Goal: Task Accomplishment & Management: Complete application form

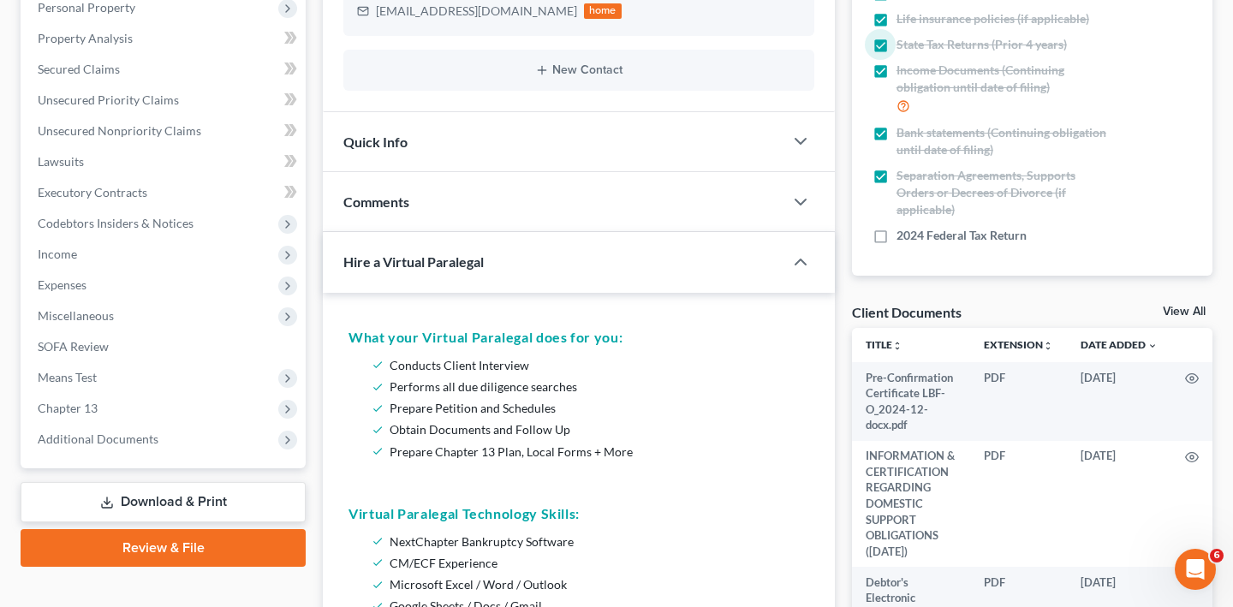
scroll to position [409, 0]
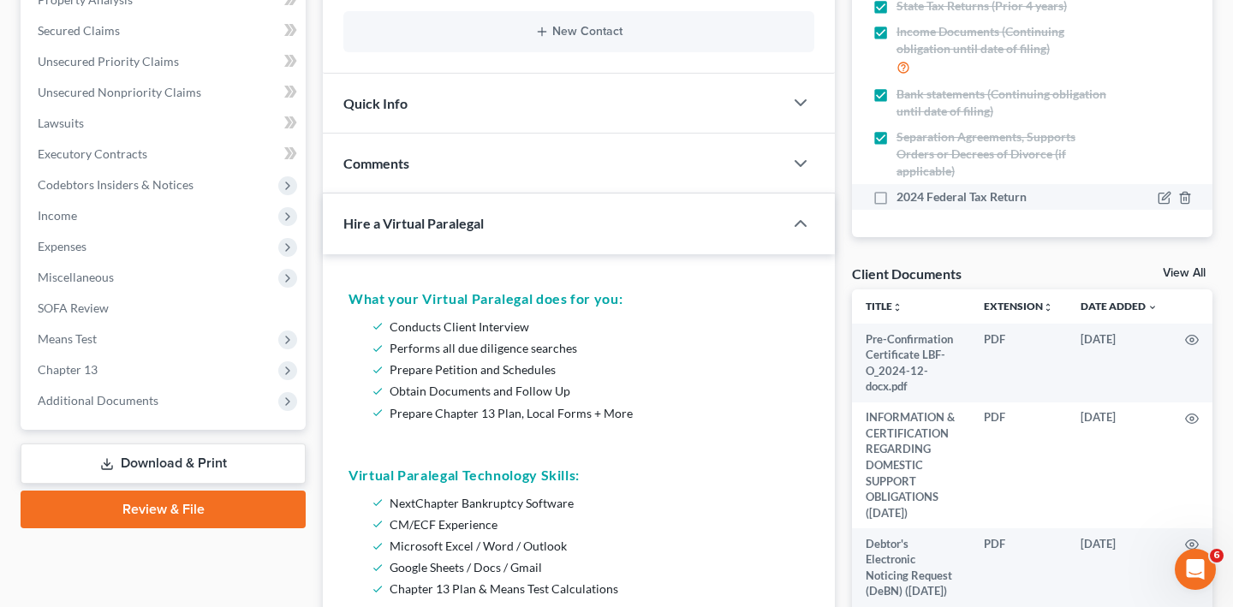
click at [931, 205] on span "2024 Federal Tax Return" at bounding box center [961, 196] width 130 height 17
click at [914, 199] on input "2024 Federal Tax Return" at bounding box center [908, 193] width 11 height 11
checkbox input "true"
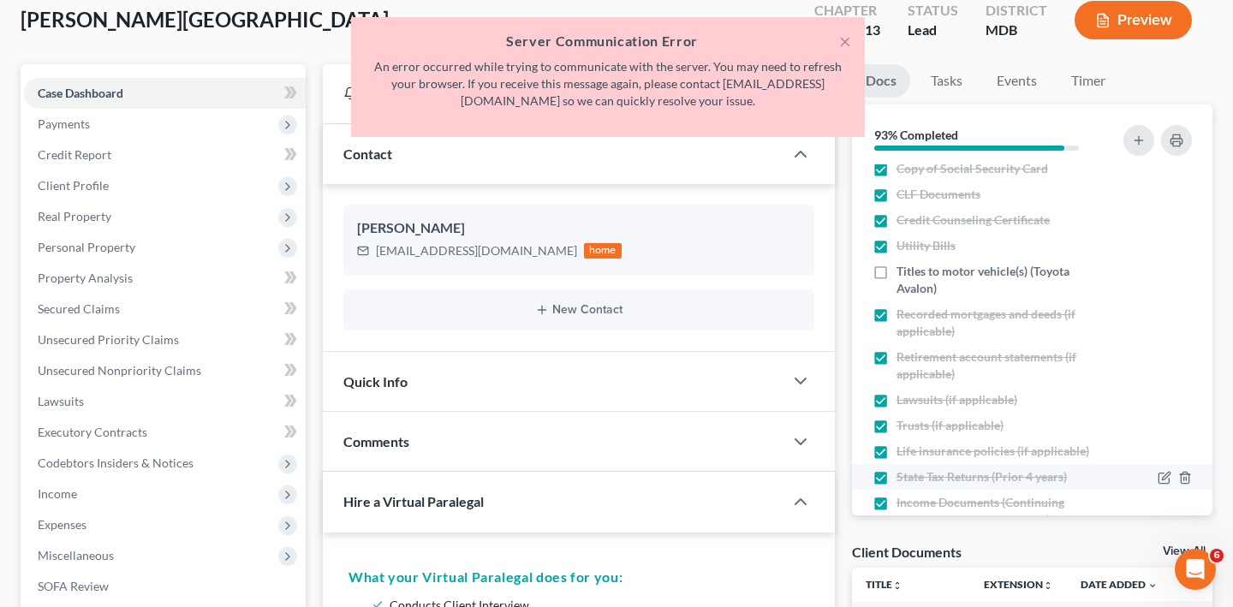
scroll to position [0, 0]
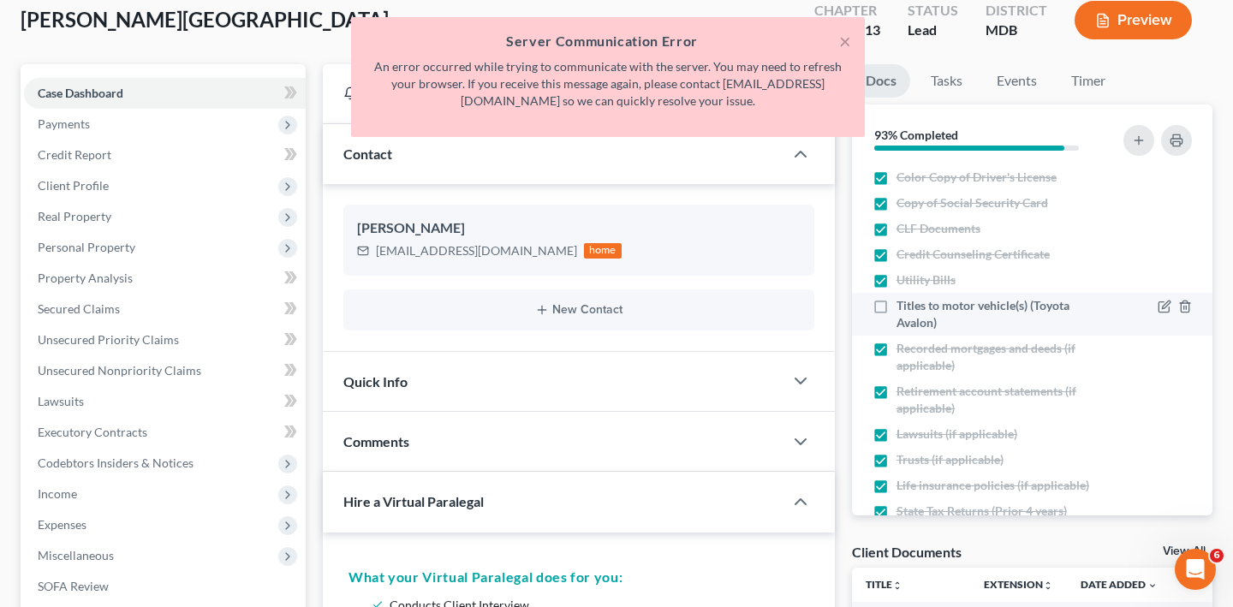
click at [925, 331] on span "Titles to motor vehicle(s) (Toyota Avalon)" at bounding box center [1001, 314] width 211 height 34
click at [914, 308] on input "Titles to motor vehicle(s) (Toyota Avalon)" at bounding box center [908, 302] width 11 height 11
click at [925, 331] on span "Titles to motor vehicle(s) (Toyota Avalon)" at bounding box center [1001, 314] width 211 height 34
click at [914, 308] on input "Titles to motor vehicle(s) (Toyota Avalon)" at bounding box center [908, 302] width 11 height 11
checkbox input "false"
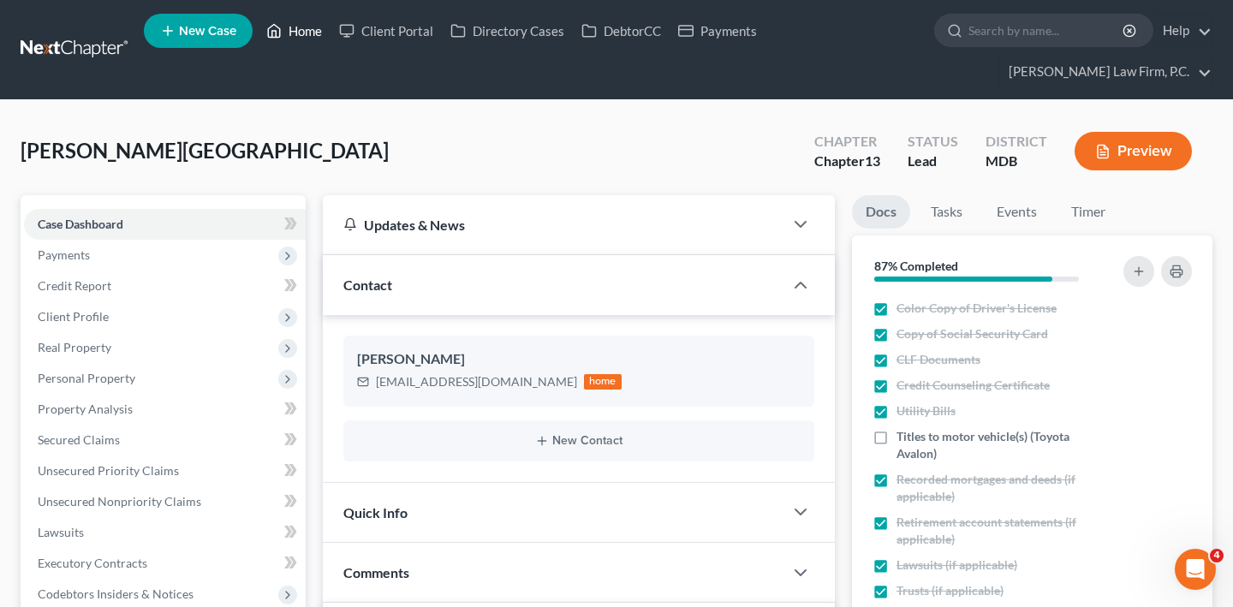
click at [330, 34] on link "Home" at bounding box center [294, 30] width 73 height 31
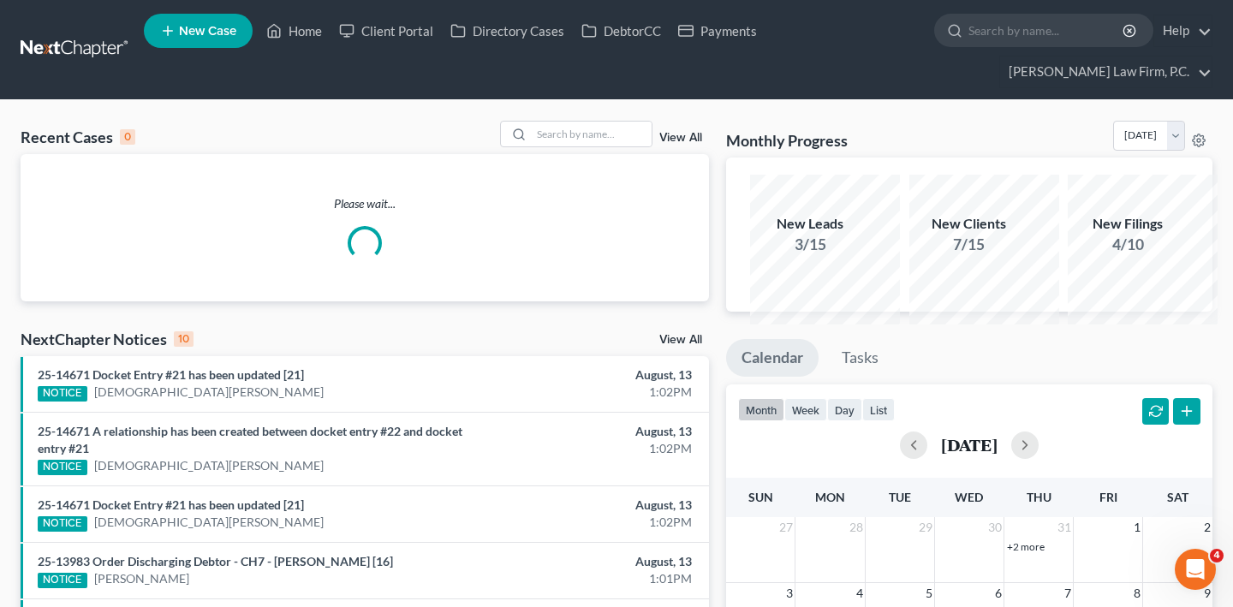
click at [571, 154] on div "Recent Cases 0 View All" at bounding box center [365, 137] width 688 height 33
click at [562, 146] on input "search" at bounding box center [592, 134] width 120 height 25
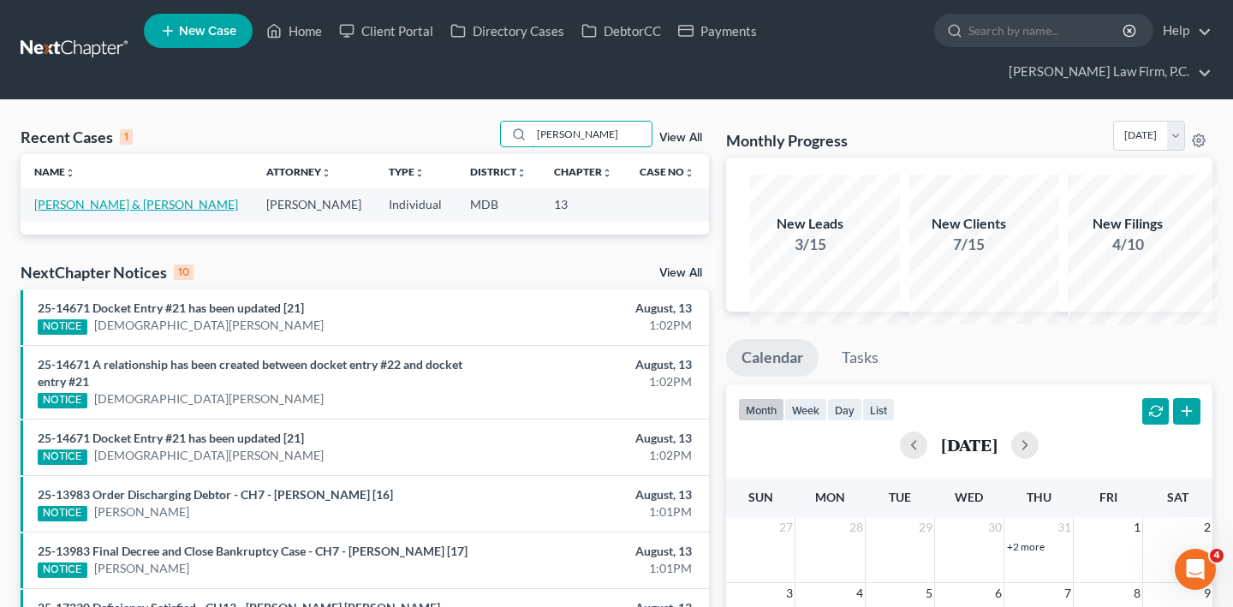
type input "vernel"
click at [73, 211] on link "[PERSON_NAME] & [PERSON_NAME]" at bounding box center [136, 204] width 204 height 15
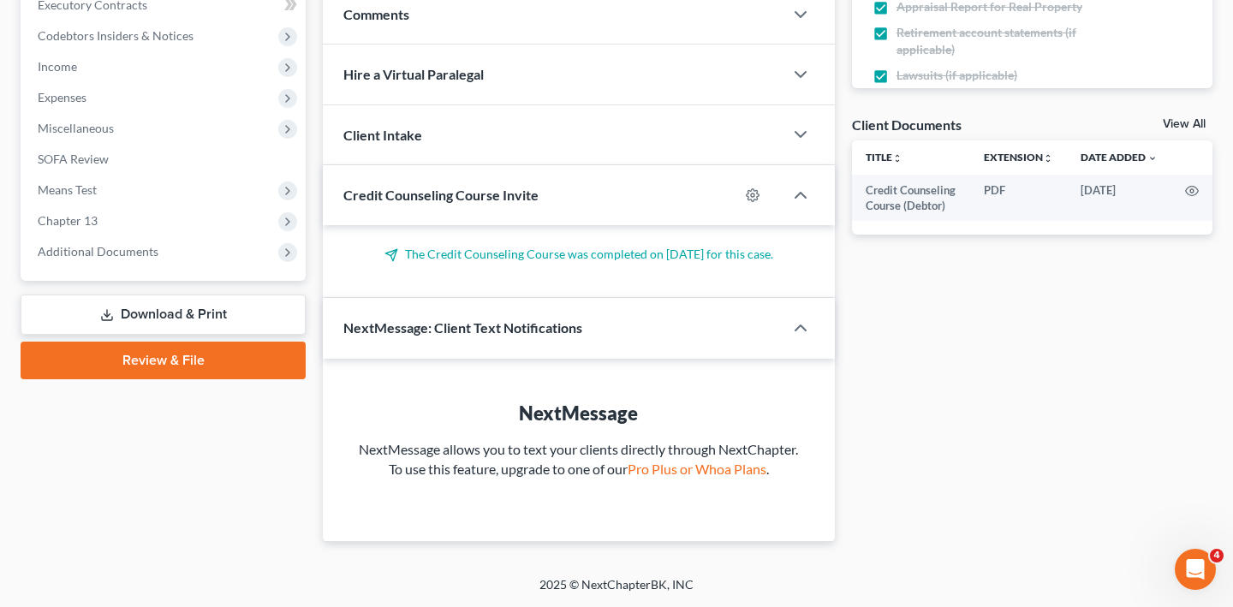
scroll to position [830, 0]
click at [169, 295] on link "Download & Print" at bounding box center [163, 315] width 285 height 40
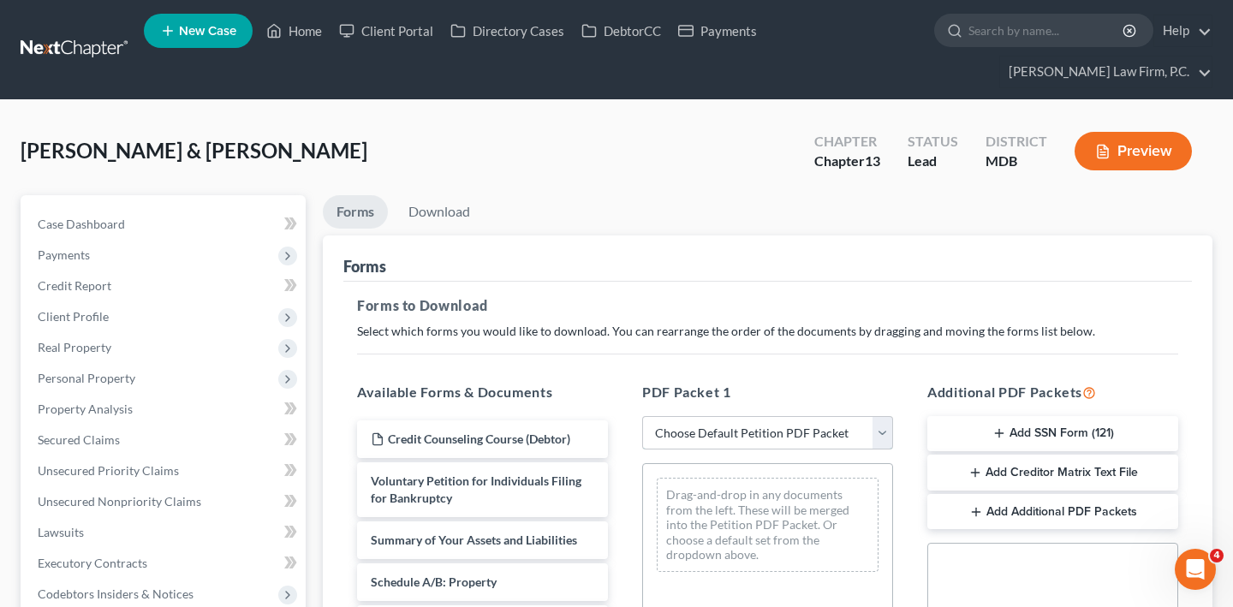
click at [824, 450] on select "Choose Default Petition PDF Packet Complete Bankruptcy Petition (all forms and …" at bounding box center [767, 433] width 251 height 34
select select "0"
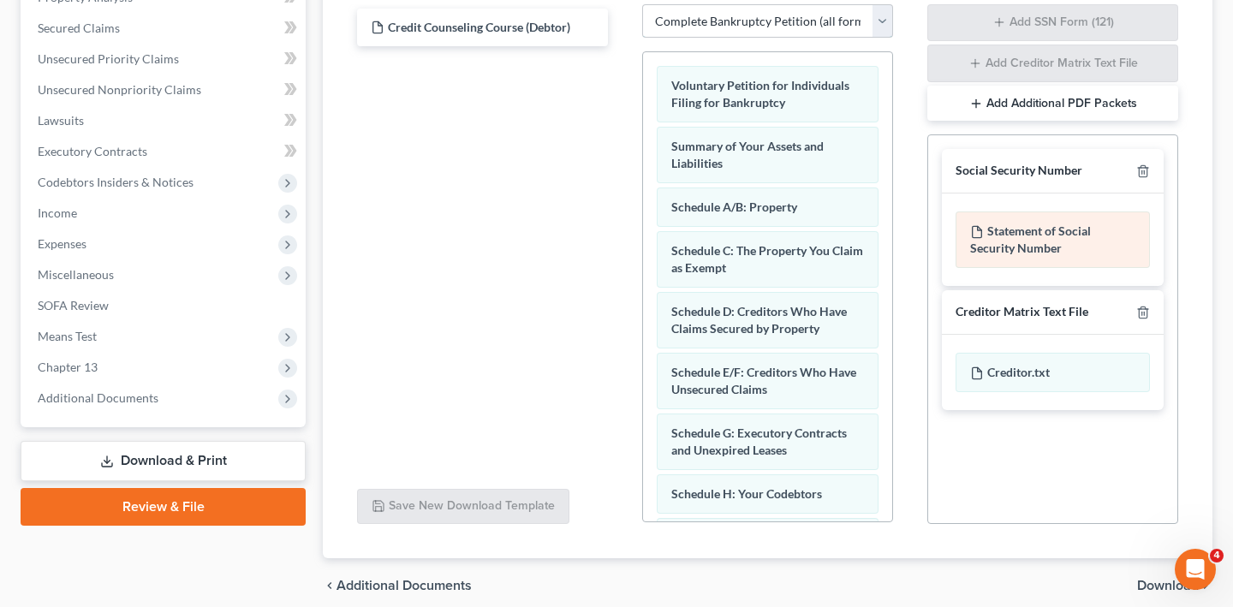
scroll to position [659, 0]
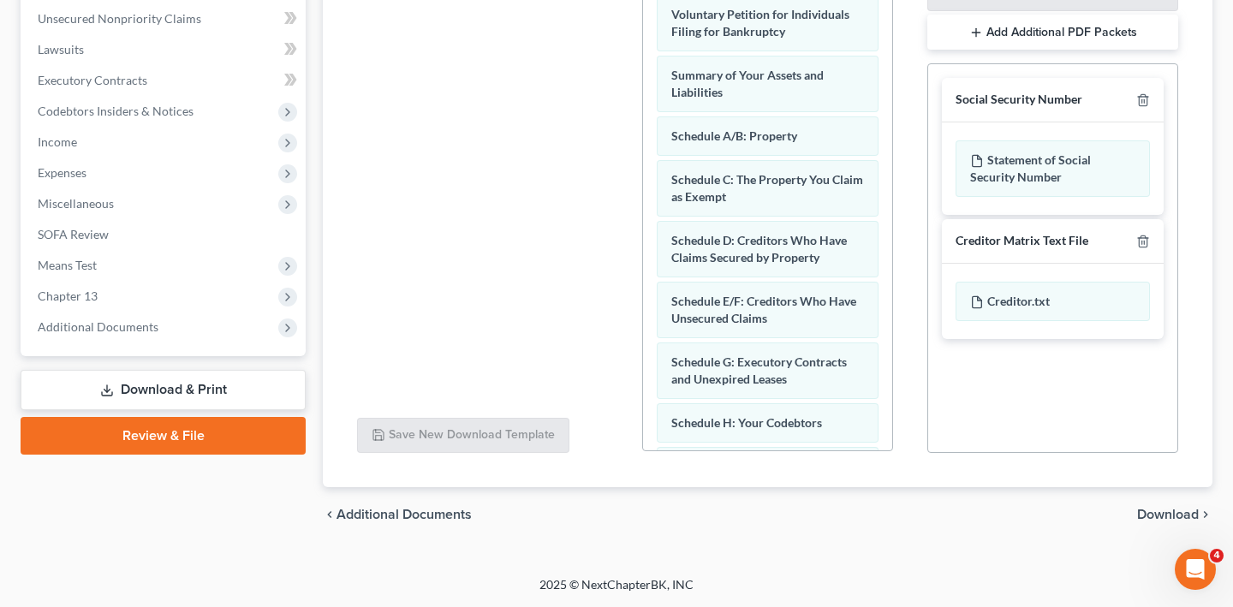
click at [1137, 508] on span "Download" at bounding box center [1168, 515] width 62 height 14
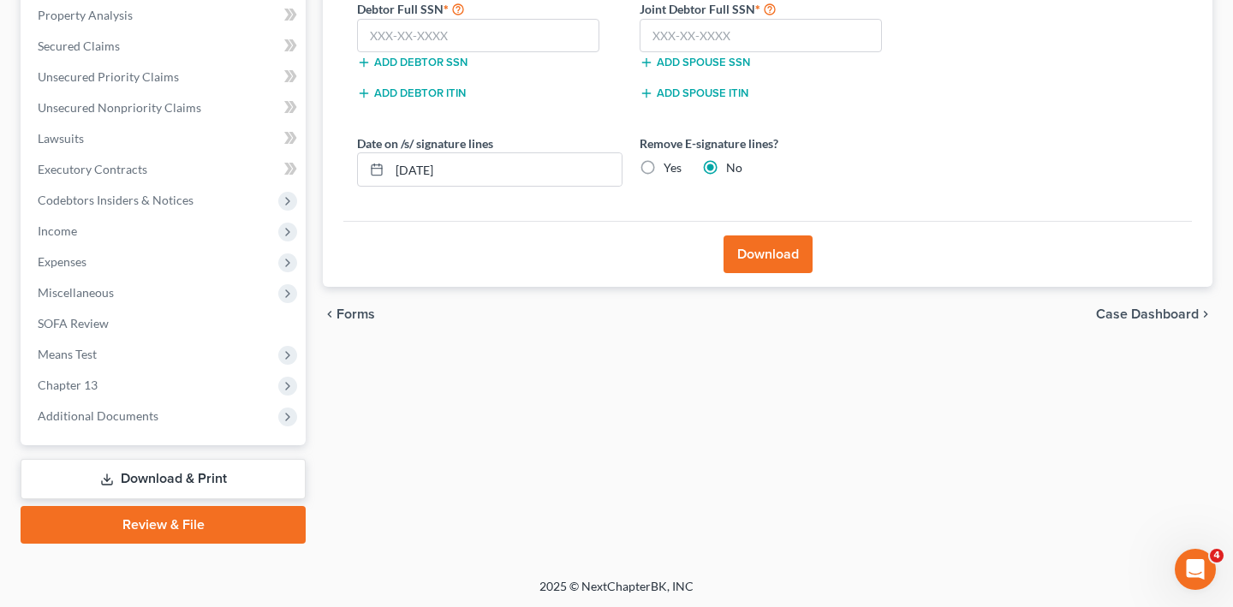
scroll to position [373, 0]
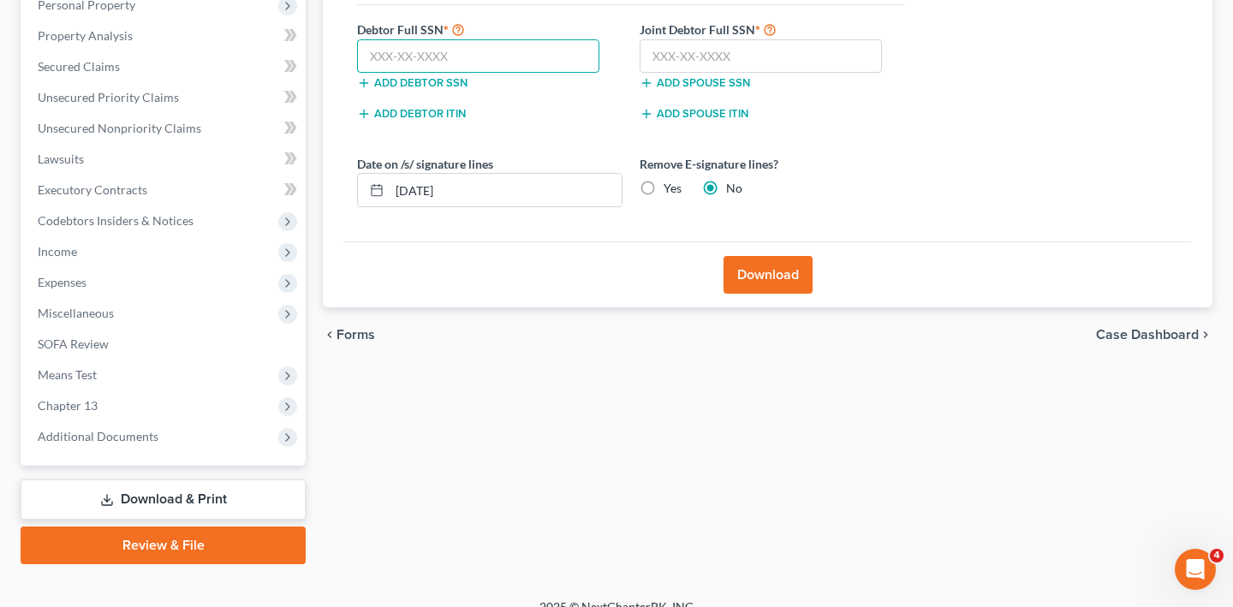
click at [394, 74] on input "text" at bounding box center [478, 56] width 242 height 34
type input "141-60-1251"
click at [750, 74] on input "text" at bounding box center [761, 56] width 242 height 34
type input "063-58-4067"
click at [681, 197] on label "Yes" at bounding box center [672, 188] width 18 height 17
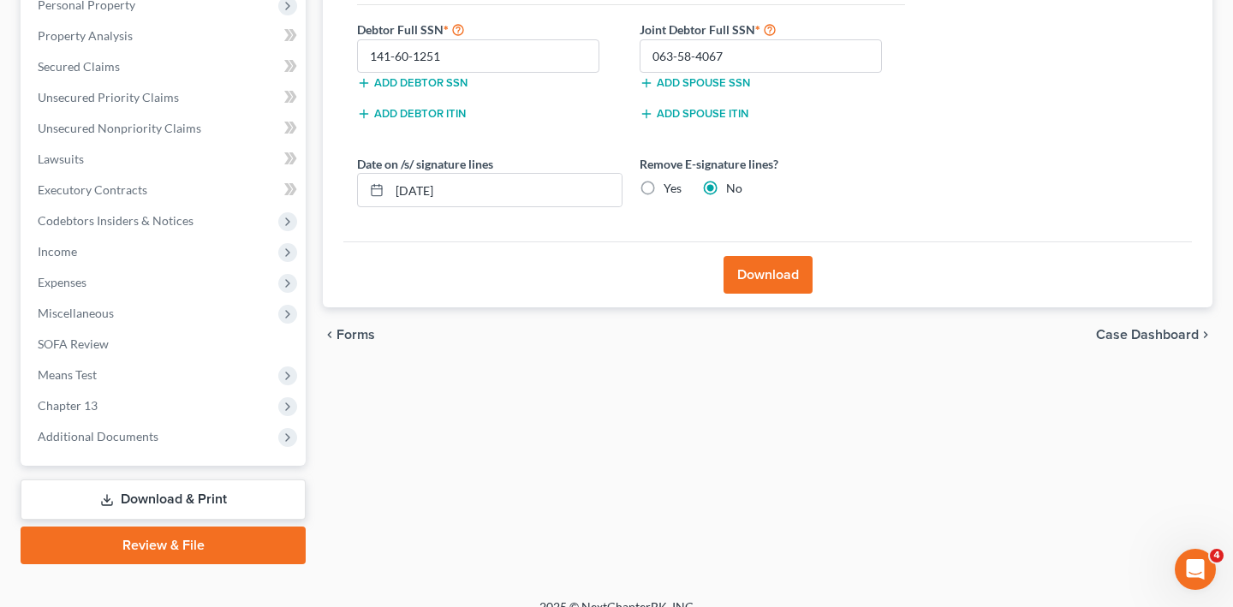
click at [681, 191] on input "Yes" at bounding box center [675, 185] width 11 height 11
radio input "true"
radio input "false"
drag, startPoint x: 630, startPoint y: 328, endPoint x: 384, endPoint y: 314, distance: 246.1
click at [384, 207] on div "08/13/2025" at bounding box center [489, 190] width 265 height 34
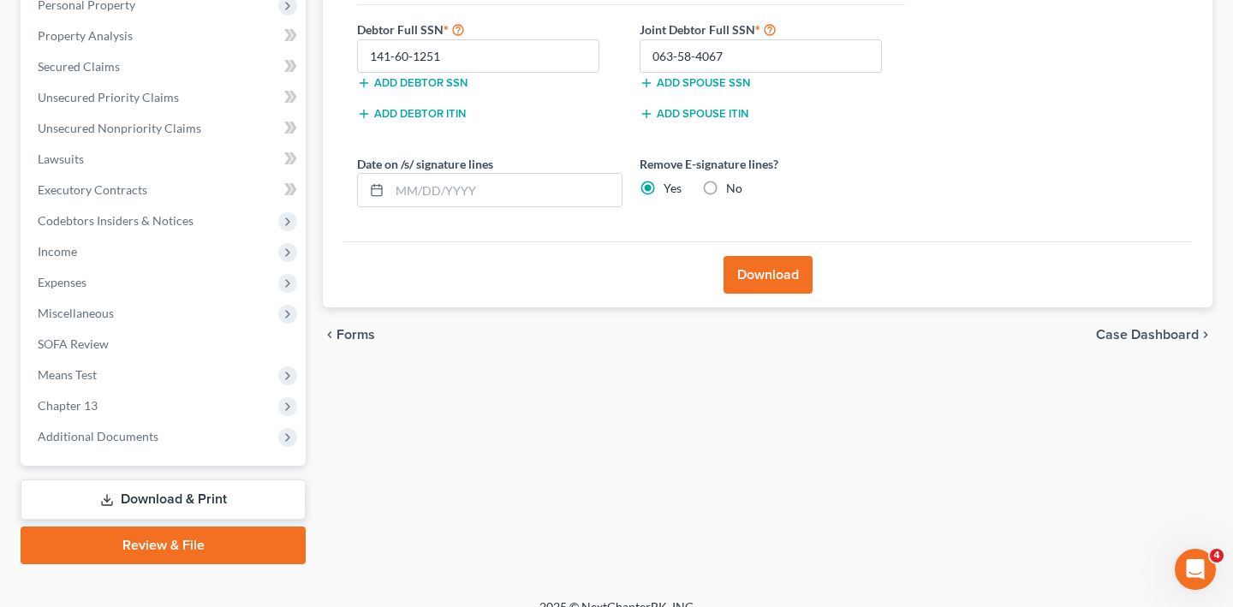
click at [773, 294] on button "Download" at bounding box center [767, 275] width 89 height 38
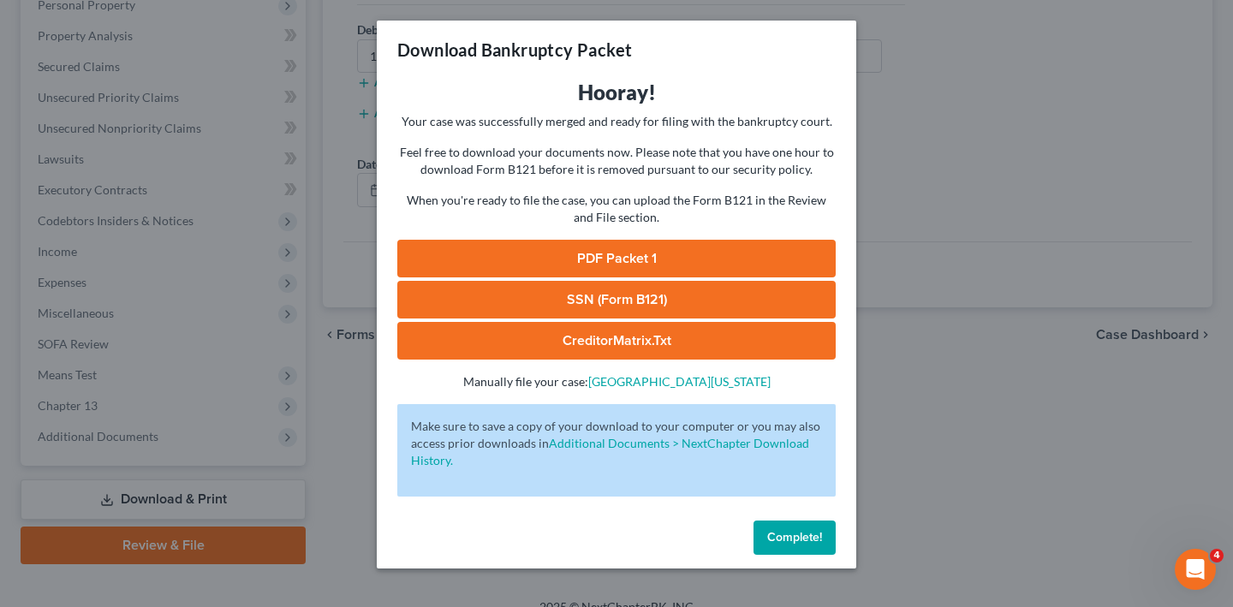
click at [550, 277] on link "PDF Packet 1" at bounding box center [616, 259] width 438 height 38
click at [570, 318] on link "SSN (Form B121)" at bounding box center [616, 300] width 438 height 38
click at [1059, 52] on div "Download Bankruptcy Packet Hooray! Your case was successfully merged and ready …" at bounding box center [616, 303] width 1233 height 607
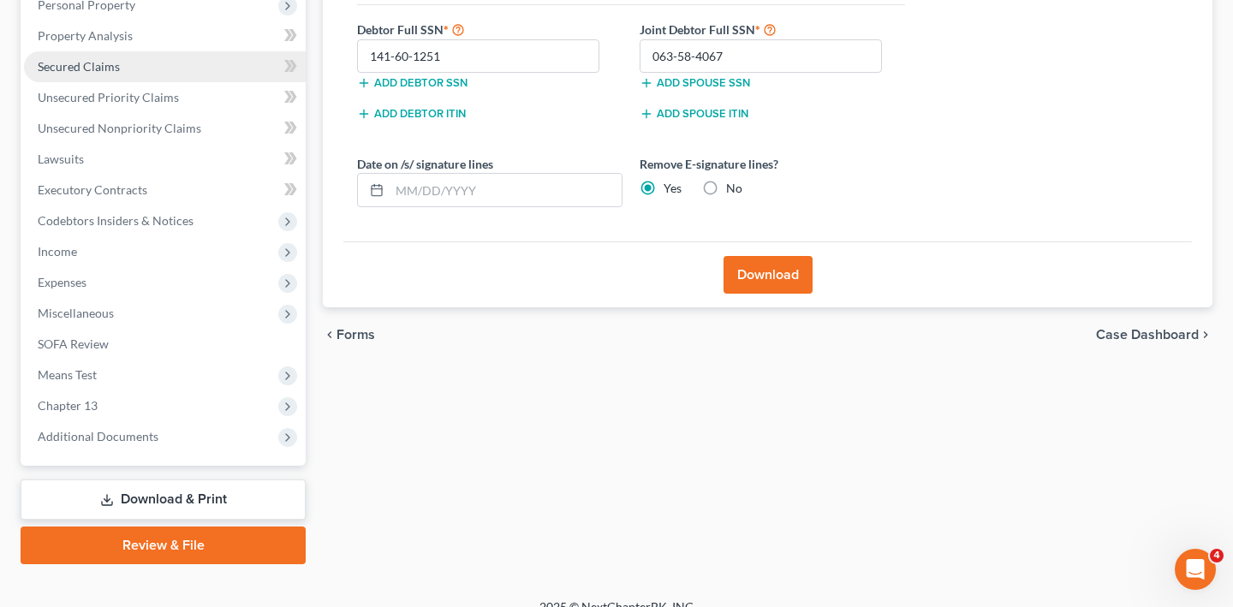
click at [109, 74] on span "Secured Claims" at bounding box center [79, 66] width 82 height 15
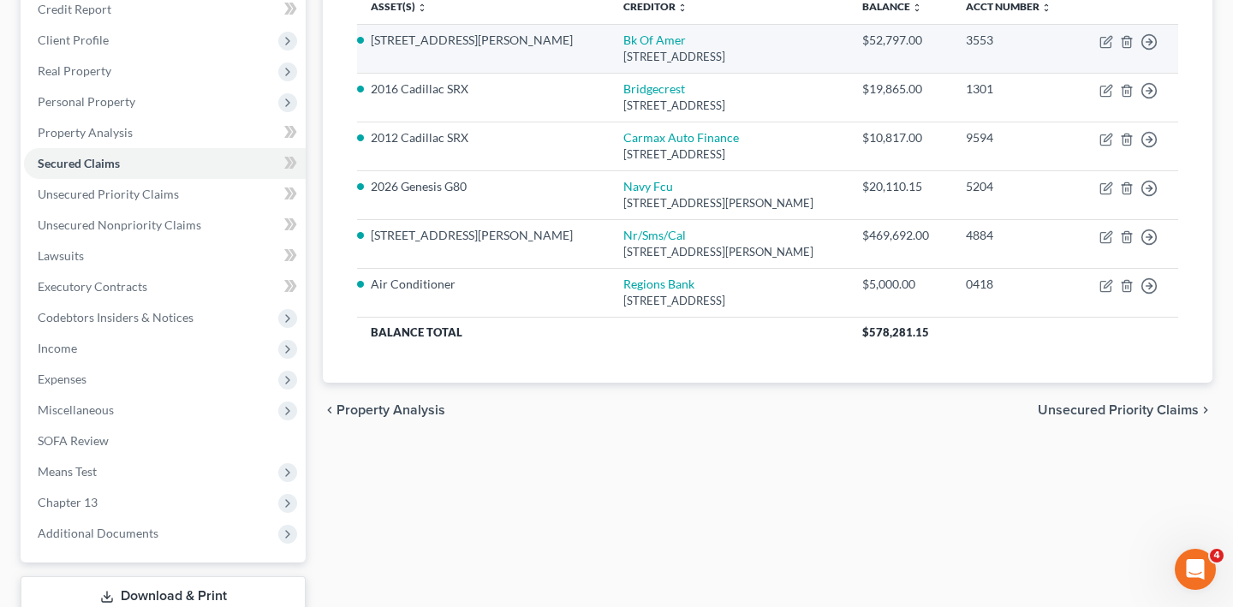
scroll to position [297, 0]
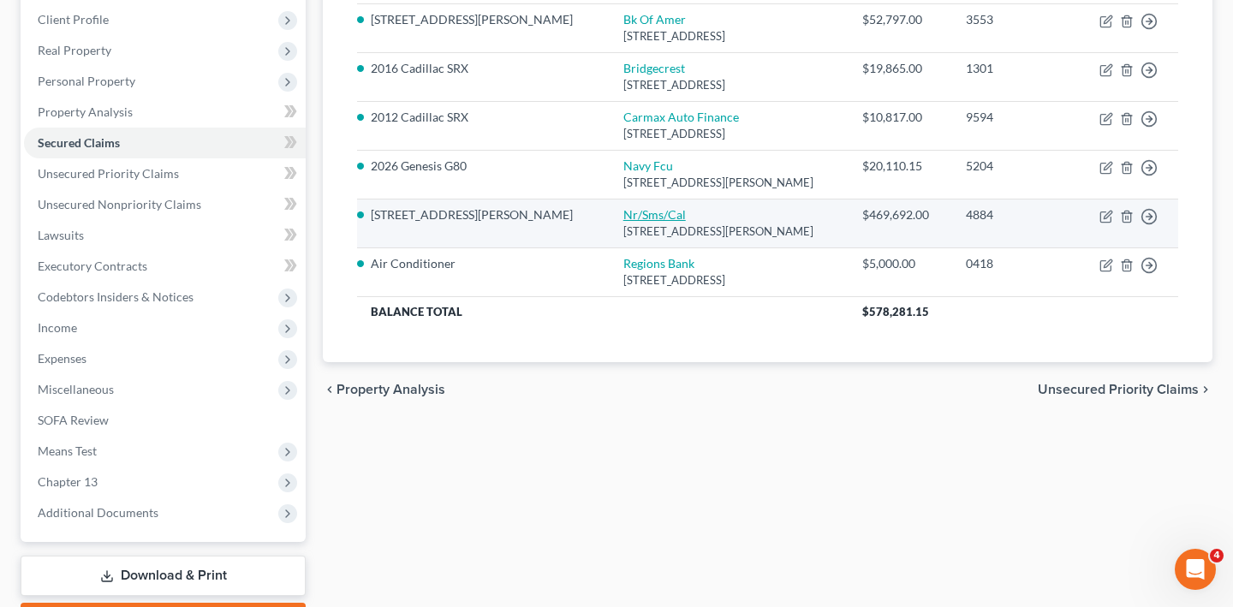
click at [623, 222] on link "Nr/Sms/Cal" at bounding box center [654, 214] width 62 height 15
select select "42"
select select "4"
select select "2"
select select "0"
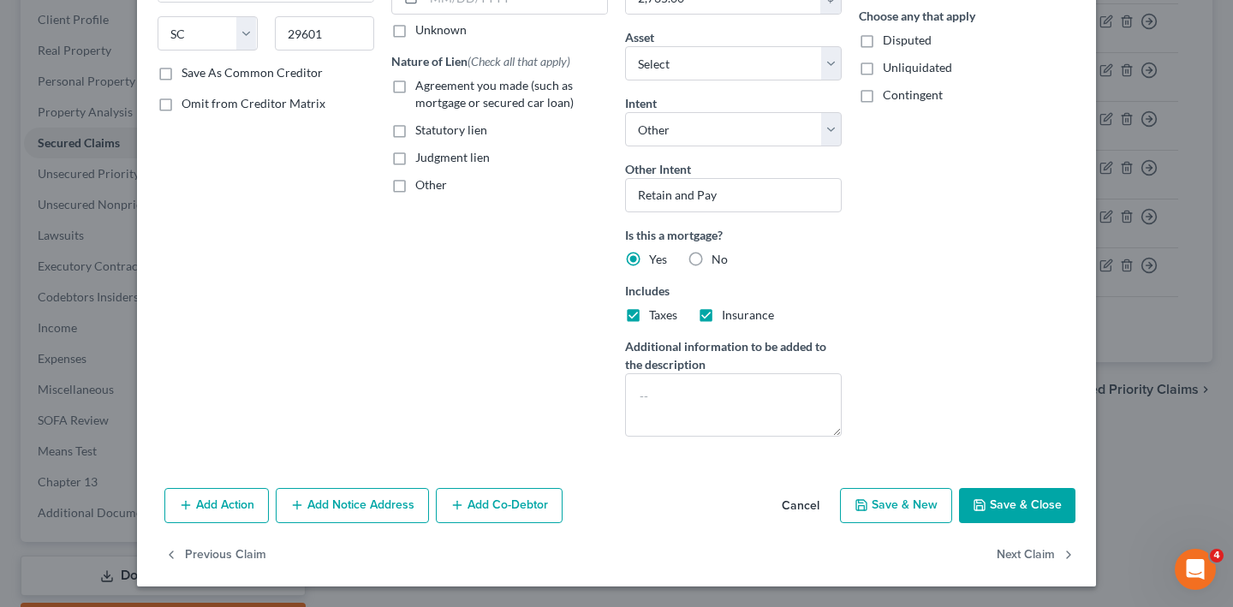
scroll to position [0, 0]
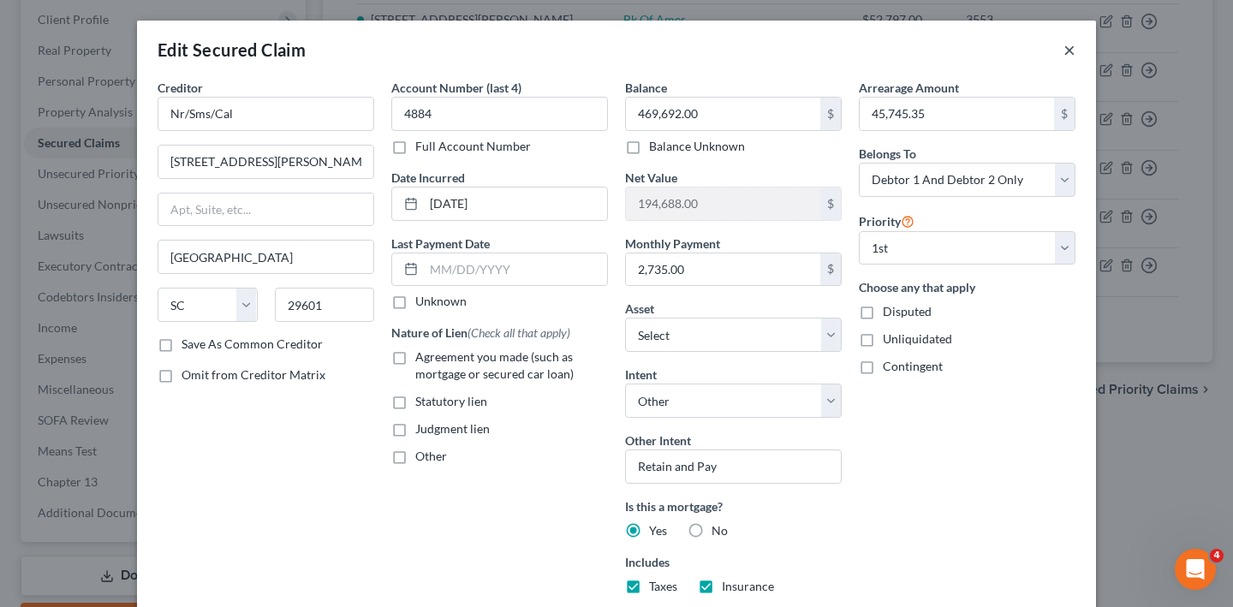
click at [1075, 60] on button "×" at bounding box center [1069, 49] width 12 height 21
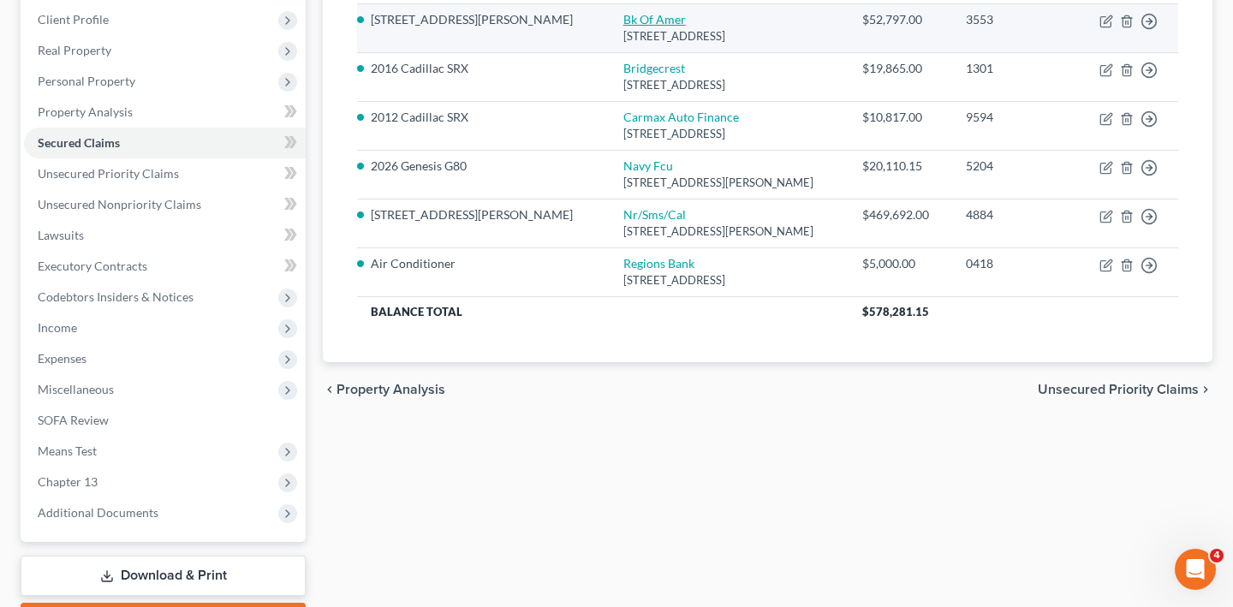
click at [623, 27] on link "Bk Of Amer" at bounding box center [654, 19] width 62 height 15
select select "4"
select select "7"
select select "4"
select select "0"
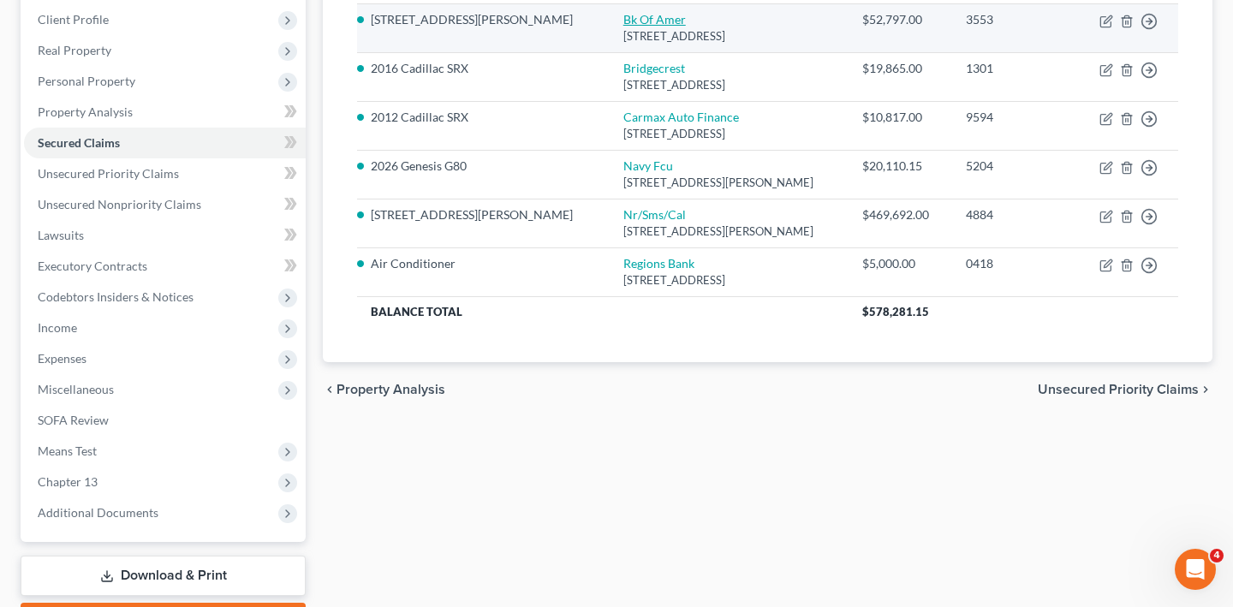
select select "0"
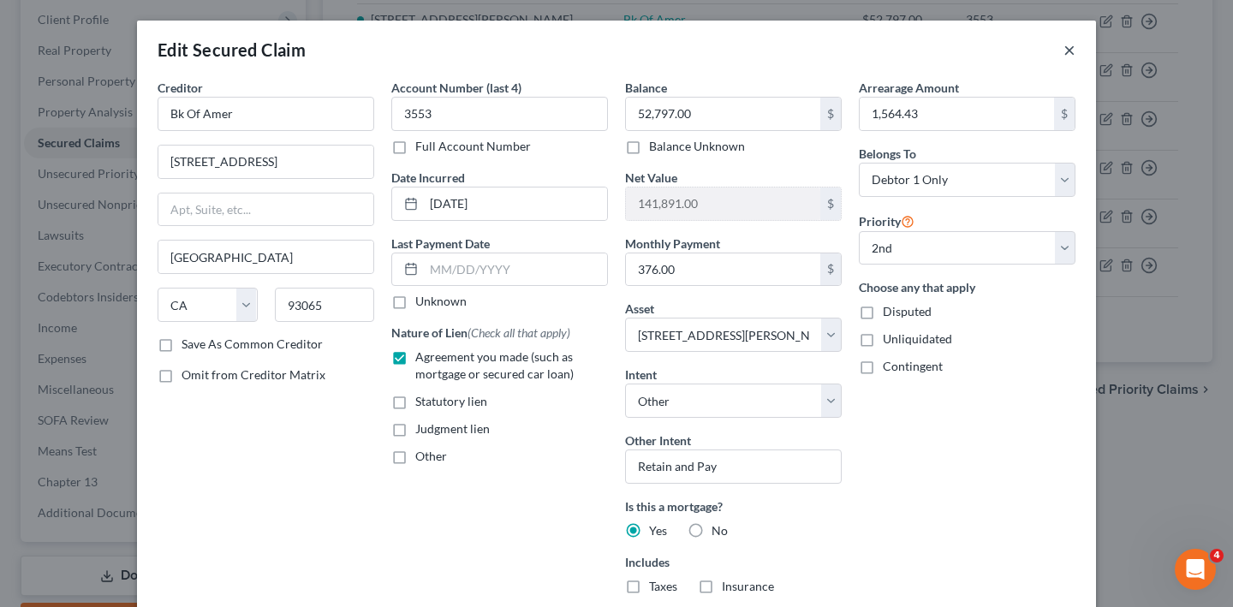
click at [1075, 60] on button "×" at bounding box center [1069, 49] width 12 height 21
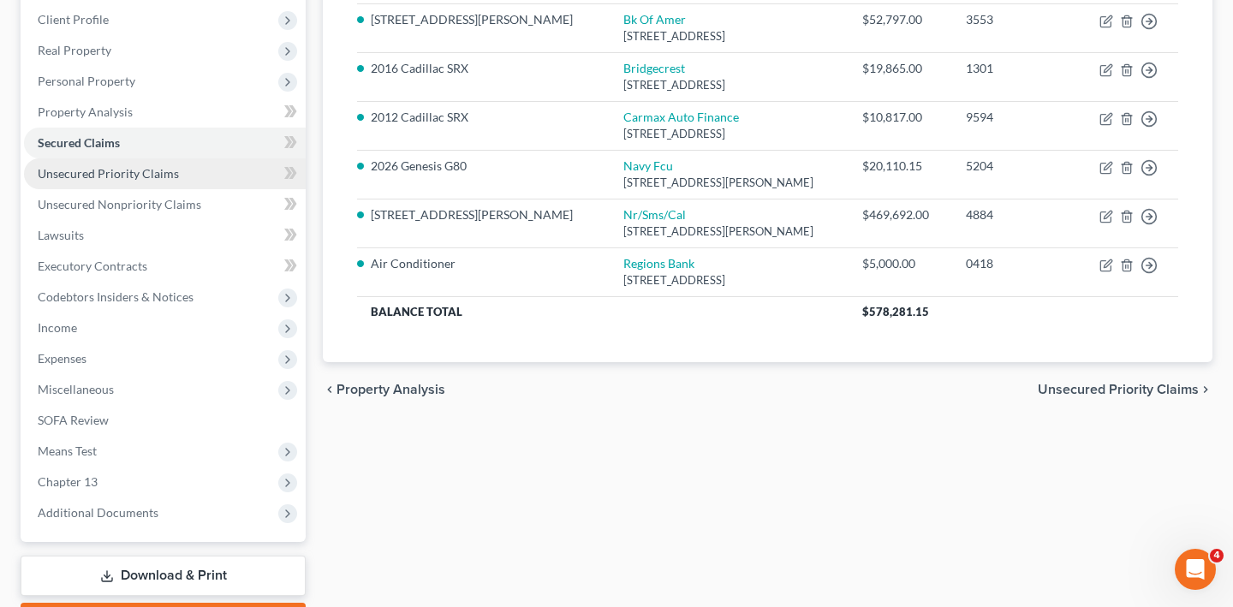
click at [160, 181] on span "Unsecured Priority Claims" at bounding box center [108, 173] width 141 height 15
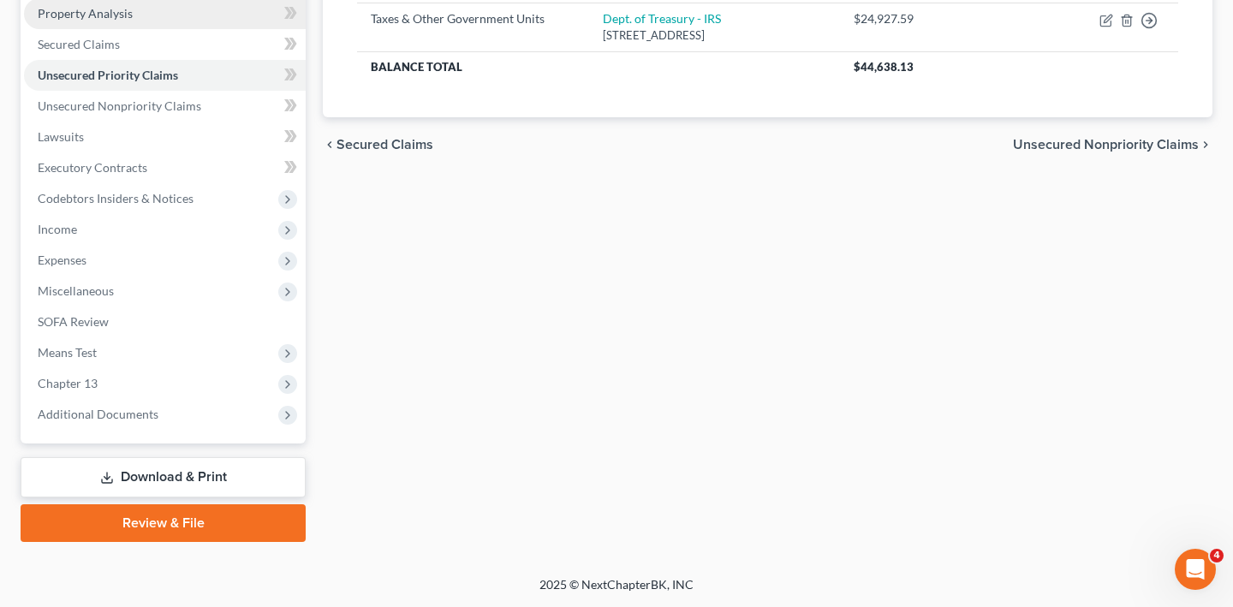
scroll to position [482, 0]
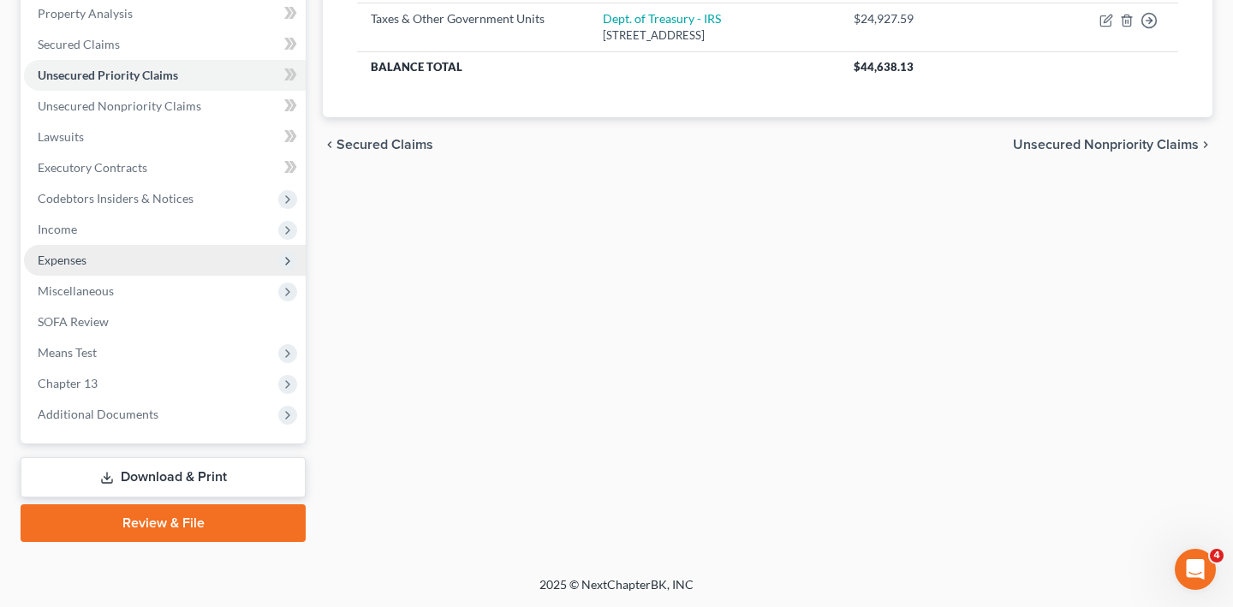
click at [122, 276] on span "Expenses" at bounding box center [165, 260] width 282 height 31
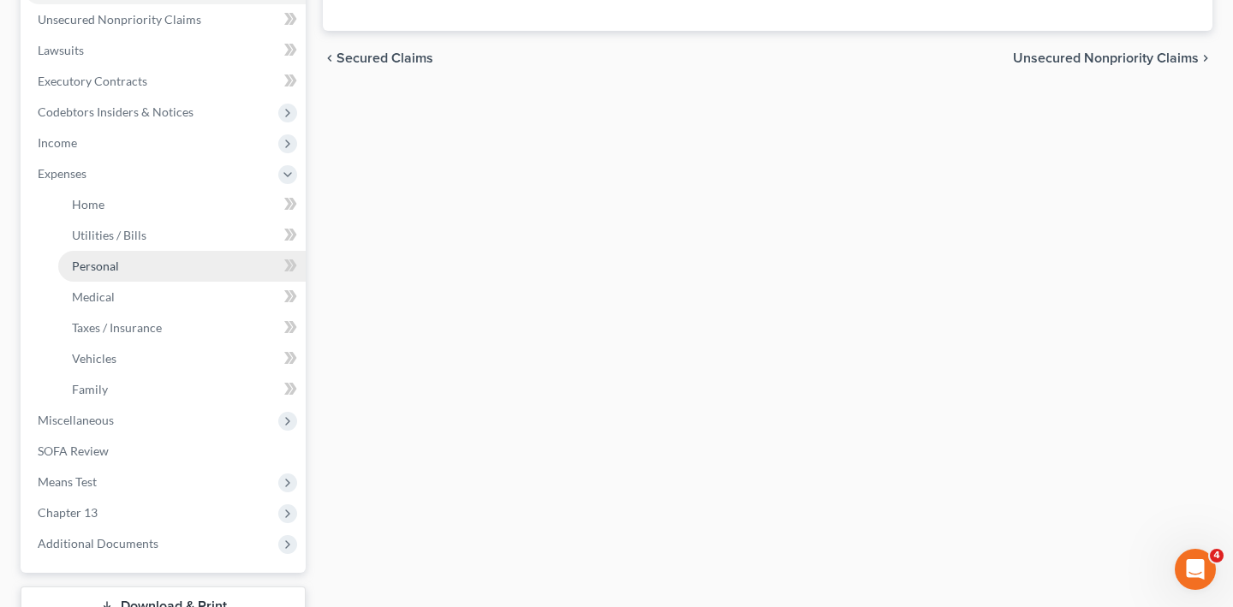
click at [157, 282] on link "Personal" at bounding box center [181, 266] width 247 height 31
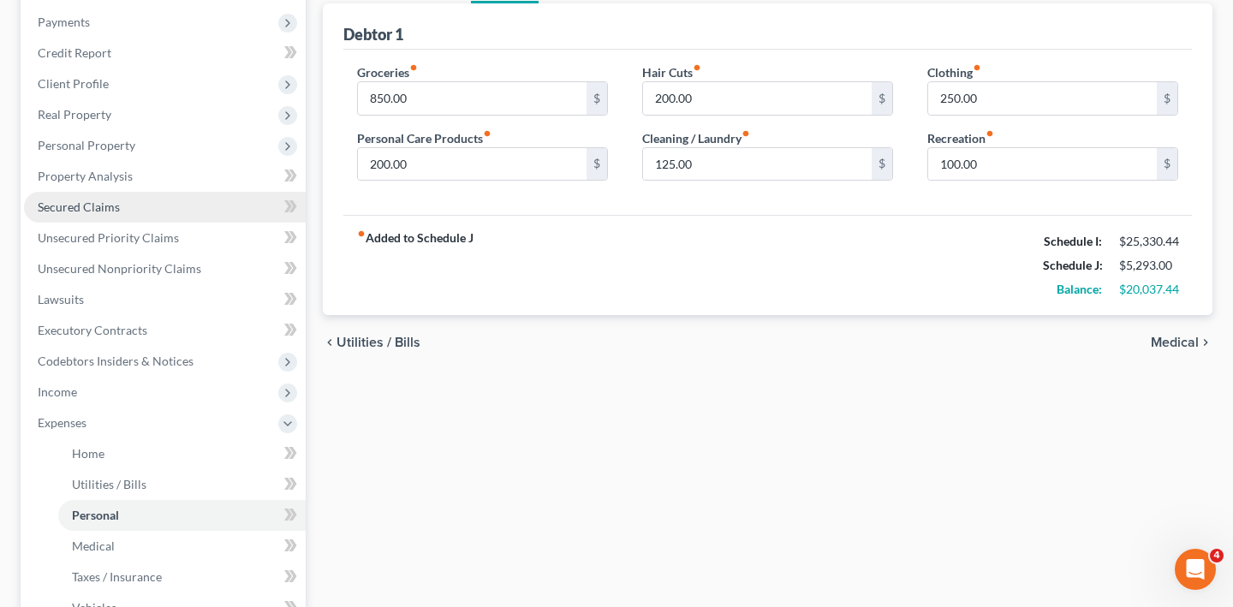
scroll to position [223, 0]
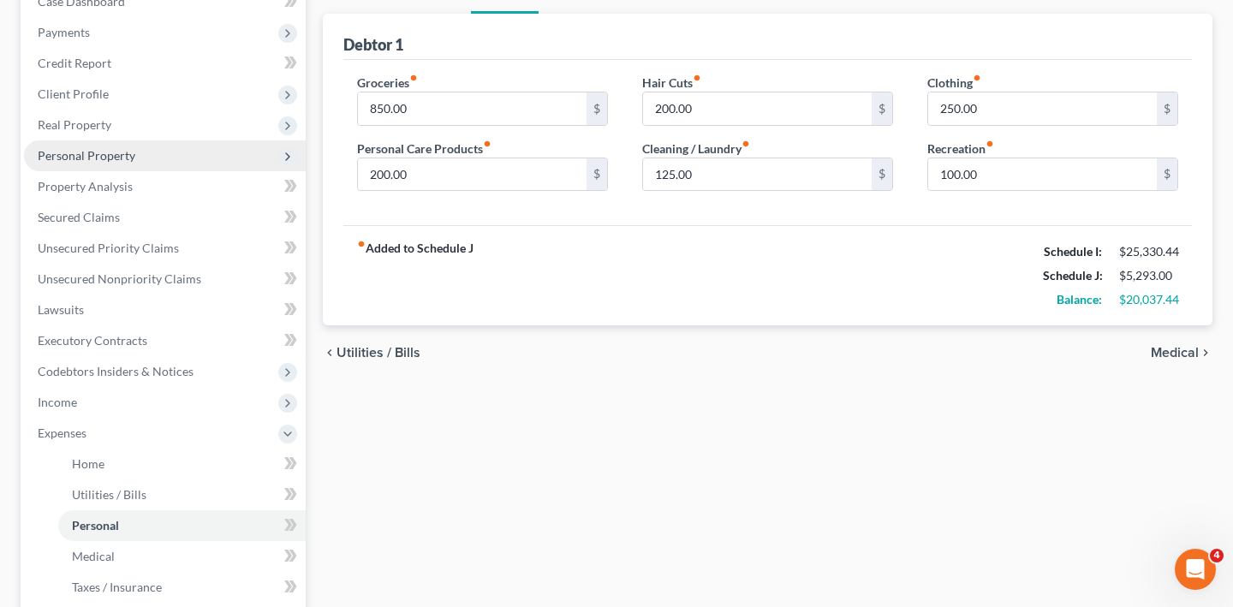
click at [135, 163] on span "Personal Property" at bounding box center [87, 155] width 98 height 15
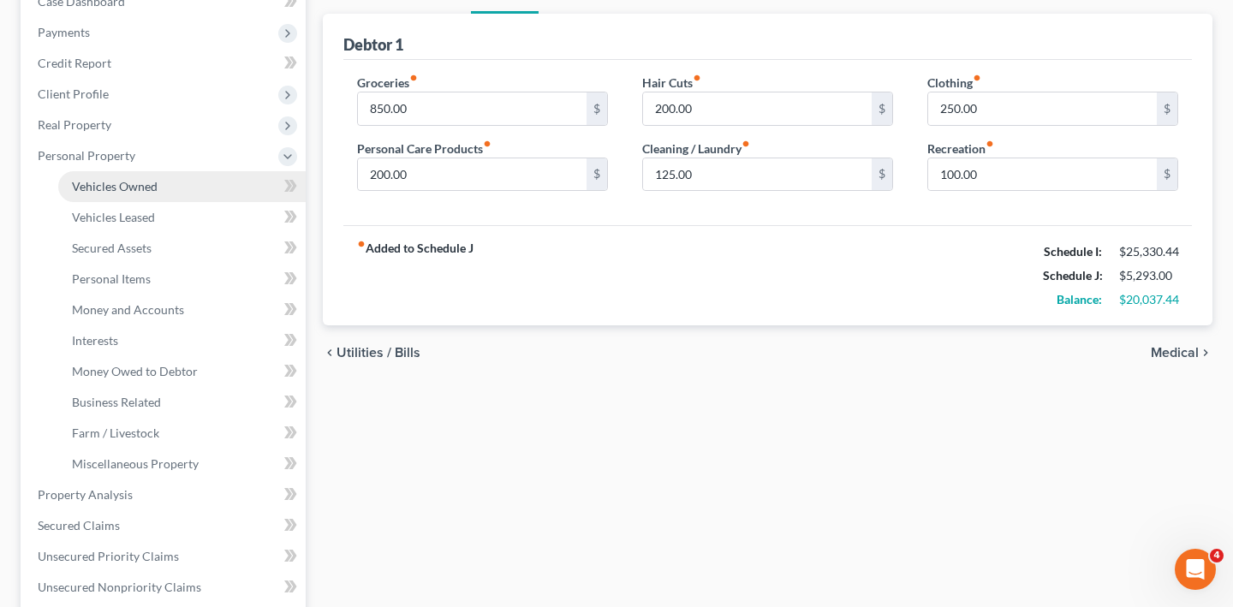
click at [137, 193] on span "Vehicles Owned" at bounding box center [115, 186] width 86 height 15
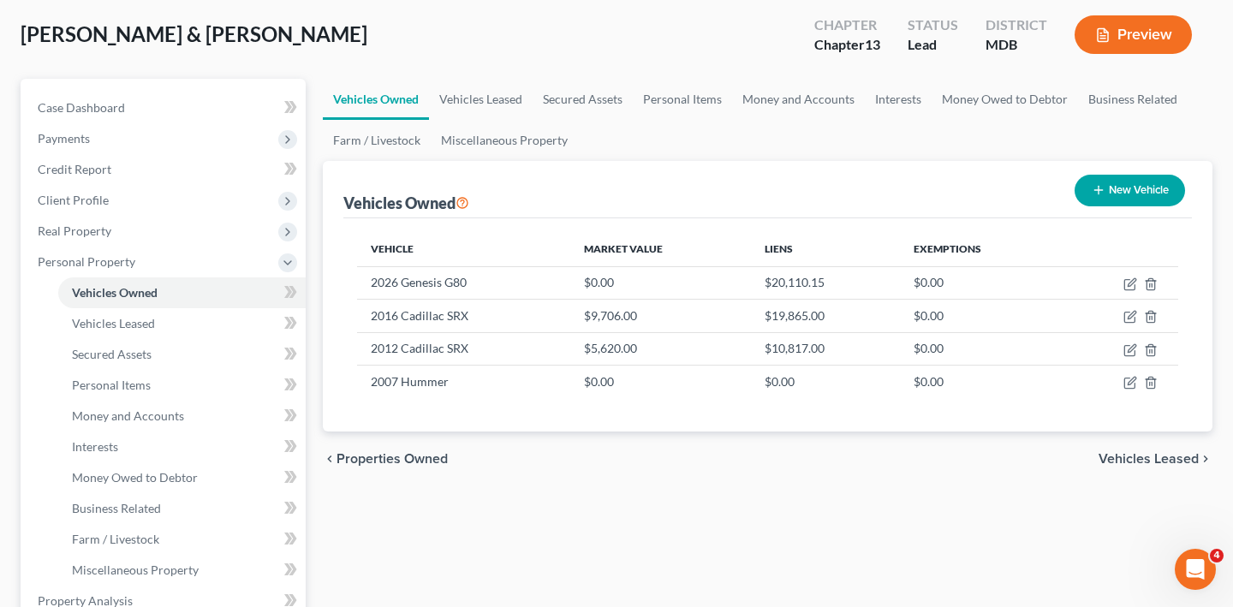
scroll to position [140, 0]
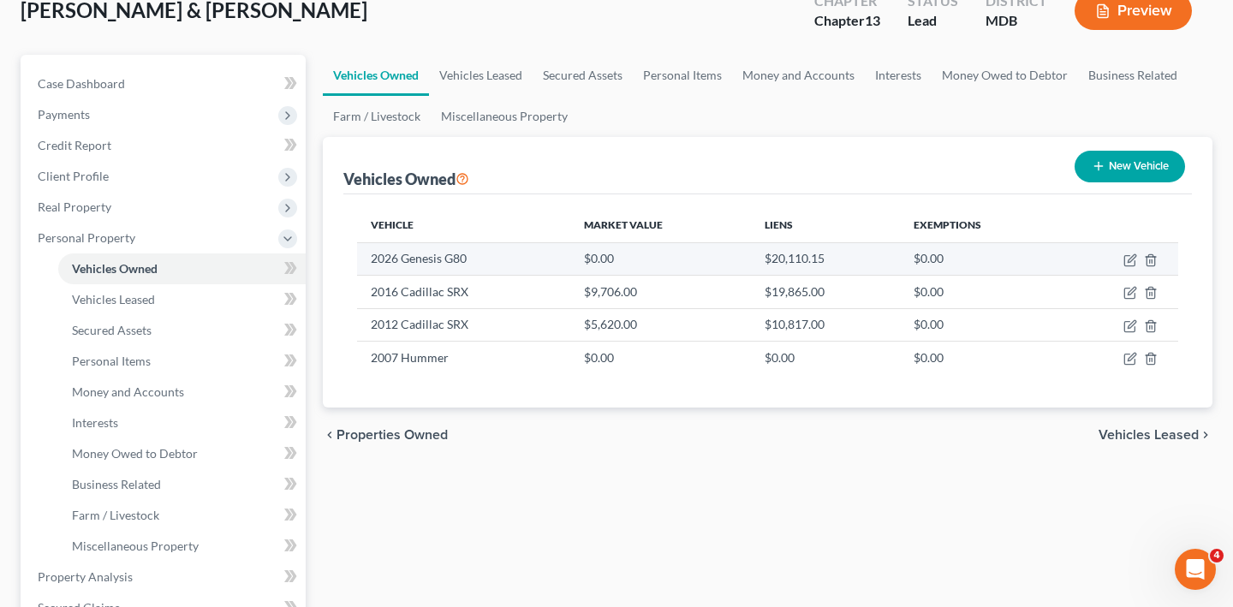
click at [1101, 275] on td at bounding box center [1120, 258] width 116 height 33
click at [1128, 262] on icon "button" at bounding box center [1132, 258] width 8 height 8
select select "0"
select select "2"
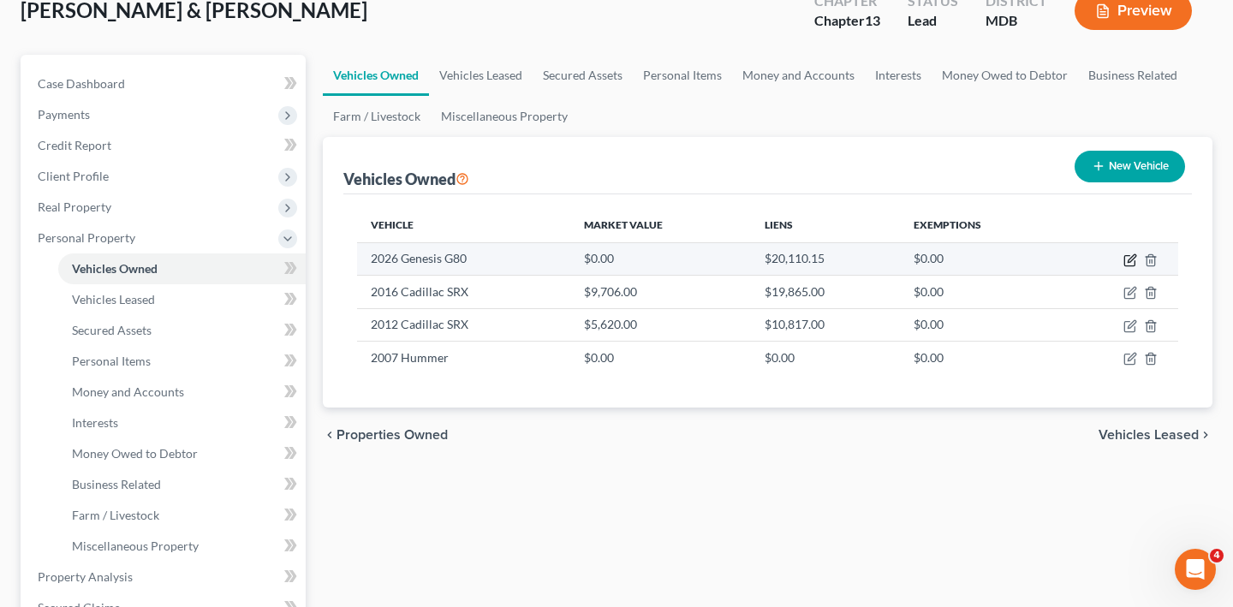
select select "2"
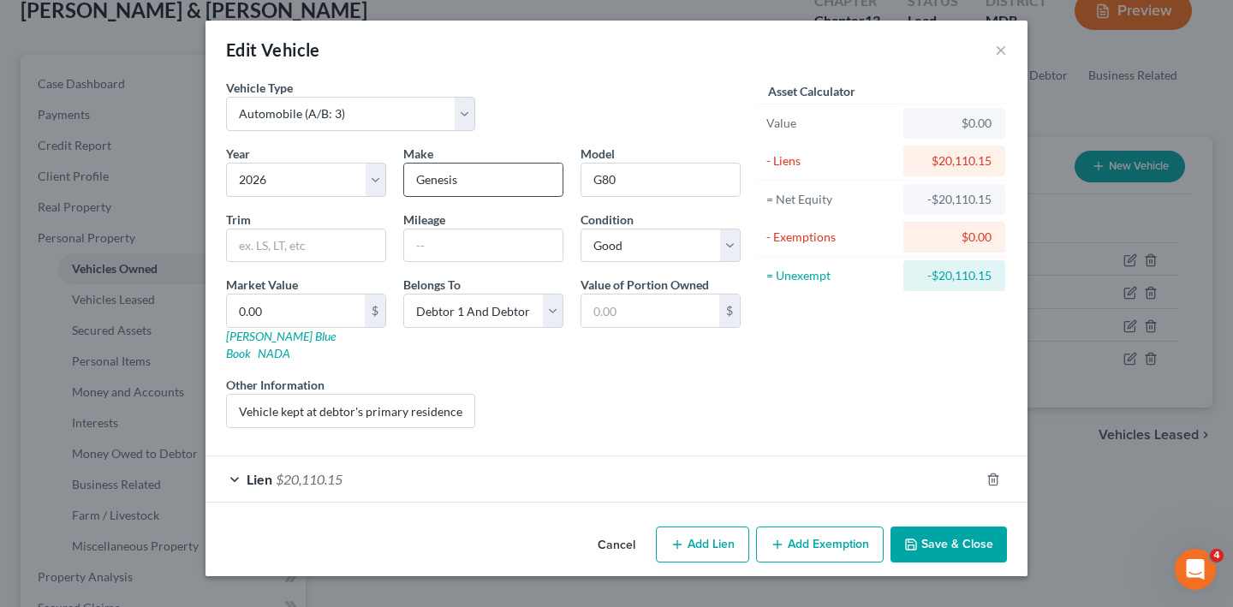
click at [407, 196] on input "Genesis" at bounding box center [483, 180] width 158 height 33
type input "Hyundai"
click at [234, 197] on select "Select 2026 2025 2024 2023 2022 2021 2020 2019 2018 2017 2016 2015 2014 2013 20…" at bounding box center [306, 180] width 160 height 34
select select "9"
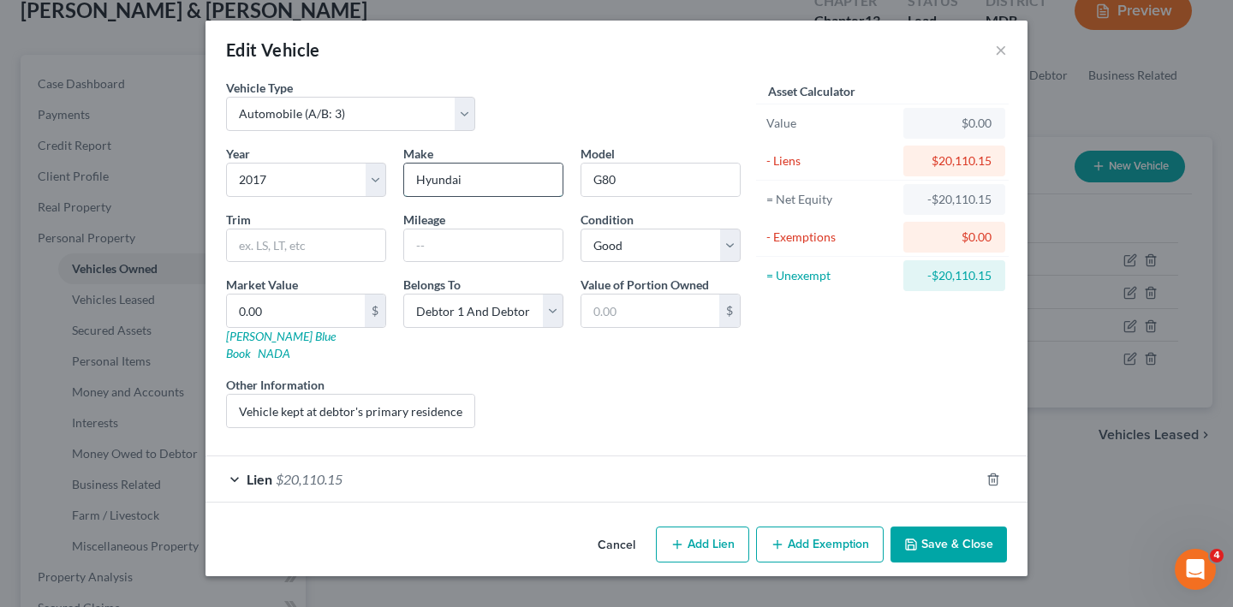
click at [444, 196] on input "Hyundai" at bounding box center [483, 180] width 158 height 33
type input "Genesis"
click at [586, 502] on div "Lien $20,110.15" at bounding box center [592, 478] width 774 height 45
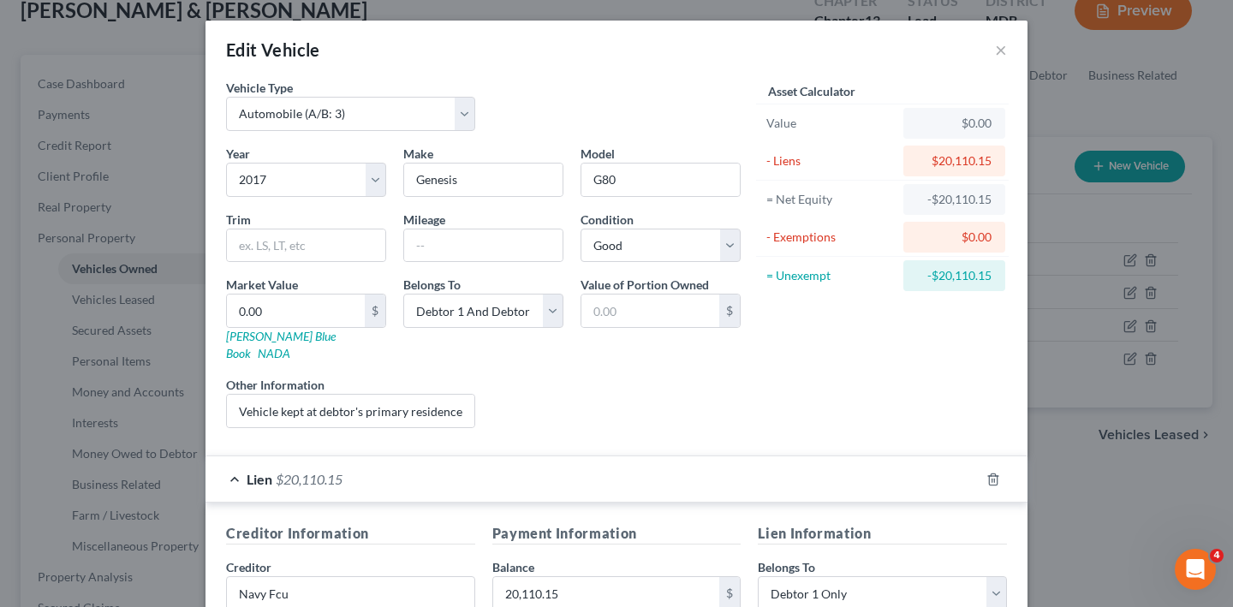
click at [563, 428] on div "Liens Select" at bounding box center [617, 402] width 266 height 52
click at [451, 262] on input "text" at bounding box center [483, 245] width 158 height 33
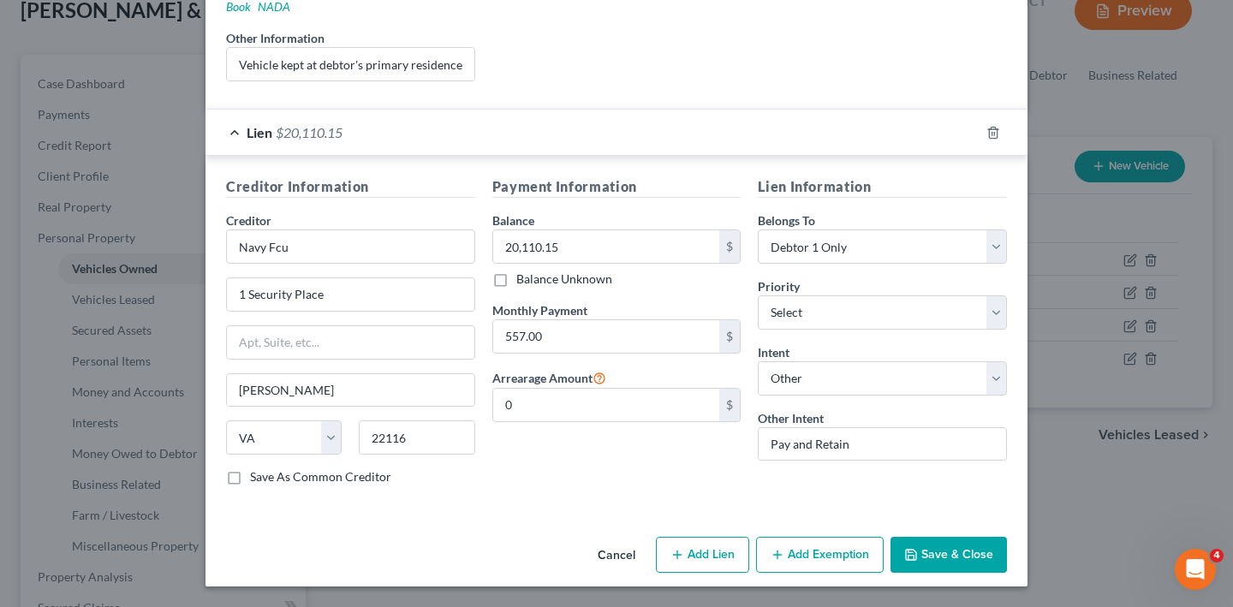
scroll to position [556, 0]
click at [1007, 537] on button "Save & Close" at bounding box center [948, 555] width 116 height 36
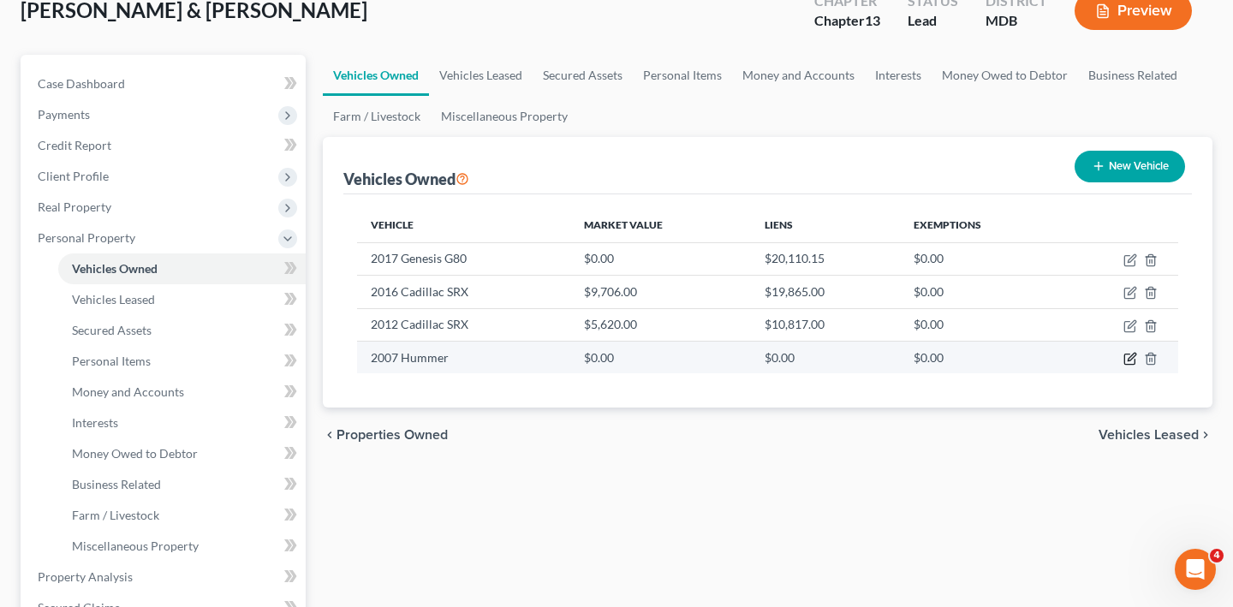
click at [1123, 366] on icon "button" at bounding box center [1130, 359] width 14 height 14
select select "0"
select select "19"
select select "2"
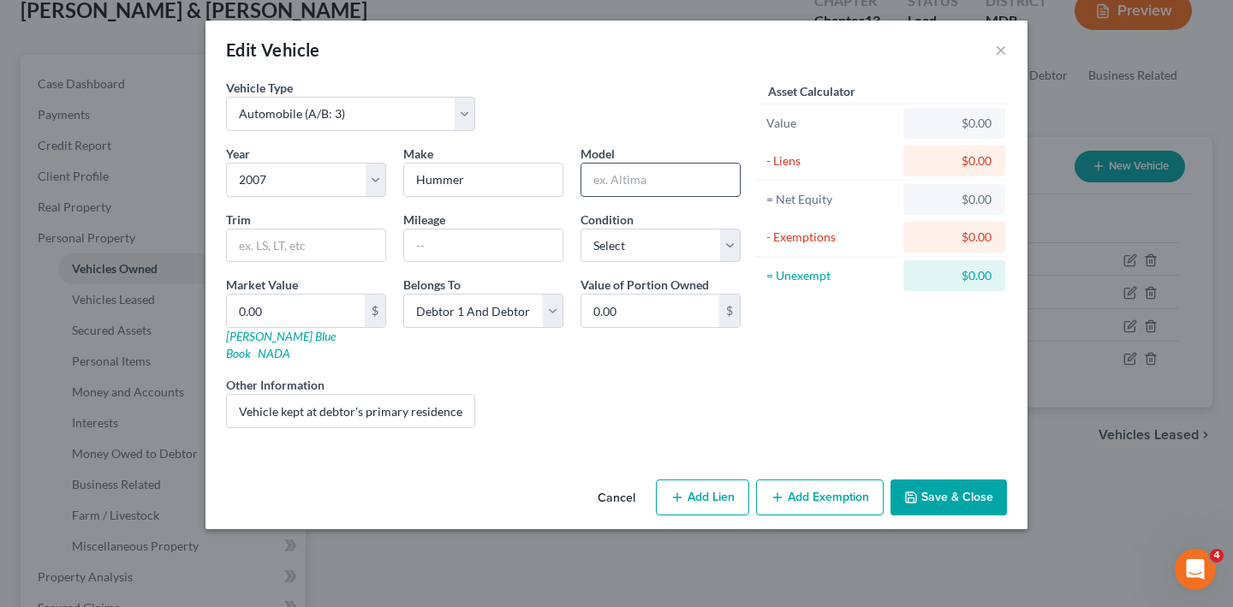
click at [595, 196] on input "text" at bounding box center [660, 180] width 158 height 33
type input "H"
type input "H2"
click at [634, 249] on select "Select Excellent Very Good Good Fair Poor" at bounding box center [660, 246] width 160 height 34
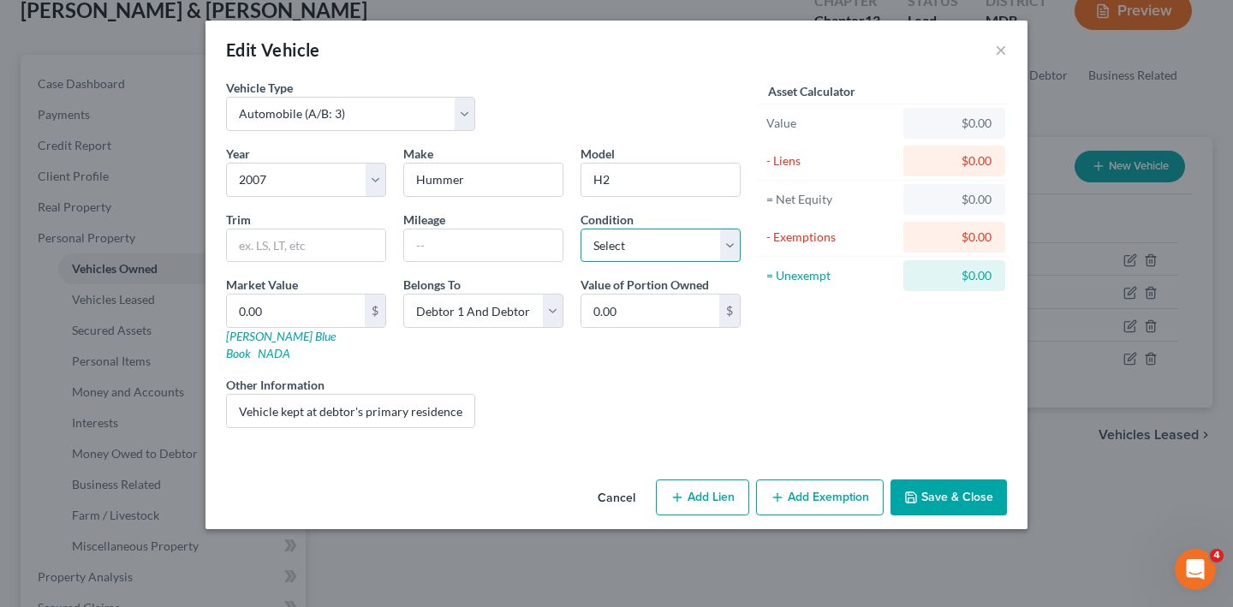
select select "2"
click at [694, 251] on select "Select Excellent Very Good Good Fair Poor" at bounding box center [660, 246] width 160 height 34
click at [1007, 515] on button "Save & Close" at bounding box center [948, 497] width 116 height 36
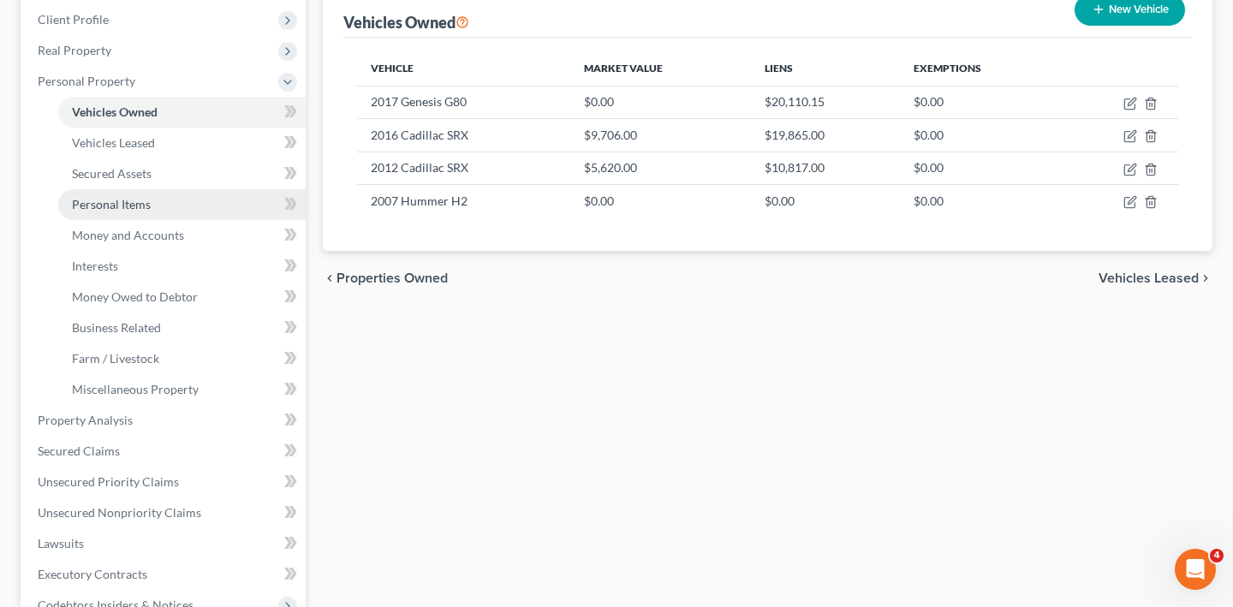
click at [128, 211] on span "Personal Items" at bounding box center [111, 204] width 79 height 15
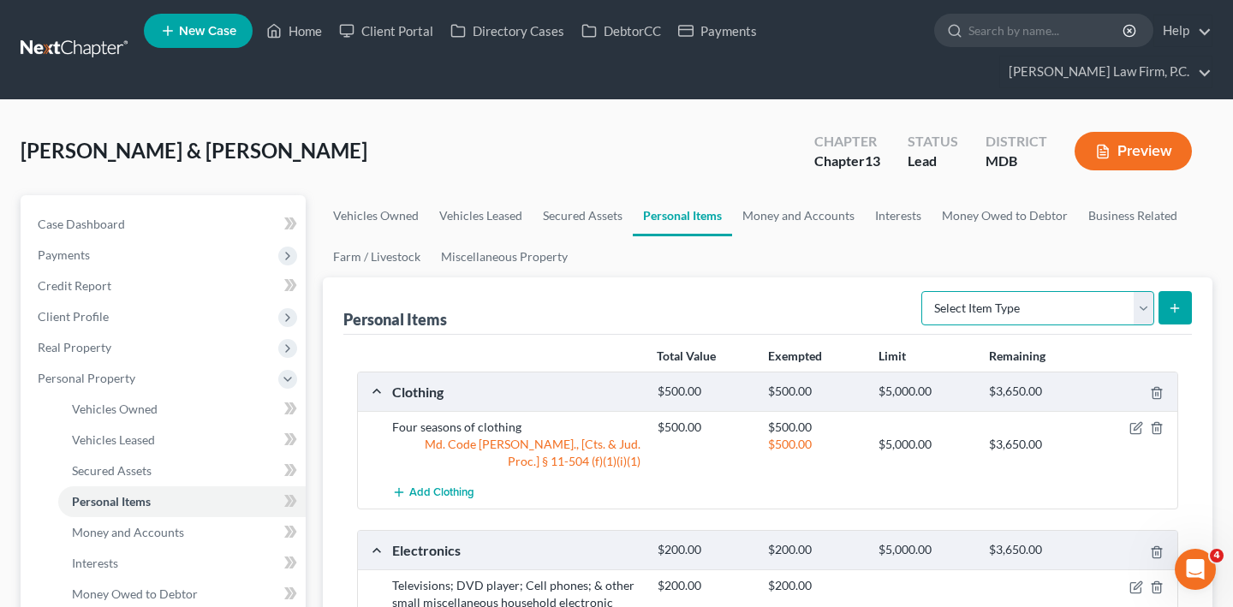
click at [921, 325] on select "Select Item Type Clothing (A/B: 11) Collectibles Of Value (A/B: 8) Electronics …" at bounding box center [1037, 308] width 233 height 34
select select "firearms"
click at [1158, 324] on button "submit" at bounding box center [1174, 307] width 33 height 33
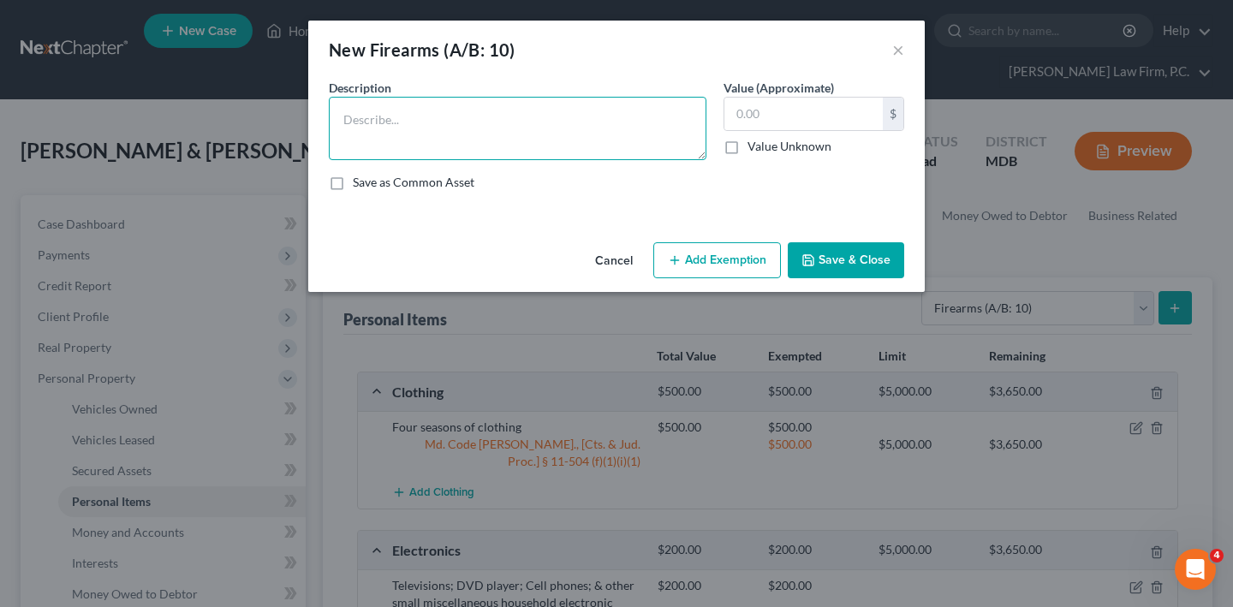
click at [536, 160] on textarea at bounding box center [518, 128] width 378 height 63
type textarea "Glock 9MM"
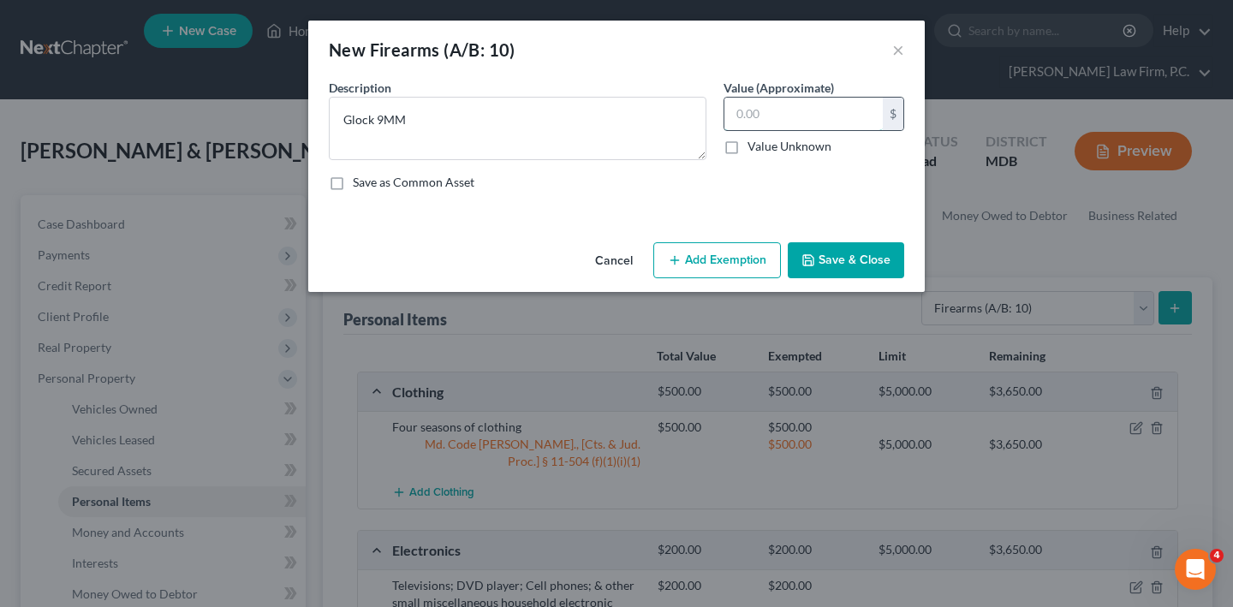
click at [784, 130] on input "text" at bounding box center [803, 114] width 158 height 33
type input "250.00"
click at [747, 278] on button "Add Exemption" at bounding box center [717, 260] width 128 height 36
select select "2"
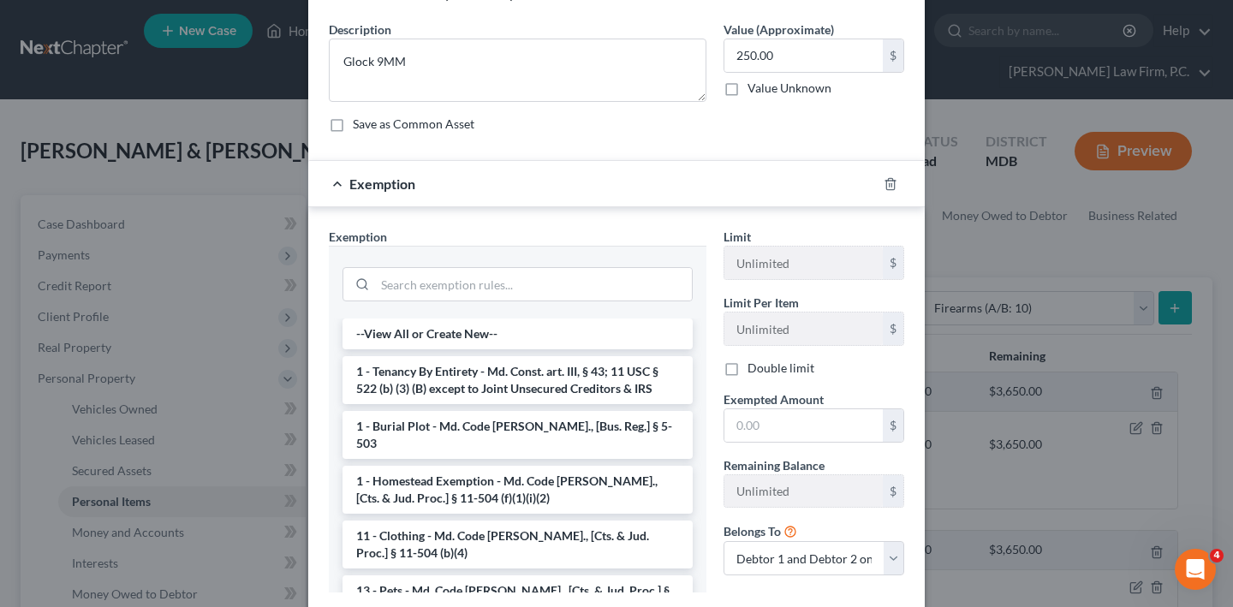
scroll to position [113, 0]
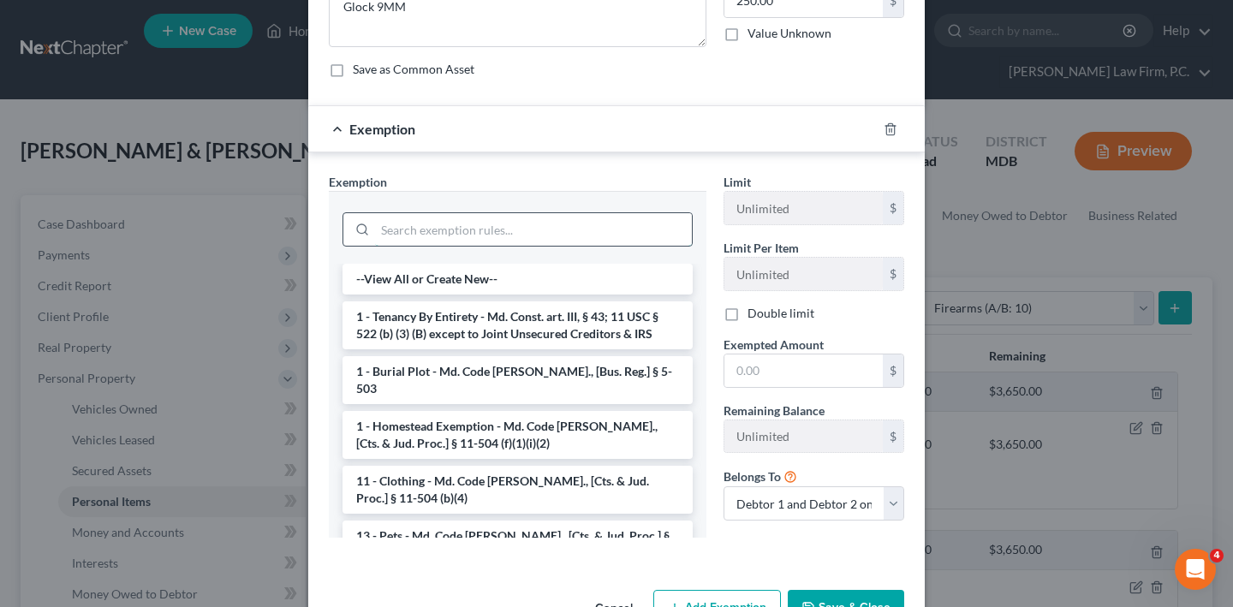
click at [491, 246] on input "search" at bounding box center [533, 229] width 317 height 33
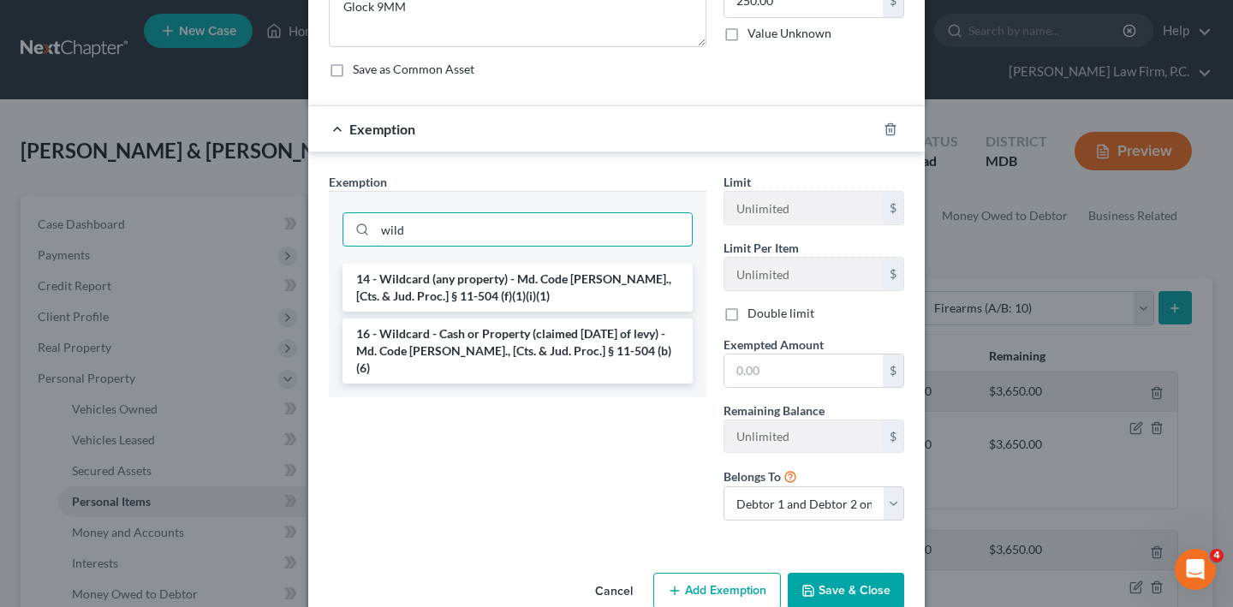
type input "wild"
click at [503, 384] on ul "14 - Wildcard (any property) - Md. Code Ann., [Cts. & Jud. Proc.] § 11-504 (f)(…" at bounding box center [517, 324] width 350 height 120
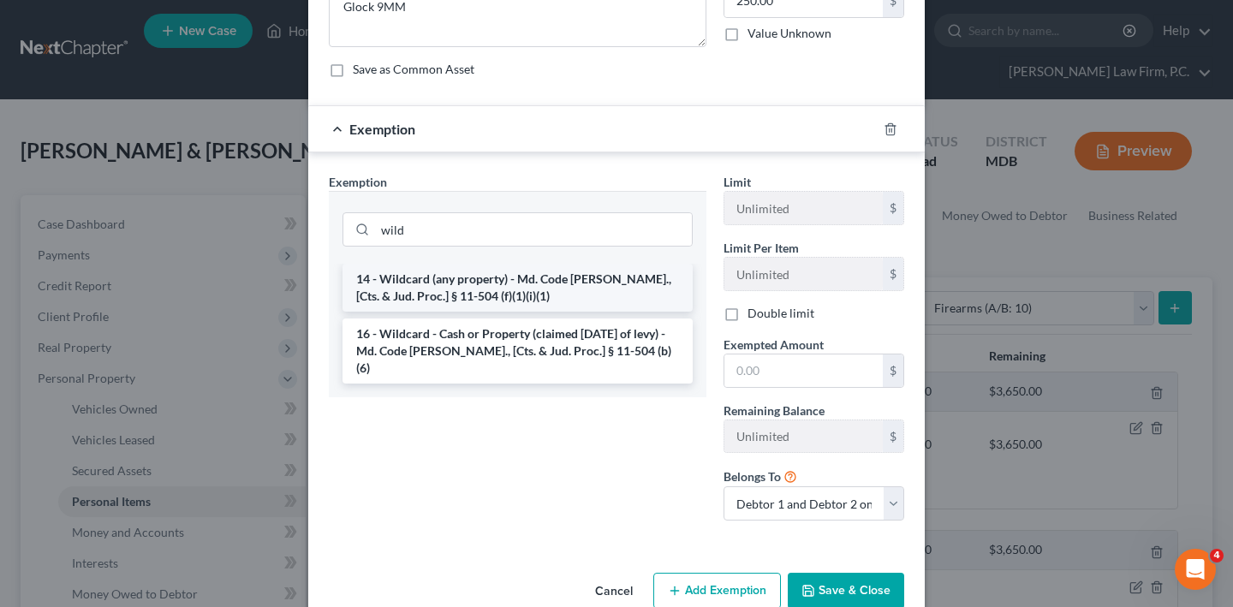
click at [498, 312] on li "14 - Wildcard (any property) - Md. Code [PERSON_NAME]., [Cts. & Jud. Proc.] § 1…" at bounding box center [517, 288] width 350 height 48
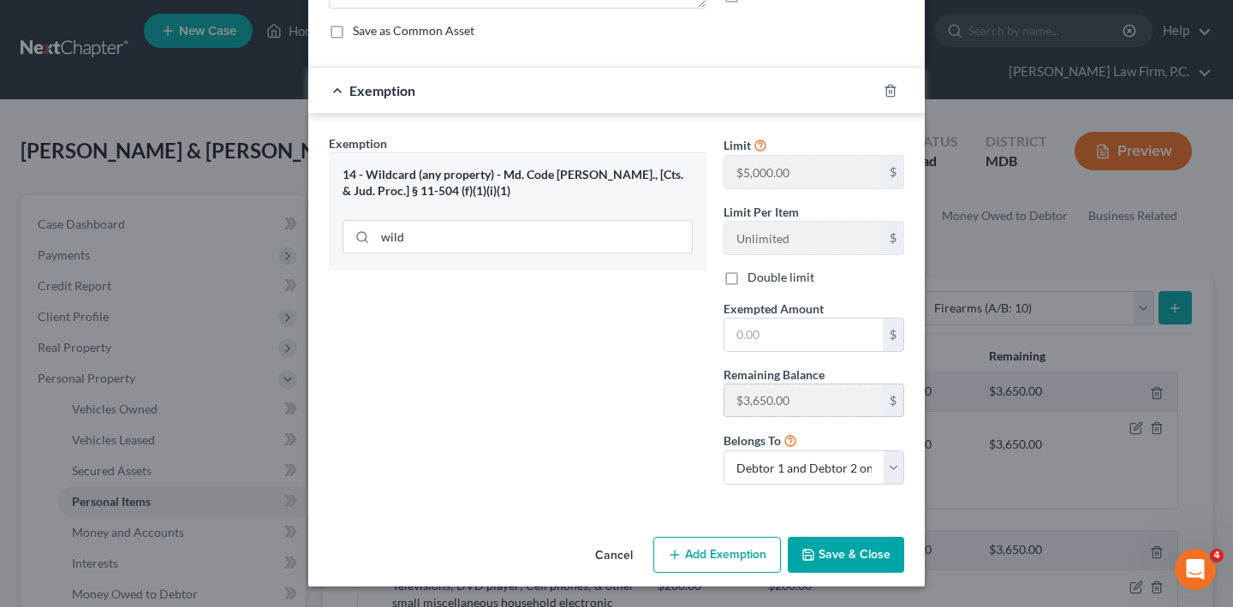
scroll to position [297, 0]
click at [827, 318] on input "text" at bounding box center [803, 334] width 158 height 33
type input "250.00"
click at [821, 463] on select "Debtor 1 only Debtor 2 only Debtor 1 and Debtor 2 only" at bounding box center [813, 467] width 181 height 34
select select "1"
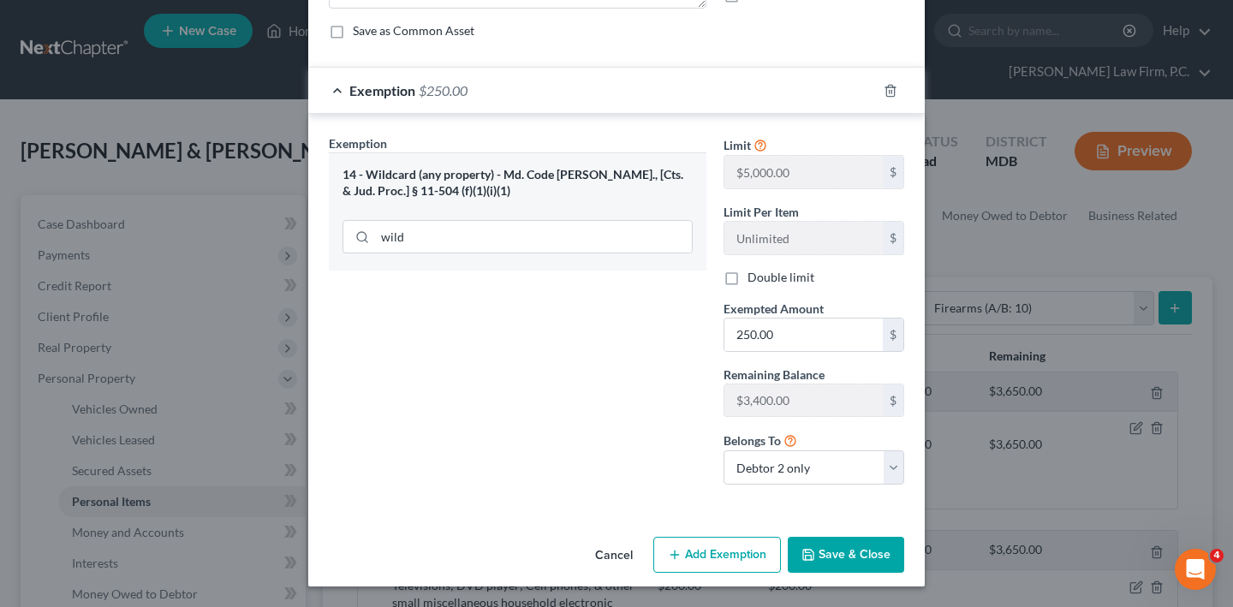
click at [877, 570] on button "Save & Close" at bounding box center [846, 555] width 116 height 36
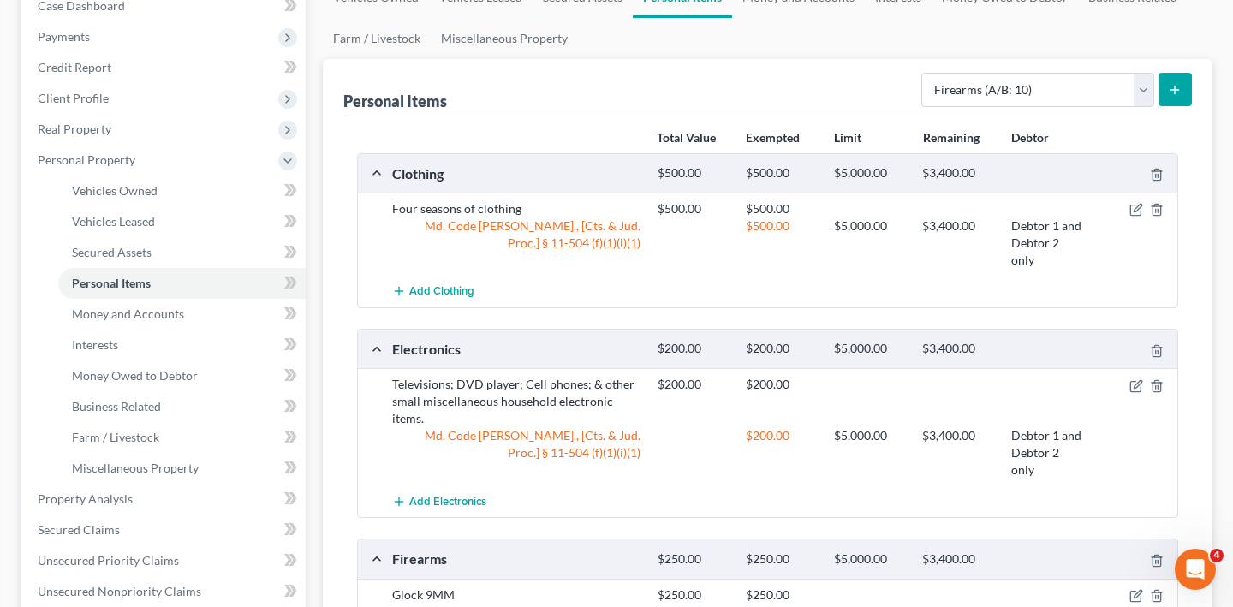
scroll to position [305, 0]
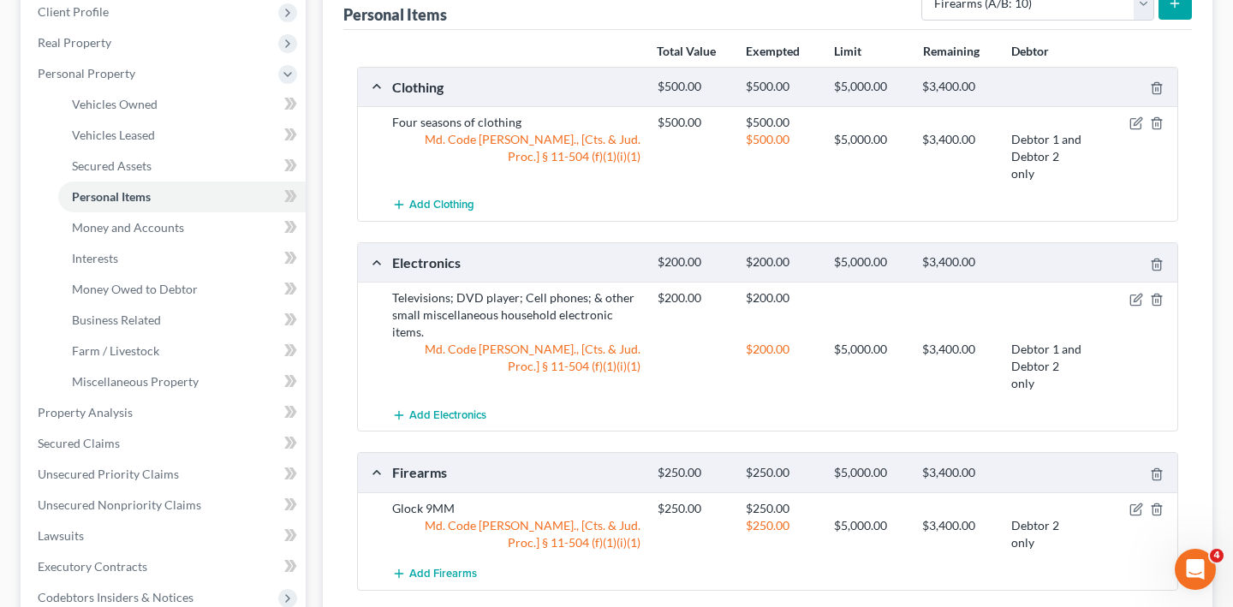
click at [944, 30] on div "Personal Items Select Item Type Clothing (A/B: 11) Collectibles Of Value (A/B: …" at bounding box center [767, 1] width 848 height 57
click at [921, 21] on select "Select Item Type Clothing (A/B: 11) Collectibles Of Value (A/B: 8) Electronics …" at bounding box center [1037, 3] width 233 height 34
select select "pets"
click at [1168, 10] on icon "submit" at bounding box center [1175, 4] width 14 height 14
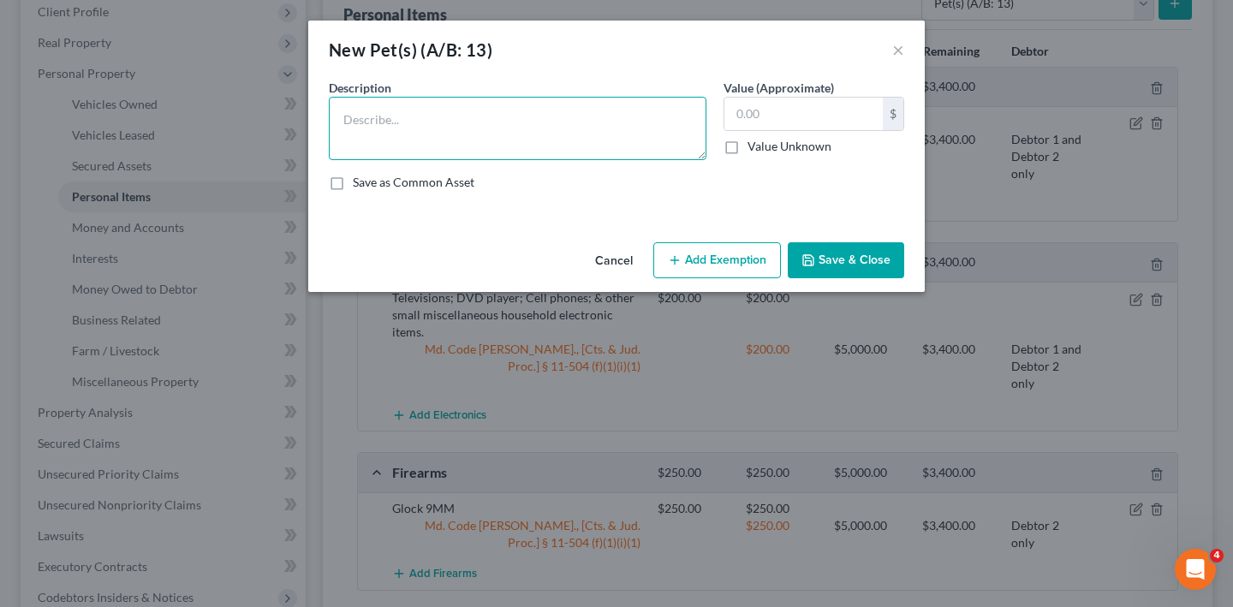
click at [431, 160] on textarea at bounding box center [518, 128] width 378 height 63
type textarea "2 cats; 3 bulldogs"
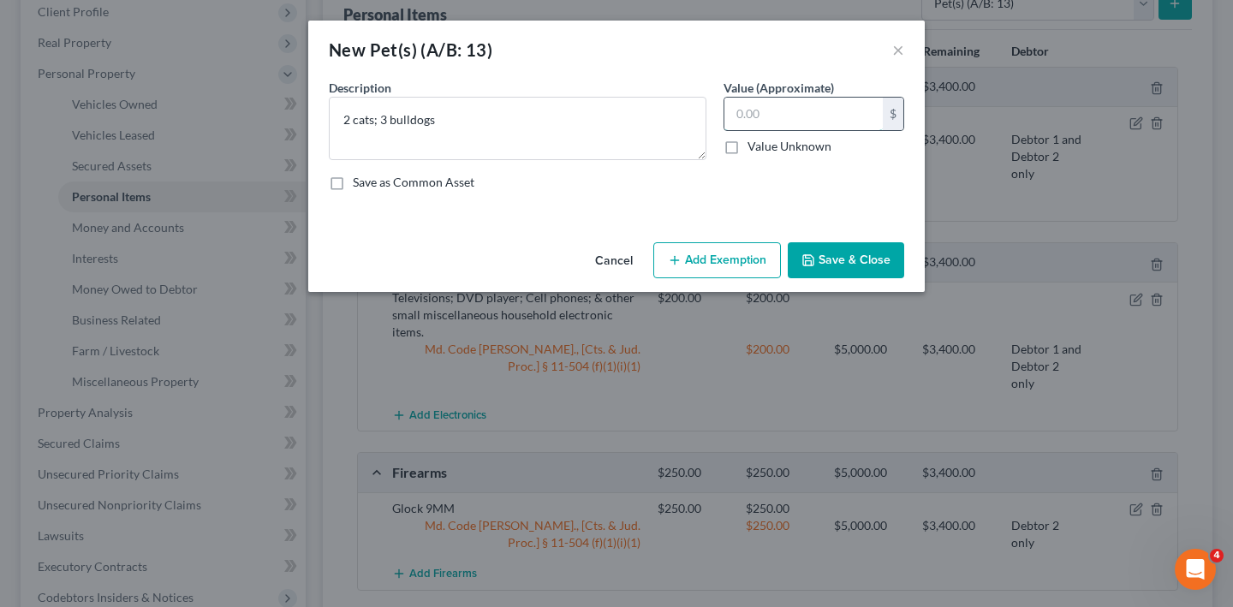
click at [804, 130] on input "text" at bounding box center [803, 114] width 158 height 33
type input "600.00"
click at [781, 278] on button "Add Exemption" at bounding box center [717, 260] width 128 height 36
select select "2"
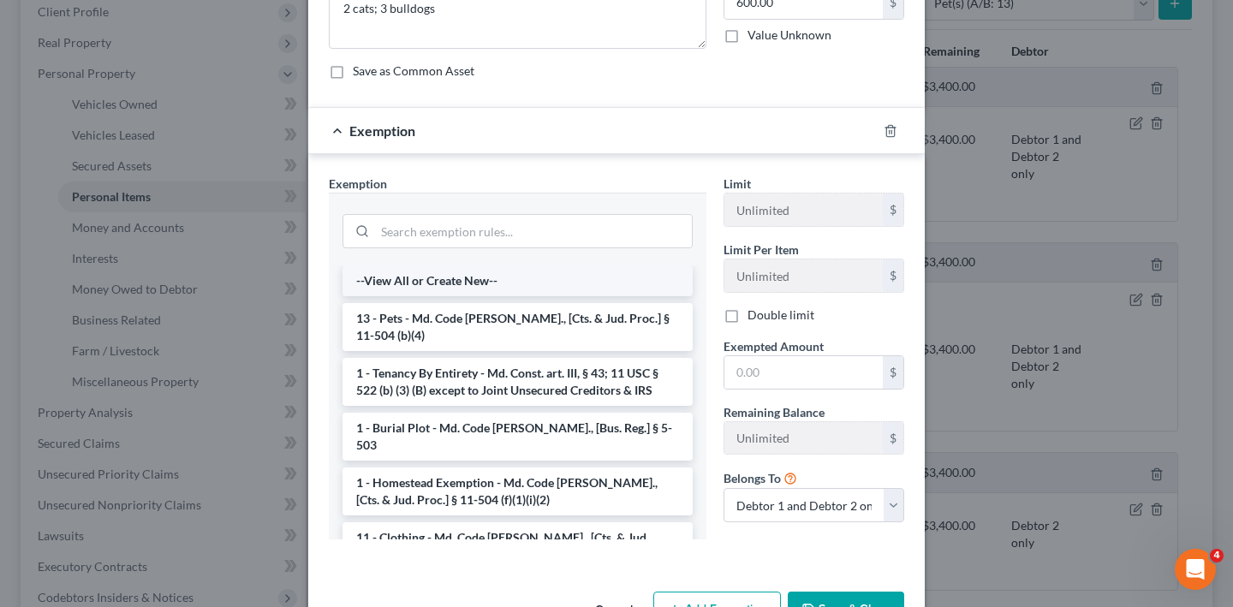
scroll to position [136, 0]
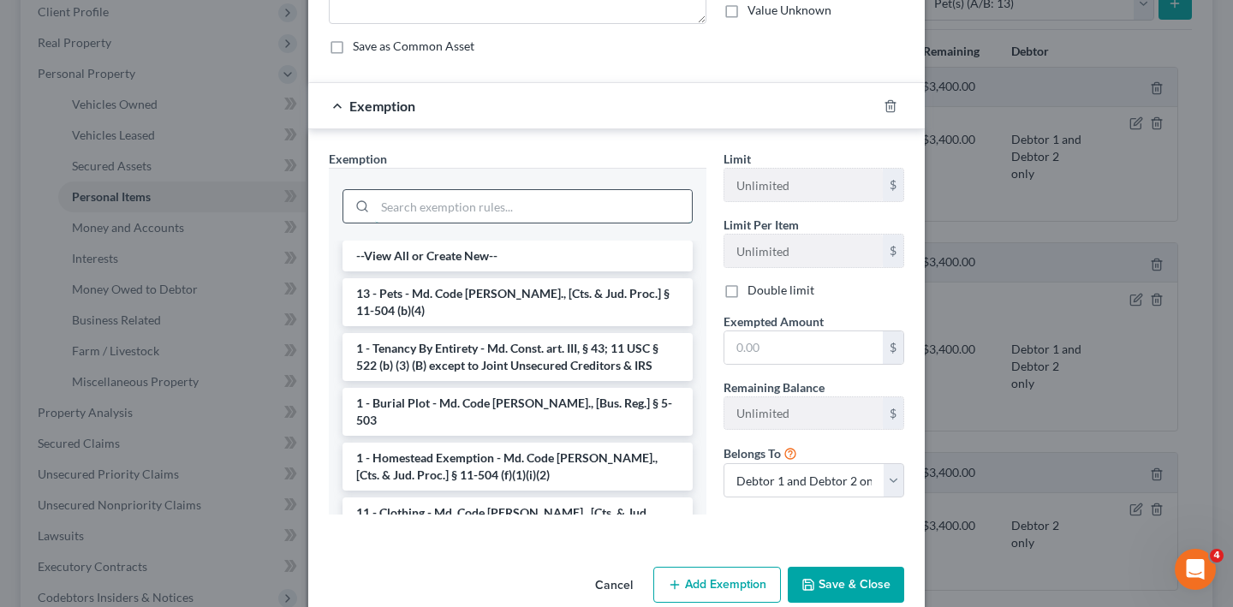
click at [586, 223] on input "search" at bounding box center [533, 206] width 317 height 33
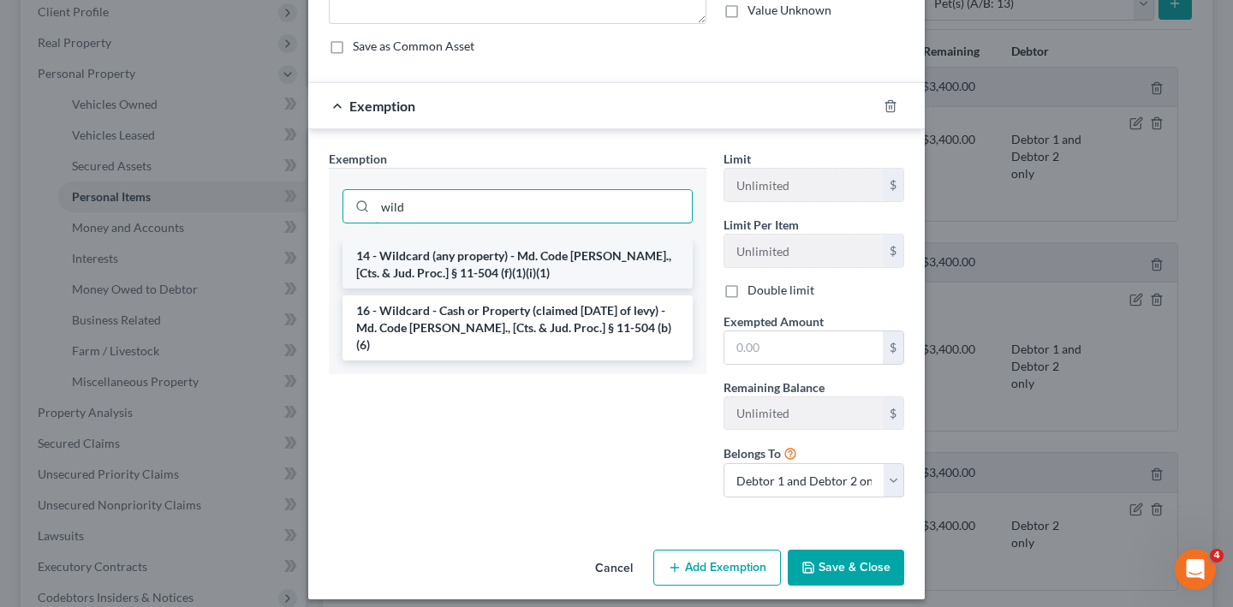
type input "wild"
click at [567, 289] on li "14 - Wildcard (any property) - Md. Code [PERSON_NAME]., [Cts. & Jud. Proc.] § 1…" at bounding box center [517, 265] width 350 height 48
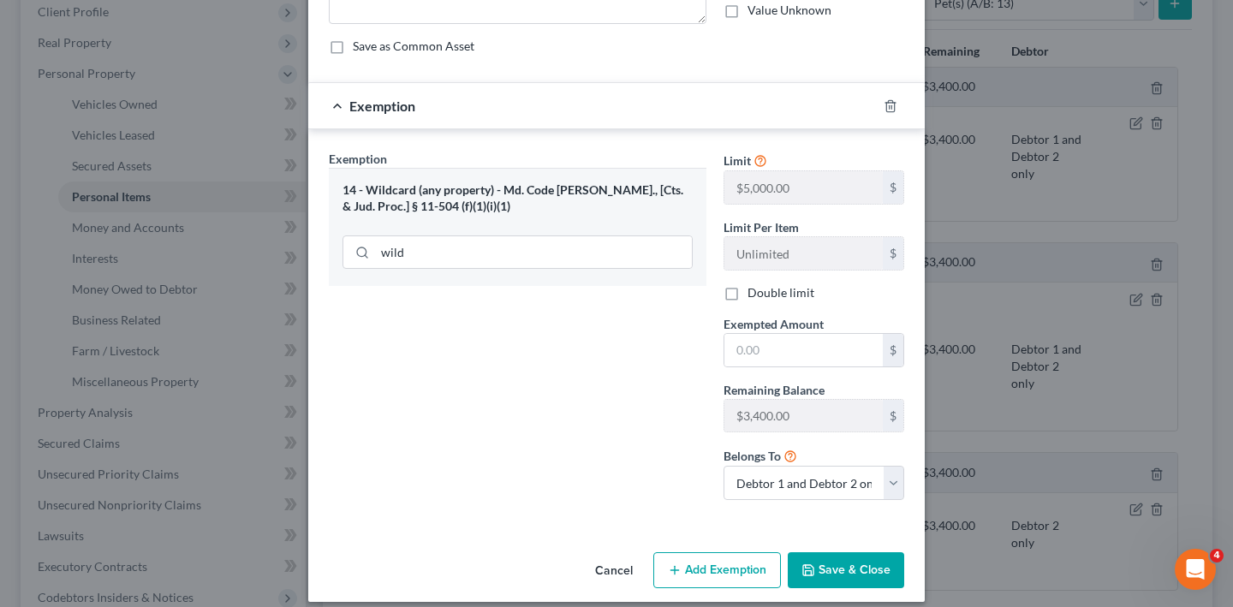
scroll to position [240, 0]
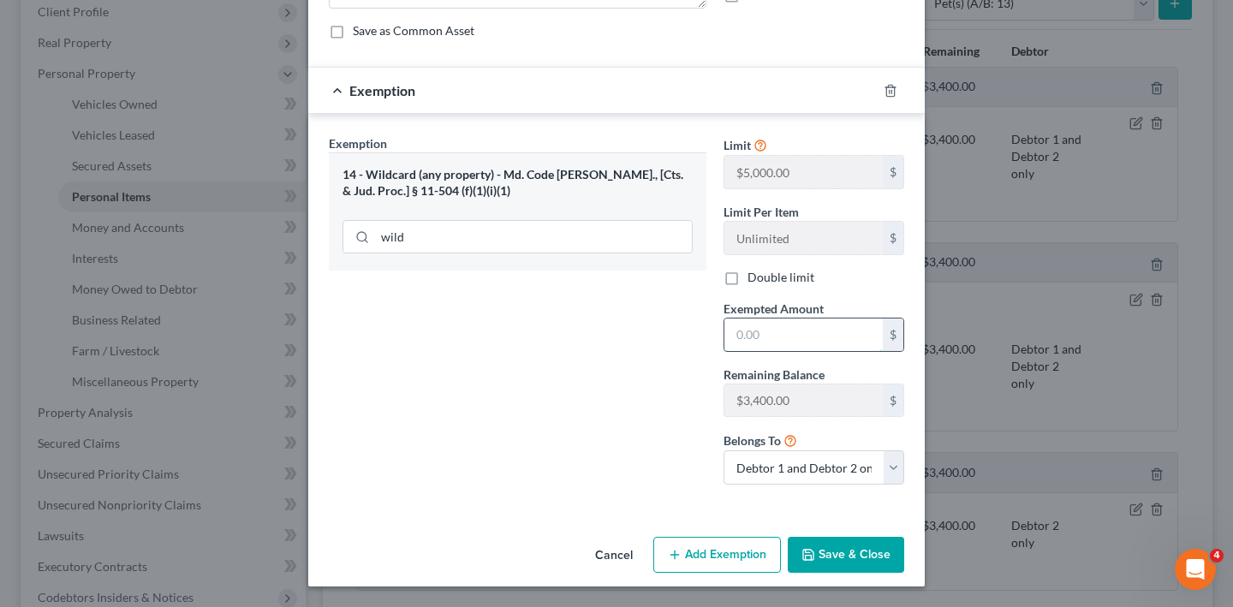
click at [774, 351] on input "text" at bounding box center [803, 334] width 158 height 33
type input "600.00"
click at [468, 355] on div "Exemption Set must be selected for CA. Exemption * 14 - Wildcard (any property)…" at bounding box center [517, 316] width 395 height 364
click at [892, 548] on button "Save & Close" at bounding box center [846, 555] width 116 height 36
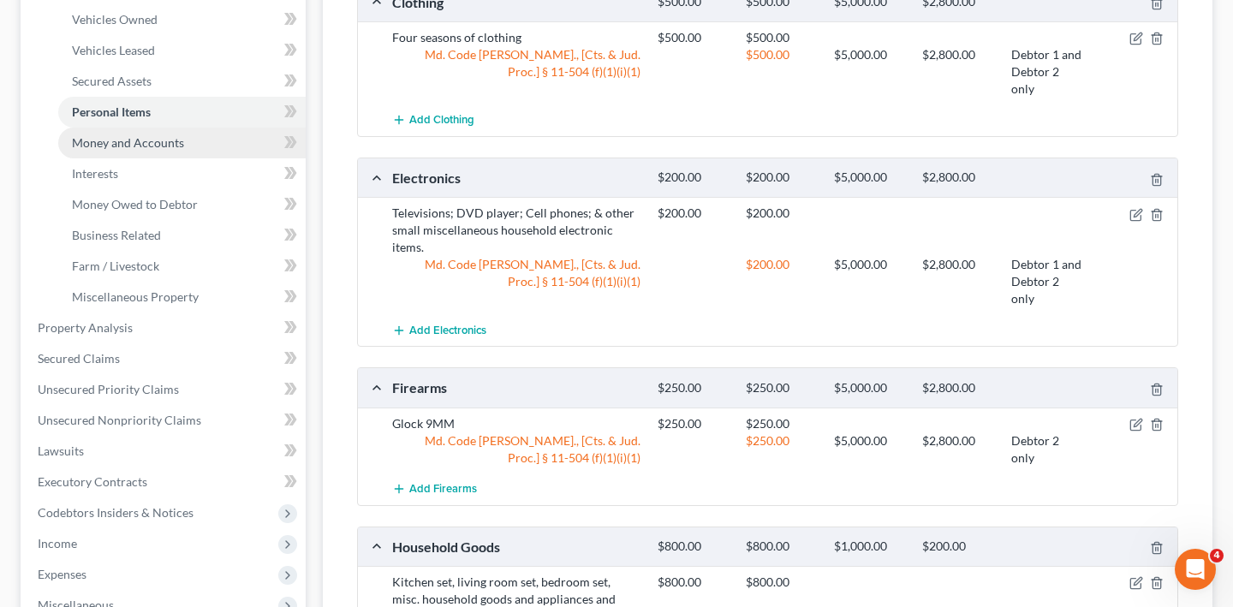
click at [130, 158] on link "Money and Accounts" at bounding box center [181, 143] width 247 height 31
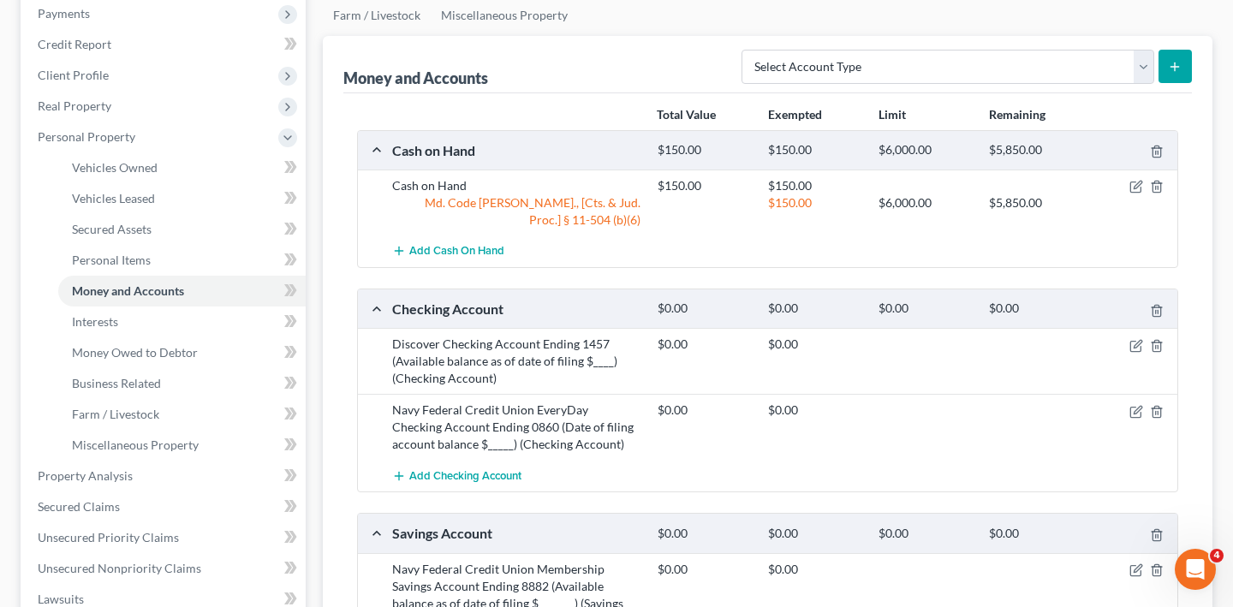
scroll to position [282, 0]
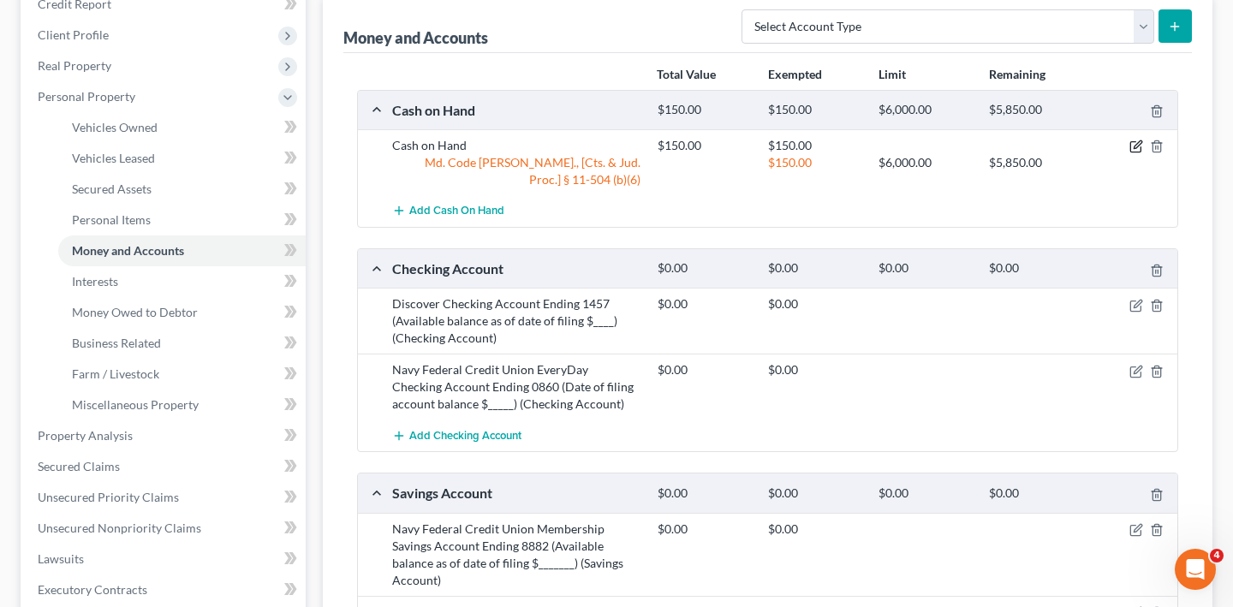
click at [1129, 153] on icon "button" at bounding box center [1136, 147] width 14 height 14
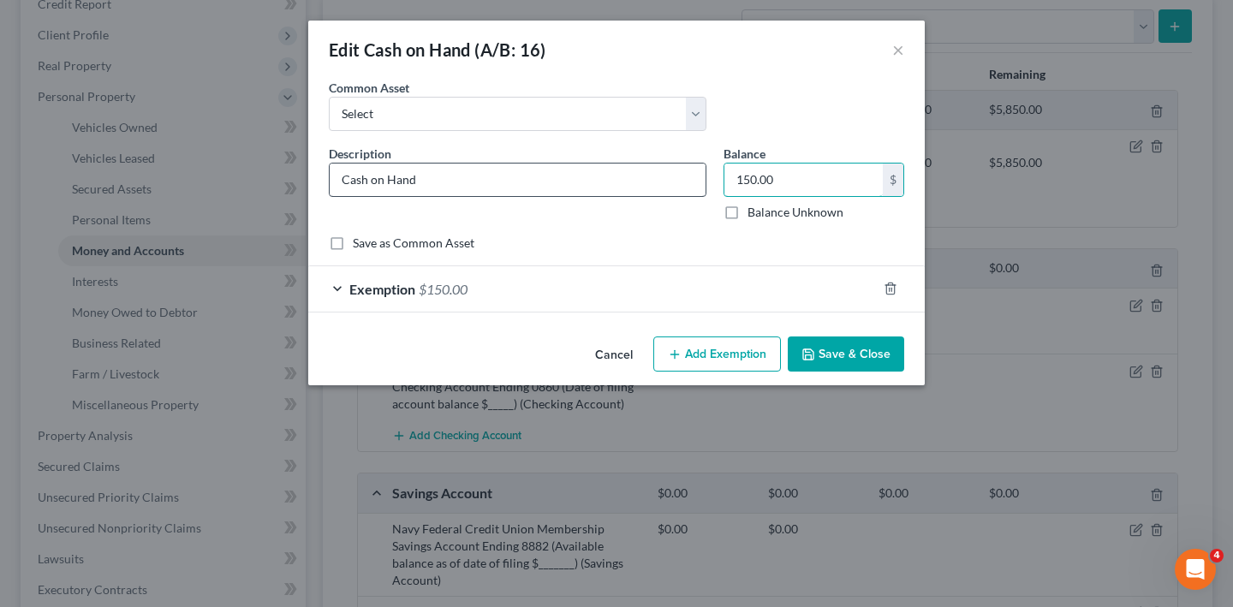
drag, startPoint x: 839, startPoint y: 239, endPoint x: 642, endPoint y: 229, distance: 197.1
click at [644, 230] on div "Description * Cash on Hand Balance 150.00 $ Balance Unknown Balance Undetermine…" at bounding box center [616, 190] width 592 height 90
click at [834, 196] on input "150.00" at bounding box center [803, 180] width 158 height 33
type input "75.00"
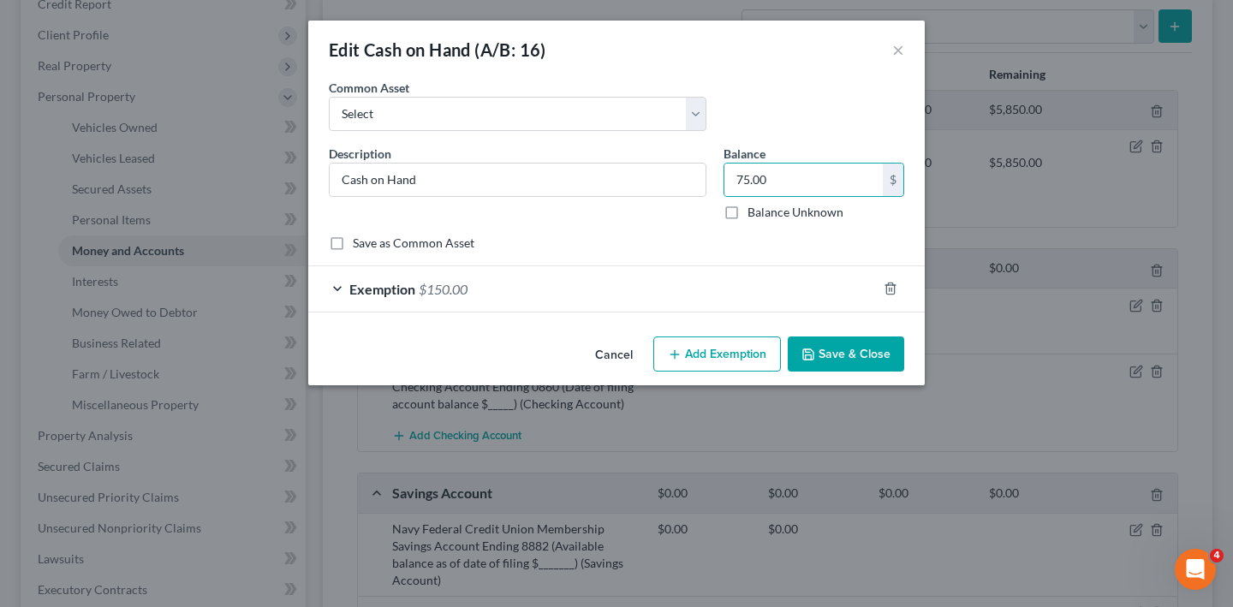
click at [681, 312] on div "Exemption $150.00" at bounding box center [592, 288] width 568 height 45
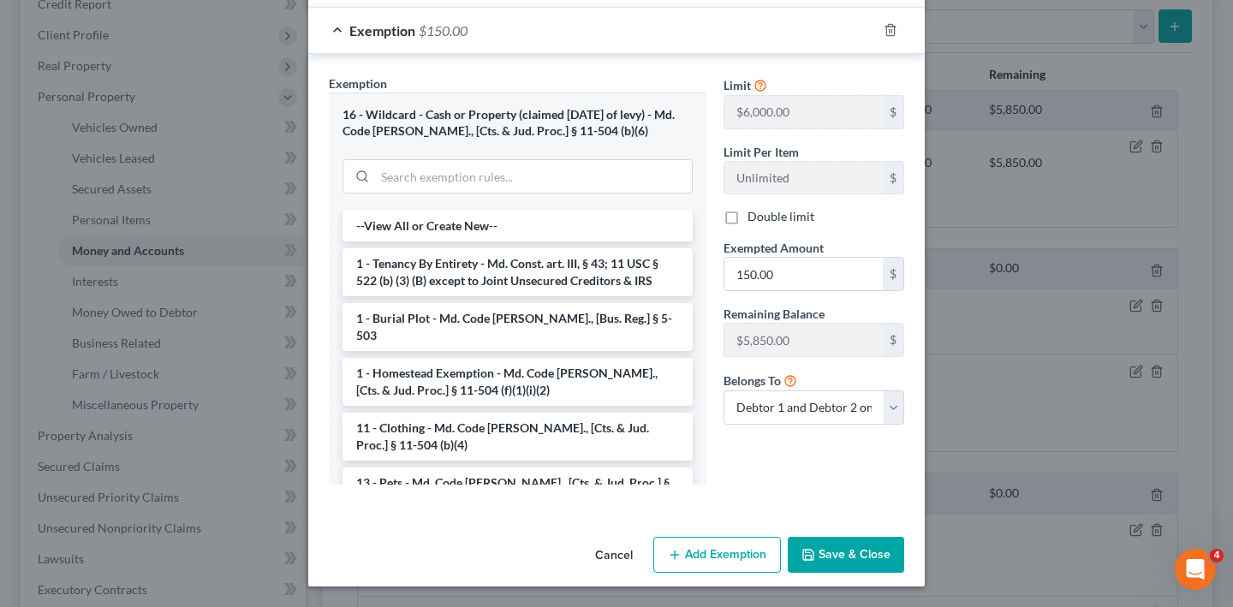
scroll to position [422, 0]
click at [845, 258] on input "150.00" at bounding box center [803, 274] width 158 height 33
type input "75.00"
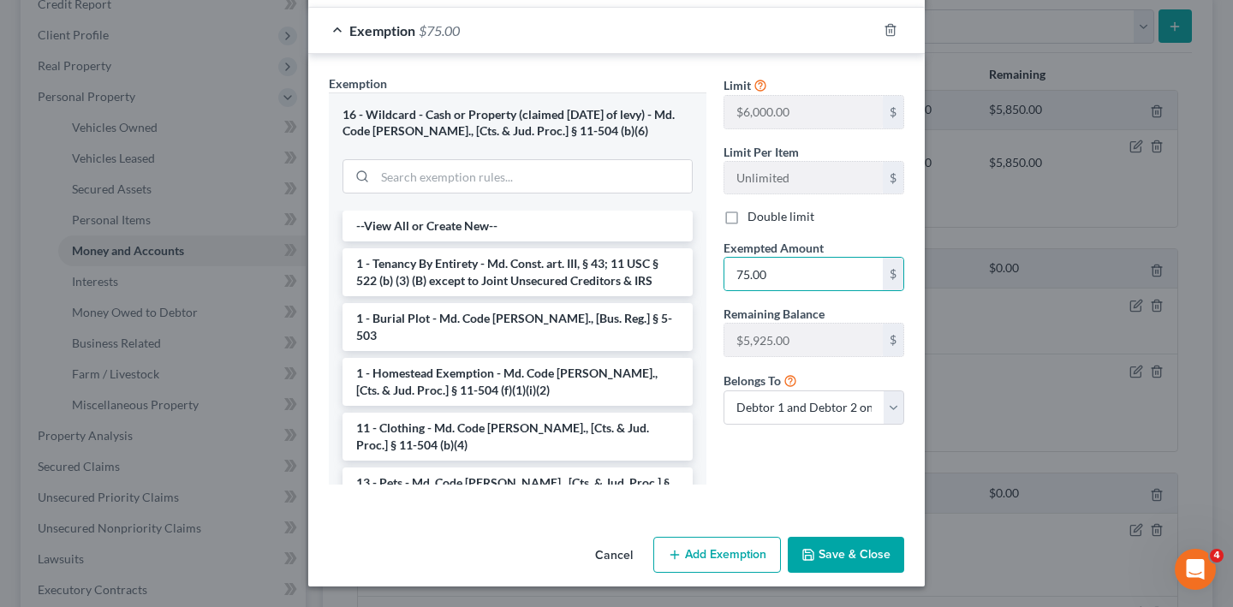
click at [903, 545] on button "Save & Close" at bounding box center [846, 555] width 116 height 36
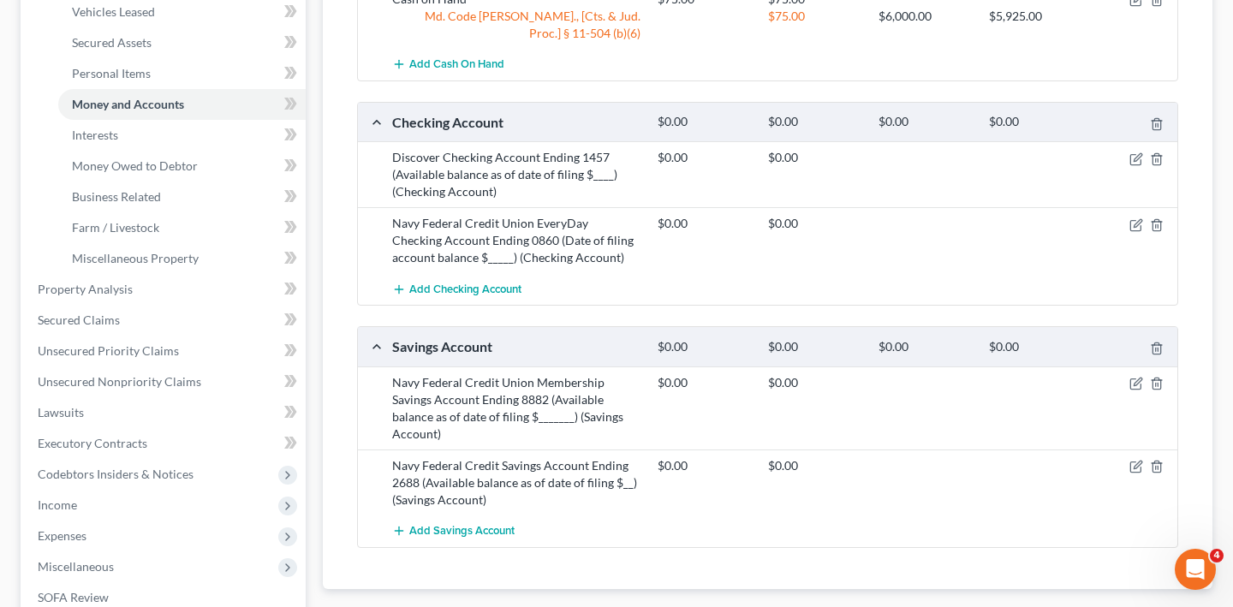
scroll to position [435, 0]
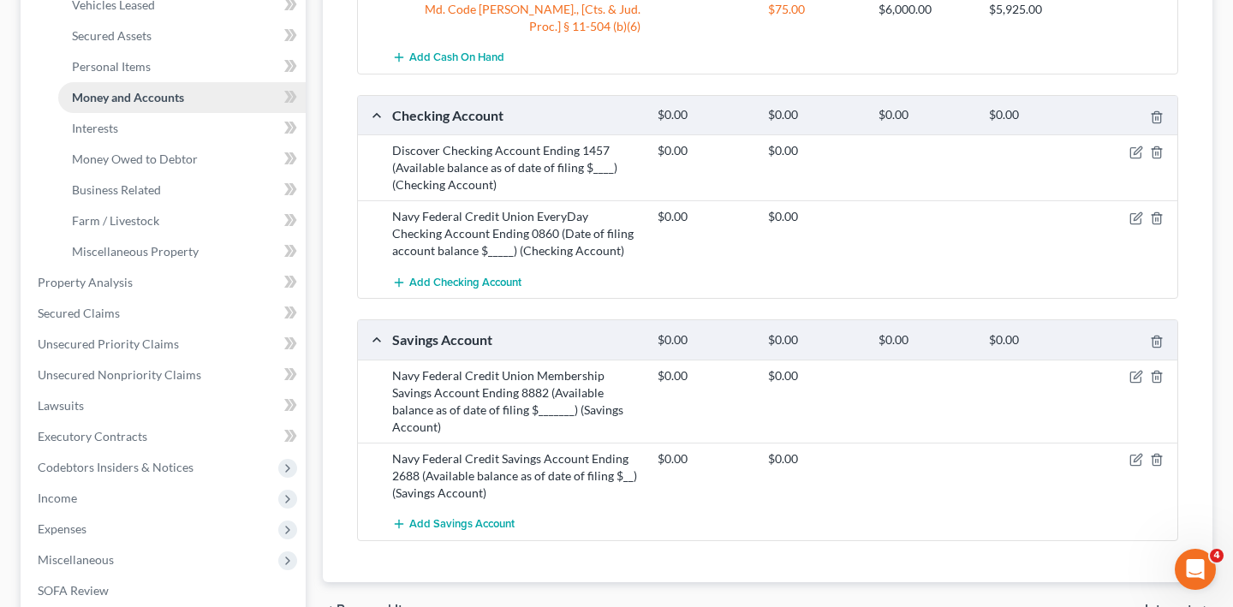
click at [170, 104] on span "Money and Accounts" at bounding box center [128, 97] width 112 height 15
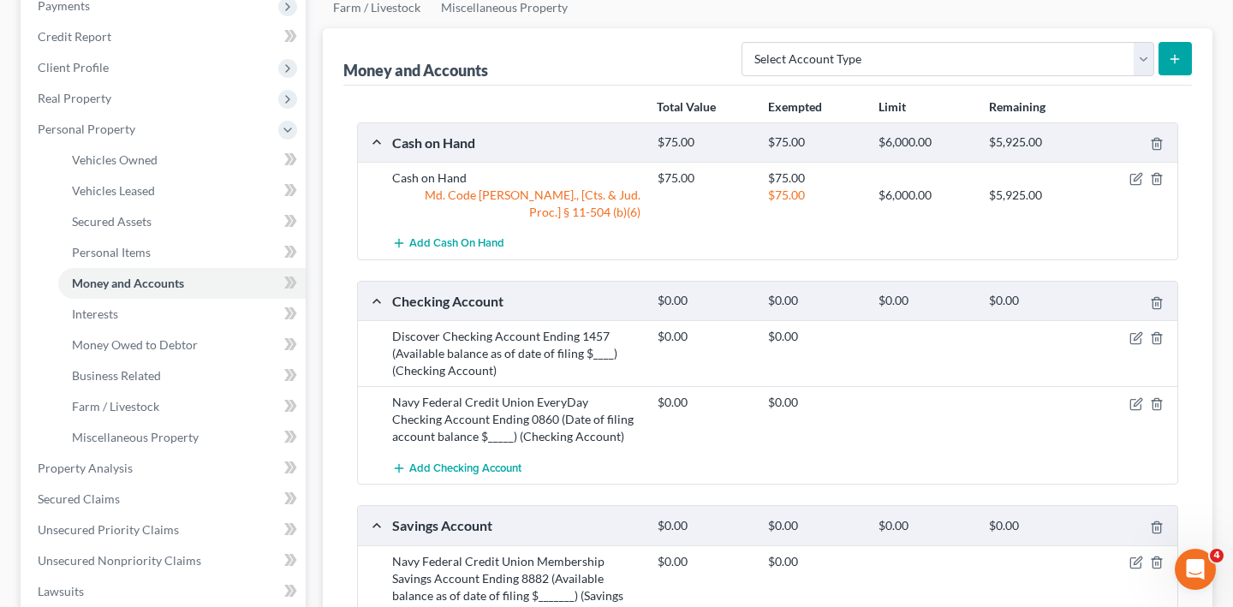
scroll to position [221, 0]
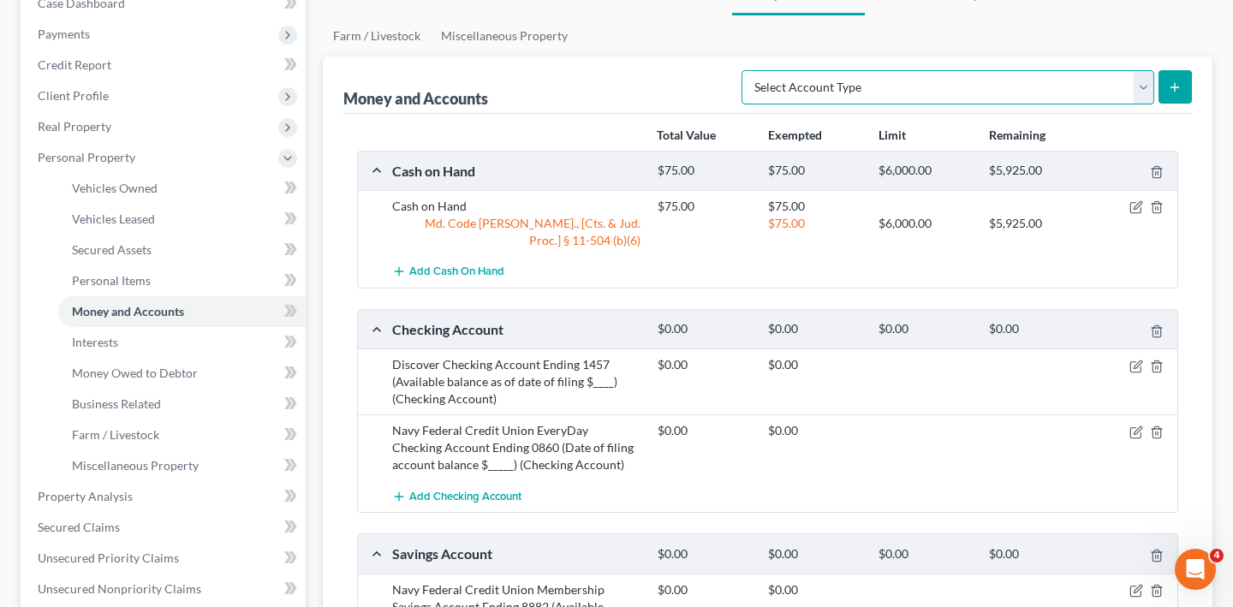
click at [871, 104] on select "Select Account Type Brokerage (A/B: 18, SOFA: 20) Cash on Hand (A/B: 16) Certif…" at bounding box center [947, 87] width 413 height 34
select select "checking"
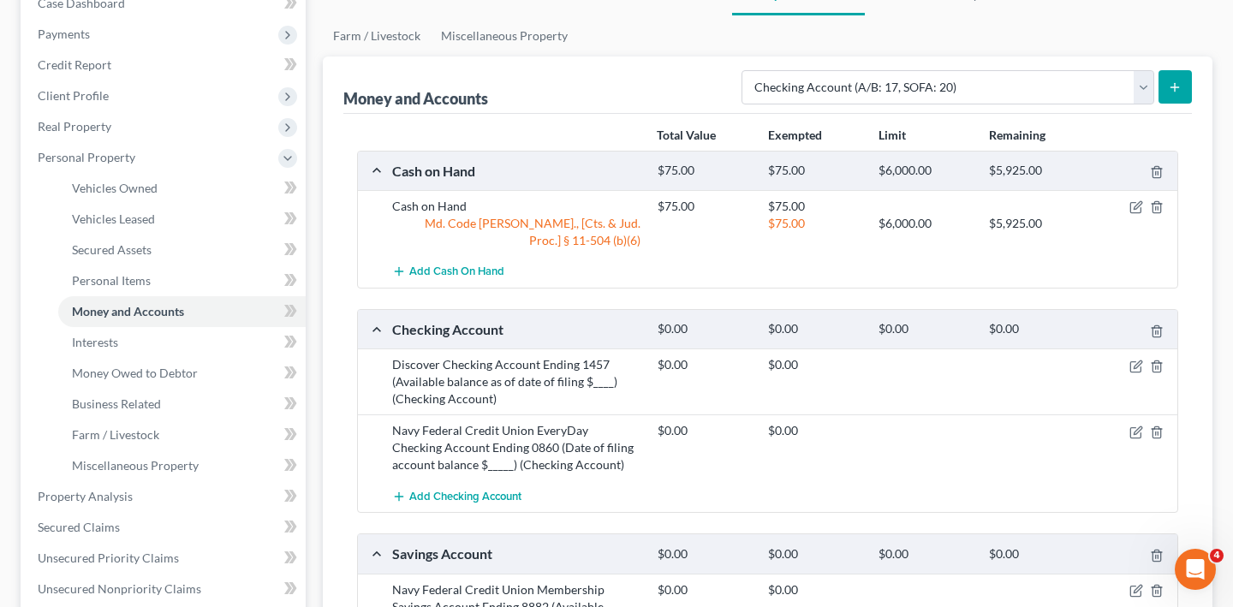
click at [1163, 104] on button "submit" at bounding box center [1174, 86] width 33 height 33
click at [1170, 104] on button "submit" at bounding box center [1174, 86] width 33 height 33
click at [481, 182] on div "Total Value Exempted Limit Remaining Cash on Hand $75.00 $75.00 $6,000.00 $5,92…" at bounding box center [767, 455] width 848 height 682
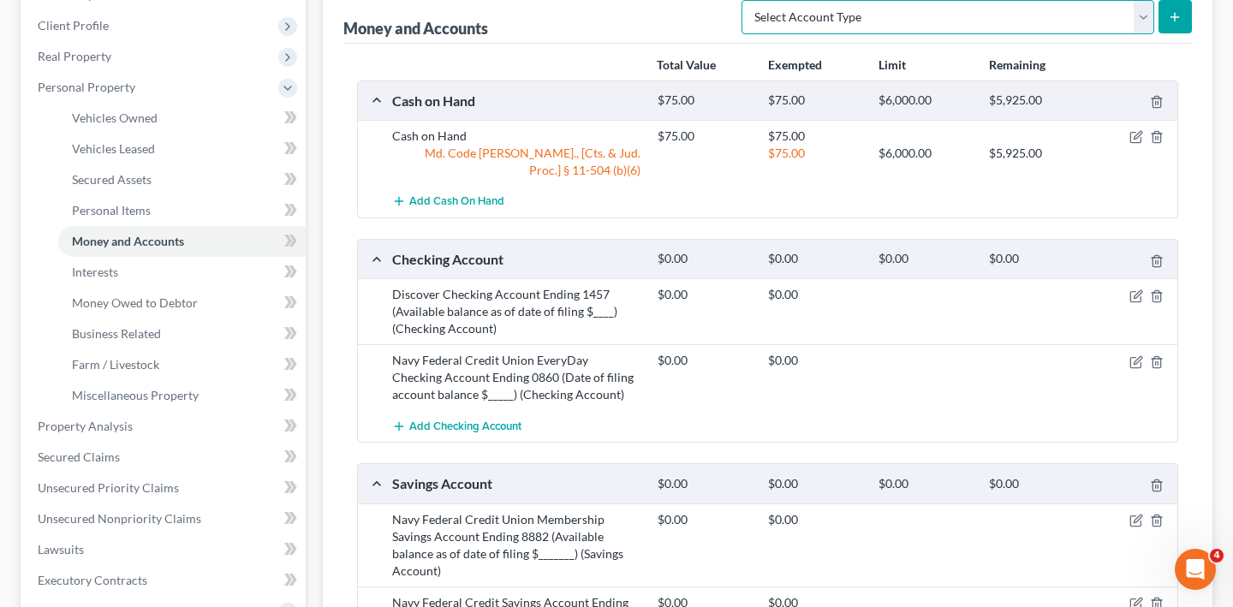
click at [801, 34] on select "Select Account Type Brokerage (A/B: 18, SOFA: 20) Cash on Hand (A/B: 16) Certif…" at bounding box center [947, 17] width 413 height 34
select select "checking"
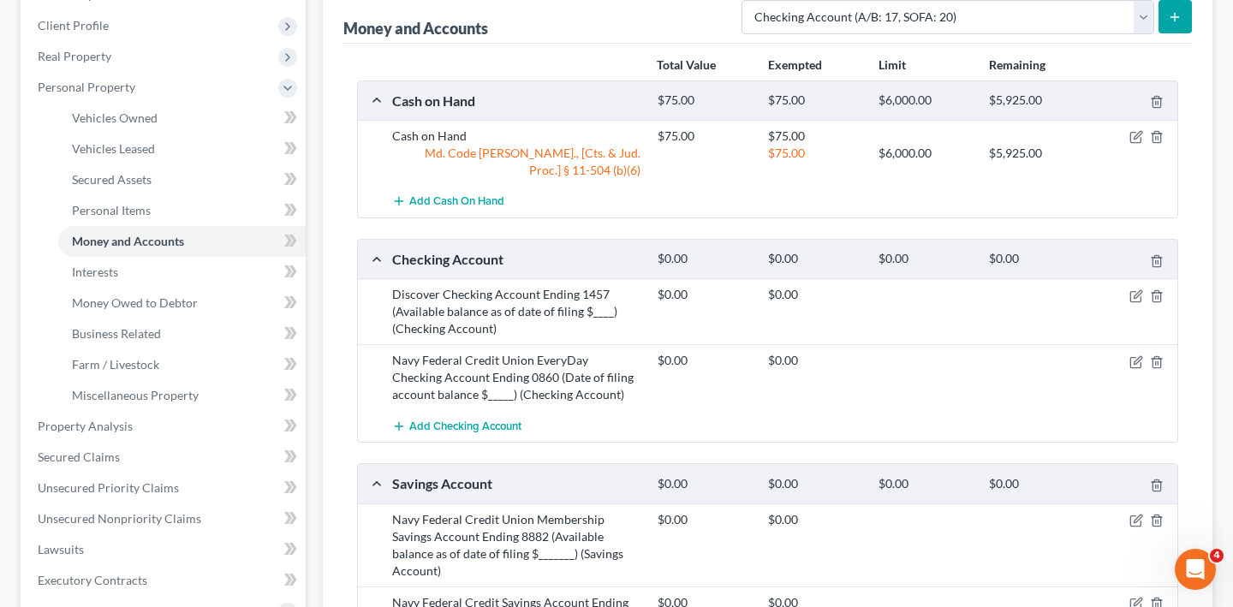
click at [1169, 33] on button "submit" at bounding box center [1174, 16] width 33 height 33
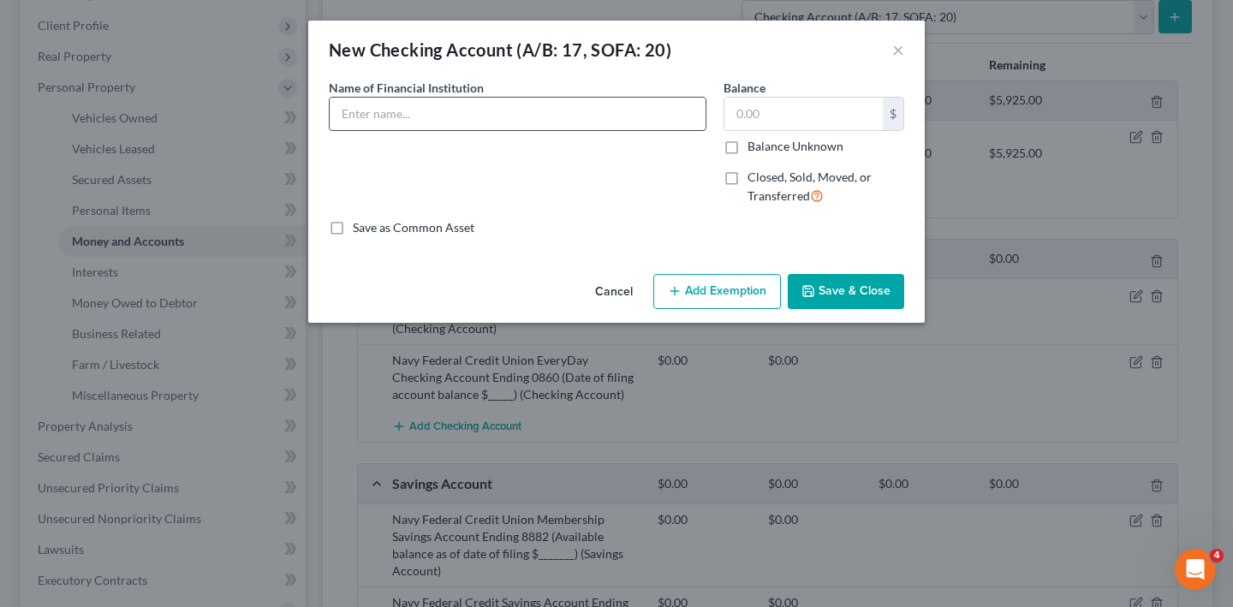
click at [418, 130] on input "text" at bounding box center [518, 114] width 376 height 33
type input "CashApp (Available balance as of date of filing $______)"
click at [891, 310] on button "Save & Close" at bounding box center [846, 292] width 116 height 36
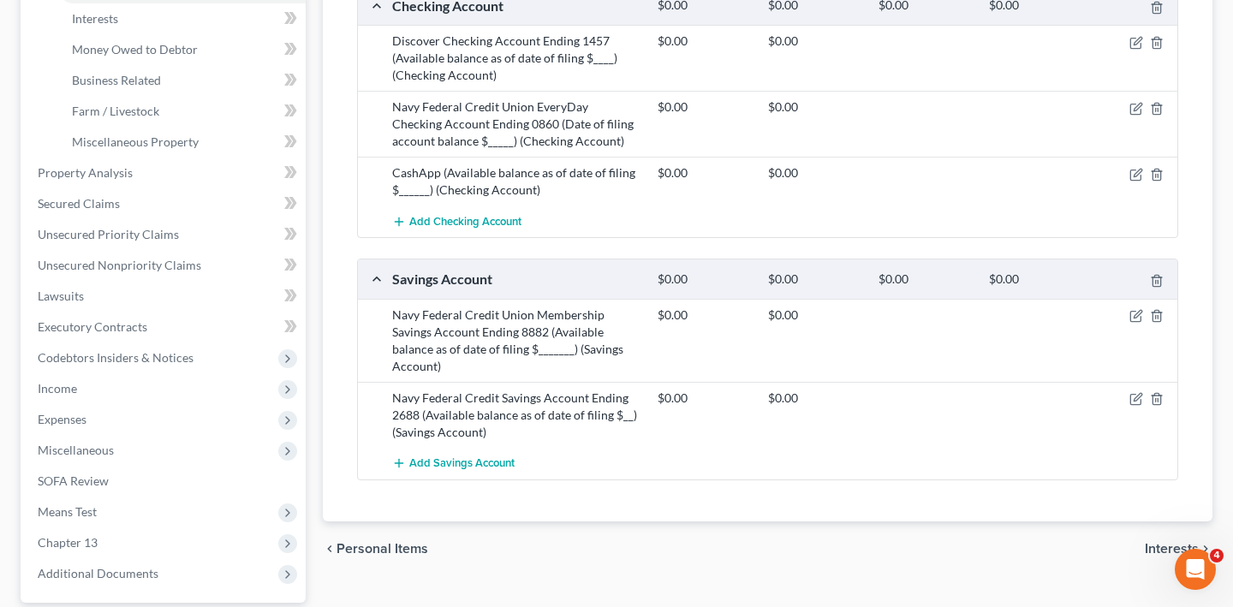
scroll to position [599, 0]
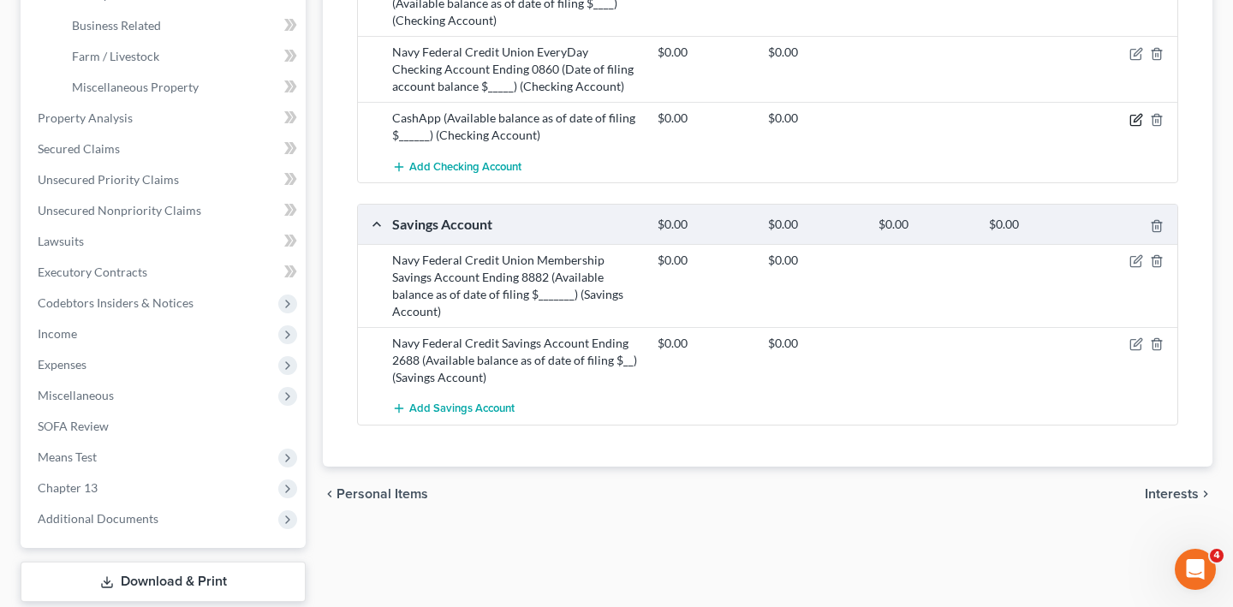
click at [1129, 127] on icon "button" at bounding box center [1136, 120] width 14 height 14
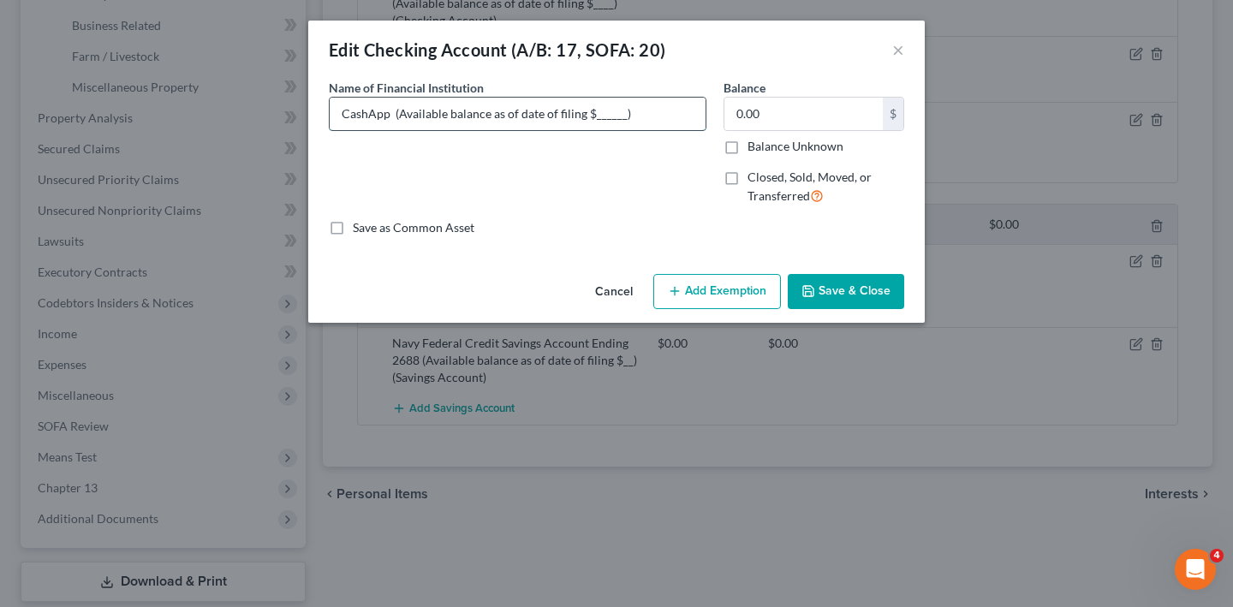
click at [622, 130] on input "CashApp (Available balance as of date of filing $______)" at bounding box center [518, 114] width 376 height 33
type input "CashApp (Available balance as of date of filing $0.00)"
click at [903, 310] on button "Save & Close" at bounding box center [846, 292] width 116 height 36
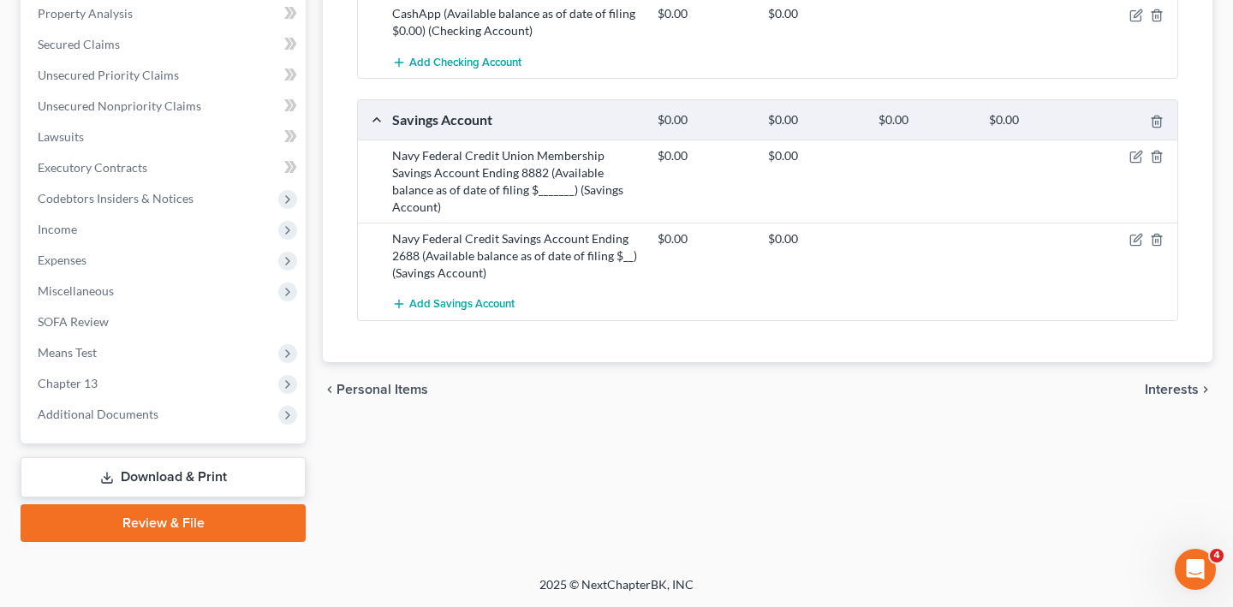
scroll to position [624, 0]
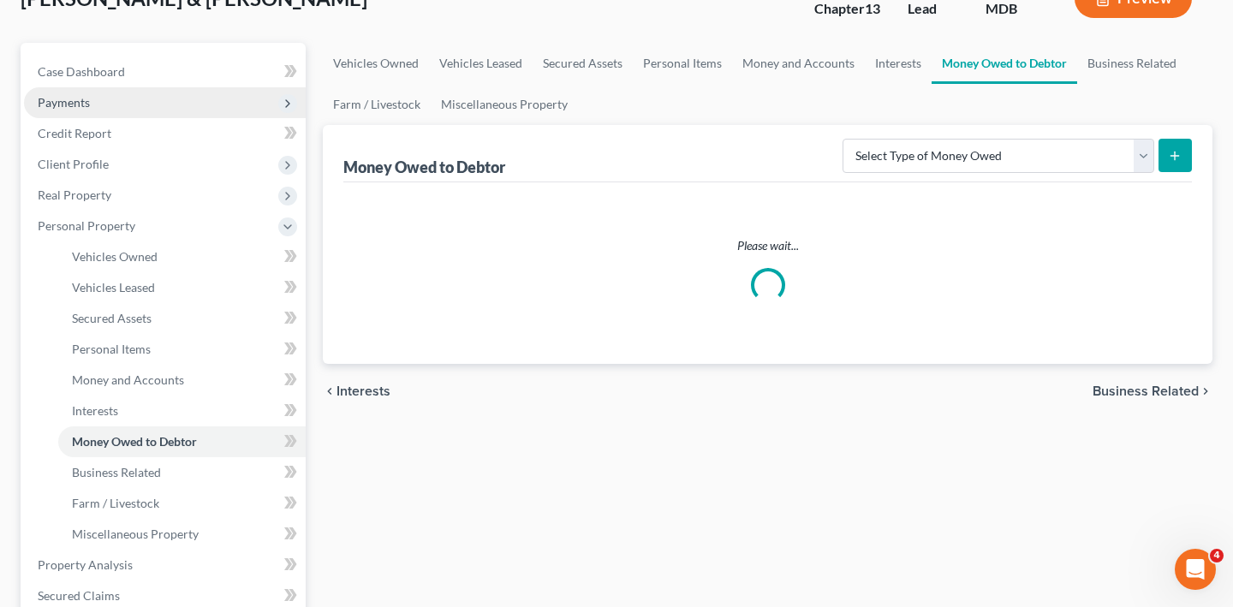
scroll to position [157, 0]
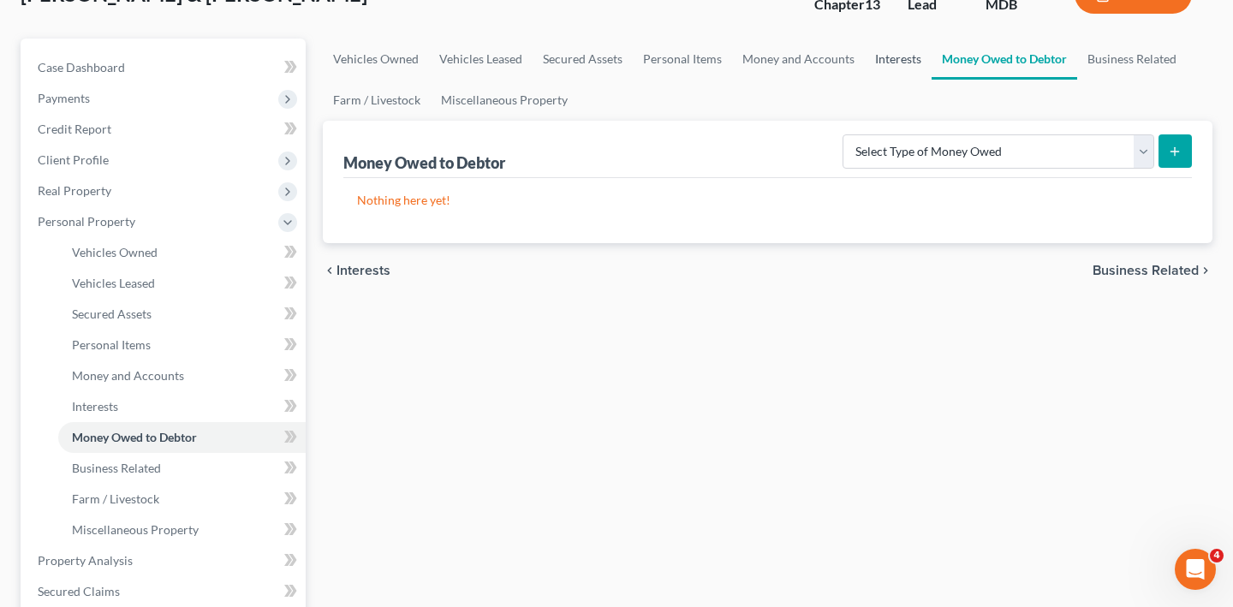
click at [931, 80] on link "Interests" at bounding box center [898, 59] width 67 height 41
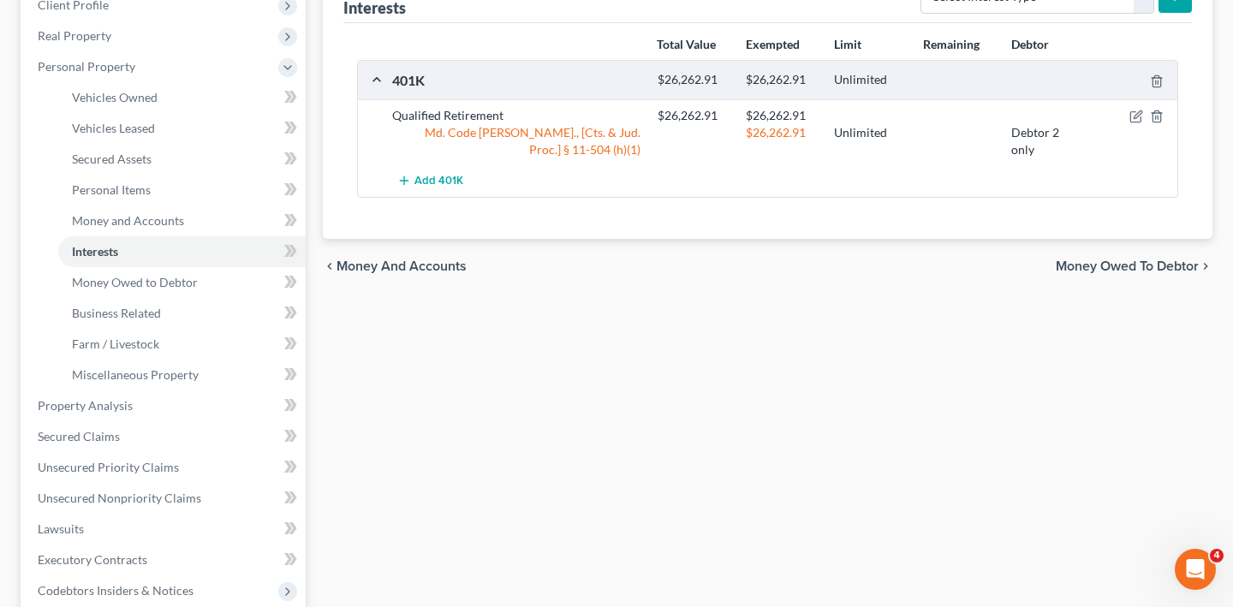
scroll to position [320, 0]
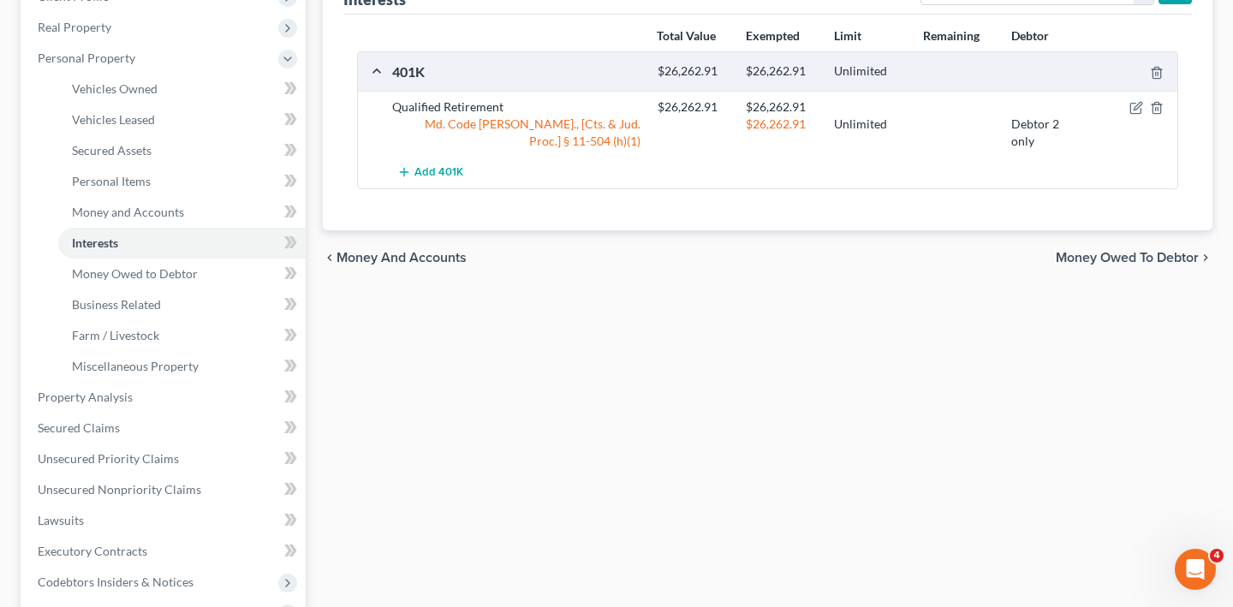
click at [1110, 116] on div at bounding box center [1135, 106] width 88 height 17
click at [1129, 115] on icon "button" at bounding box center [1136, 108] width 14 height 14
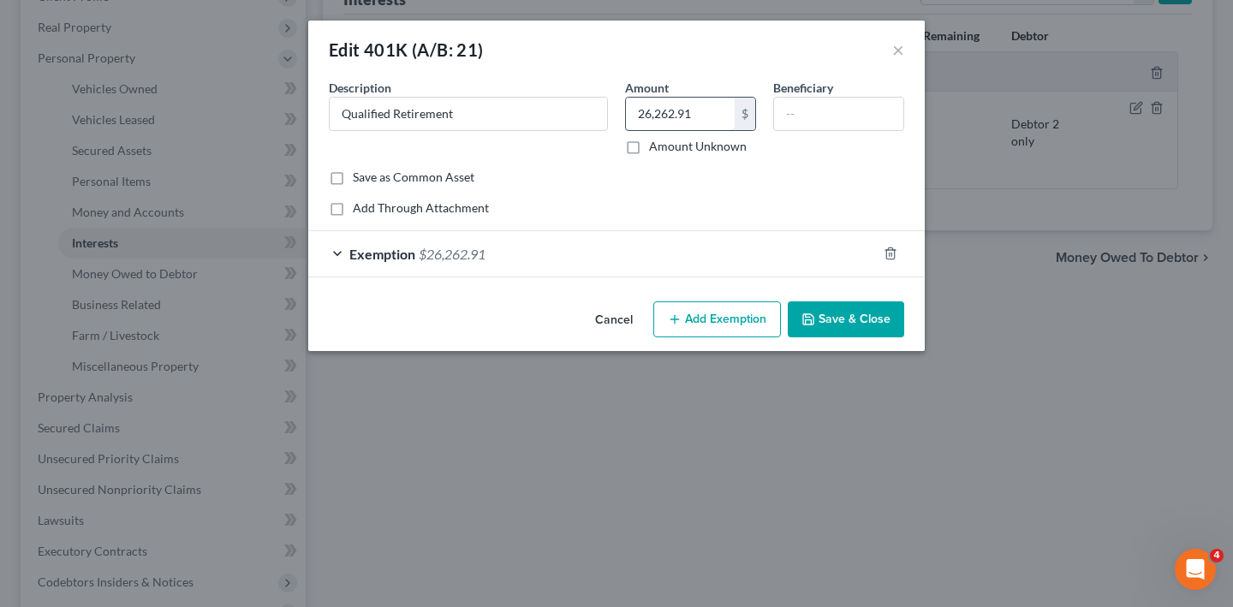
click at [687, 130] on input "26,262.91" at bounding box center [680, 114] width 109 height 33
type input "30,000"
click at [542, 277] on div "Exemption $26,262.91" at bounding box center [592, 253] width 568 height 45
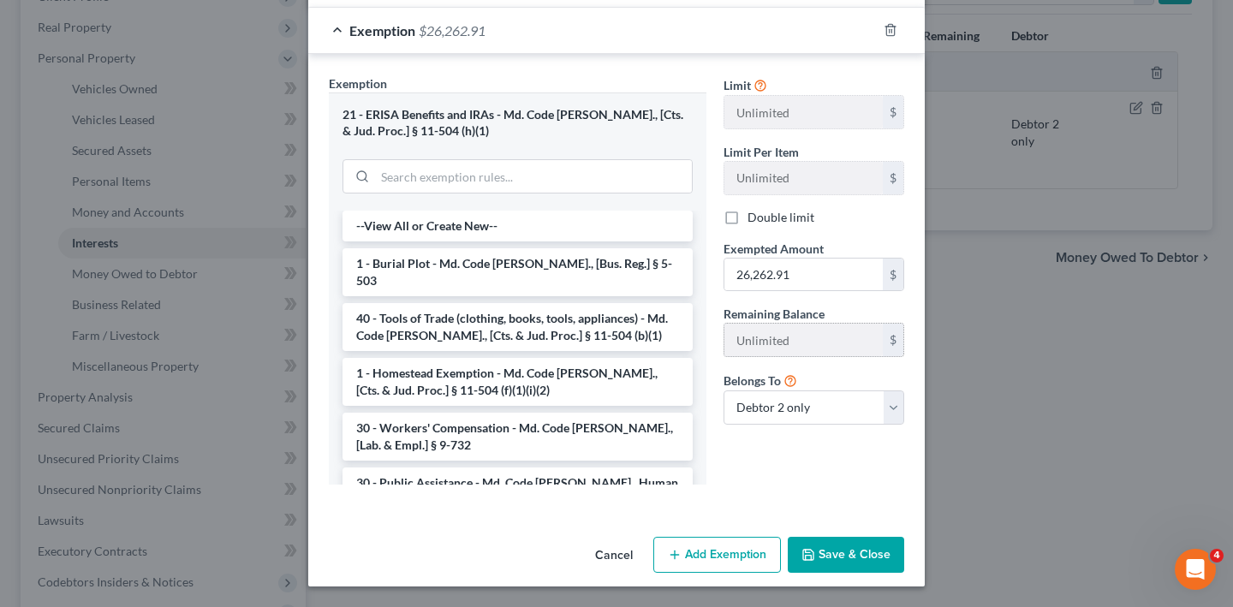
scroll to position [324, 0]
click at [821, 291] on input "26,262.91" at bounding box center [803, 275] width 158 height 33
type input "30,000"
click at [833, 498] on div "Limit Unlimited $ Limit Per Item Unlimited $ Double limit Exempted Amount * 30,…" at bounding box center [814, 286] width 198 height 424
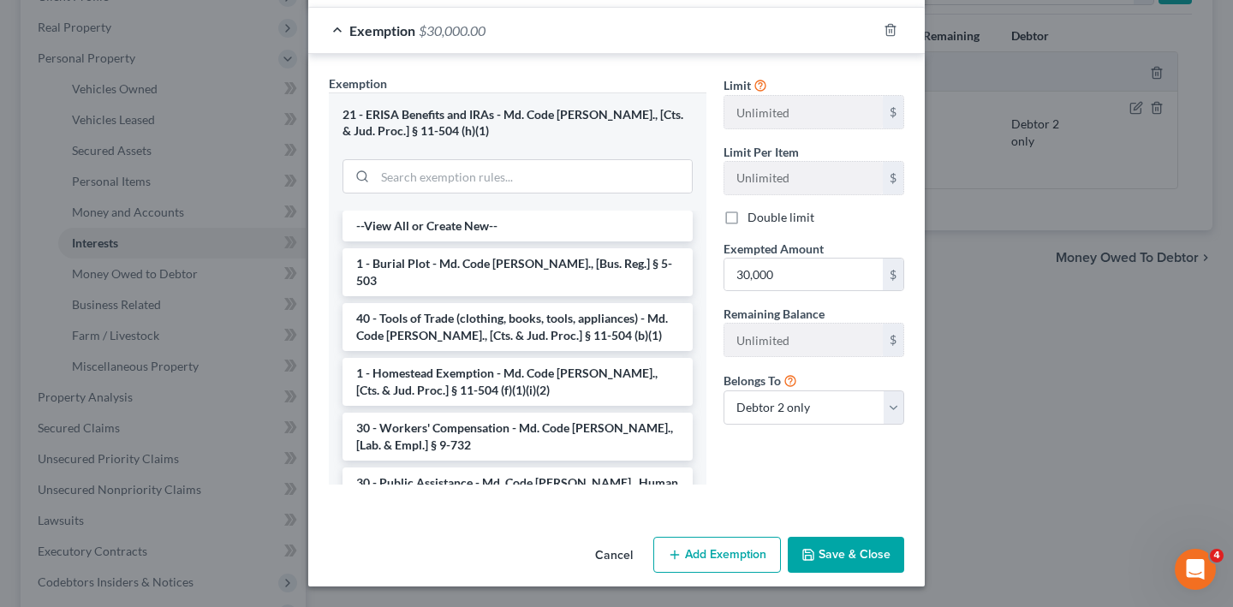
scroll to position [427, 0]
click at [896, 537] on button "Save & Close" at bounding box center [846, 555] width 116 height 36
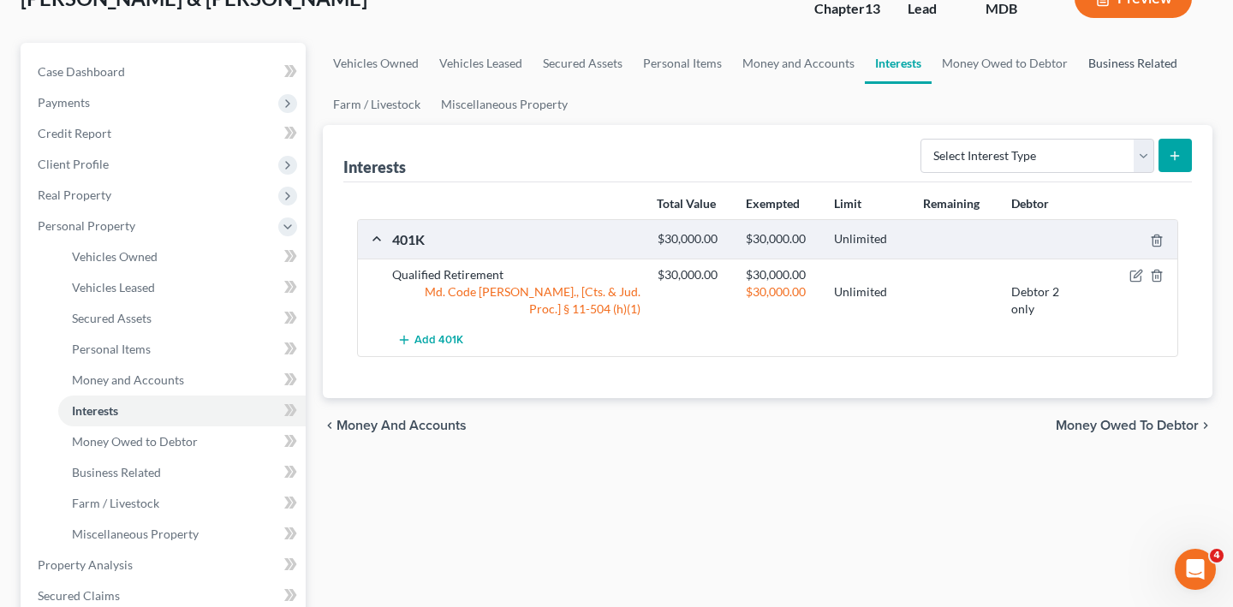
scroll to position [39, 0]
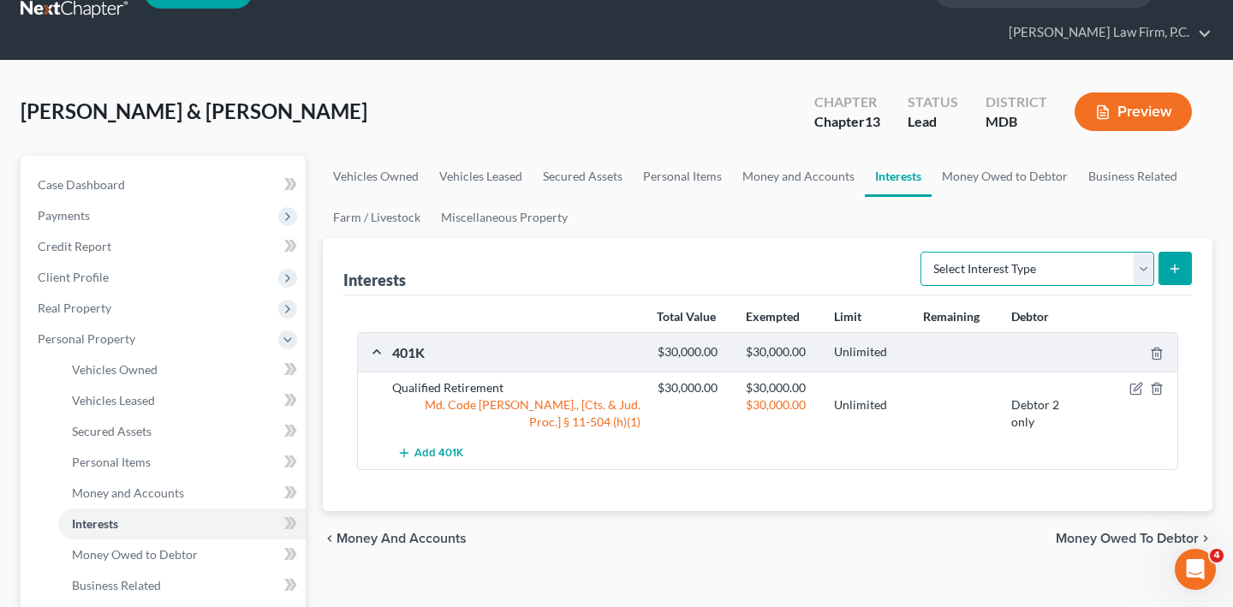
click at [928, 286] on select "Select Interest Type 401K (A/B: 21) Annuity (A/B: 23) Bond (A/B: 18) Education …" at bounding box center [1037, 269] width 234 height 34
select select "term_life_insurance"
click at [1168, 276] on icon "submit" at bounding box center [1175, 269] width 14 height 14
click at [1158, 285] on button "submit" at bounding box center [1174, 268] width 33 height 33
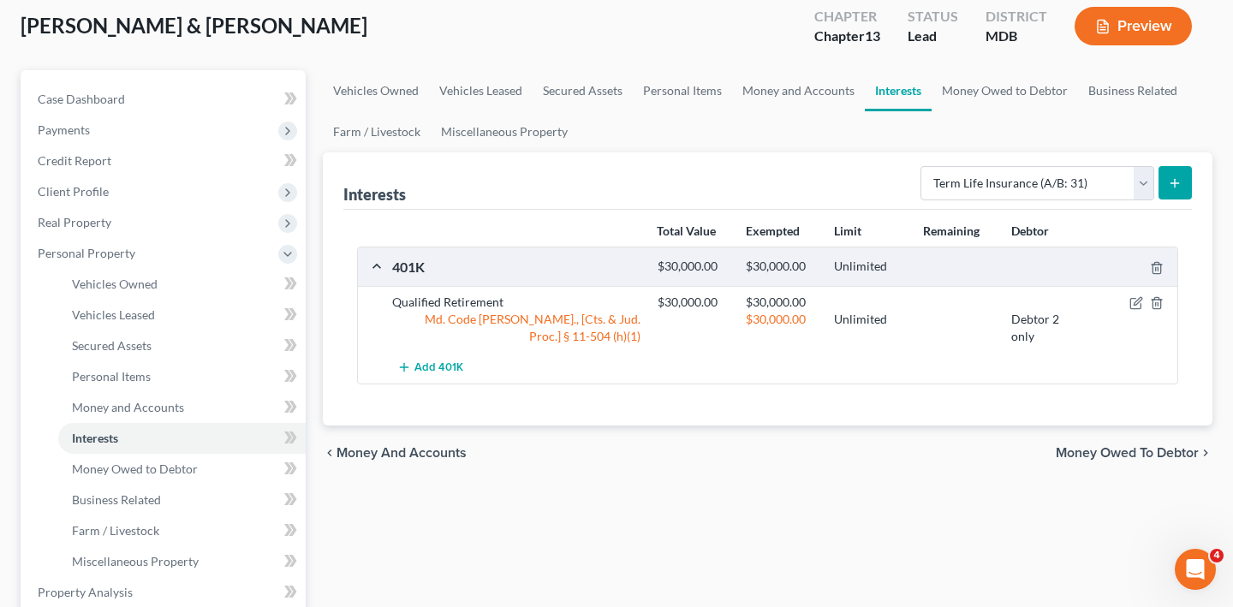
scroll to position [146, 0]
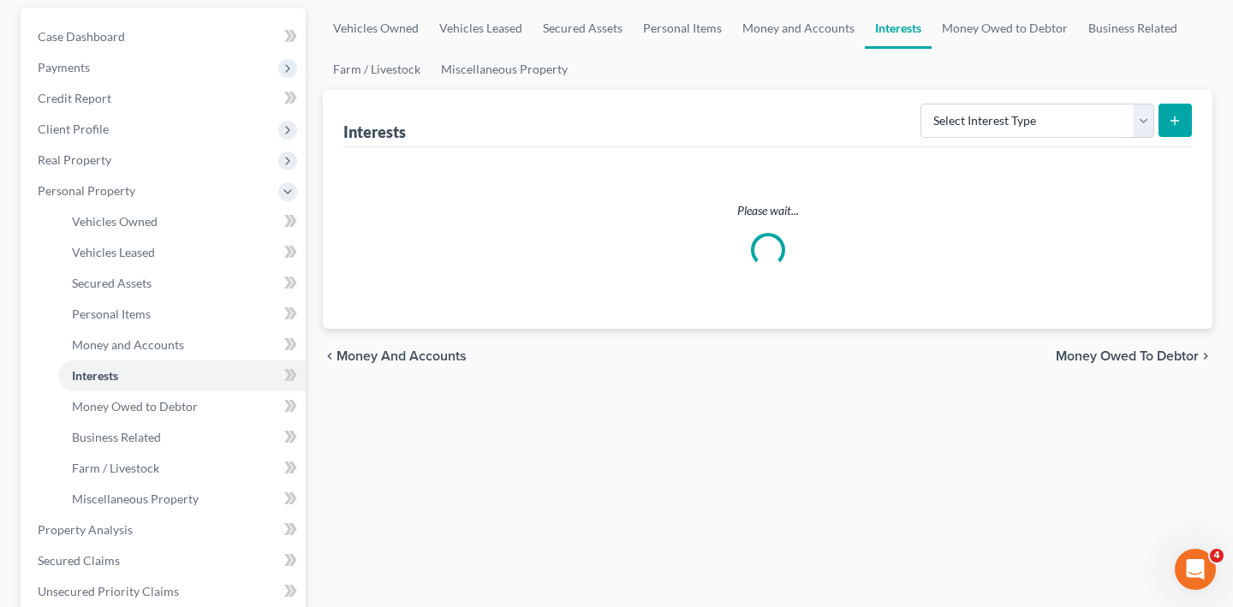
scroll to position [194, 0]
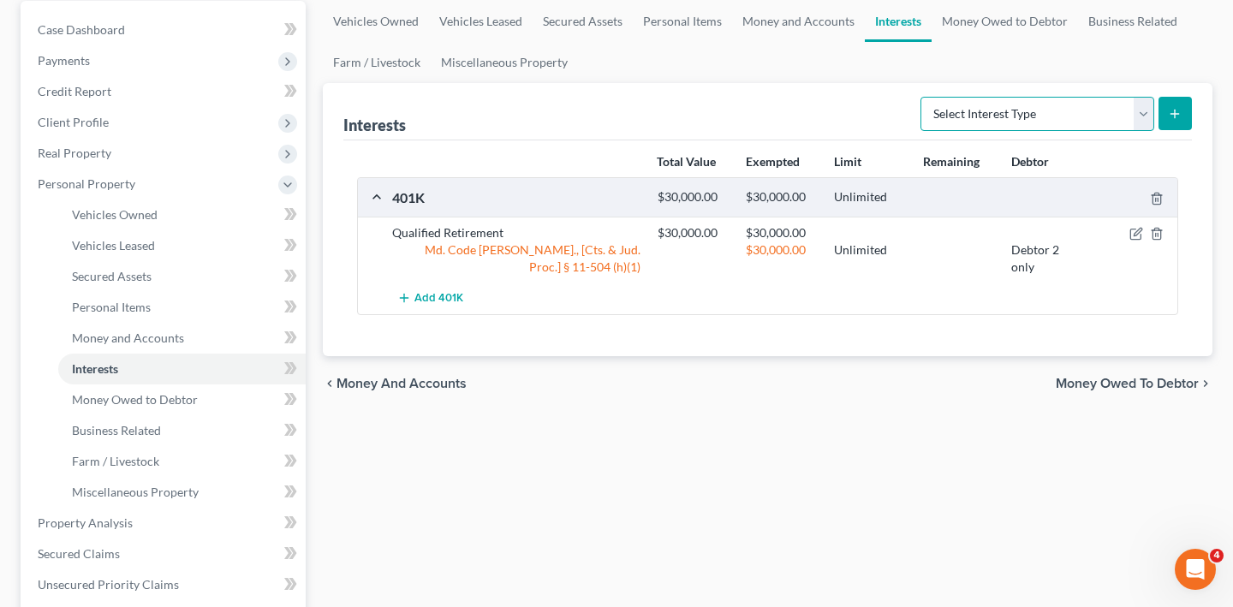
click at [968, 131] on select "Select Interest Type 401K (A/B: 21) Annuity (A/B: 23) Bond (A/B: 18) Education …" at bounding box center [1037, 114] width 234 height 34
select select "term_life_insurance"
click at [1169, 130] on button "submit" at bounding box center [1174, 113] width 33 height 33
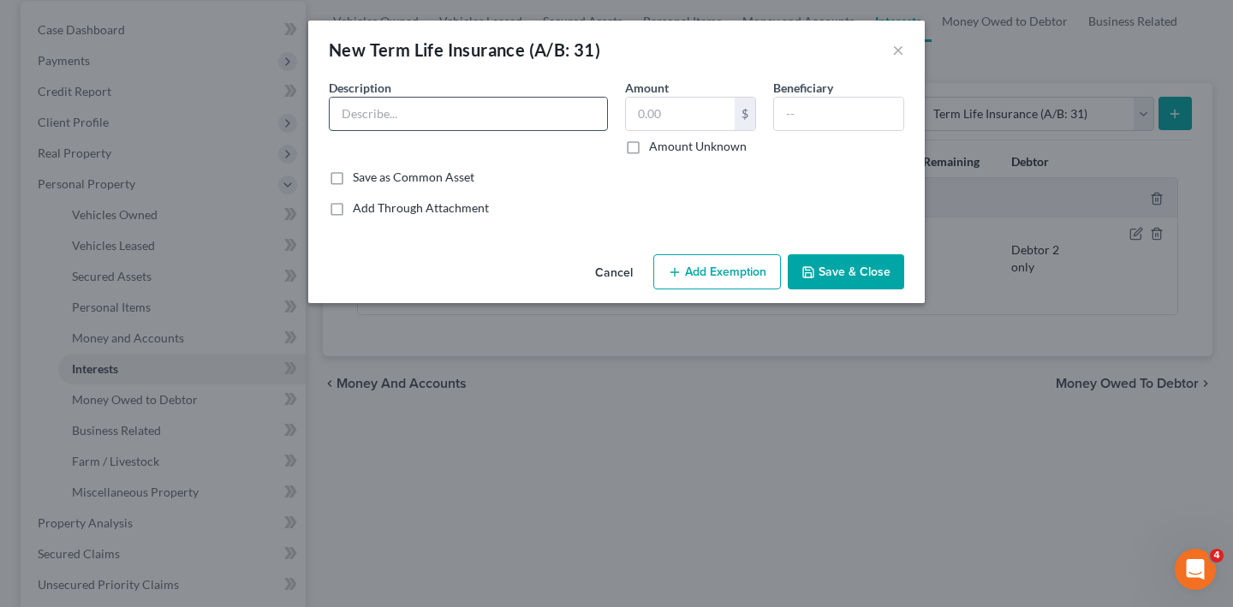
click at [434, 130] on input "text" at bounding box center [468, 114] width 277 height 33
click at [438, 130] on input "Employer managed spousal life insurance" at bounding box center [468, 114] width 277 height 33
type input "Employer managed term life insurance"
click at [826, 130] on input "text" at bounding box center [838, 114] width 129 height 33
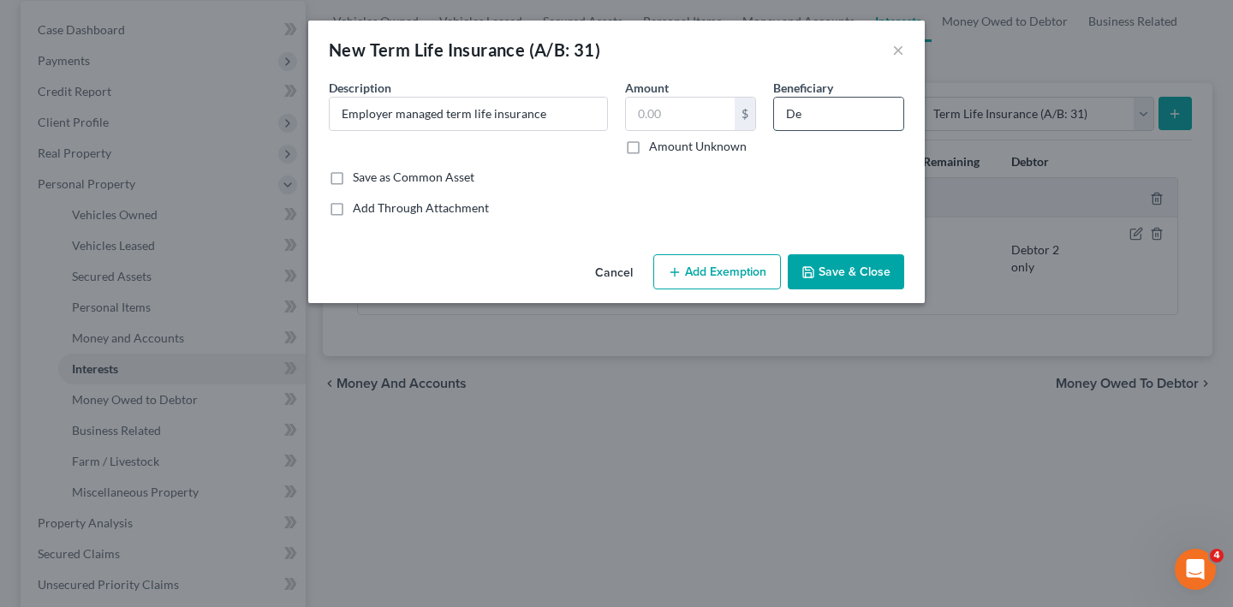
type input "D"
type input "Spouse"
click at [902, 290] on button "Save & Close" at bounding box center [846, 272] width 116 height 36
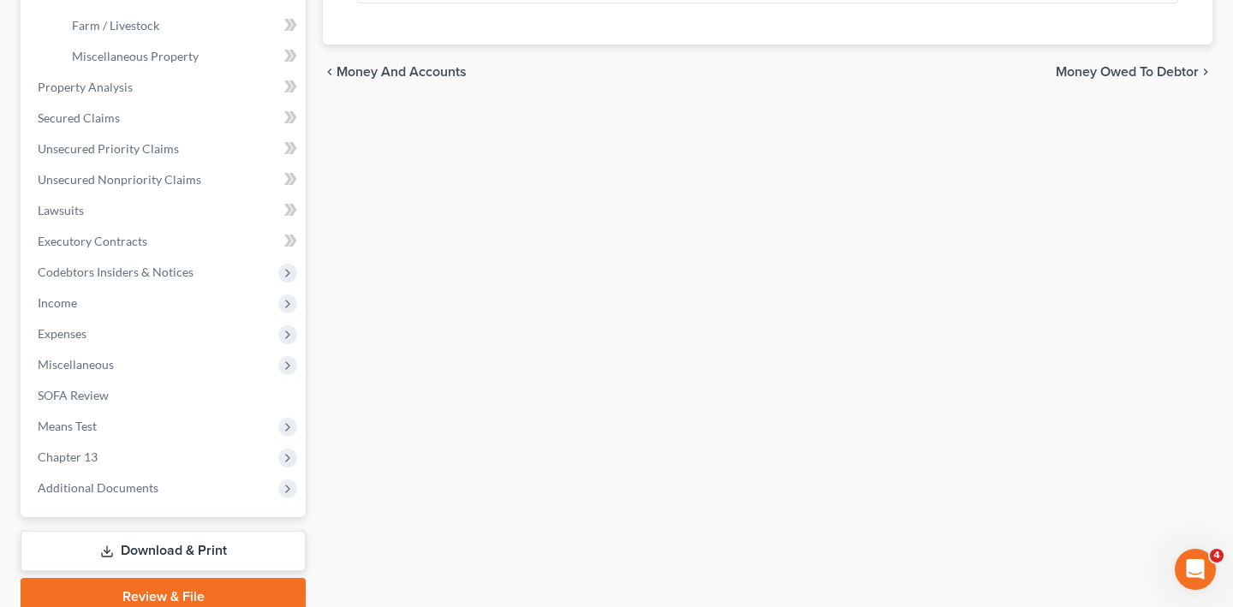
scroll to position [658, 0]
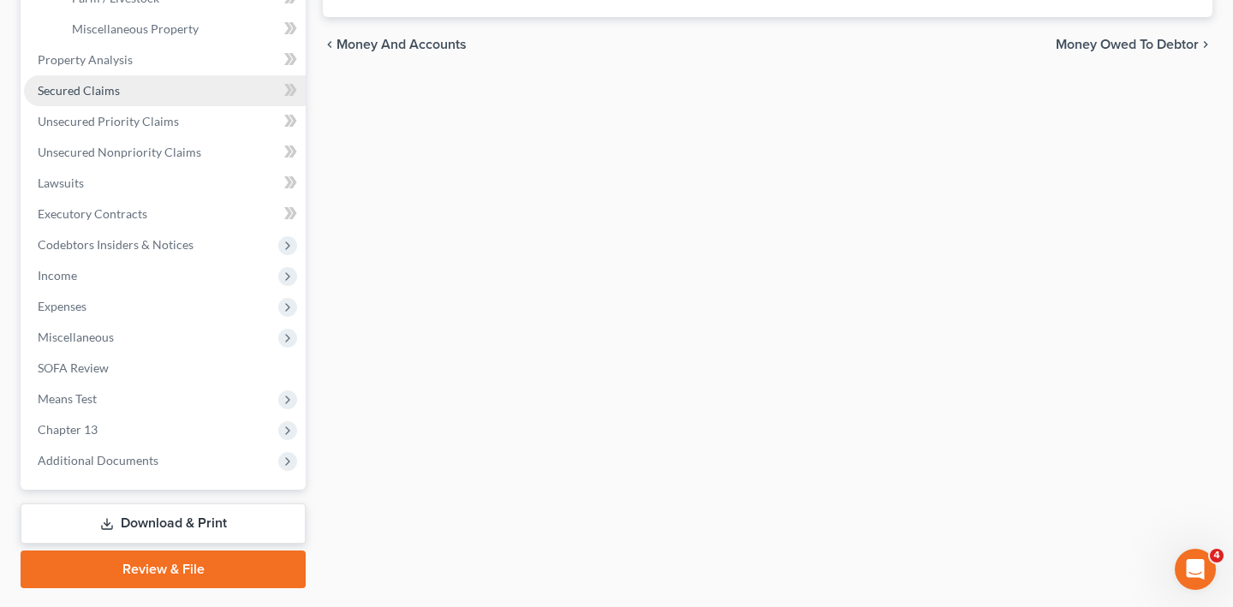
click at [164, 106] on link "Secured Claims" at bounding box center [165, 90] width 282 height 31
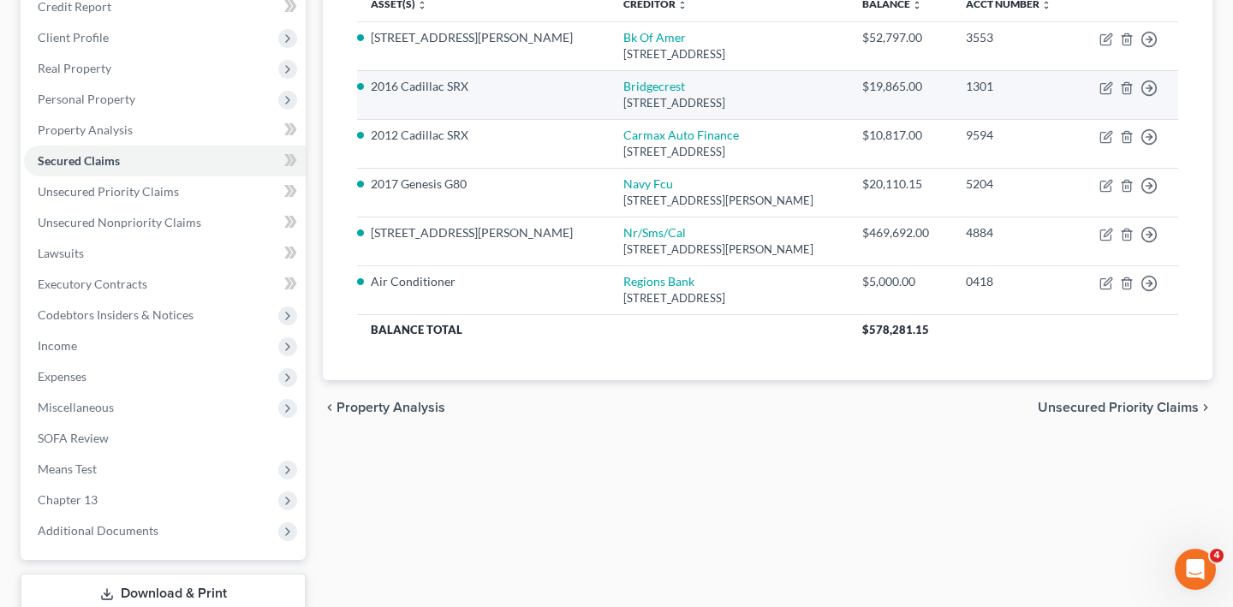
scroll to position [330, 0]
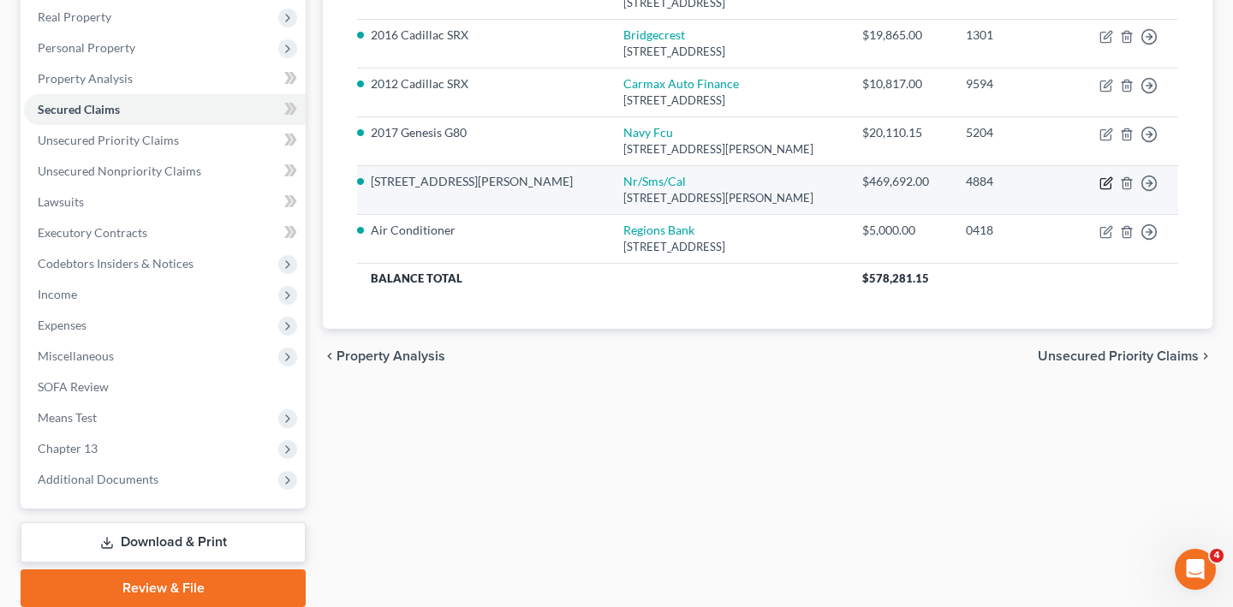
click at [1099, 190] on icon "button" at bounding box center [1106, 183] width 14 height 14
select select "42"
select select "4"
select select "2"
select select "0"
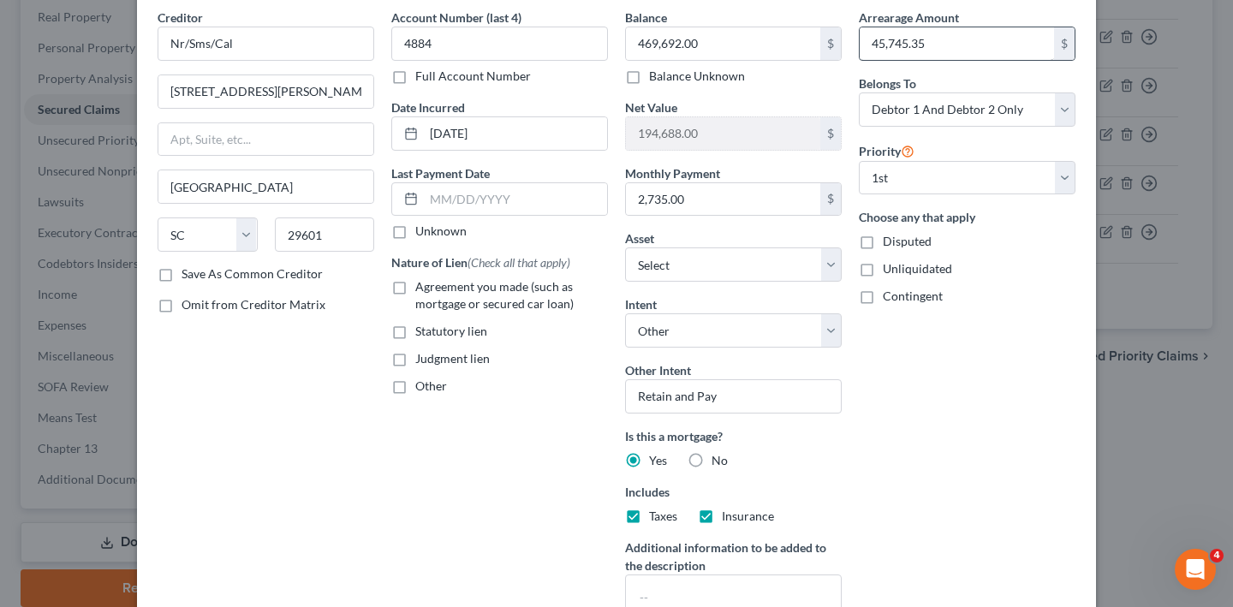
scroll to position [71, 0]
click at [474, 310] on span "Agreement you made (such as mortgage or secured car loan)" at bounding box center [494, 294] width 158 height 32
click at [433, 289] on input "Agreement you made (such as mortgage or secured car loan)" at bounding box center [427, 282] width 11 height 11
checkbox input "true"
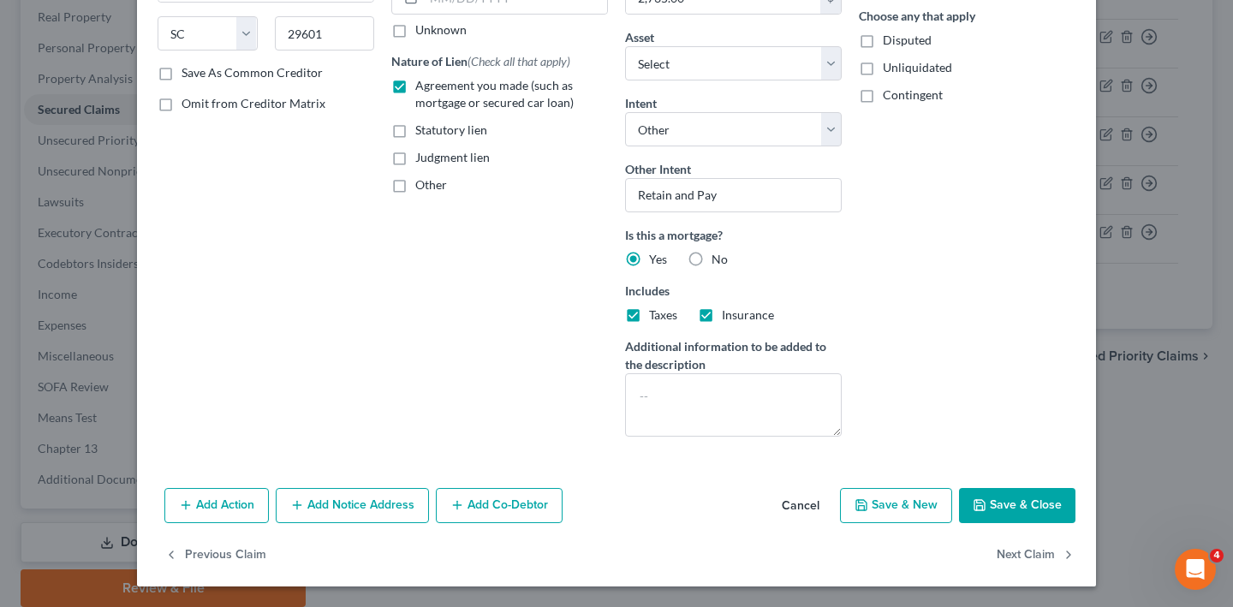
scroll to position [431, 0]
click at [1075, 524] on button "Save & Close" at bounding box center [1017, 506] width 116 height 36
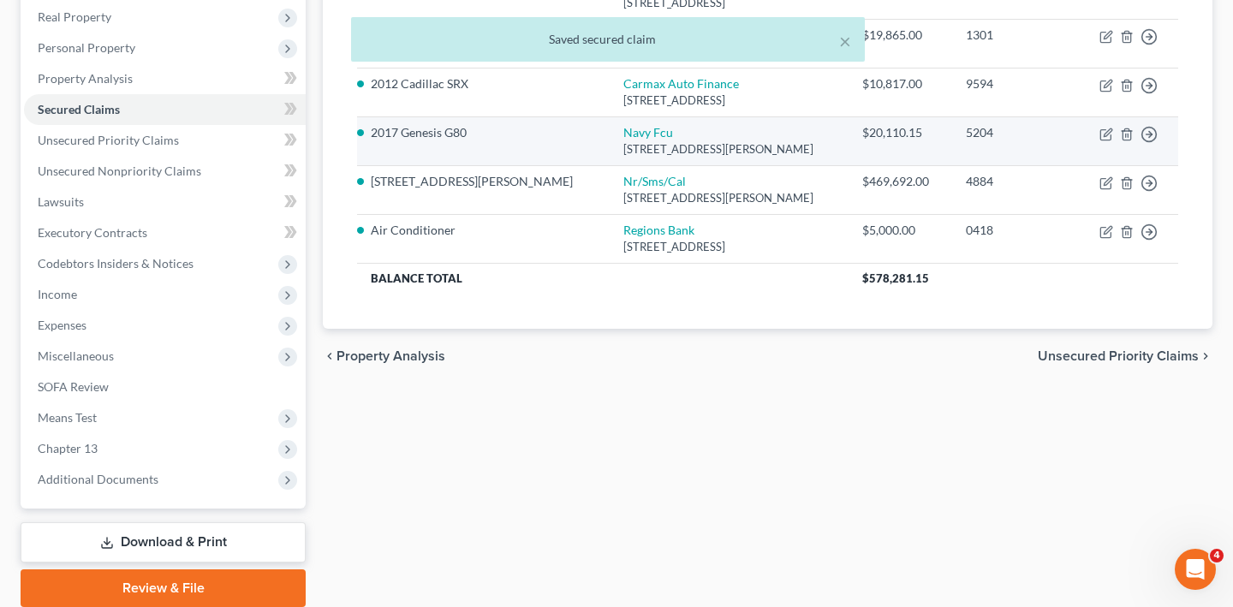
scroll to position [265, 0]
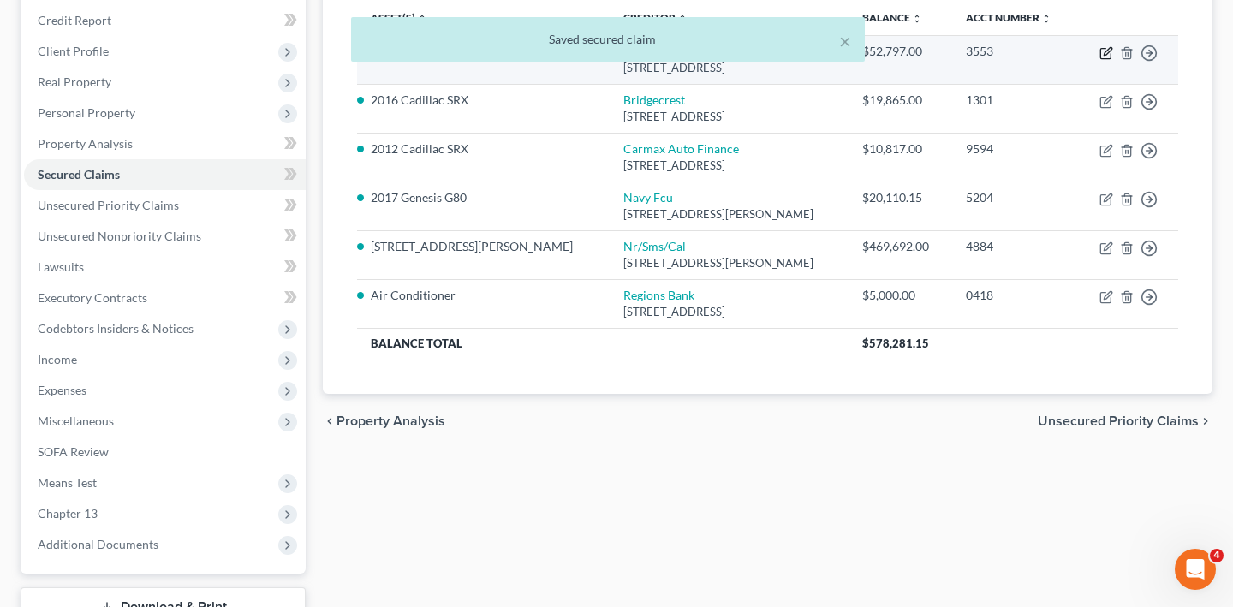
click at [1099, 60] on icon "button" at bounding box center [1106, 53] width 14 height 14
select select "4"
select select "0"
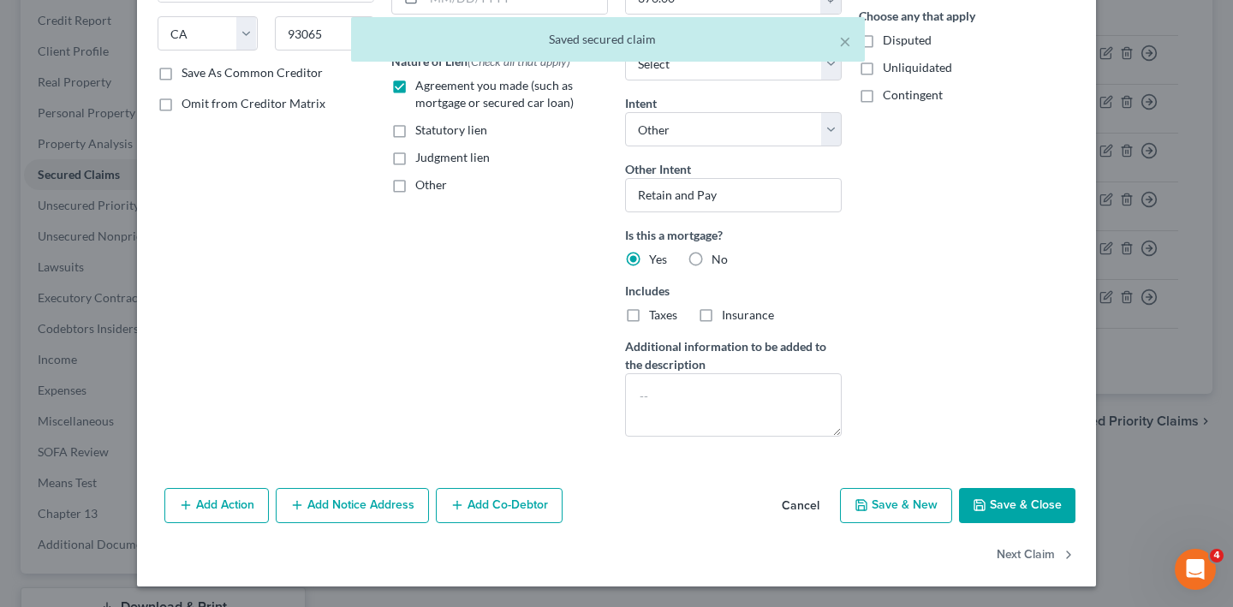
scroll to position [470, 0]
click at [833, 509] on button "Cancel" at bounding box center [800, 507] width 65 height 34
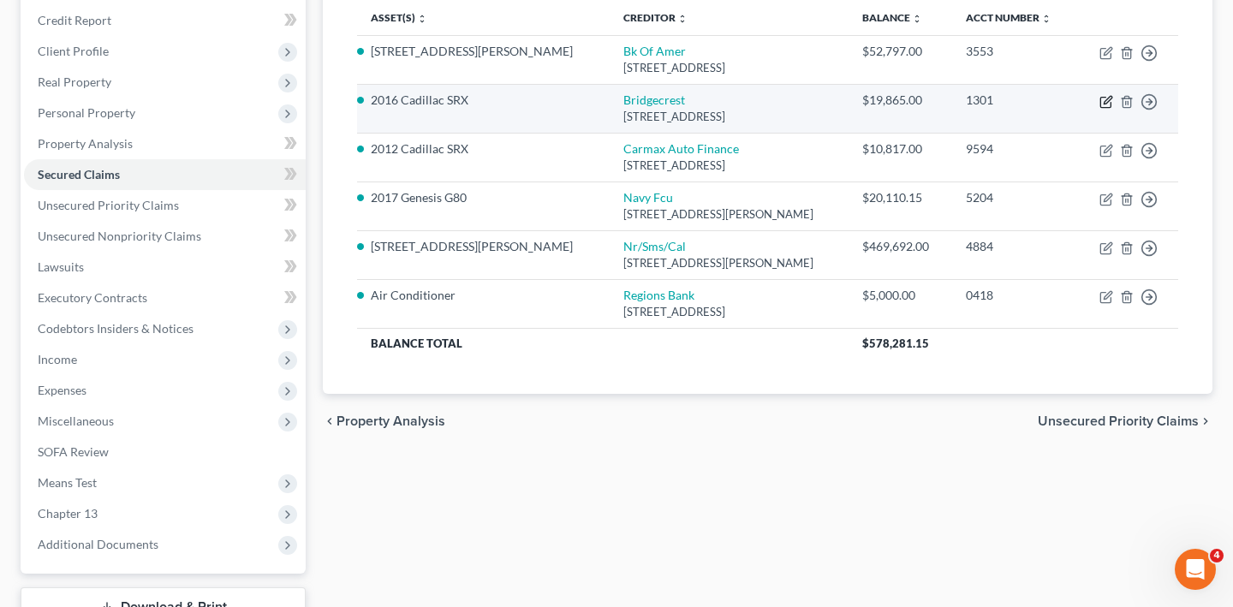
click at [1100, 108] on icon "button" at bounding box center [1105, 103] width 10 height 10
select select "3"
select select "2"
select select "4"
select select "1"
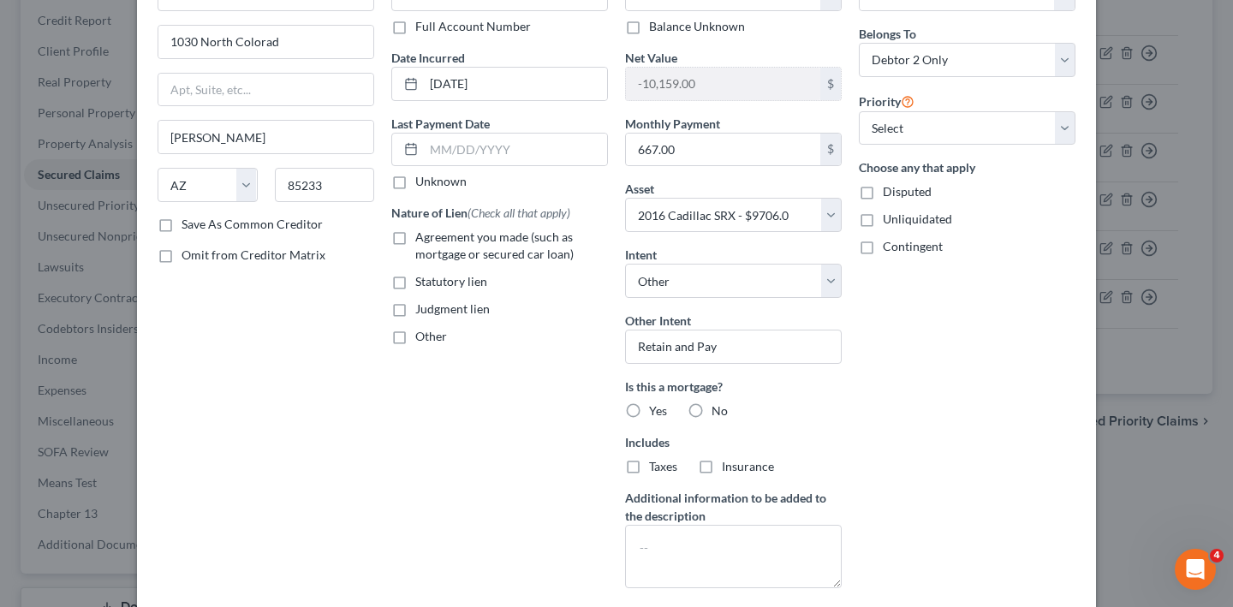
scroll to position [121, 0]
click at [432, 262] on label "Agreement you made (such as mortgage or secured car loan)" at bounding box center [511, 245] width 193 height 34
click at [432, 239] on input "Agreement you made (such as mortgage or secured car loan)" at bounding box center [427, 233] width 11 height 11
checkbox input "true"
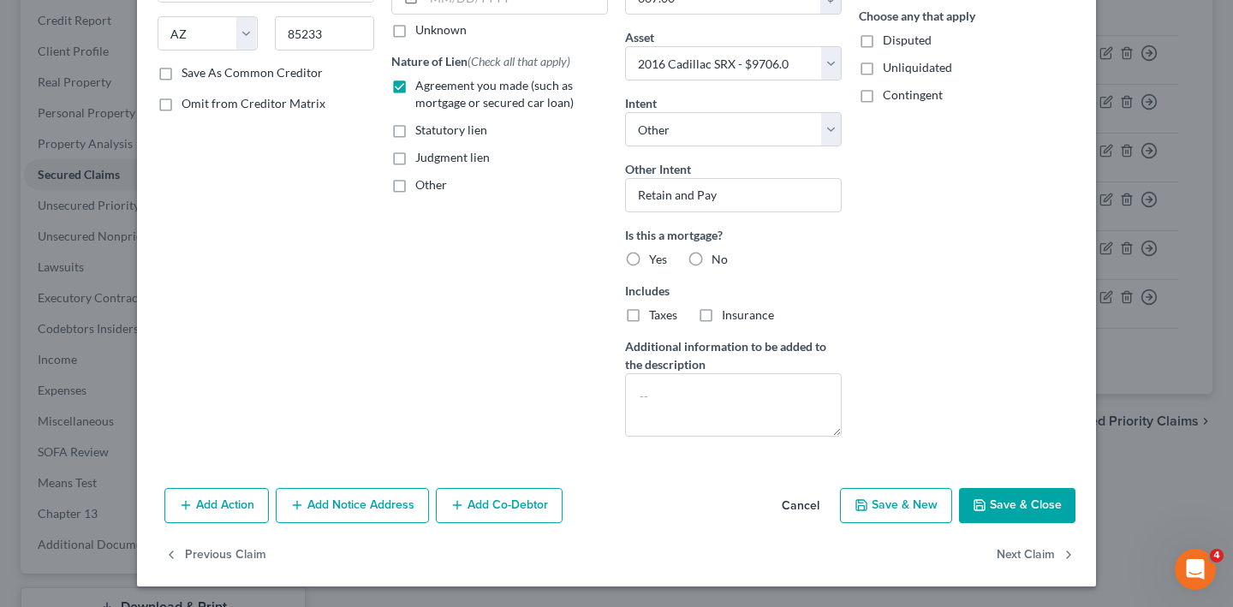
click at [1075, 488] on button "Save & Close" at bounding box center [1017, 506] width 116 height 36
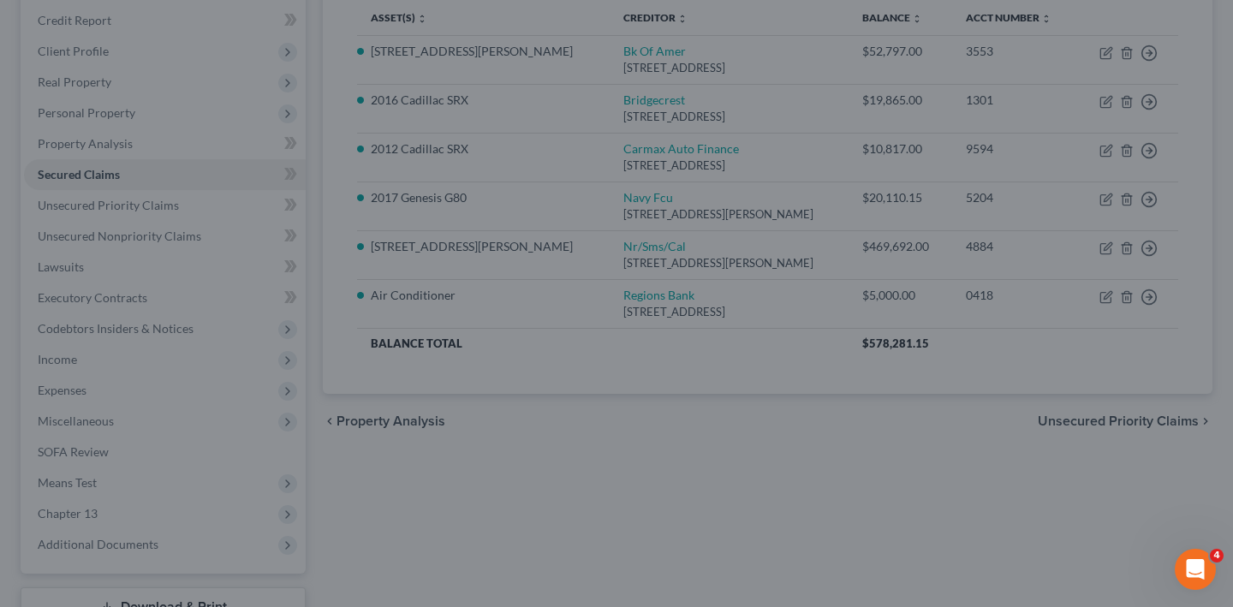
select select "2"
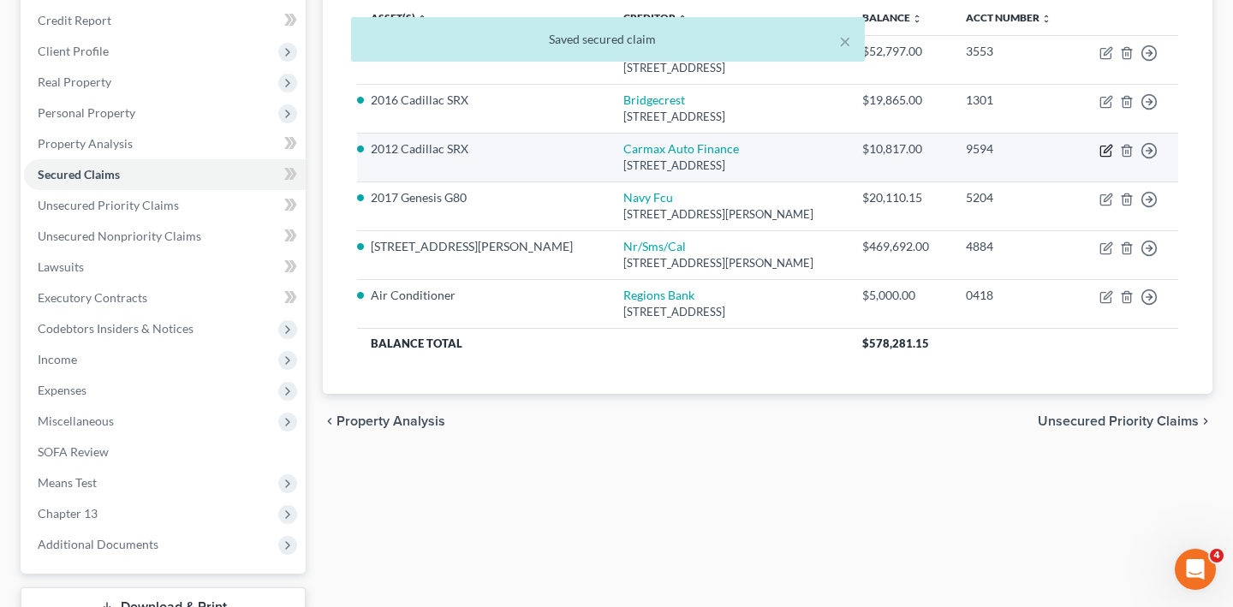
click at [1099, 158] on icon "button" at bounding box center [1106, 151] width 14 height 14
select select "48"
select select "14"
select select "4"
select select "1"
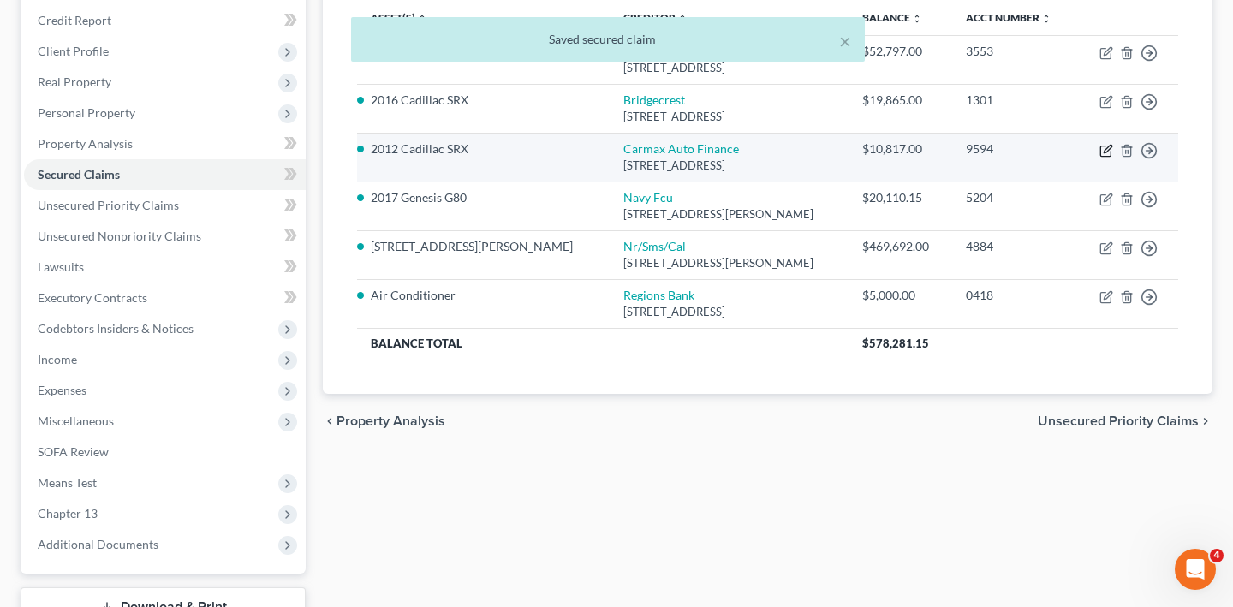
select select "0"
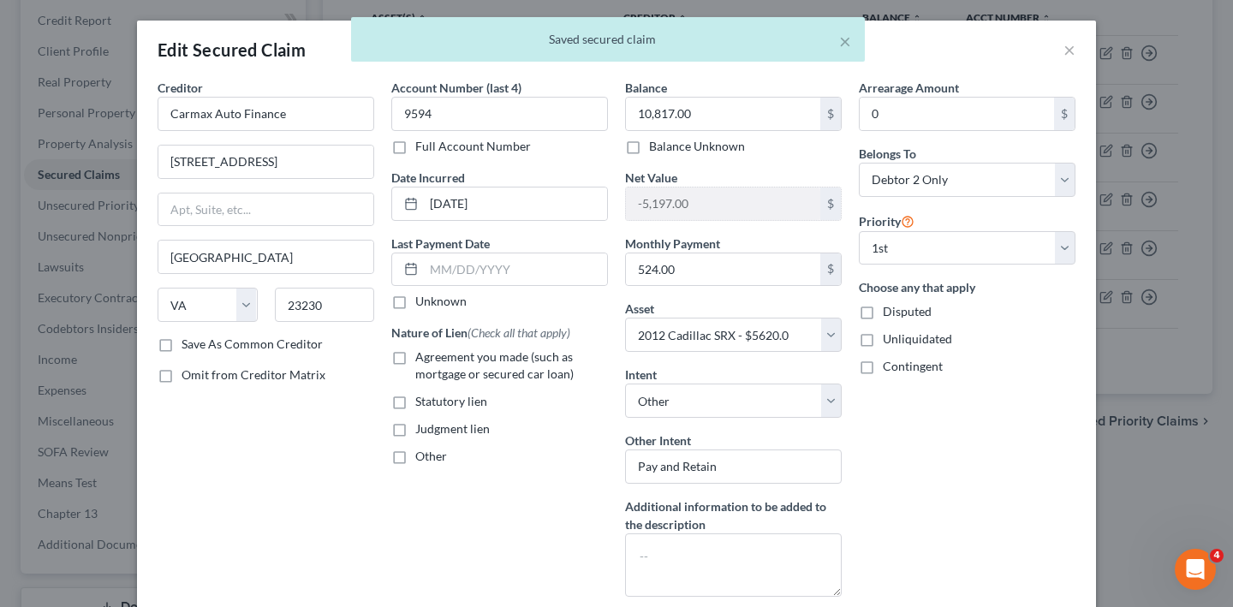
scroll to position [9, 0]
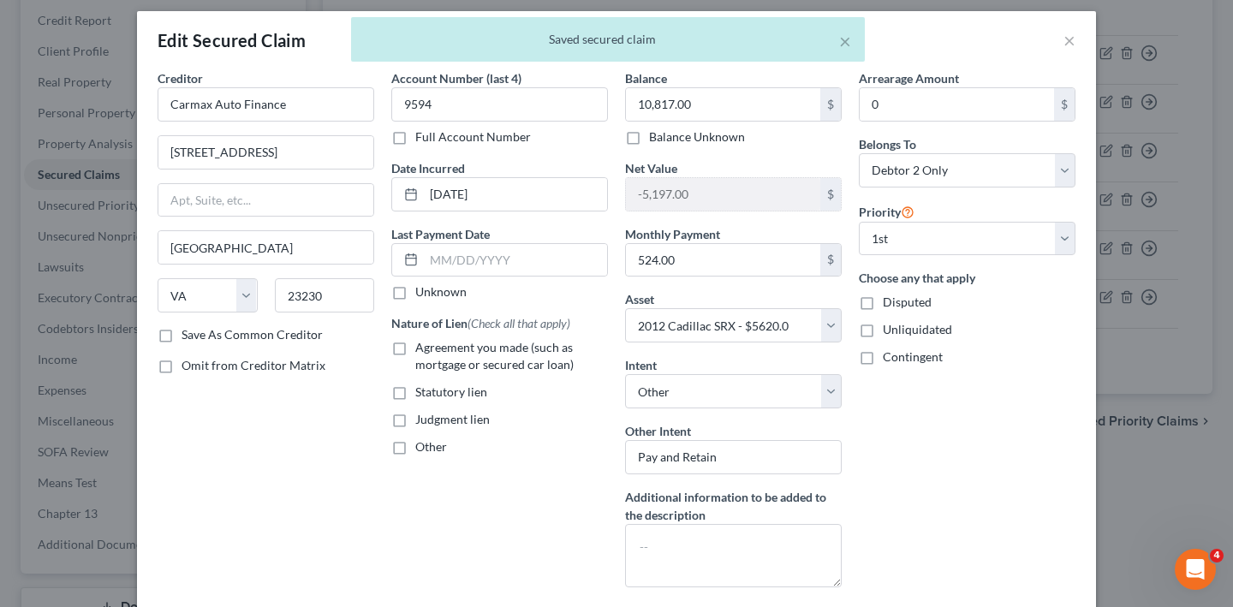
click at [501, 372] on span "Agreement you made (such as mortgage or secured car loan)" at bounding box center [494, 356] width 158 height 32
click at [433, 350] on input "Agreement you made (such as mortgage or secured car loan)" at bounding box center [427, 344] width 11 height 11
checkbox input "true"
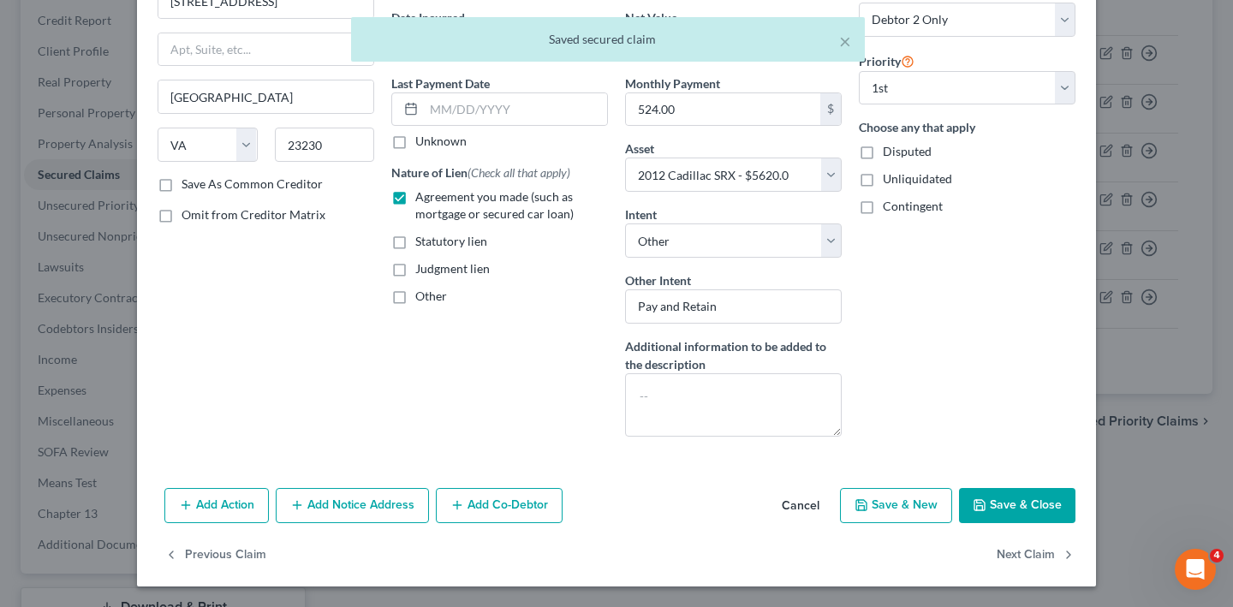
click at [1075, 488] on button "Save & Close" at bounding box center [1017, 506] width 116 height 36
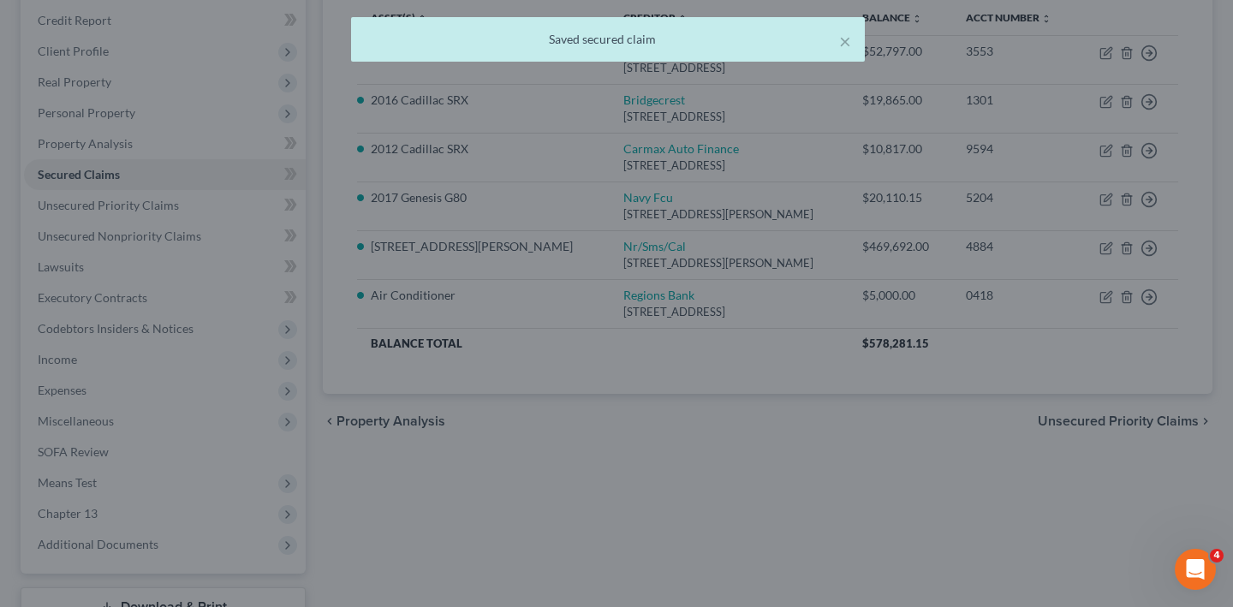
select select "14"
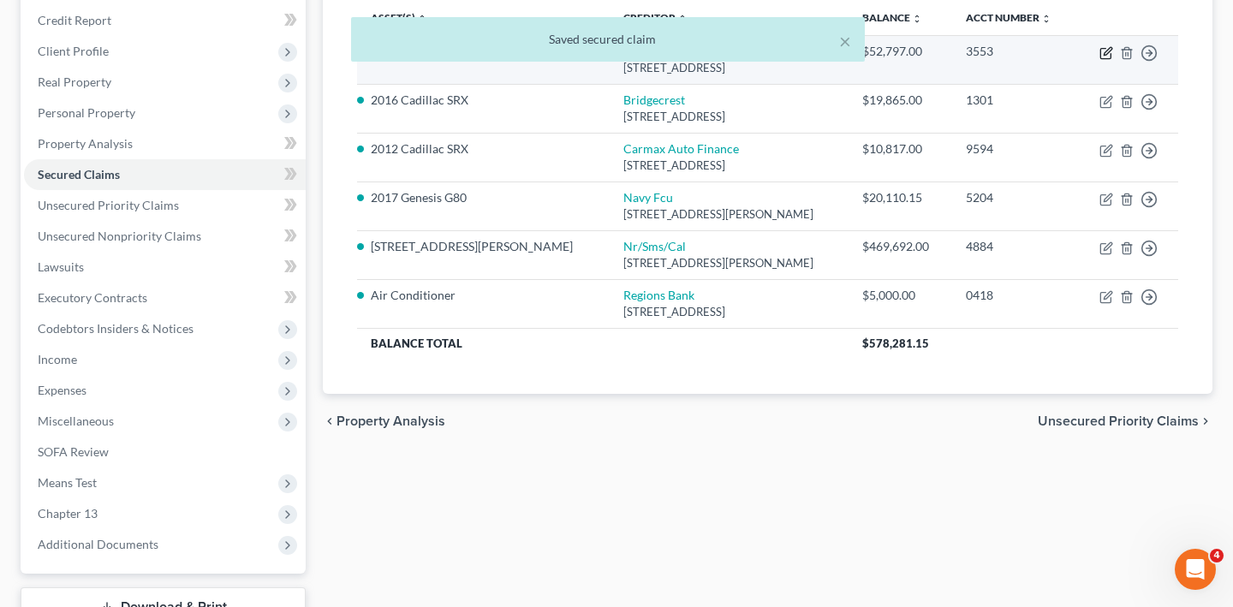
click at [1104, 55] on icon "button" at bounding box center [1108, 51] width 8 height 8
select select "4"
select select "0"
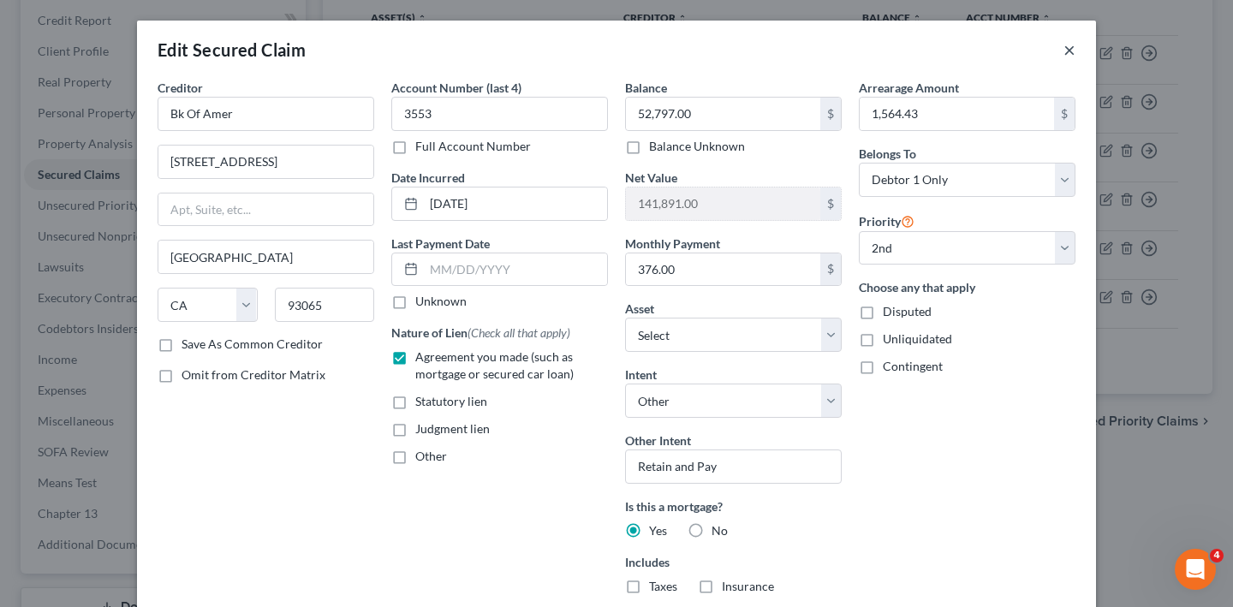
click at [1075, 57] on button "×" at bounding box center [1069, 49] width 12 height 21
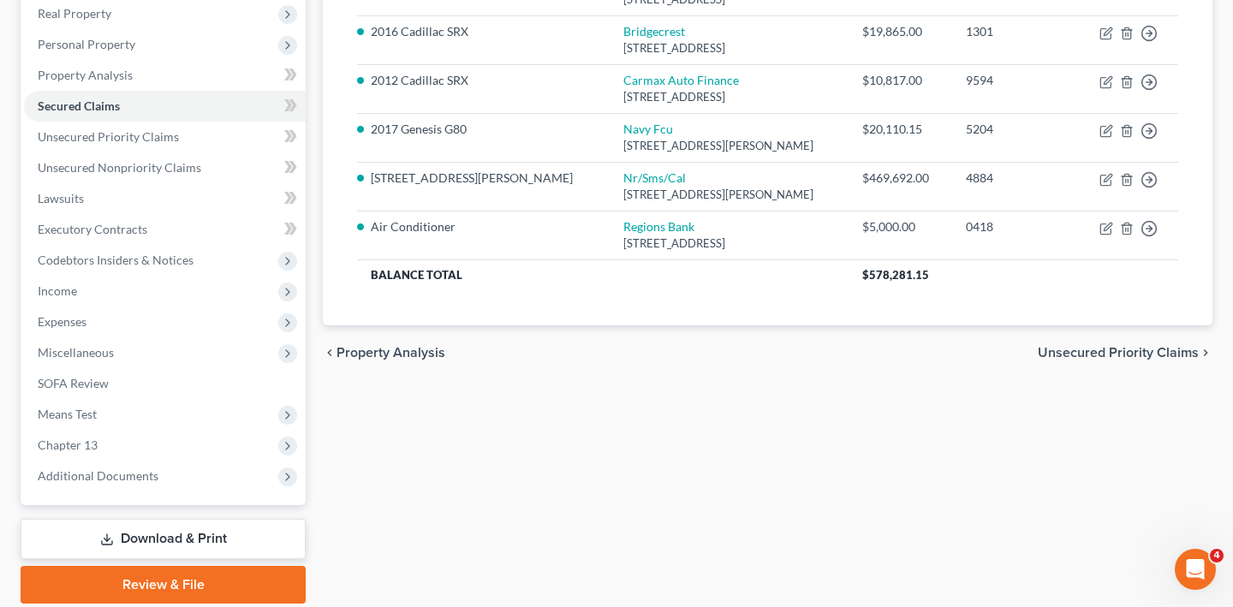
scroll to position [353, 0]
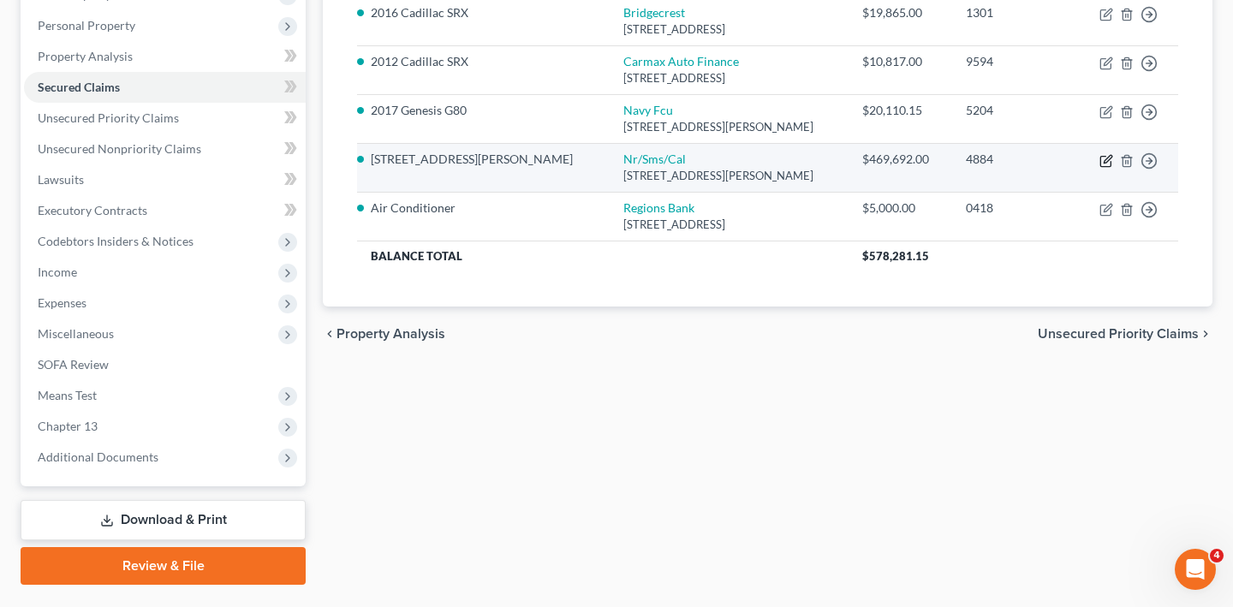
click at [1099, 168] on icon "button" at bounding box center [1106, 161] width 14 height 14
select select "42"
select select "6"
select select "4"
select select "2"
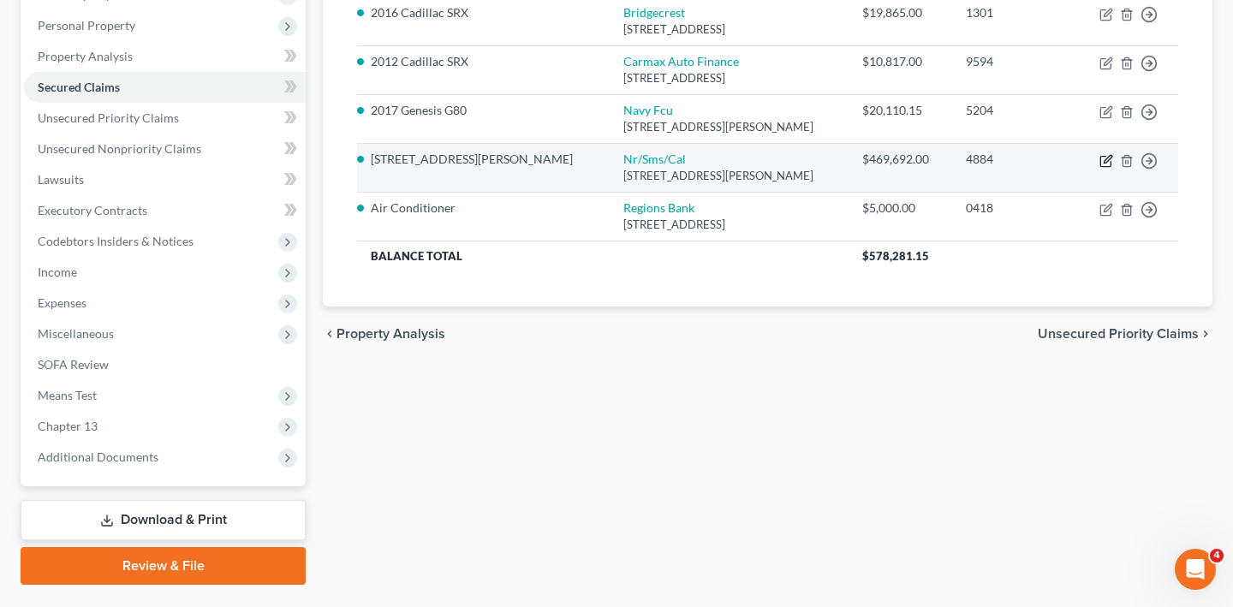
select select "0"
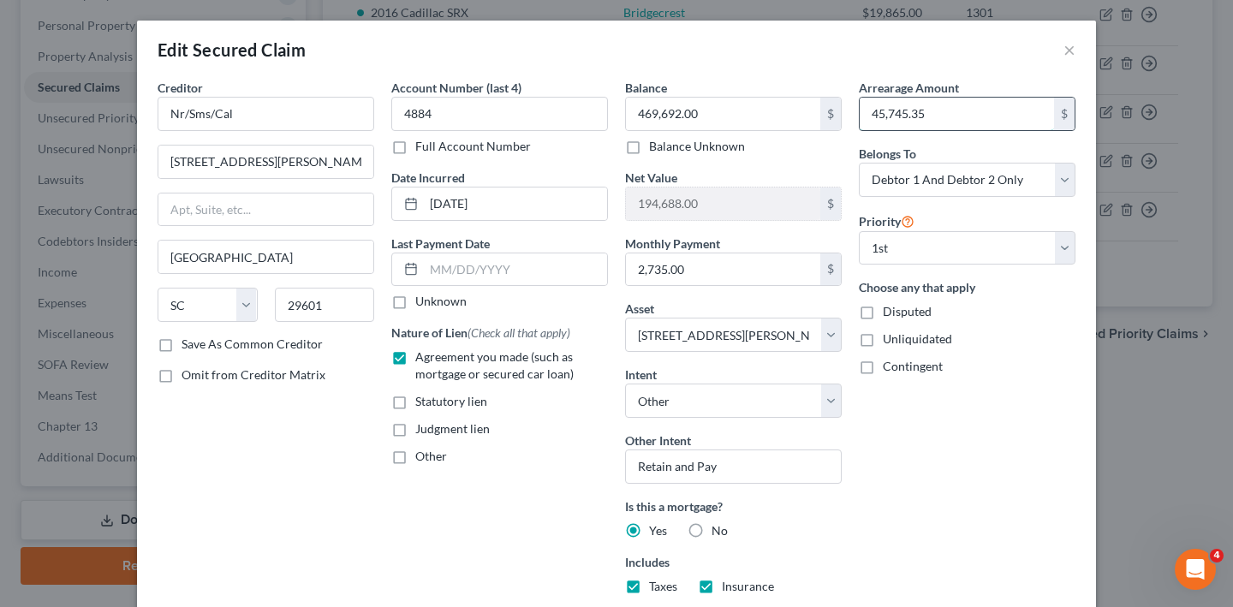
click at [1021, 130] on input "45,745.35" at bounding box center [957, 114] width 194 height 33
type input "5"
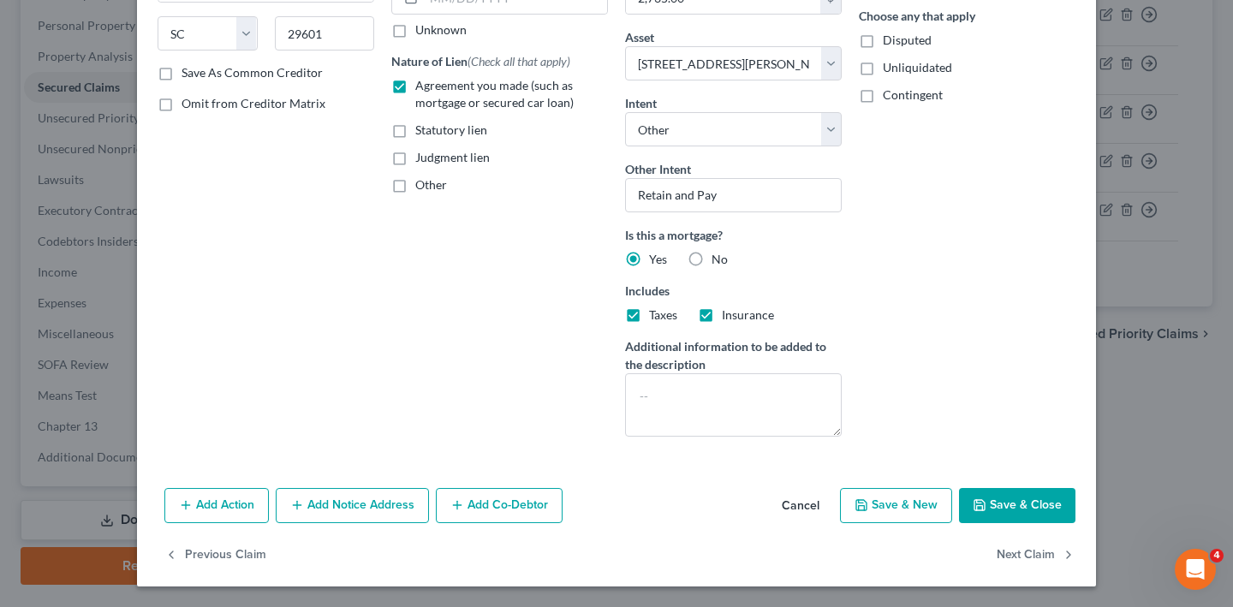
scroll to position [485, 0]
type input "52,816.88"
click at [1075, 489] on button "Save & Close" at bounding box center [1017, 506] width 116 height 36
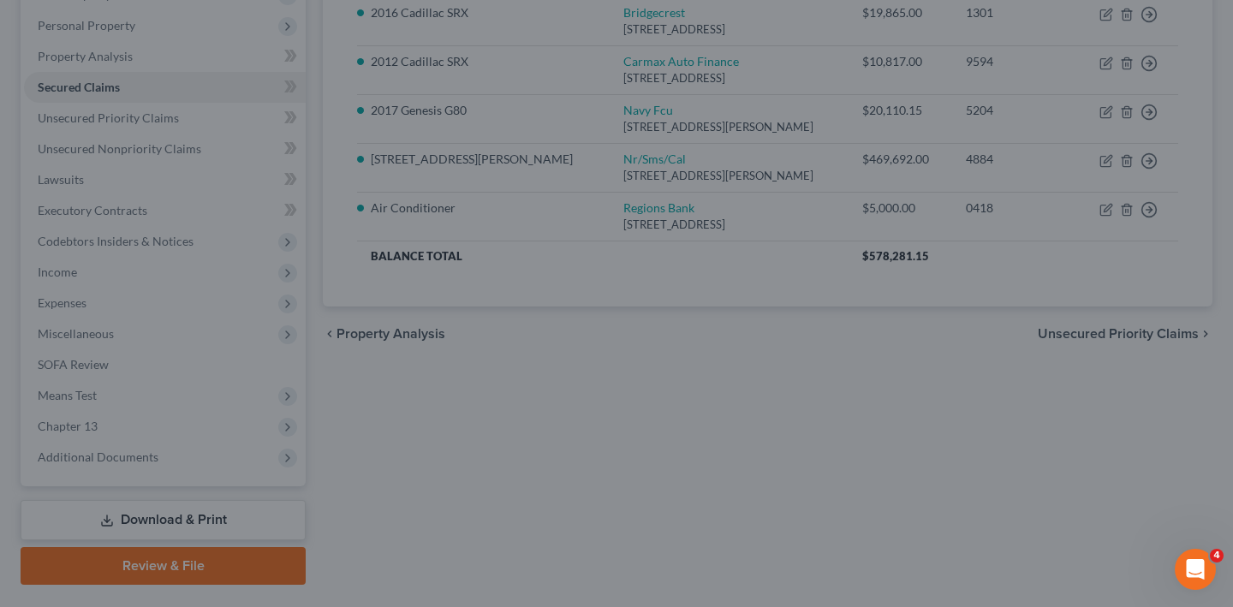
select select "6"
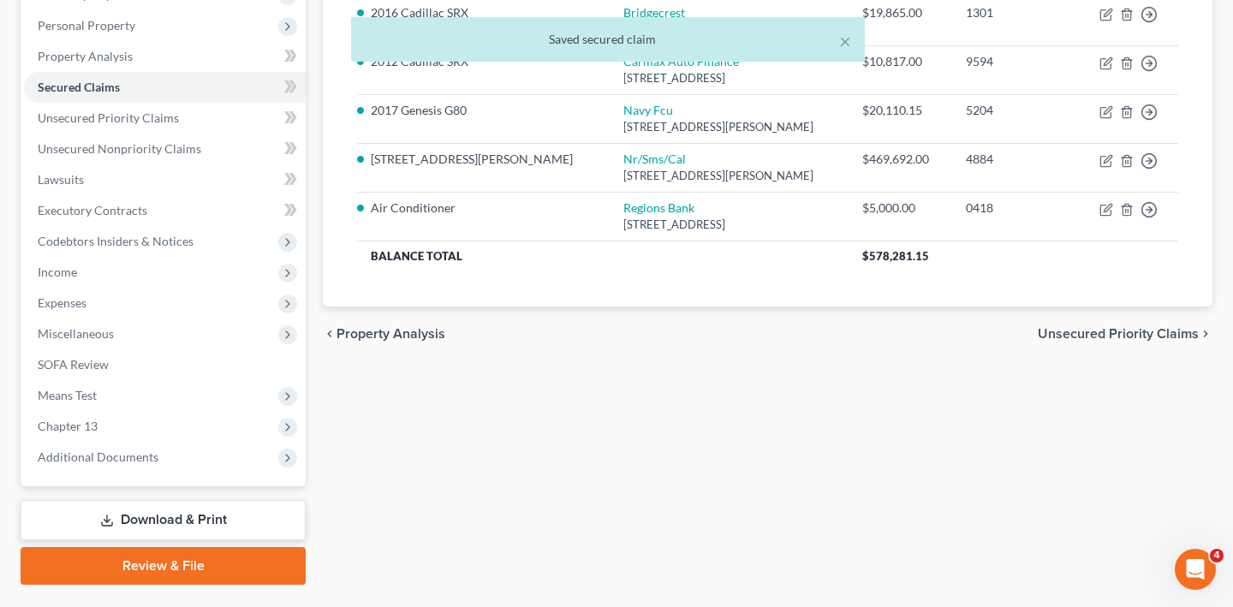
scroll to position [359, 0]
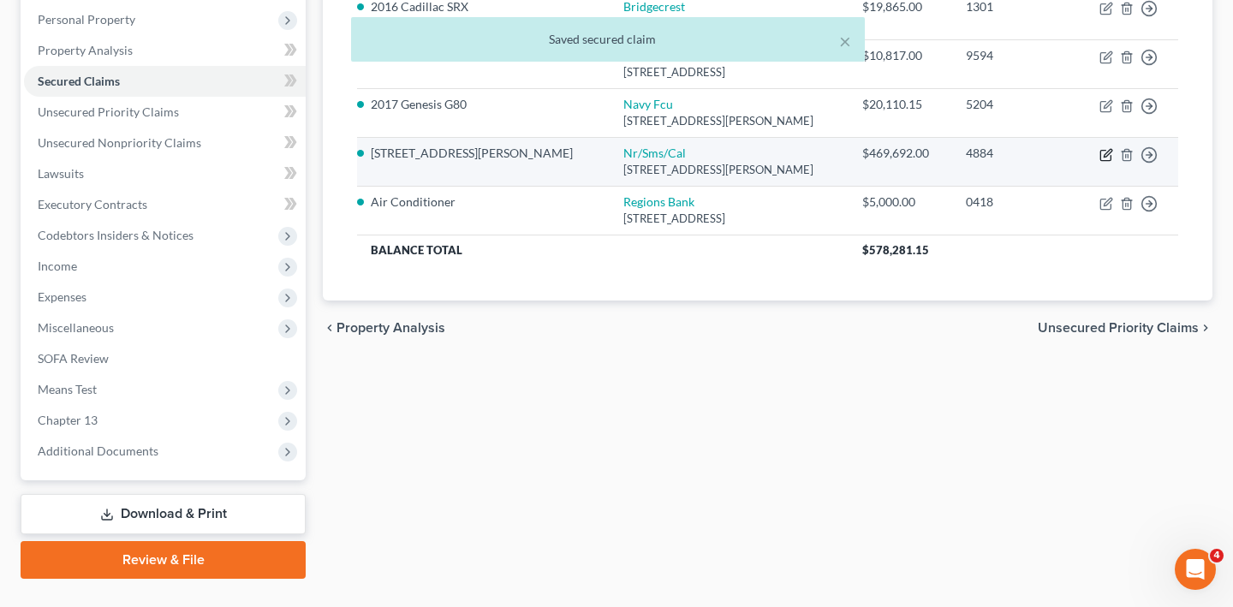
click at [1099, 162] on icon "button" at bounding box center [1106, 155] width 14 height 14
select select "42"
select select "4"
select select "2"
select select "0"
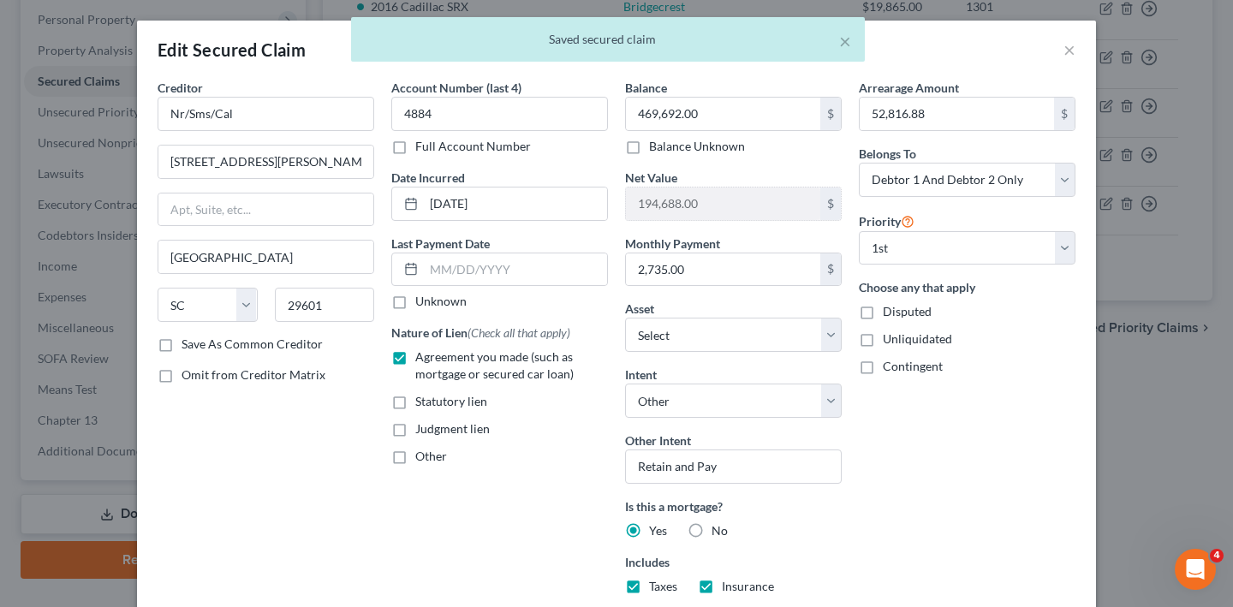
scroll to position [485, 0]
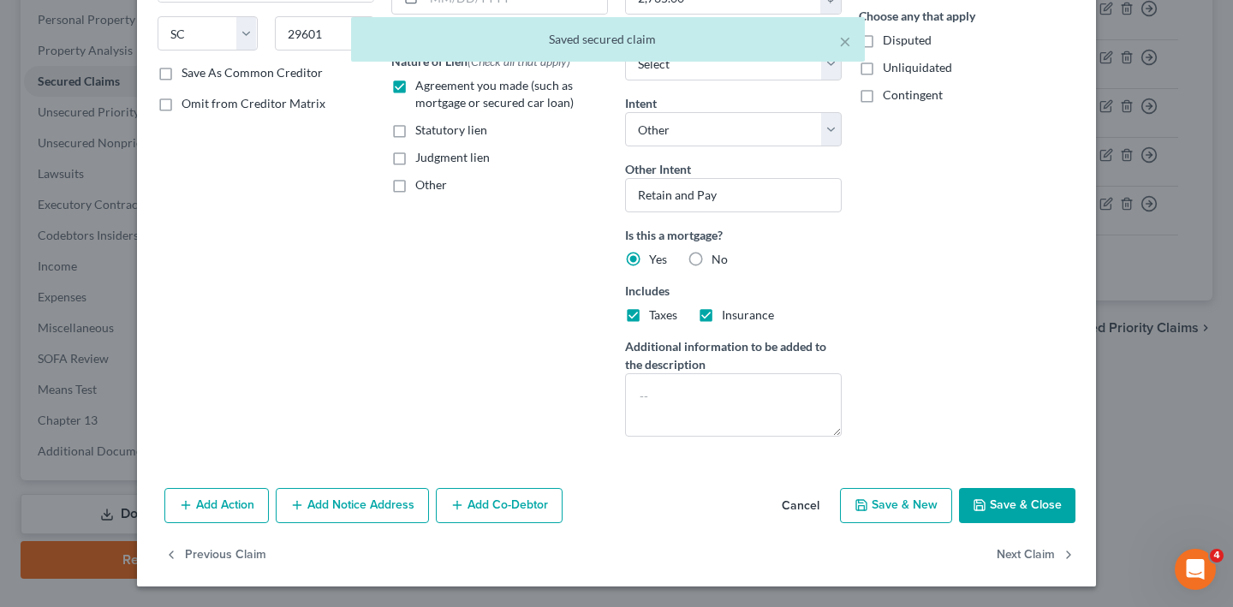
click at [830, 490] on button "Cancel" at bounding box center [800, 507] width 65 height 34
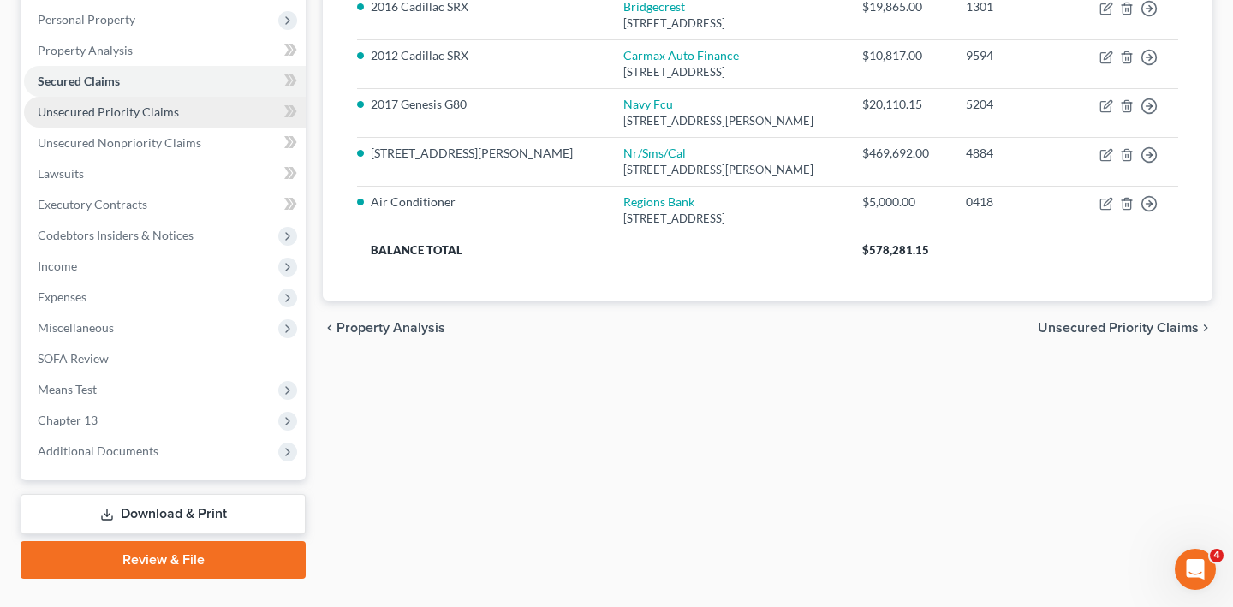
click at [142, 128] on link "Unsecured Priority Claims" at bounding box center [165, 112] width 282 height 31
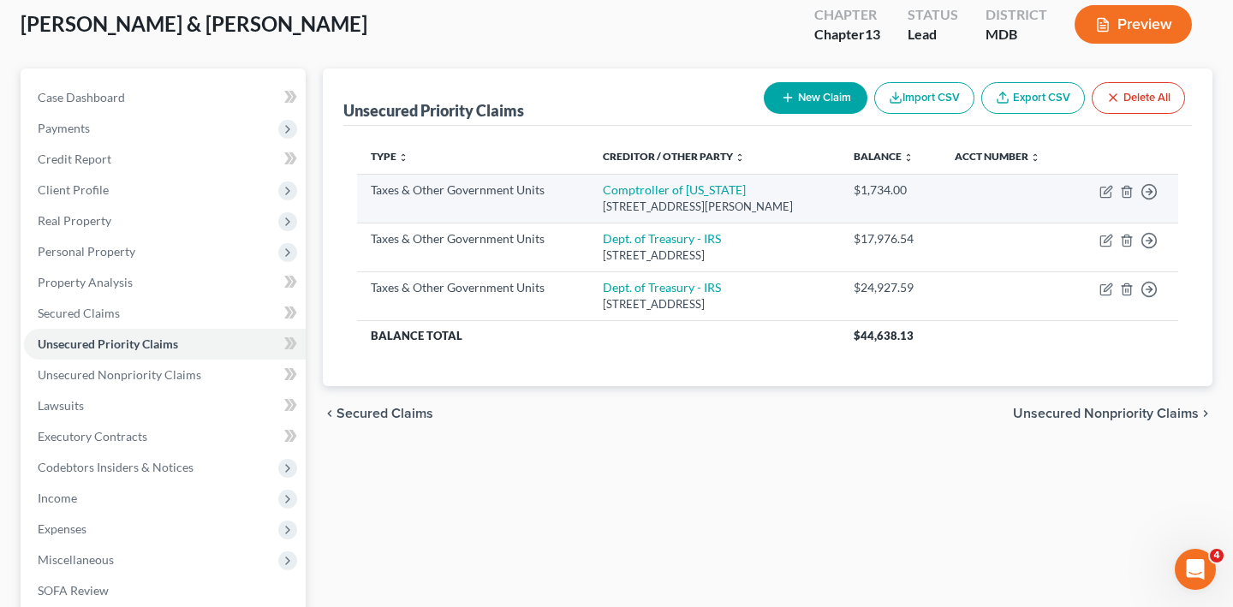
scroll to position [129, 0]
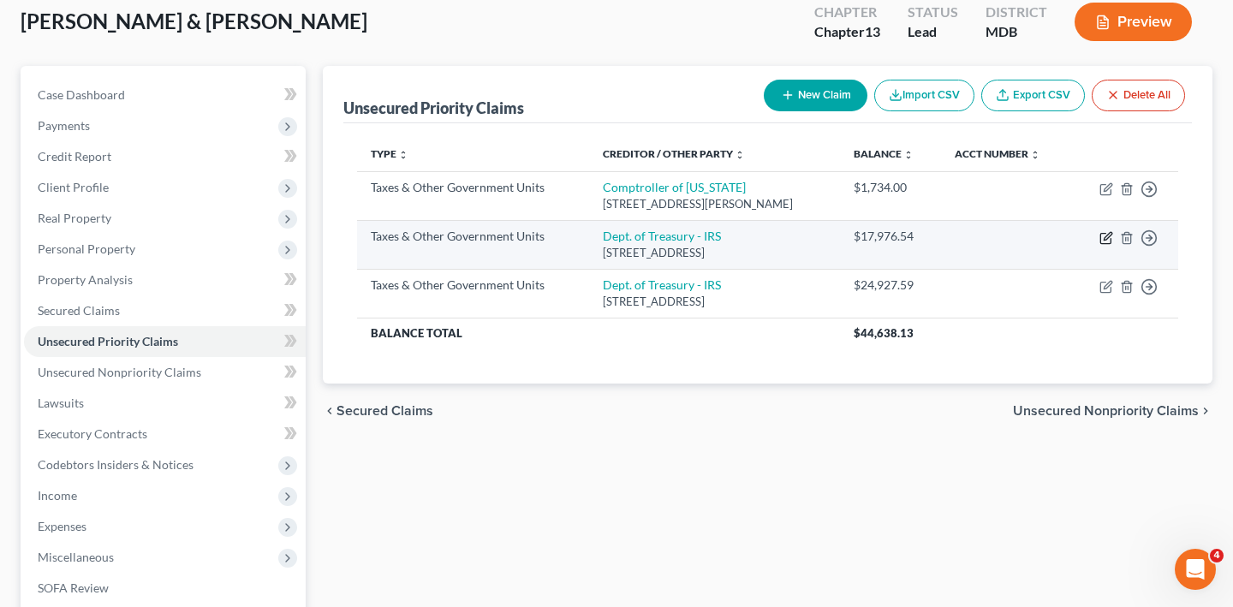
click at [1099, 245] on icon "button" at bounding box center [1106, 238] width 14 height 14
select select "0"
select select "39"
select select "0"
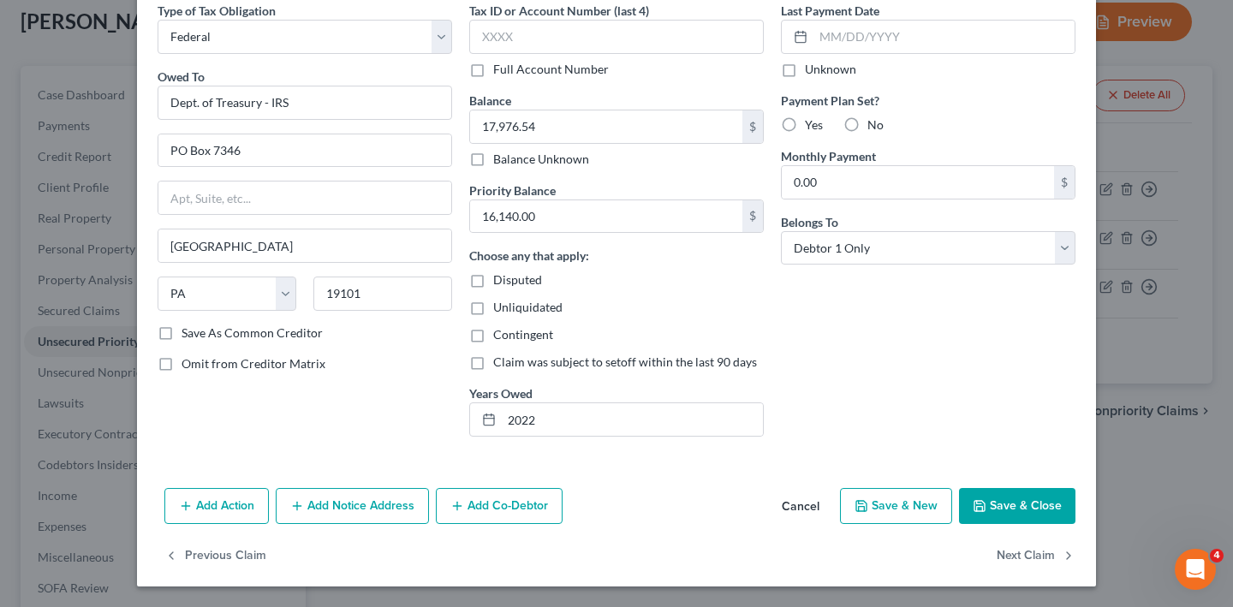
scroll to position [243, 0]
click at [833, 490] on button "Cancel" at bounding box center [800, 507] width 65 height 34
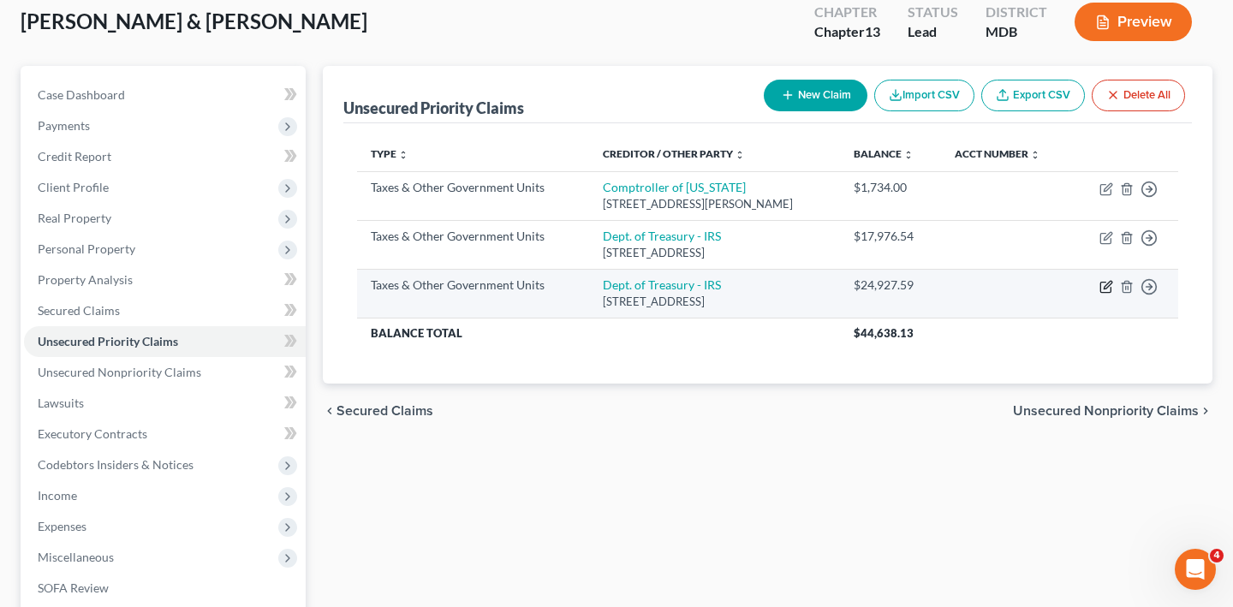
click at [1104, 289] on icon "button" at bounding box center [1108, 285] width 8 height 8
select select "0"
select select "39"
select select "0"
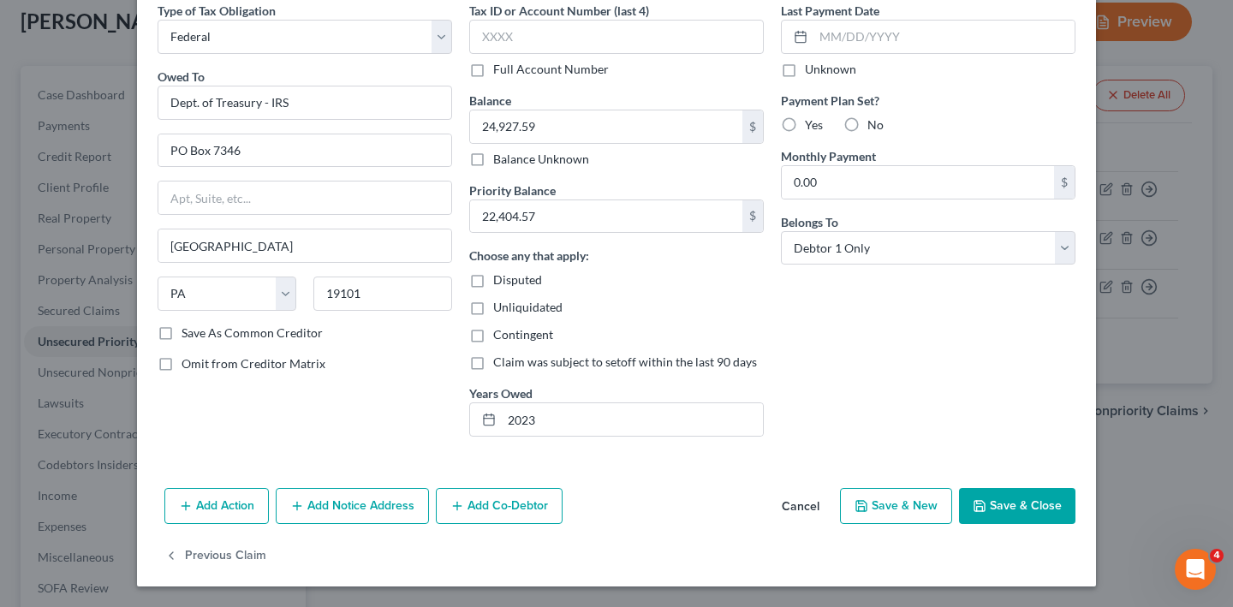
scroll to position [169, 0]
click at [833, 524] on button "Cancel" at bounding box center [800, 507] width 65 height 34
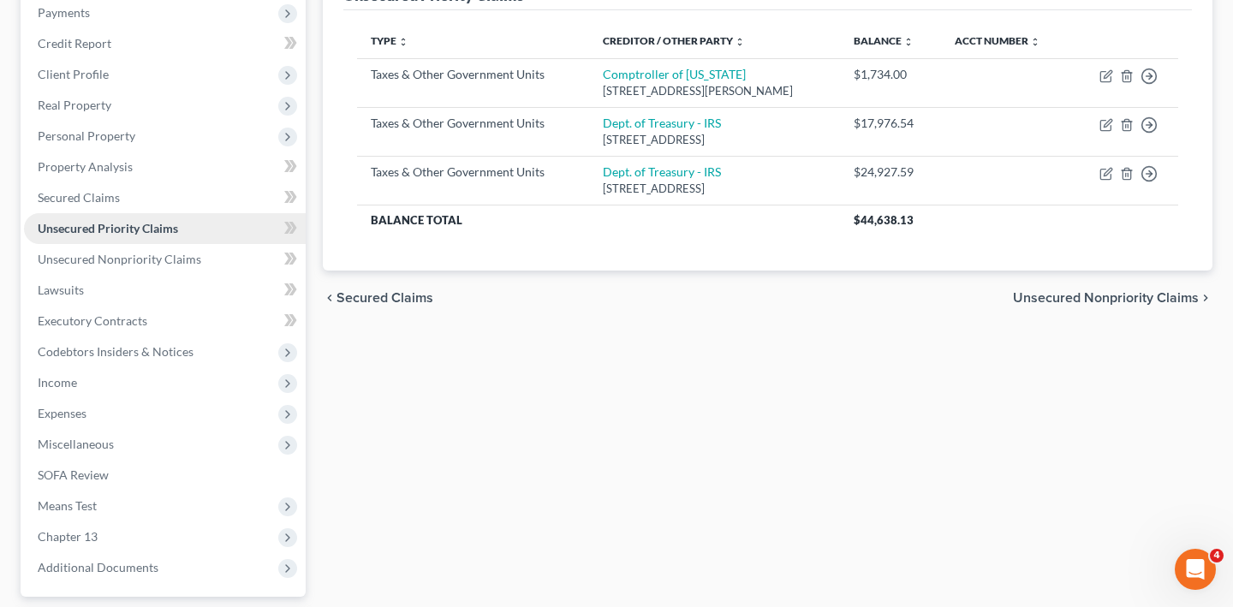
scroll to position [249, 0]
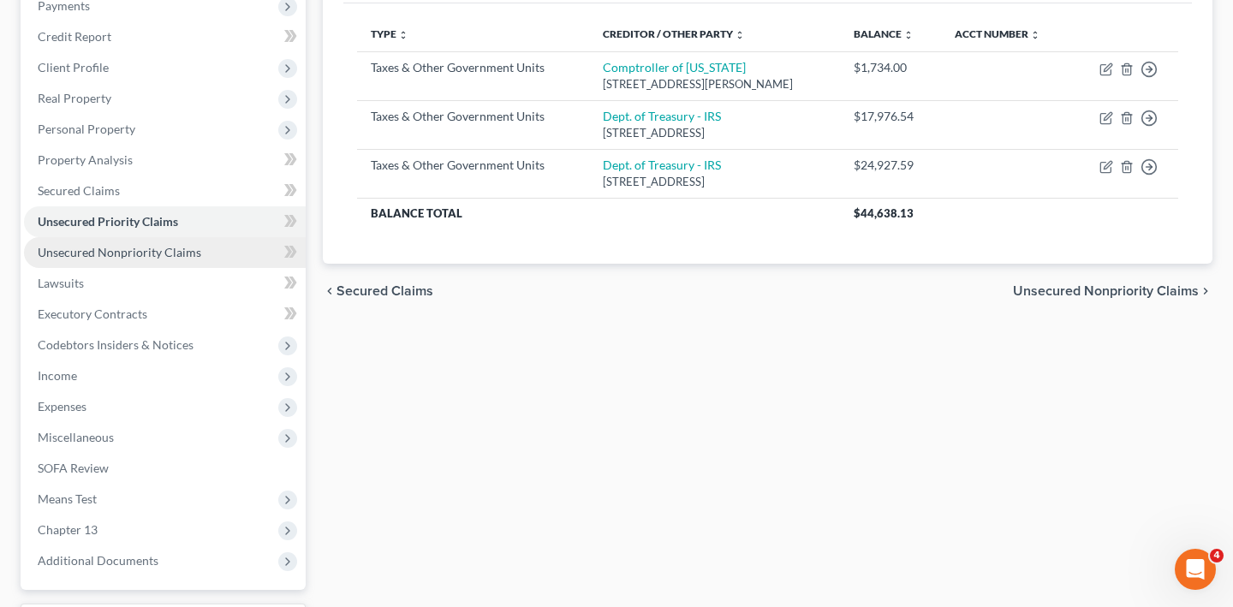
click at [163, 259] on span "Unsecured Nonpriority Claims" at bounding box center [120, 252] width 164 height 15
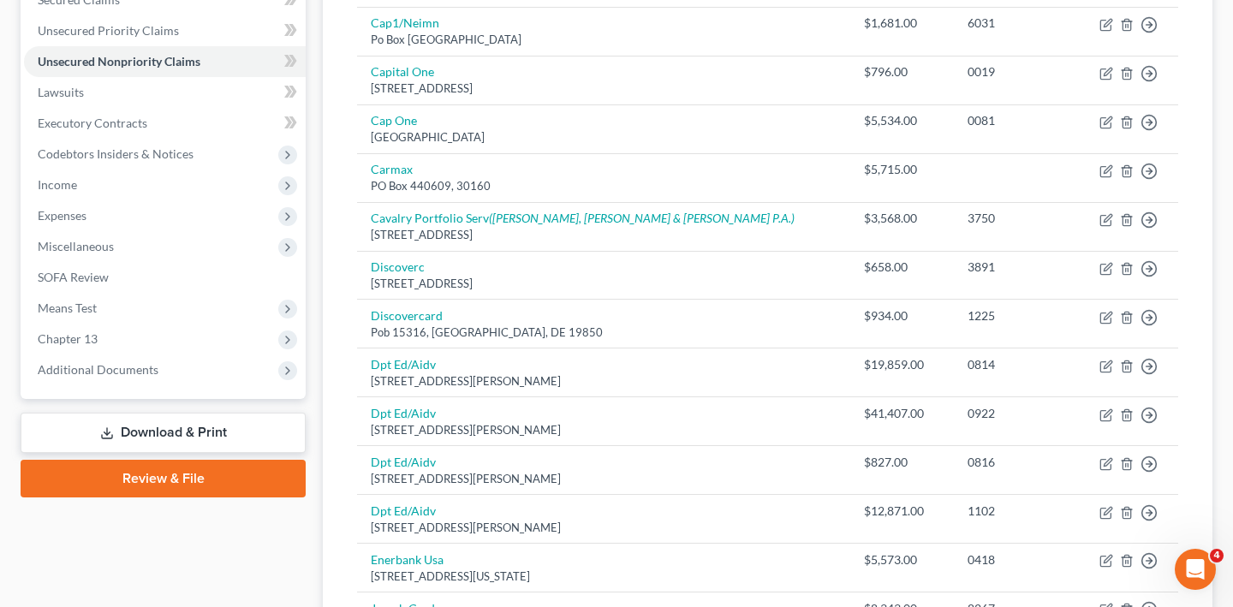
scroll to position [453, 0]
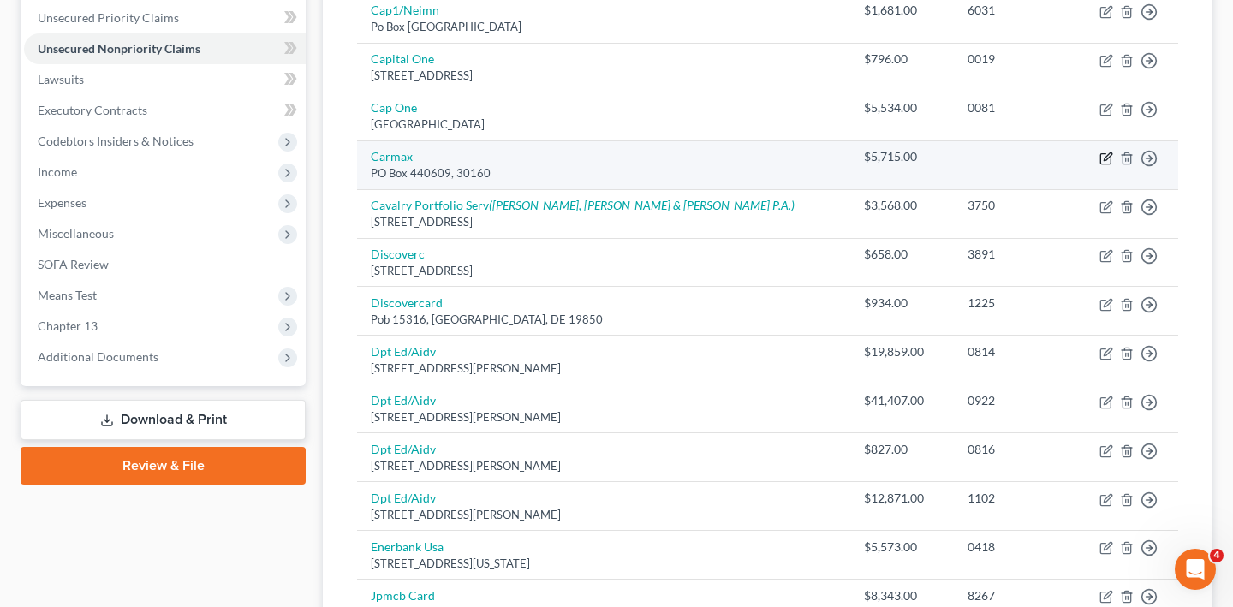
click at [1099, 165] on icon "button" at bounding box center [1106, 159] width 14 height 14
select select "14"
select select "2"
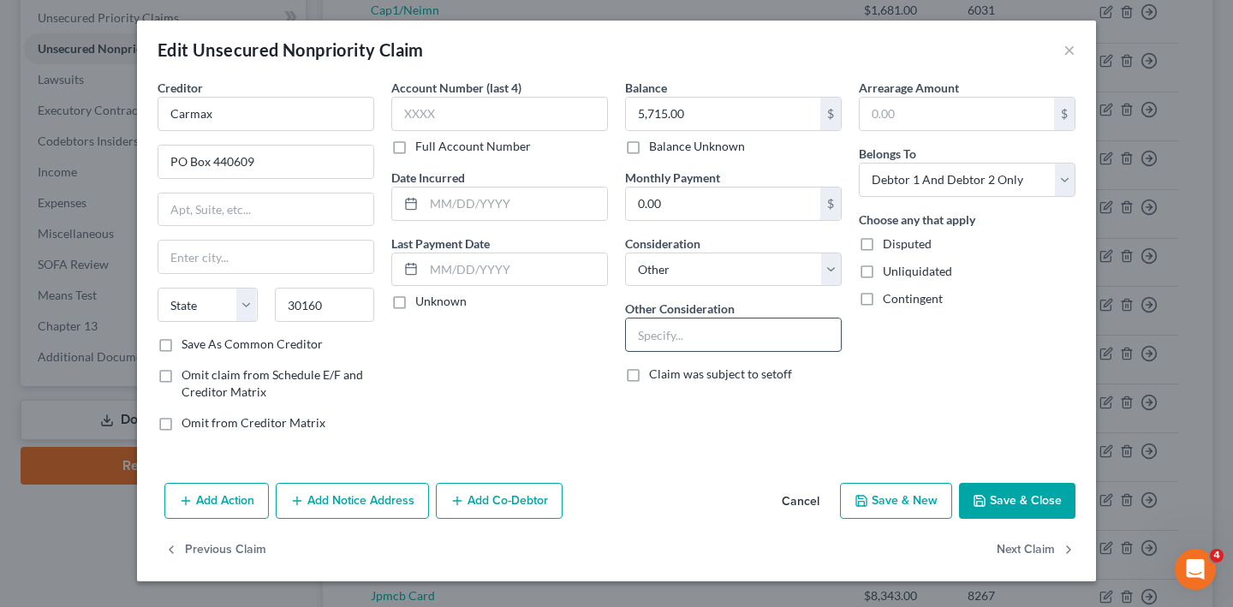
click at [718, 351] on input "text" at bounding box center [733, 334] width 215 height 33
type input "Totaled vehicle - Kia Sorrento"
click at [1075, 483] on button "Save & Close" at bounding box center [1017, 501] width 116 height 36
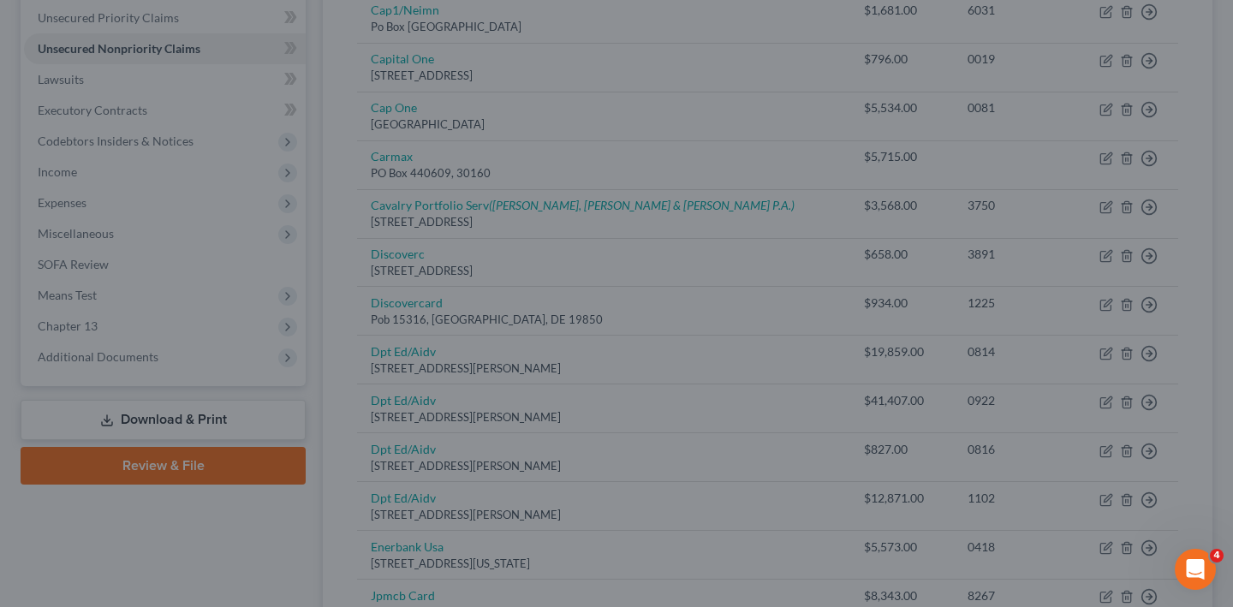
type input "0"
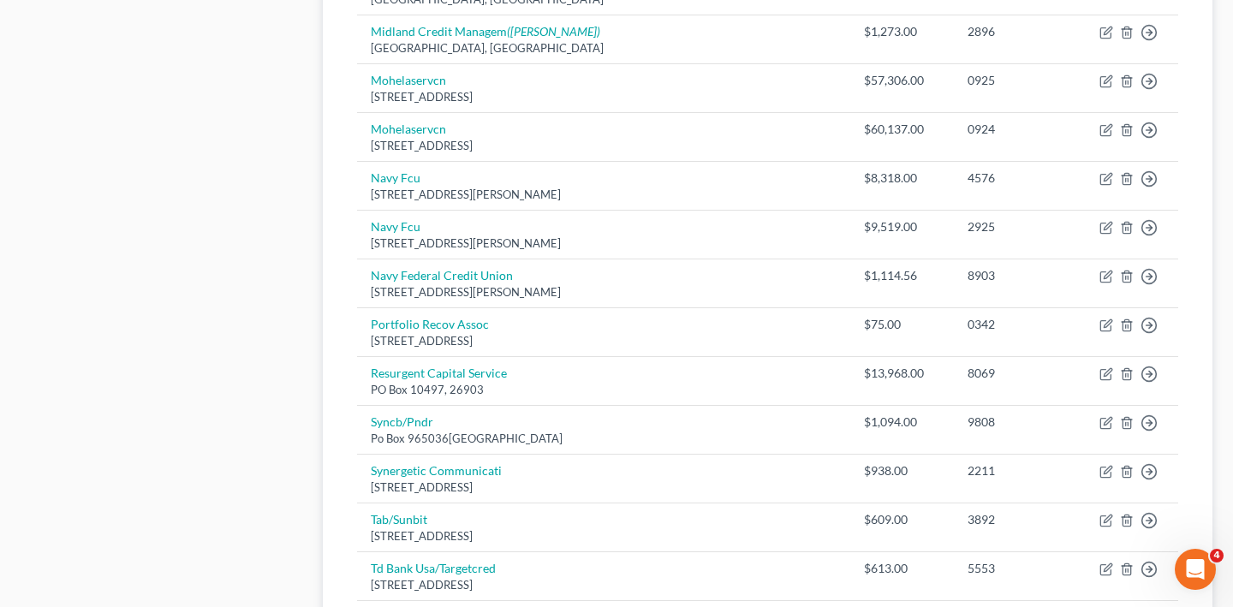
scroll to position [1178, 0]
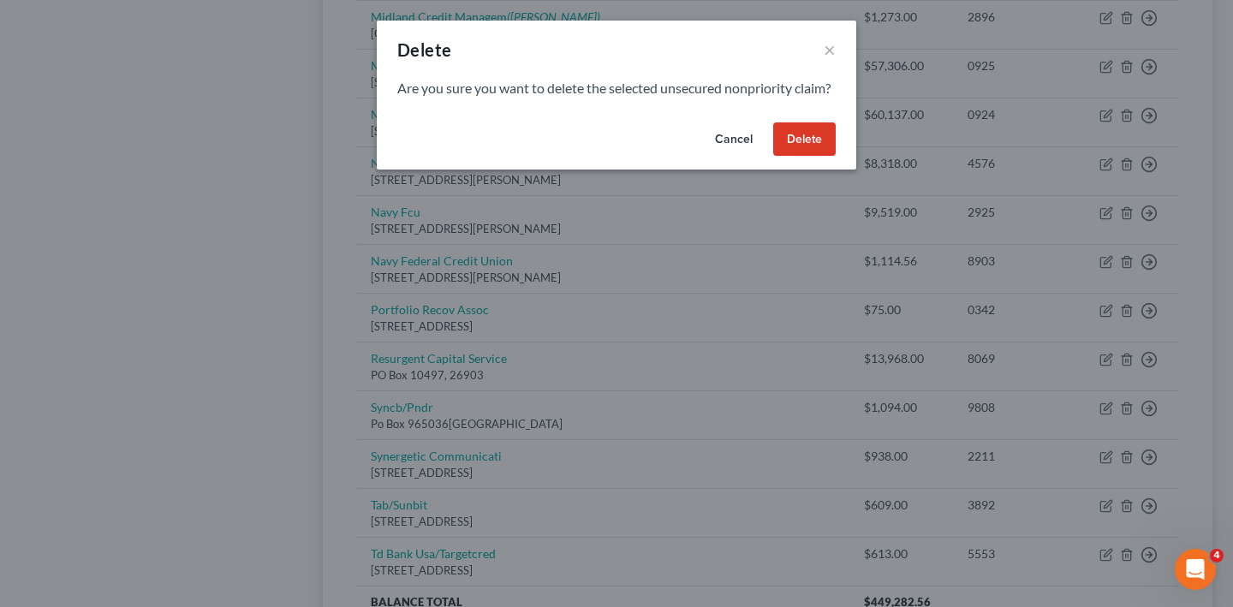
click at [836, 157] on button "Delete" at bounding box center [804, 139] width 62 height 34
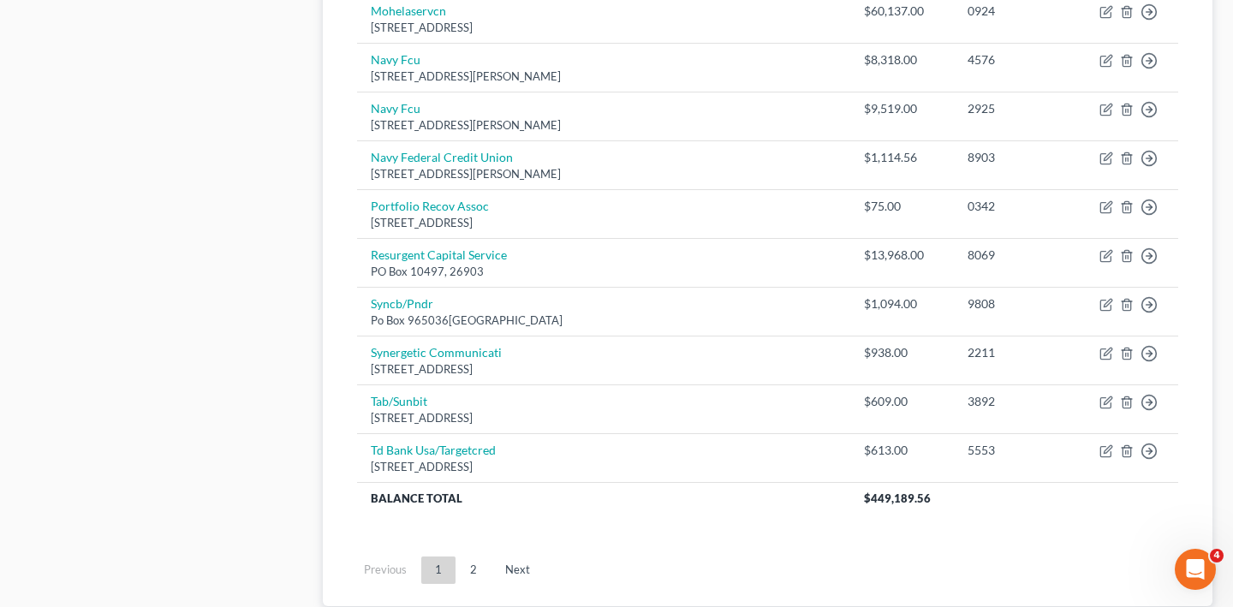
scroll to position [1238, 0]
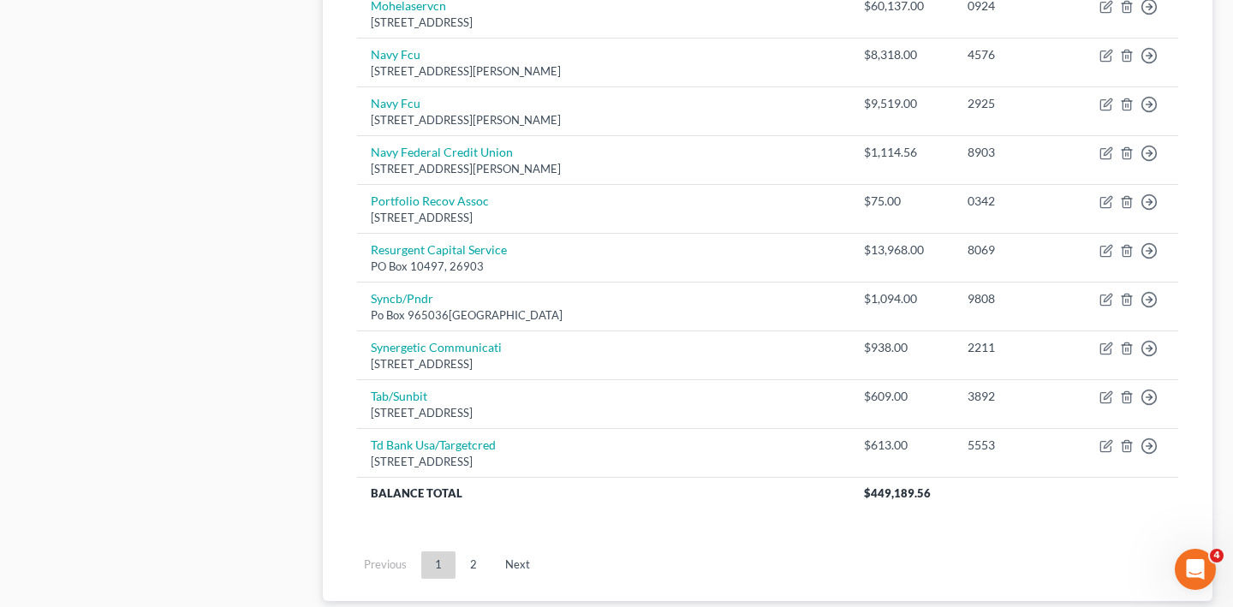
drag, startPoint x: 856, startPoint y: 179, endPoint x: 777, endPoint y: 176, distance: 78.8
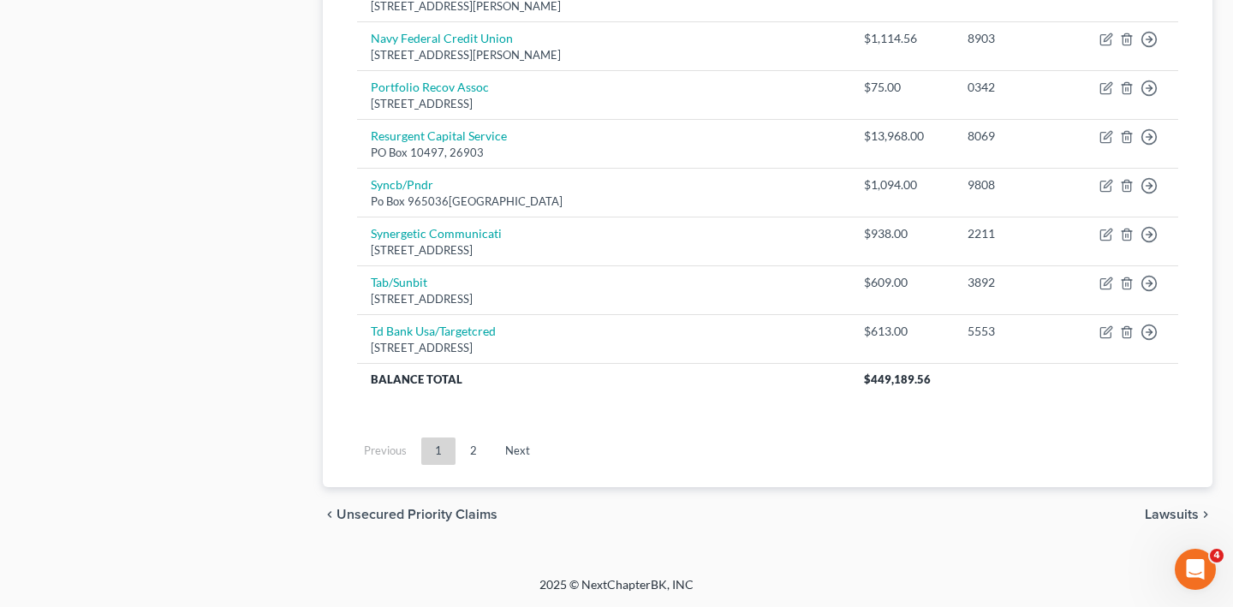
scroll to position [1353, 0]
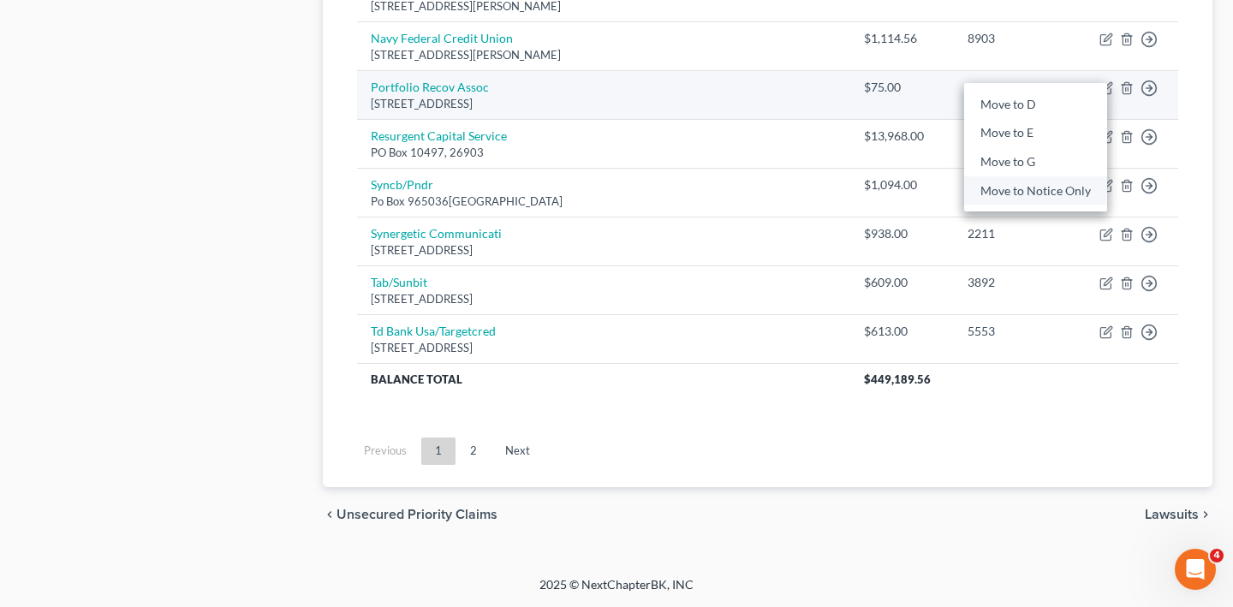
click at [1045, 205] on link "Move to Notice Only" at bounding box center [1035, 190] width 143 height 29
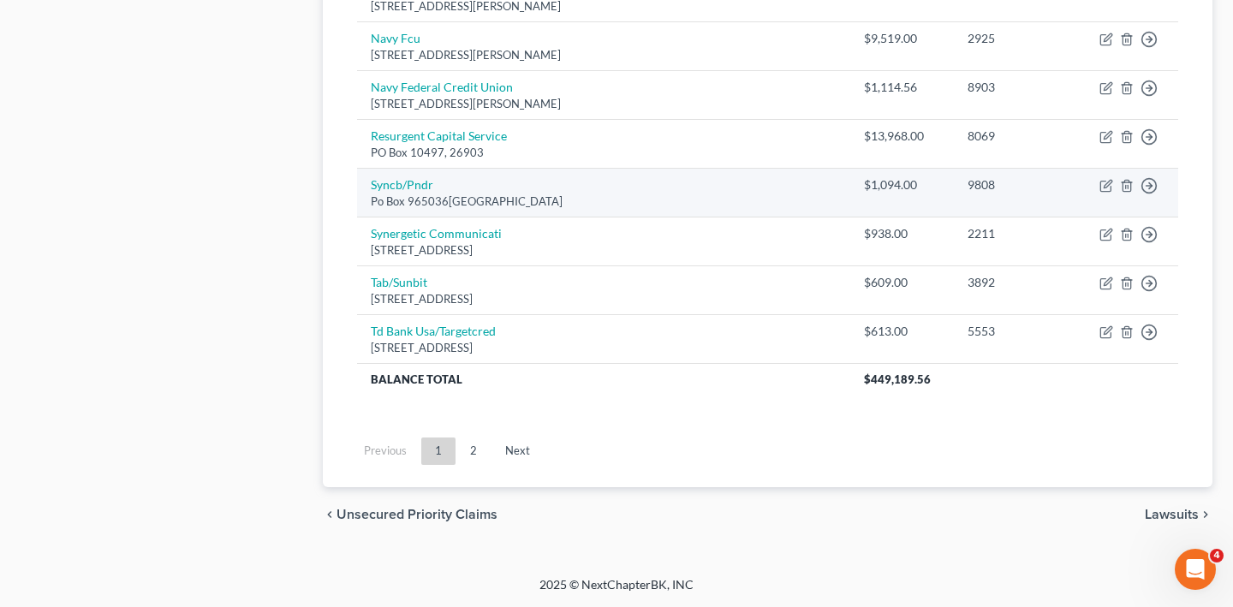
scroll to position [1490, 0]
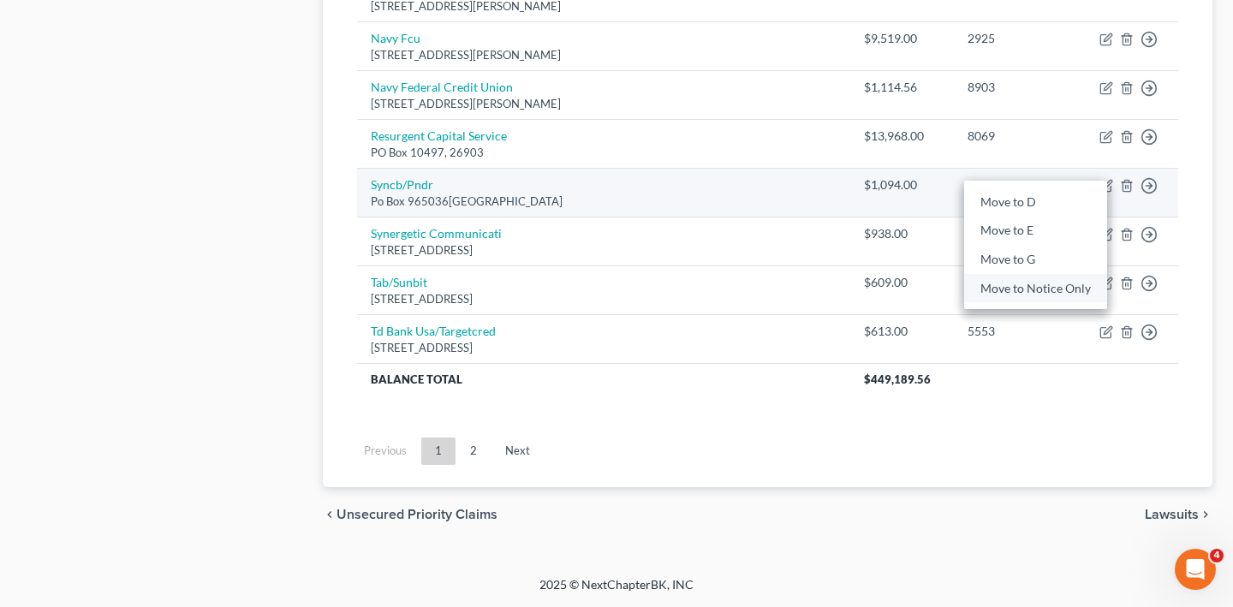
click at [1056, 303] on link "Move to Notice Only" at bounding box center [1035, 288] width 143 height 29
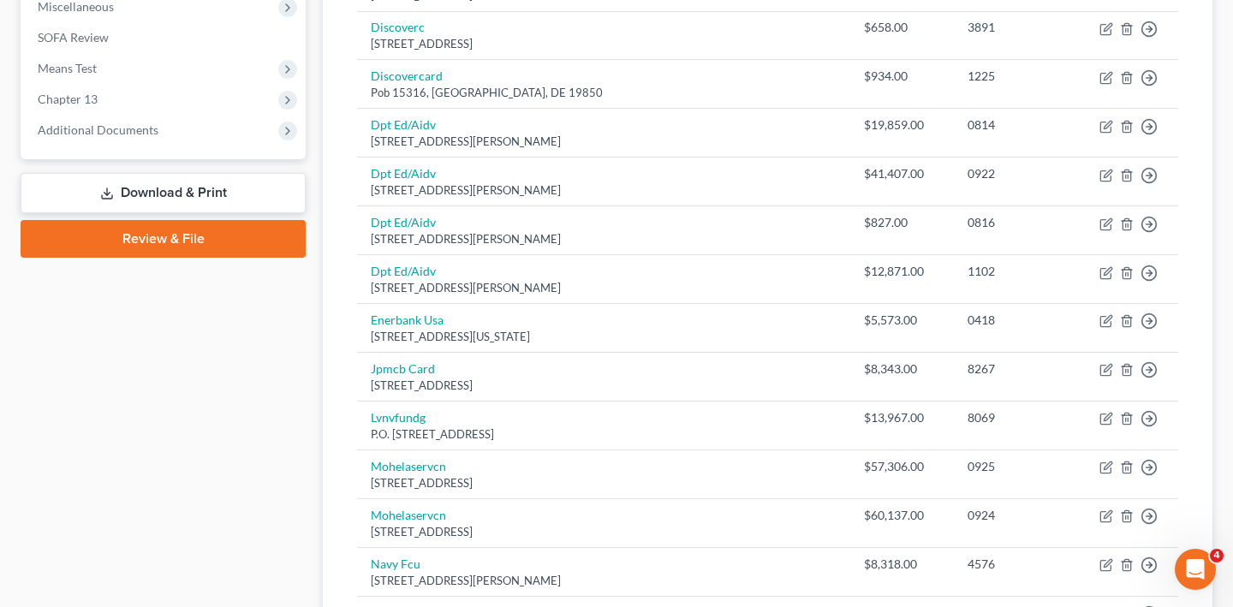
scroll to position [459, 0]
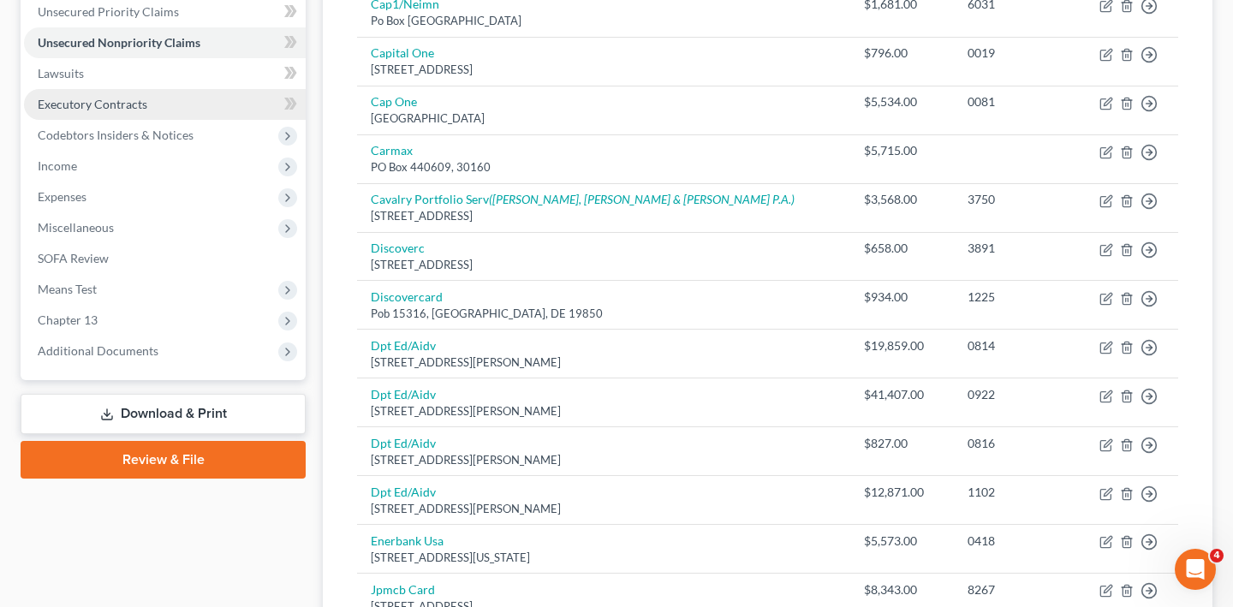
click at [147, 111] on span "Executory Contracts" at bounding box center [93, 104] width 110 height 15
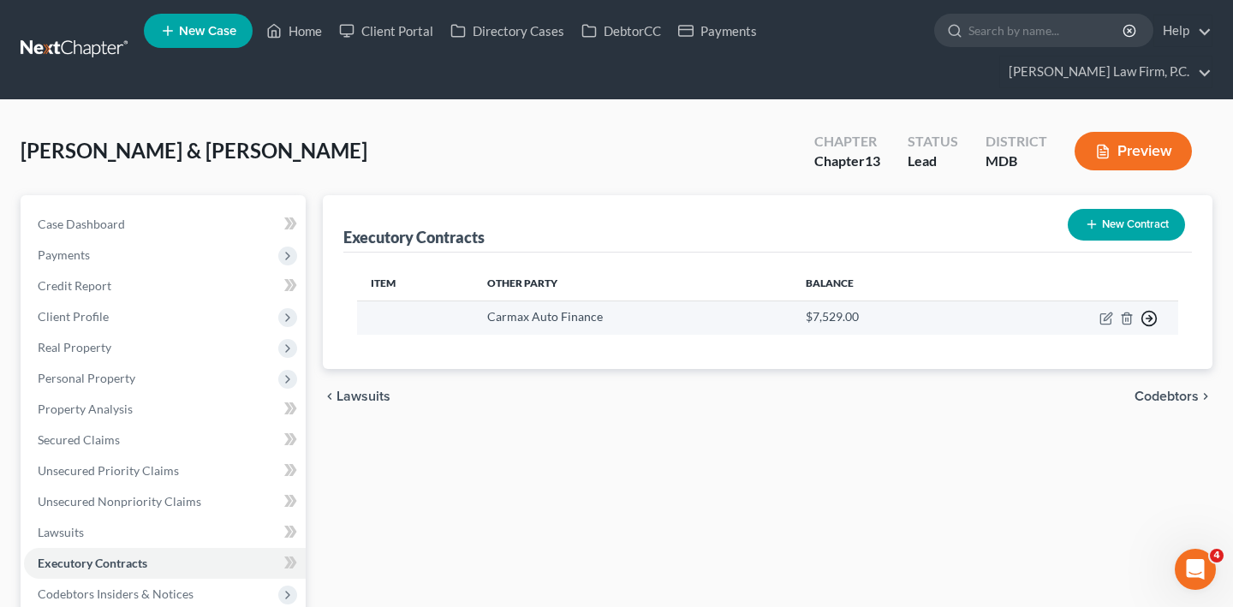
click at [1140, 327] on icon "button" at bounding box center [1148, 318] width 17 height 17
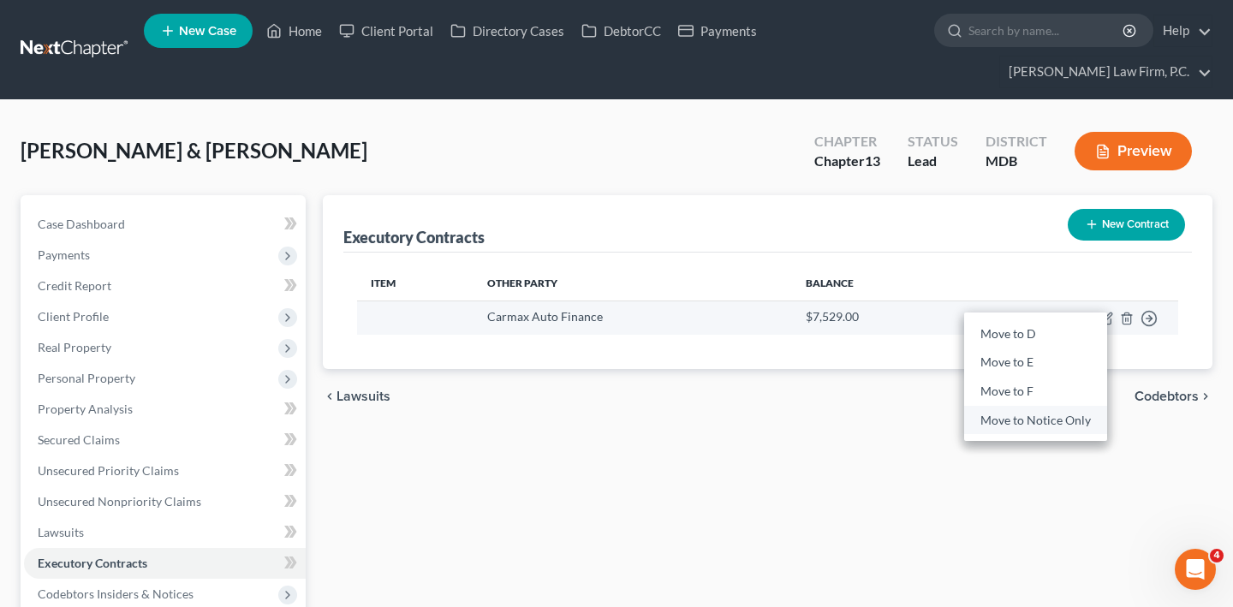
click at [1040, 435] on link "Move to Notice Only" at bounding box center [1035, 420] width 143 height 29
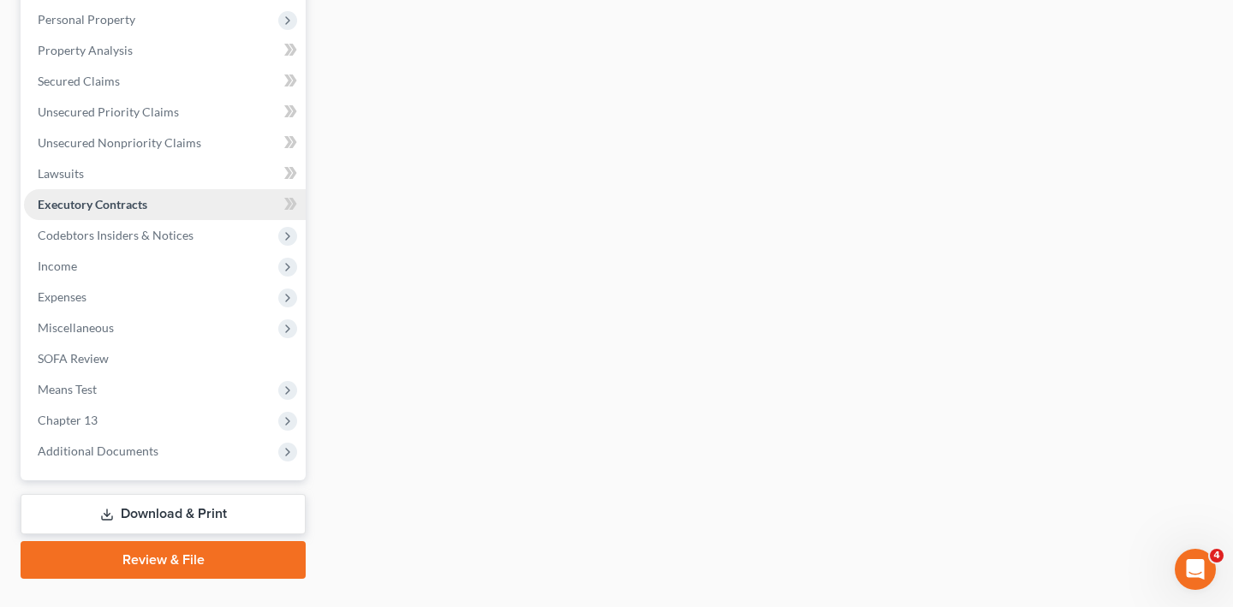
scroll to position [399, 0]
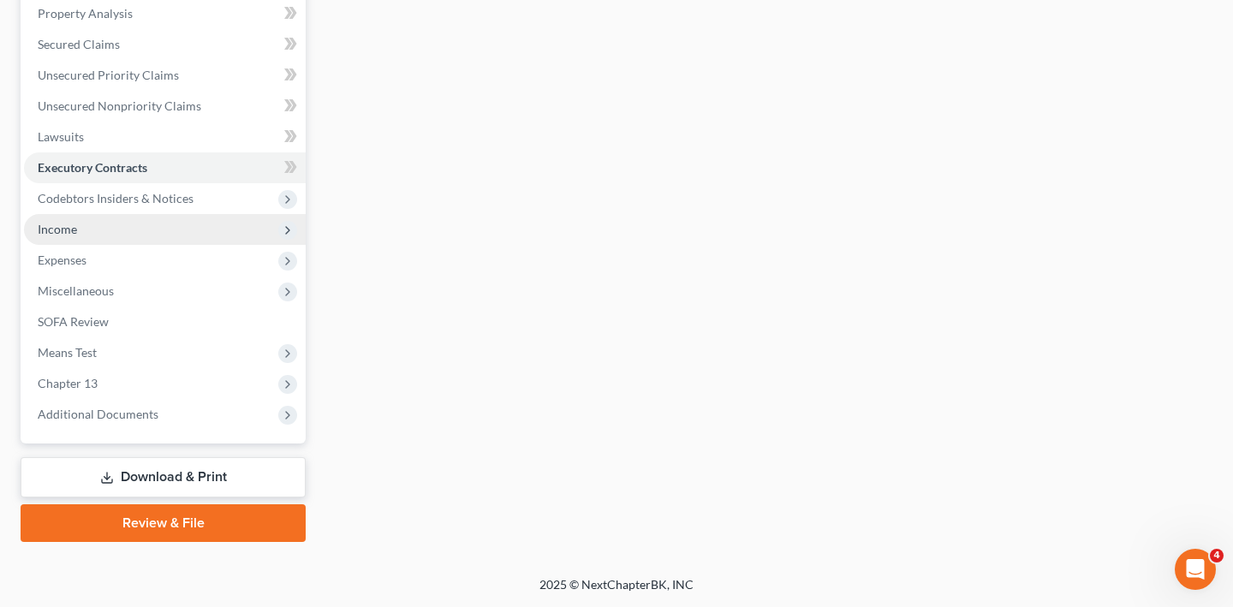
click at [132, 245] on span "Income" at bounding box center [165, 229] width 282 height 31
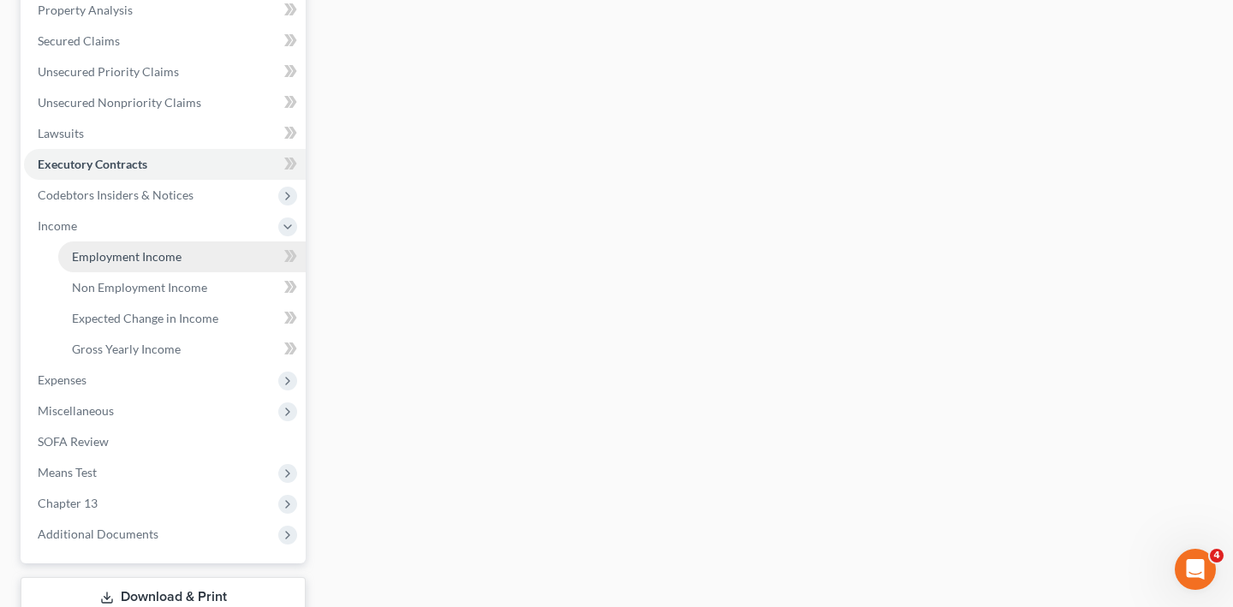
click at [149, 264] on span "Employment Income" at bounding box center [127, 256] width 110 height 15
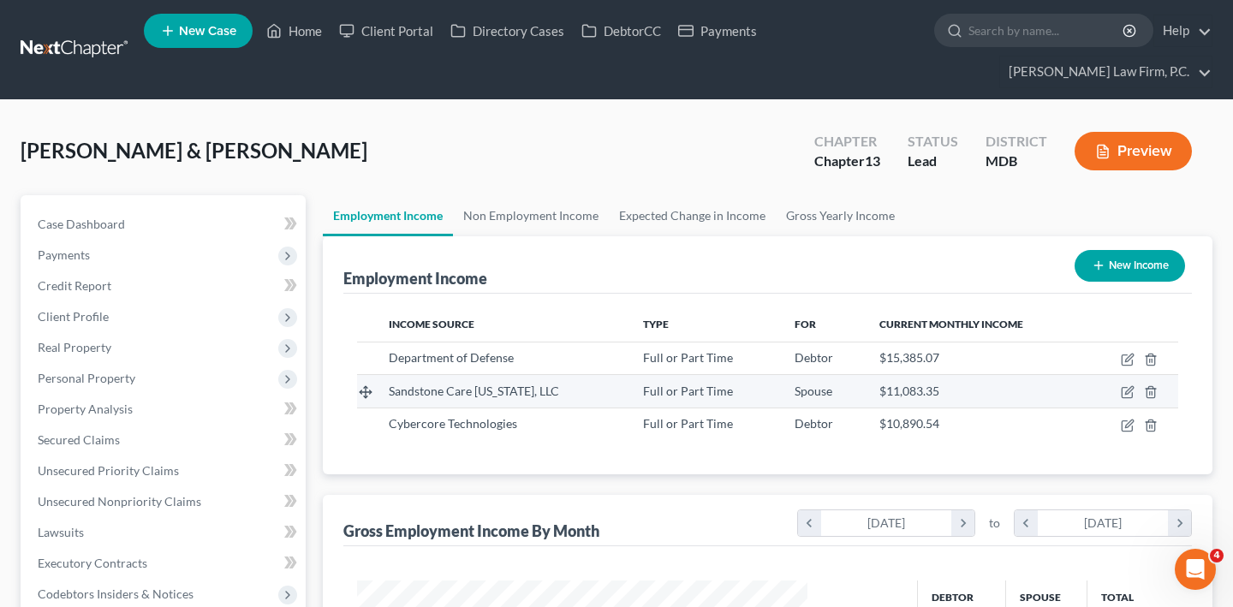
scroll to position [382, 484]
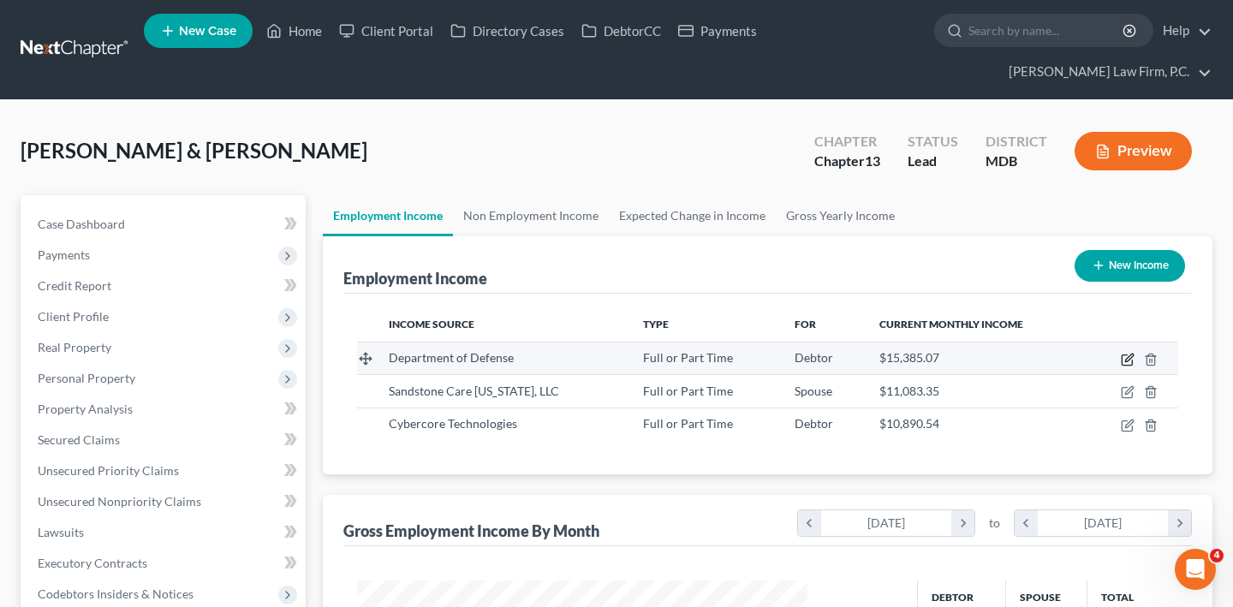
click at [1121, 366] on icon "button" at bounding box center [1128, 360] width 14 height 14
select select "0"
select select "21"
select select "2"
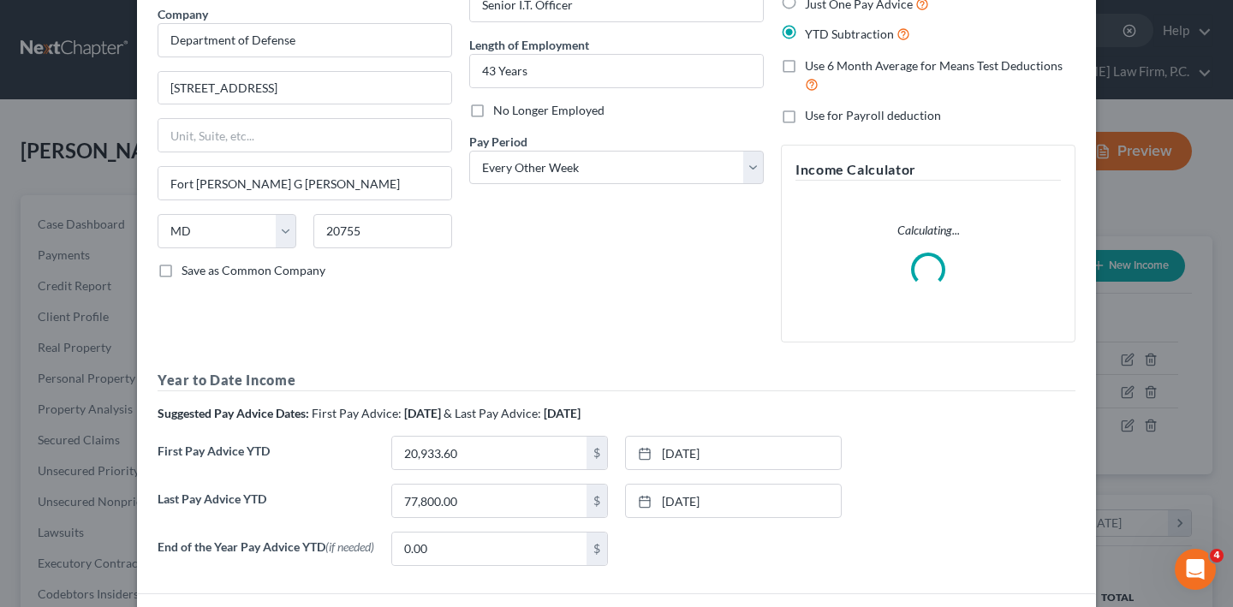
scroll to position [174, 0]
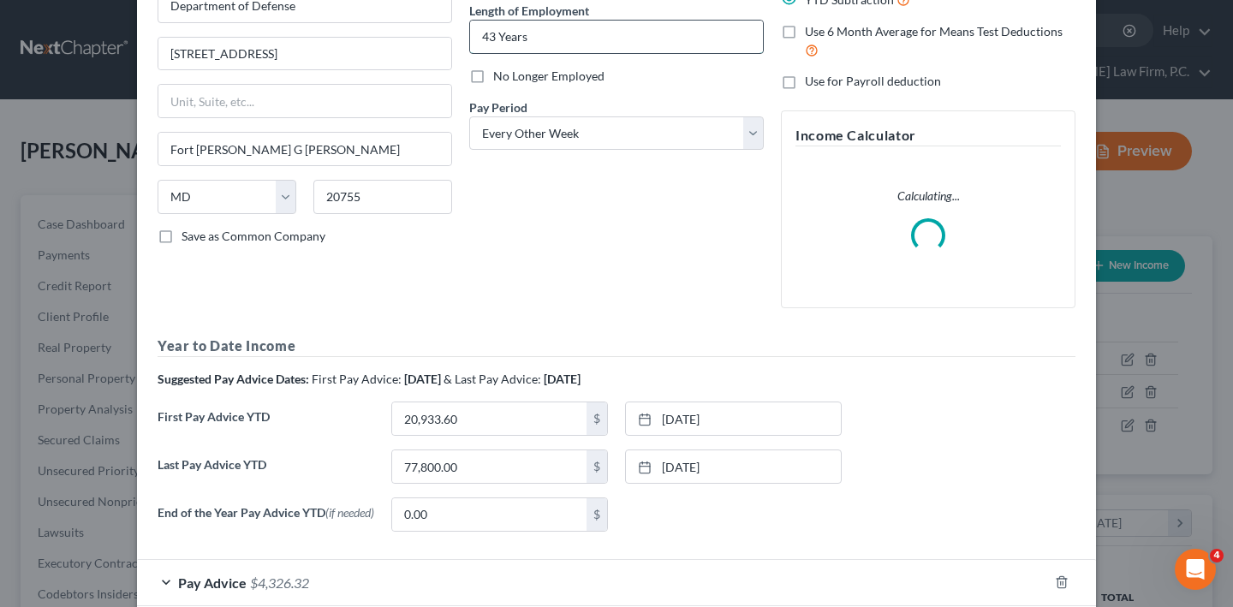
click at [470, 53] on input "43 Years" at bounding box center [616, 37] width 293 height 33
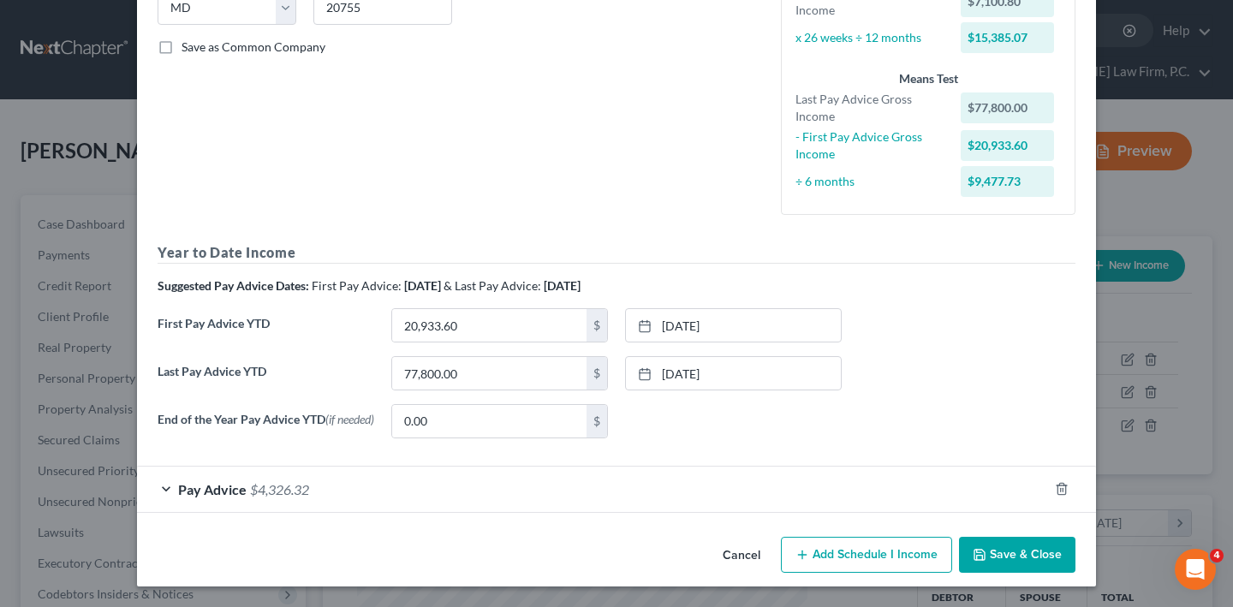
scroll to position [291, 0]
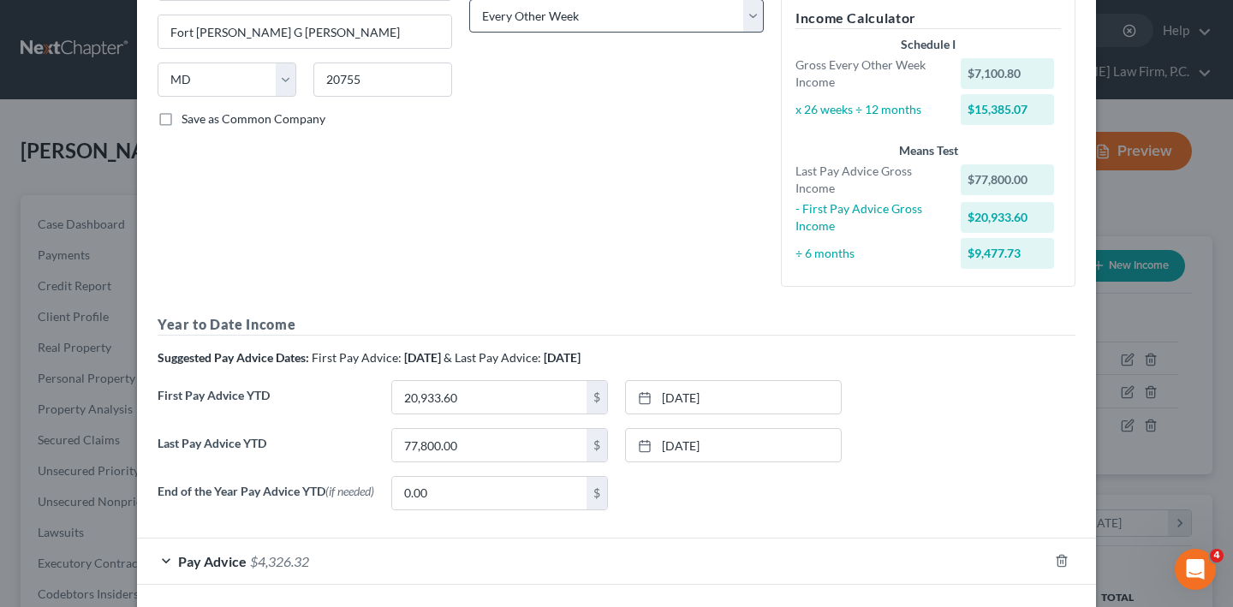
type input "47 Years"
click at [620, 33] on select "Select Monthly Twice Monthly Every Other Week Weekly" at bounding box center [616, 16] width 295 height 34
select select "1"
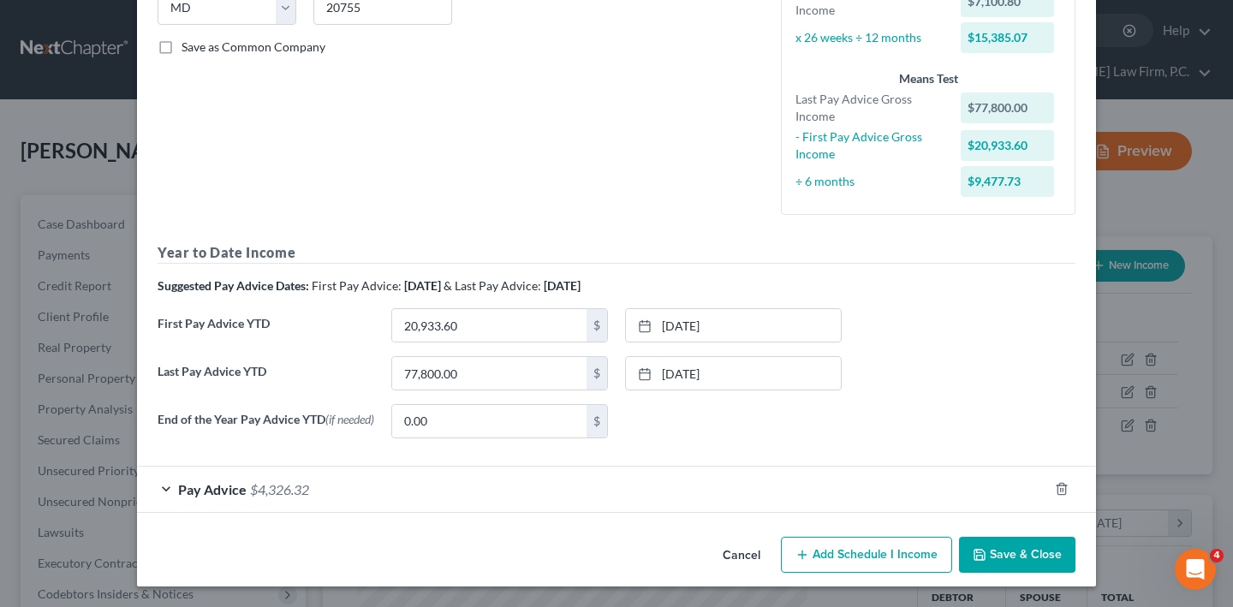
scroll to position [605, 0]
click at [1075, 537] on button "Save & Close" at bounding box center [1017, 555] width 116 height 36
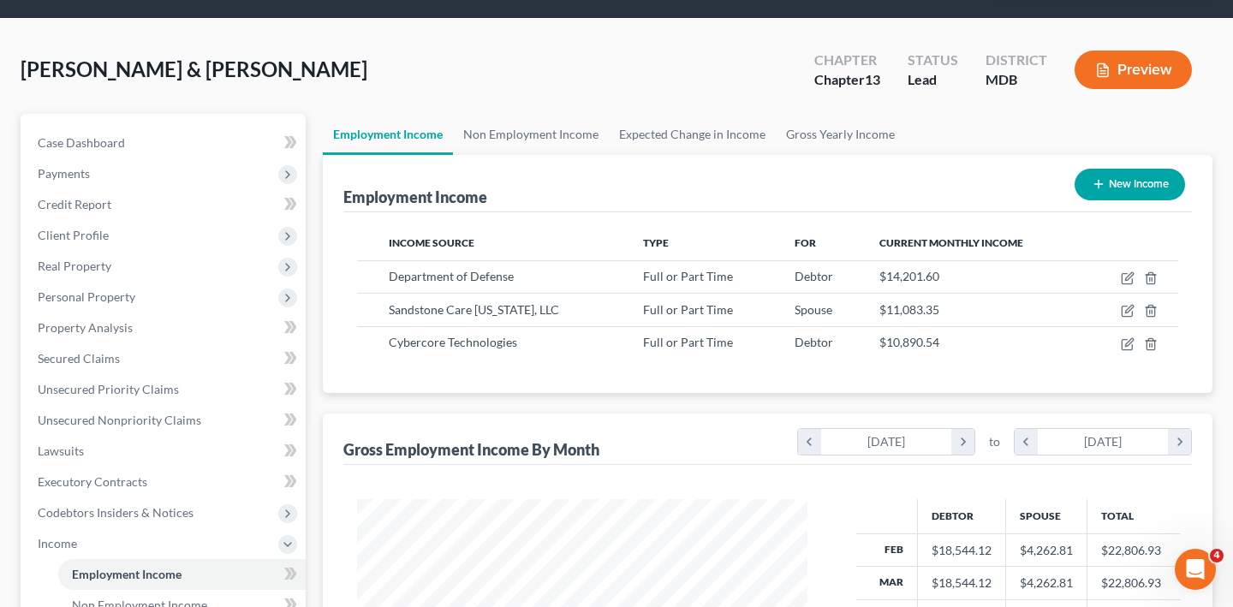
scroll to position [39, 0]
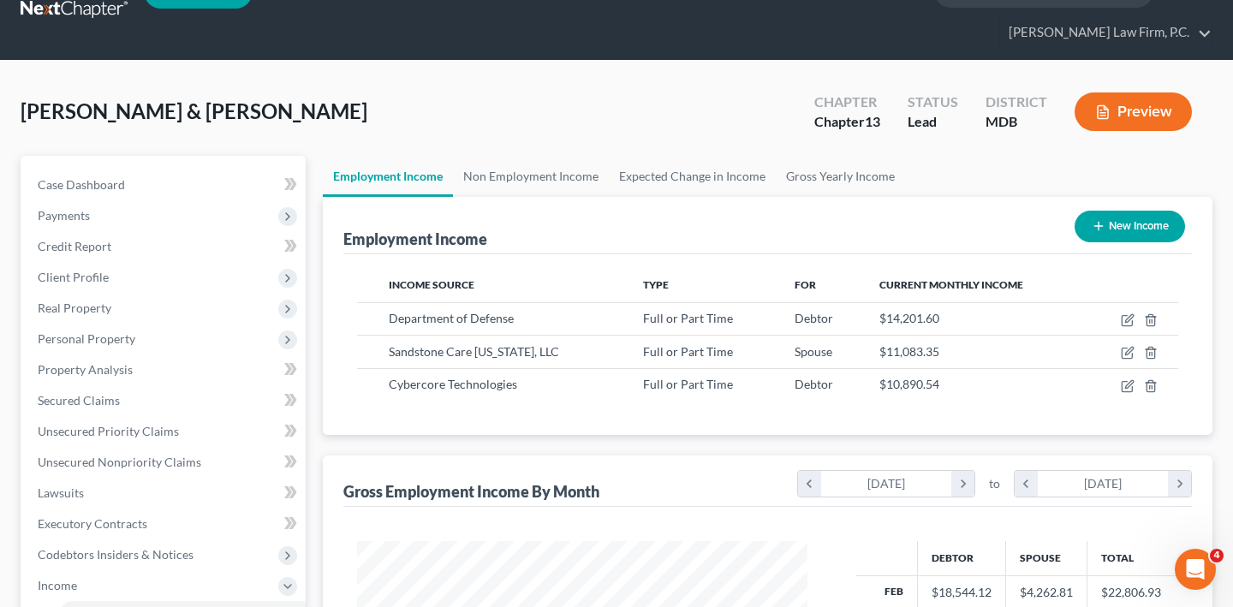
click at [1110, 126] on button "Preview" at bounding box center [1132, 111] width 117 height 39
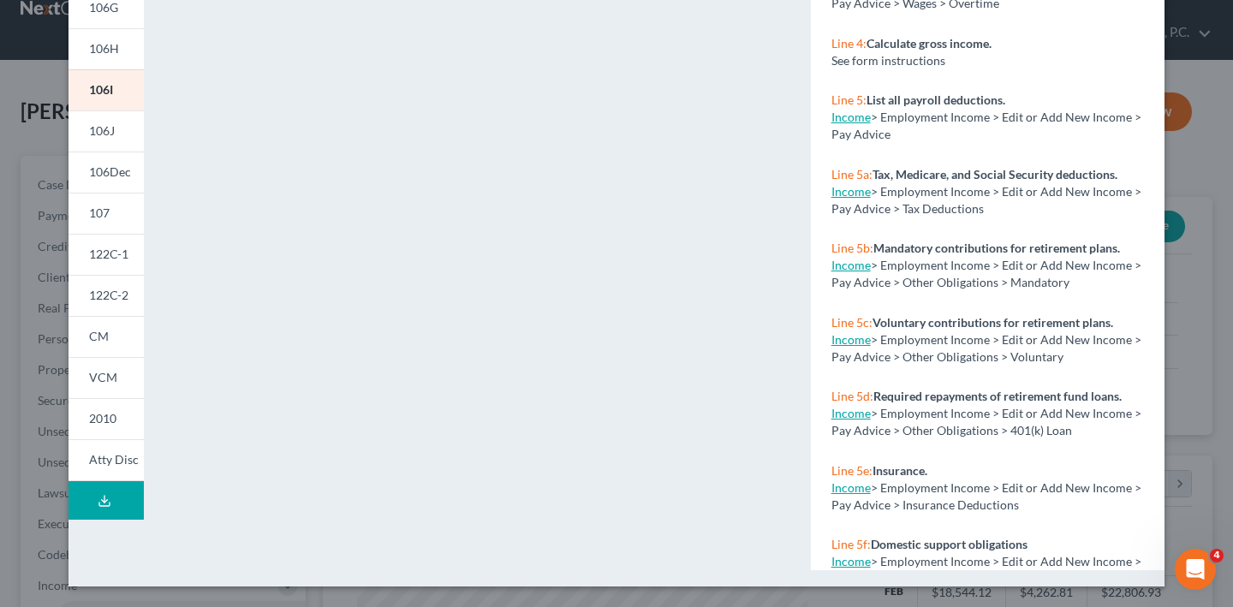
scroll to position [0, 0]
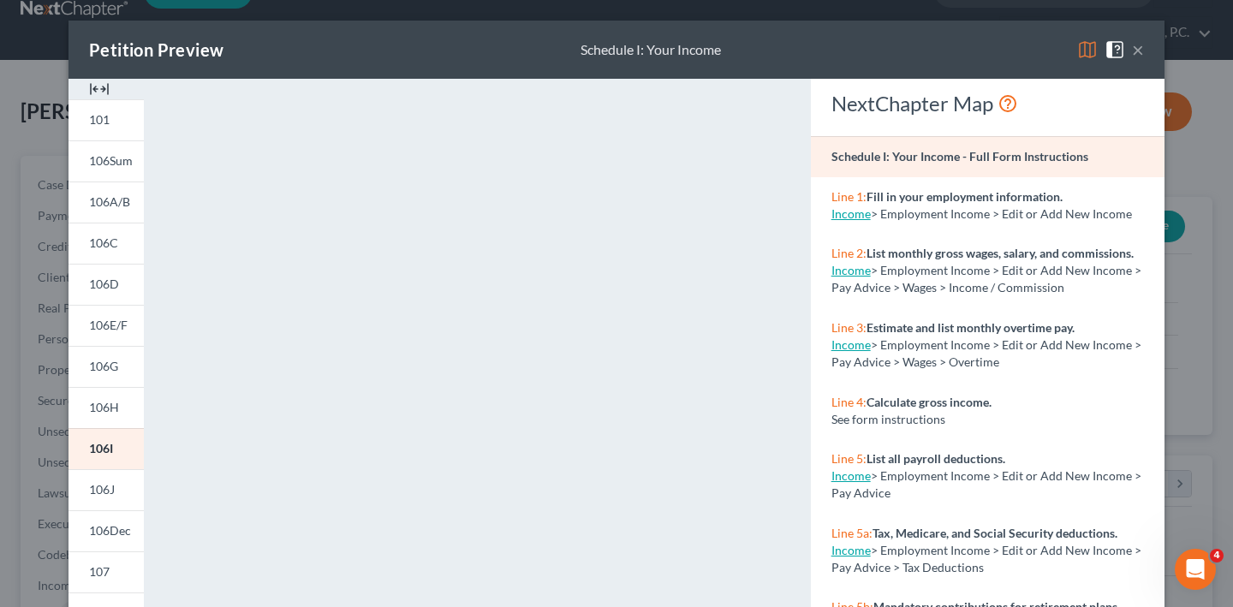
click at [8, 153] on div "Petition Preview Schedule I: Your Income × 101 106Sum 106A/B 106C 106D 106E/F 1…" at bounding box center [616, 303] width 1233 height 607
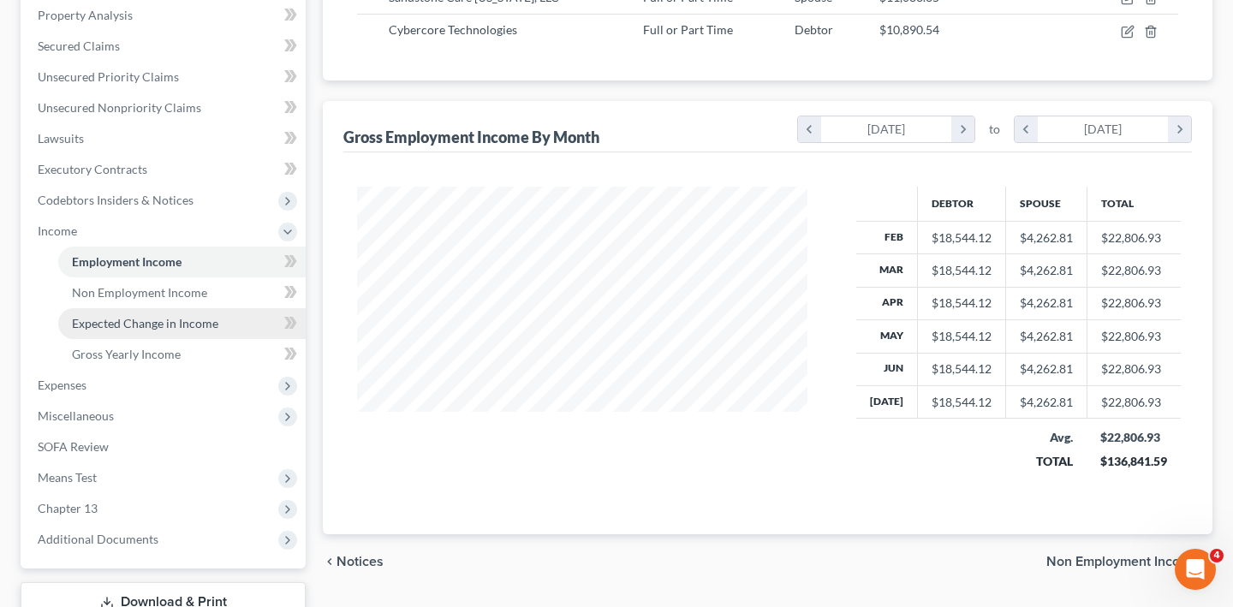
scroll to position [437, 0]
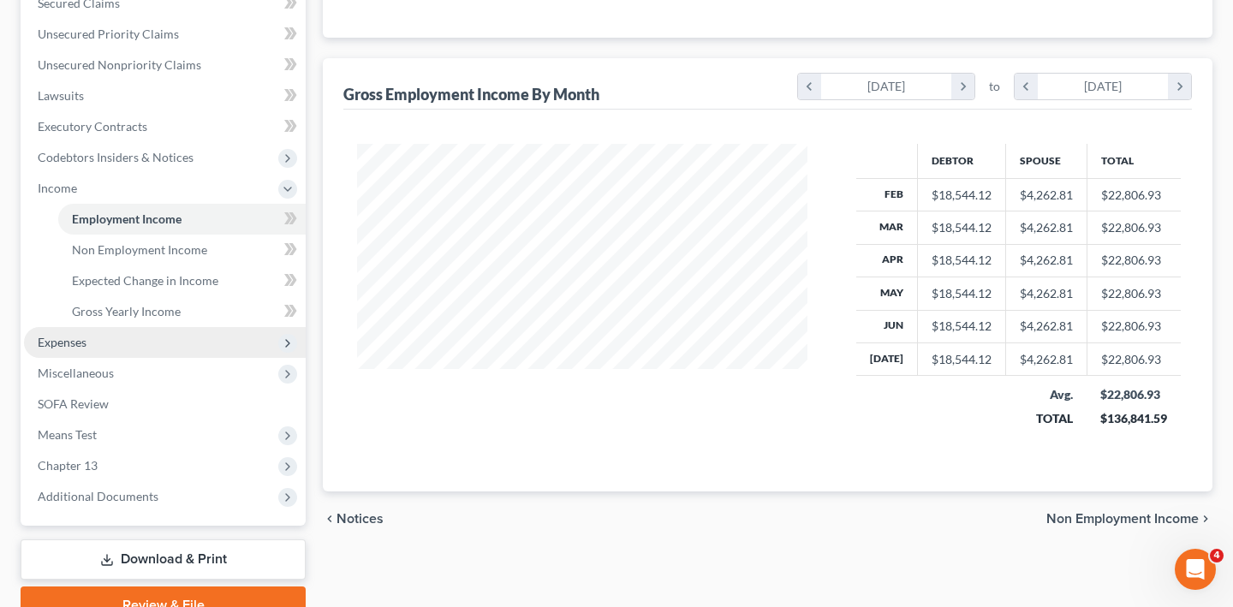
click at [128, 358] on span "Expenses" at bounding box center [165, 342] width 282 height 31
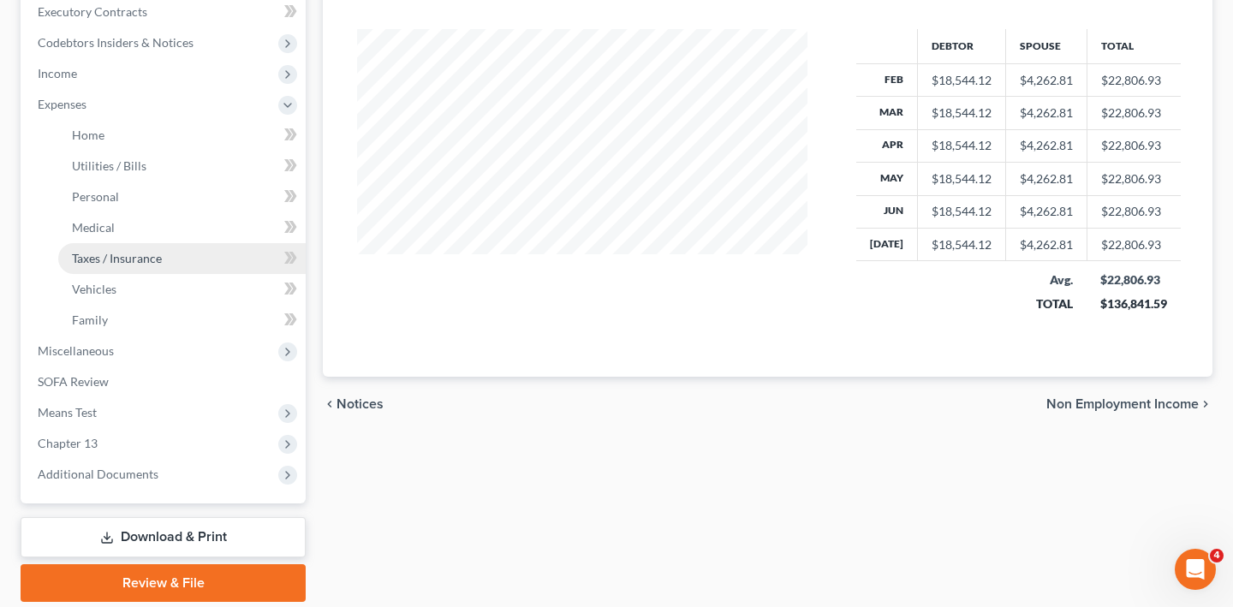
scroll to position [571, 0]
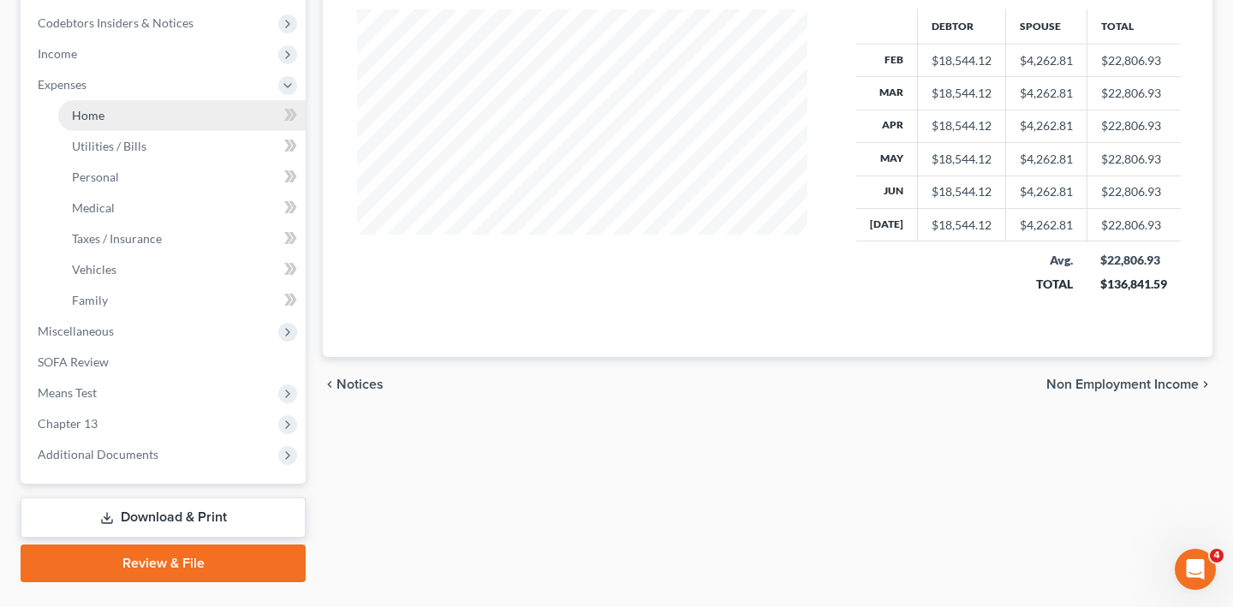
click at [104, 122] on span "Home" at bounding box center [88, 115] width 33 height 15
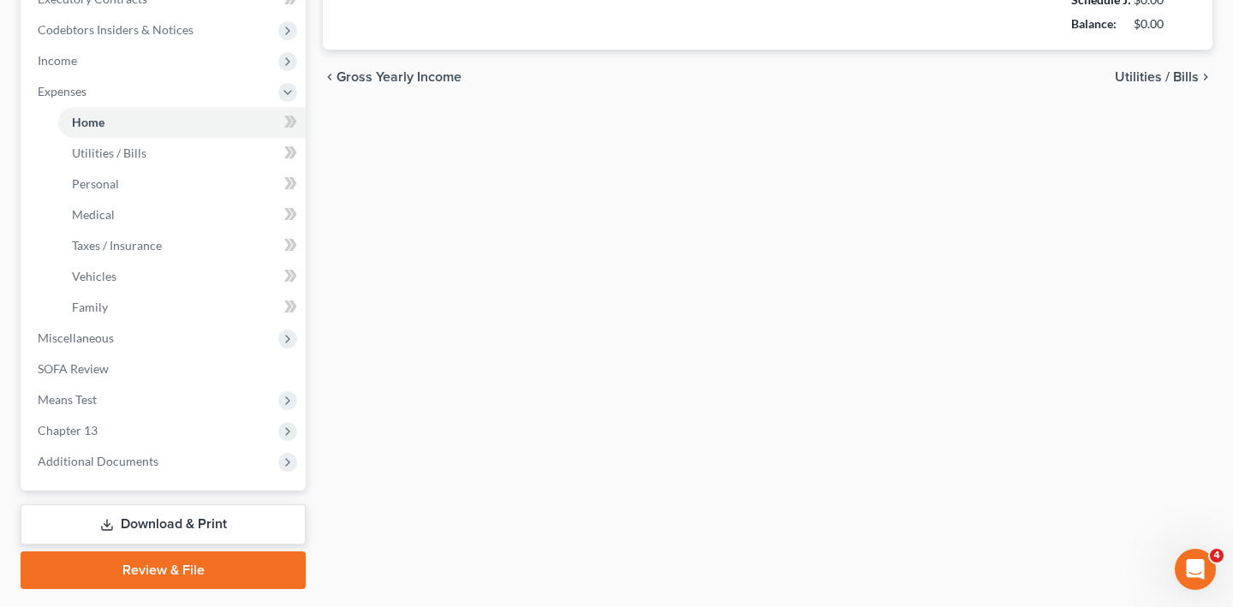
type input "0.00"
radio input "true"
type input "0.00"
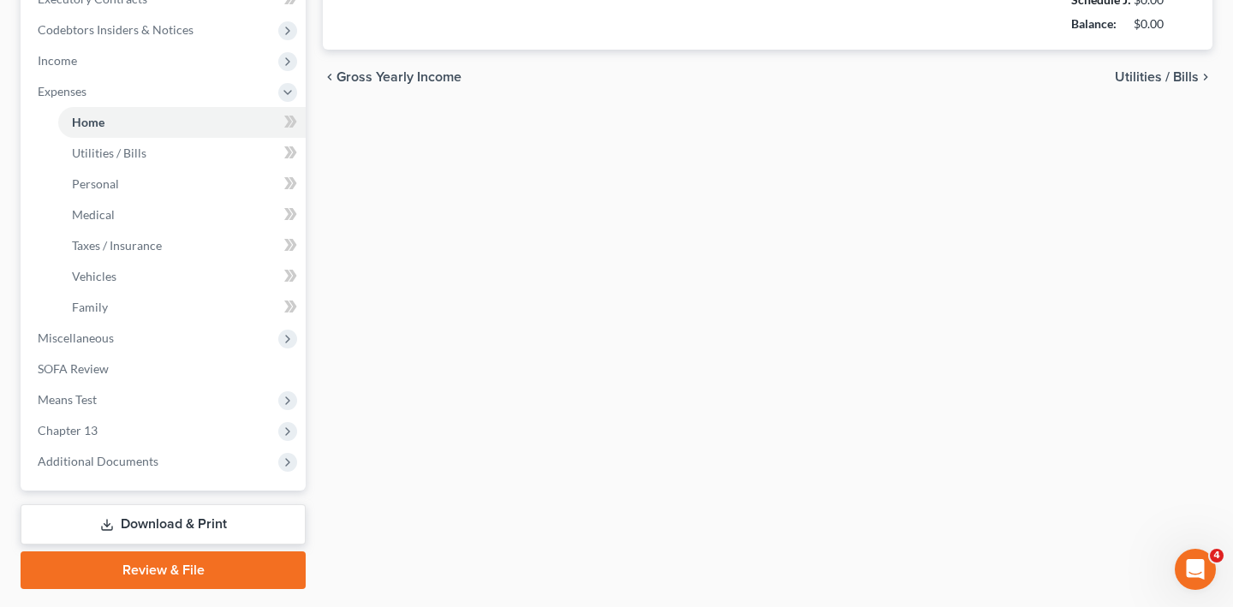
type input "0.00"
type input "100.00"
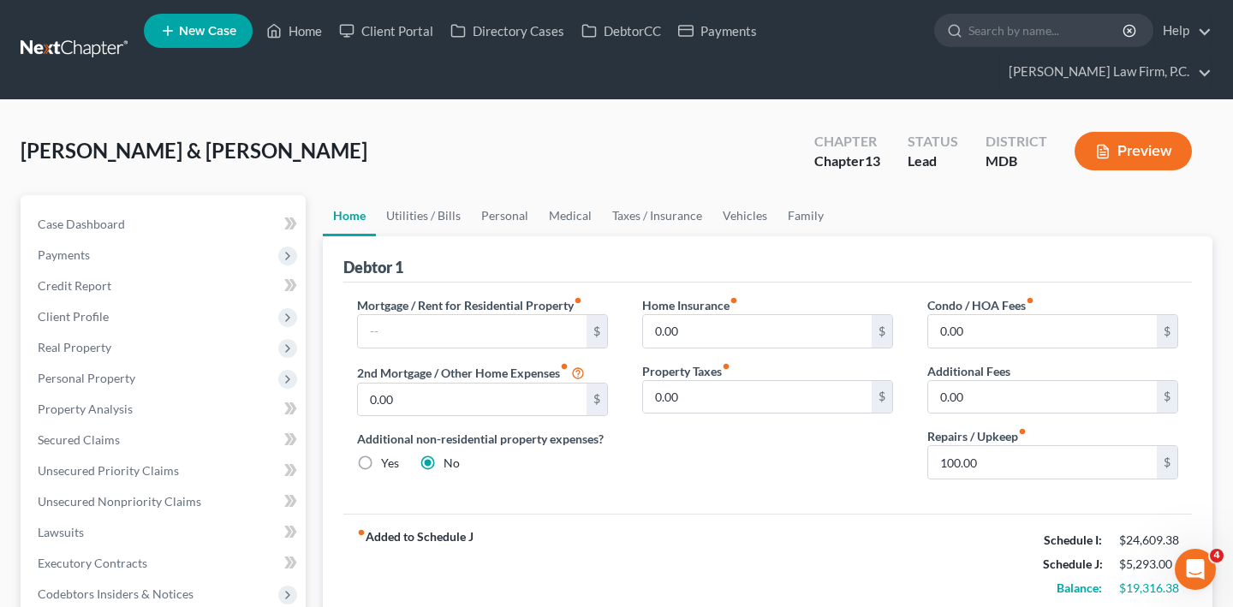
click at [1090, 143] on div "Chapter Chapter 13 Status Lead District MDB Preview" at bounding box center [1003, 151] width 419 height 61
click at [1095, 170] on button "Preview" at bounding box center [1132, 151] width 117 height 39
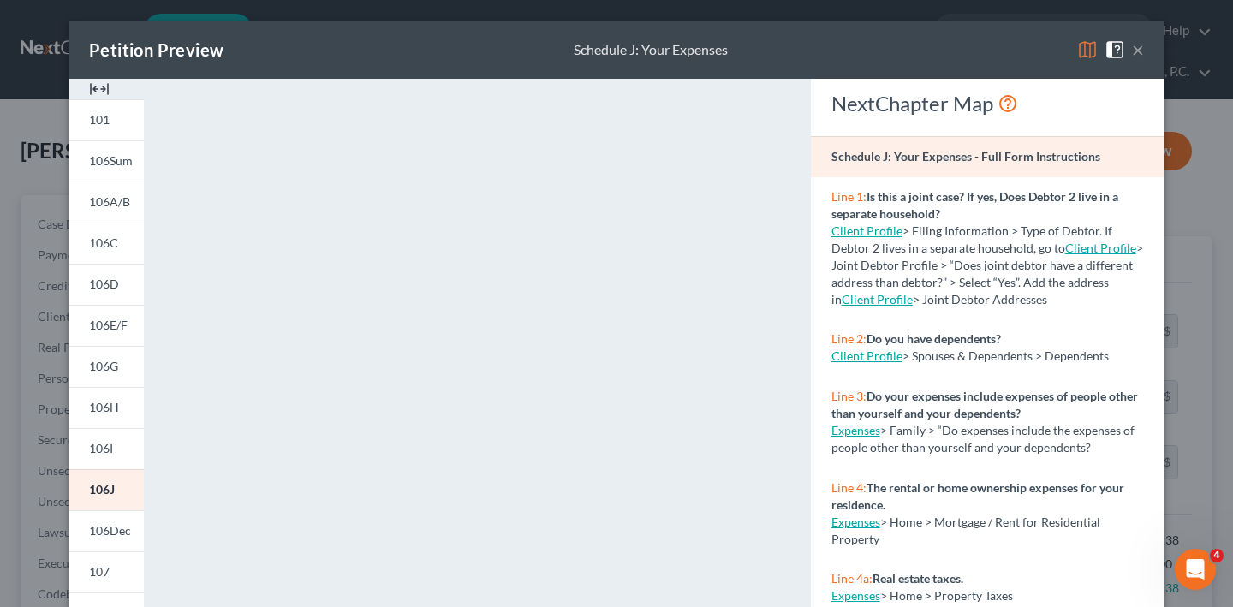
click at [1164, 63] on div "Petition Preview Schedule J: Your Expenses ×" at bounding box center [616, 50] width 1096 height 58
click at [1144, 60] on button "×" at bounding box center [1138, 49] width 12 height 21
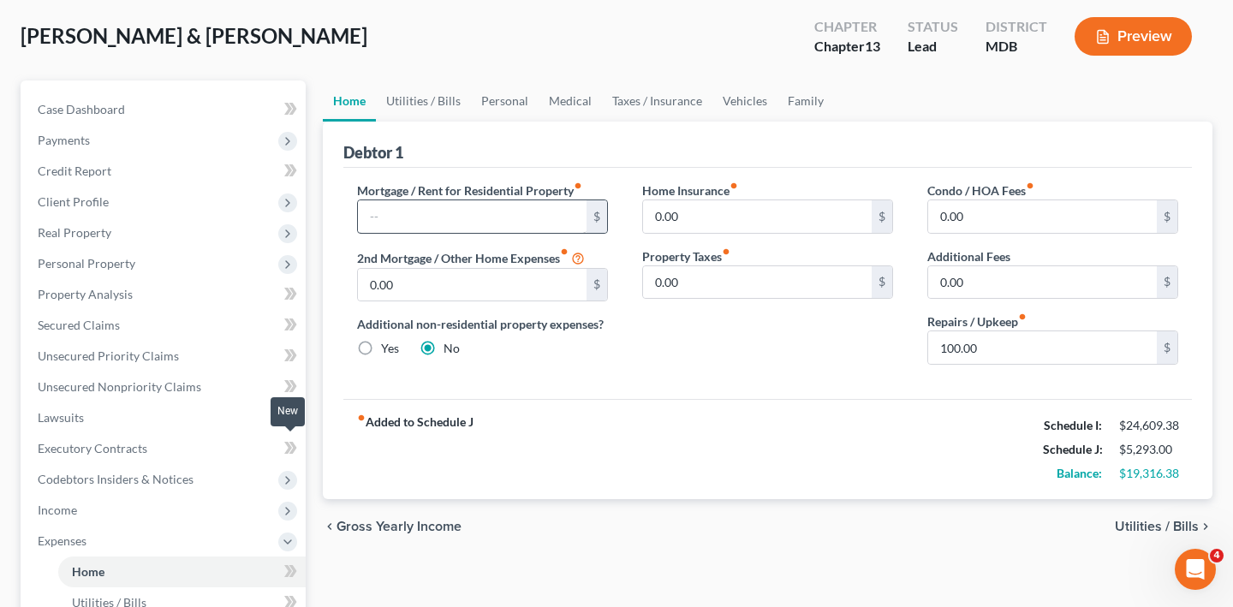
scroll to position [128, 0]
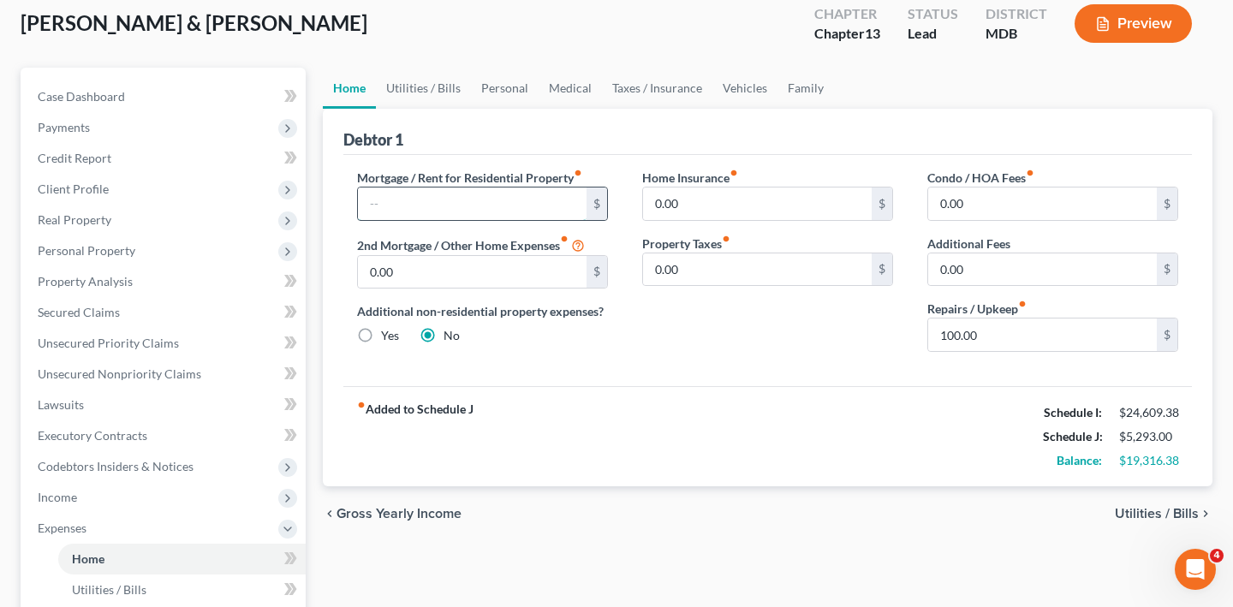
click at [457, 220] on input "text" at bounding box center [472, 203] width 229 height 33
type input "3,000"
click at [434, 289] on input "0.00" at bounding box center [472, 272] width 229 height 33
paste input "$376.97"
type input "376.97"
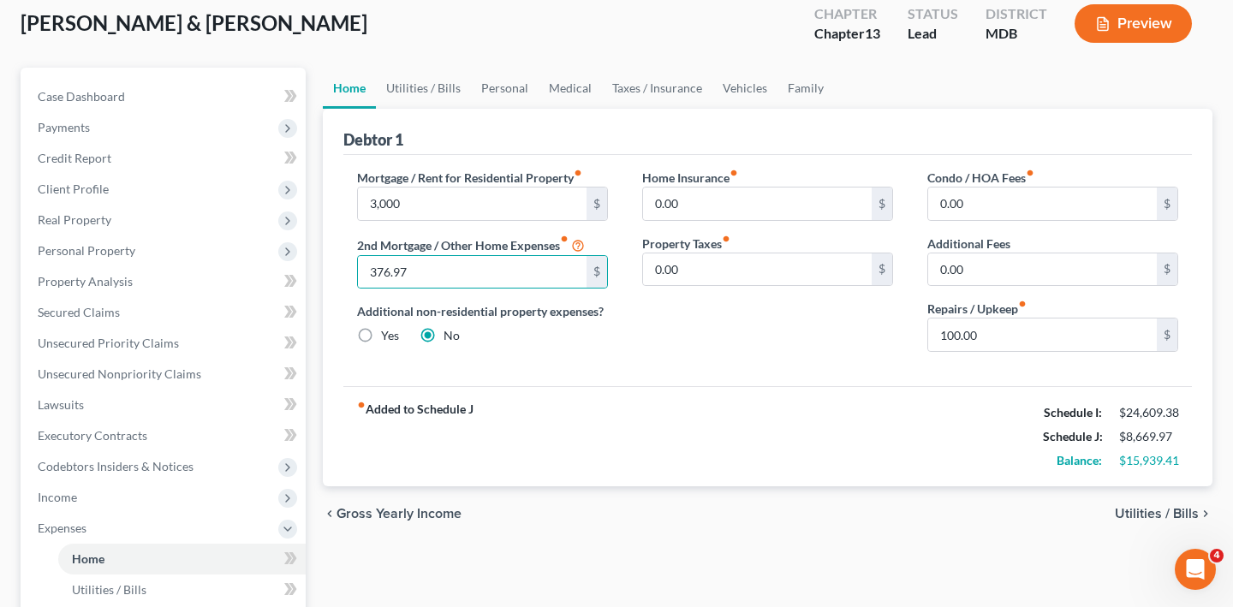
click at [730, 366] on div "Home Insurance fiber_manual_record 0.00 $ Property Taxes fiber_manual_record 0.…" at bounding box center [767, 267] width 285 height 197
click at [446, 220] on input "3,000" at bounding box center [472, 203] width 229 height 33
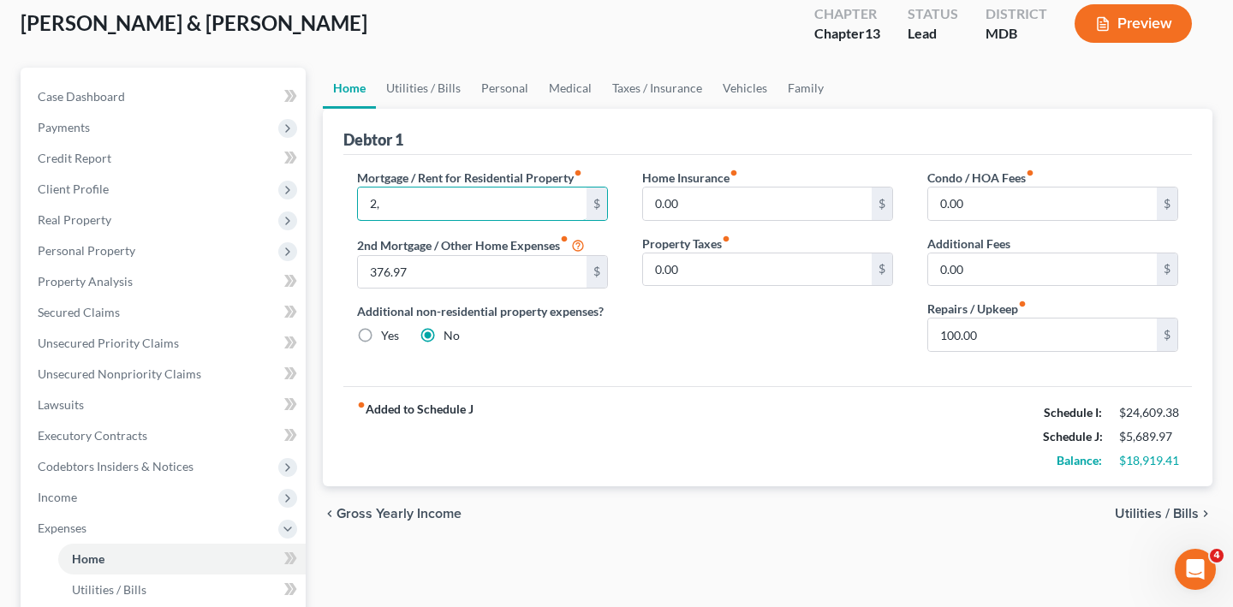
type input "2"
type input "3,050.00"
click at [772, 366] on div "Home Insurance fiber_manual_record 0.00 $ Property Taxes fiber_manual_record 0.…" at bounding box center [767, 267] width 285 height 197
click at [991, 220] on input "0.00" at bounding box center [1042, 203] width 229 height 33
click at [988, 351] on input "100.00" at bounding box center [1042, 334] width 229 height 33
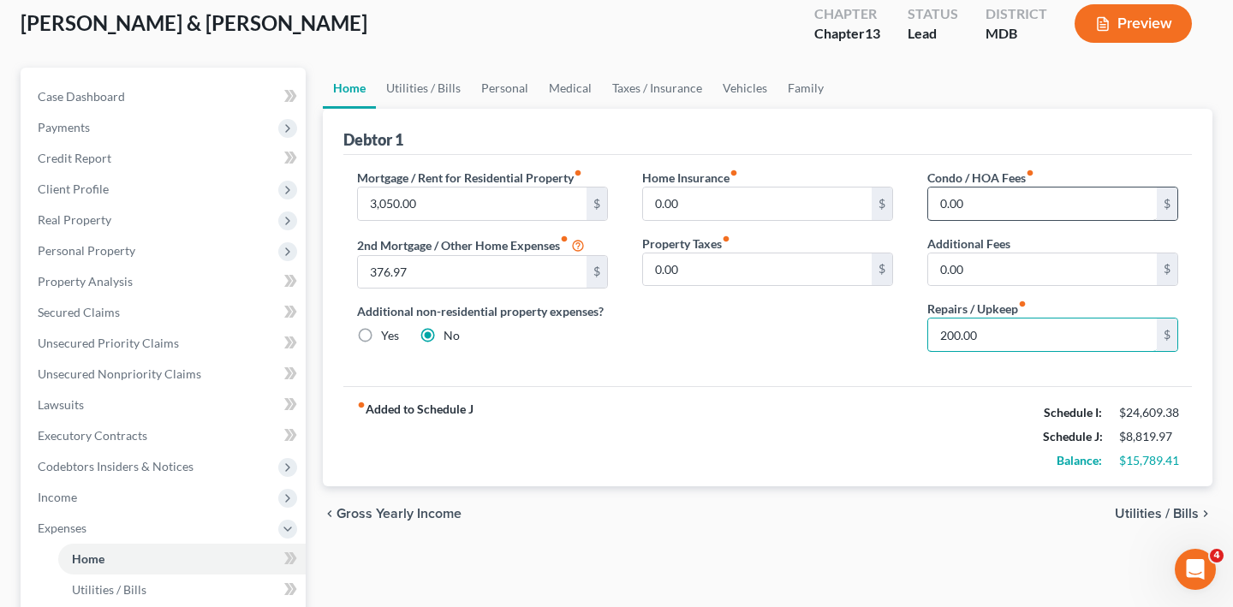
type input "200.00"
click at [994, 220] on input "0.00" at bounding box center [1042, 203] width 229 height 33
type input "60.00"
click at [777, 221] on div "Home Insurance fiber_manual_record 0.00 $" at bounding box center [767, 195] width 251 height 52
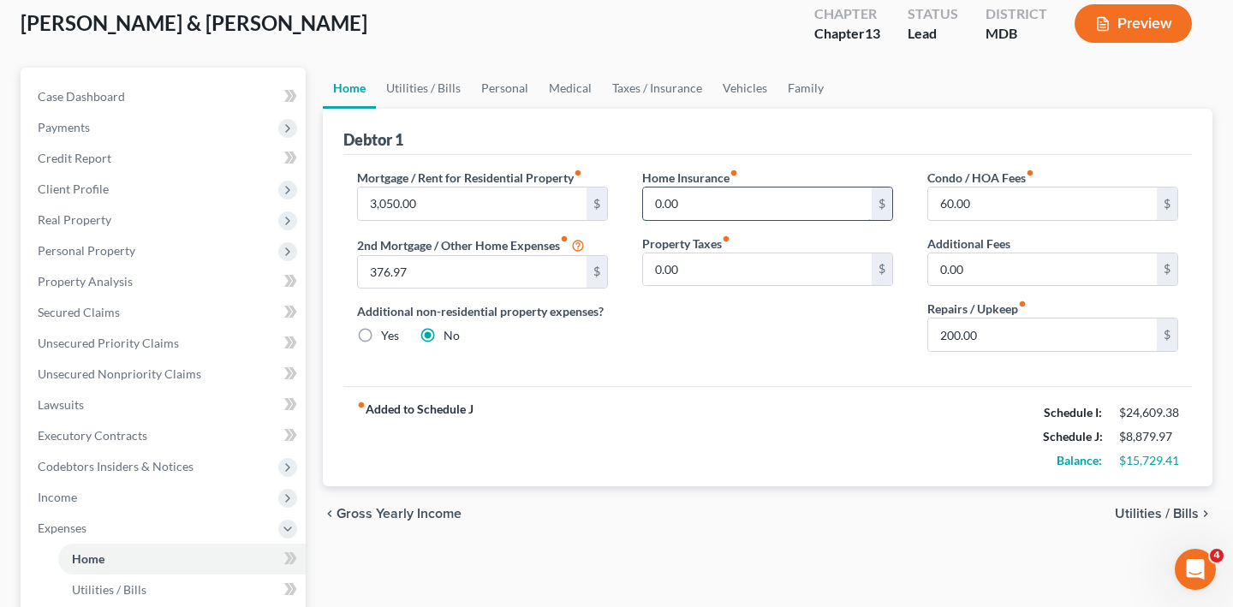
click at [749, 220] on input "0.00" at bounding box center [757, 203] width 229 height 33
click at [749, 286] on input "0.00" at bounding box center [757, 269] width 229 height 33
click at [459, 109] on link "Utilities / Bills" at bounding box center [423, 88] width 95 height 41
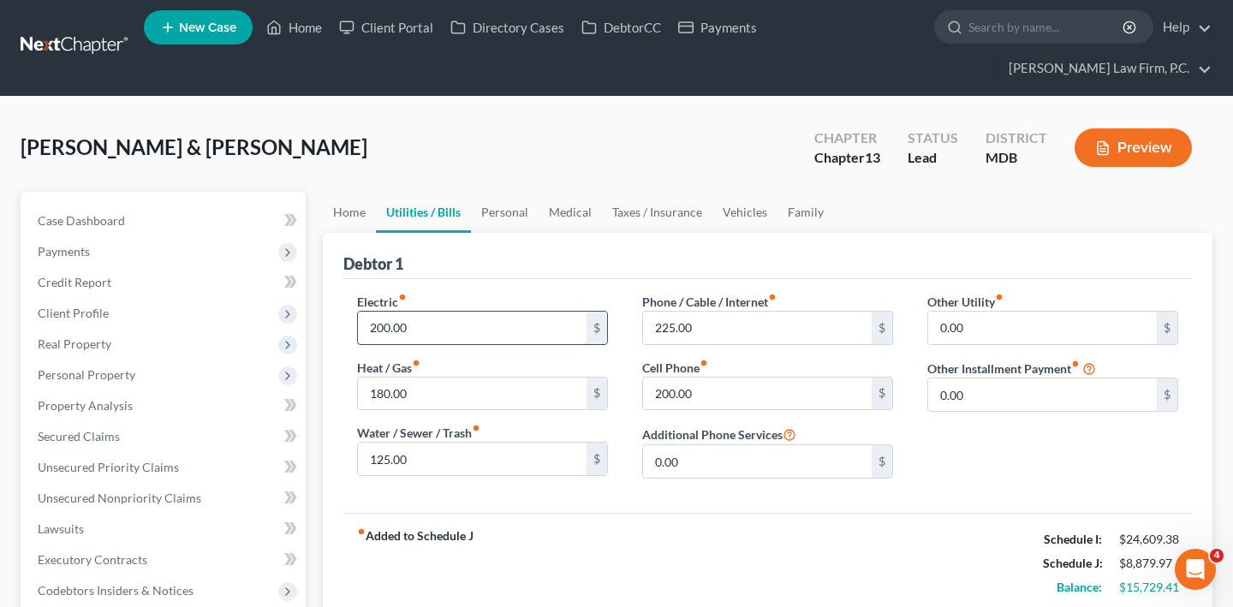
scroll to position [88, 0]
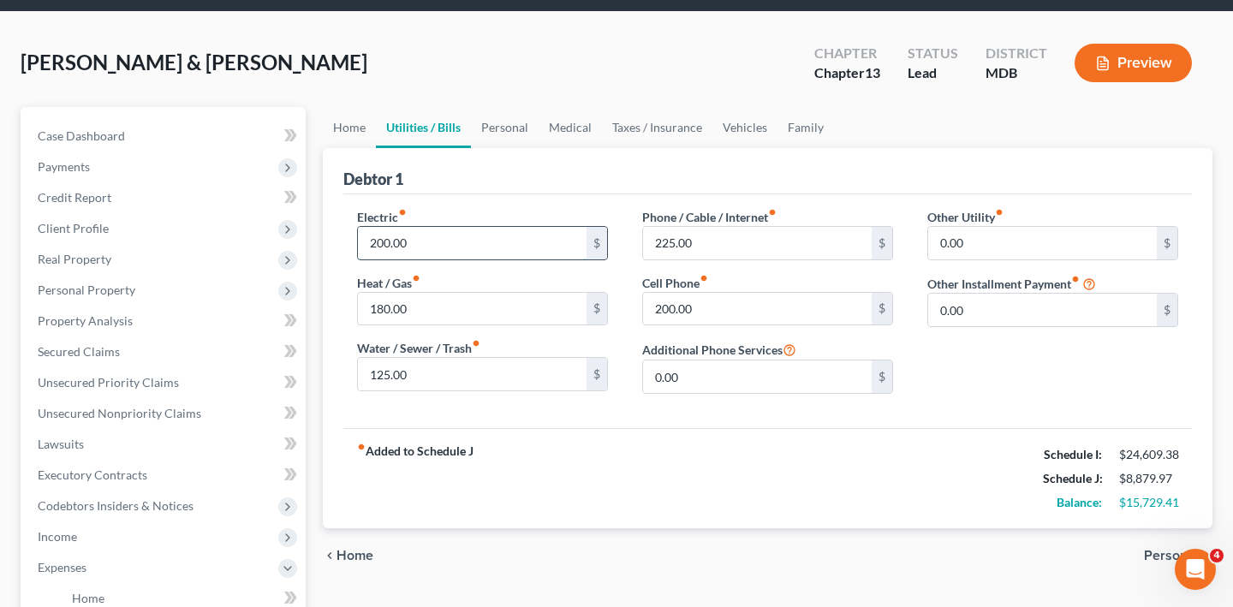
click at [509, 259] on input "200.00" at bounding box center [472, 243] width 229 height 33
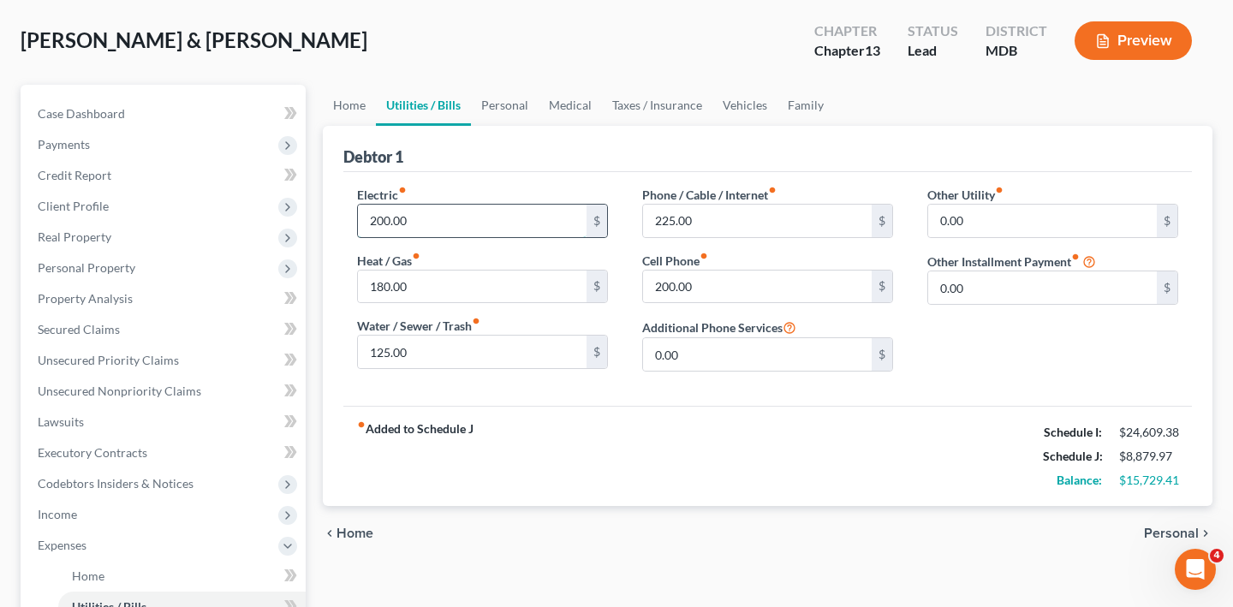
scroll to position [169, 0]
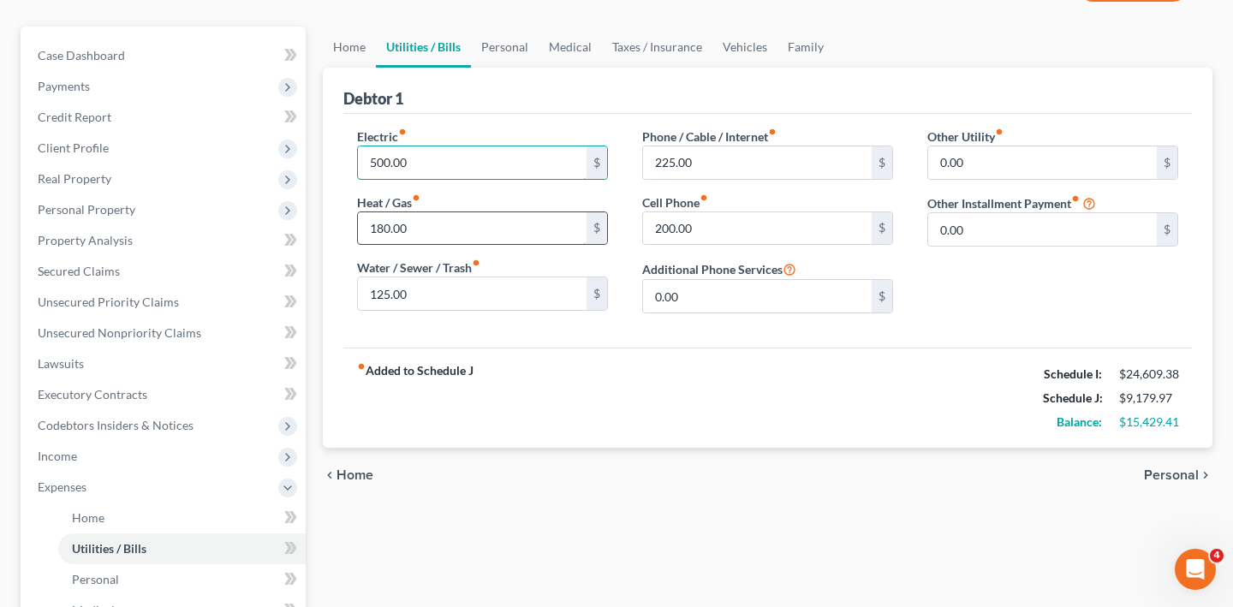
type input "500.00"
click at [476, 245] on input "180.00" at bounding box center [472, 228] width 229 height 33
type input "250.00"
click at [520, 348] on div "Electric fiber_manual_record 500.00 $ Heat / Gas fiber_manual_record 250.00 $ W…" at bounding box center [767, 231] width 848 height 234
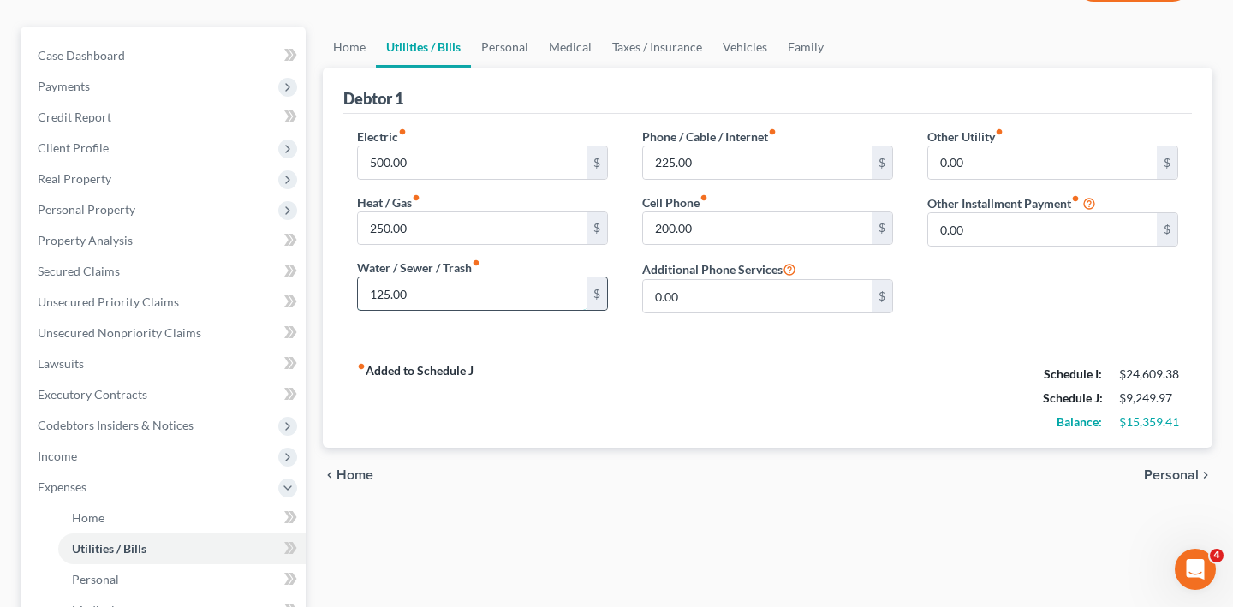
click at [481, 310] on input "125.00" at bounding box center [472, 293] width 229 height 33
type input "150.00"
click at [651, 448] on div "fiber_manual_record Added to Schedule J Schedule I: $24,609.38 Schedule J: $9,2…" at bounding box center [767, 398] width 848 height 100
click at [753, 179] on input "225.00" at bounding box center [757, 162] width 229 height 33
click at [741, 245] on input "200.00" at bounding box center [757, 228] width 229 height 33
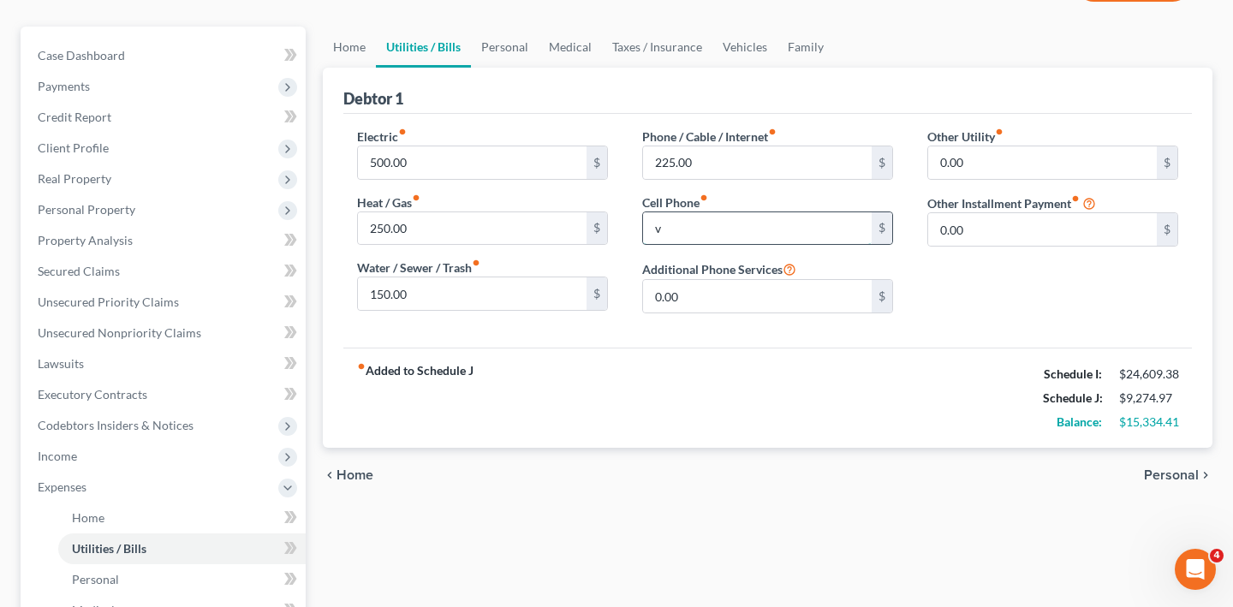
type input "0"
type input "600.00"
click at [712, 448] on div "fiber_manual_record Added to Schedule J Schedule I: $24,609.38 Schedule J: $9,6…" at bounding box center [767, 398] width 848 height 100
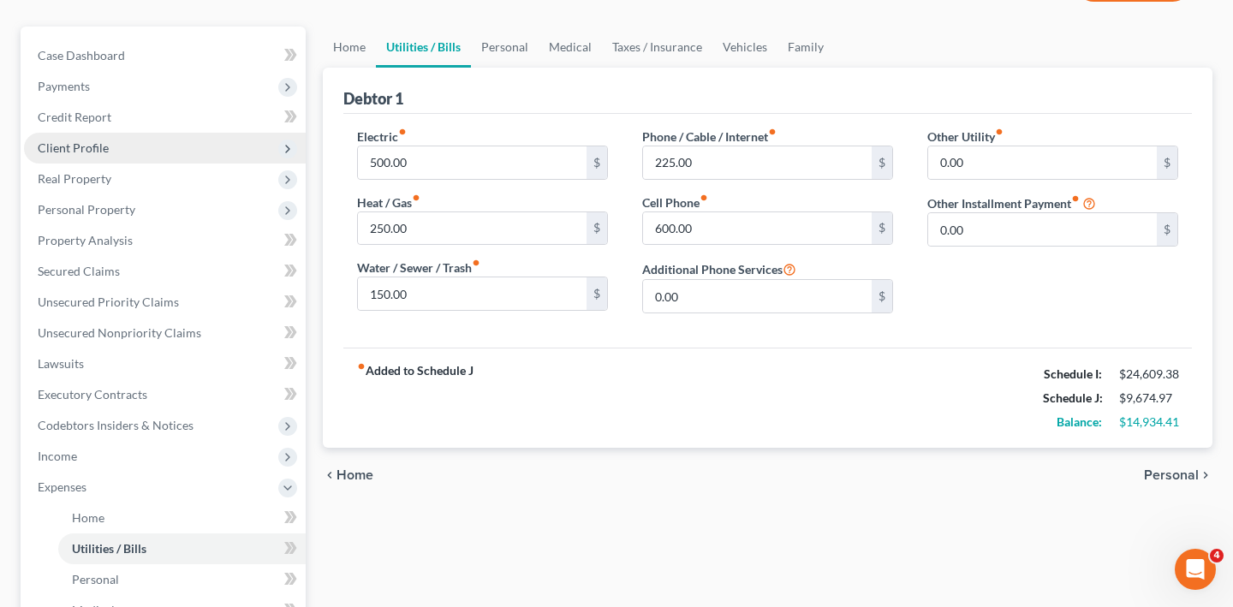
click at [74, 164] on span "Client Profile" at bounding box center [165, 148] width 282 height 31
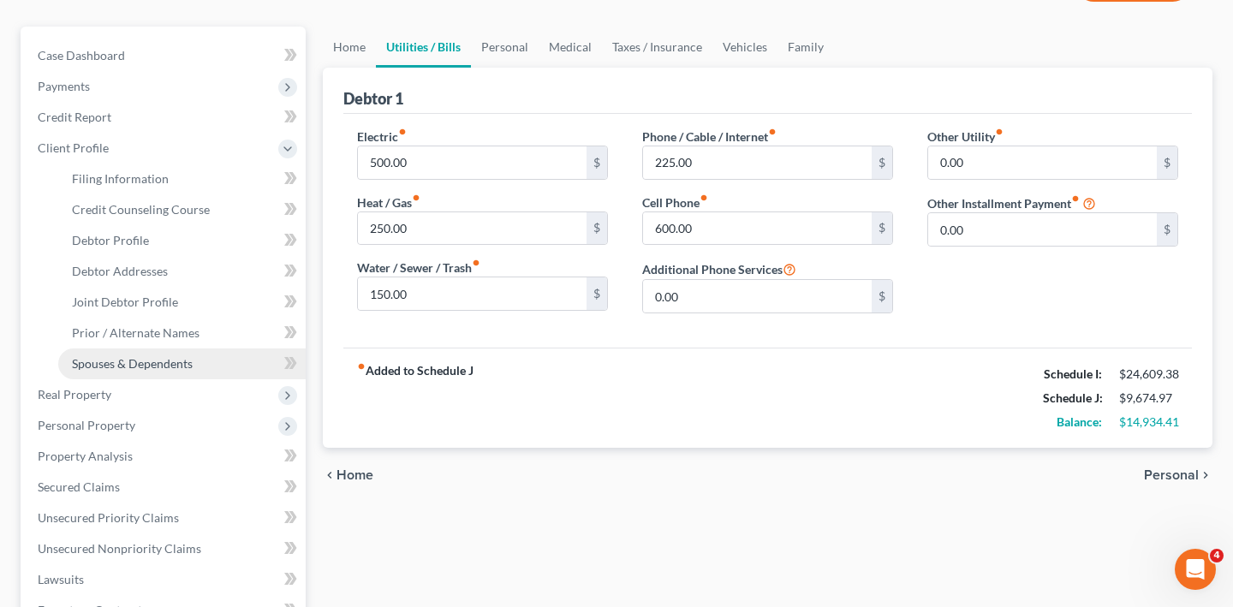
click at [141, 371] on span "Spouses & Dependents" at bounding box center [132, 363] width 121 height 15
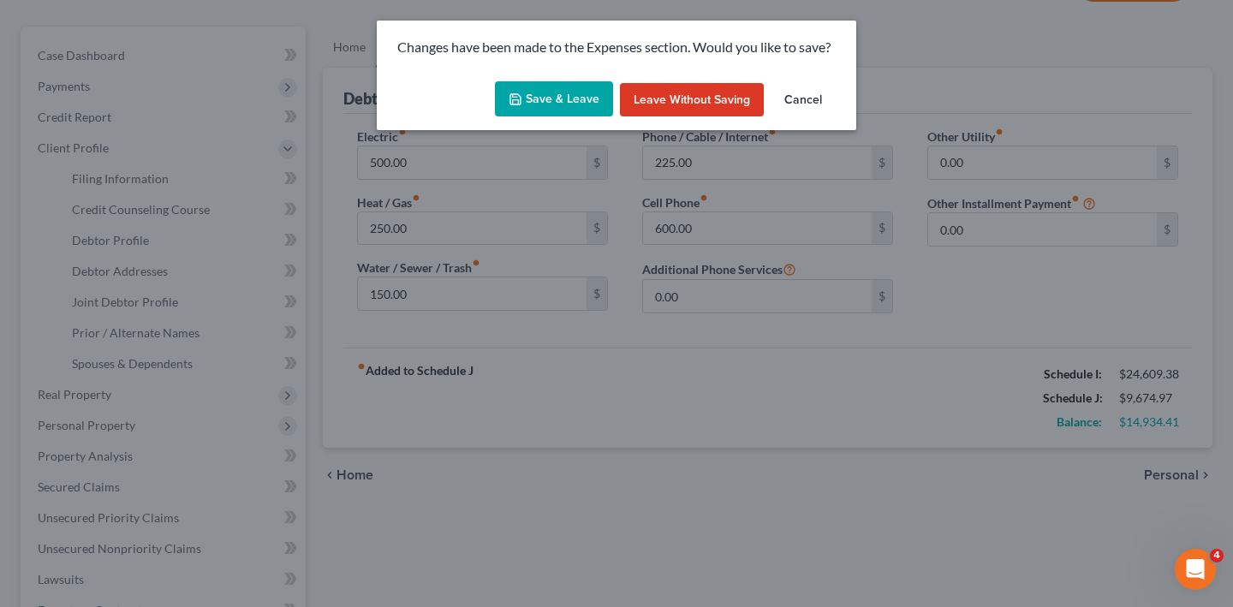
click at [575, 117] on button "Save & Leave" at bounding box center [554, 99] width 118 height 36
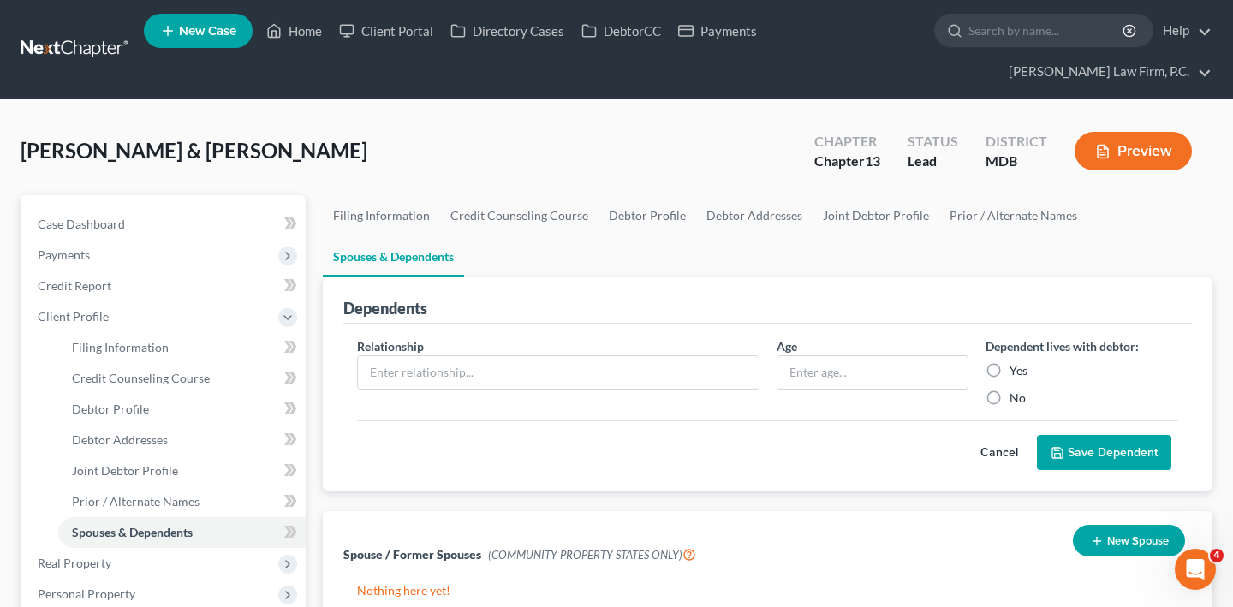
scroll to position [122, 0]
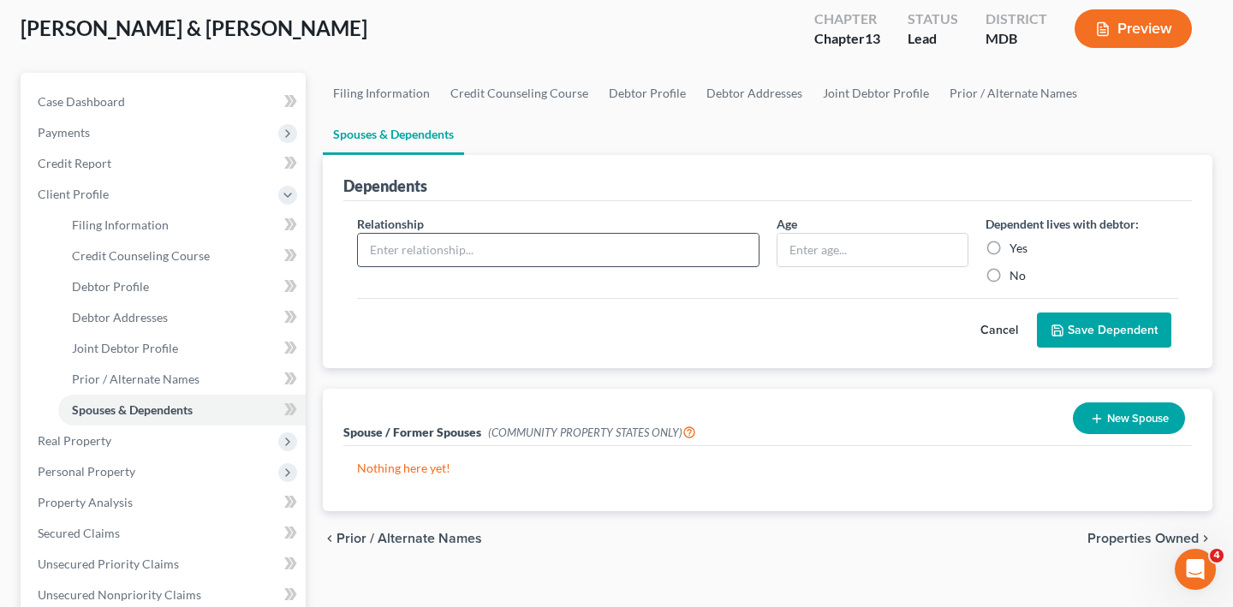
click at [497, 266] on input "text" at bounding box center [558, 250] width 401 height 33
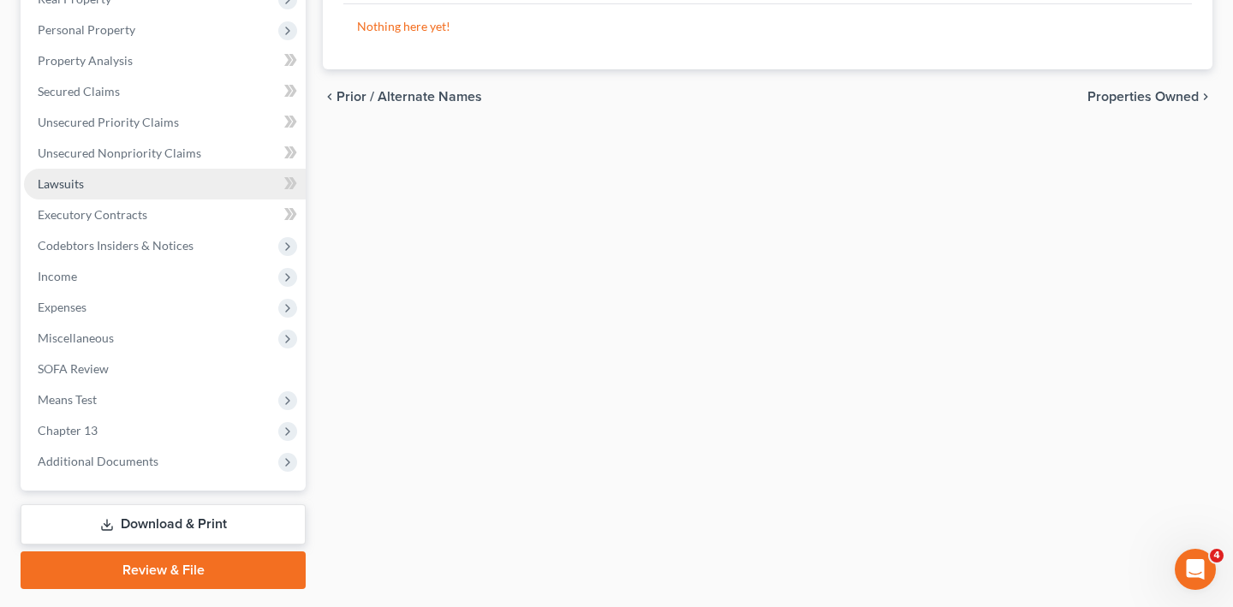
scroll to position [575, 0]
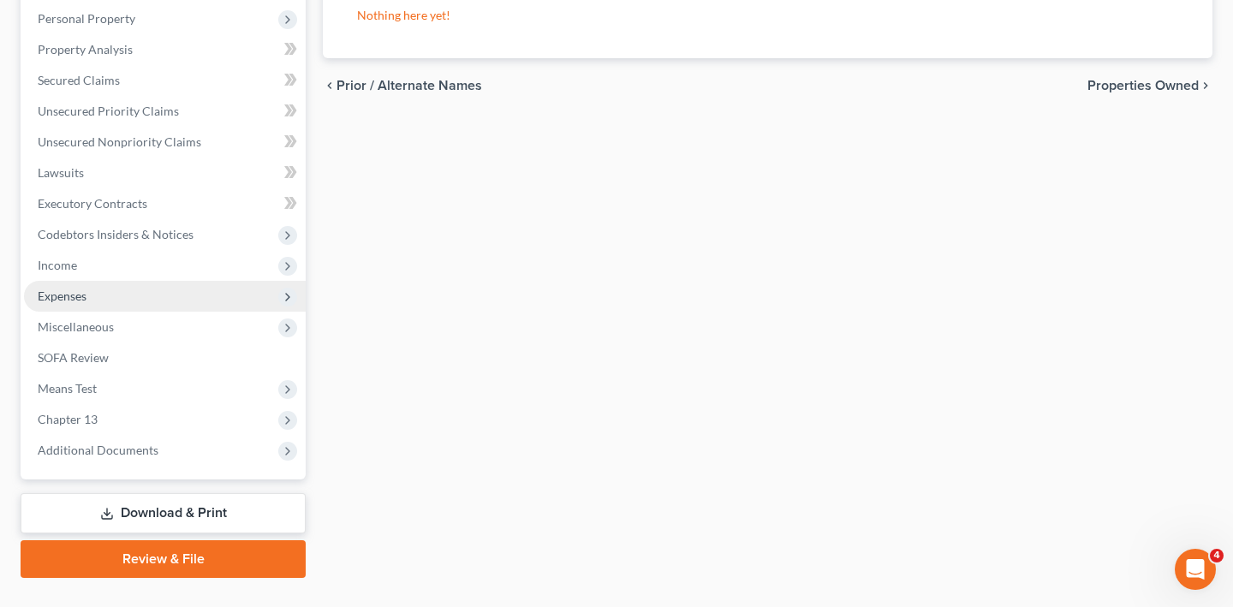
click at [122, 312] on span "Expenses" at bounding box center [165, 296] width 282 height 31
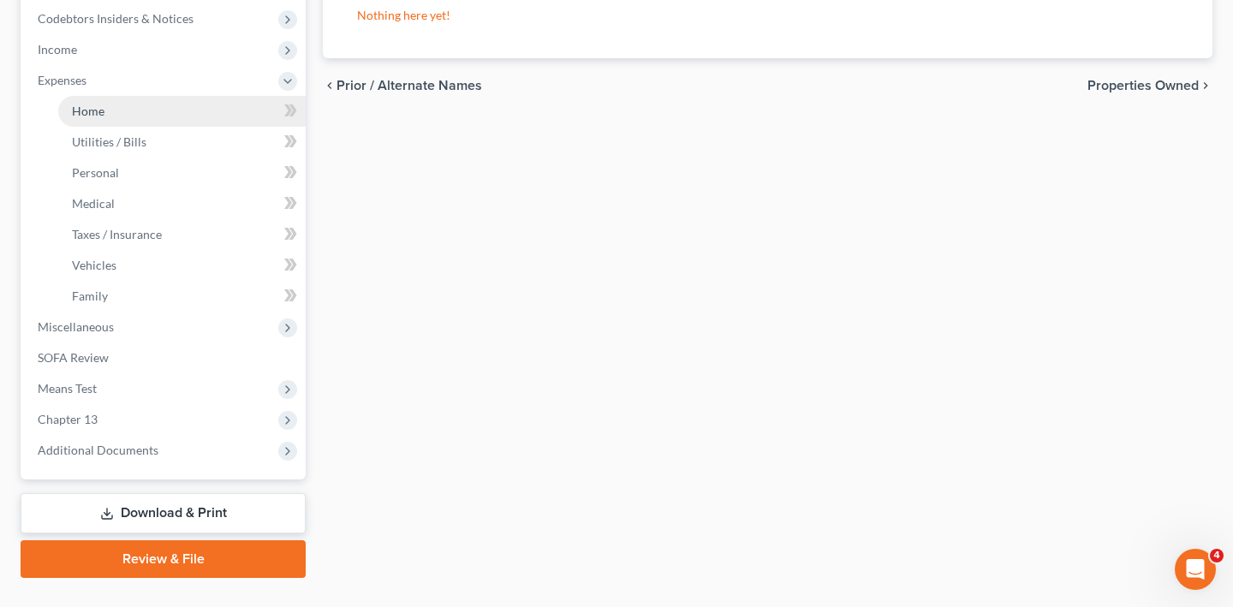
click at [124, 127] on link "Home" at bounding box center [181, 111] width 247 height 31
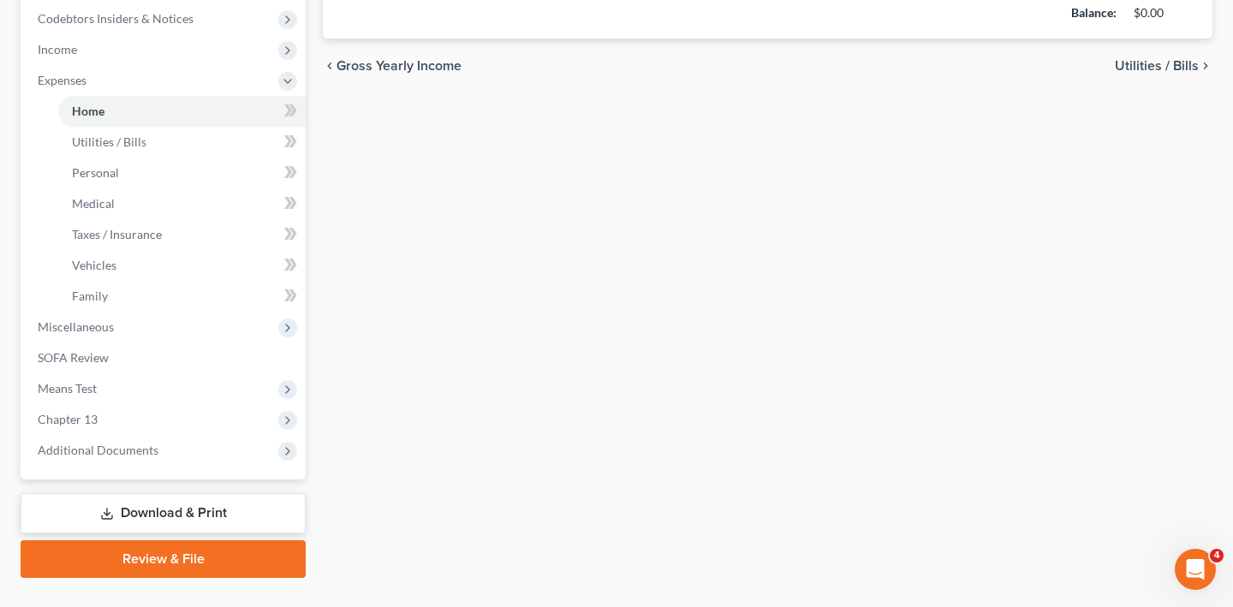
type input "3,050.00"
type input "376.97"
radio input "true"
type input "0.00"
type input "60.00"
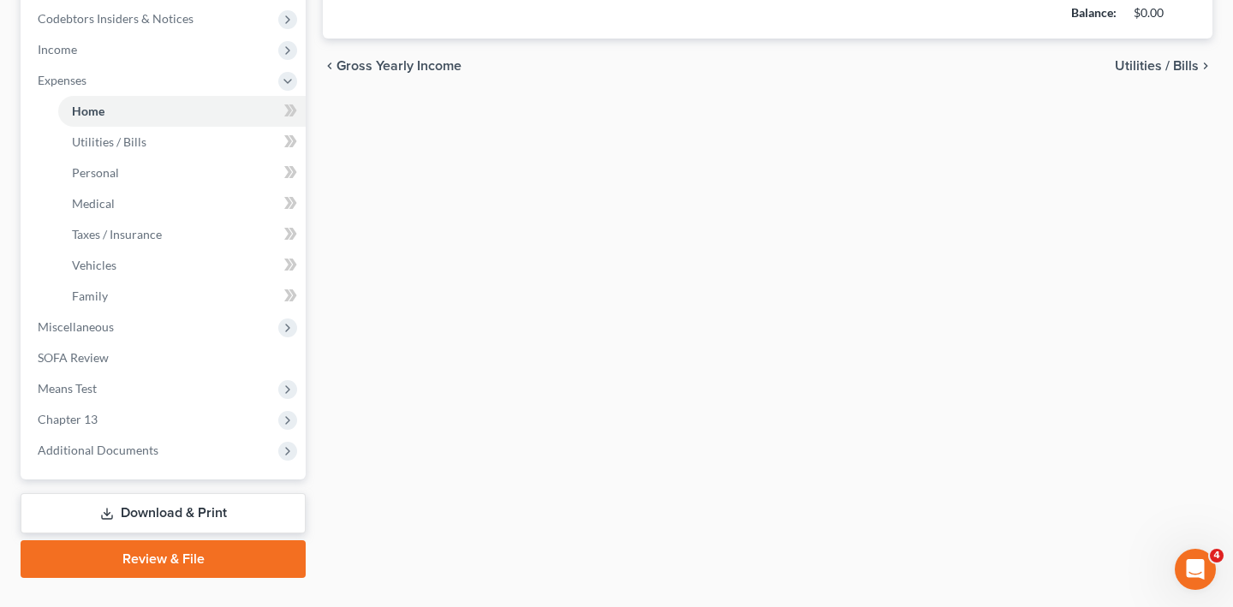
type input "0.00"
type input "200.00"
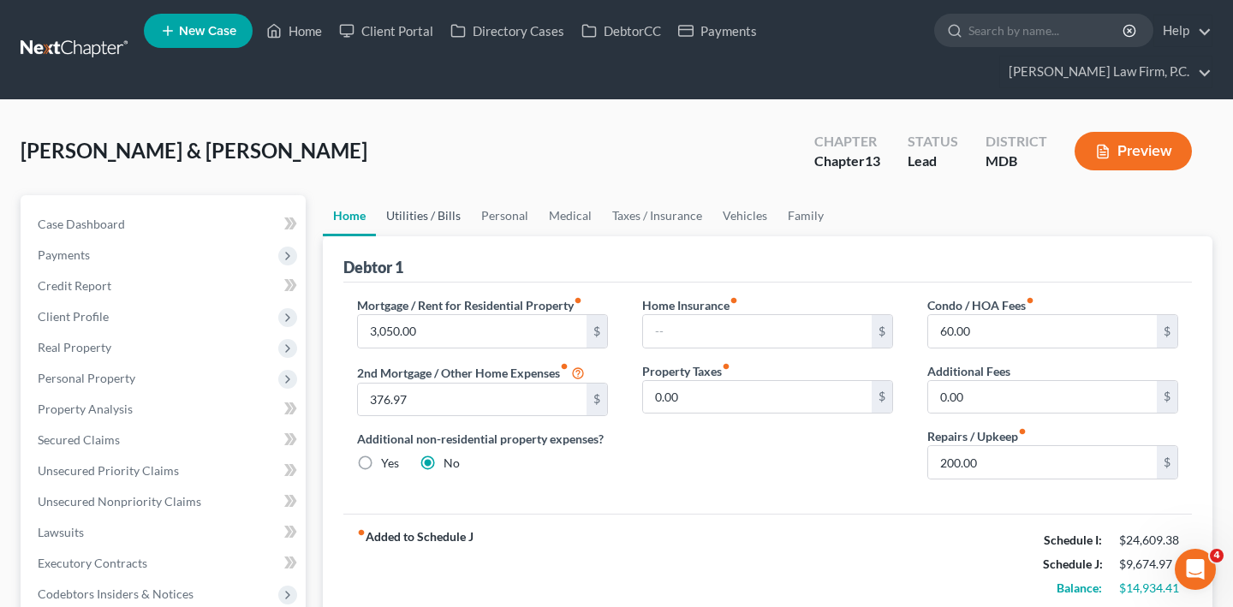
click at [455, 236] on link "Utilities / Bills" at bounding box center [423, 215] width 95 height 41
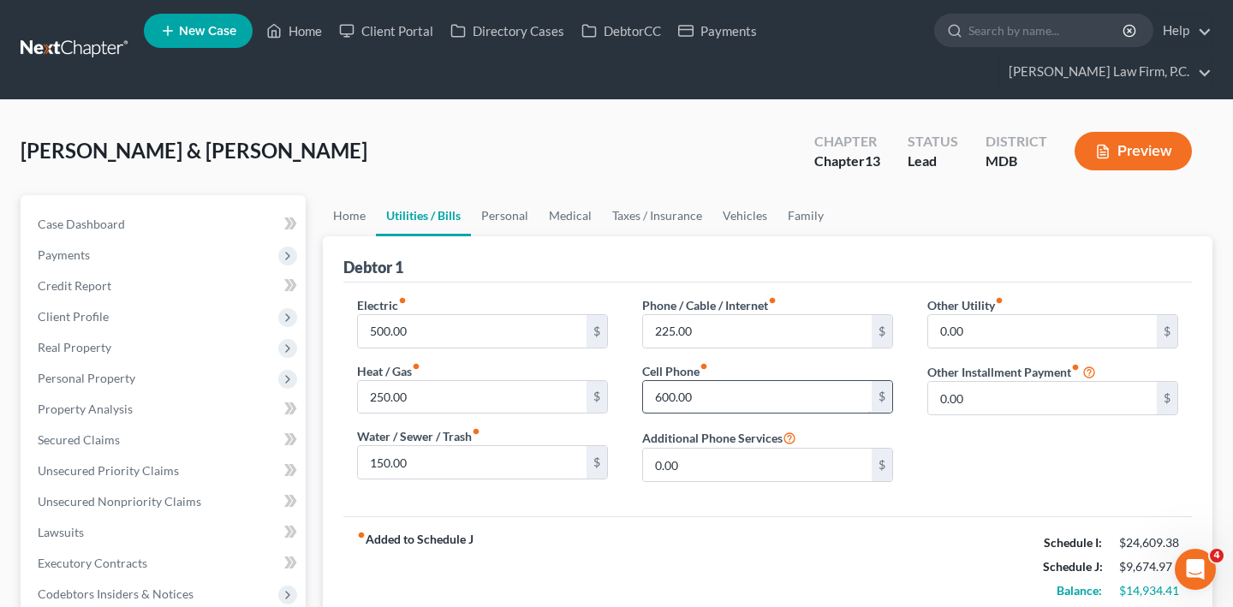
click at [751, 414] on input "600.00" at bounding box center [757, 397] width 229 height 33
click at [161, 332] on span "Client Profile" at bounding box center [165, 316] width 282 height 31
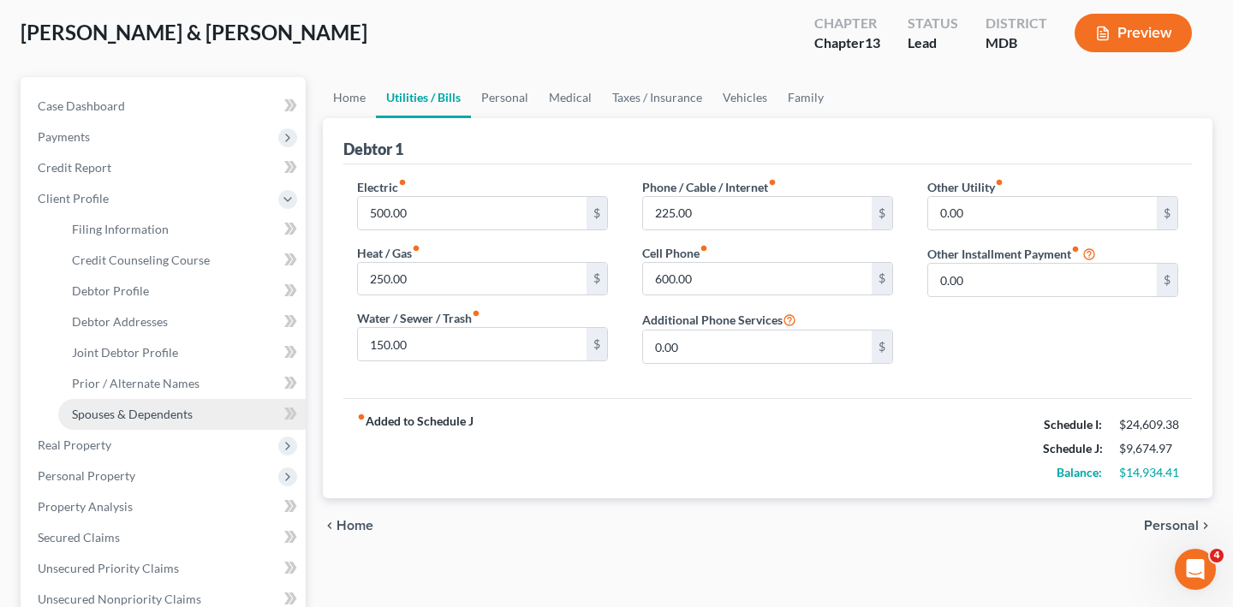
click at [158, 421] on span "Spouses & Dependents" at bounding box center [132, 414] width 121 height 15
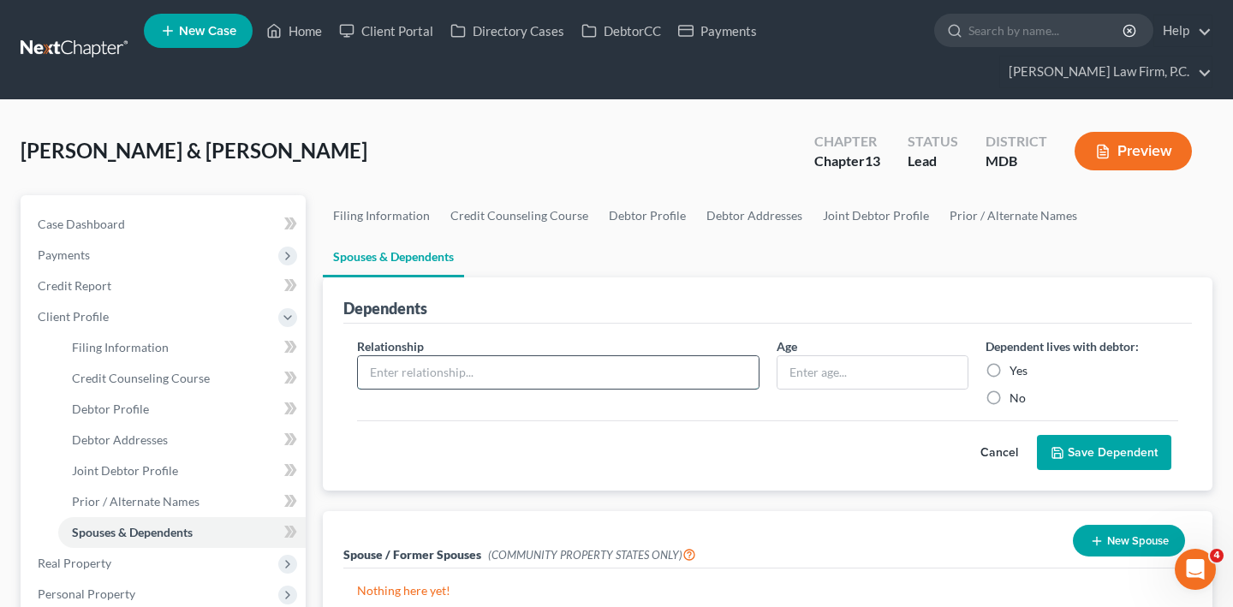
click at [533, 389] on input "text" at bounding box center [558, 372] width 401 height 33
type input "Daughter"
click at [795, 389] on input "text" at bounding box center [872, 372] width 191 height 33
type input "24"
click at [1009, 379] on label "Yes" at bounding box center [1018, 370] width 18 height 17
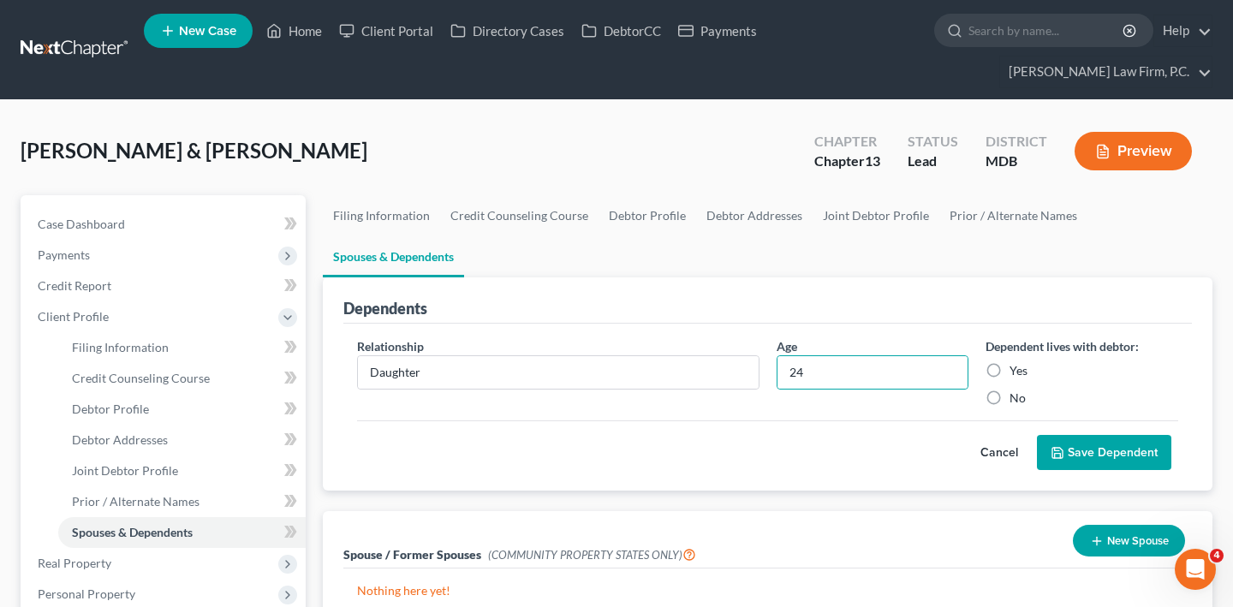
click at [1016, 373] on input "Yes" at bounding box center [1021, 367] width 11 height 11
radio input "true"
click at [1043, 471] on button "Save Dependent" at bounding box center [1104, 453] width 134 height 36
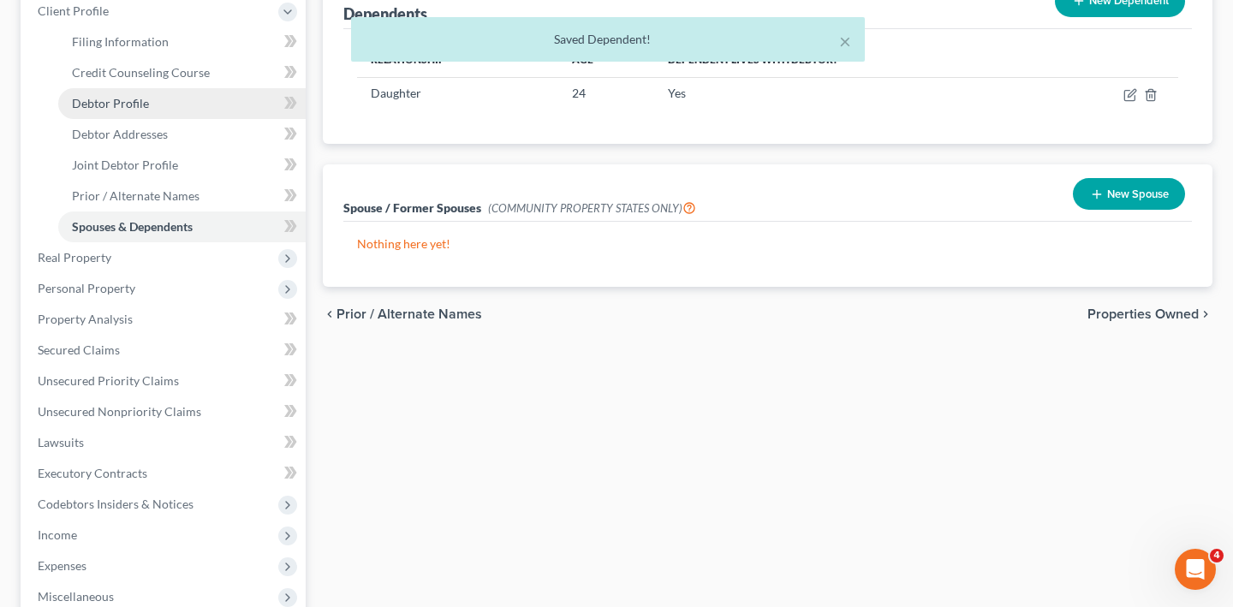
scroll to position [164, 0]
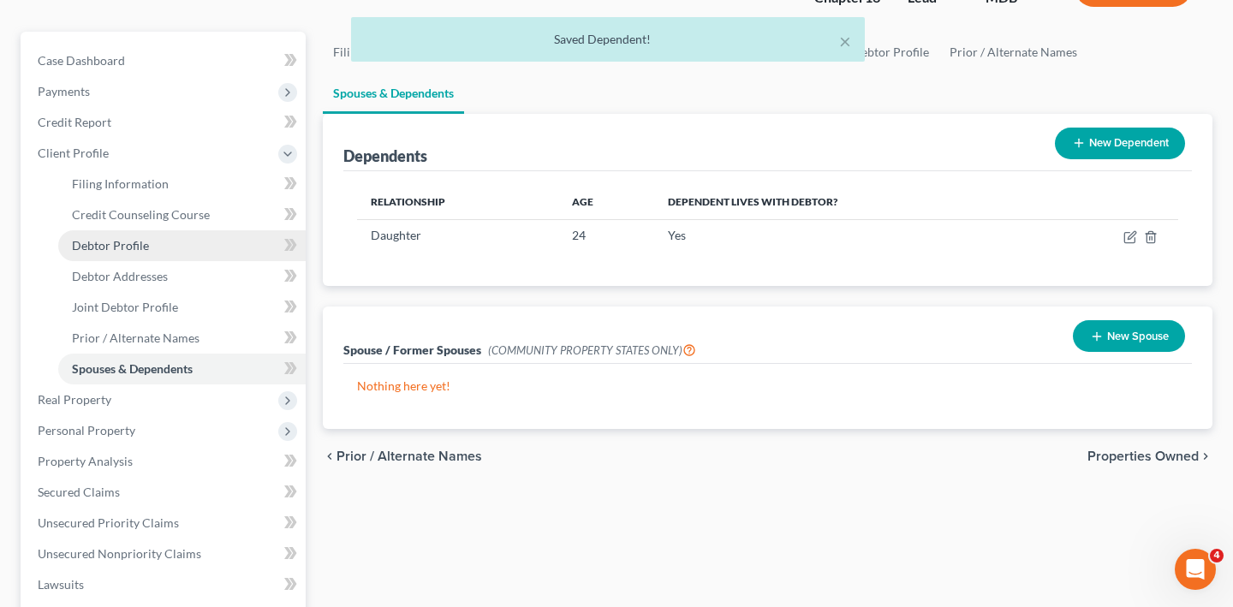
click at [114, 253] on span "Debtor Profile" at bounding box center [110, 245] width 77 height 15
select select "1"
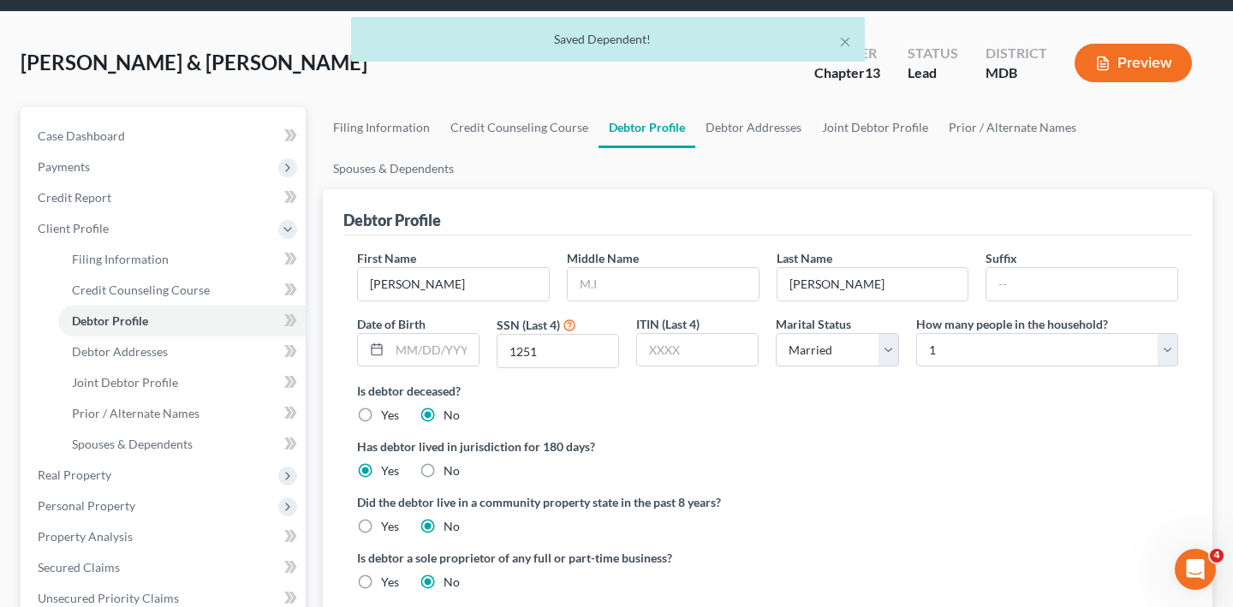
scroll to position [191, 0]
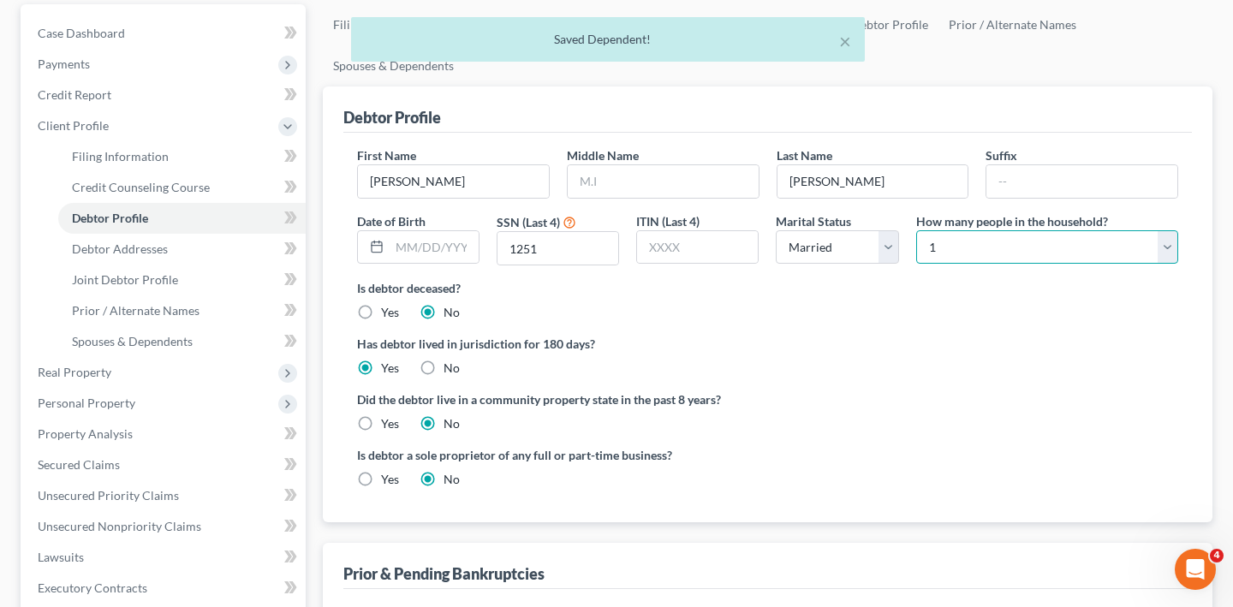
click at [997, 265] on select "Select 1 2 3 4 5 6 7 8 9 10 11 12 13 14 15 16 17 18 19 20" at bounding box center [1047, 247] width 262 height 34
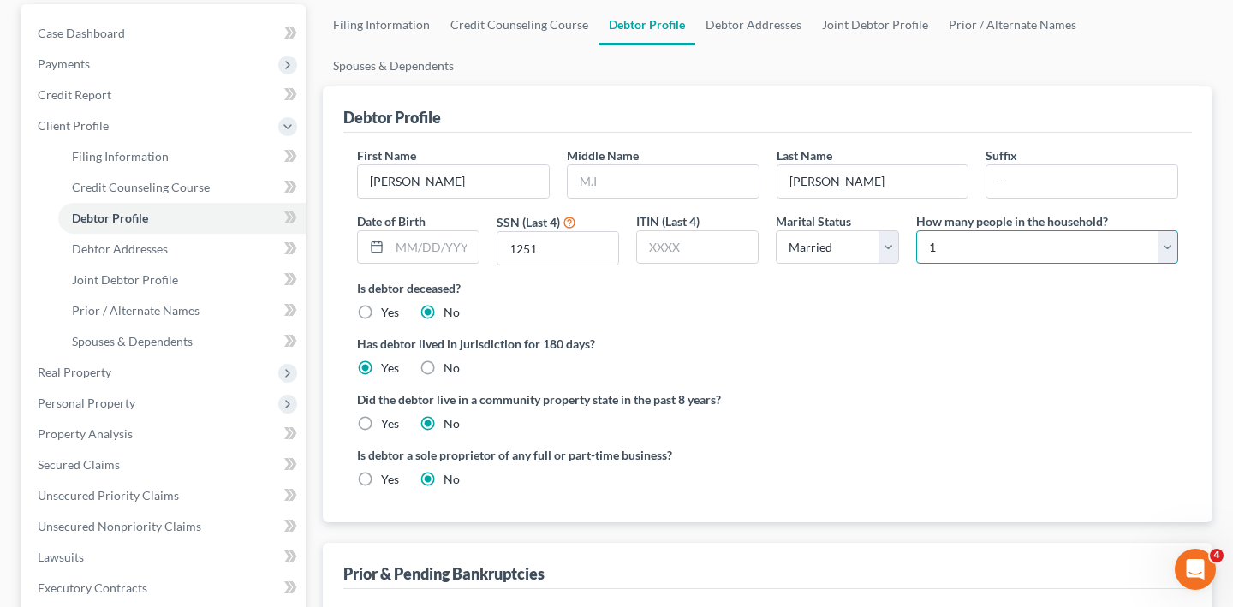
select select "2"
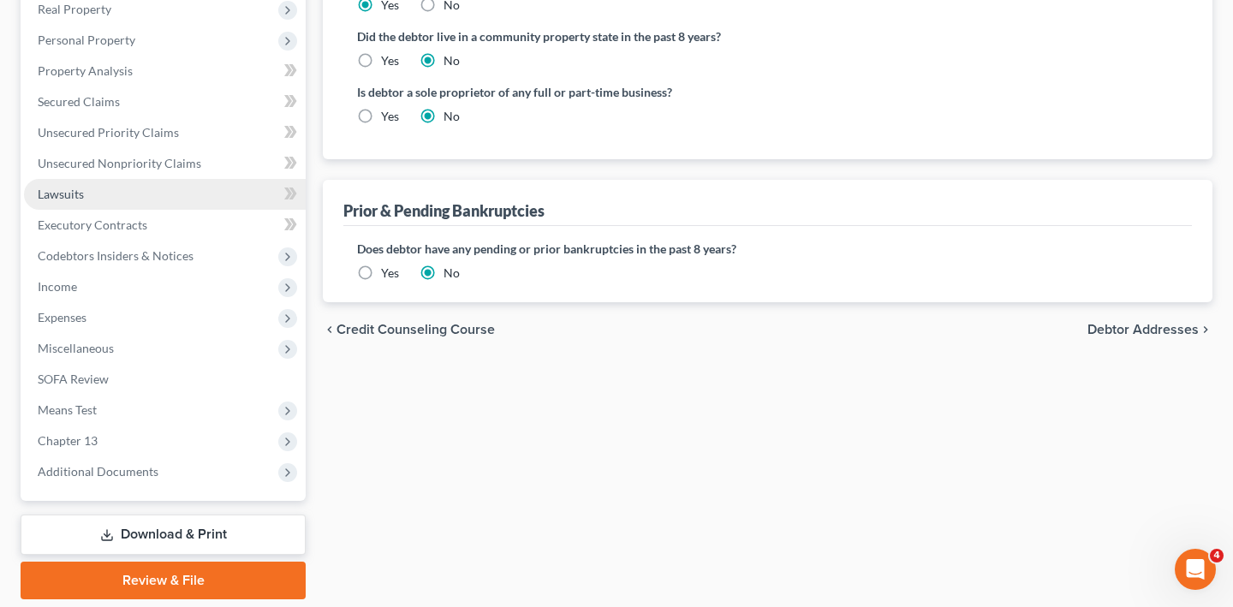
scroll to position [556, 0]
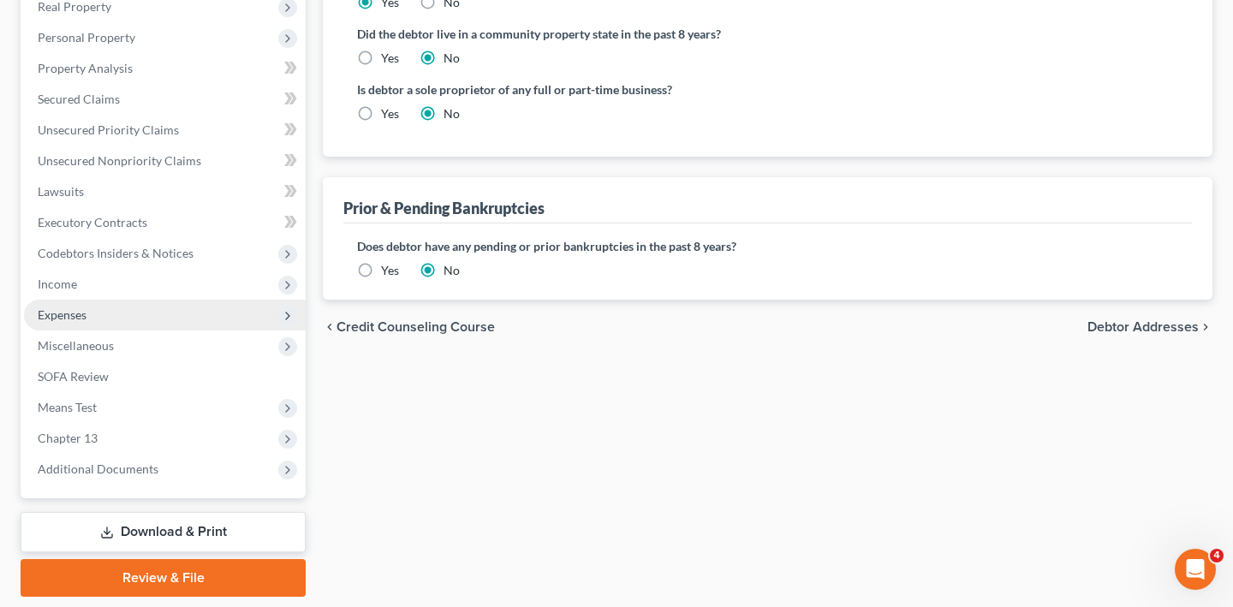
click at [134, 330] on span "Expenses" at bounding box center [165, 315] width 282 height 31
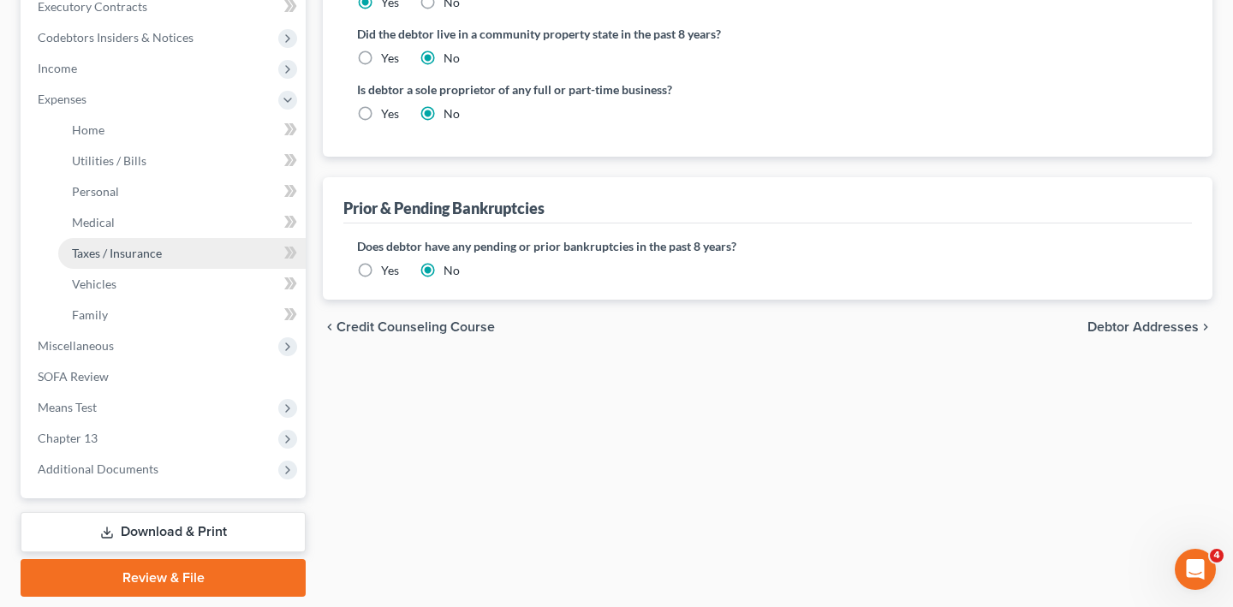
click at [137, 269] on link "Taxes / Insurance" at bounding box center [181, 253] width 247 height 31
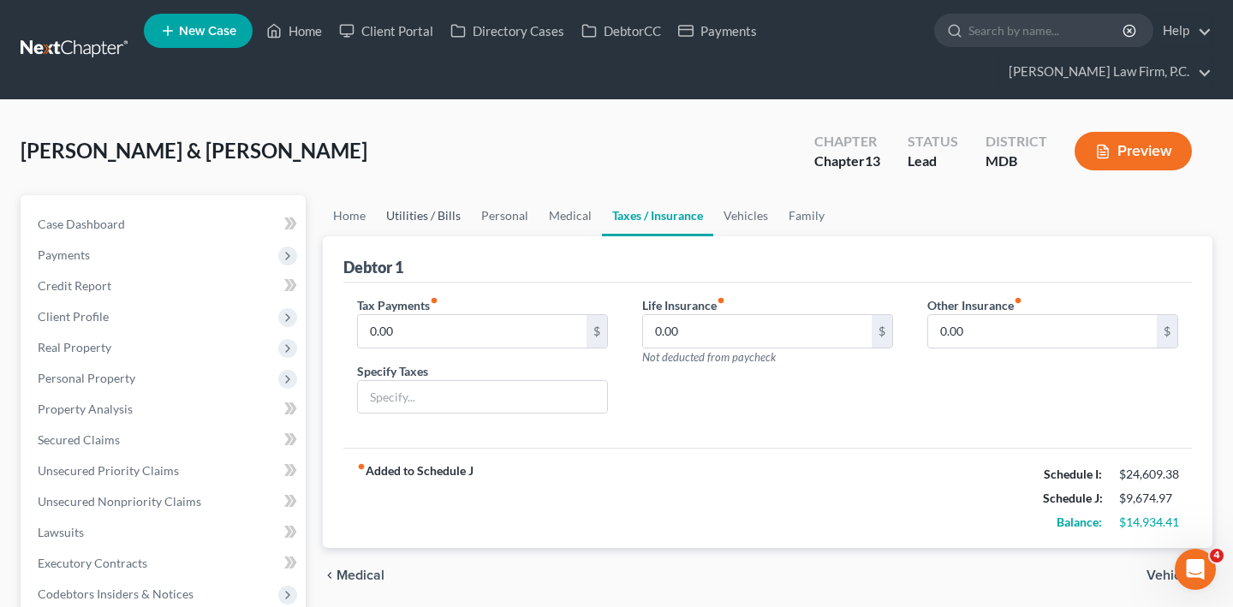
click at [471, 236] on link "Utilities / Bills" at bounding box center [423, 215] width 95 height 41
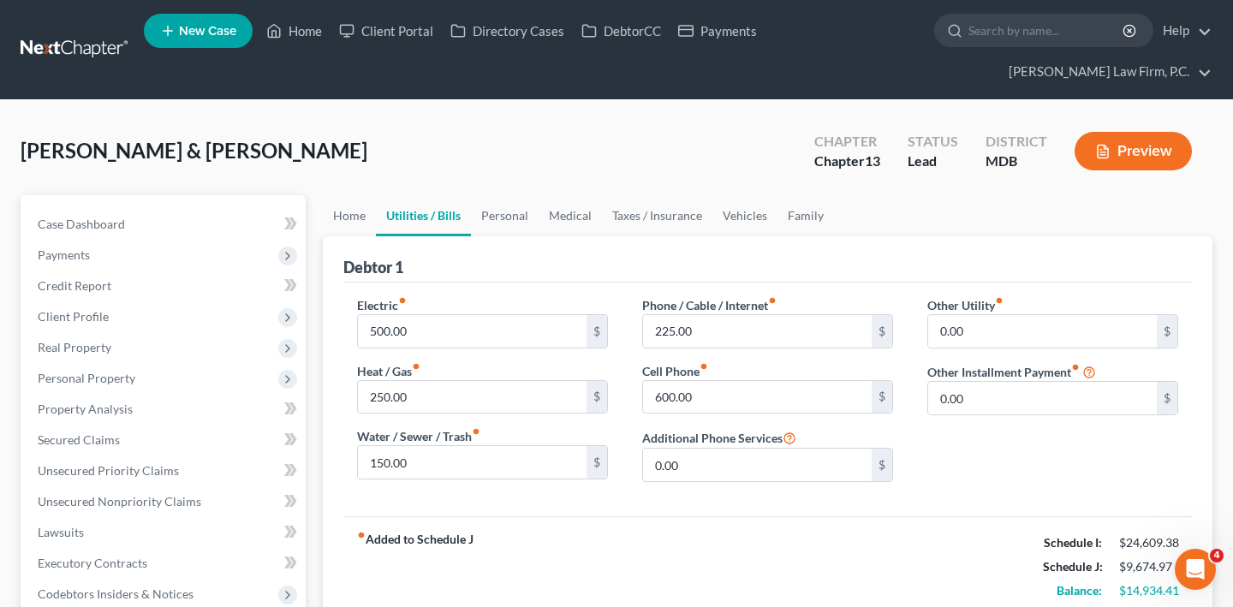
scroll to position [51, 0]
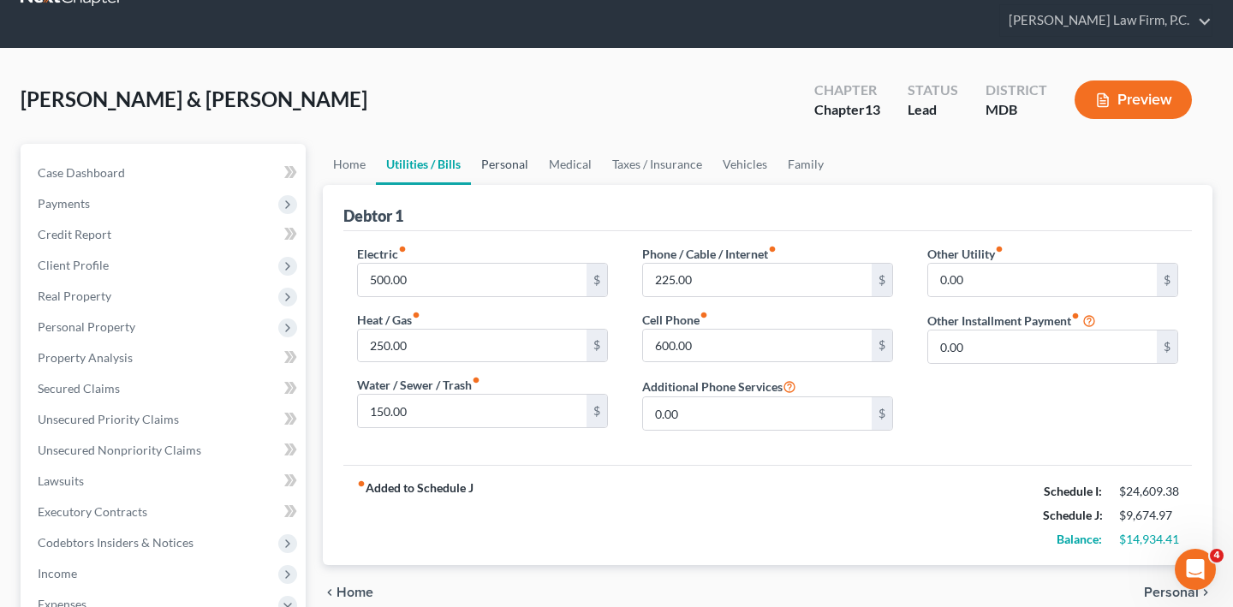
click at [539, 185] on link "Personal" at bounding box center [505, 164] width 68 height 41
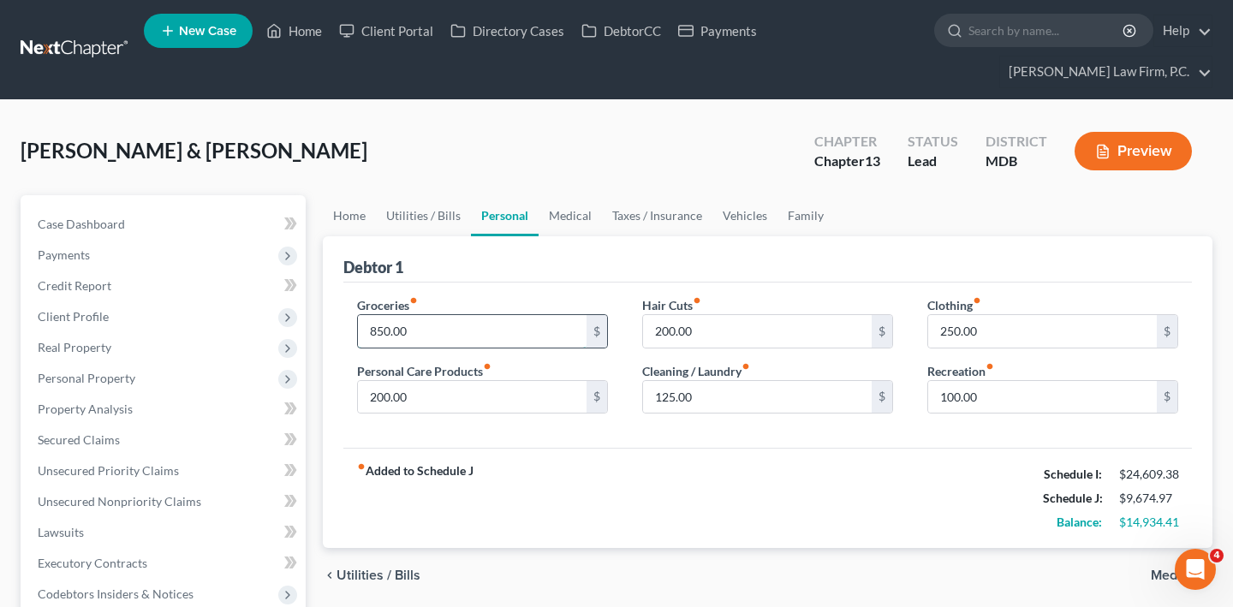
click at [533, 348] on input "850.00" at bounding box center [472, 331] width 229 height 33
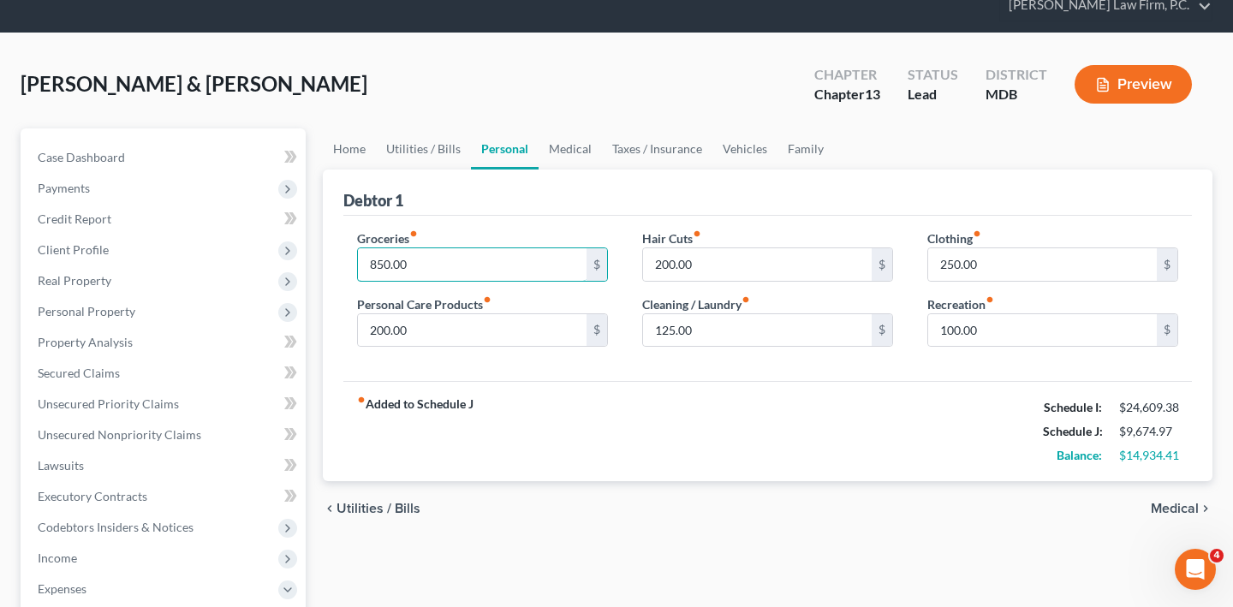
scroll to position [85, 0]
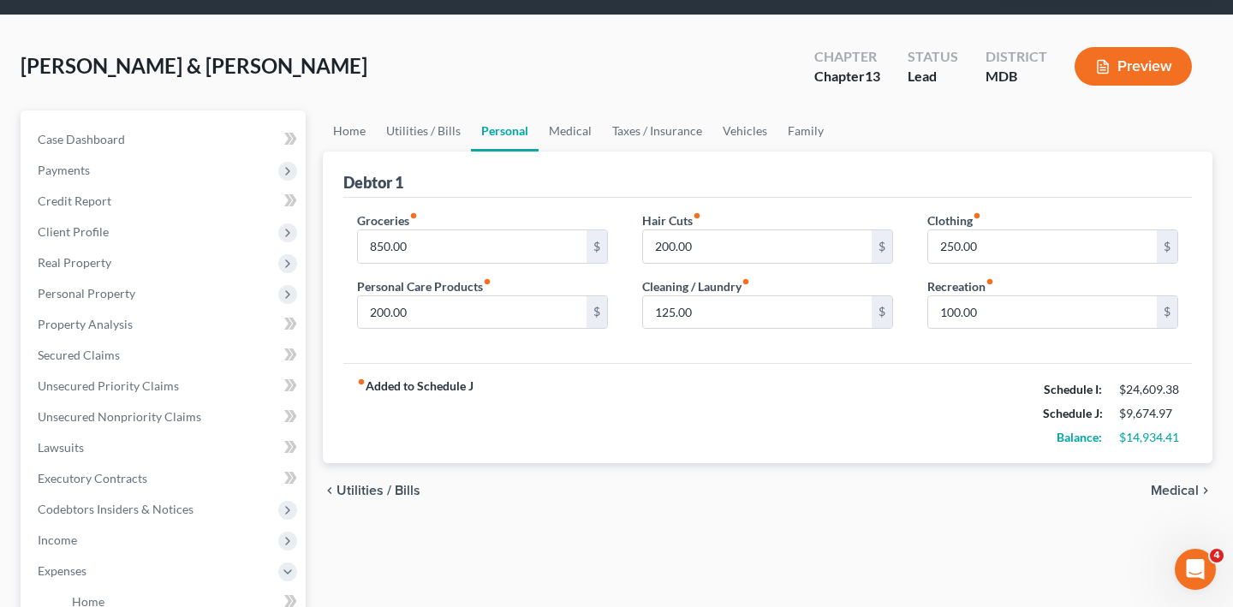
click at [668, 463] on div "fiber_manual_record Added to Schedule J Schedule I: $24,609.38 Schedule J: $9,6…" at bounding box center [767, 413] width 848 height 100
click at [487, 329] on input "200.00" at bounding box center [472, 312] width 229 height 33
click at [462, 263] on input "850.00" at bounding box center [472, 246] width 229 height 33
type input "1,000.00"
click at [454, 329] on input "200.00" at bounding box center [472, 312] width 229 height 33
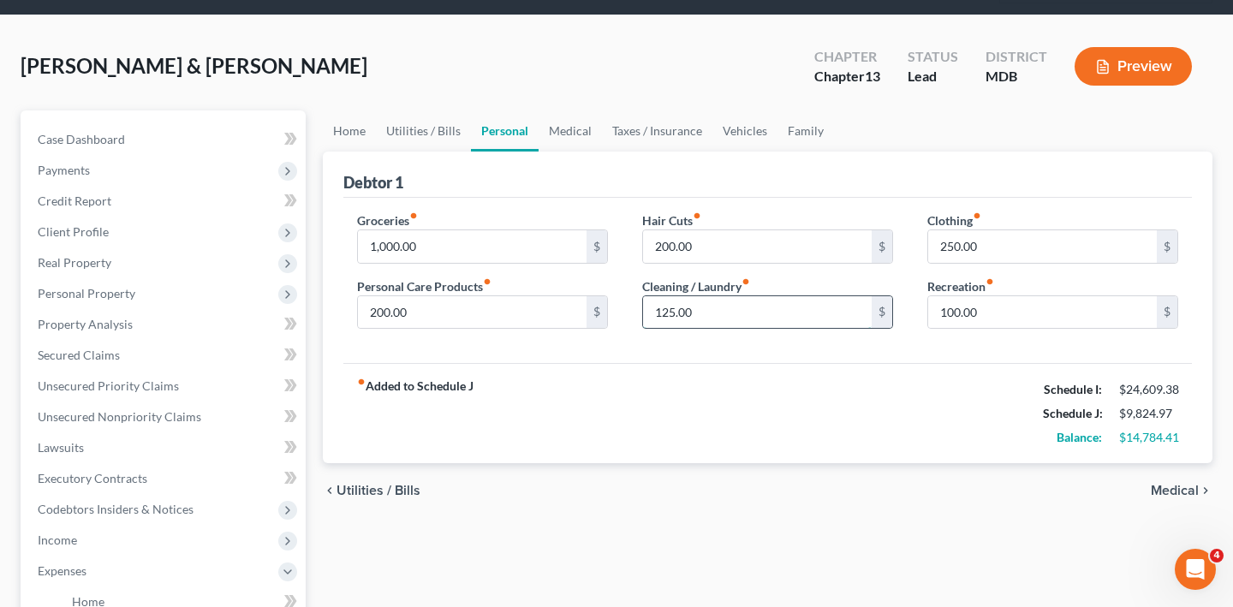
click at [750, 329] on input "125.00" at bounding box center [757, 312] width 229 height 33
click at [725, 263] on input "200.00" at bounding box center [757, 246] width 229 height 33
click at [733, 263] on input "200.00" at bounding box center [757, 246] width 229 height 33
click at [732, 263] on input "200.00" at bounding box center [757, 246] width 229 height 33
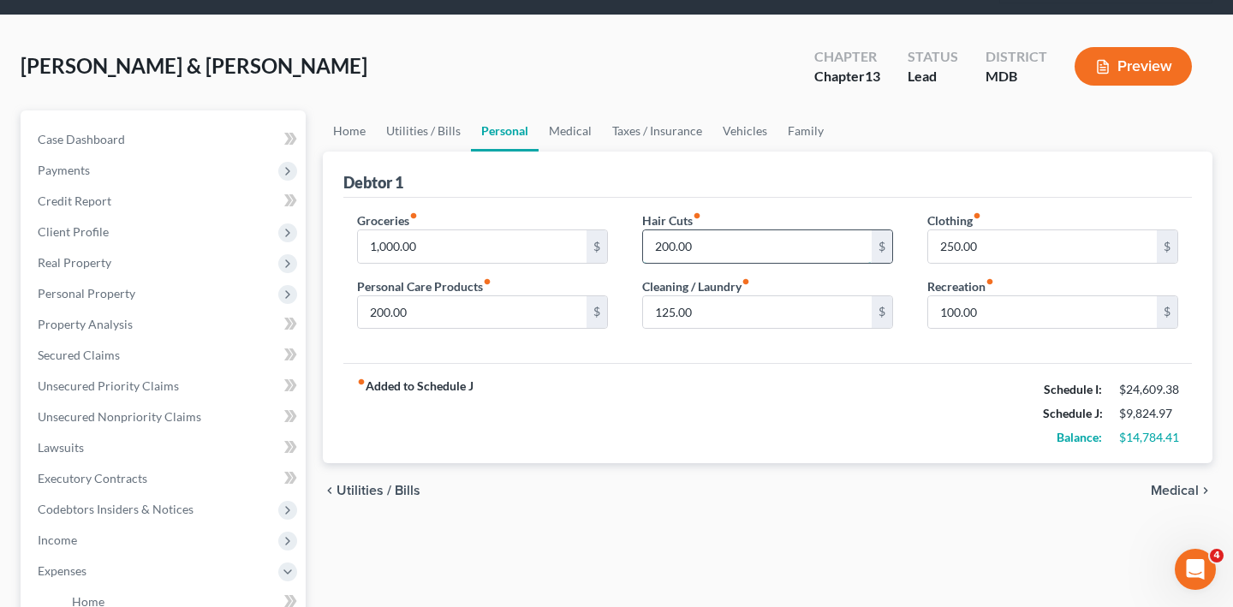
click at [732, 263] on input "200.00" at bounding box center [757, 246] width 229 height 33
type input "250.00"
click at [728, 463] on div "fiber_manual_record Added to Schedule J Schedule I: $24,609.38 Schedule J: $9,8…" at bounding box center [767, 413] width 848 height 100
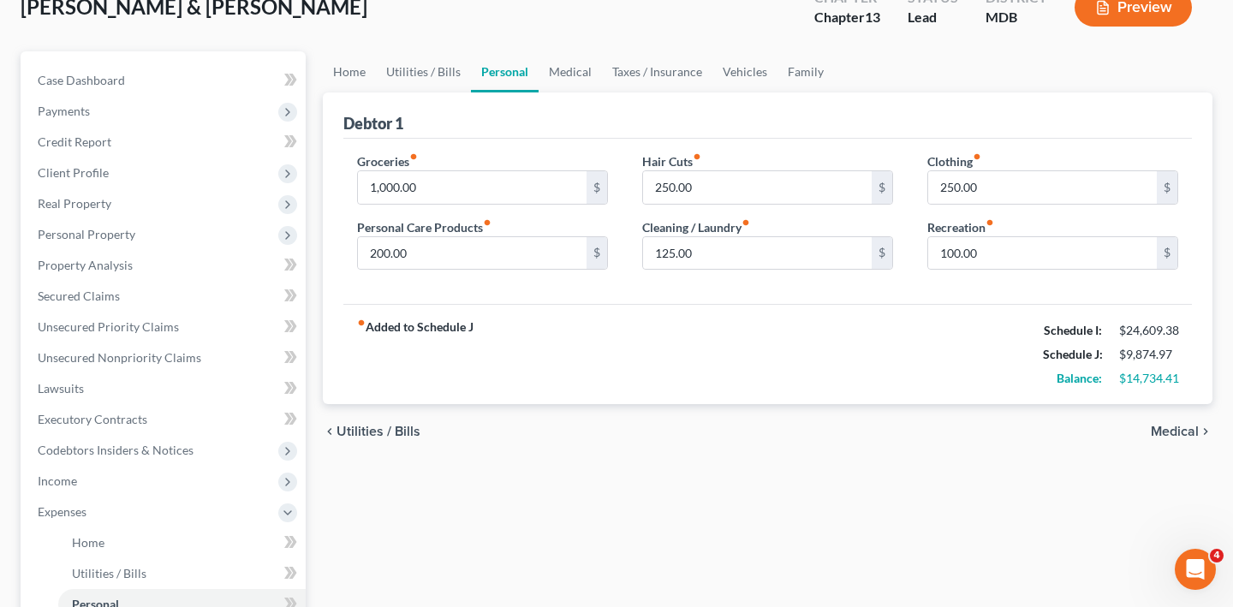
click at [796, 404] on div "fiber_manual_record Added to Schedule J Schedule I: $24,609.38 Schedule J: $9,8…" at bounding box center [767, 354] width 848 height 100
click at [1009, 270] on input "100.00" at bounding box center [1042, 253] width 229 height 33
click at [602, 92] on link "Medical" at bounding box center [570, 71] width 63 height 41
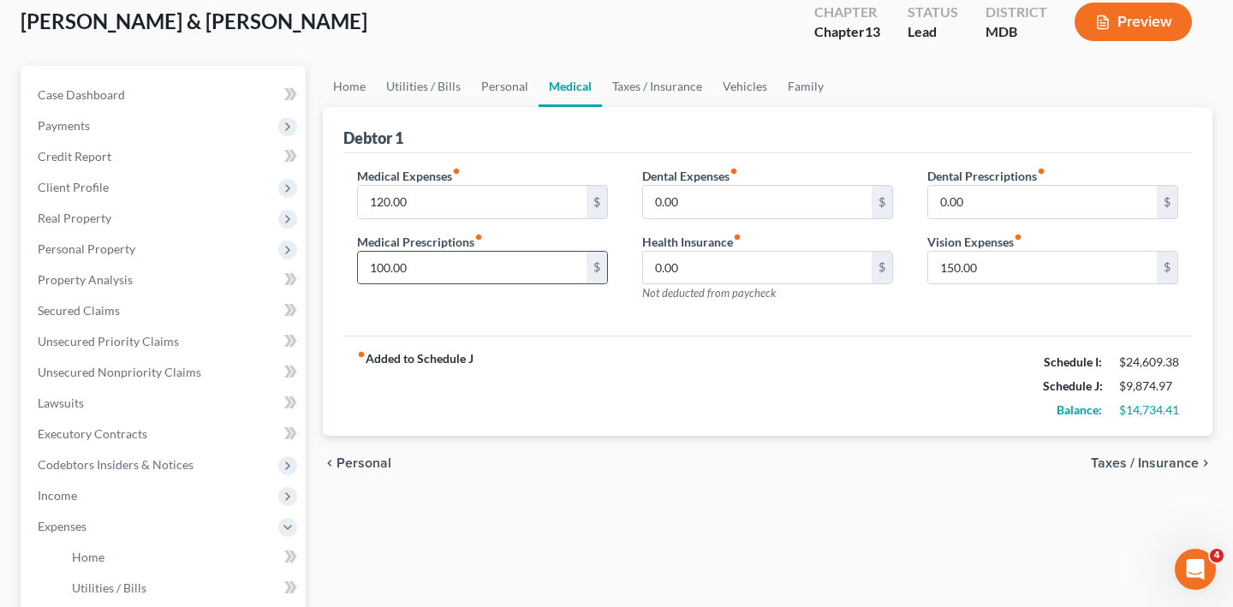
scroll to position [138, 0]
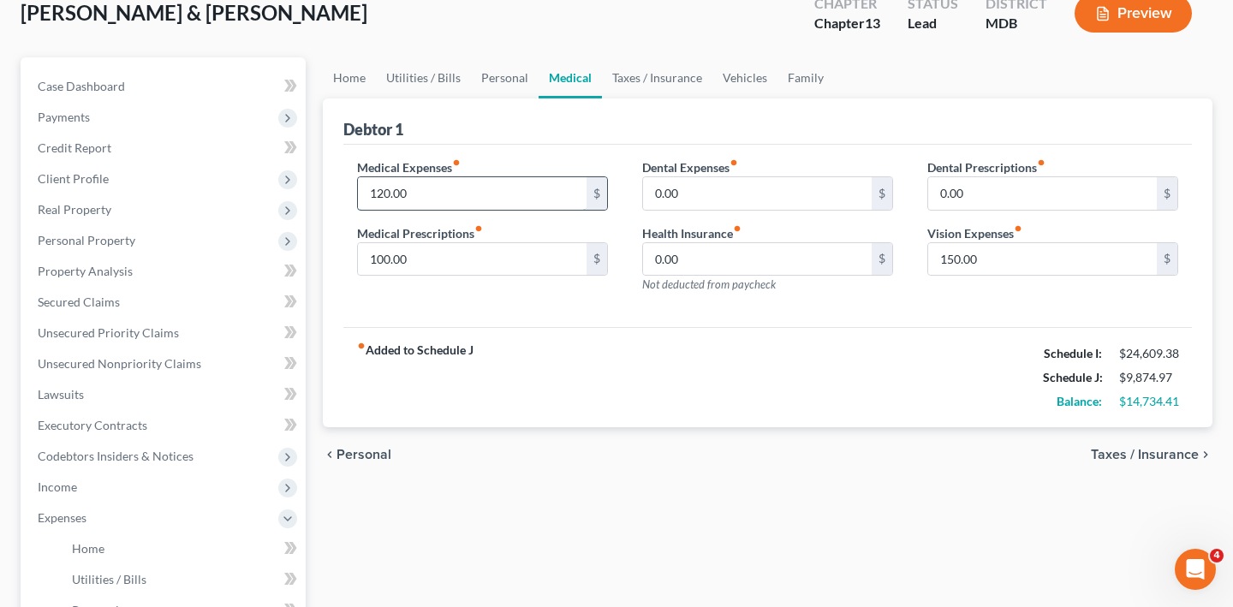
click at [478, 210] on input "120.00" at bounding box center [472, 193] width 229 height 33
click at [459, 276] on input "100.00" at bounding box center [472, 259] width 229 height 33
click at [734, 276] on input "0.00" at bounding box center [757, 259] width 229 height 33
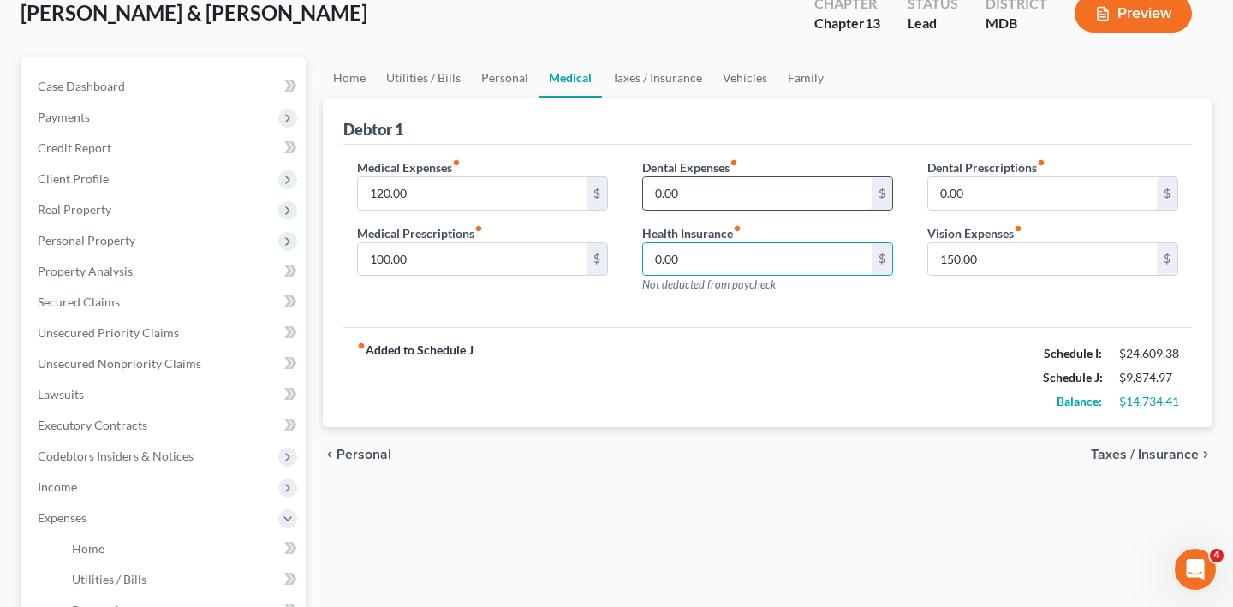
click at [735, 210] on input "0.00" at bounding box center [757, 193] width 229 height 33
type input "300.00"
click at [713, 427] on div "fiber_manual_record Added to Schedule J Schedule I: $24,609.38 Schedule J: $10,…" at bounding box center [767, 377] width 848 height 100
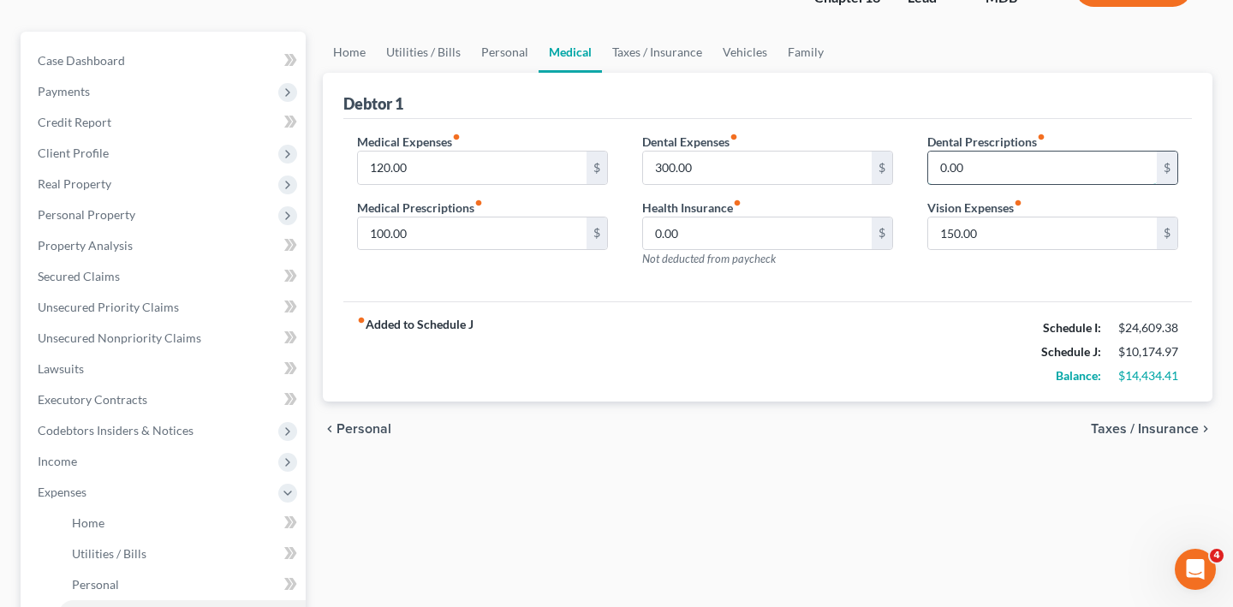
click at [985, 184] on input "0.00" at bounding box center [1042, 168] width 229 height 33
click at [965, 282] on div "Dental Prescriptions fiber_manual_record 0.00 $ Vision Expenses fiber_manual_re…" at bounding box center [1052, 207] width 285 height 149
click at [993, 250] on input "150.00" at bounding box center [1042, 233] width 229 height 33
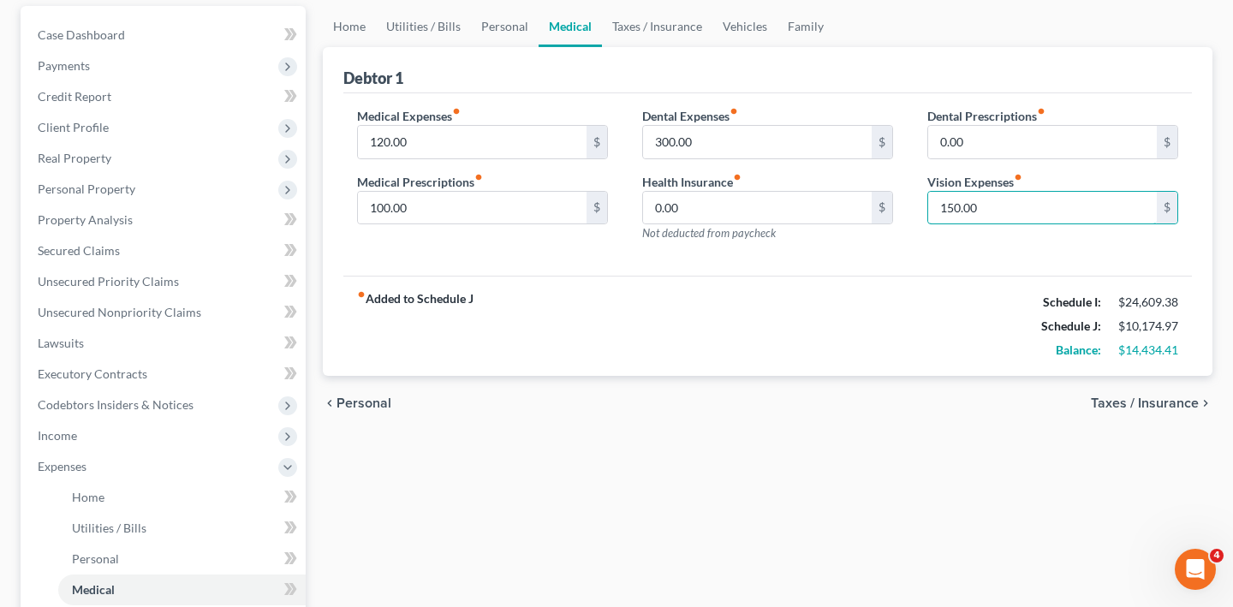
scroll to position [199, 0]
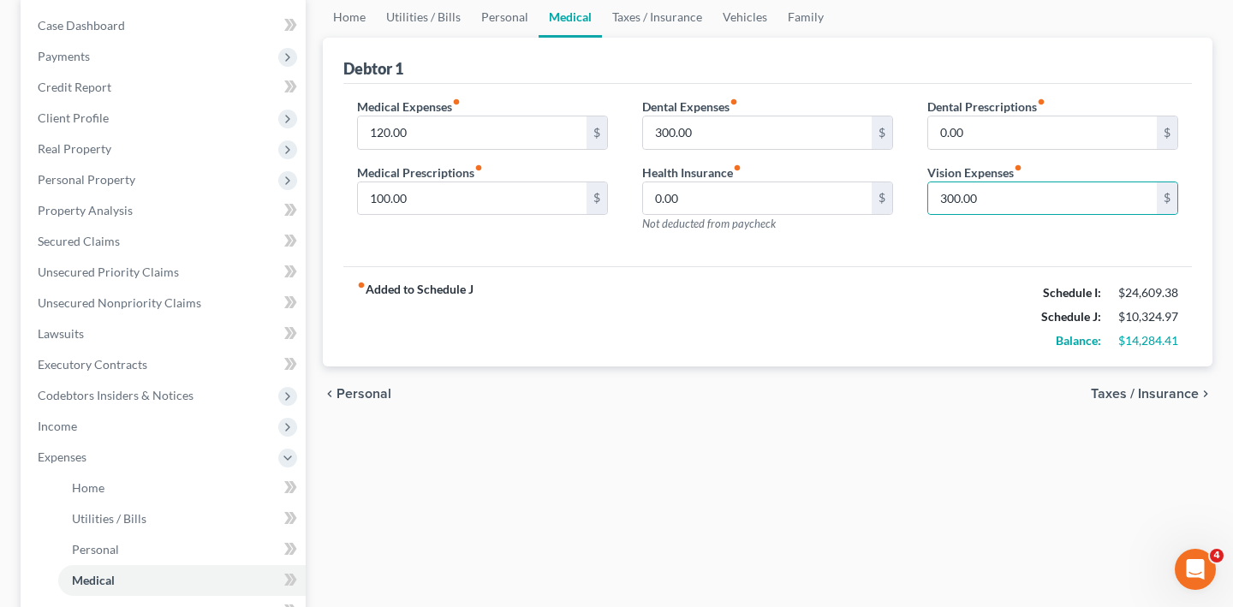
click at [860, 366] on div "fiber_manual_record Added to Schedule J Schedule I: $24,609.38 Schedule J: $10,…" at bounding box center [767, 316] width 848 height 100
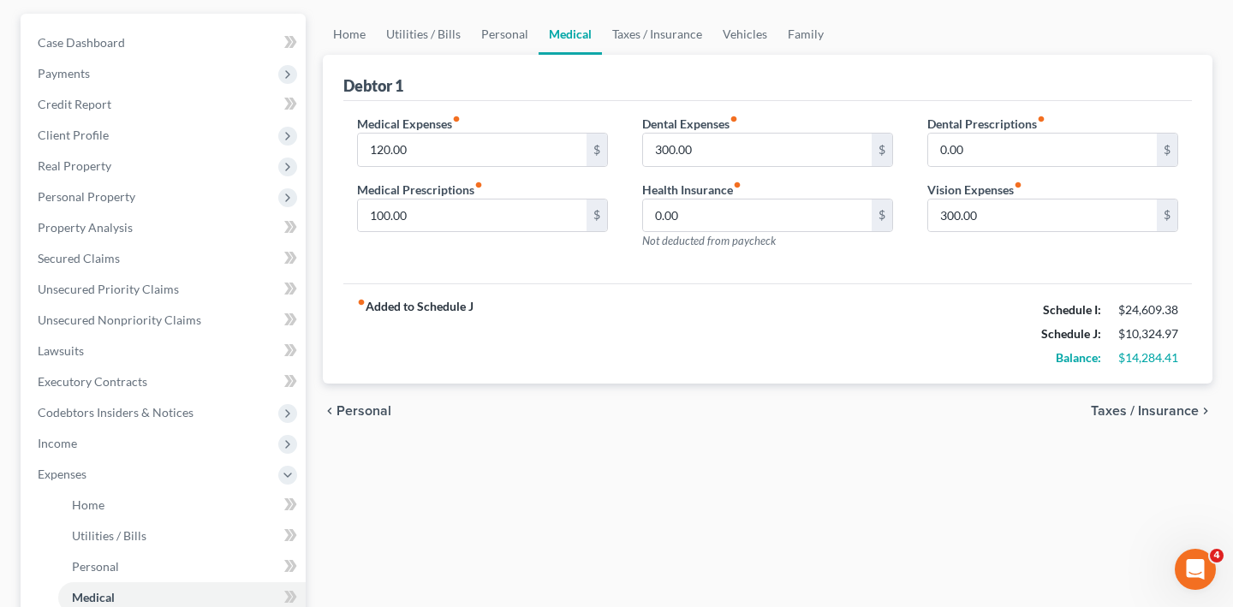
scroll to position [181, 0]
click at [714, 384] on div "fiber_manual_record Added to Schedule J Schedule I: $24,609.38 Schedule J: $10,…" at bounding box center [767, 334] width 848 height 100
click at [979, 233] on input "300.00" at bounding box center [1042, 216] width 229 height 33
type input "125.00"
click at [845, 384] on div "fiber_manual_record Added to Schedule J Schedule I: $24,609.38 Schedule J: $10,…" at bounding box center [767, 334] width 848 height 100
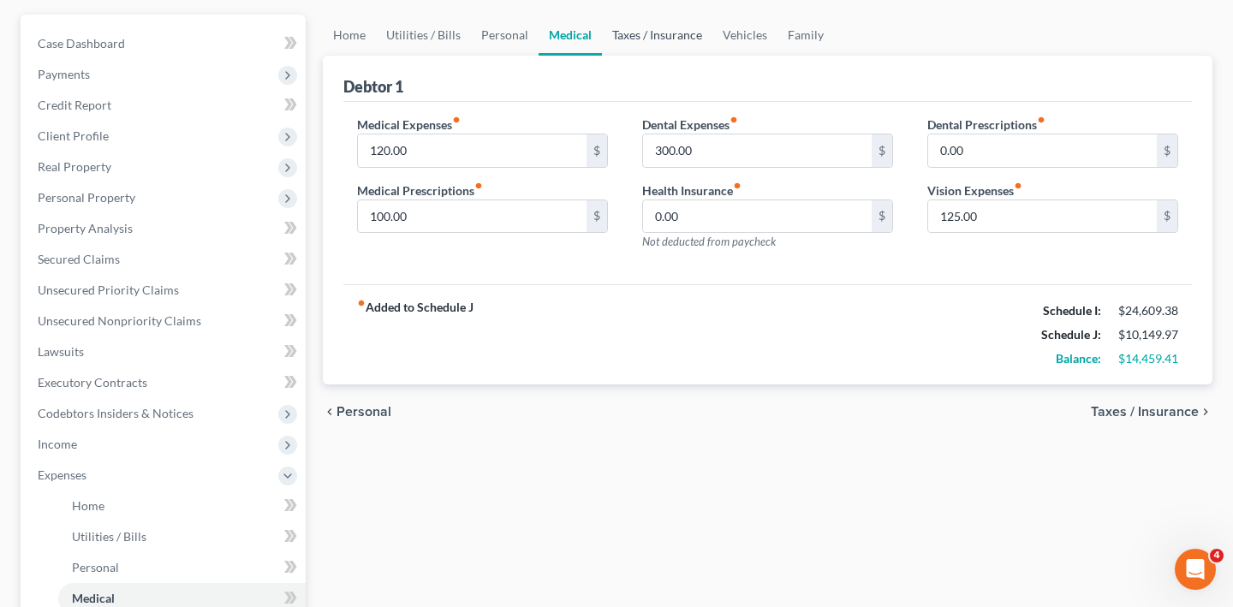
click at [712, 56] on link "Taxes / Insurance" at bounding box center [657, 35] width 110 height 41
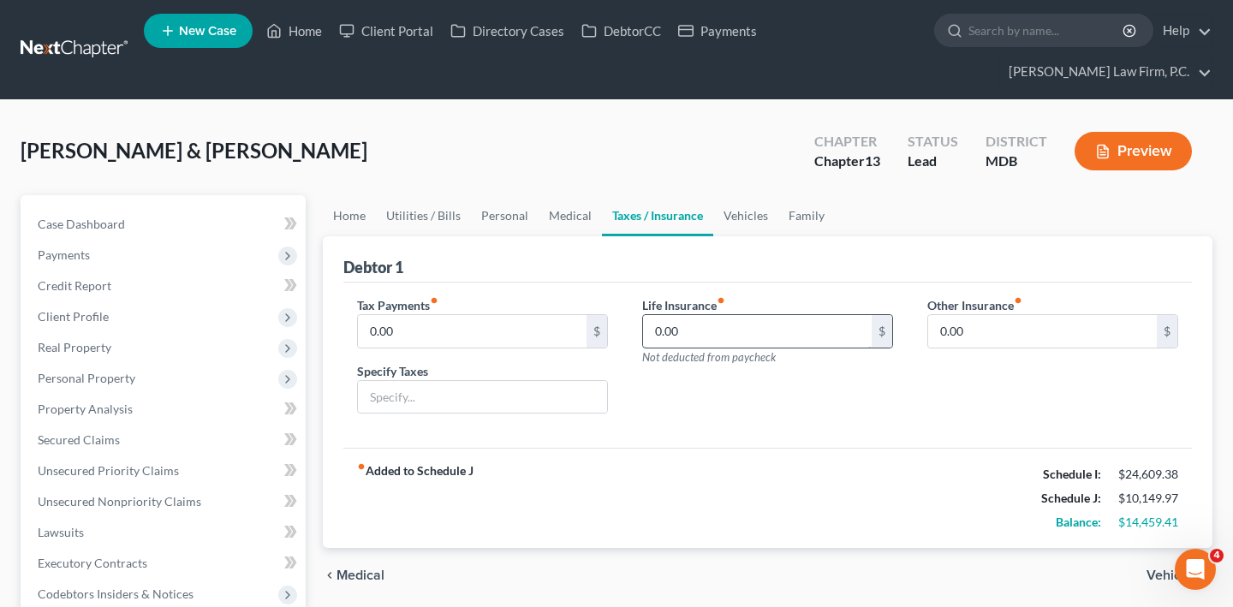
click at [735, 348] on input "0.00" at bounding box center [757, 331] width 229 height 33
click at [778, 236] on link "Vehicles" at bounding box center [745, 215] width 65 height 41
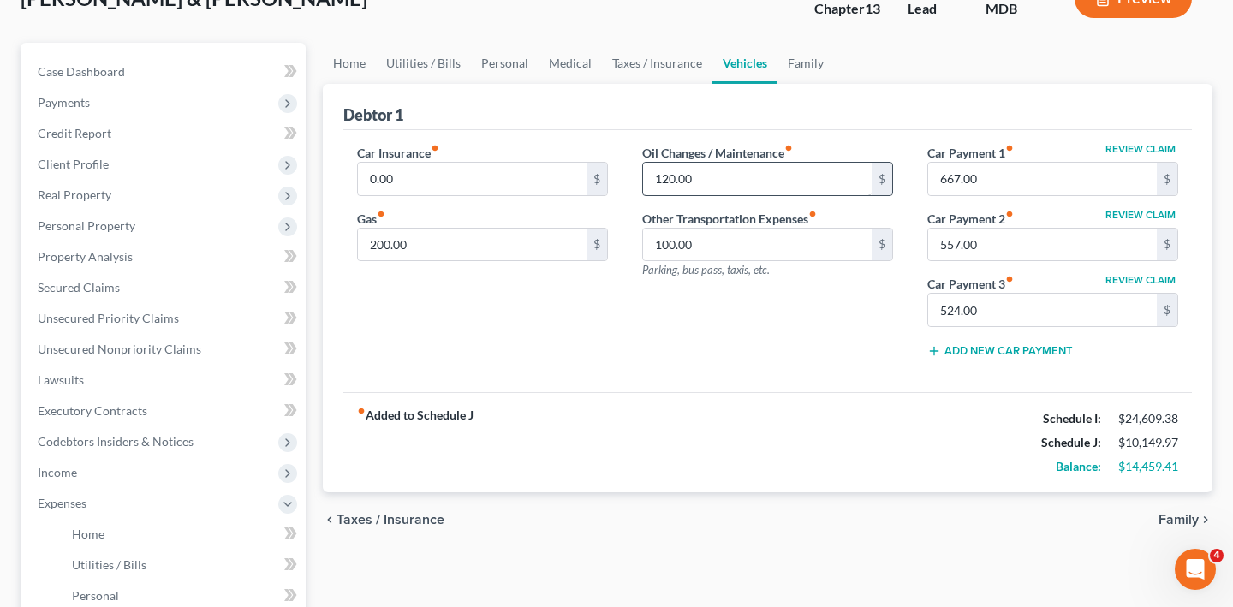
scroll to position [156, 0]
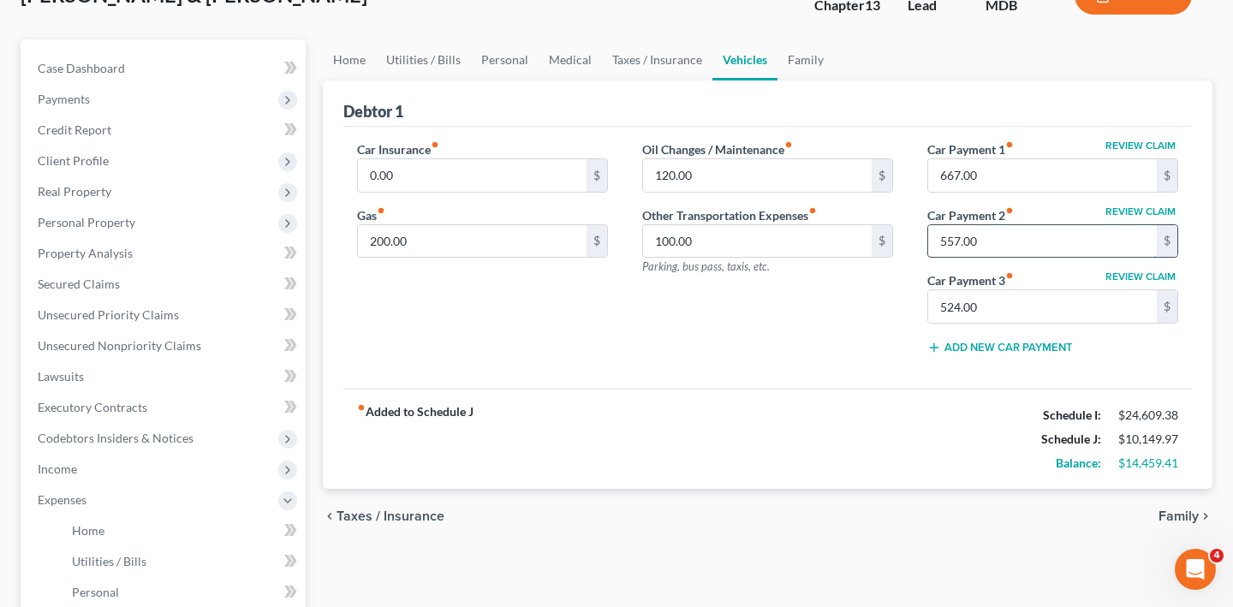
click at [998, 258] on input "557.00" at bounding box center [1042, 241] width 229 height 33
click at [1009, 323] on input "524.00" at bounding box center [1042, 306] width 229 height 33
click at [450, 192] on input "0.00" at bounding box center [472, 175] width 229 height 33
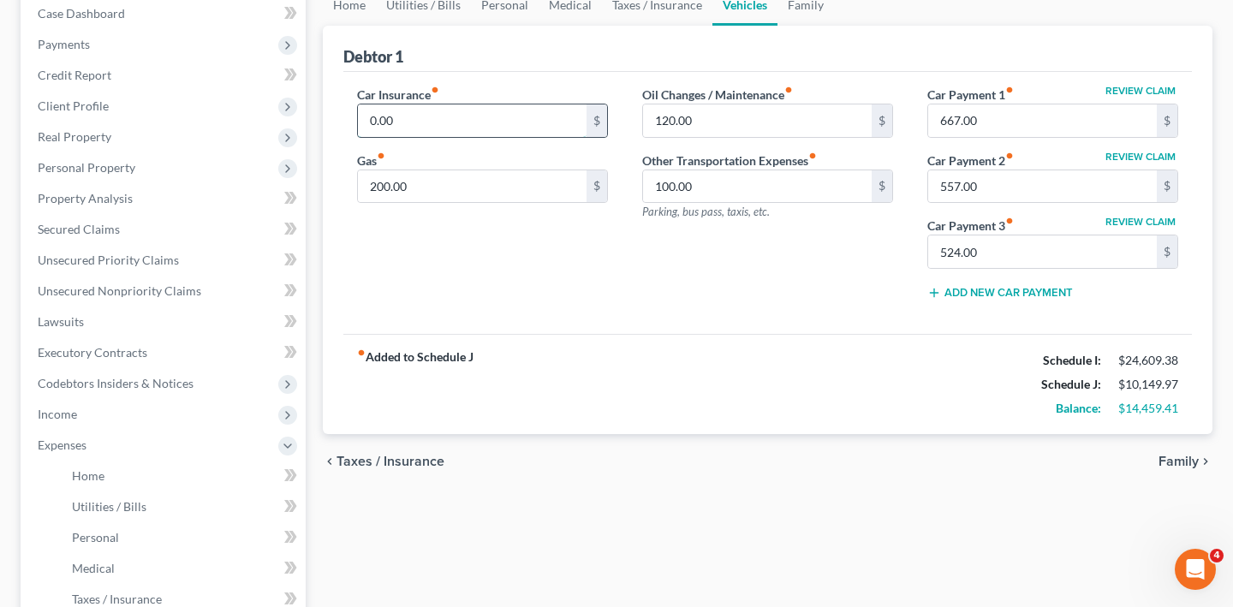
scroll to position [215, 0]
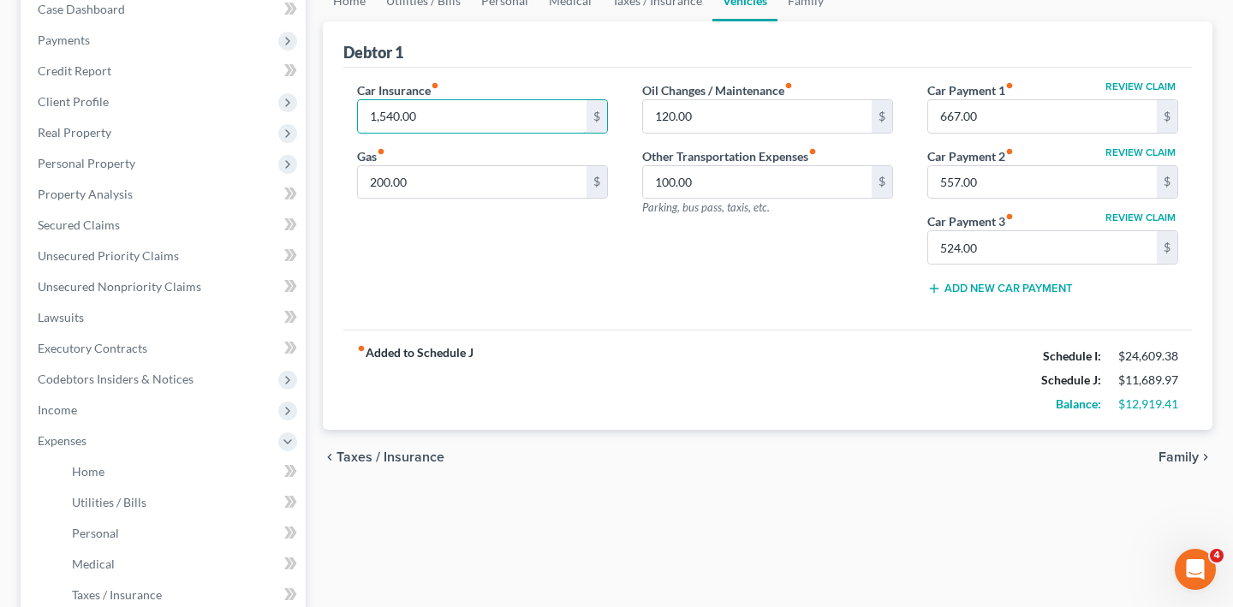
type input "1,540.00"
click at [436, 309] on div "Car Insurance fiber_manual_record 1,540.00 $ Gas fiber_manual_record 200.00 $" at bounding box center [482, 195] width 285 height 228
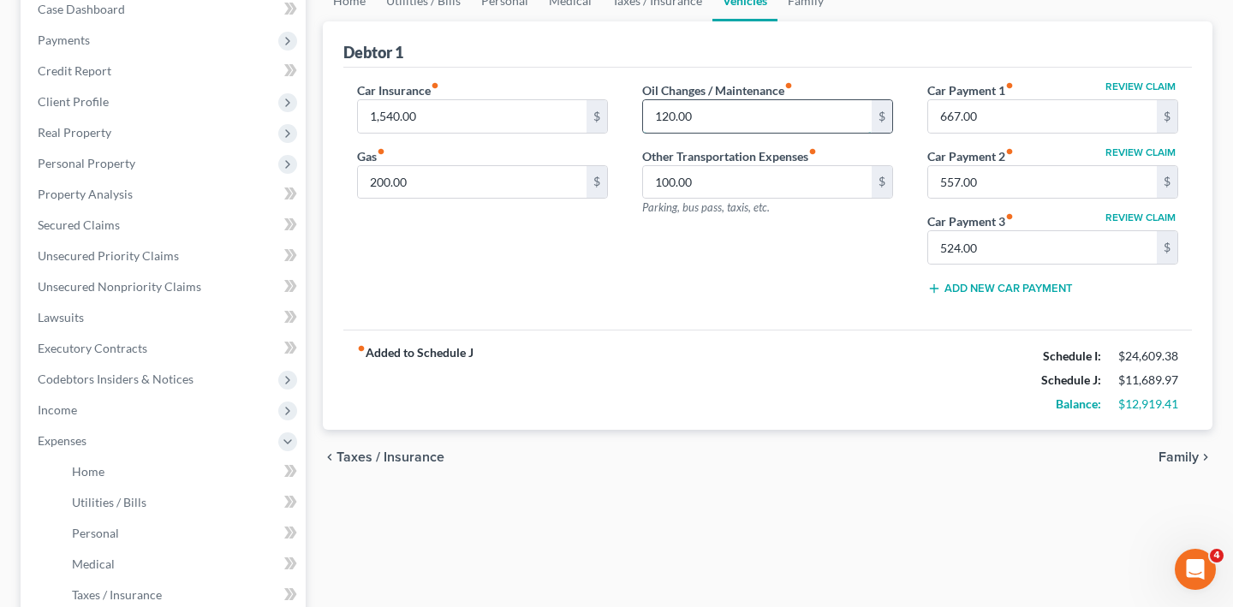
click at [726, 133] on input "120.00" at bounding box center [757, 116] width 229 height 33
type input "150.00"
click at [503, 199] on input "200.00" at bounding box center [472, 182] width 229 height 33
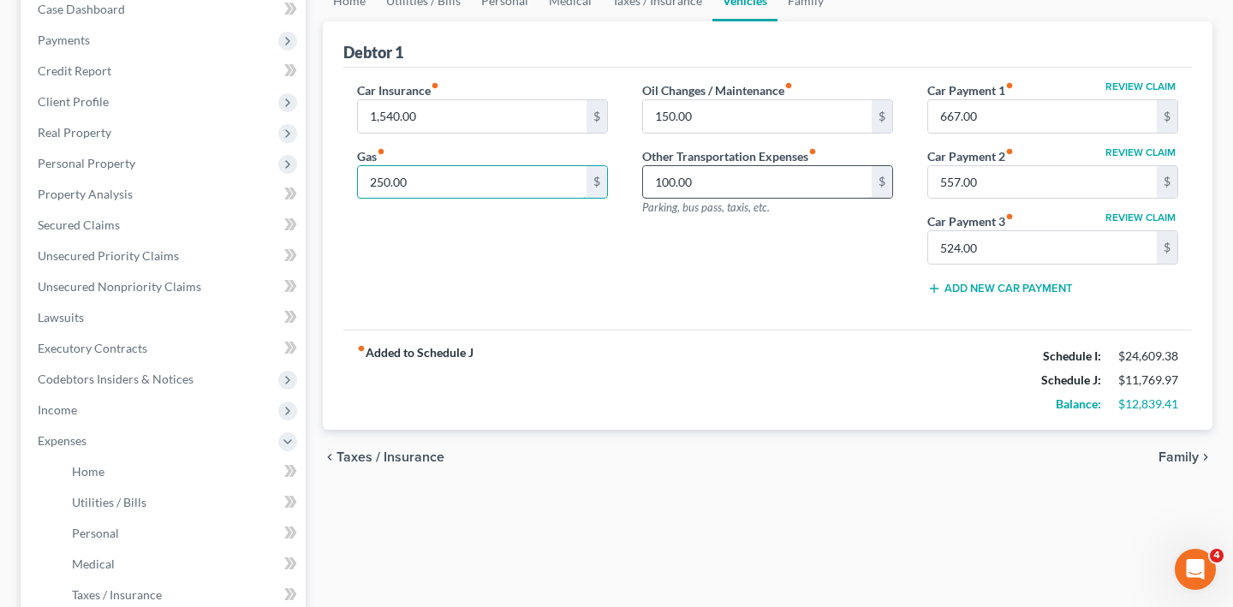
type input "250.00"
click at [742, 199] on input "100.00" at bounding box center [757, 182] width 229 height 33
type input "115.00"
click at [664, 309] on div "Oil Changes / Maintenance fiber_manual_record 150.00 $ Other Transportation Exp…" at bounding box center [767, 195] width 285 height 228
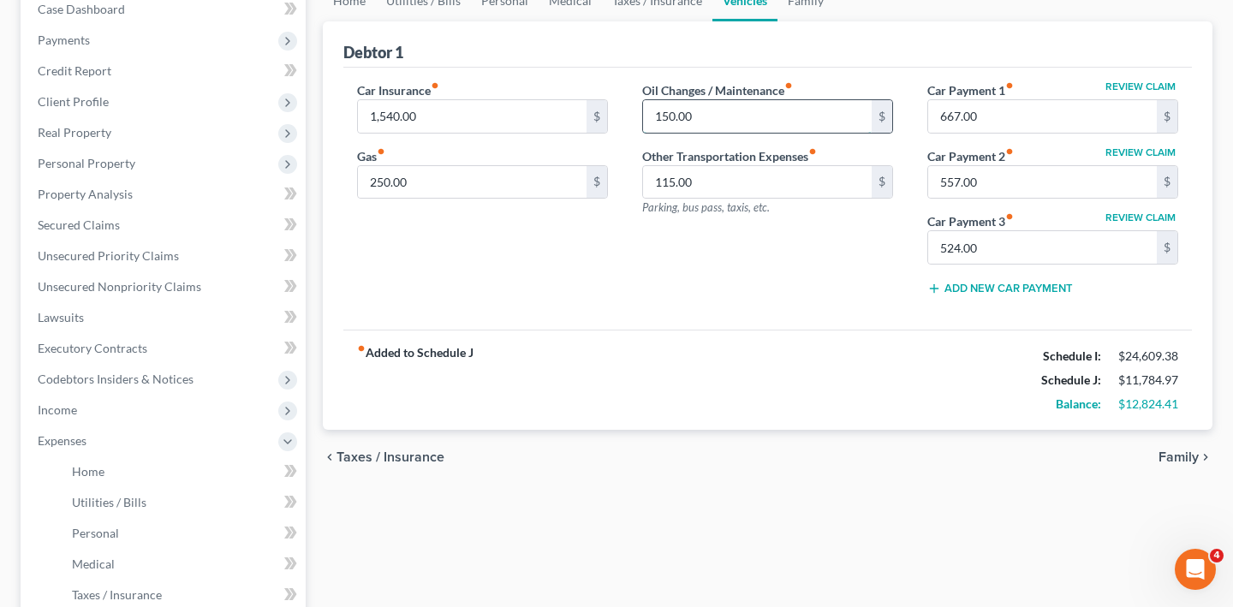
click at [747, 133] on input "150.00" at bounding box center [757, 116] width 229 height 33
click at [834, 21] on link "Family" at bounding box center [805, 0] width 57 height 41
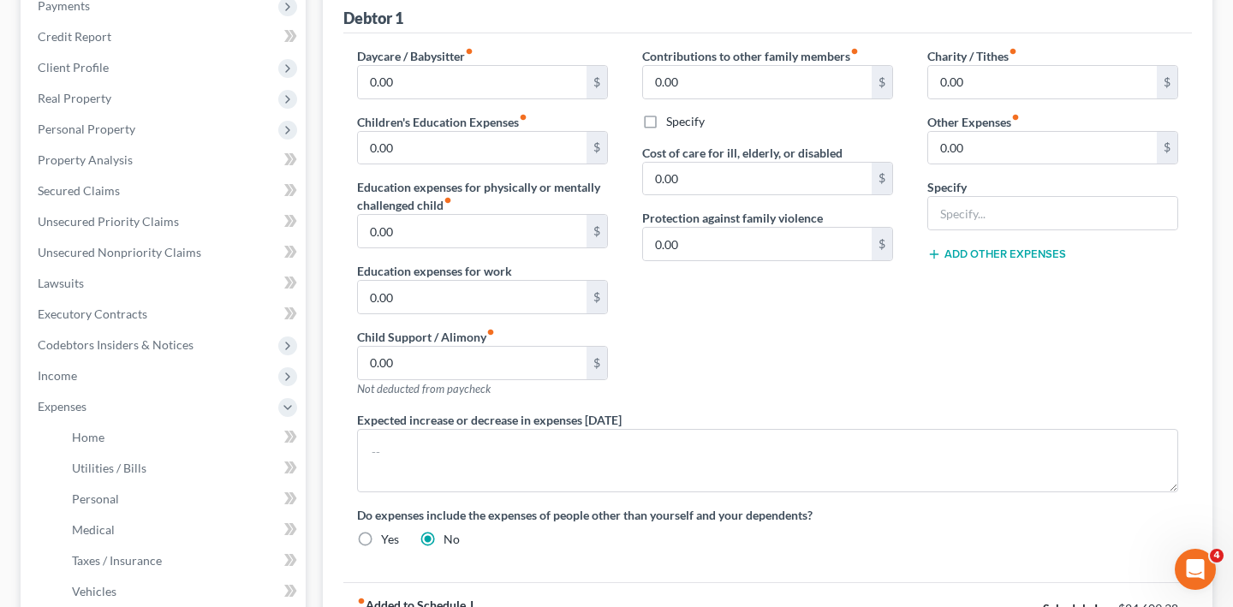
scroll to position [250, 0]
click at [963, 229] on input "text" at bounding box center [1052, 212] width 249 height 33
click at [972, 98] on input "0.00" at bounding box center [1042, 81] width 229 height 33
click at [782, 98] on input "0.00" at bounding box center [757, 81] width 229 height 33
click at [724, 194] on input "0.00" at bounding box center [757, 178] width 229 height 33
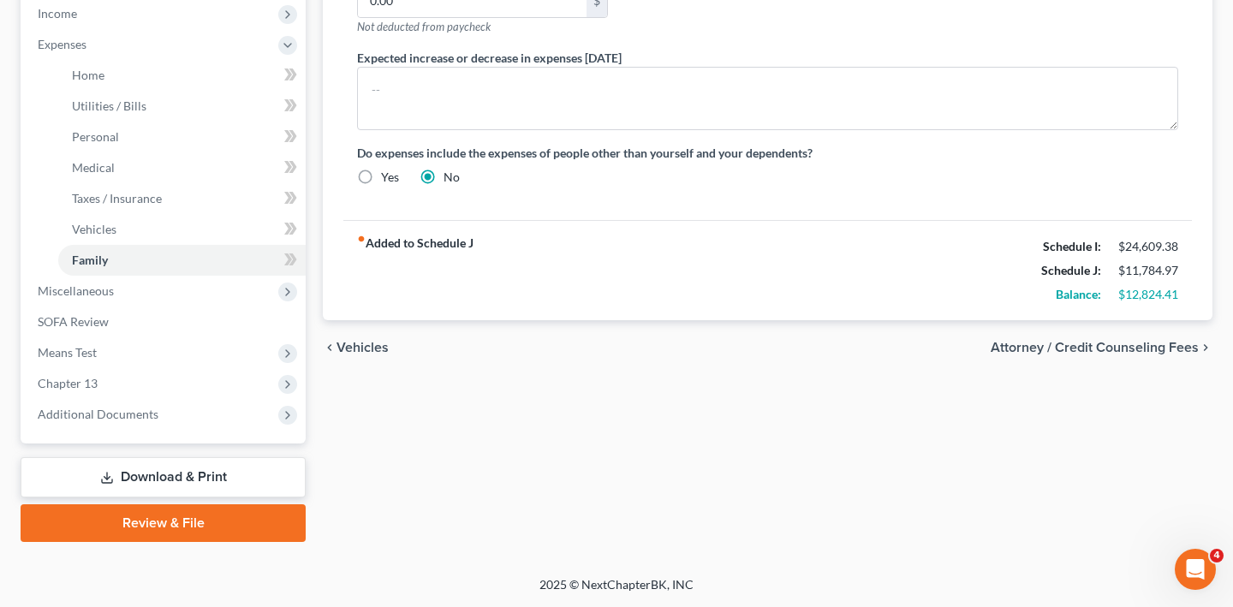
scroll to position [674, 0]
drag, startPoint x: 1156, startPoint y: 437, endPoint x: 1042, endPoint y: 426, distance: 114.3
click at [1042, 306] on div "Balance: $12,824.41" at bounding box center [1109, 295] width 154 height 24
click at [1032, 303] on div "Balance:" at bounding box center [1070, 294] width 77 height 17
drag, startPoint x: 999, startPoint y: 436, endPoint x: 1129, endPoint y: 436, distance: 130.1
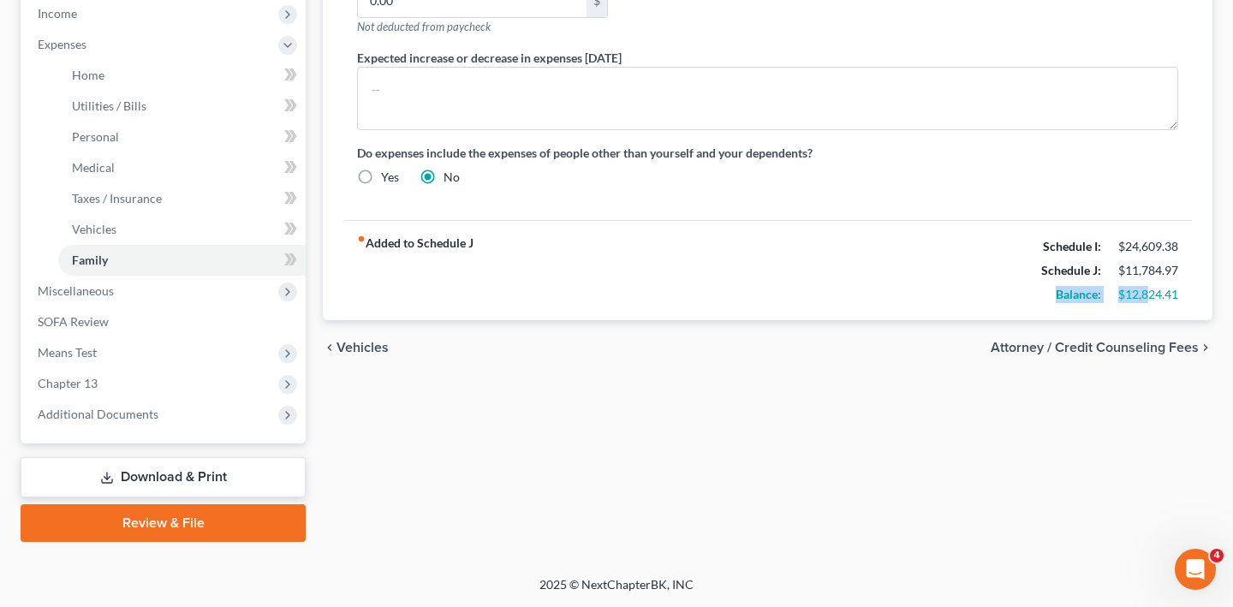
click at [1129, 306] on div "Balance: $12,824.41" at bounding box center [1109, 295] width 154 height 24
click at [1158, 303] on div "$12,824.41" at bounding box center [1148, 294] width 60 height 17
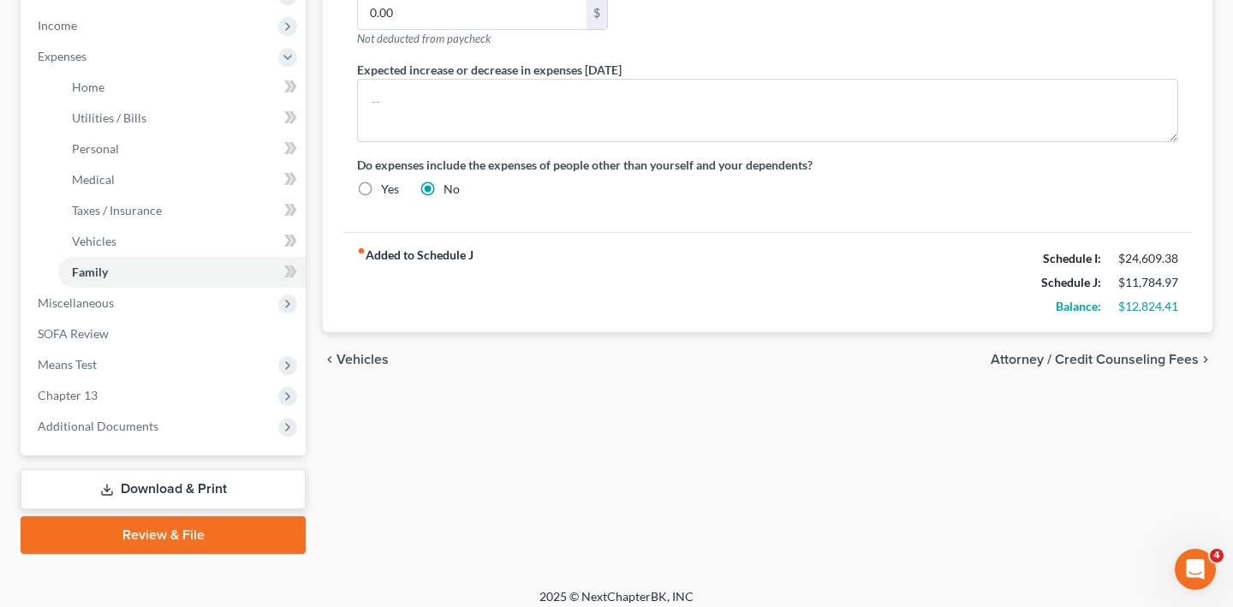
scroll to position [677, 0]
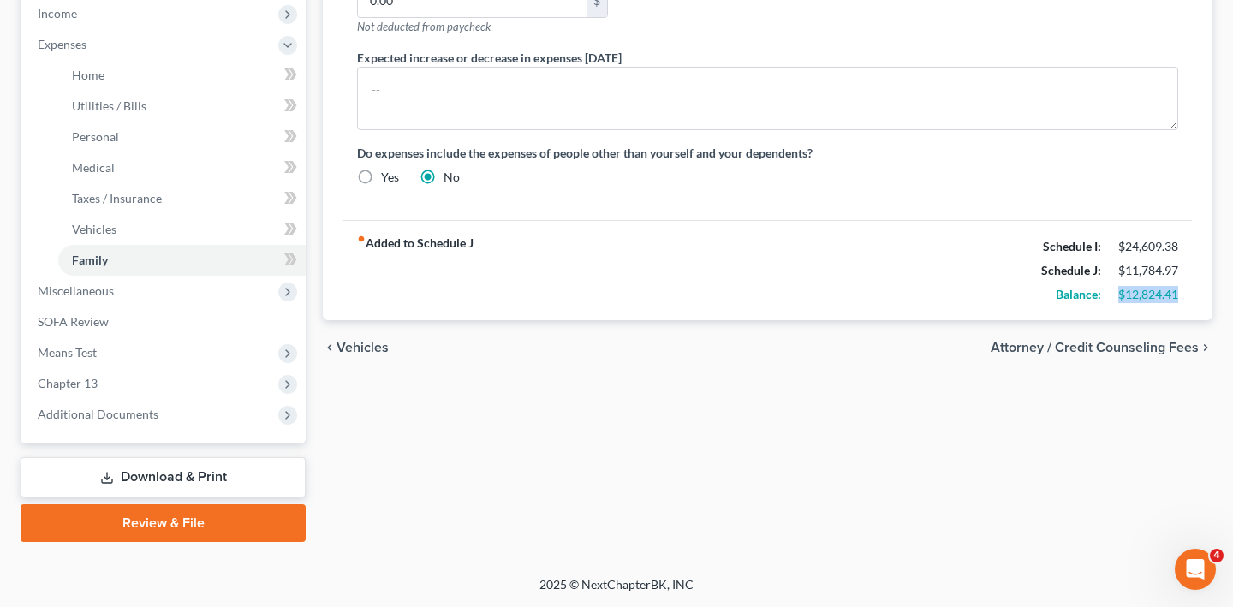
drag, startPoint x: 1165, startPoint y: 435, endPoint x: 1089, endPoint y: 435, distance: 76.2
click at [1110, 303] on div "$12,824.41" at bounding box center [1148, 294] width 77 height 17
click at [1118, 303] on div "$12,824.41" at bounding box center [1148, 294] width 60 height 17
drag, startPoint x: 1092, startPoint y: 435, endPoint x: 1149, endPoint y: 436, distance: 57.4
click at [1149, 303] on div "$12,824.41" at bounding box center [1148, 294] width 60 height 17
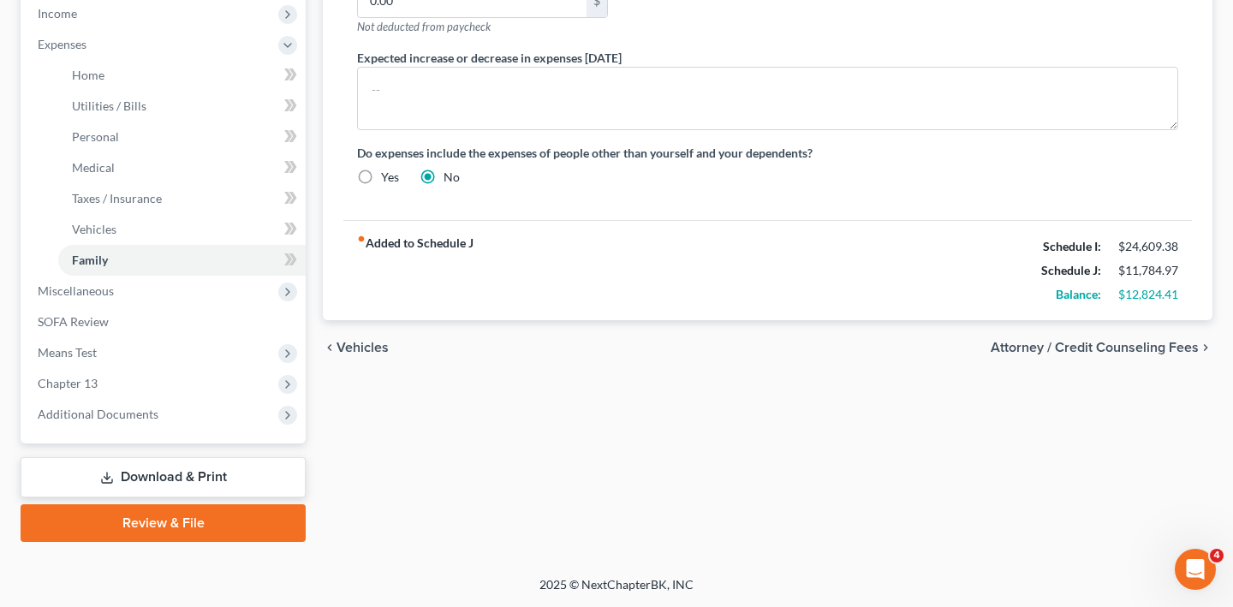
click at [947, 320] on div "fiber_manual_record Added to Schedule J Schedule I: $24,609.38 Schedule J: $11,…" at bounding box center [767, 270] width 848 height 100
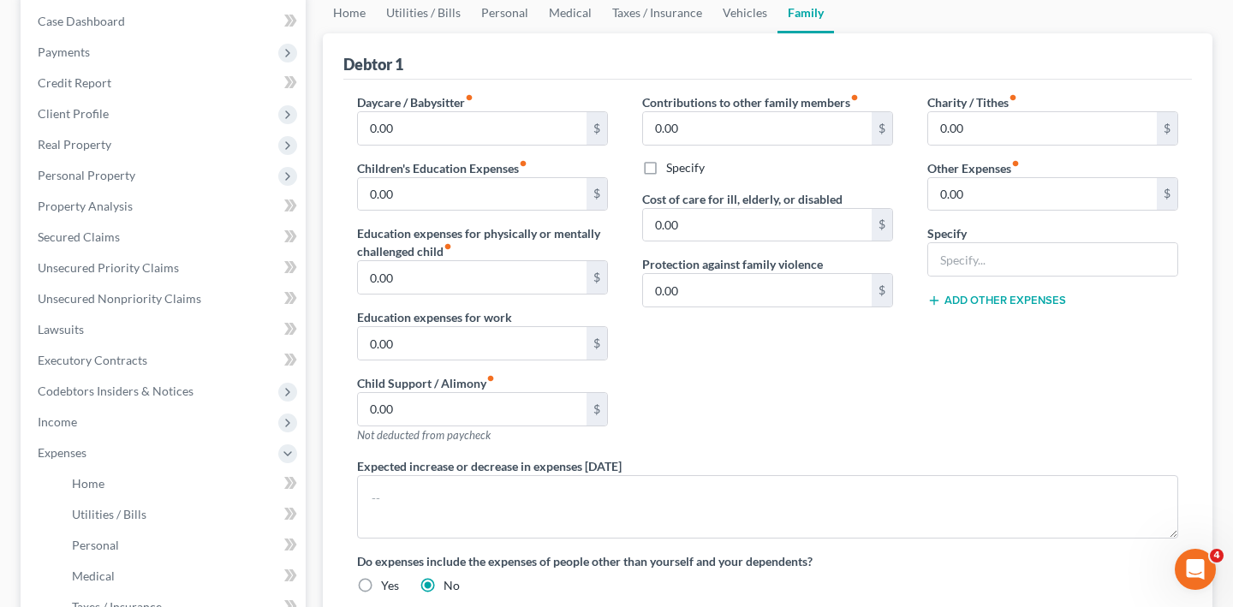
scroll to position [133, 0]
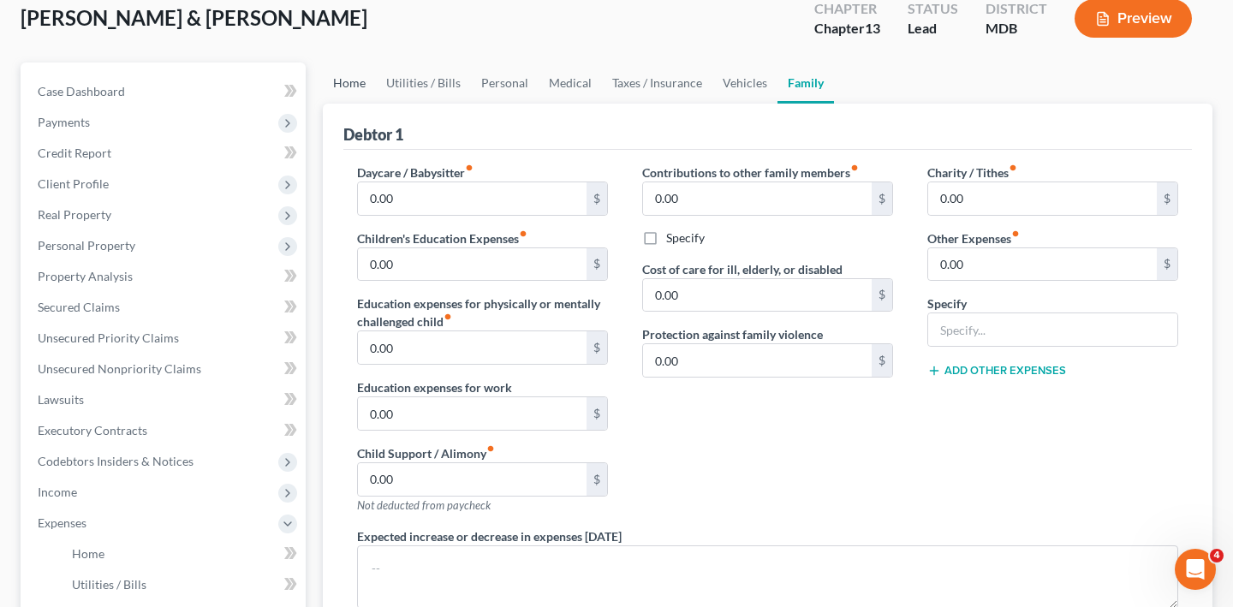
click at [362, 104] on link "Home" at bounding box center [349, 82] width 53 height 41
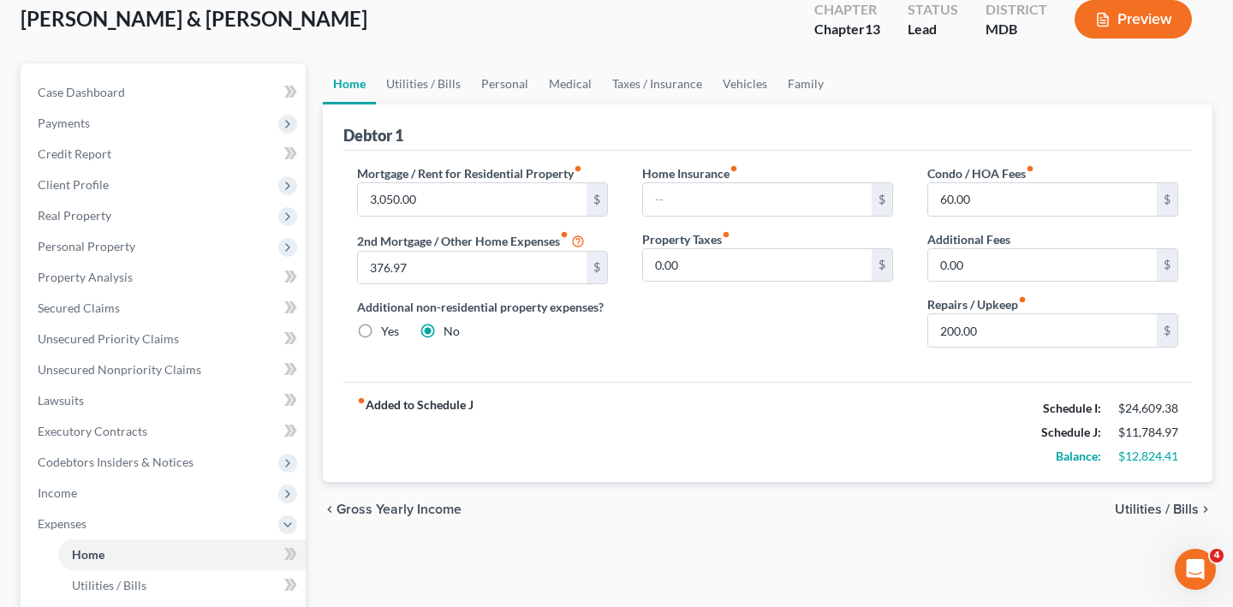
scroll to position [133, 0]
click at [463, 104] on link "Utilities / Bills" at bounding box center [423, 82] width 95 height 41
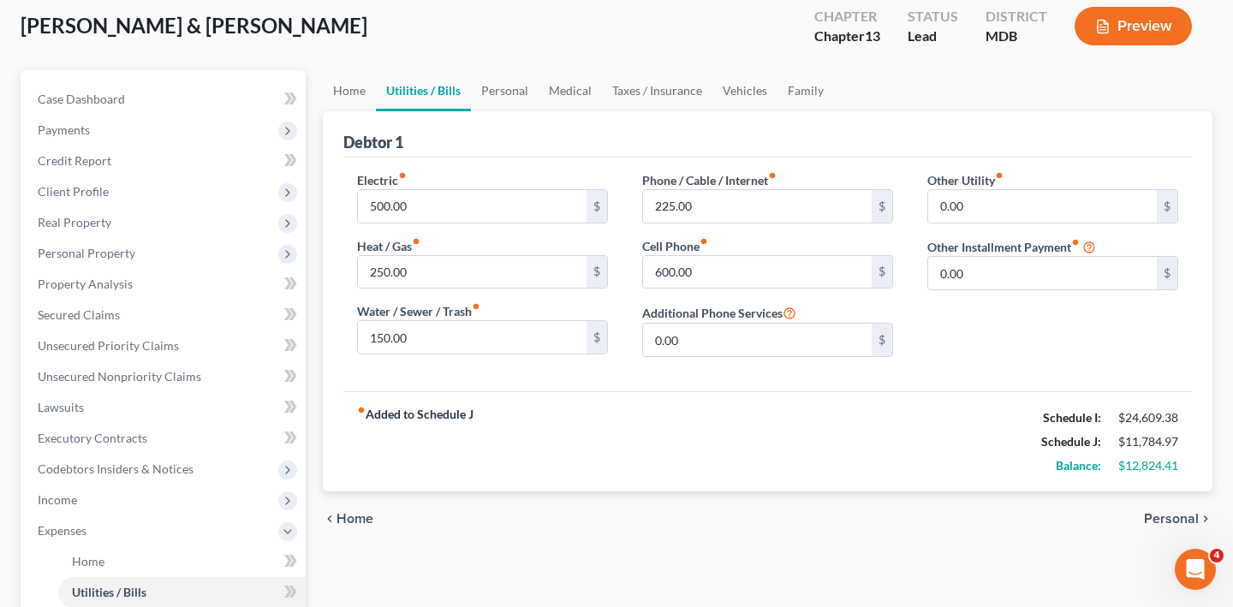
scroll to position [134, 0]
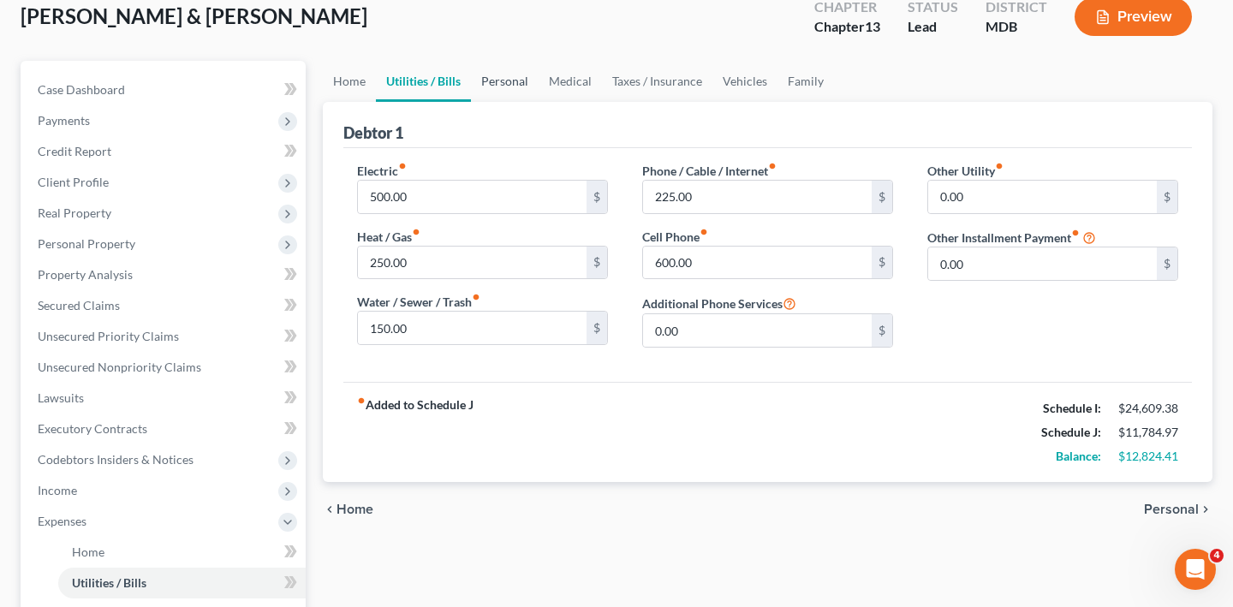
click at [539, 102] on link "Personal" at bounding box center [505, 81] width 68 height 41
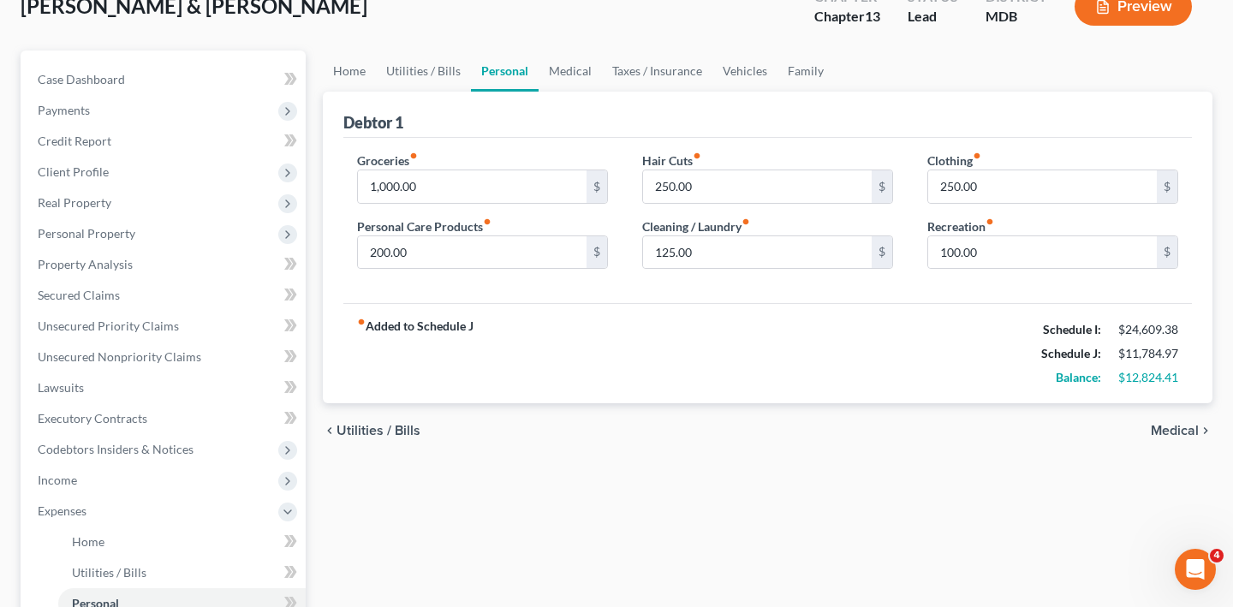
scroll to position [164, 0]
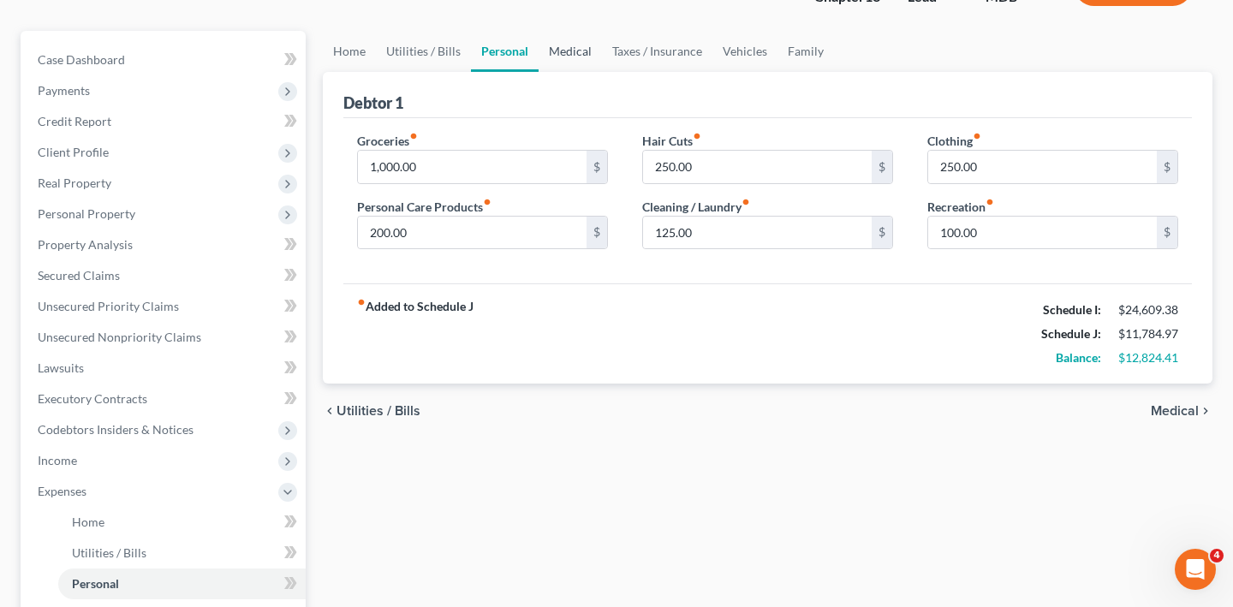
click at [602, 72] on link "Medical" at bounding box center [570, 51] width 63 height 41
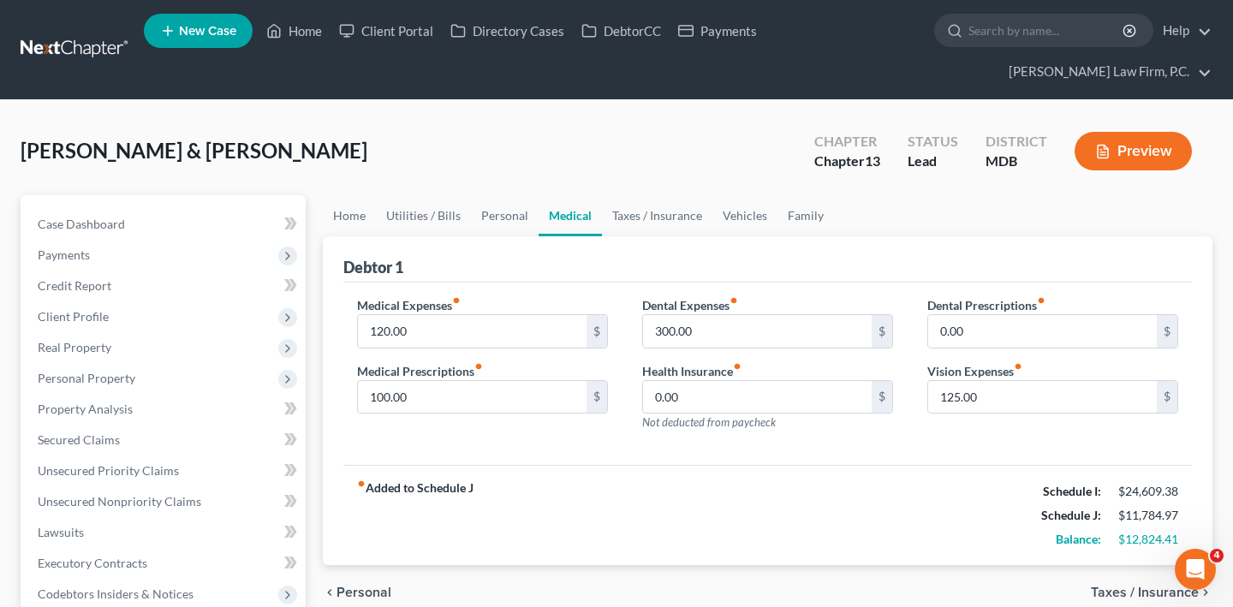
scroll to position [80, 0]
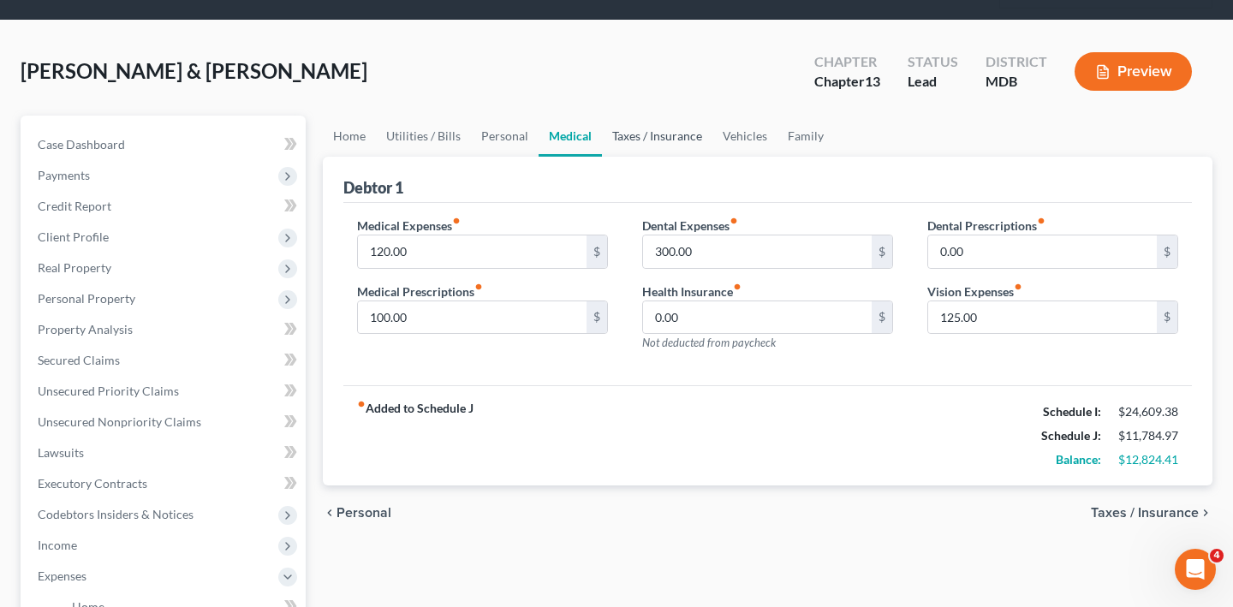
click at [712, 157] on link "Taxes / Insurance" at bounding box center [657, 136] width 110 height 41
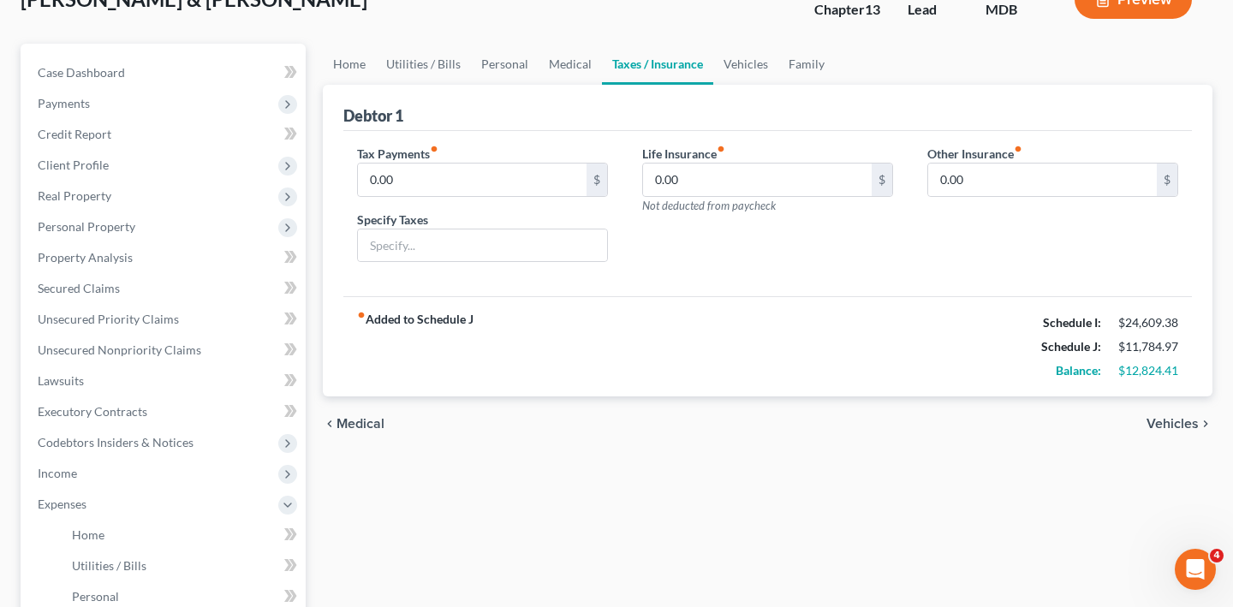
scroll to position [193, 0]
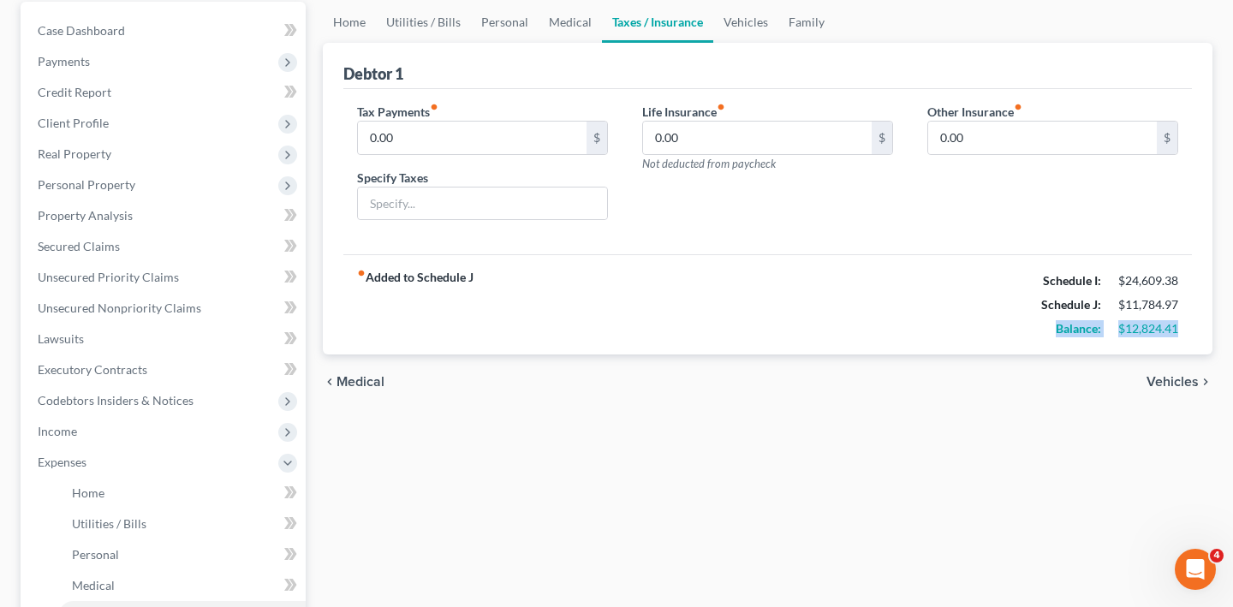
drag, startPoint x: 1171, startPoint y: 452, endPoint x: 1013, endPoint y: 439, distance: 158.9
click at [1032, 341] on div "Balance: $12,824.41" at bounding box center [1109, 329] width 154 height 24
click at [1032, 337] on div "Balance:" at bounding box center [1070, 328] width 77 height 17
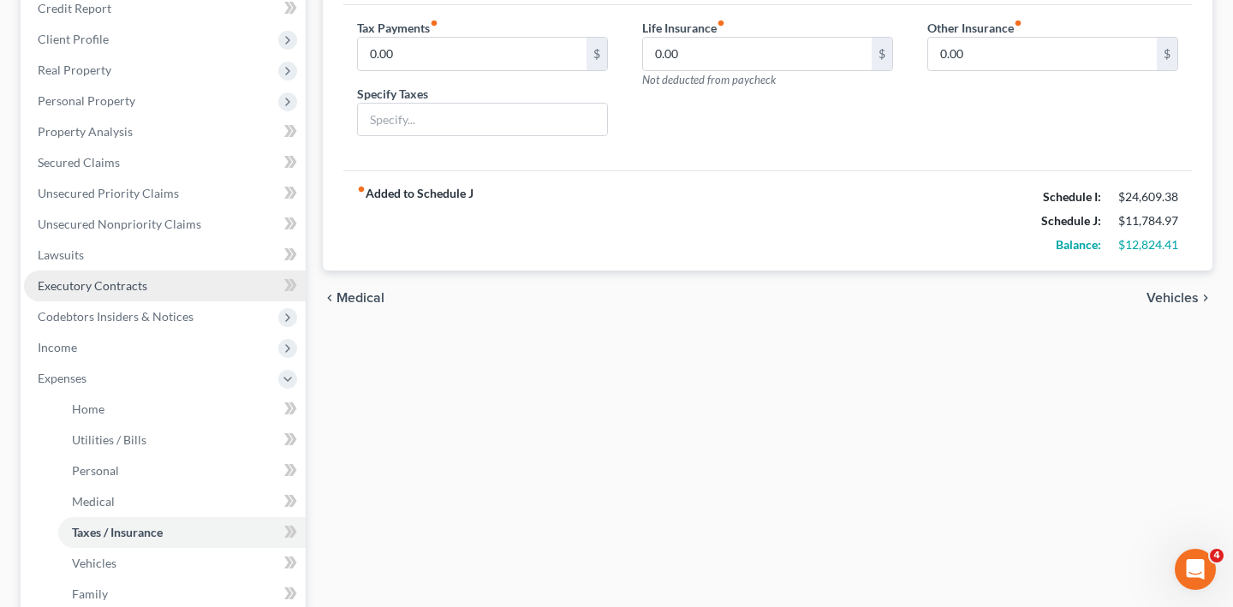
scroll to position [301, 0]
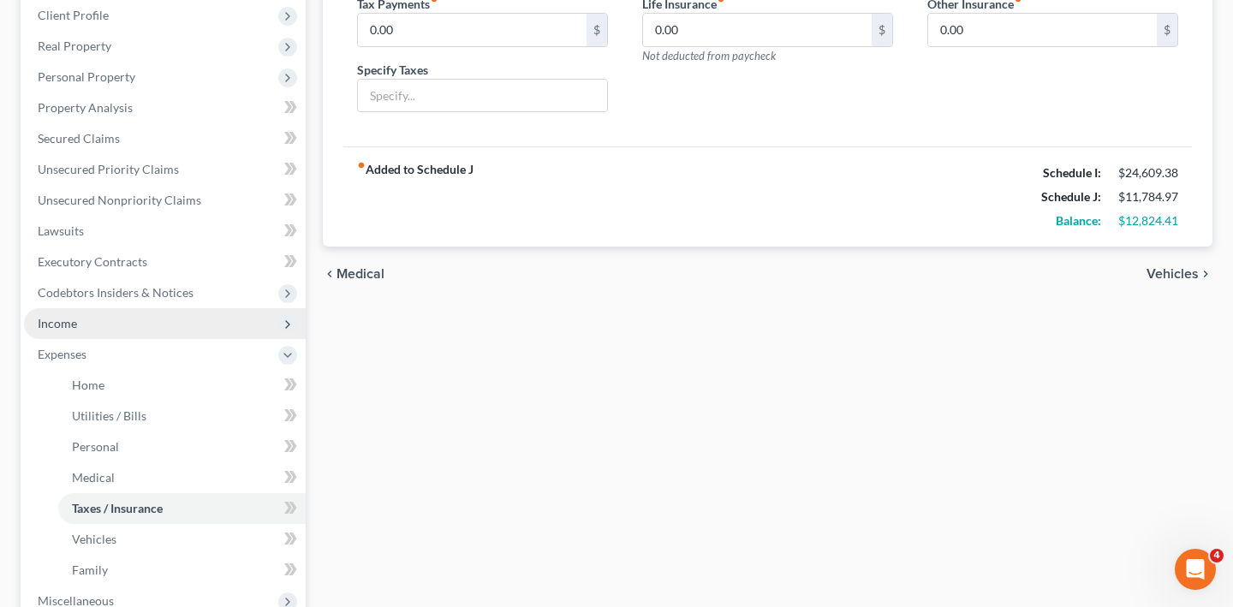
click at [140, 339] on span "Income" at bounding box center [165, 323] width 282 height 31
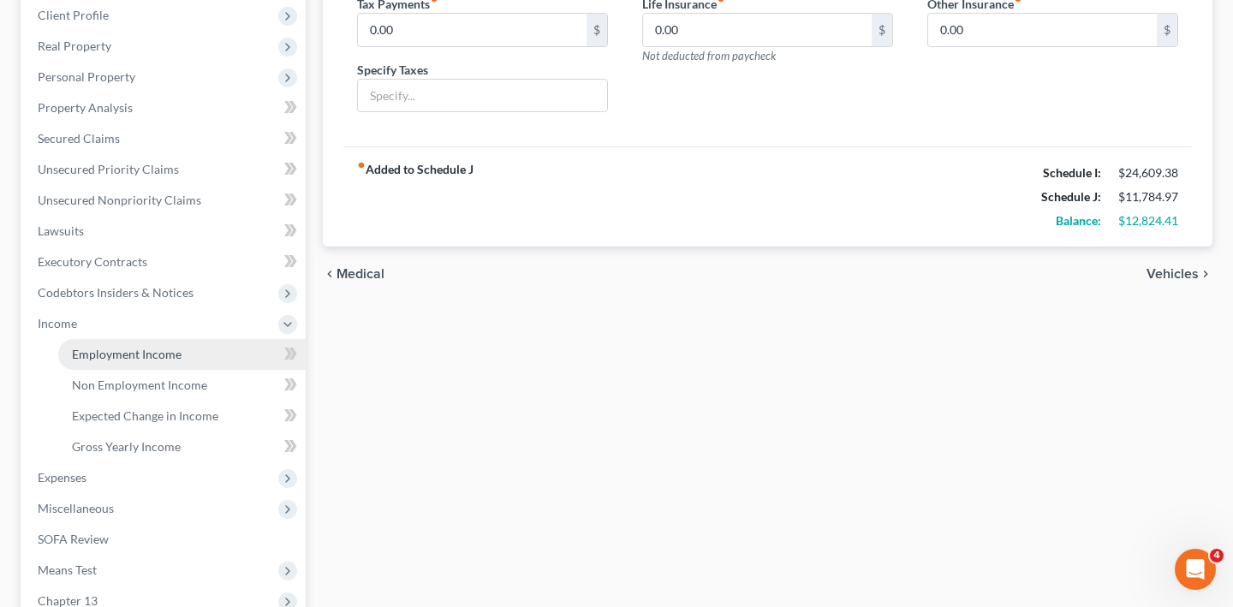
click at [164, 361] on span "Employment Income" at bounding box center [127, 354] width 110 height 15
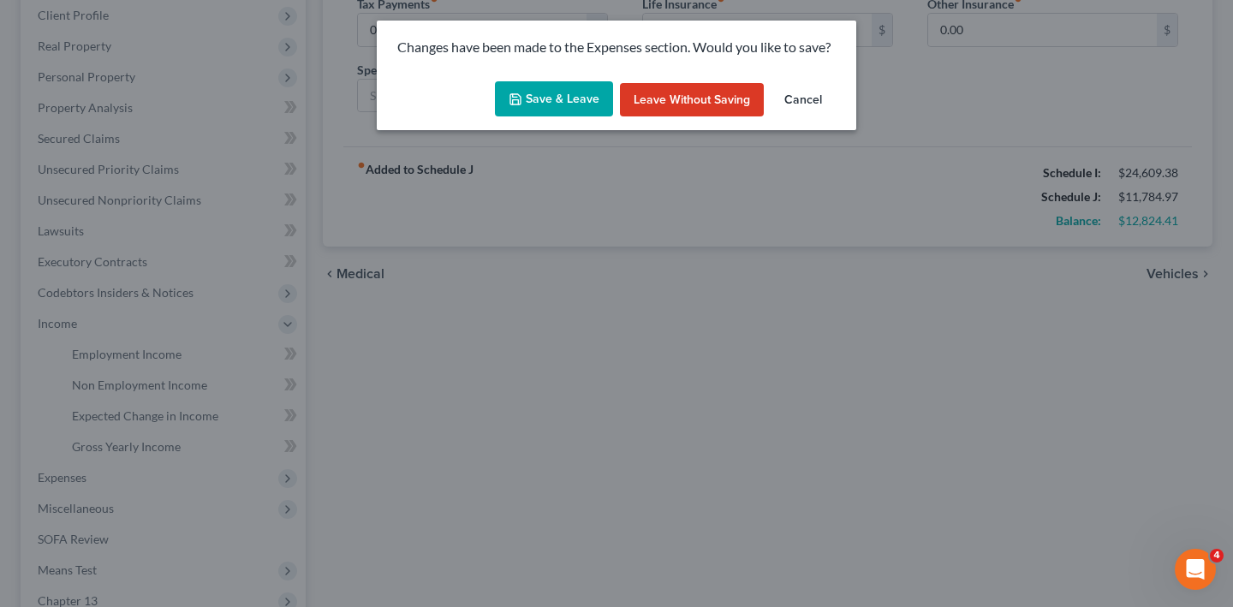
click at [569, 117] on button "Save & Leave" at bounding box center [554, 99] width 118 height 36
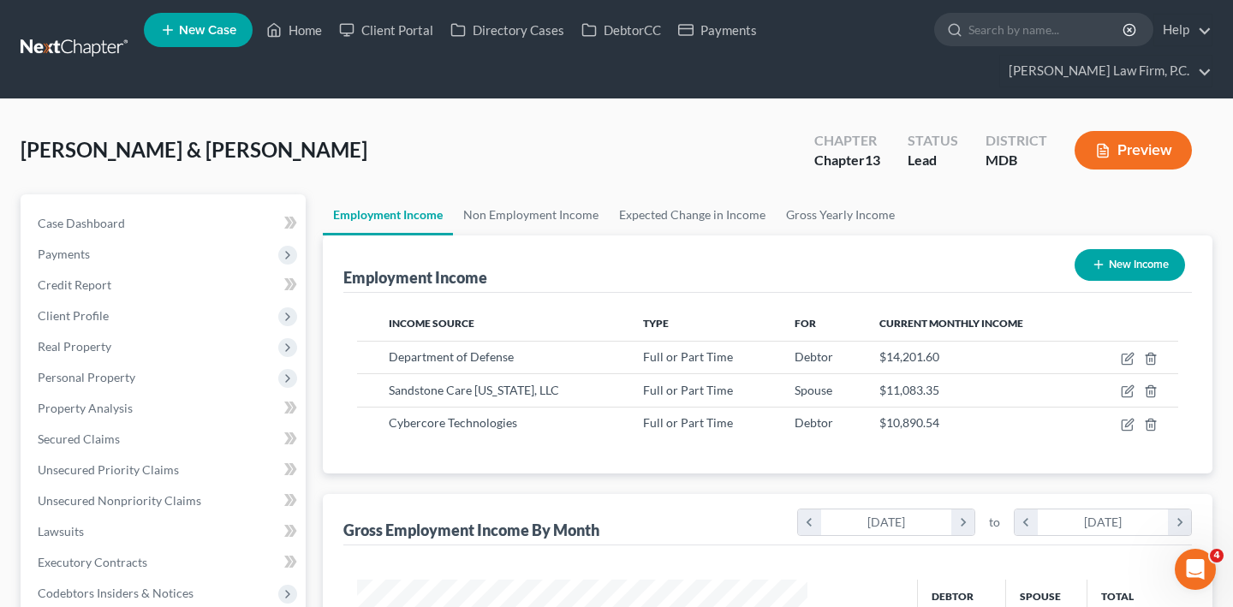
scroll to position [382, 484]
click at [1125, 360] on icon "button" at bounding box center [1129, 357] width 8 height 8
select select "0"
select select "21"
select select "1"
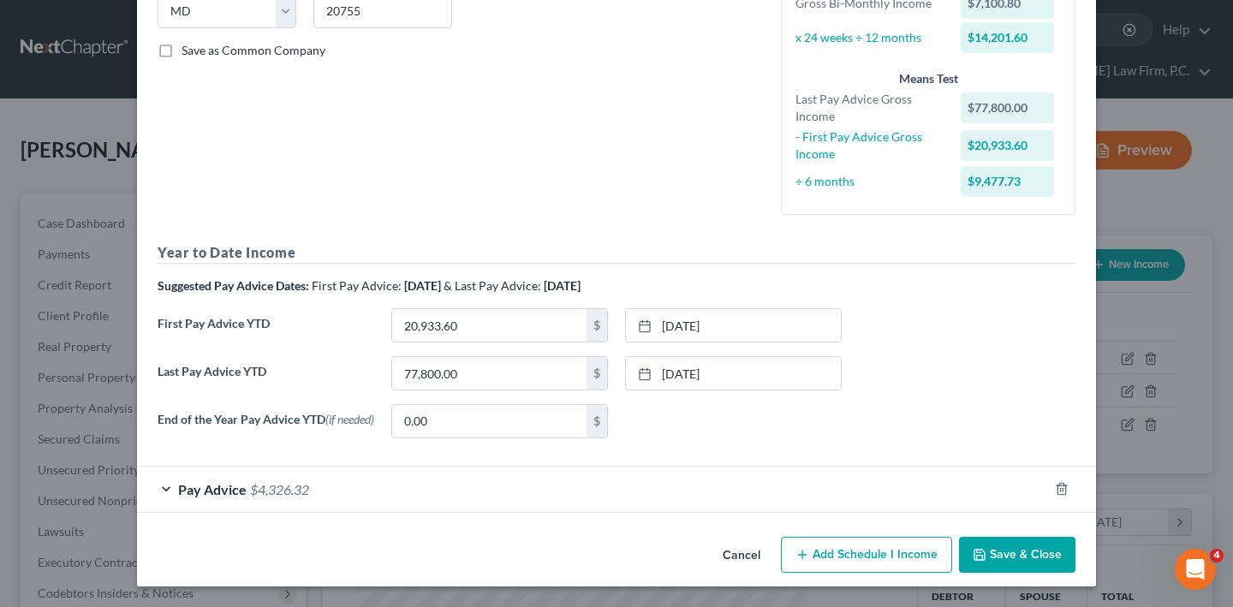
scroll to position [601, 0]
click at [250, 481] on span "$4,326.32" at bounding box center [279, 489] width 59 height 16
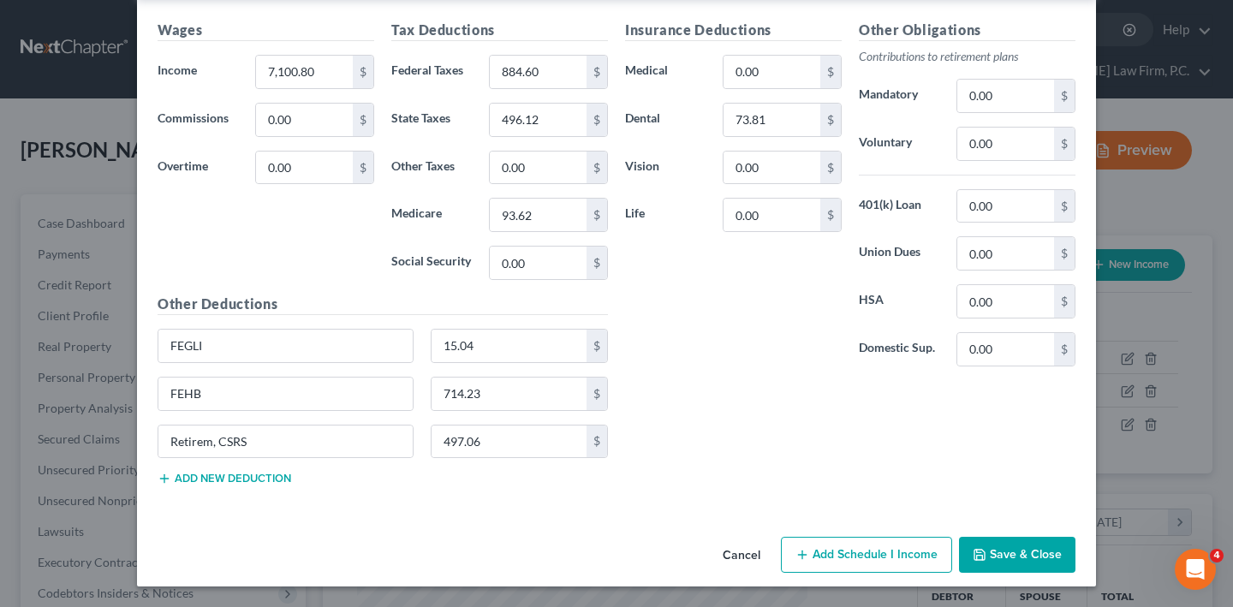
scroll to position [1237, 0]
click at [774, 539] on button "Cancel" at bounding box center [741, 556] width 65 height 34
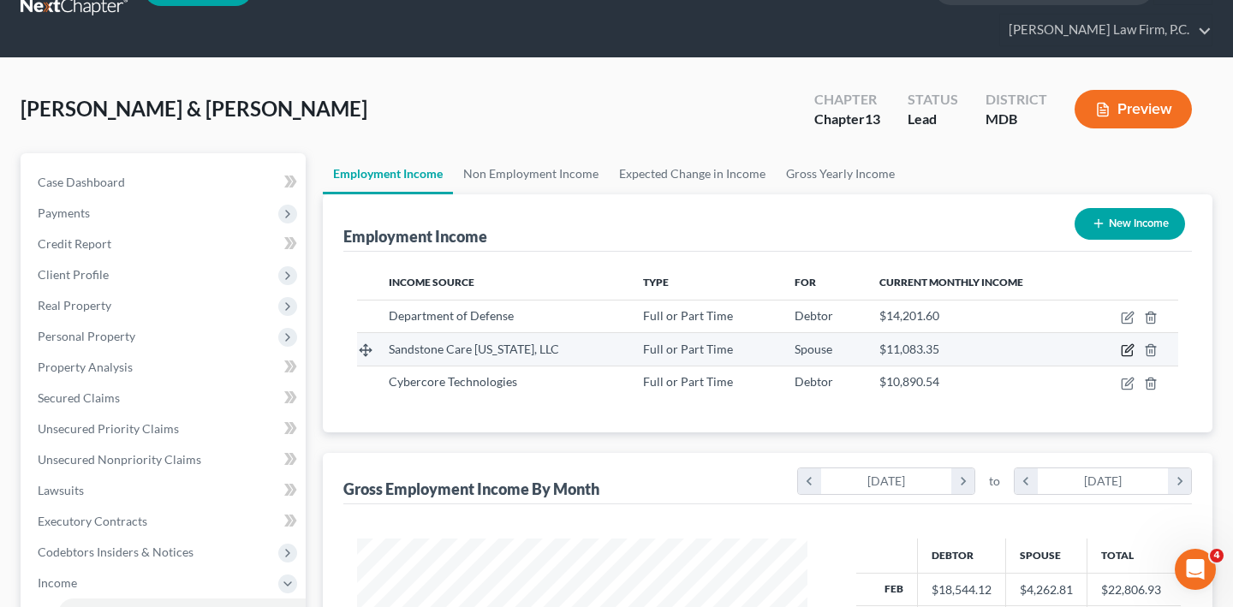
scroll to position [51, 0]
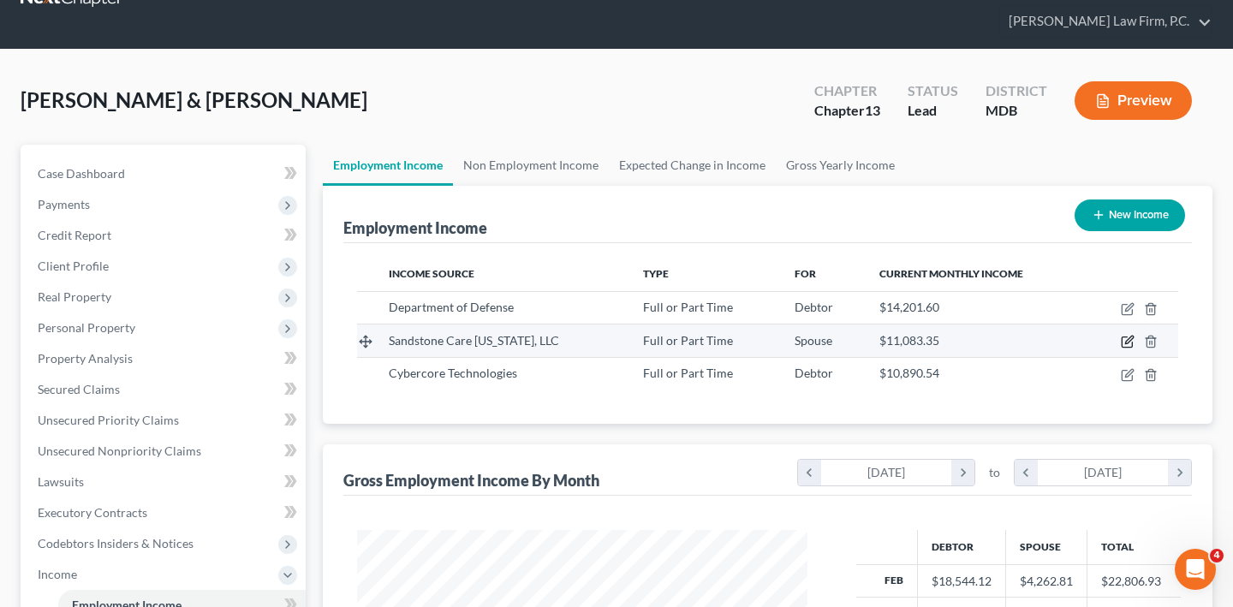
click at [1121, 348] on icon "button" at bounding box center [1128, 342] width 14 height 14
select select "0"
select select "5"
select select "2"
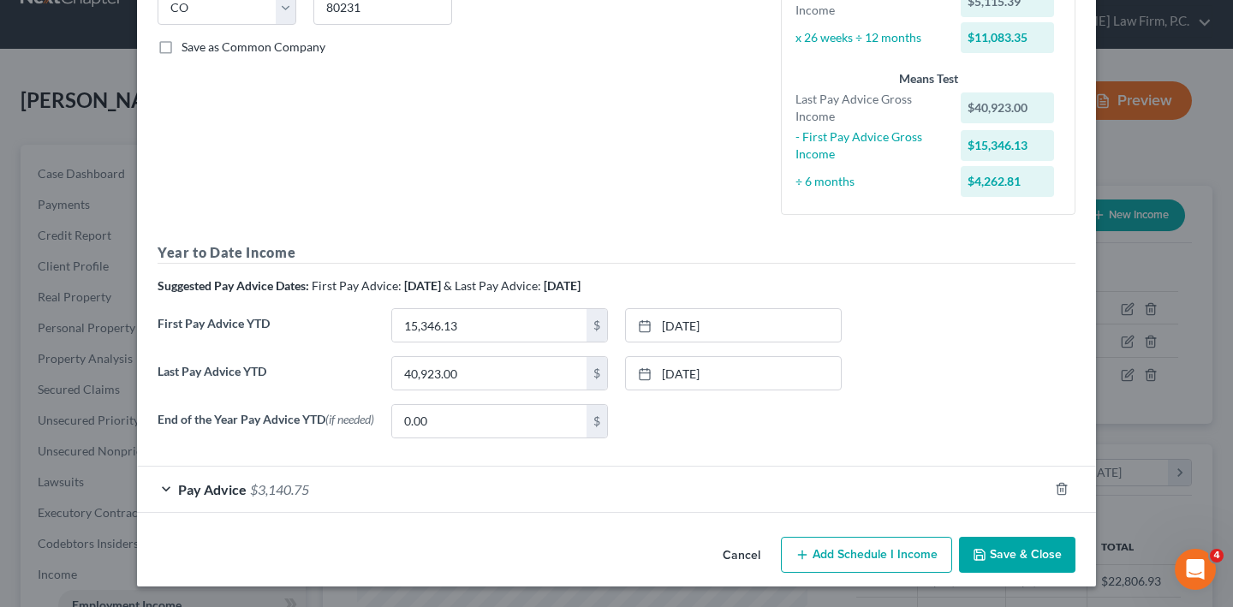
scroll to position [605, 0]
click at [436, 473] on div "Pay Advice $3,140.75" at bounding box center [592, 489] width 911 height 45
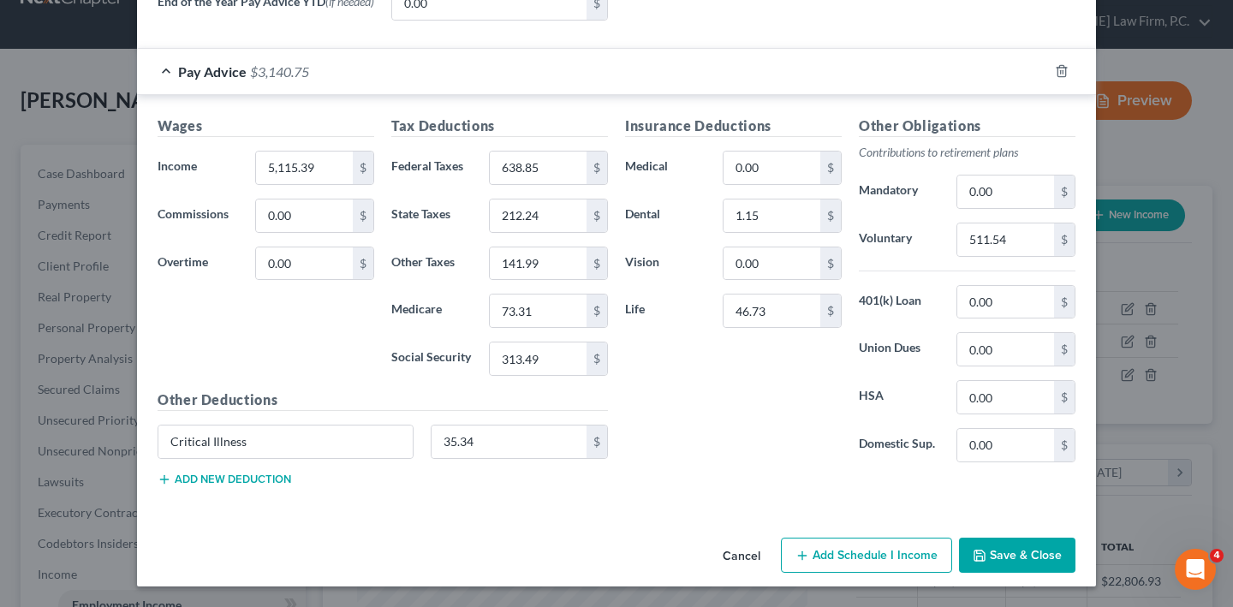
scroll to position [1123, 0]
click at [760, 539] on button "Cancel" at bounding box center [741, 556] width 65 height 34
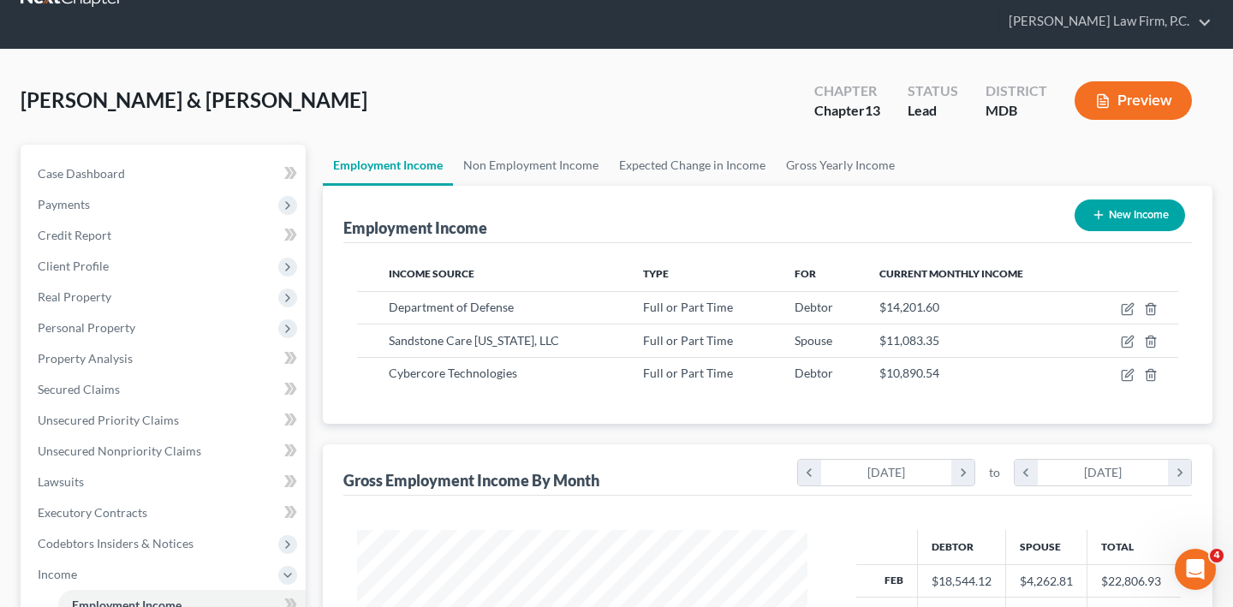
scroll to position [176, 0]
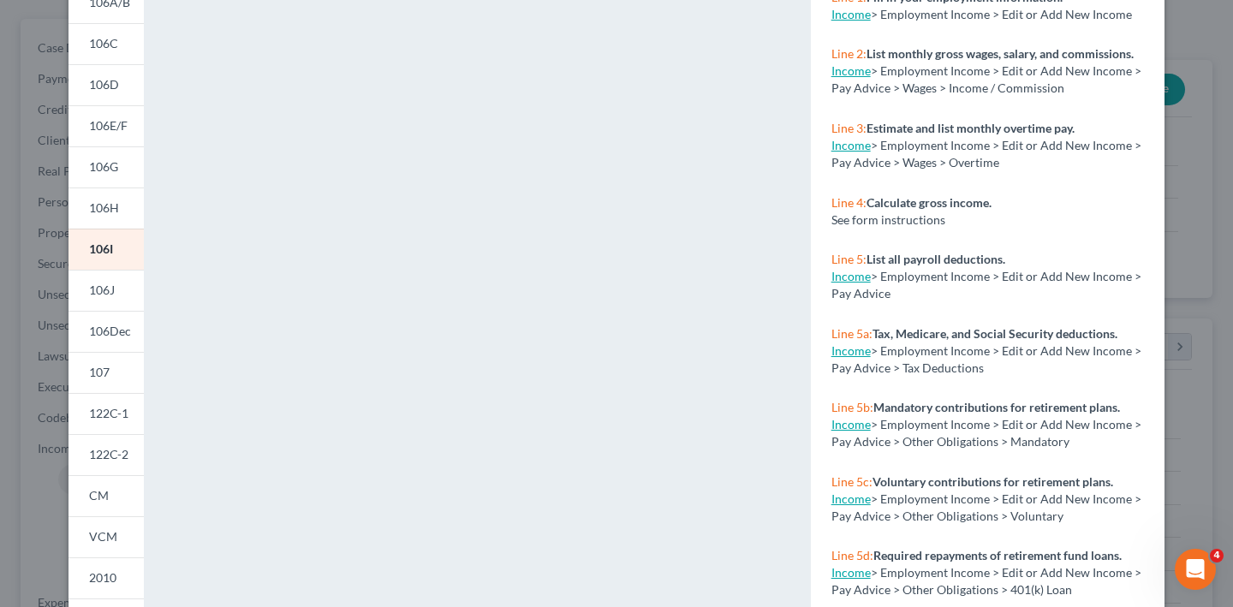
scroll to position [0, 0]
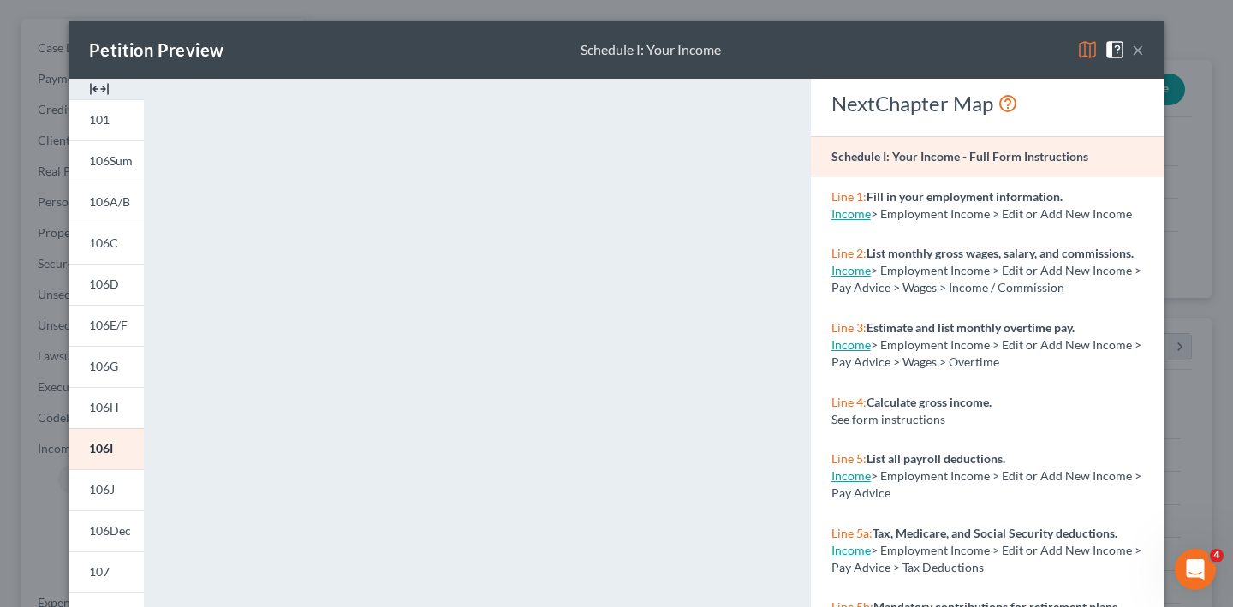
click at [1144, 60] on button "×" at bounding box center [1138, 49] width 12 height 21
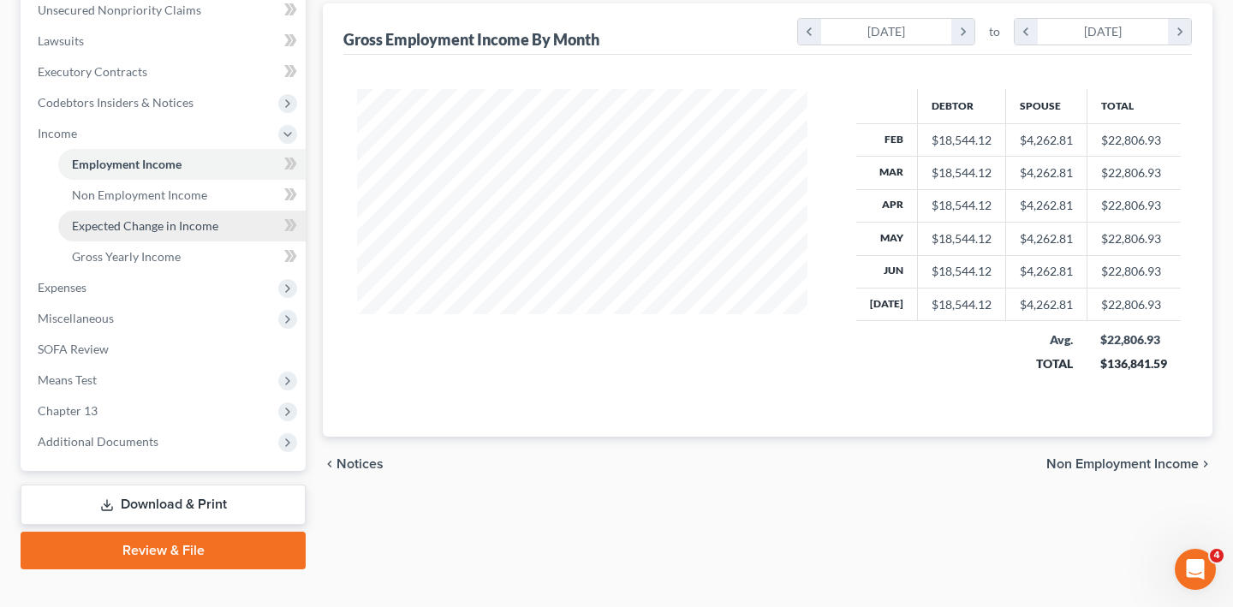
scroll to position [521, 0]
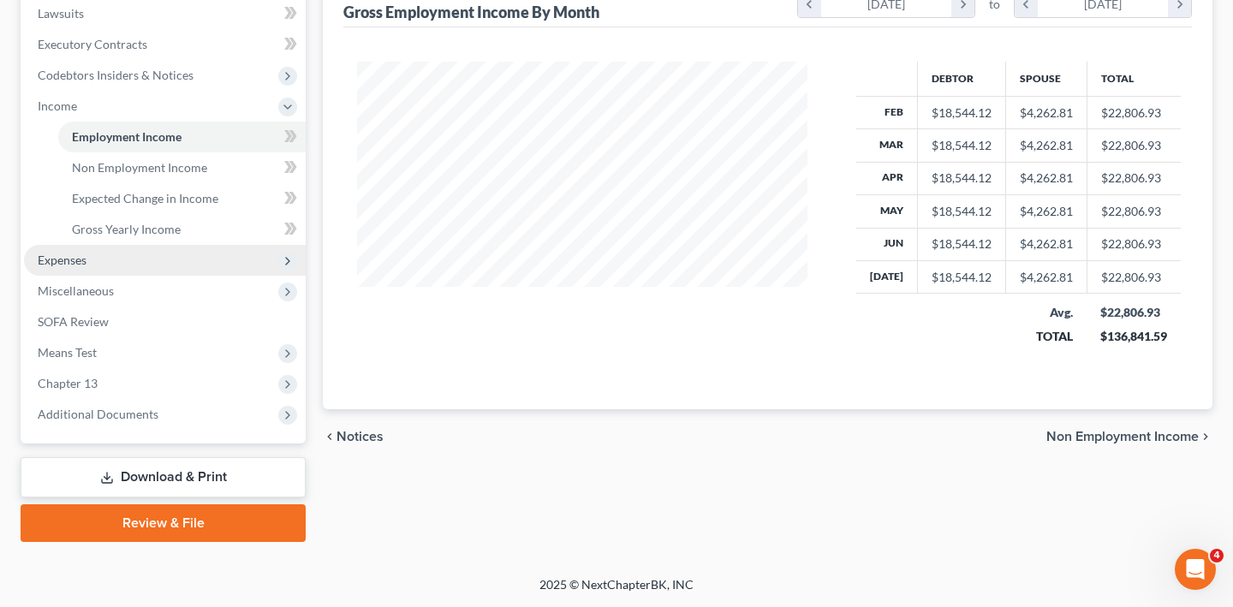
click at [145, 276] on span "Expenses" at bounding box center [165, 260] width 282 height 31
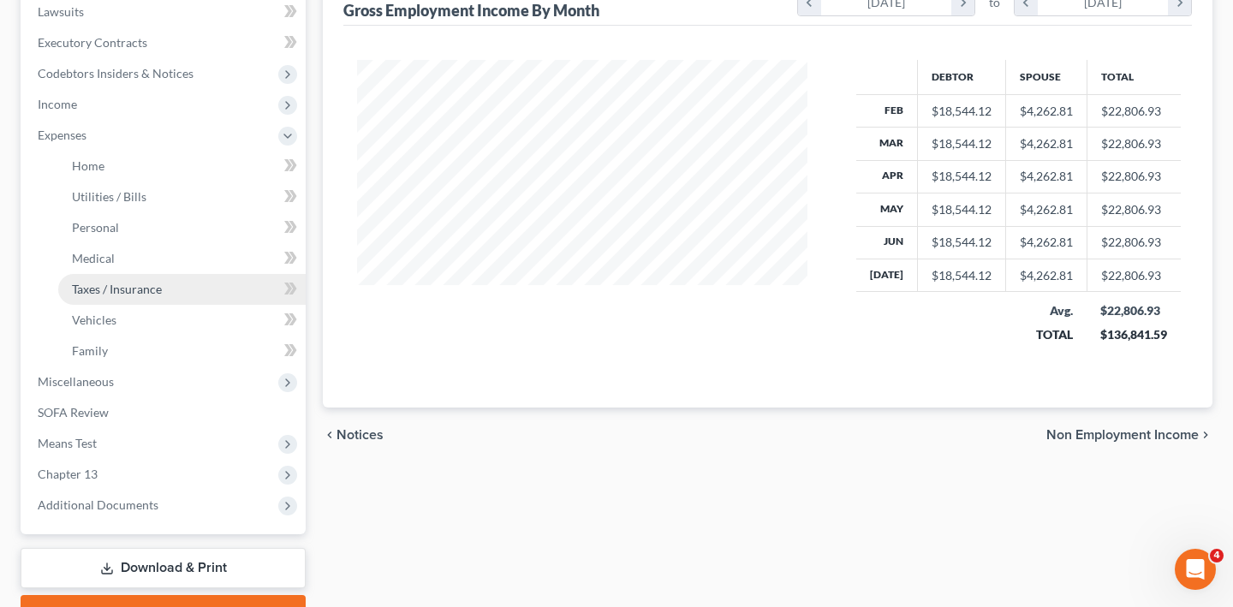
click at [148, 305] on link "Taxes / Insurance" at bounding box center [181, 289] width 247 height 31
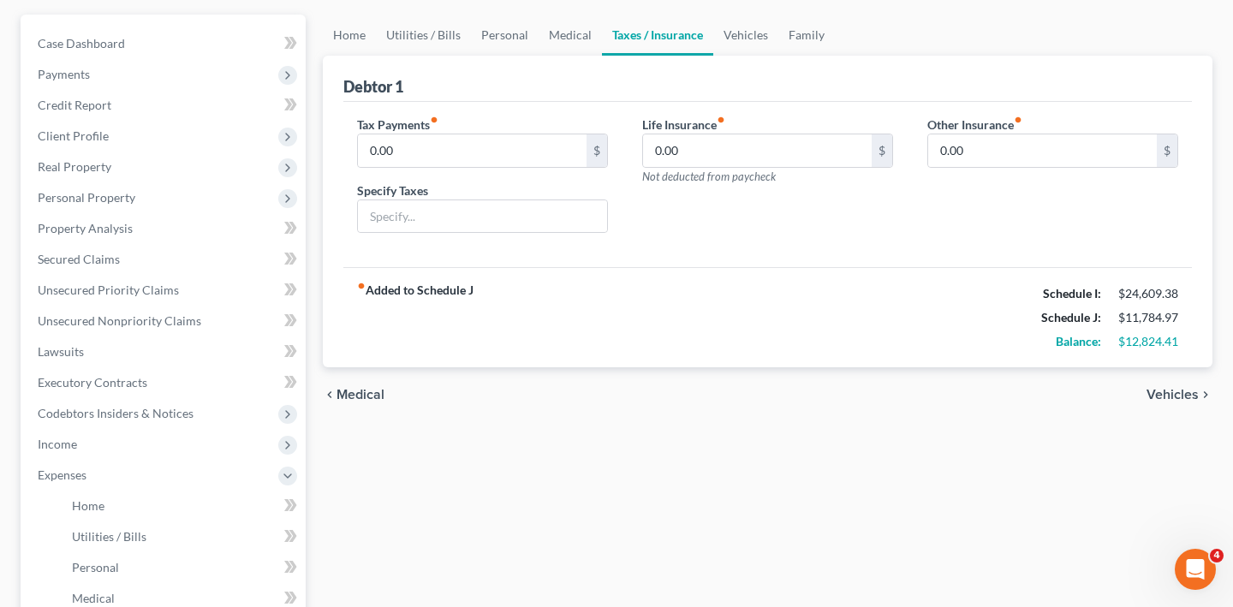
scroll to position [241, 0]
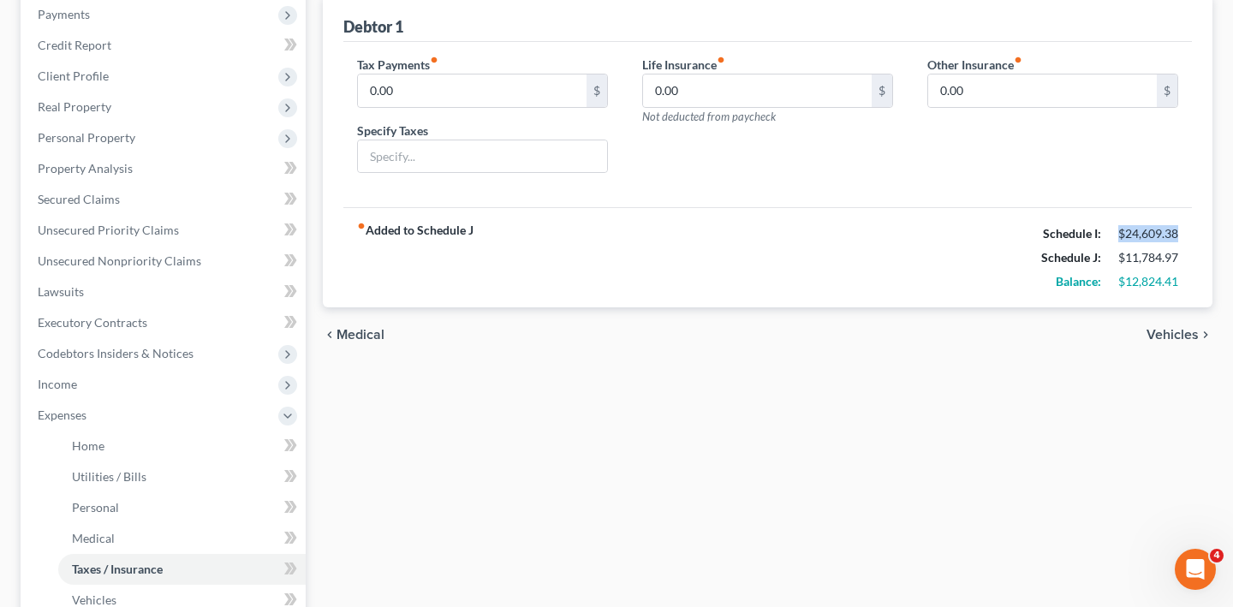
drag, startPoint x: 1090, startPoint y: 334, endPoint x: 1173, endPoint y: 335, distance: 83.0
click at [1173, 307] on div "fiber_manual_record Added to Schedule J Schedule I: $24,609.38 Schedule J: $11,…" at bounding box center [767, 257] width 848 height 100
drag, startPoint x: 1086, startPoint y: 362, endPoint x: 1190, endPoint y: 358, distance: 103.7
click at [1190, 308] on div "Debtor 1 Tax Payments fiber_manual_record 0.00 $ Specify Taxes Life Insurance f…" at bounding box center [768, 152] width 890 height 312
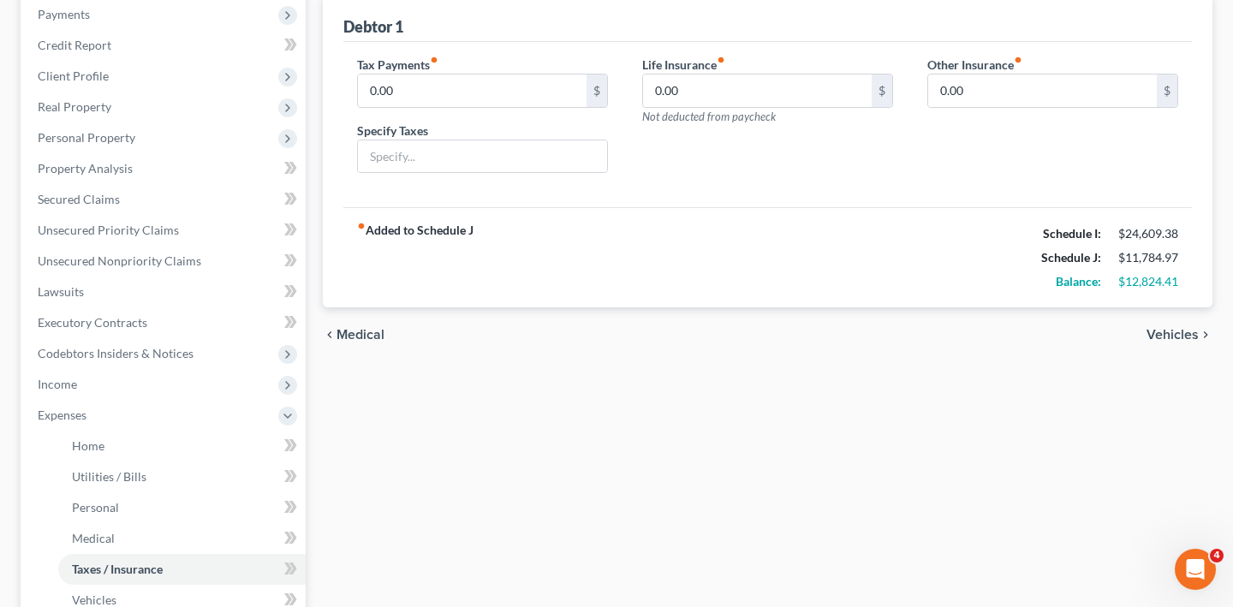
click at [1174, 307] on div "fiber_manual_record Added to Schedule J Schedule I: $24,609.38 Schedule J: $11,…" at bounding box center [767, 257] width 848 height 100
drag, startPoint x: 1168, startPoint y: 391, endPoint x: 1086, endPoint y: 392, distance: 81.3
click at [1110, 290] on div "$12,824.41" at bounding box center [1148, 281] width 77 height 17
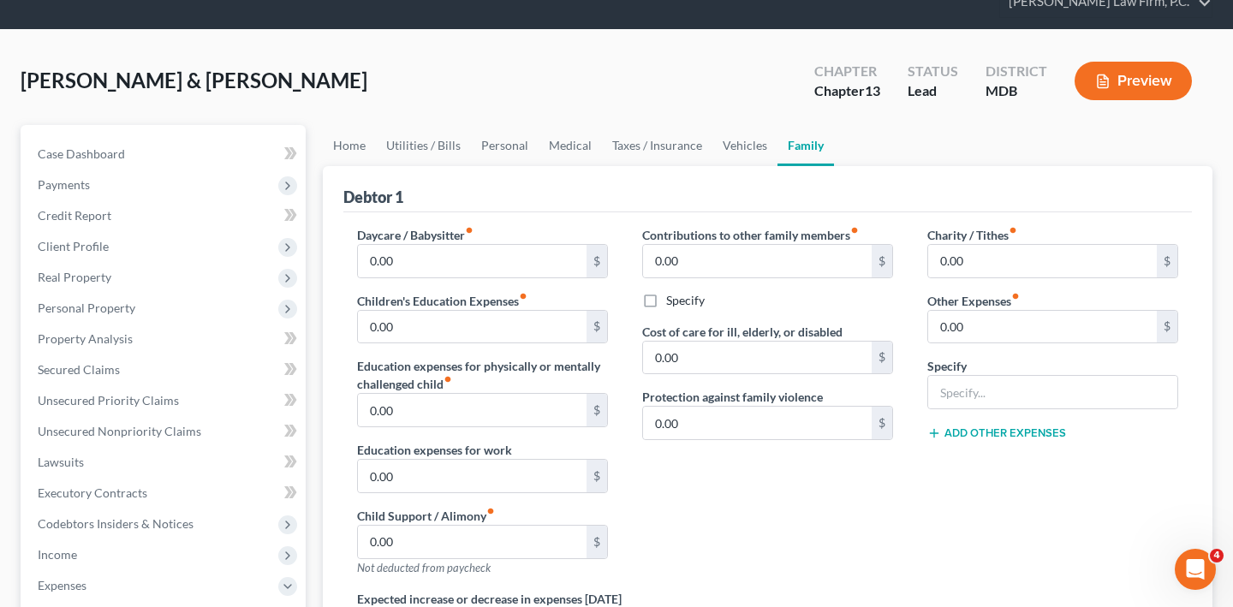
scroll to position [98, 0]
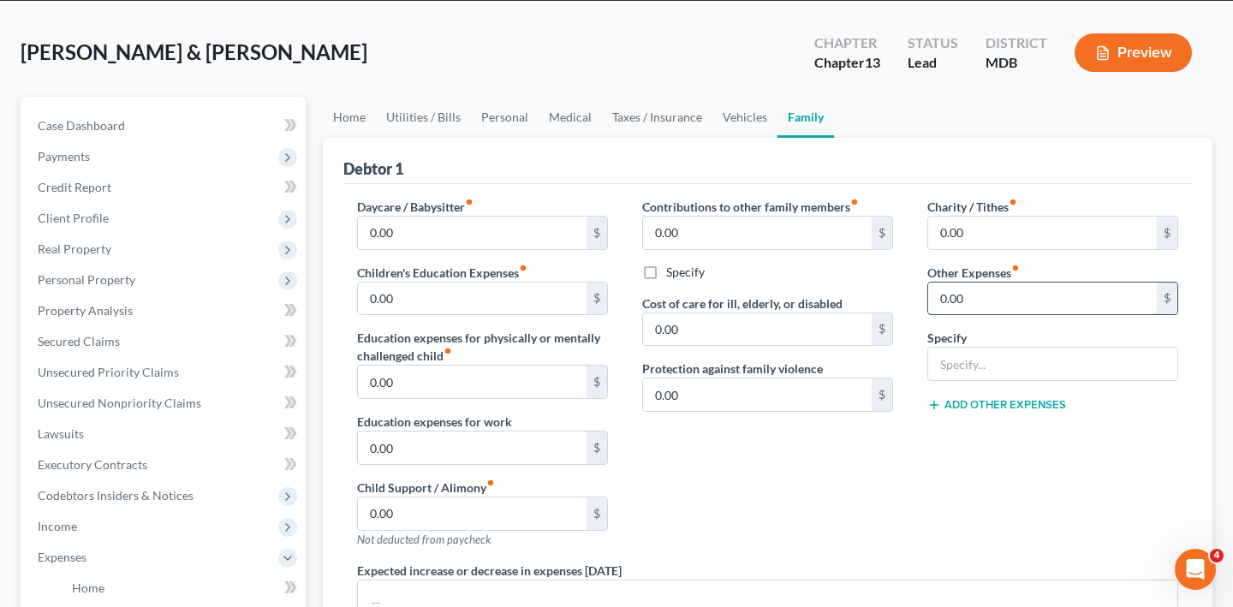
click at [993, 315] on input "0.00" at bounding box center [1042, 299] width 229 height 33
click at [949, 380] on input "text" at bounding box center [1052, 364] width 249 height 33
type input "Student Loan Repayment"
click at [1003, 315] on input "0.00" at bounding box center [1042, 299] width 229 height 33
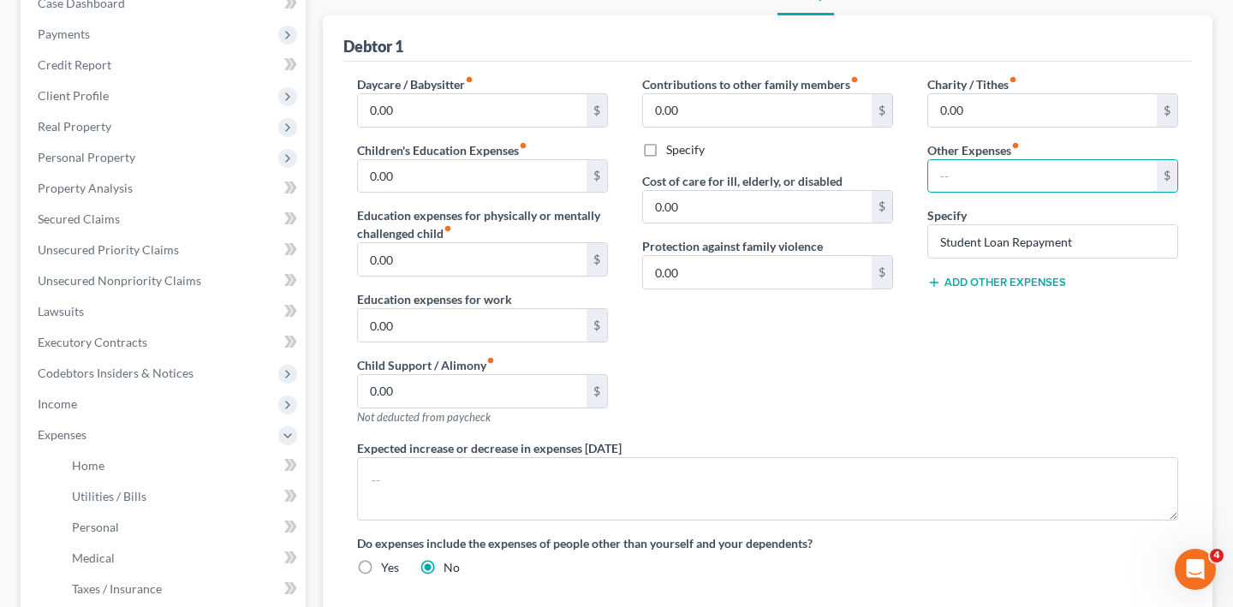
scroll to position [242, 0]
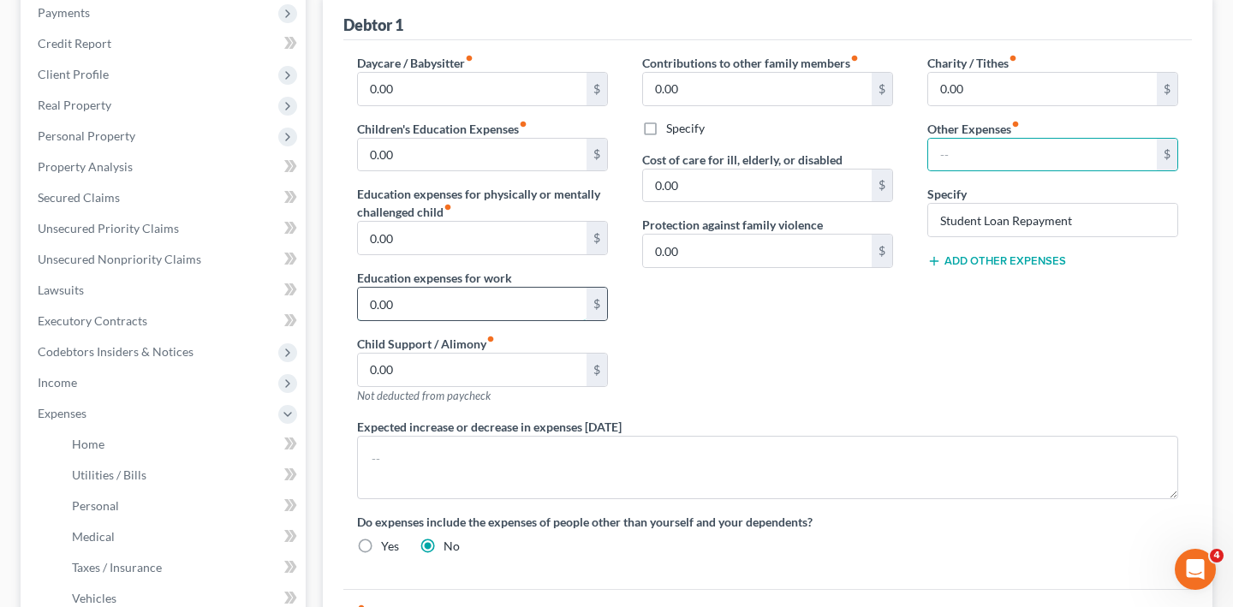
click at [461, 320] on input "0.00" at bounding box center [472, 304] width 229 height 33
click at [1014, 171] on input "text" at bounding box center [1042, 155] width 229 height 33
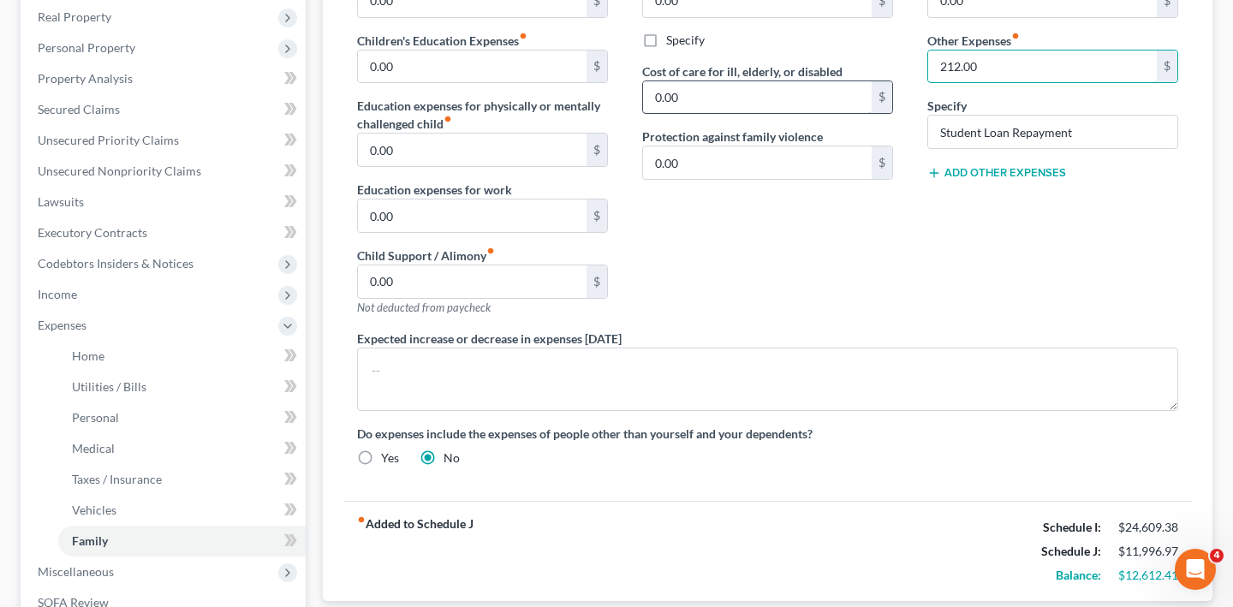
scroll to position [317, 0]
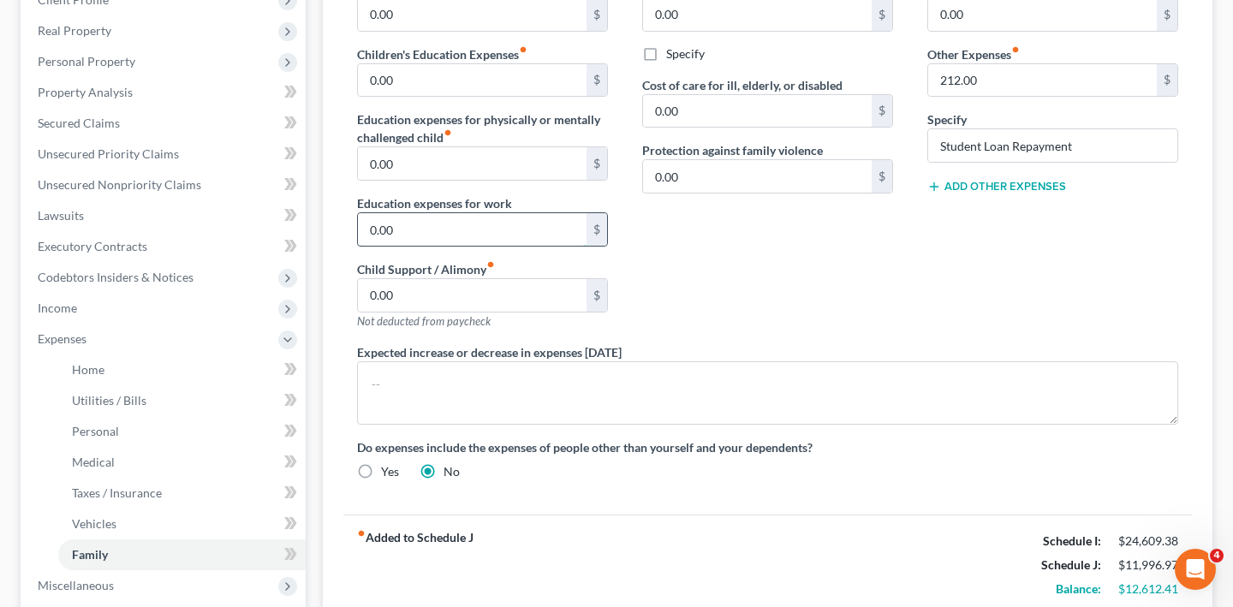
click at [500, 246] on input "0.00" at bounding box center [472, 229] width 229 height 33
click at [1016, 97] on input "212.00" at bounding box center [1042, 80] width 229 height 33
type input "365.00"
click at [941, 343] on div "Charity / Tithes fiber_manual_record 0.00 $ Other Expenses fiber_manual_record …" at bounding box center [1052, 161] width 285 height 364
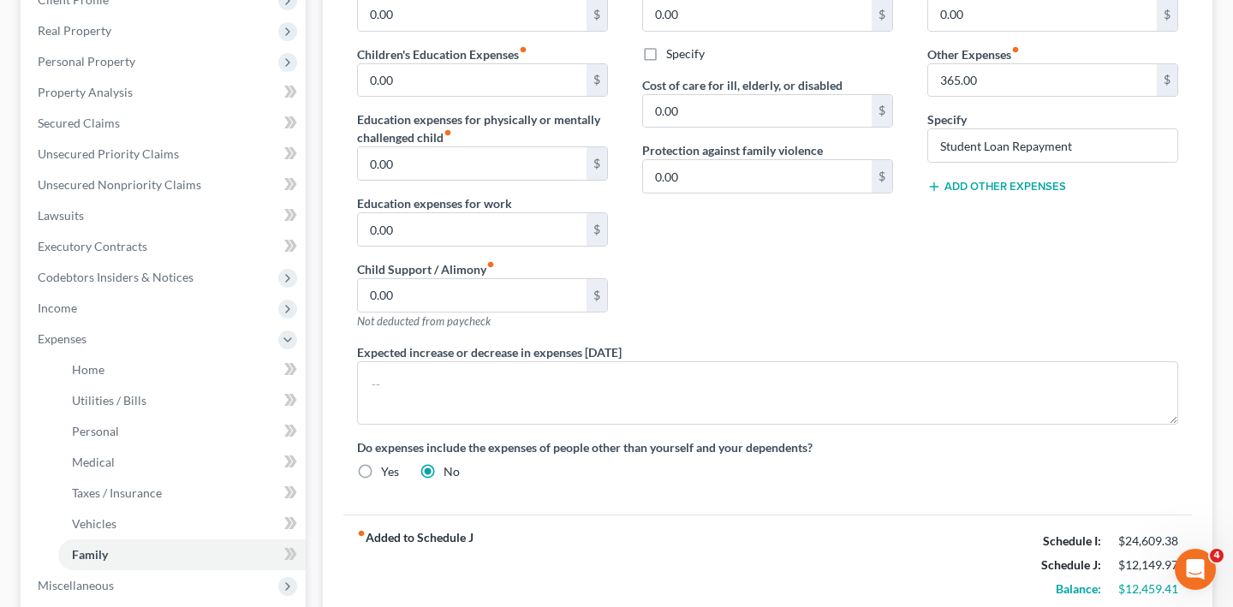
scroll to position [328, 0]
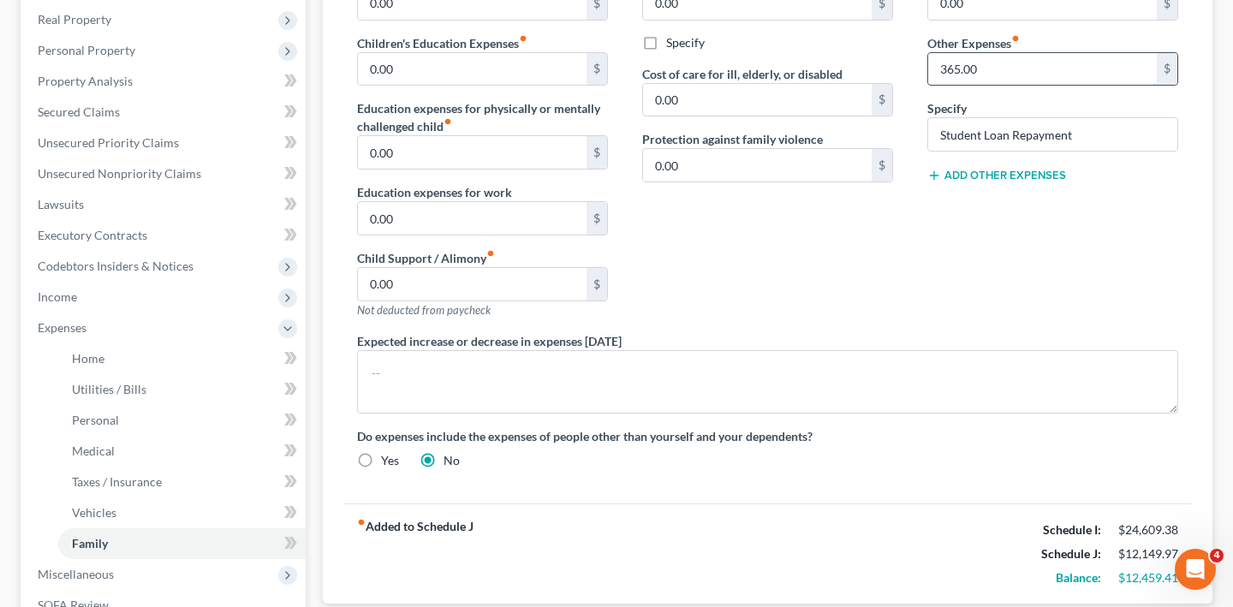
click at [1014, 86] on input "365.00" at bounding box center [1042, 69] width 229 height 33
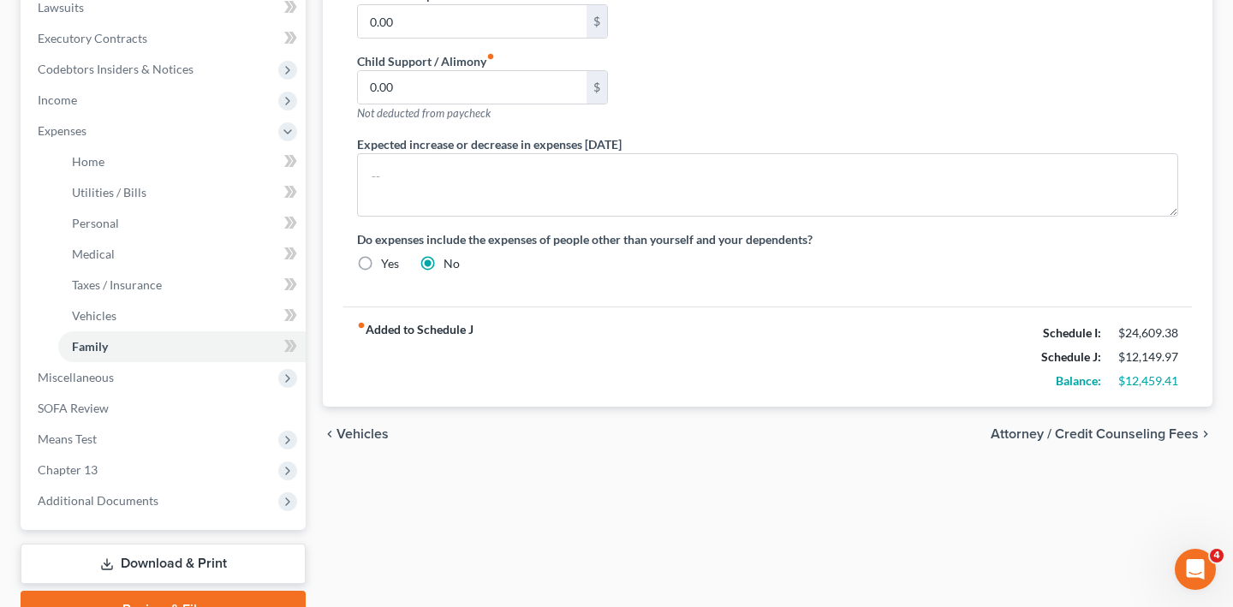
scroll to position [470, 0]
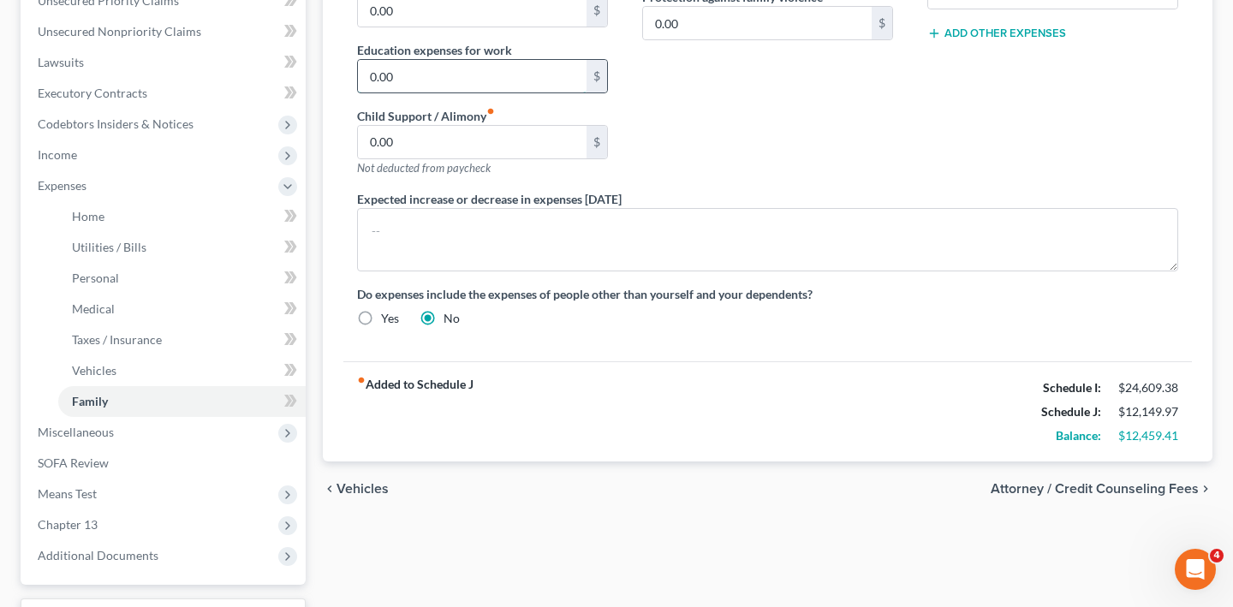
click at [467, 92] on input "0.00" at bounding box center [472, 76] width 229 height 33
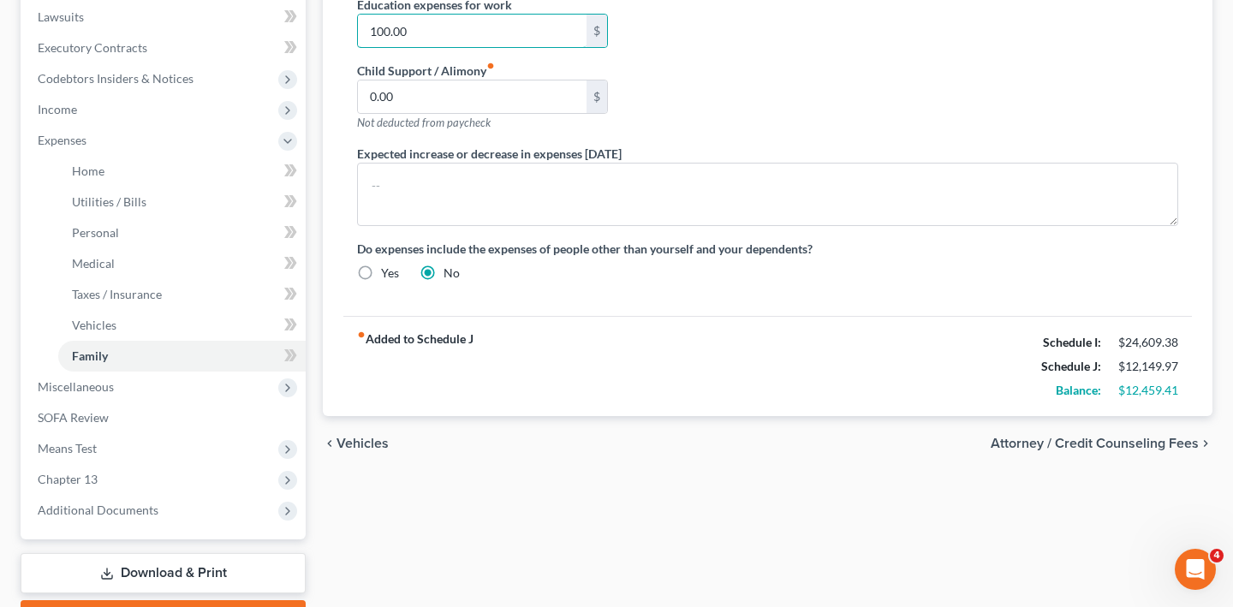
scroll to position [509, 0]
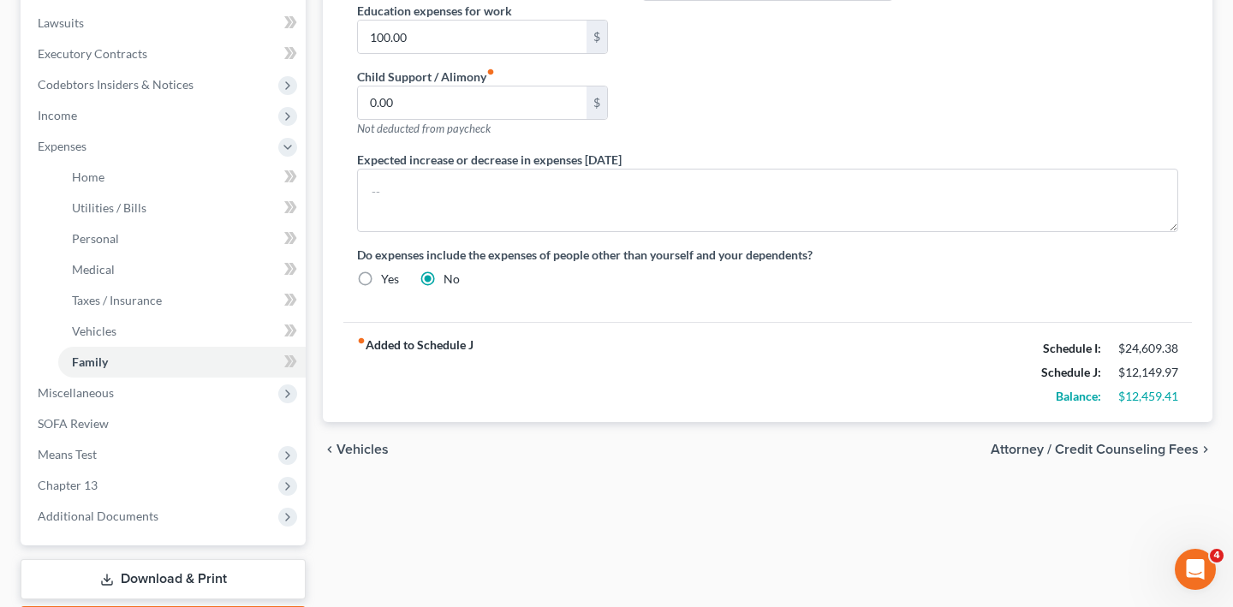
click at [486, 53] on input "100.00" at bounding box center [472, 37] width 229 height 33
click at [530, 53] on input "100.00" at bounding box center [472, 37] width 229 height 33
type input "300.00"
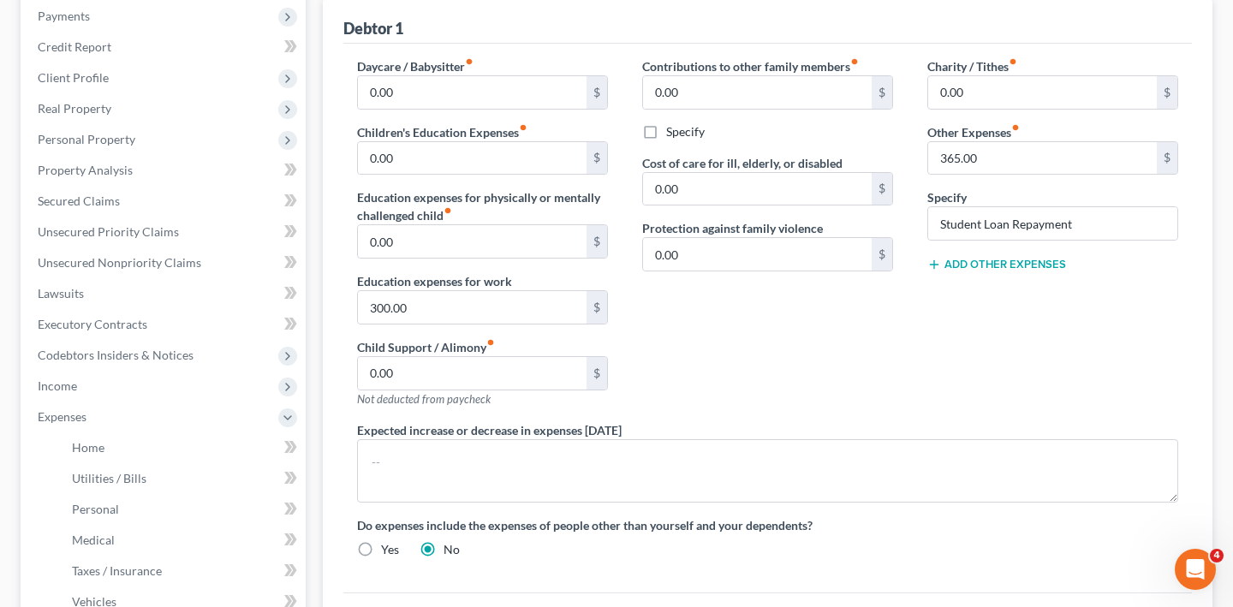
scroll to position [236, 0]
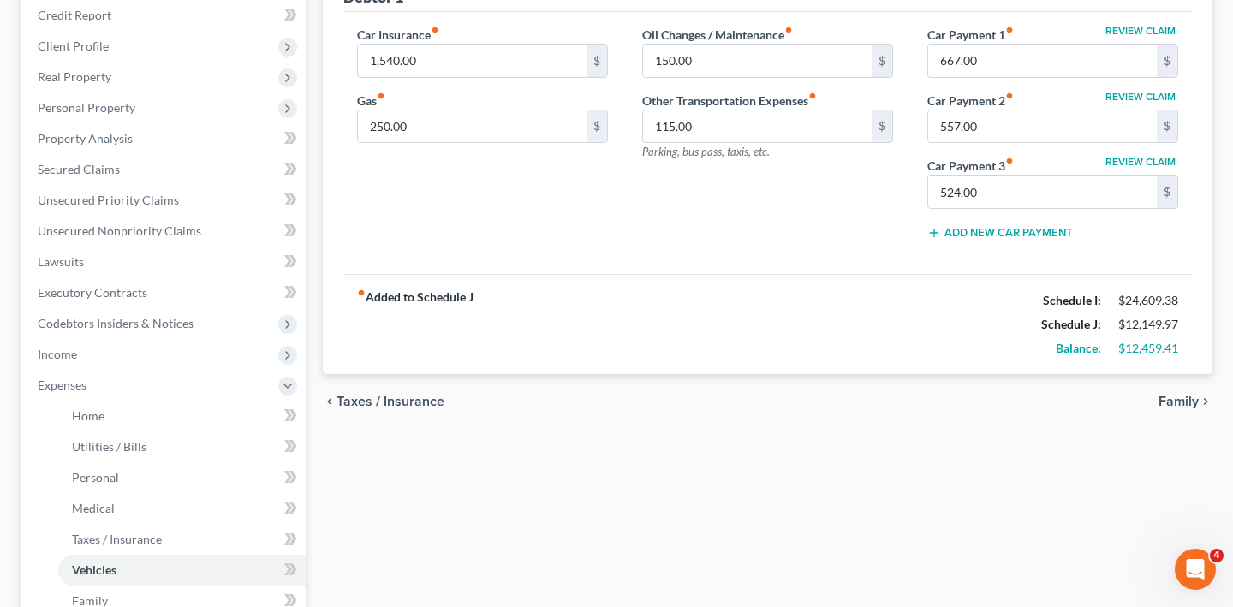
scroll to position [275, 0]
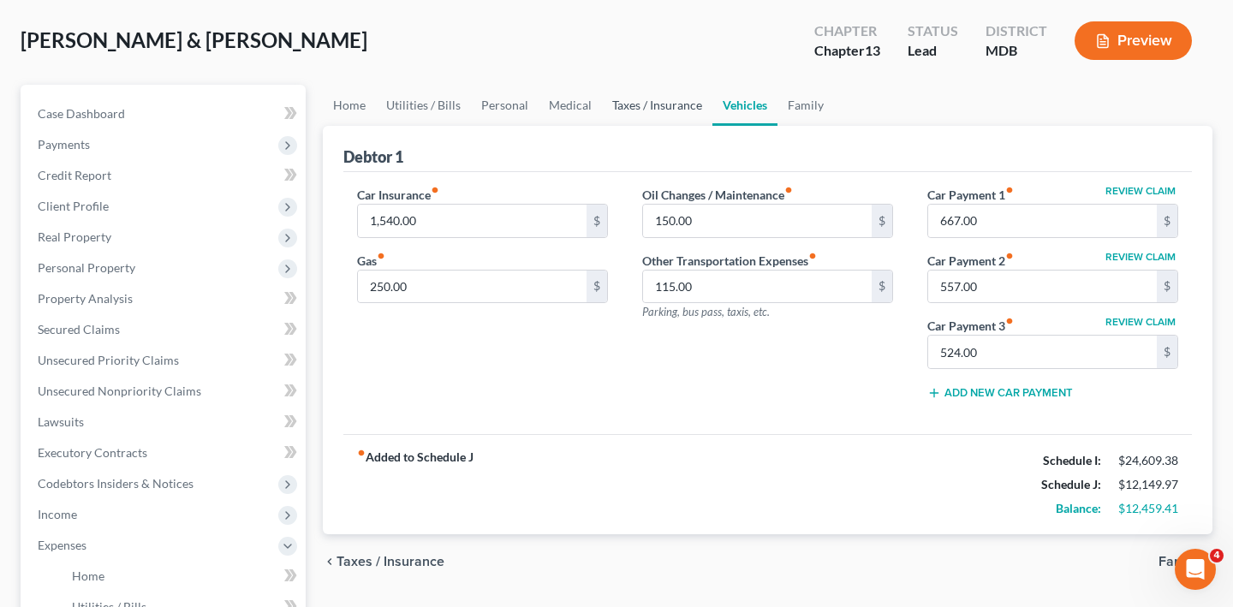
click at [712, 126] on link "Taxes / Insurance" at bounding box center [657, 105] width 110 height 41
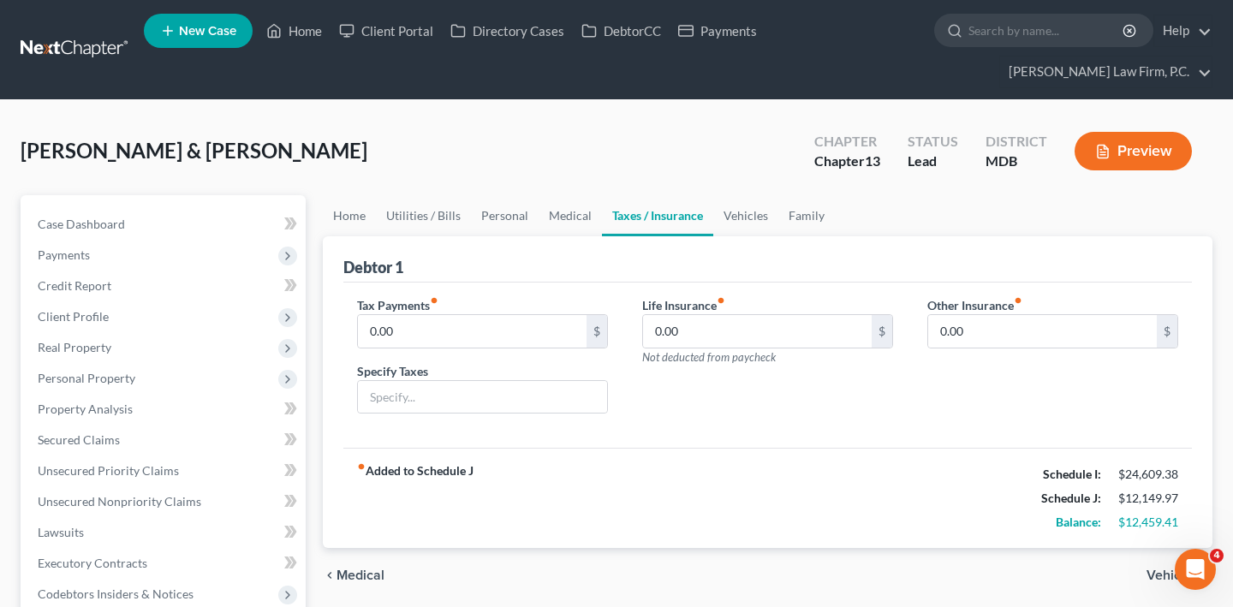
scroll to position [101, 0]
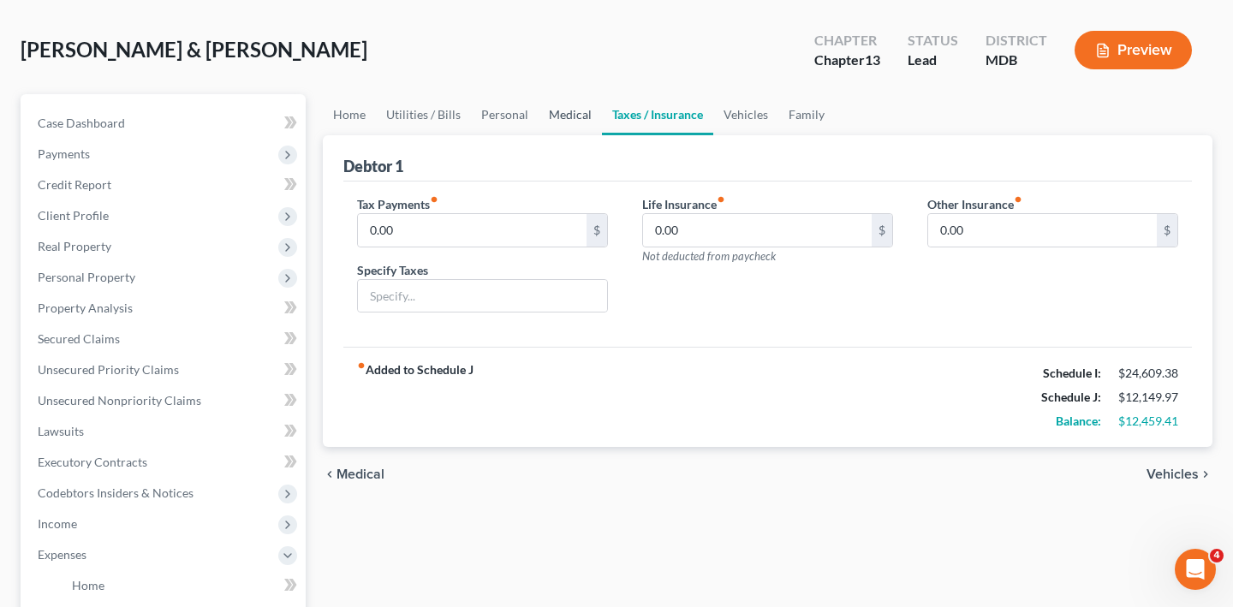
click at [602, 135] on link "Medical" at bounding box center [570, 114] width 63 height 41
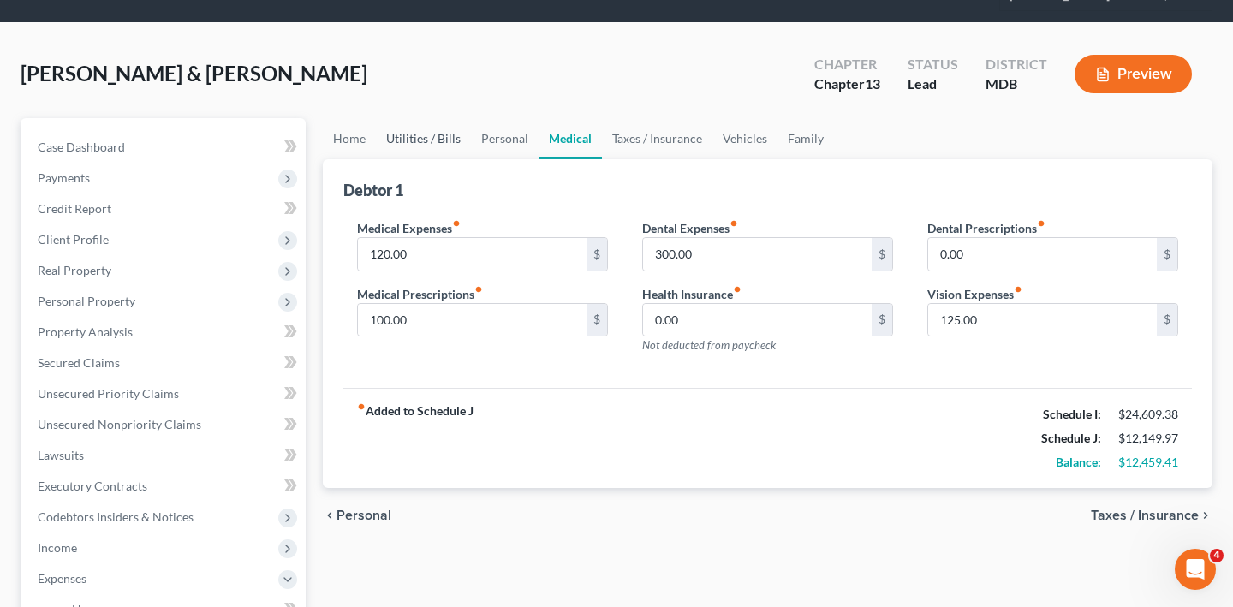
scroll to position [102, 0]
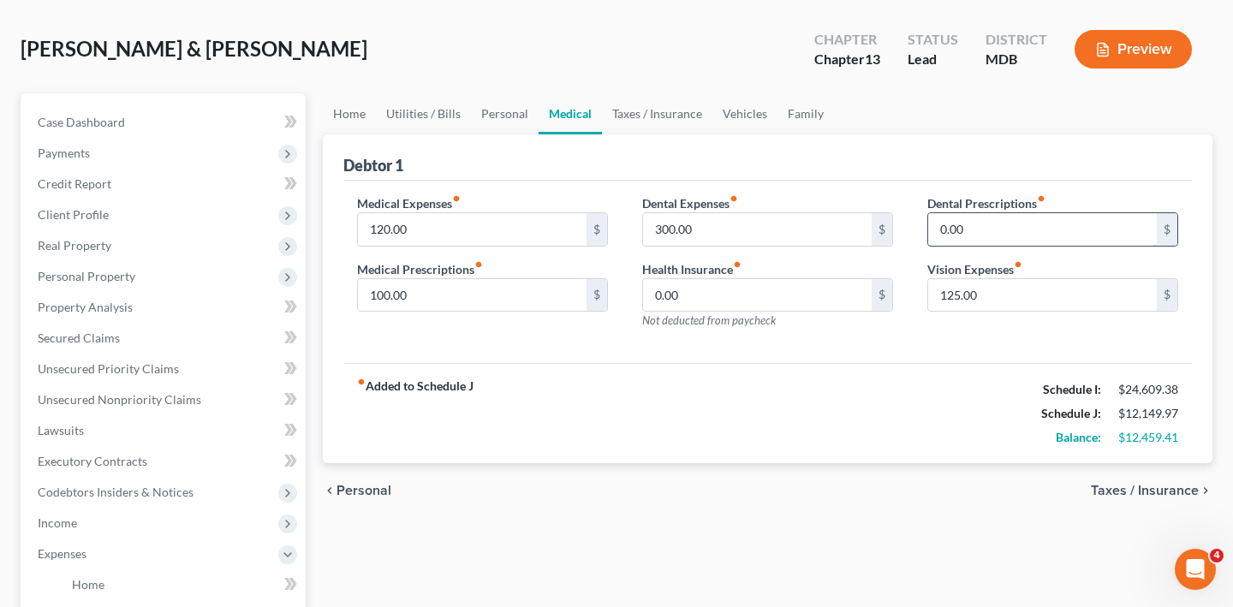
click at [1011, 246] on input "0.00" at bounding box center [1042, 229] width 229 height 33
type input "65.00"
click at [774, 312] on input "0.00" at bounding box center [757, 295] width 229 height 33
click at [562, 364] on div "Medical Expenses fiber_manual_record 120.00 $ Medical Prescriptions fiber_manua…" at bounding box center [767, 272] width 848 height 183
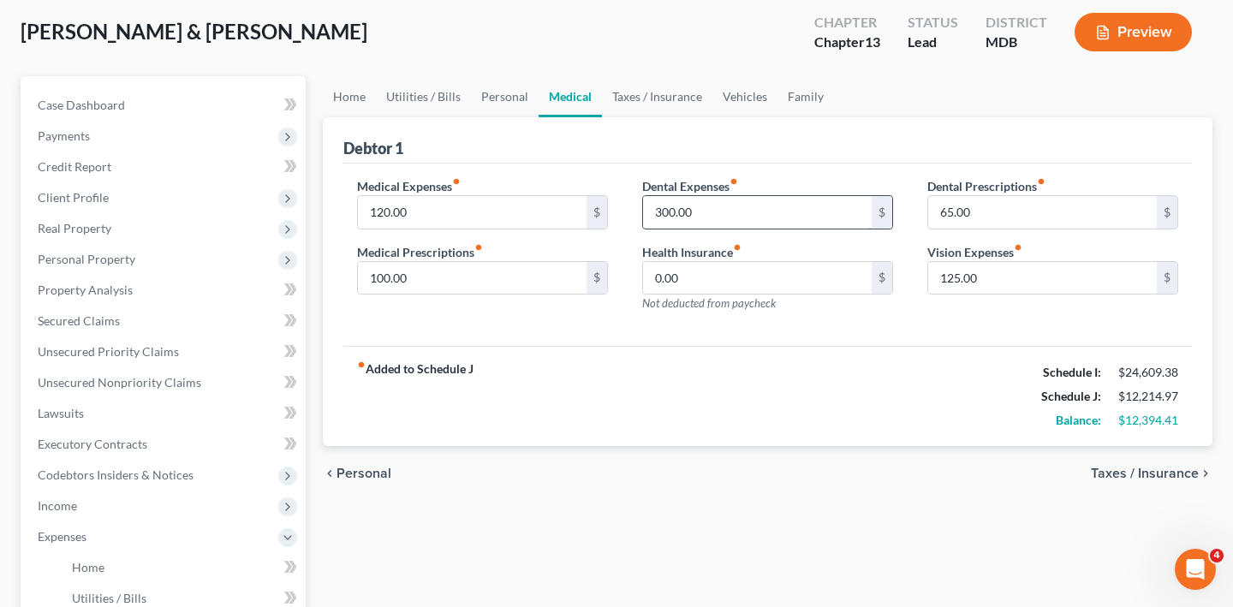
scroll to position [109, 0]
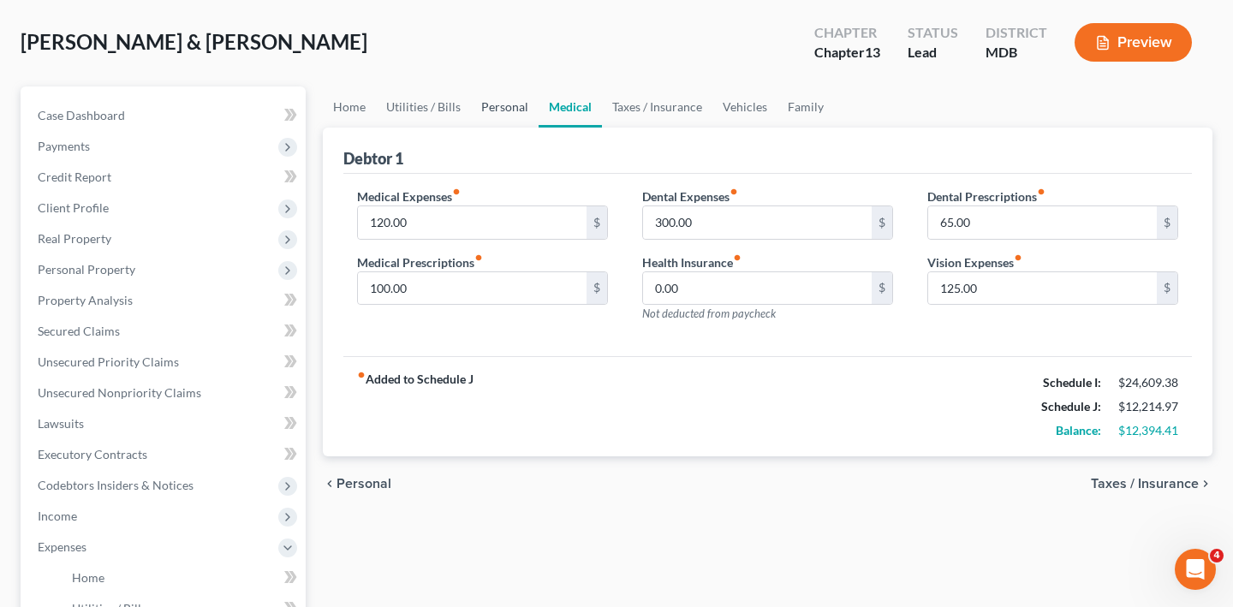
click at [539, 128] on link "Personal" at bounding box center [505, 106] width 68 height 41
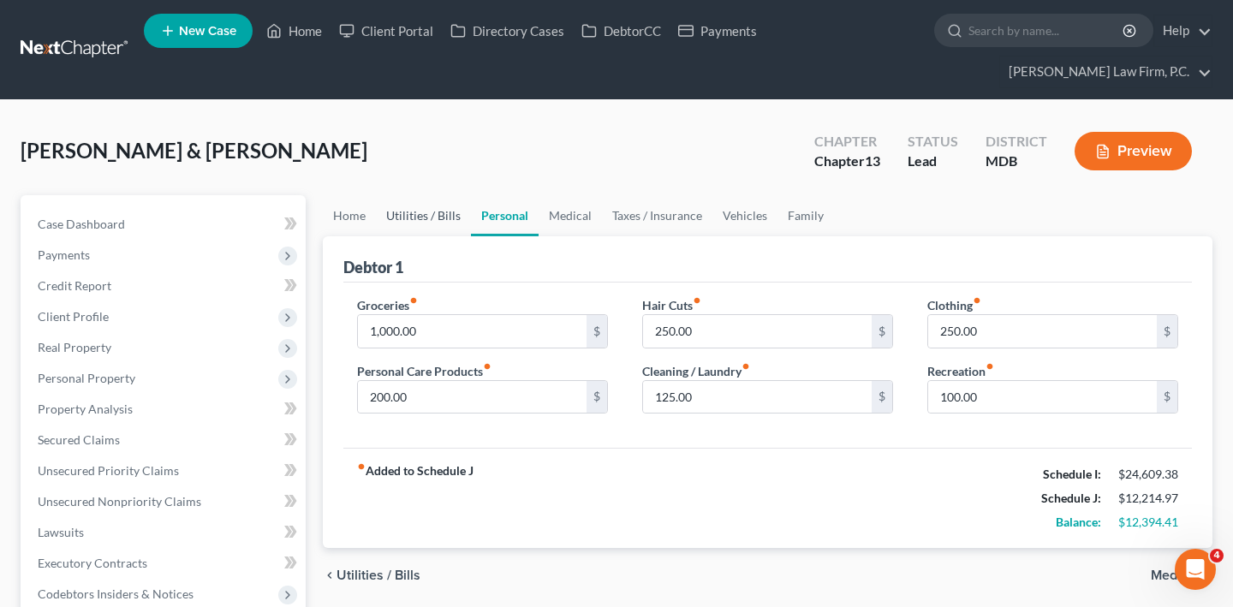
click at [446, 236] on link "Utilities / Bills" at bounding box center [423, 215] width 95 height 41
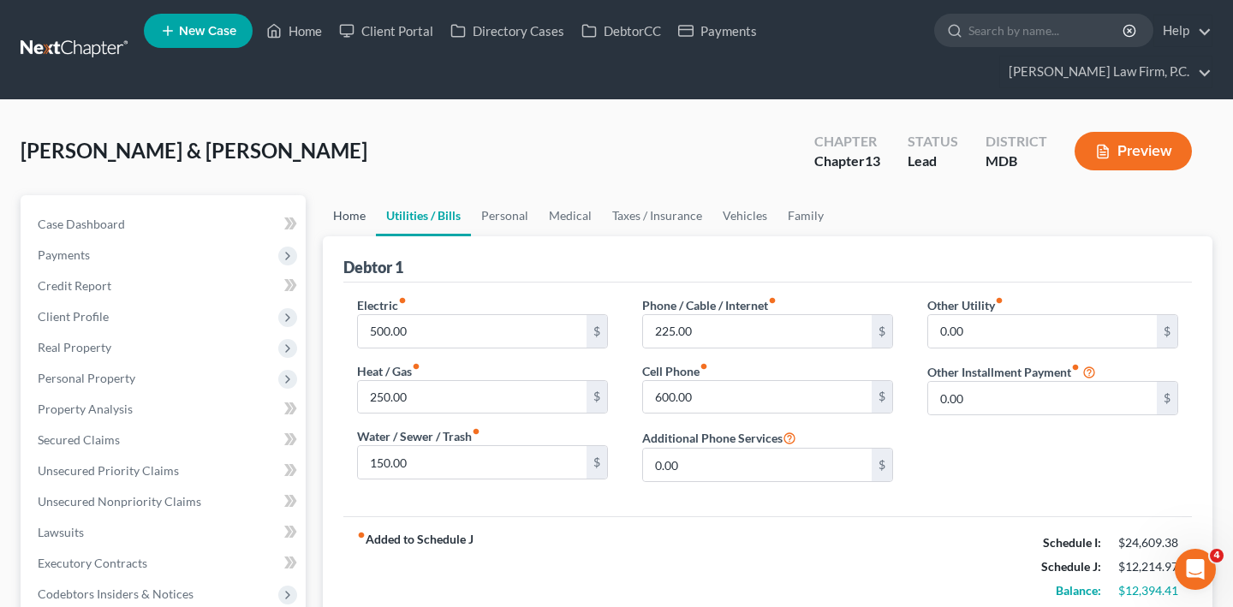
click at [354, 236] on link "Home" at bounding box center [349, 215] width 53 height 41
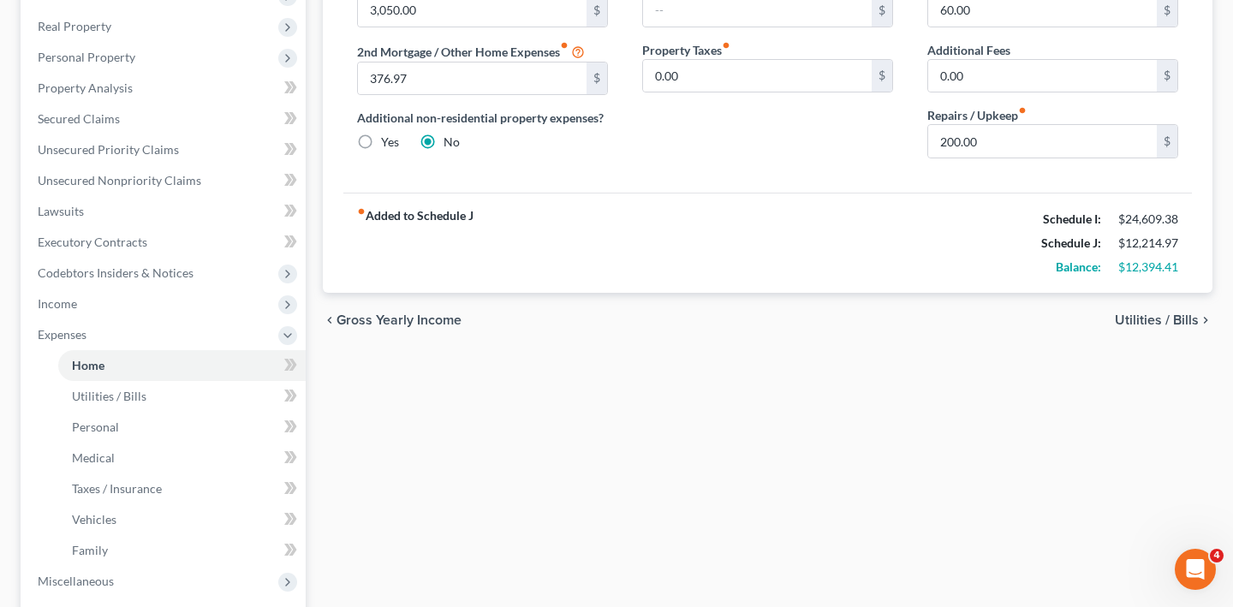
scroll to position [327, 0]
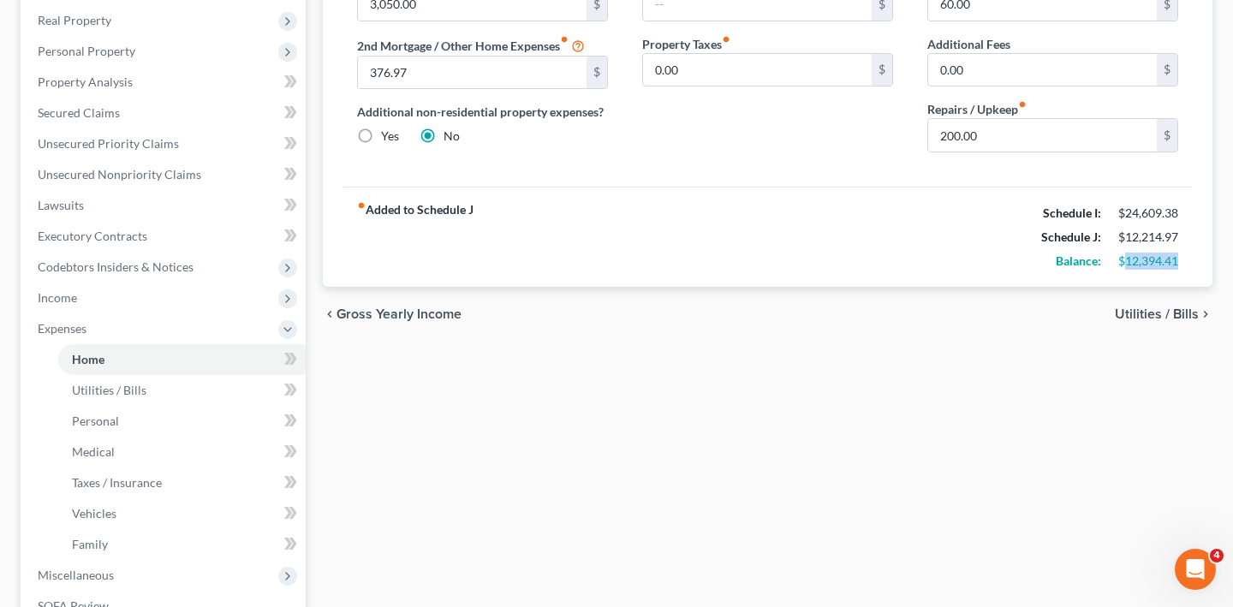
drag, startPoint x: 1164, startPoint y: 450, endPoint x: 1094, endPoint y: 449, distance: 70.2
click at [1118, 270] on div "$12,394.41" at bounding box center [1148, 261] width 60 height 17
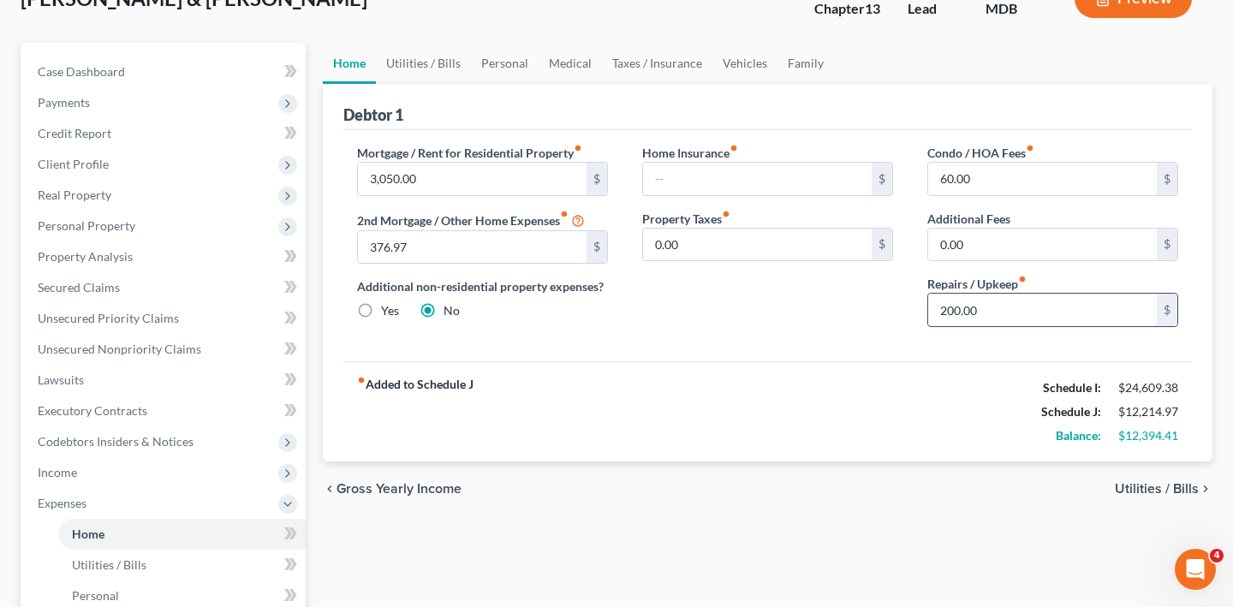
scroll to position [0, 0]
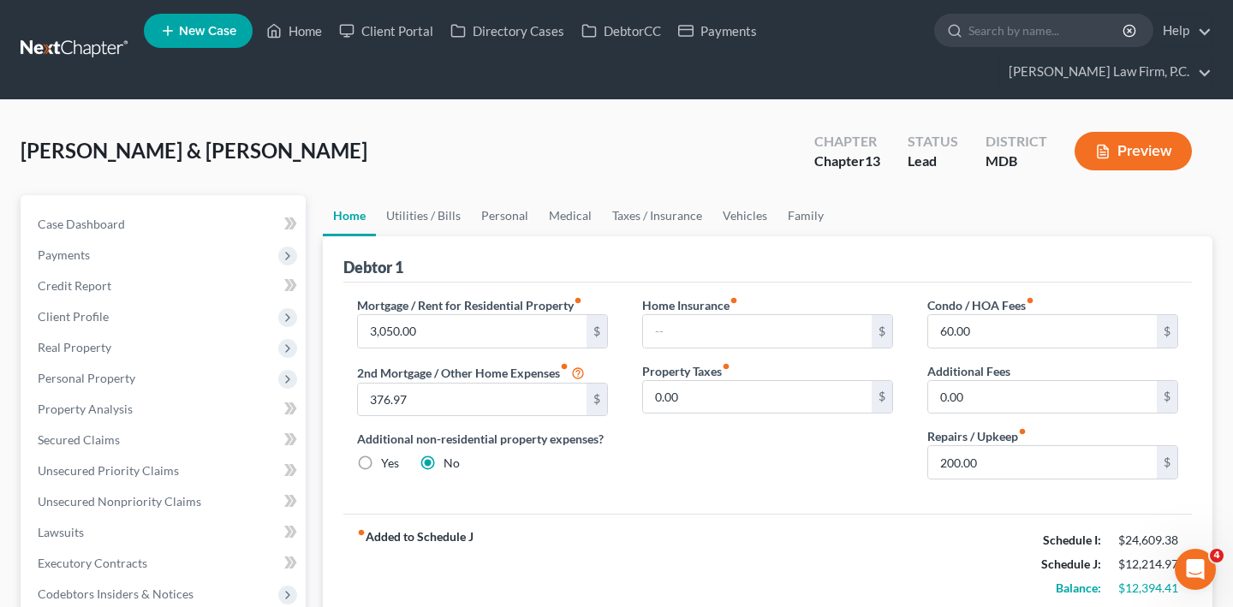
click at [1110, 170] on button "Preview" at bounding box center [1132, 151] width 117 height 39
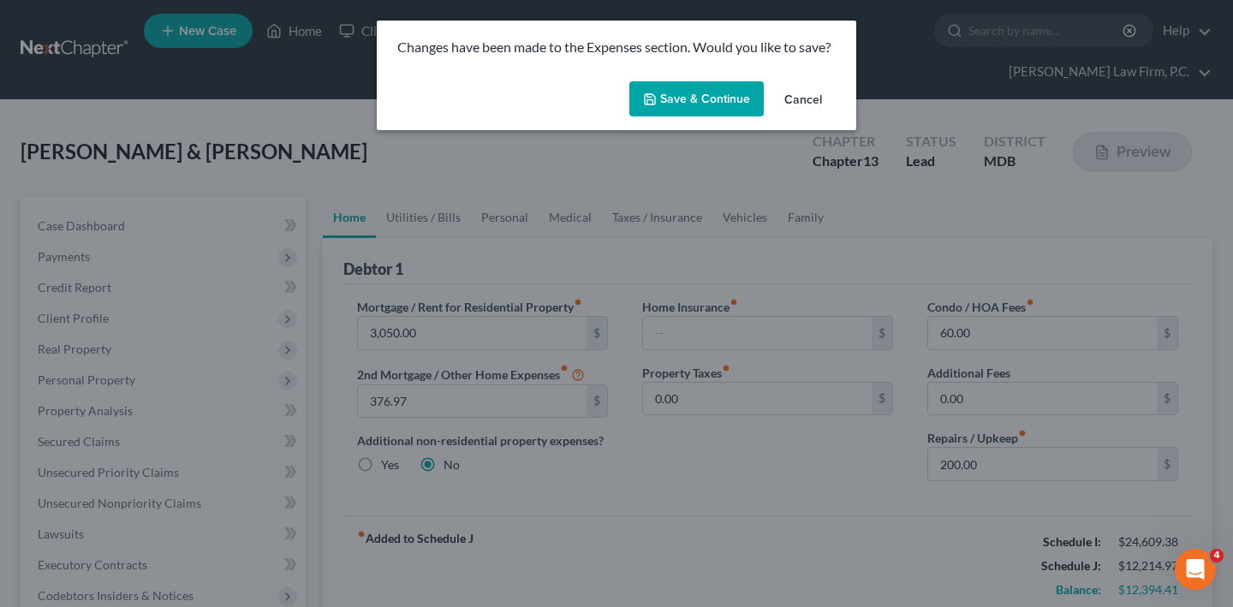
click at [730, 117] on button "Save & Continue" at bounding box center [696, 99] width 134 height 36
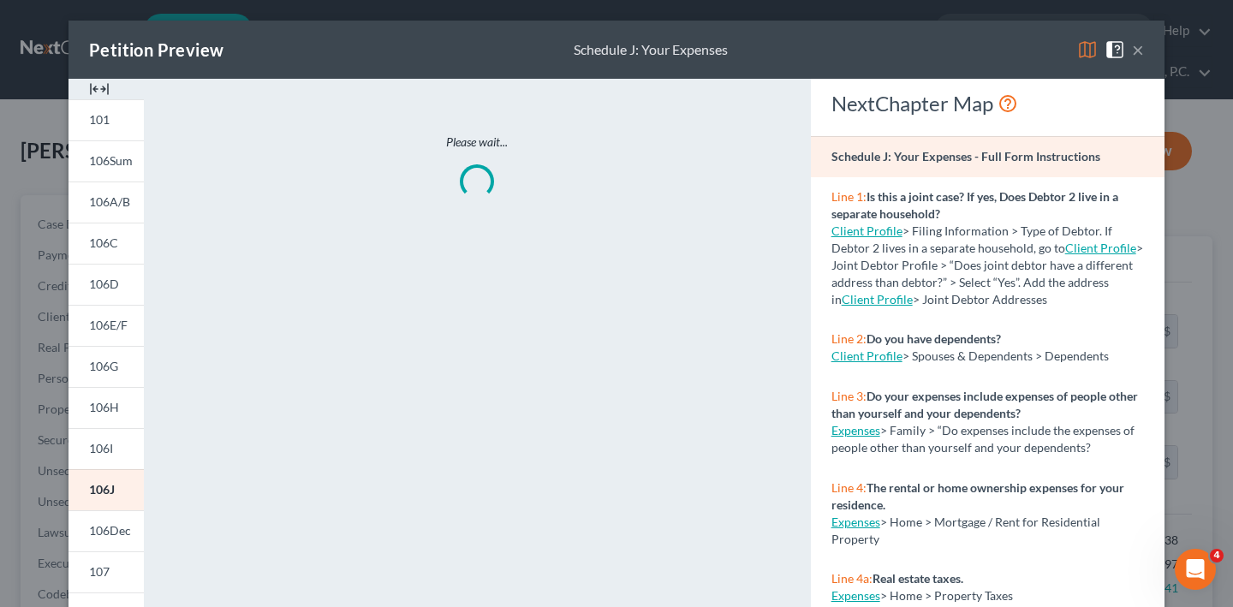
click at [1144, 60] on button "×" at bounding box center [1138, 49] width 12 height 21
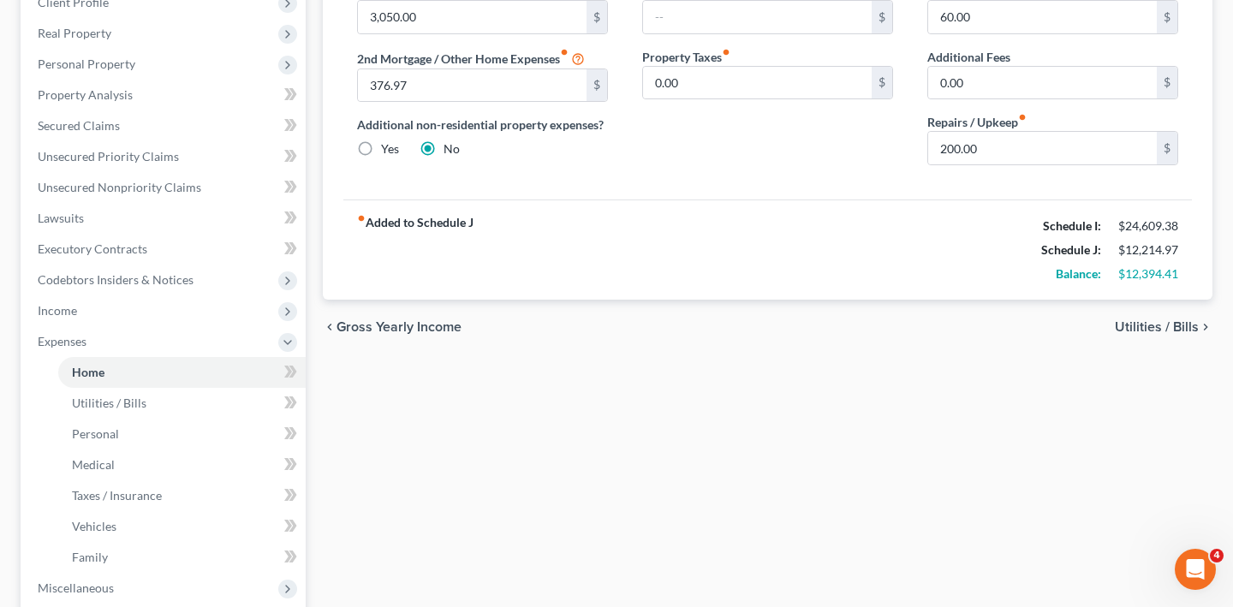
scroll to position [241, 0]
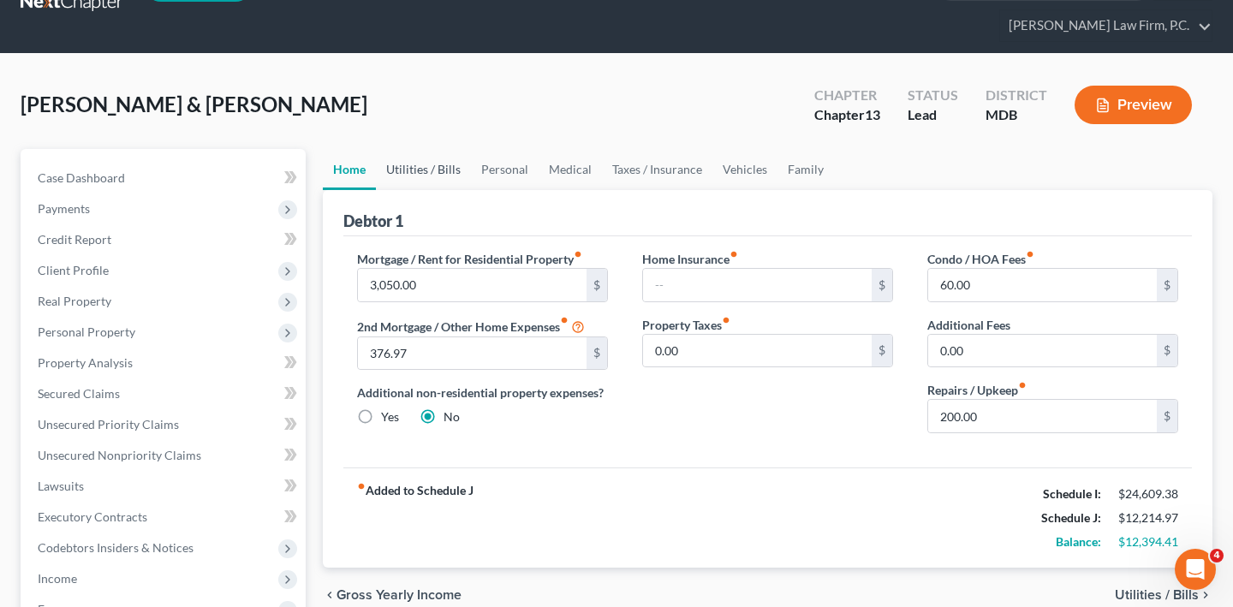
click at [462, 190] on link "Utilities / Bills" at bounding box center [423, 169] width 95 height 41
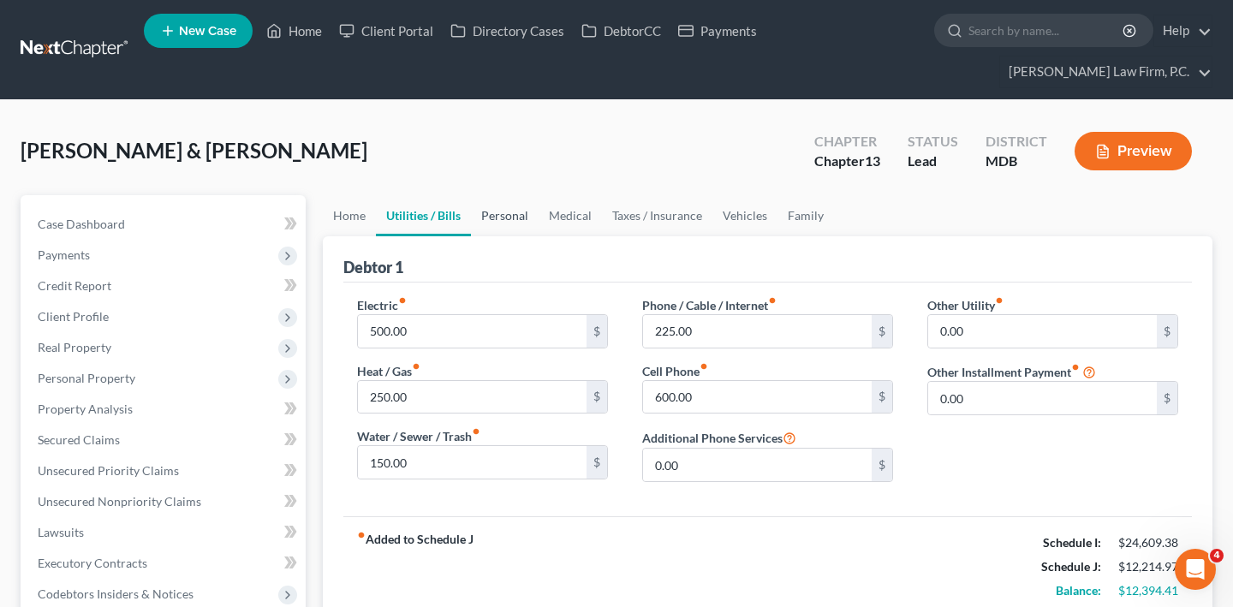
click at [539, 236] on link "Personal" at bounding box center [505, 215] width 68 height 41
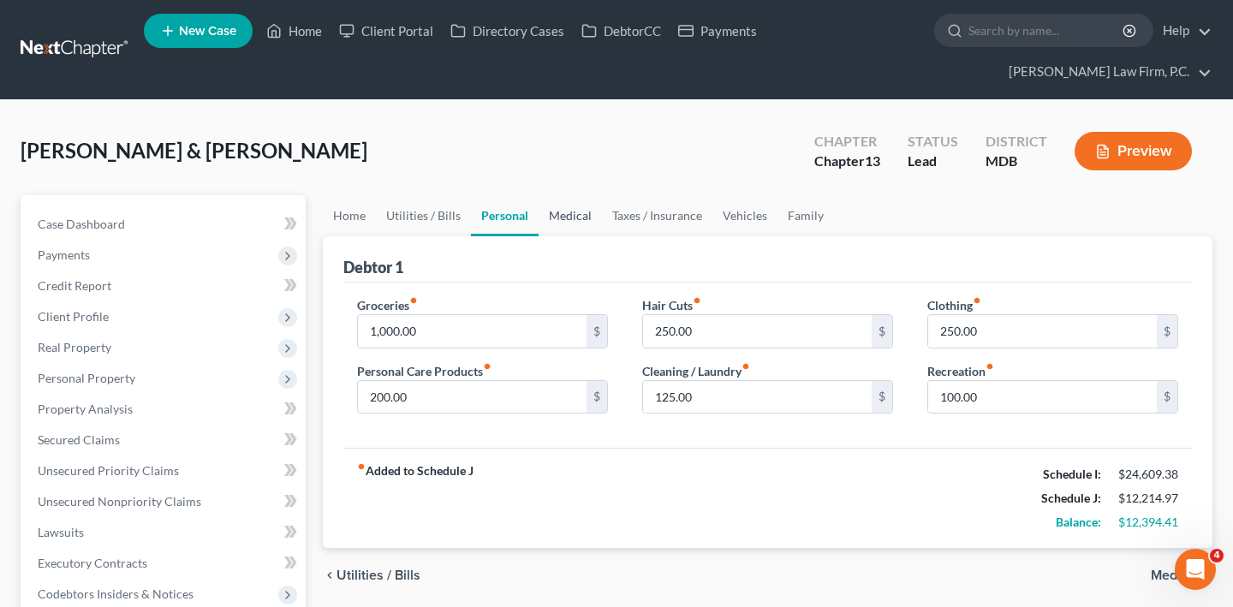
click at [602, 236] on link "Medical" at bounding box center [570, 215] width 63 height 41
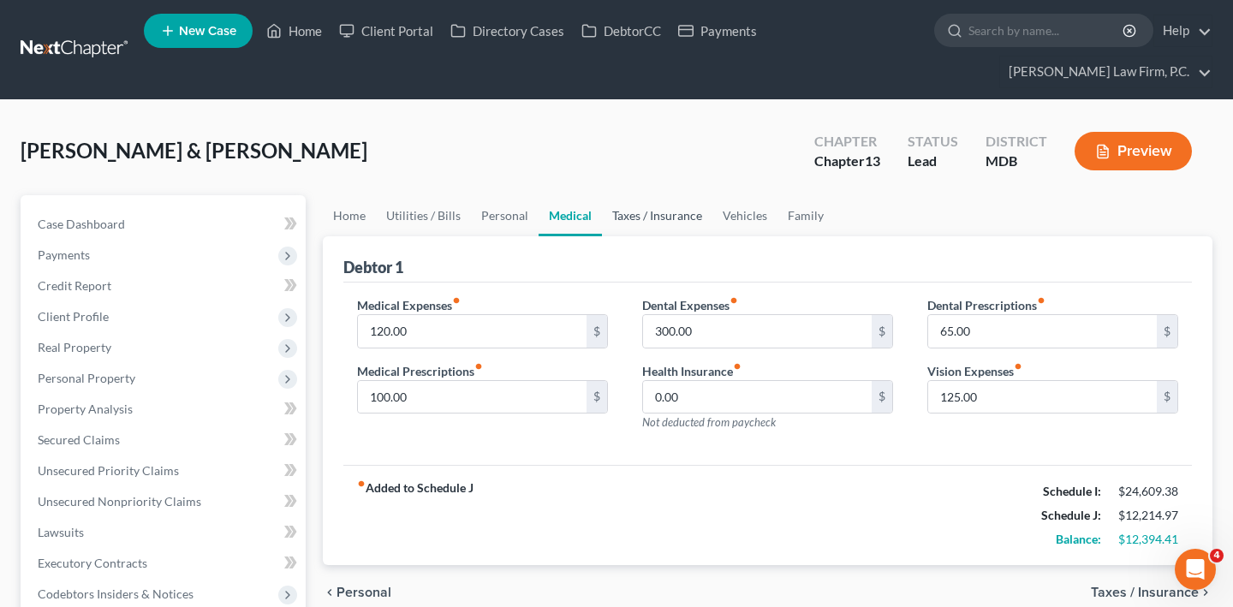
click at [696, 236] on link "Taxes / Insurance" at bounding box center [657, 215] width 110 height 41
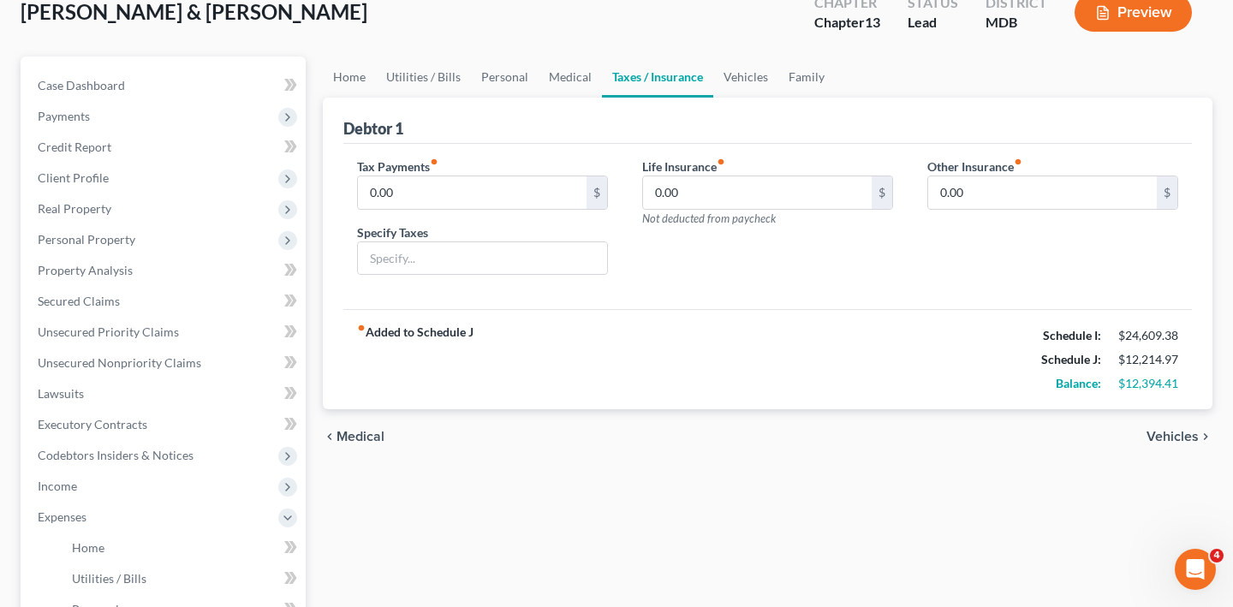
scroll to position [189, 0]
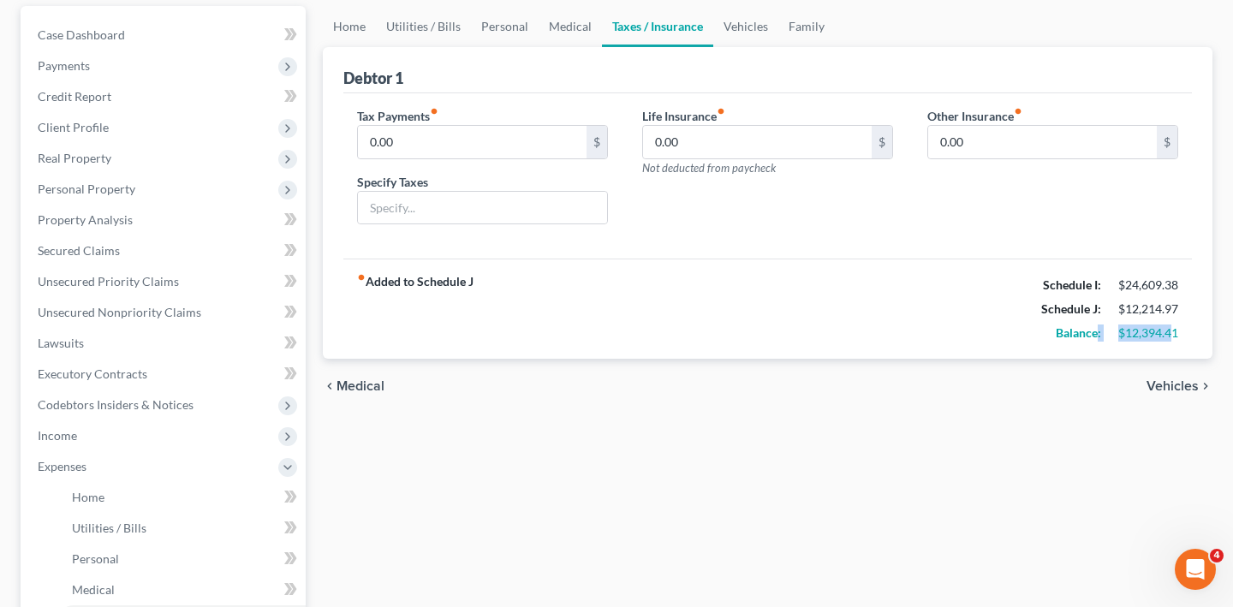
drag, startPoint x: 1159, startPoint y: 443, endPoint x: 1068, endPoint y: 443, distance: 91.6
click at [1068, 345] on div "Balance: $12,394.41" at bounding box center [1109, 333] width 154 height 24
click at [139, 319] on span "Unsecured Nonpriority Claims" at bounding box center [120, 312] width 164 height 15
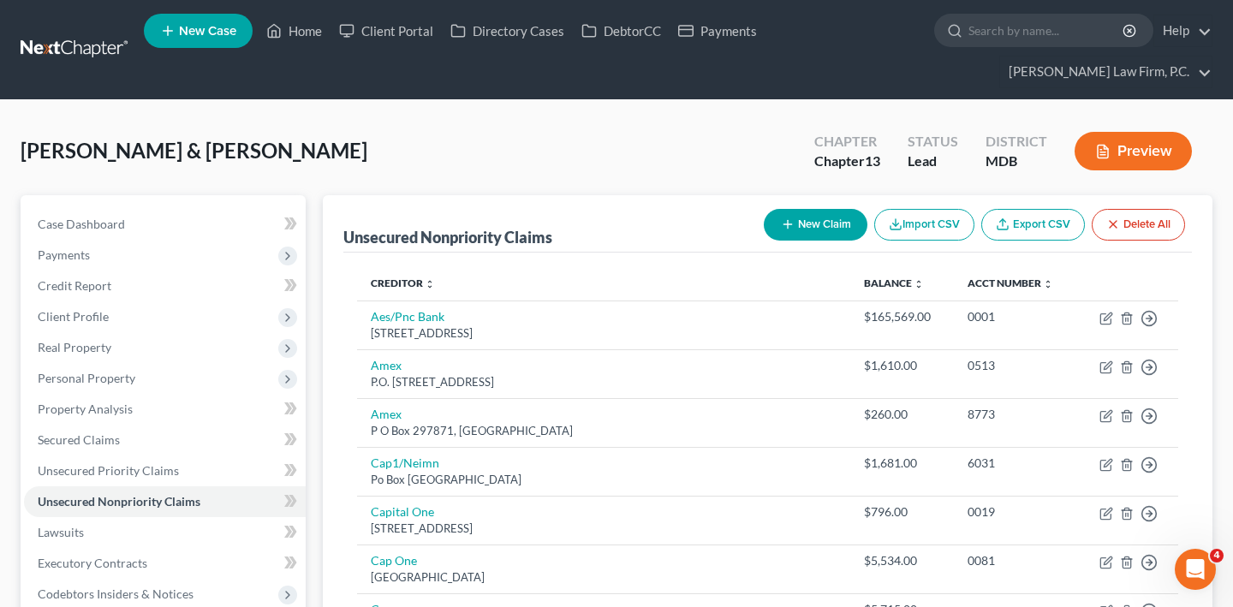
click at [1102, 170] on button "Preview" at bounding box center [1132, 151] width 117 height 39
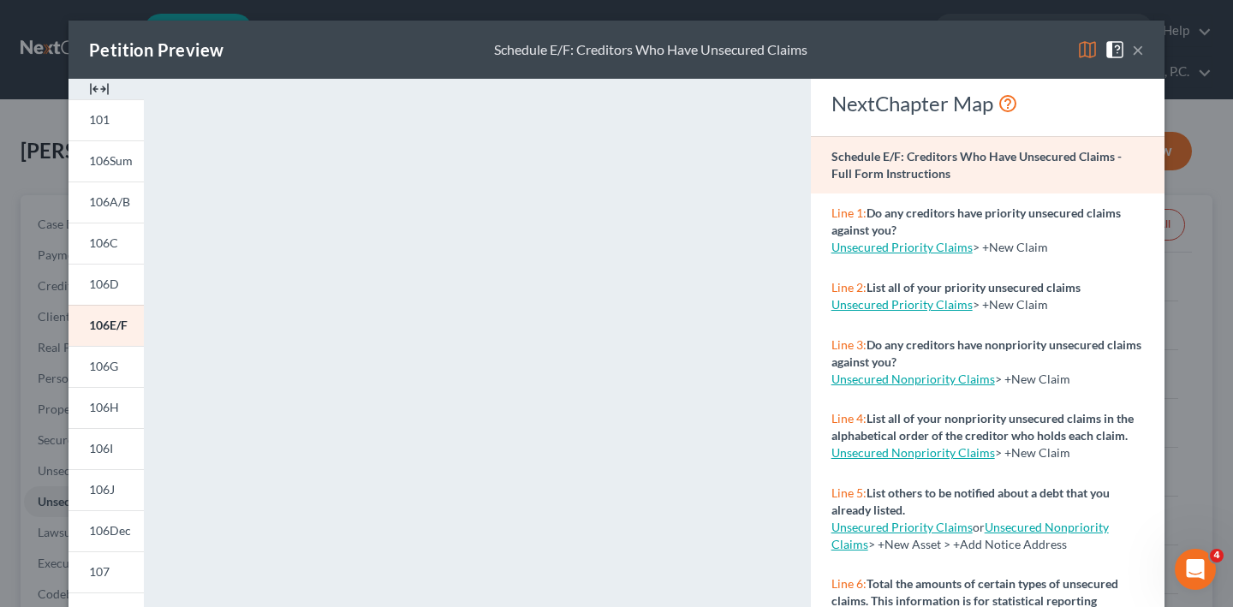
click at [1144, 60] on button "×" at bounding box center [1138, 49] width 12 height 21
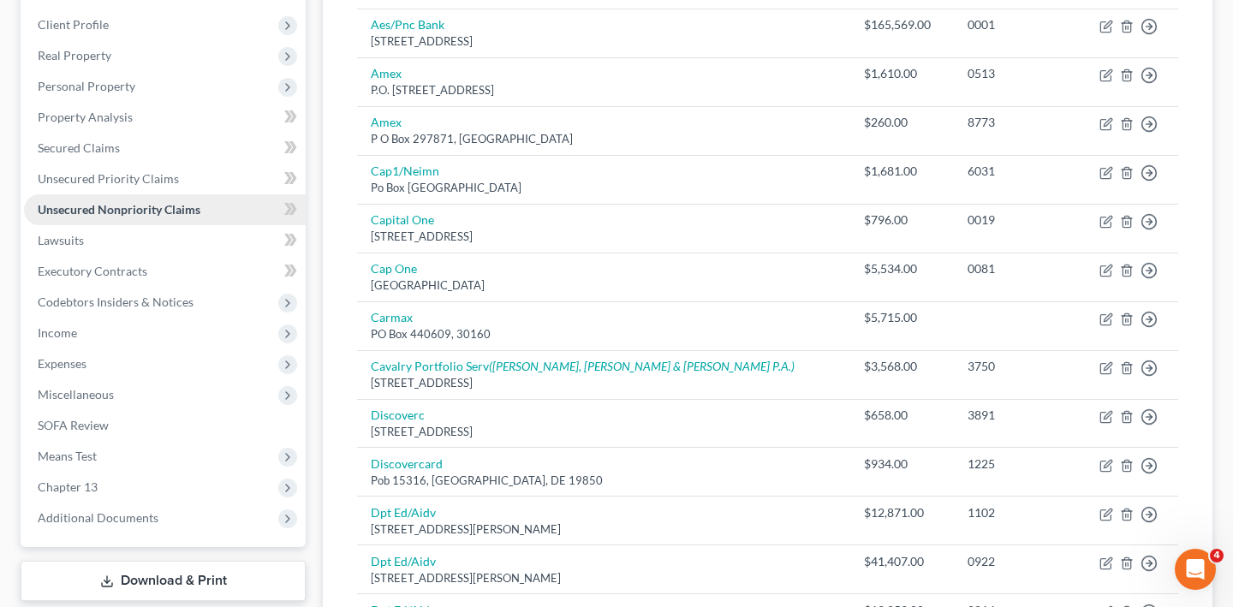
scroll to position [286, 0]
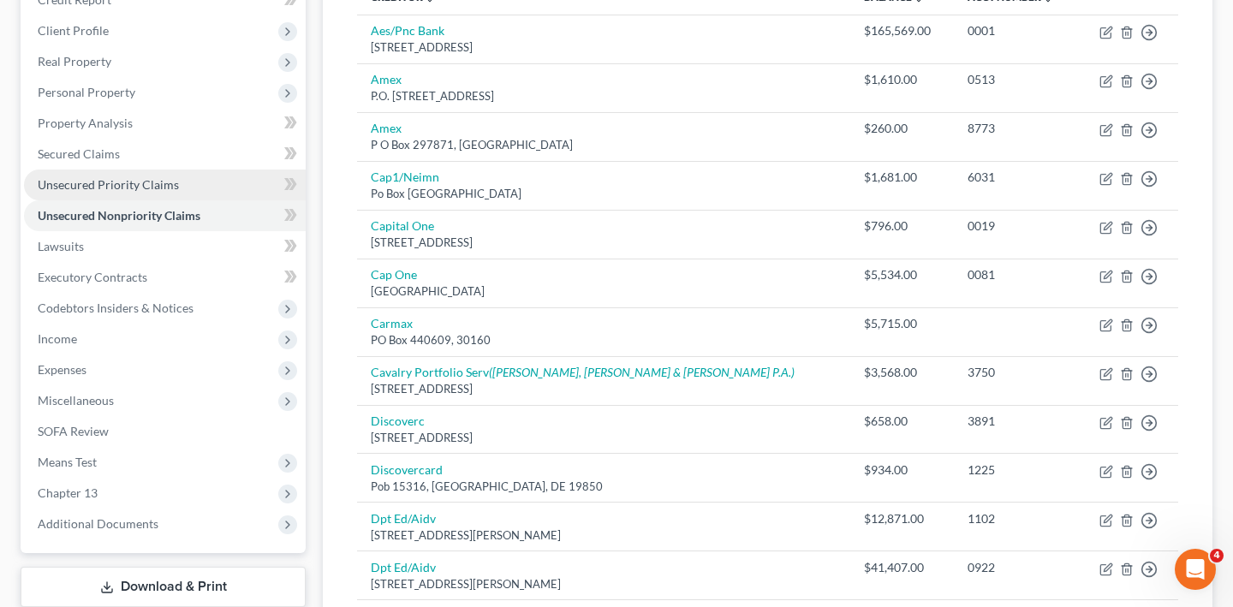
click at [143, 192] on span "Unsecured Priority Claims" at bounding box center [108, 184] width 141 height 15
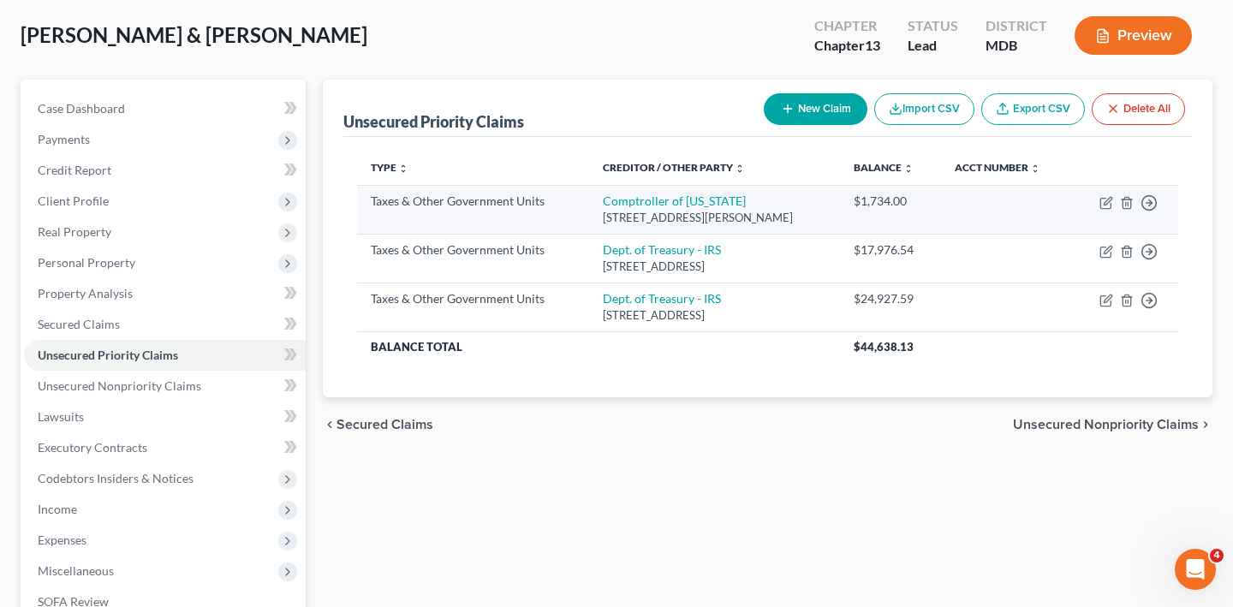
scroll to position [154, 0]
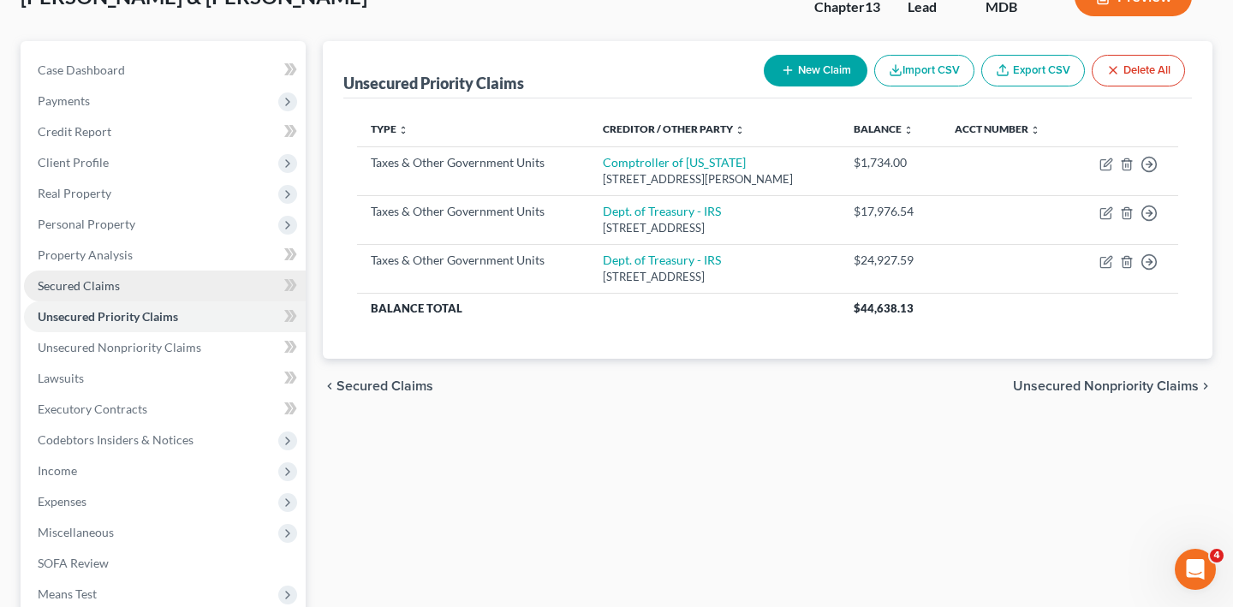
click at [120, 293] on span "Secured Claims" at bounding box center [79, 285] width 82 height 15
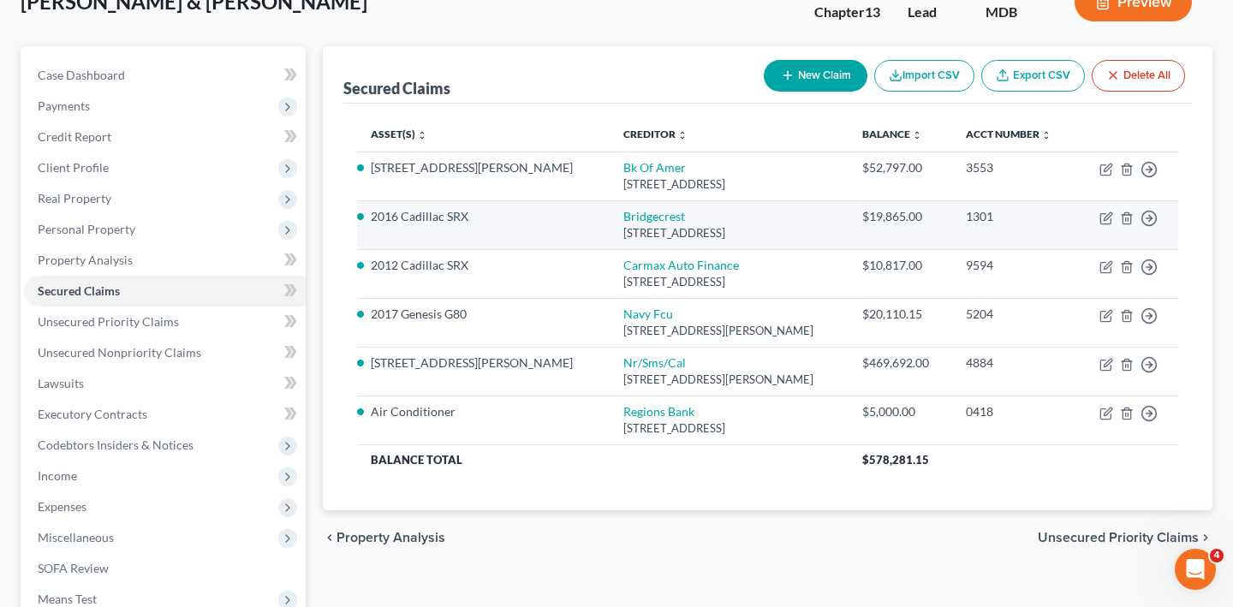
scroll to position [178, 0]
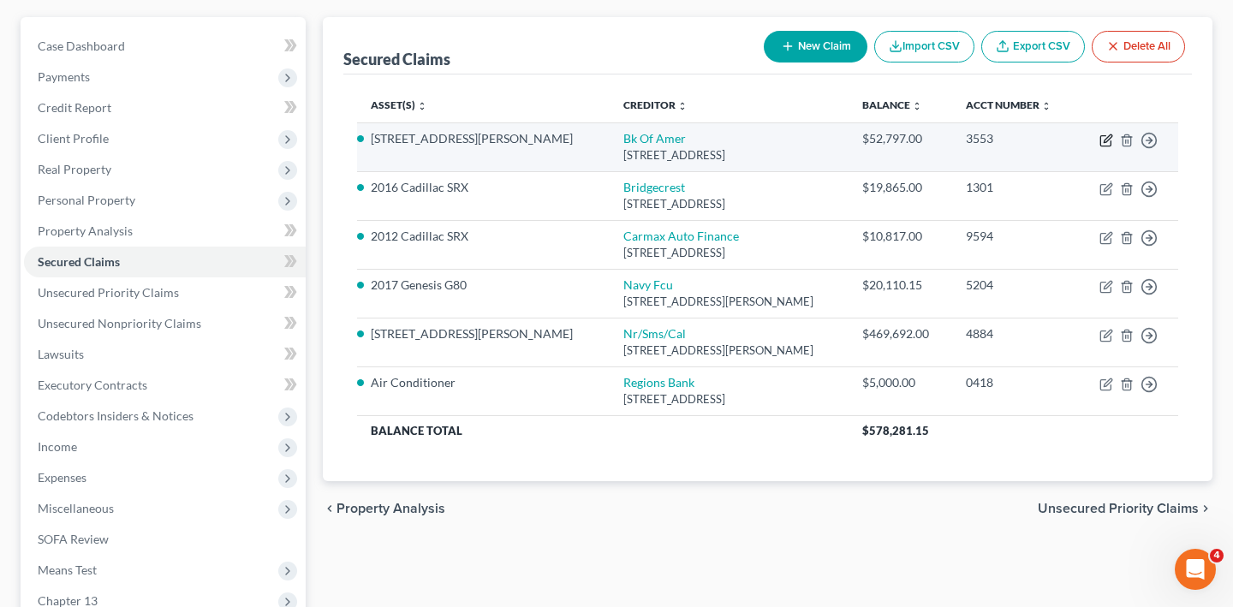
click at [1099, 147] on icon "button" at bounding box center [1106, 141] width 14 height 14
select select "4"
select select "0"
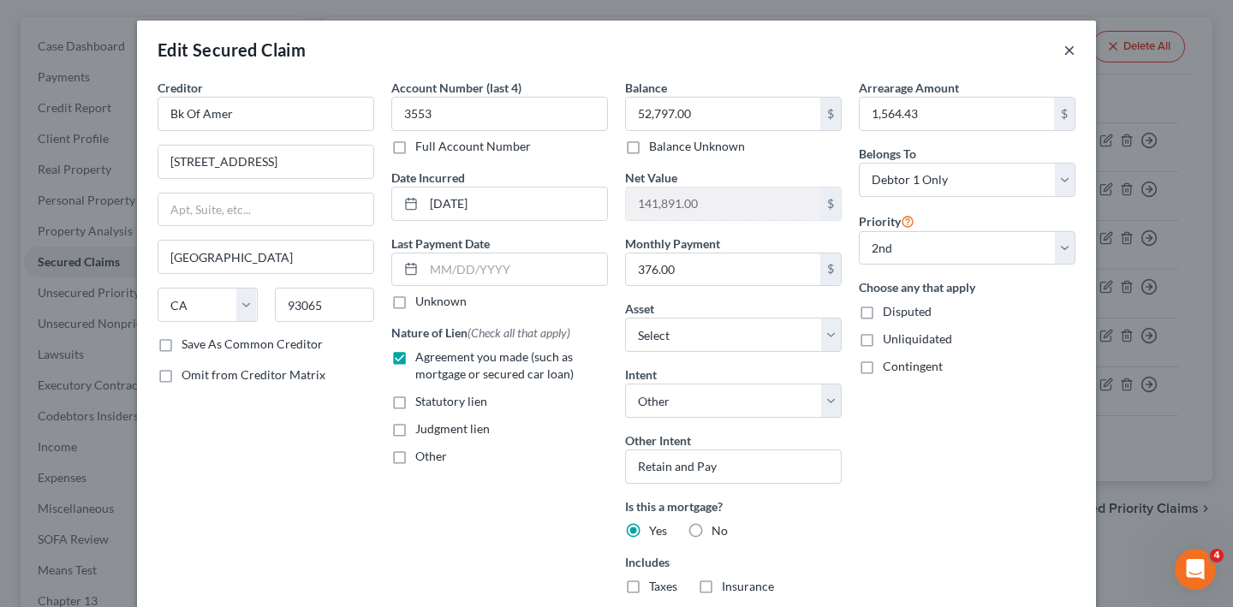
click at [1075, 60] on button "×" at bounding box center [1069, 49] width 12 height 21
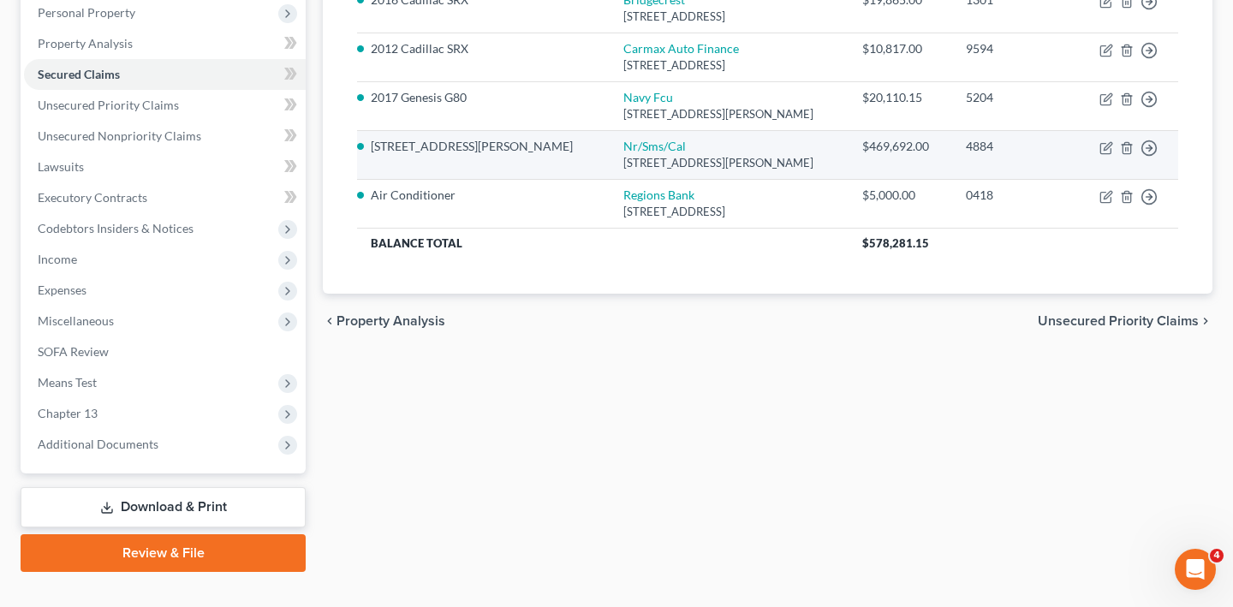
scroll to position [334, 0]
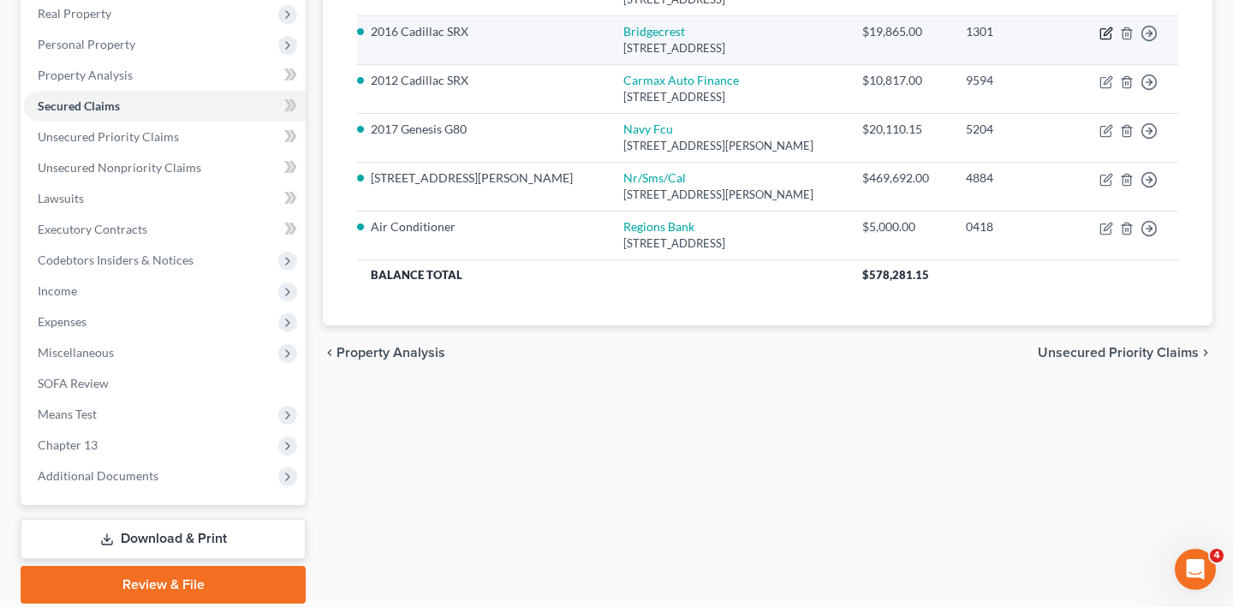
click at [1104, 35] on icon "button" at bounding box center [1108, 31] width 8 height 8
select select "3"
select select "2"
select select "4"
select select "1"
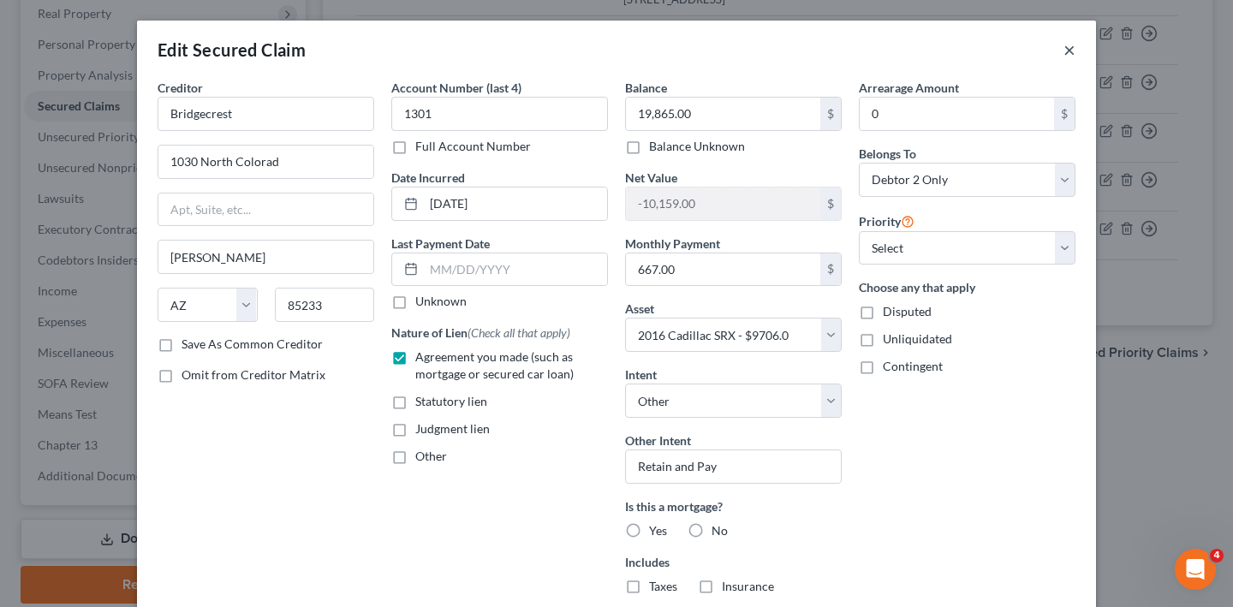
click at [1075, 57] on button "×" at bounding box center [1069, 49] width 12 height 21
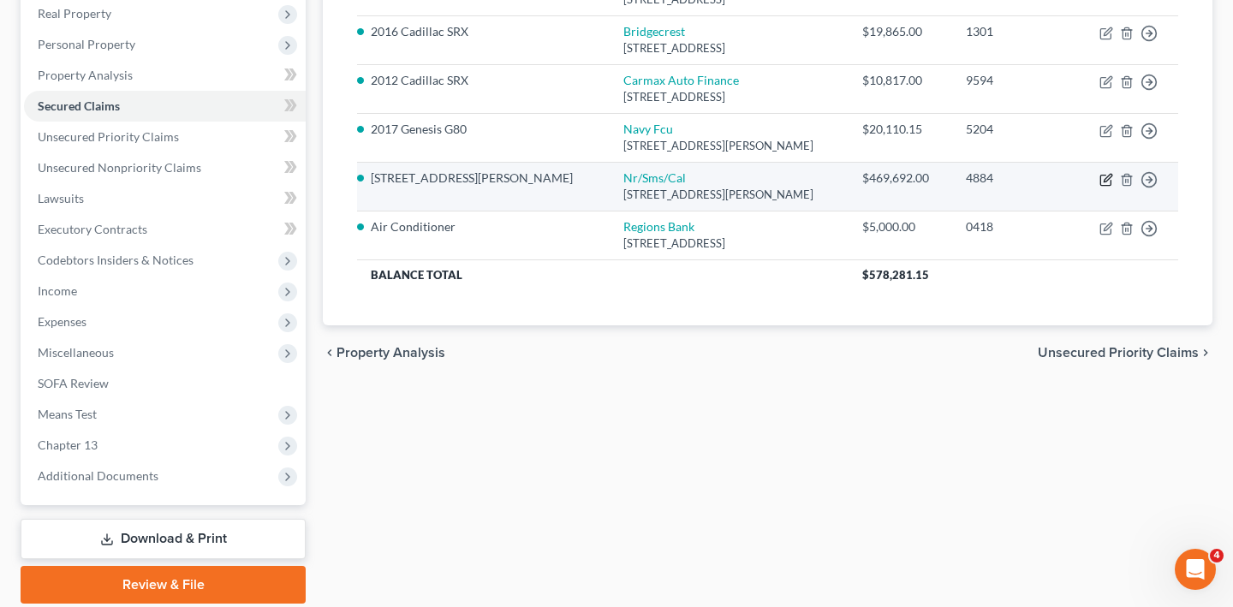
click at [1099, 187] on icon "button" at bounding box center [1106, 180] width 14 height 14
select select "42"
select select "6"
select select "4"
select select "2"
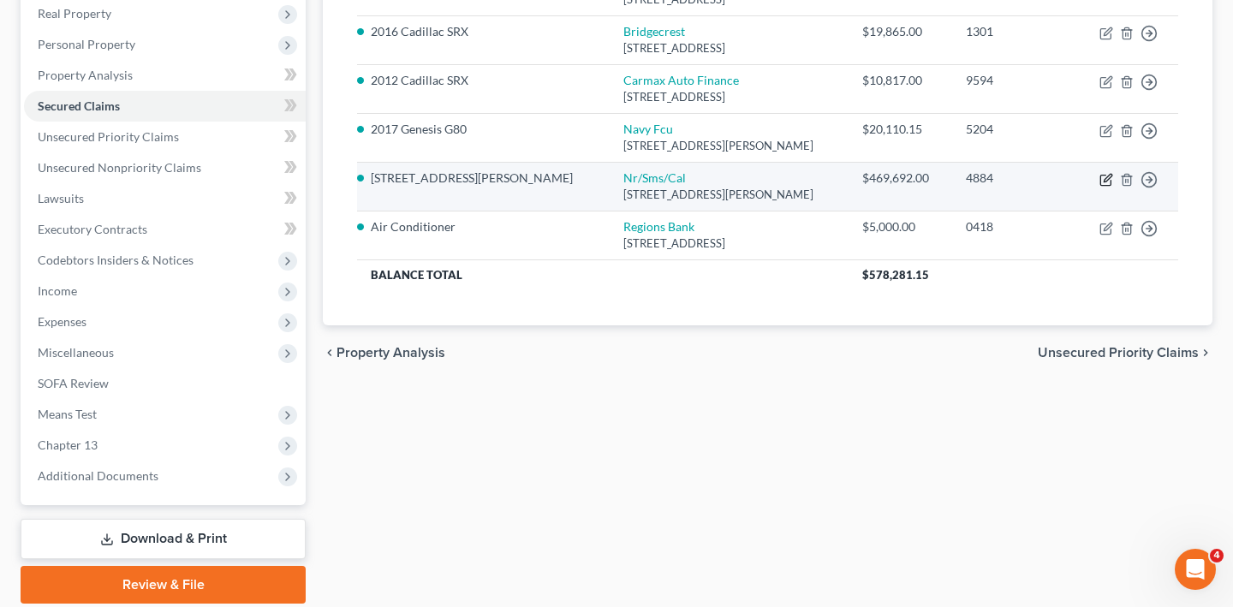
select select "0"
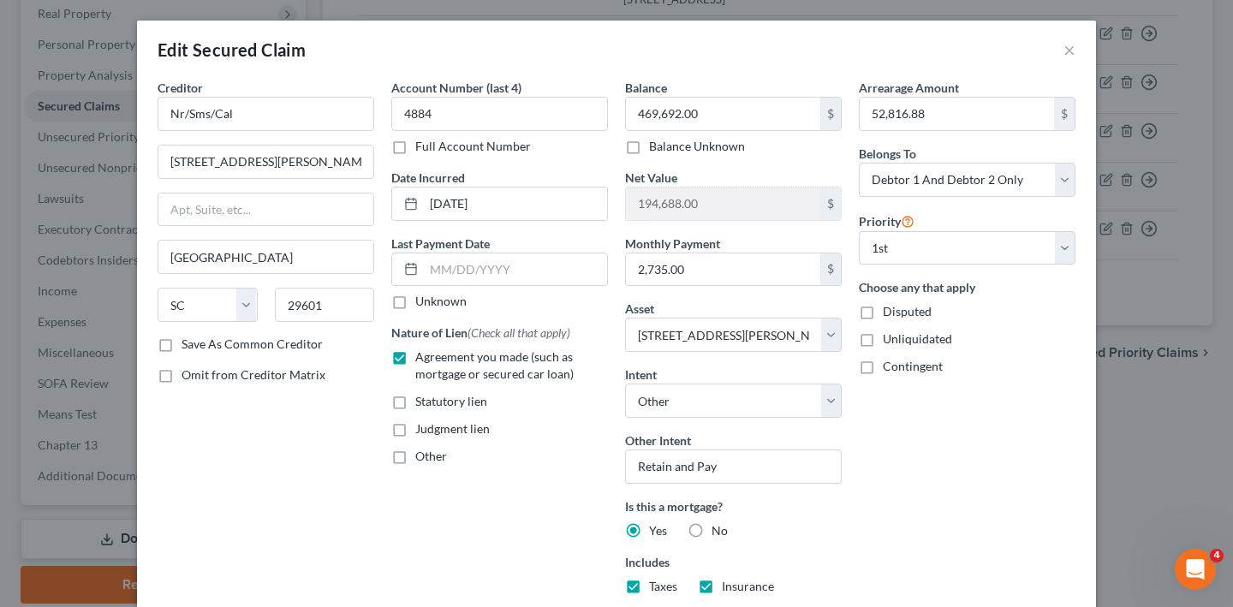
scroll to position [13, 0]
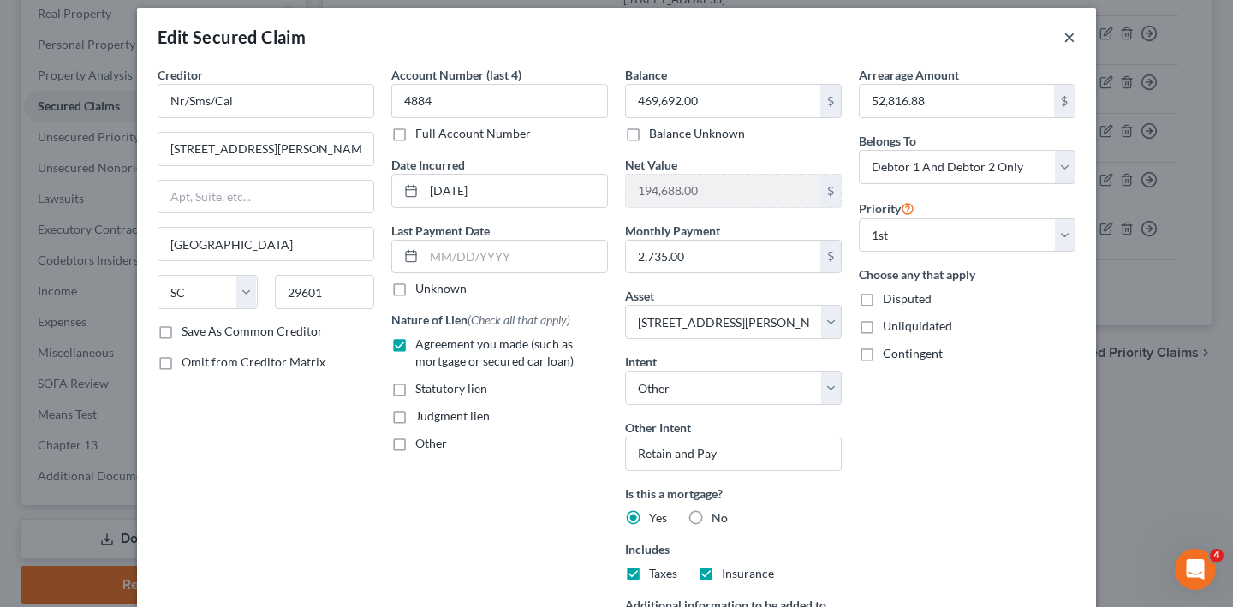
click at [1075, 47] on button "×" at bounding box center [1069, 37] width 12 height 21
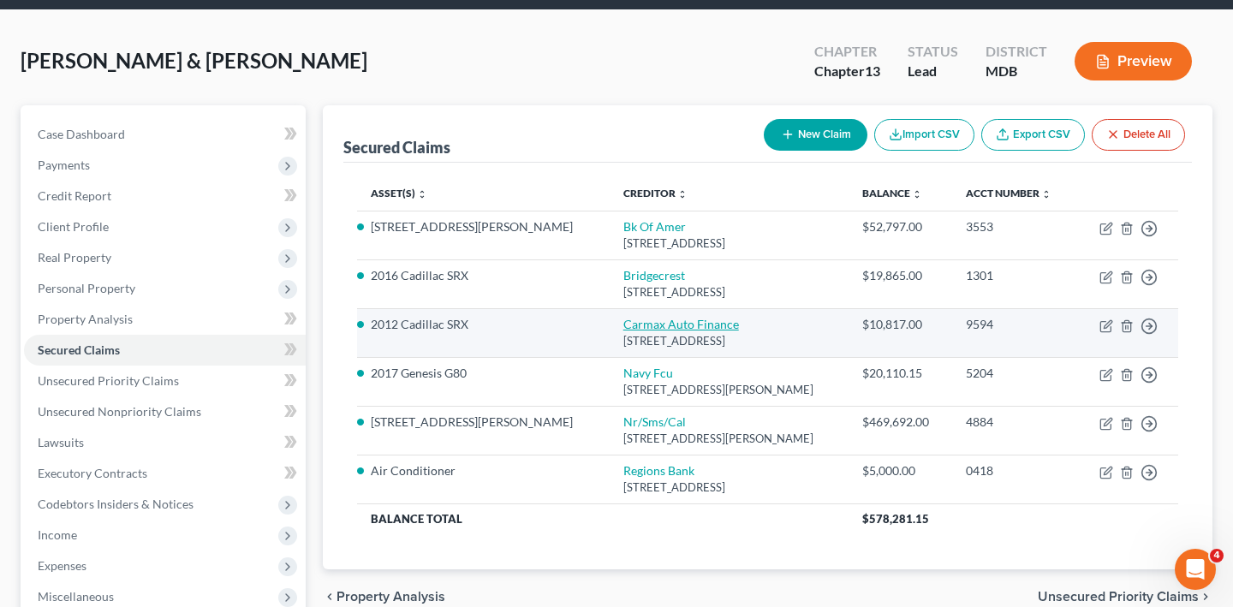
scroll to position [0, 0]
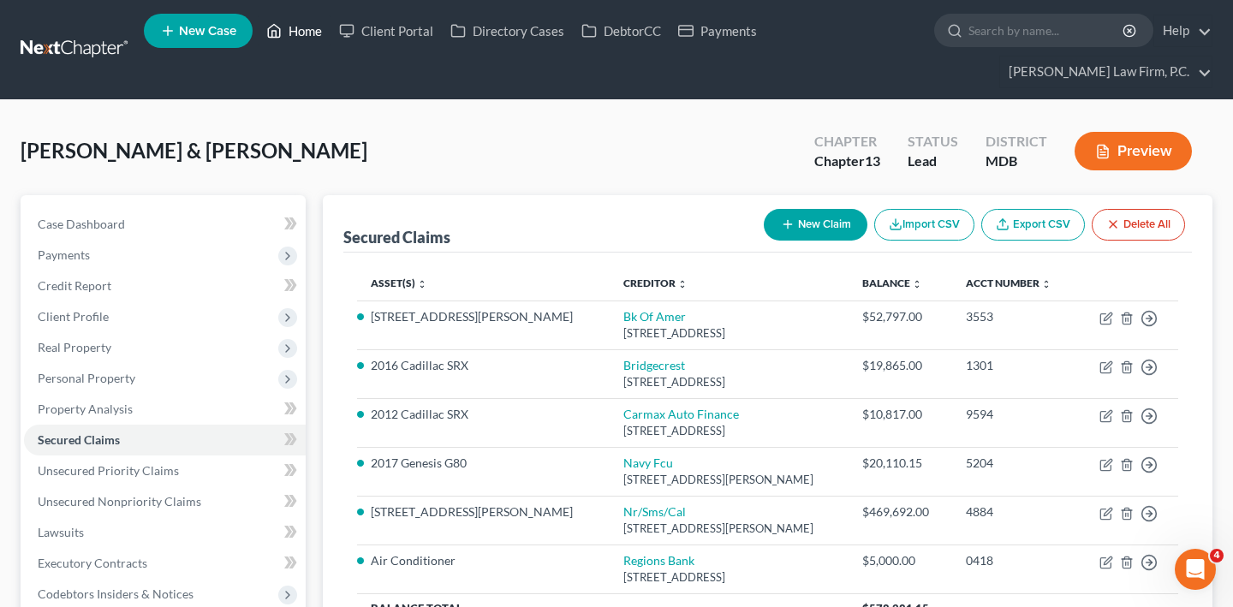
click at [330, 43] on link "Home" at bounding box center [294, 30] width 73 height 31
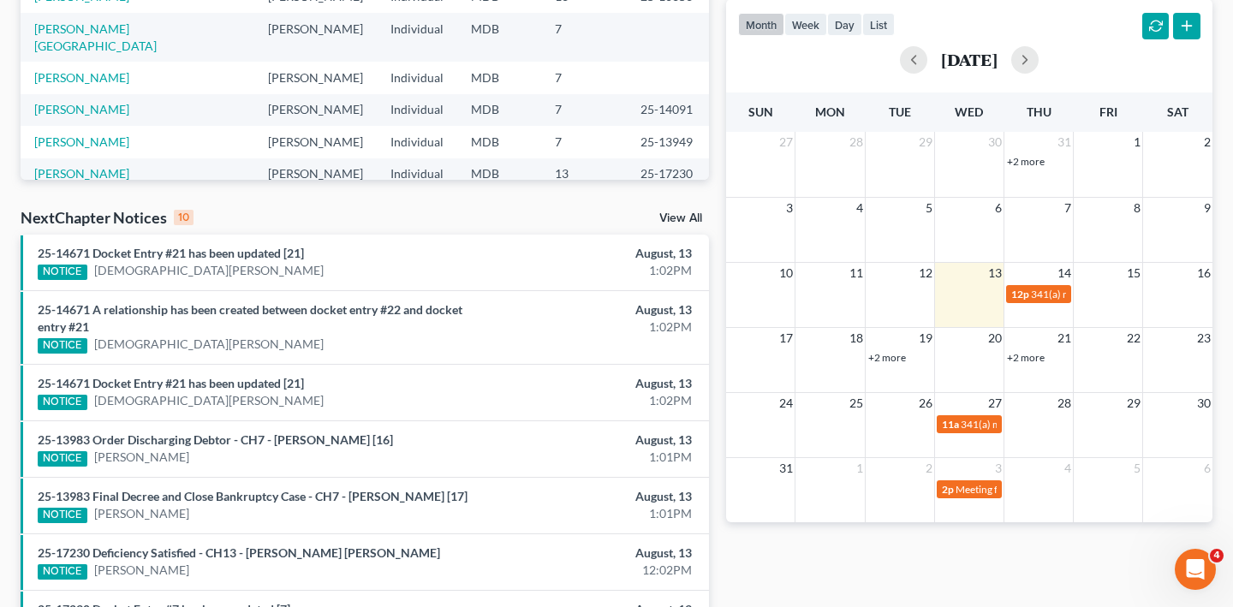
scroll to position [427, 0]
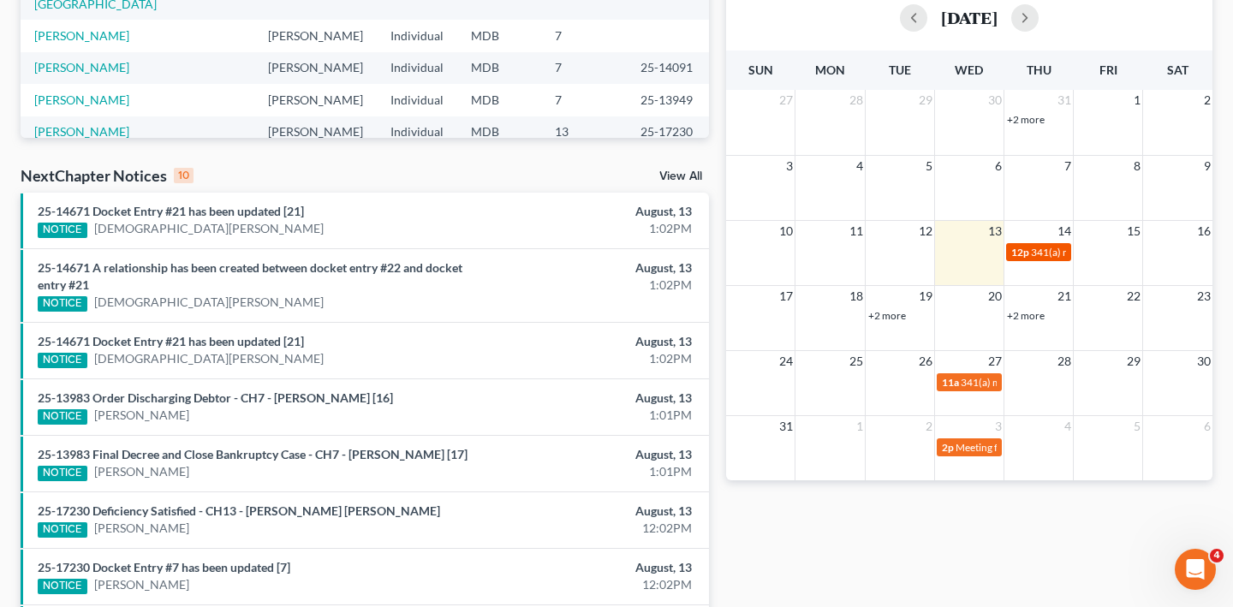
click at [1029, 259] on div "12p 341(a) meeting for Eboni Wiggins" at bounding box center [1038, 252] width 55 height 13
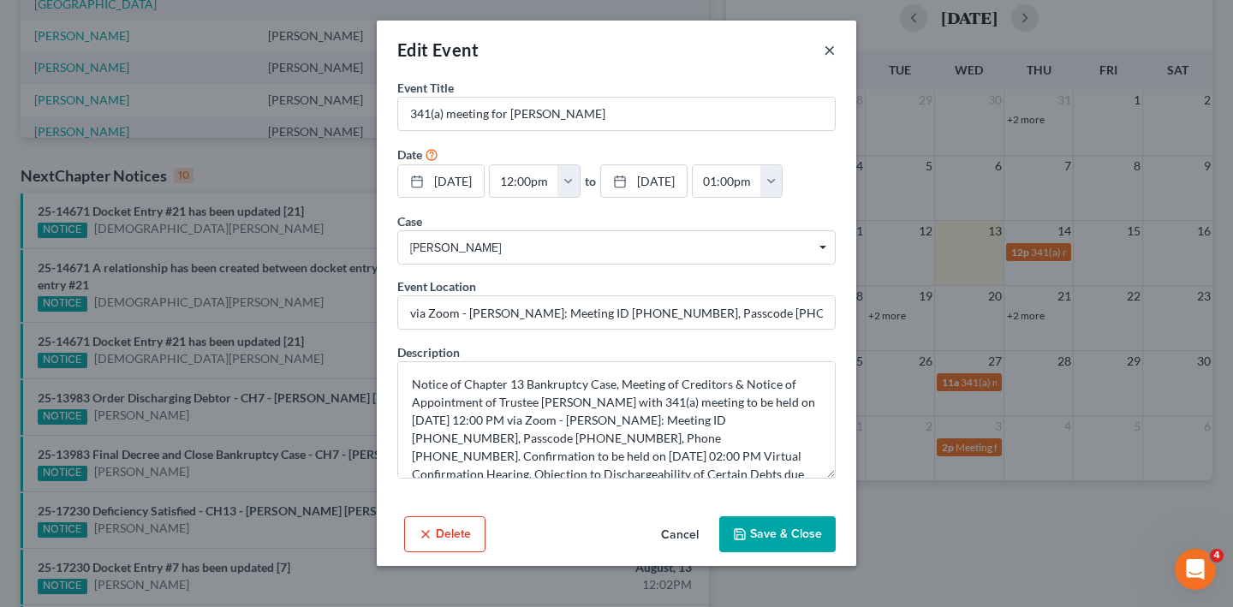
click at [836, 58] on button "×" at bounding box center [830, 49] width 12 height 21
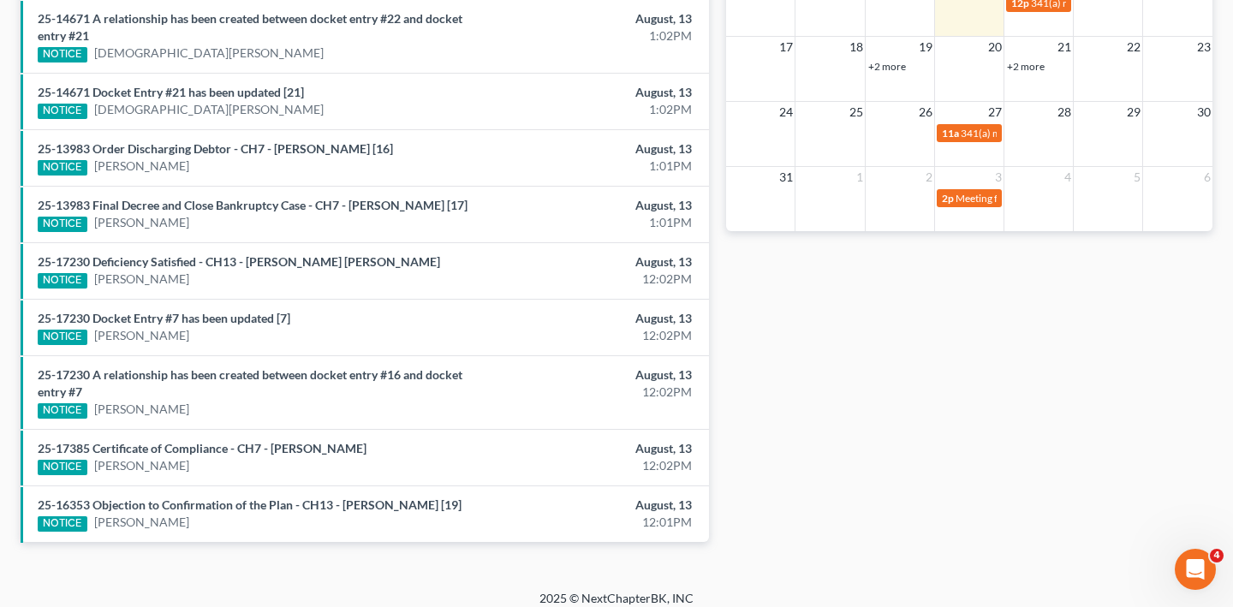
scroll to position [0, 0]
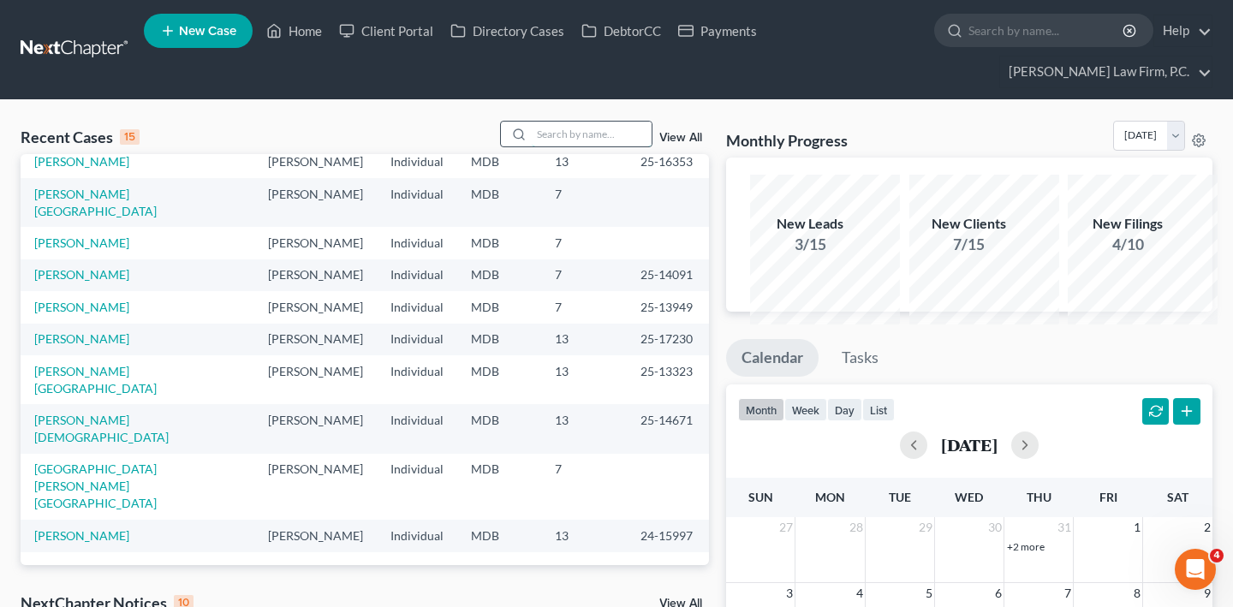
click at [532, 146] on input "search" at bounding box center [592, 134] width 120 height 25
type input "eboni"
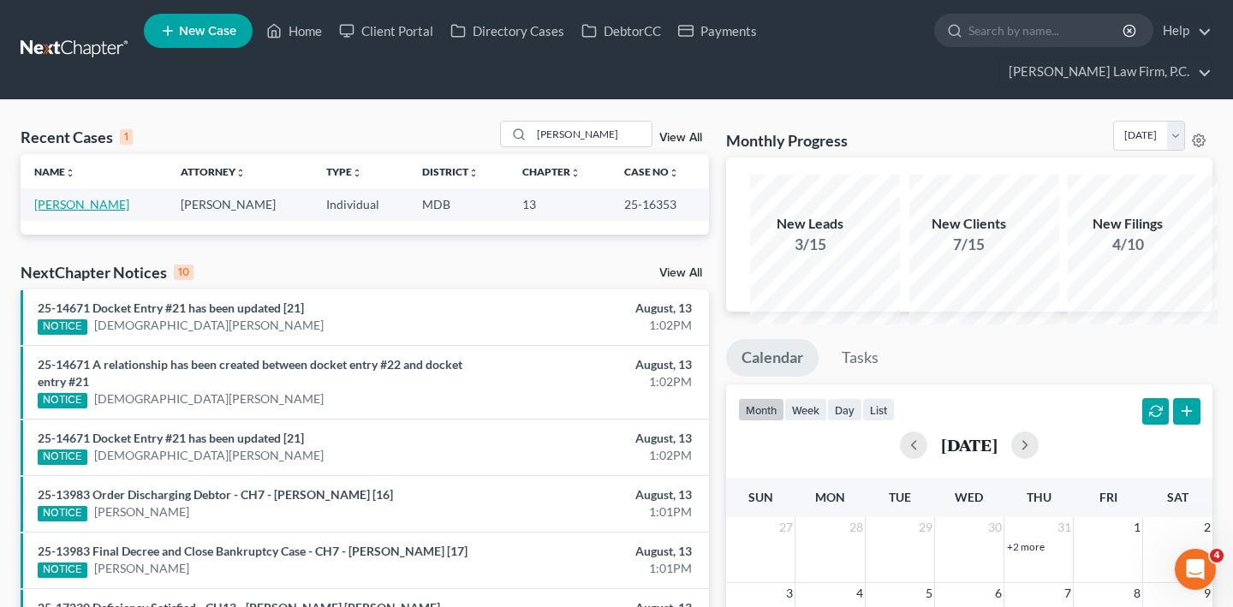
click at [56, 211] on link "[PERSON_NAME]" at bounding box center [81, 204] width 95 height 15
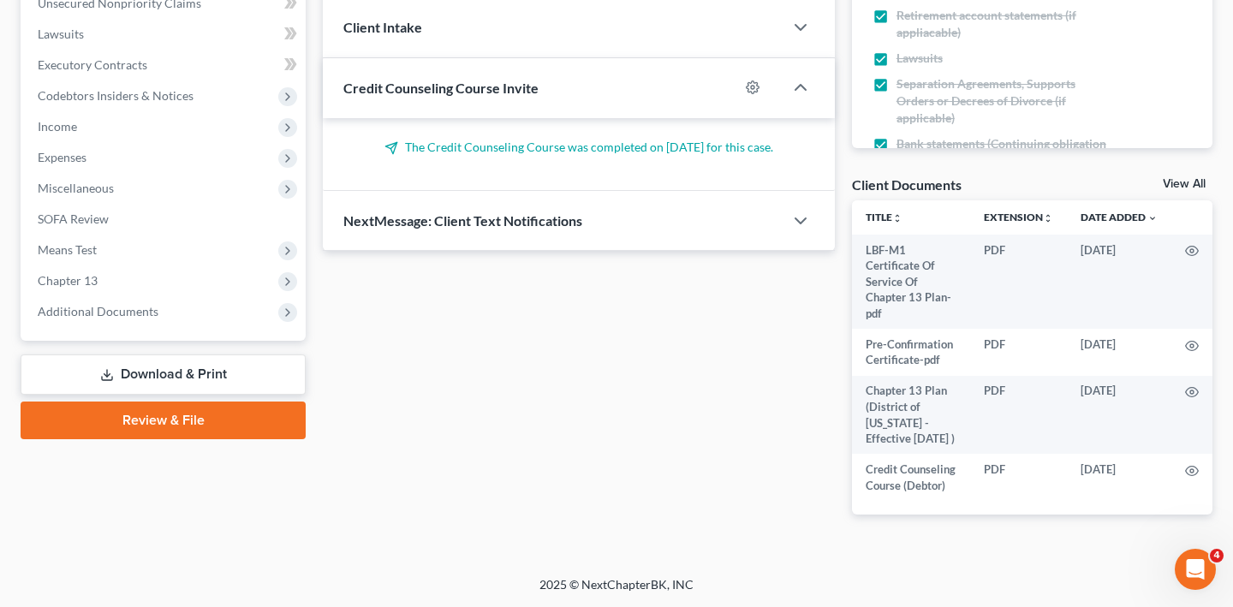
scroll to position [796, 0]
click at [157, 304] on span "Additional Documents" at bounding box center [98, 311] width 121 height 15
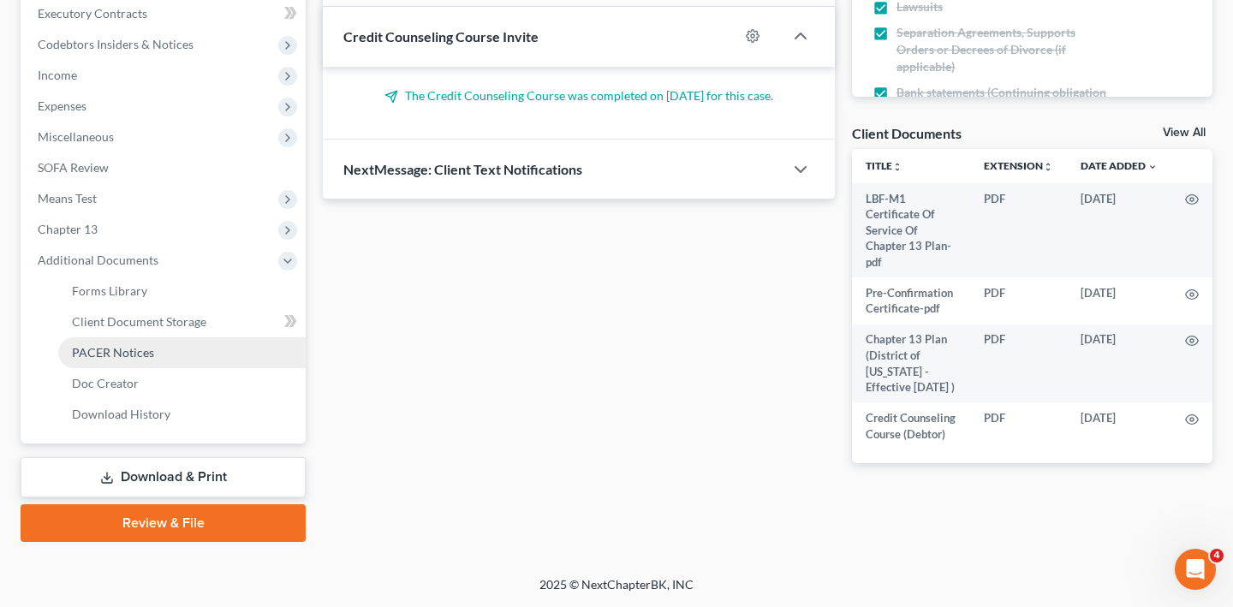
click at [154, 345] on span "PACER Notices" at bounding box center [113, 352] width 82 height 15
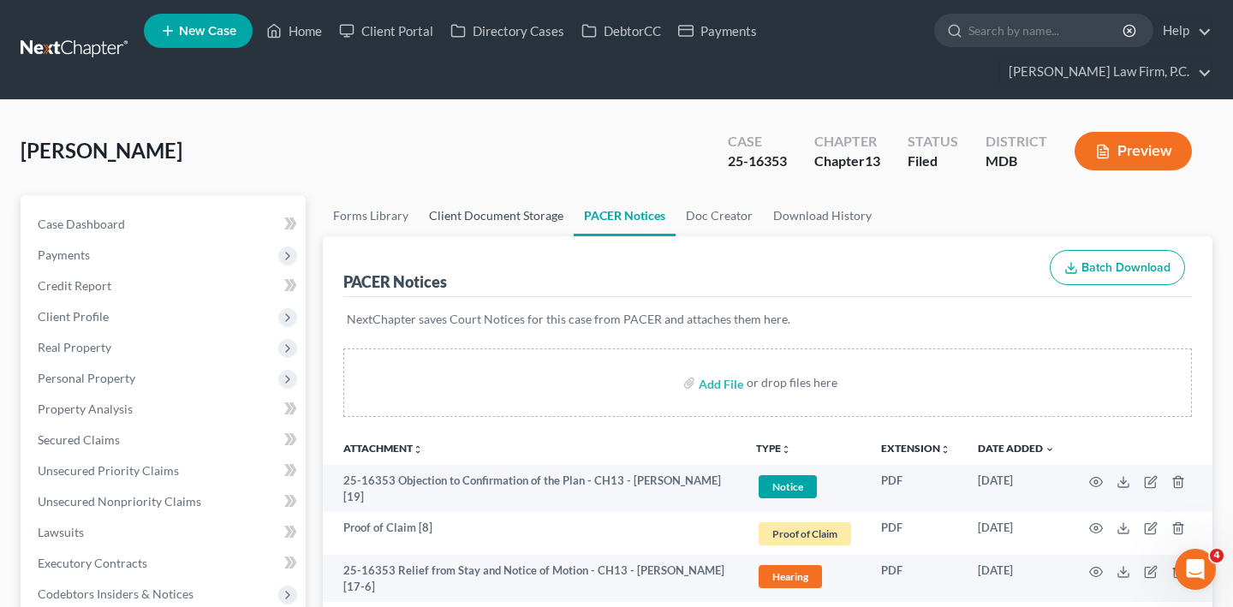
scroll to position [254, 0]
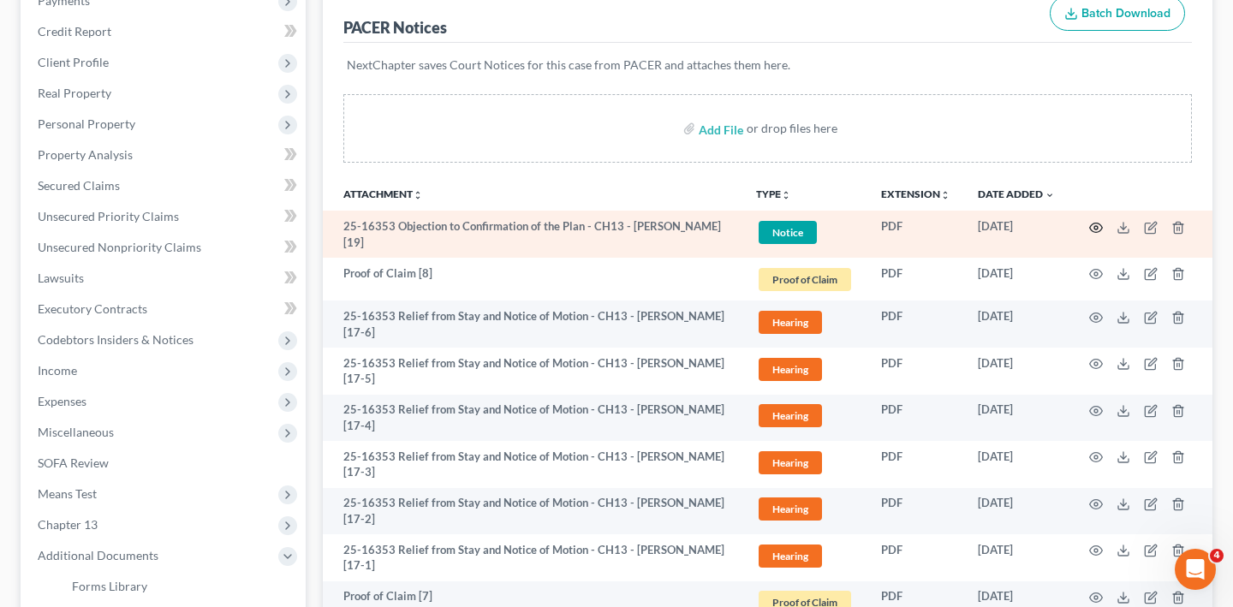
click at [1089, 235] on icon "button" at bounding box center [1096, 228] width 14 height 14
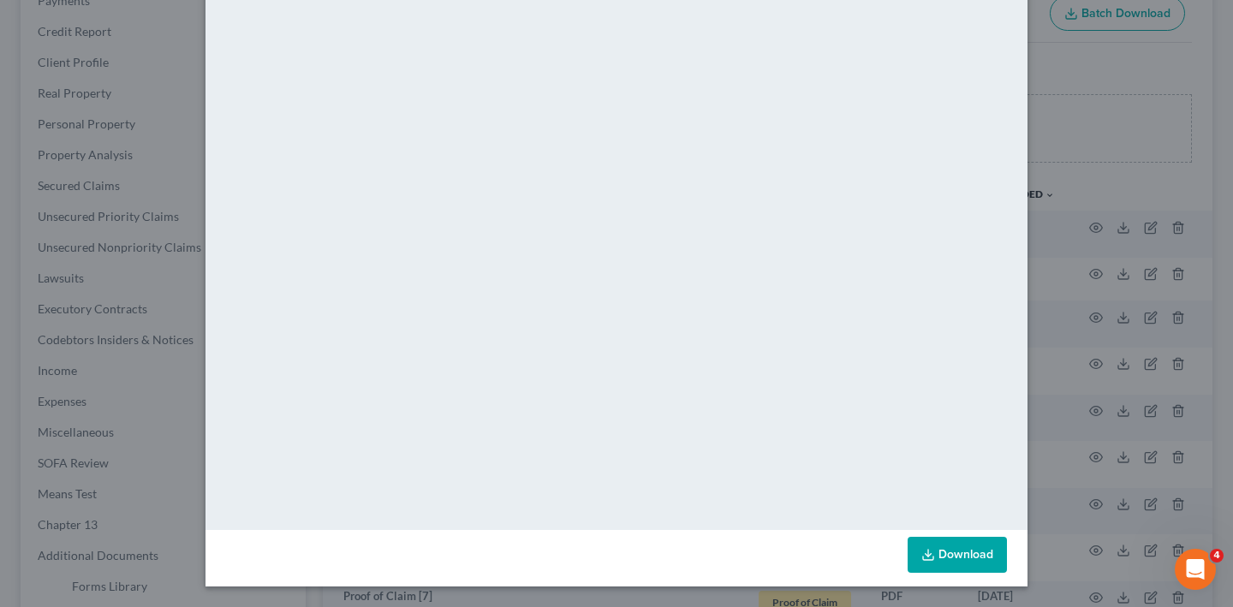
scroll to position [0, 0]
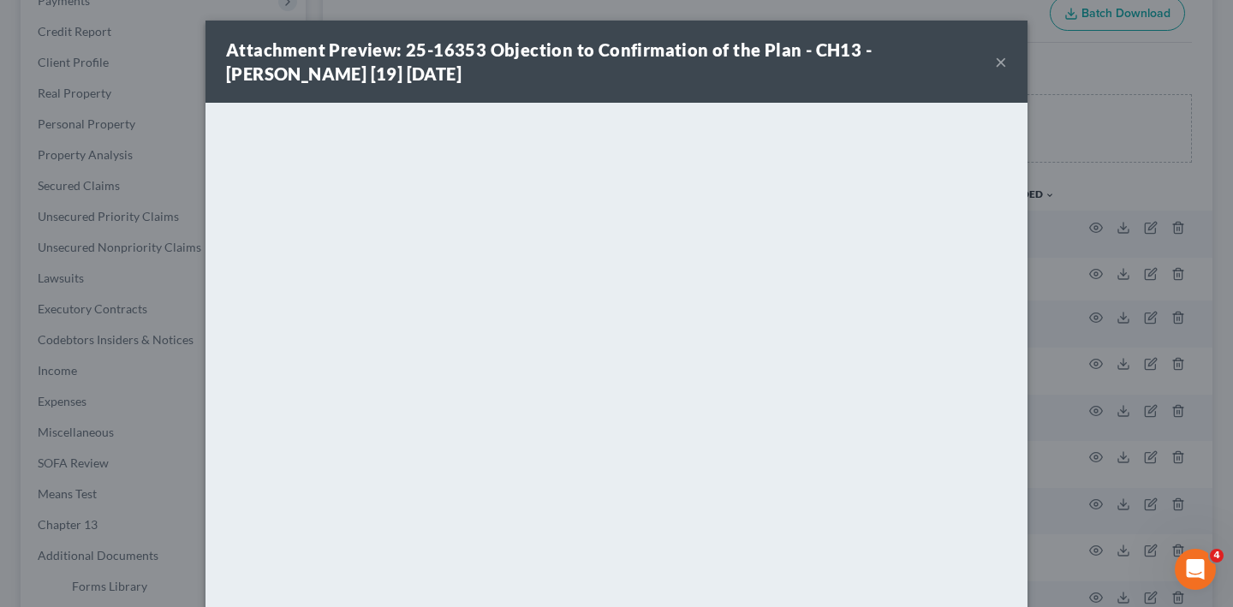
click at [1007, 72] on button "×" at bounding box center [1001, 61] width 12 height 21
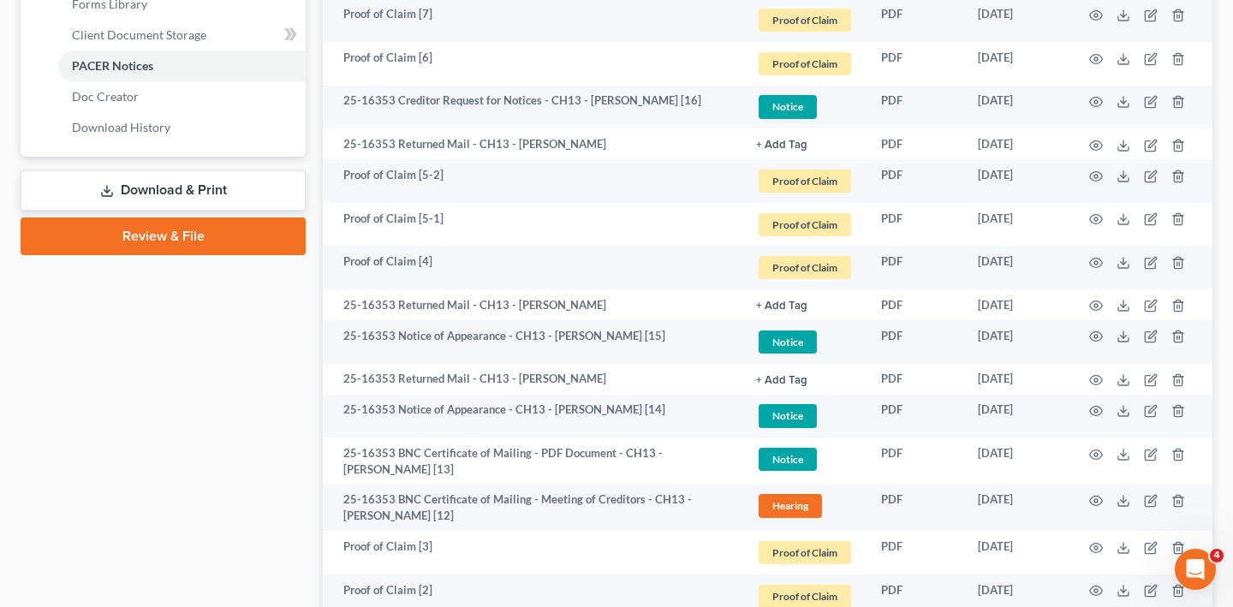
scroll to position [808, 0]
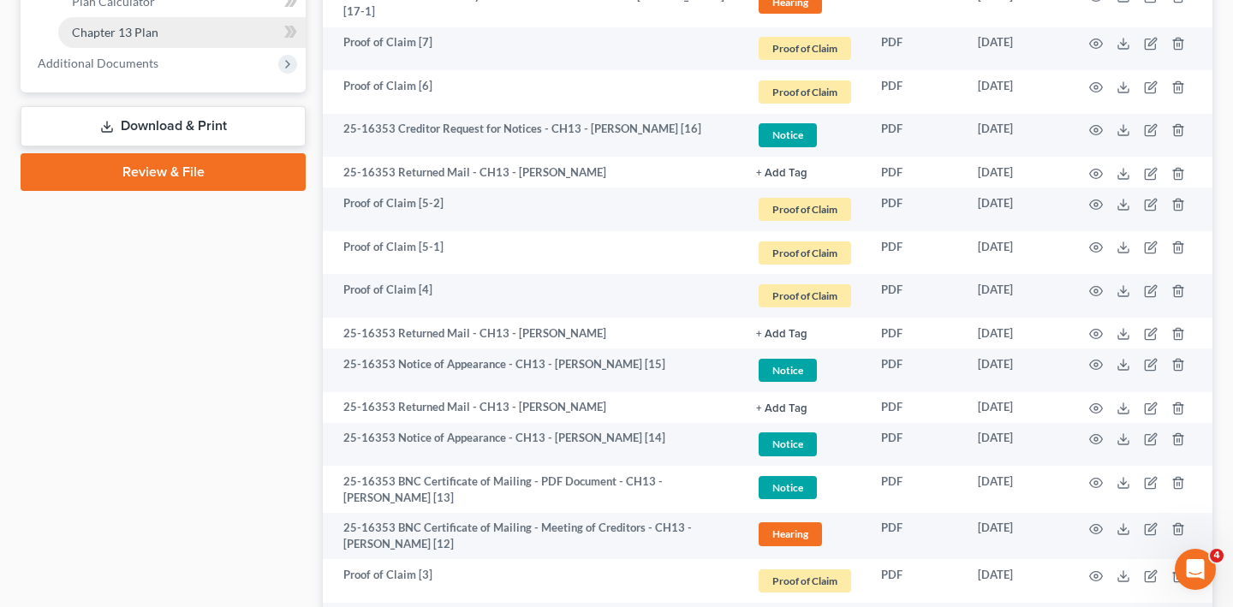
click at [154, 39] on span "Chapter 13 Plan" at bounding box center [115, 32] width 86 height 15
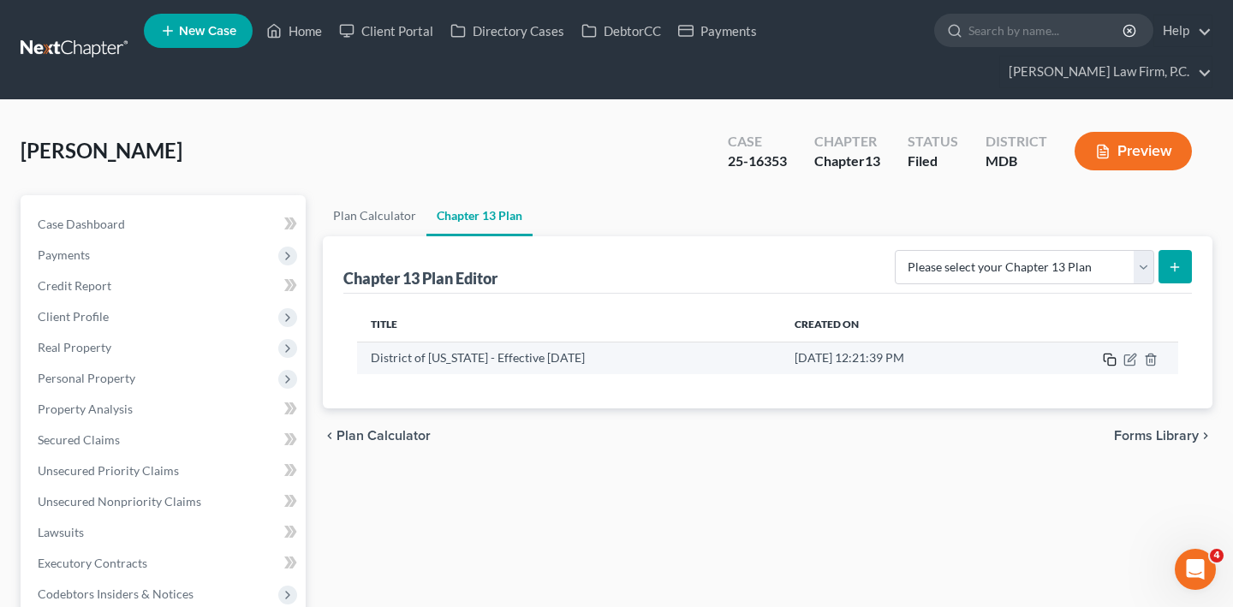
click at [1103, 366] on icon "button" at bounding box center [1110, 360] width 14 height 14
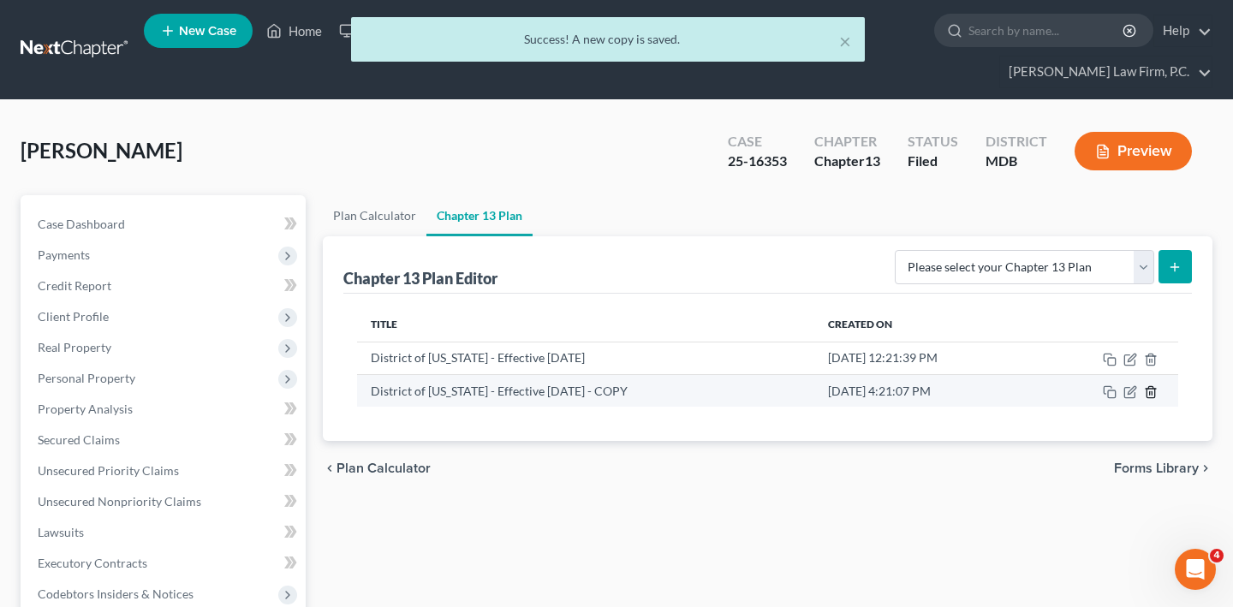
click at [1144, 399] on icon "button" at bounding box center [1151, 392] width 14 height 14
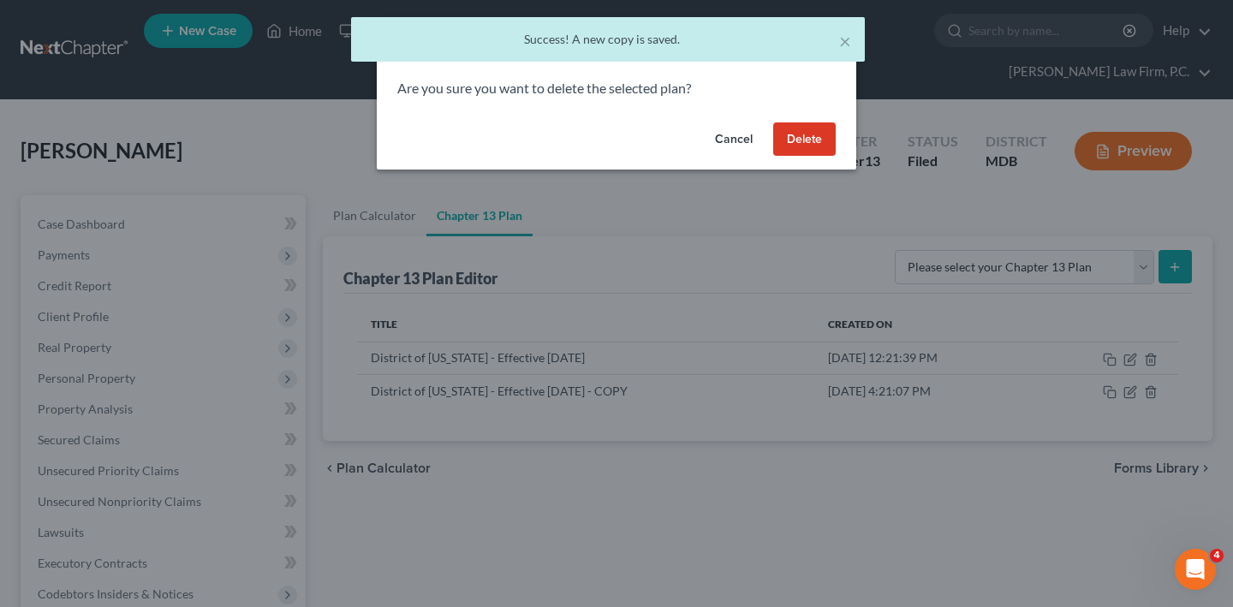
click at [836, 157] on button "Delete" at bounding box center [804, 139] width 62 height 34
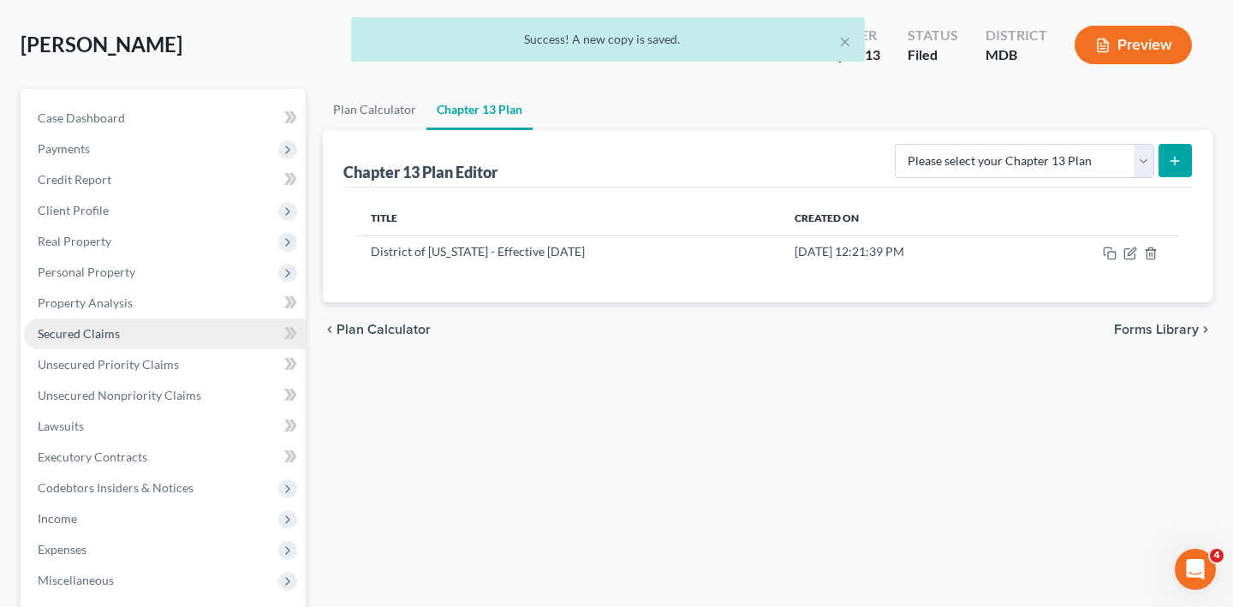
scroll to position [117, 0]
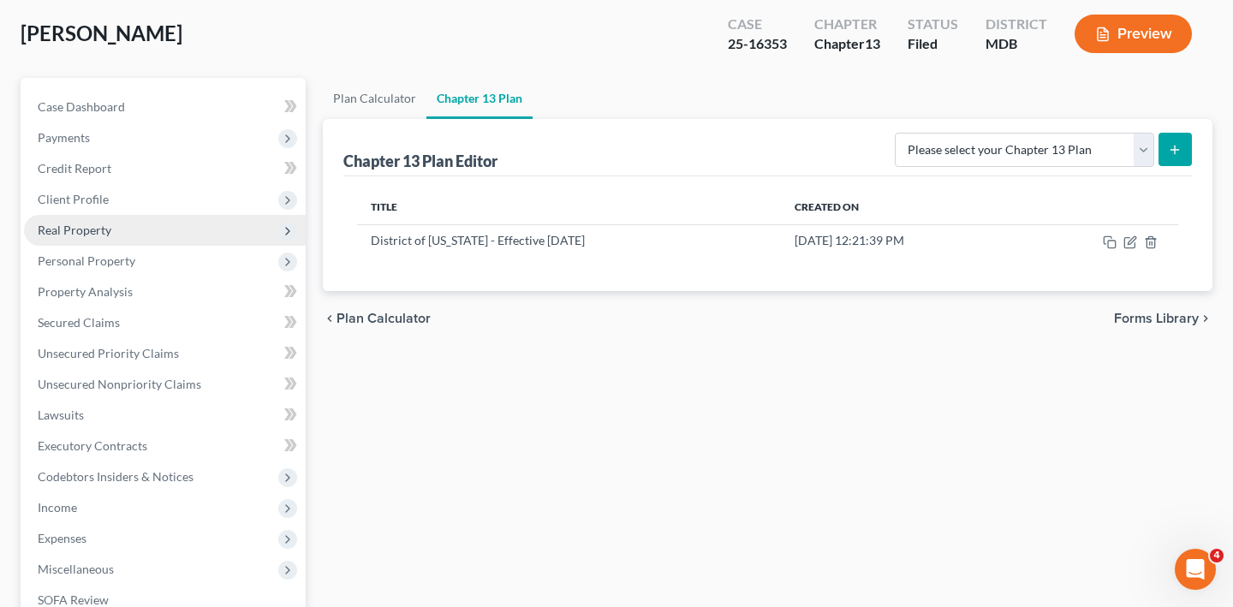
click at [144, 246] on span "Real Property" at bounding box center [165, 230] width 282 height 31
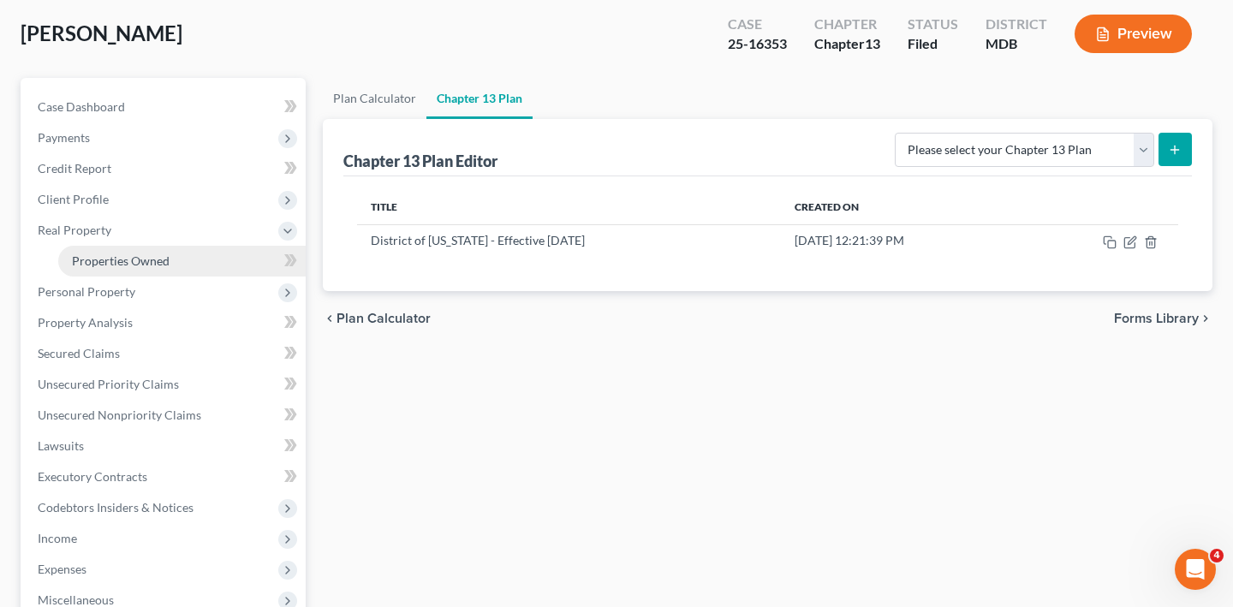
click at [166, 268] on span "Properties Owned" at bounding box center [121, 260] width 98 height 15
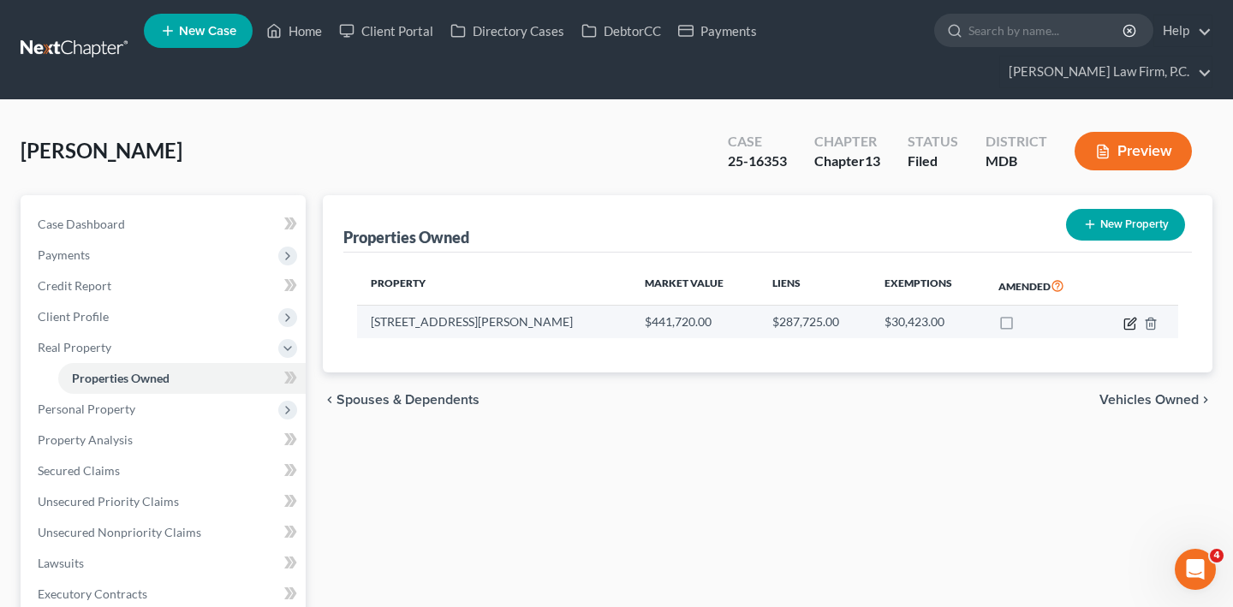
click at [1123, 330] on icon "button" at bounding box center [1130, 324] width 14 height 14
select select "21"
select select "0"
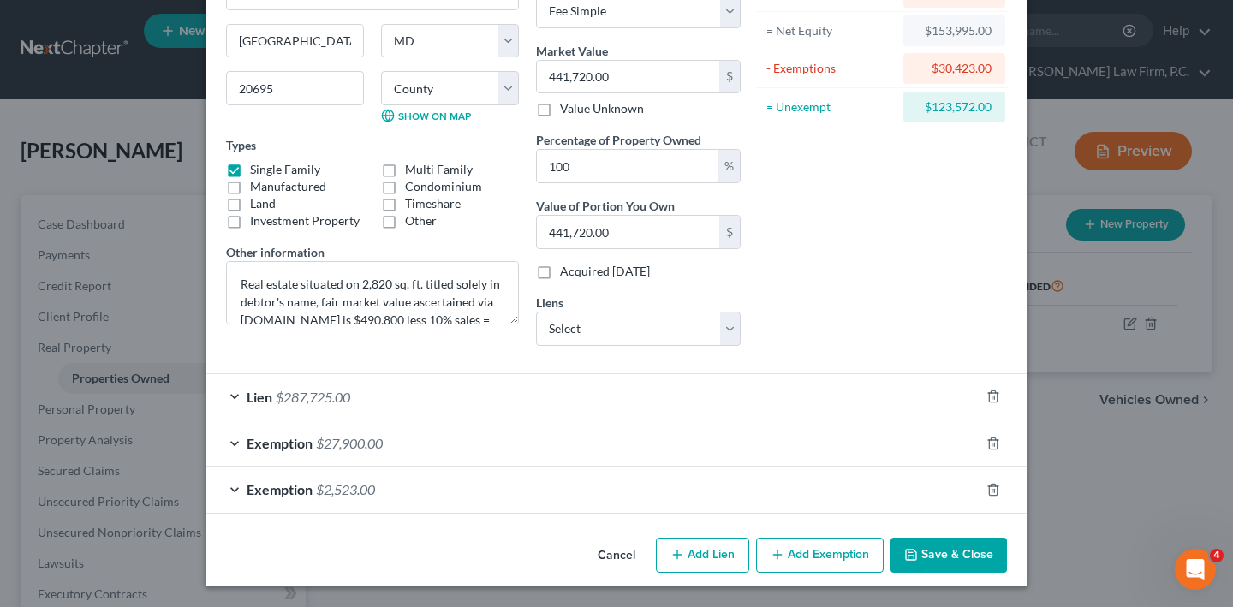
scroll to position [358, 0]
click at [468, 374] on div "Lien $287,725.00" at bounding box center [592, 396] width 774 height 45
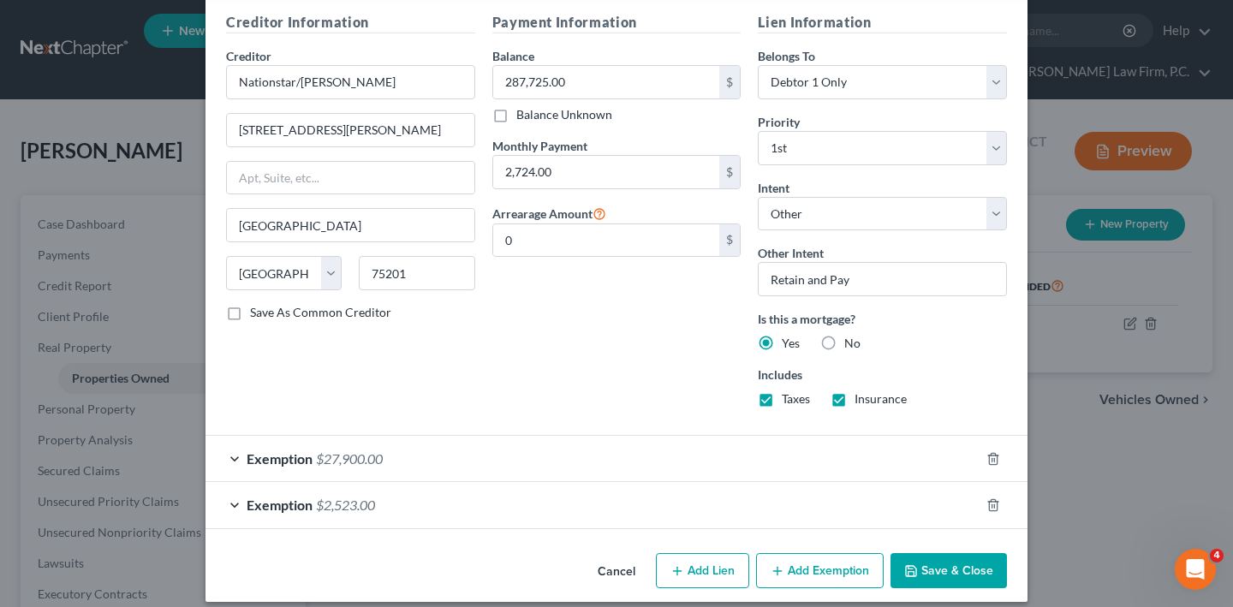
scroll to position [610, 0]
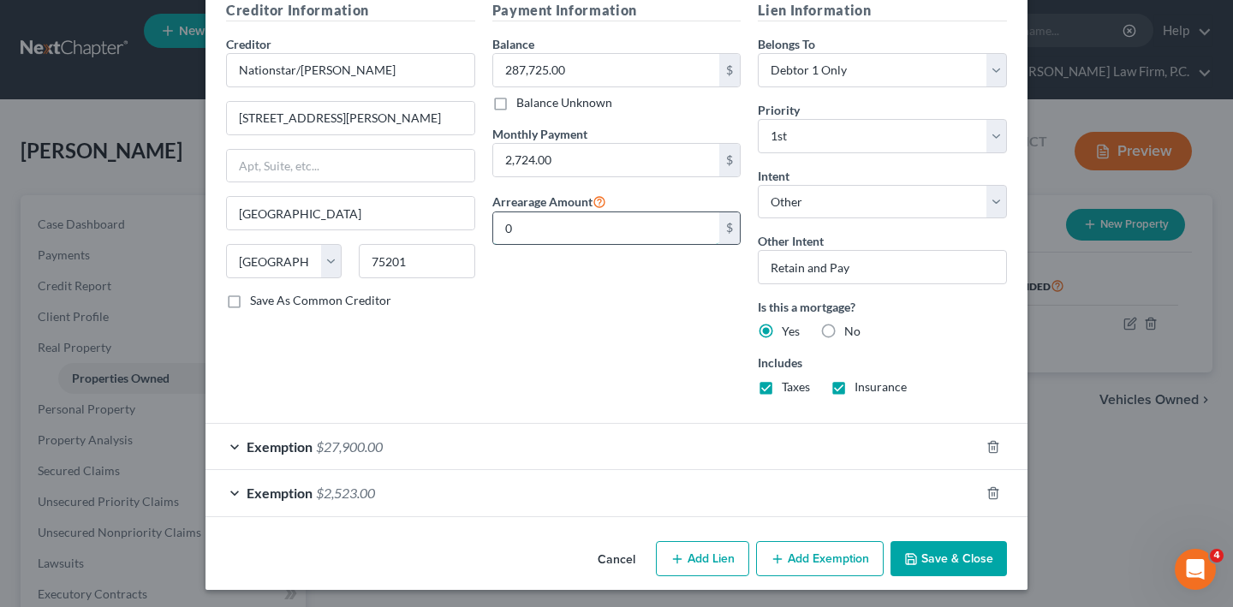
click at [611, 245] on input "0" at bounding box center [606, 228] width 227 height 33
type input "25"
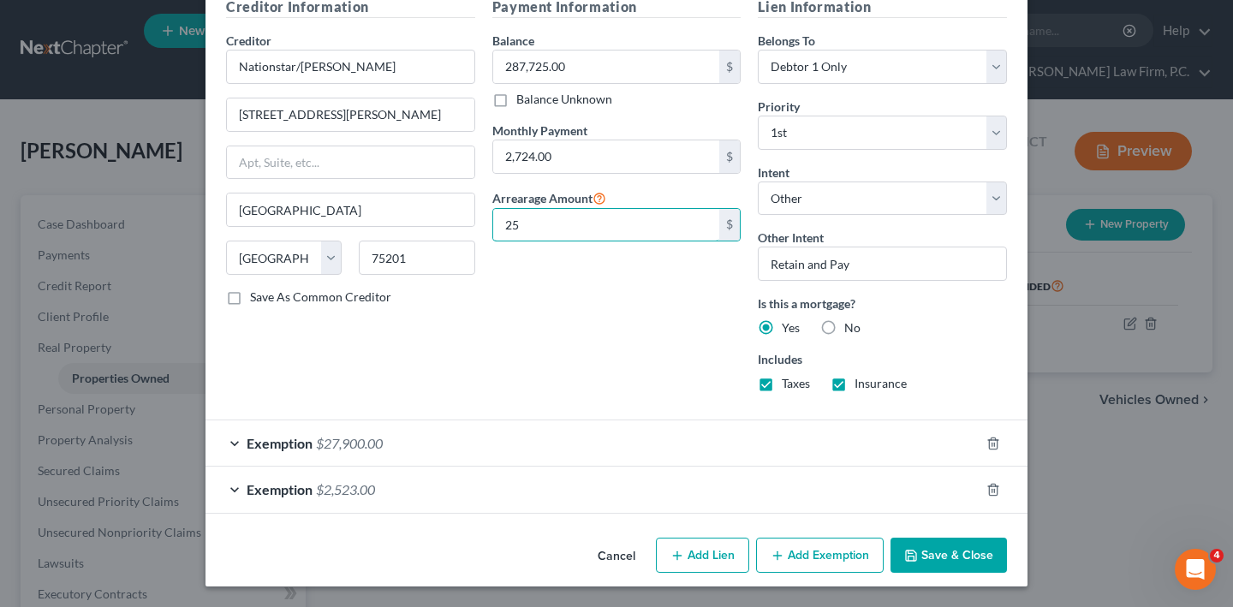
scroll to position [911, 0]
click at [1007, 538] on button "Save & Close" at bounding box center [948, 556] width 116 height 36
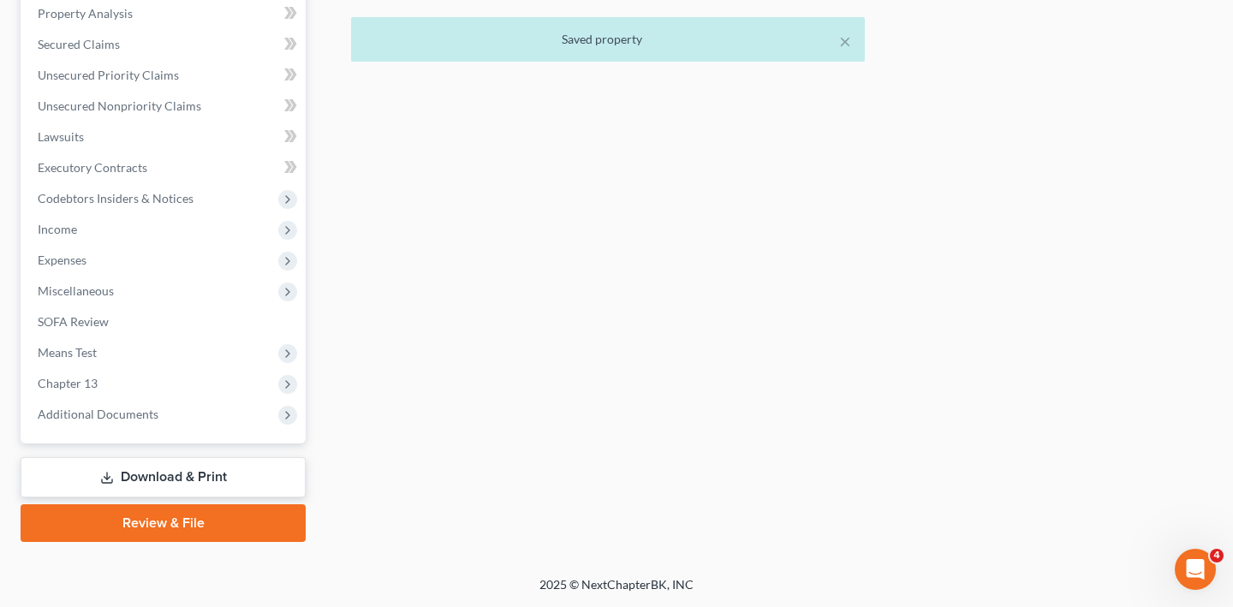
scroll to position [0, 0]
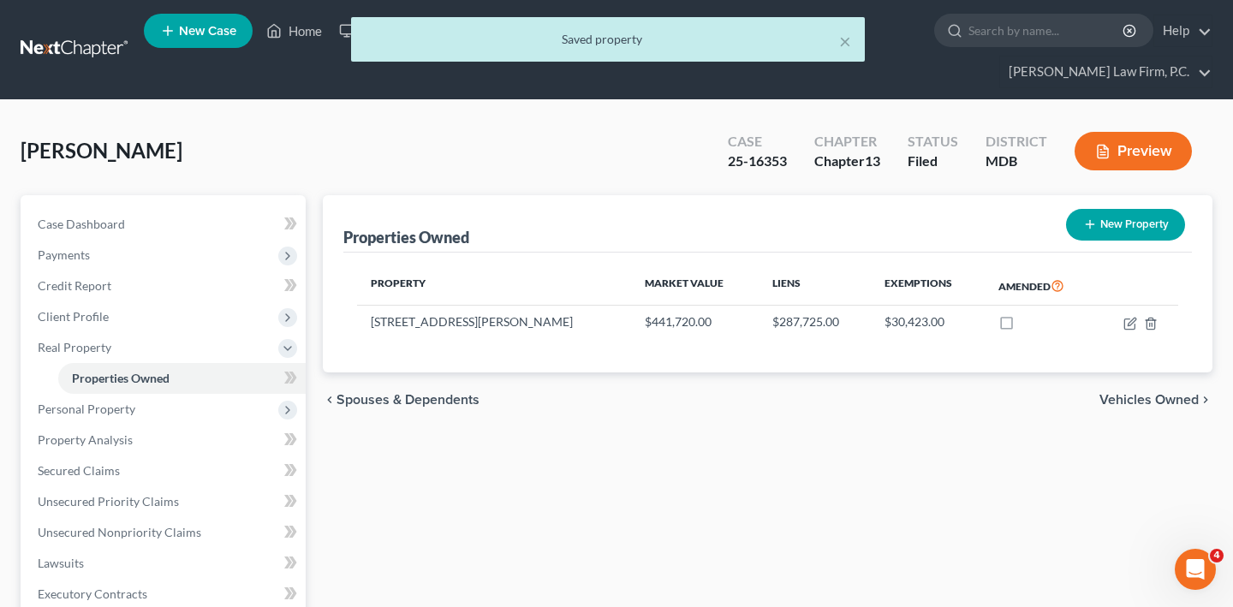
click at [334, 22] on div "× Saved property" at bounding box center [607, 43] width 1233 height 53
click at [334, 36] on div "× Saved property" at bounding box center [607, 43] width 1233 height 53
click at [341, 36] on div "× Saved property" at bounding box center [607, 43] width 1233 height 53
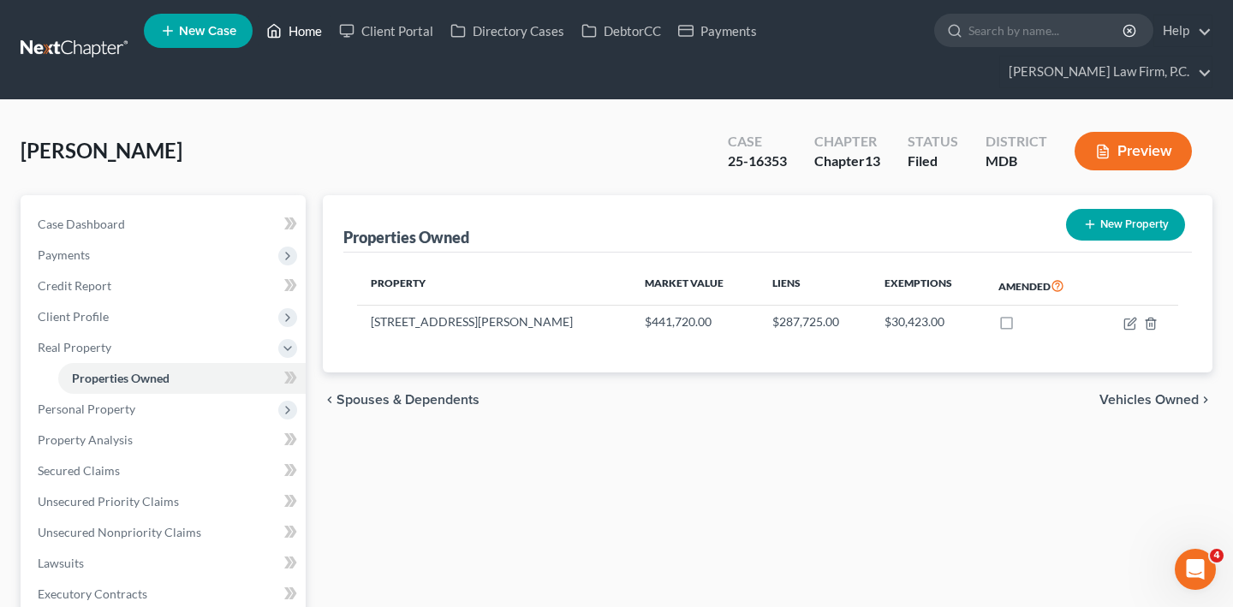
click at [330, 25] on link "Home" at bounding box center [294, 30] width 73 height 31
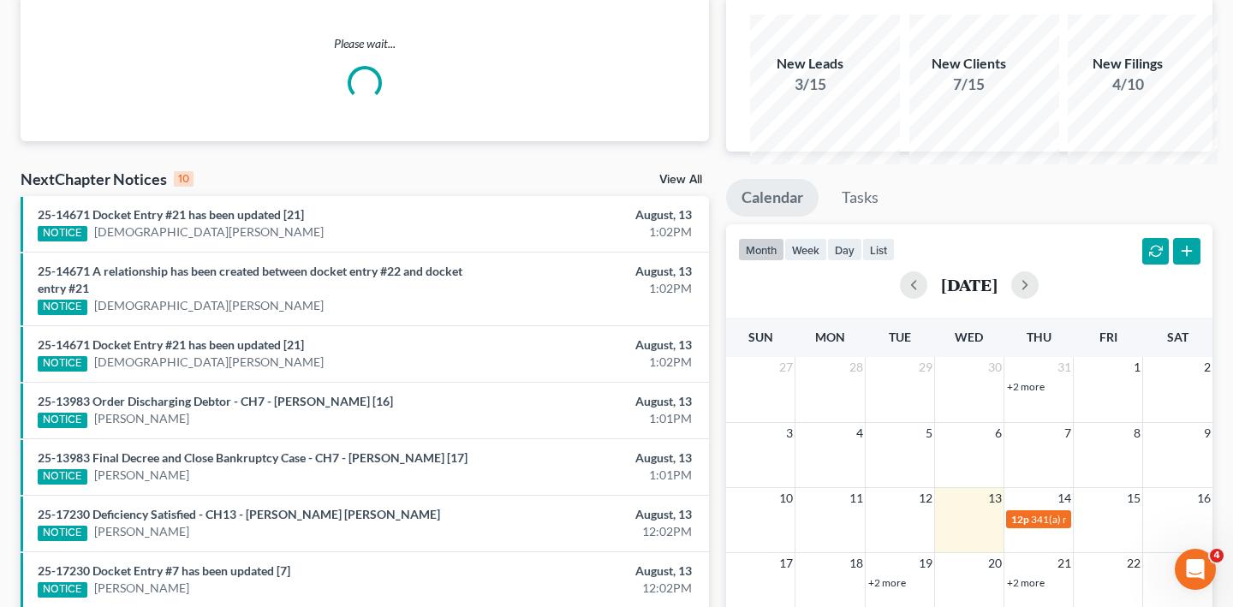
scroll to position [161, 0]
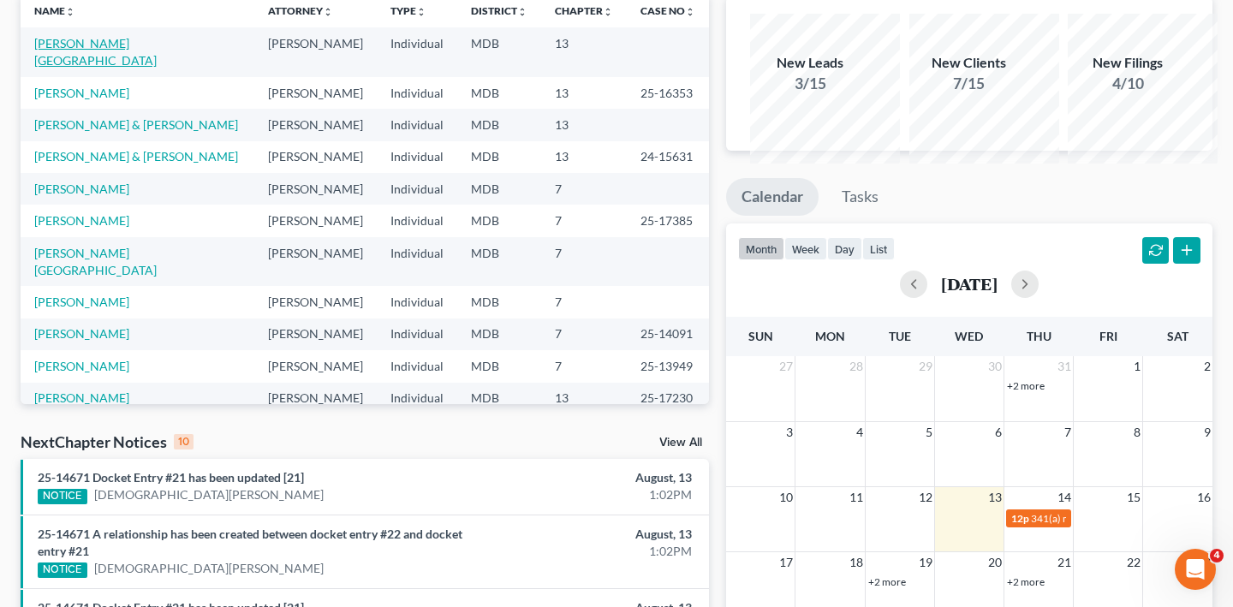
click at [79, 68] on link "[PERSON_NAME][GEOGRAPHIC_DATA]" at bounding box center [95, 52] width 122 height 32
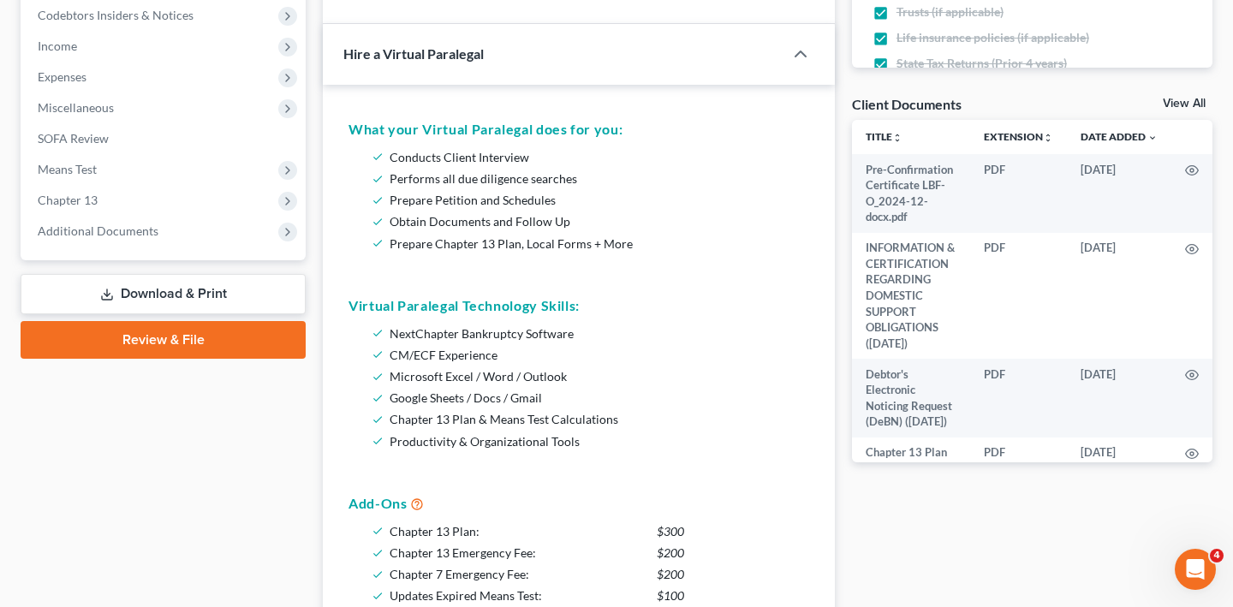
scroll to position [757, 0]
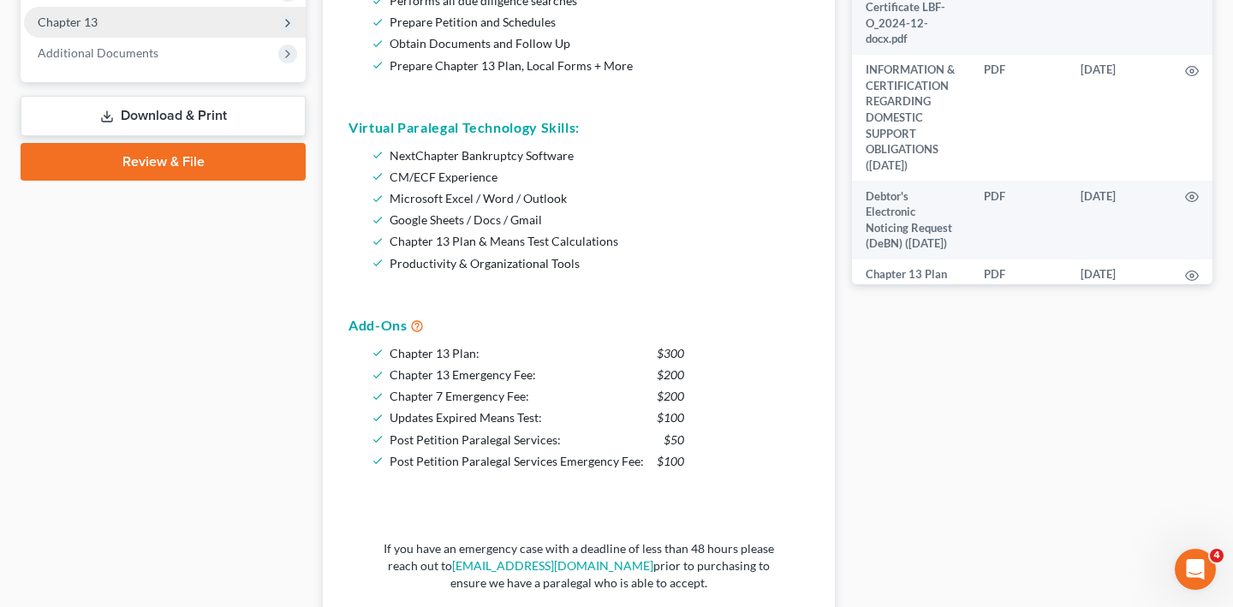
click at [143, 38] on span "Chapter 13" at bounding box center [165, 22] width 282 height 31
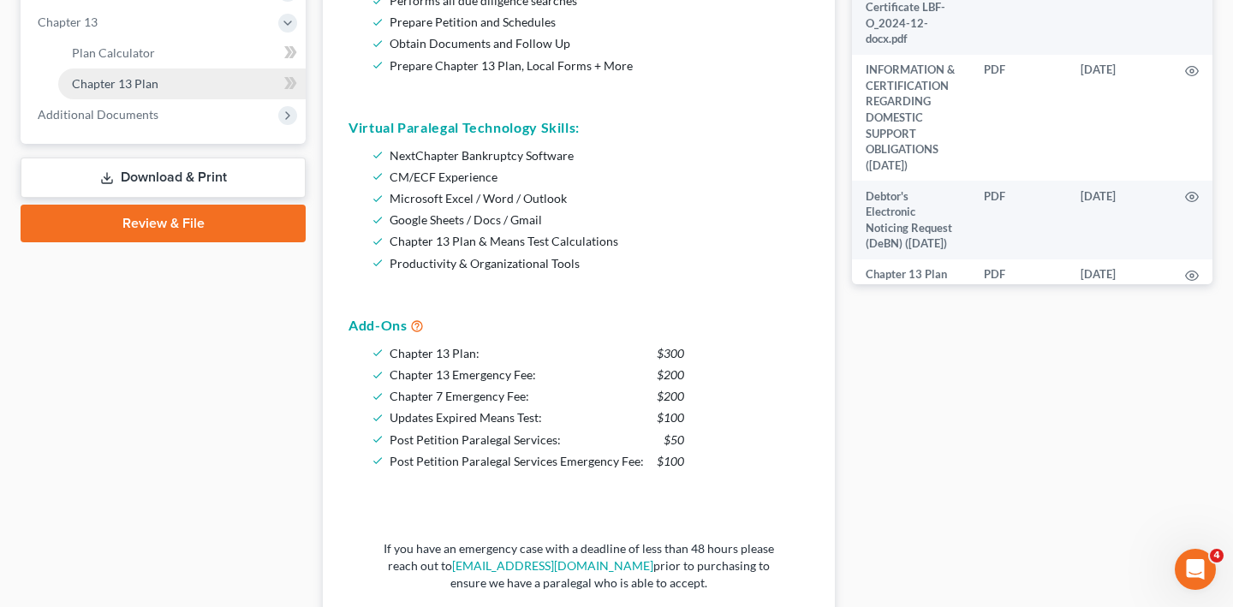
click at [158, 91] on span "Chapter 13 Plan" at bounding box center [115, 83] width 86 height 15
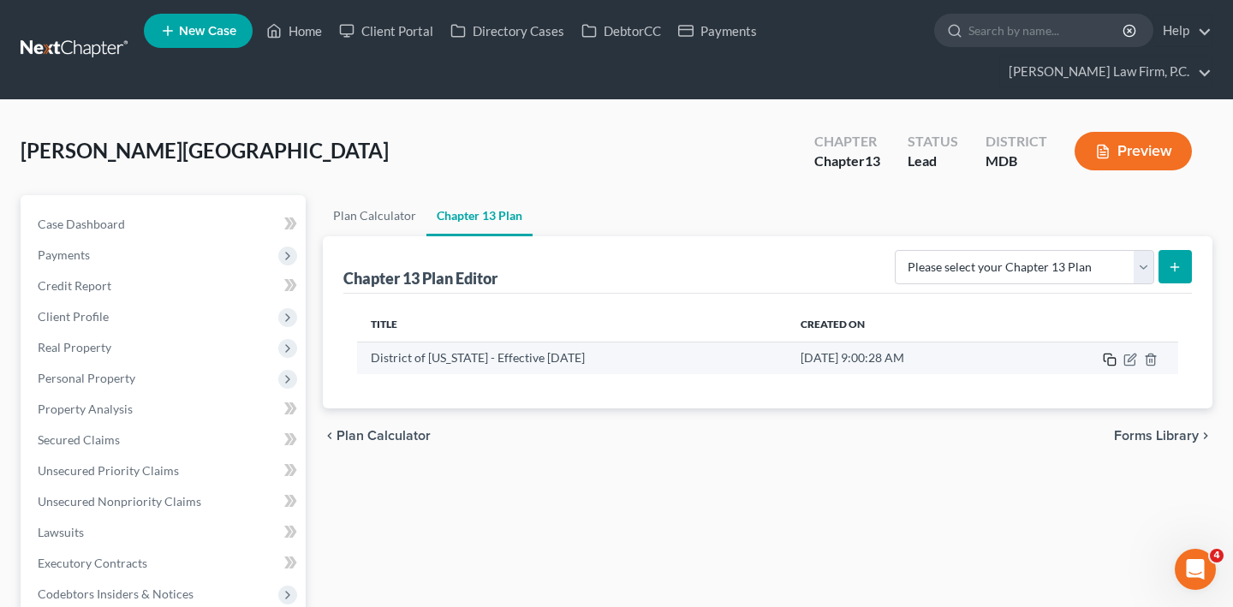
click at [1103, 366] on icon "button" at bounding box center [1110, 360] width 14 height 14
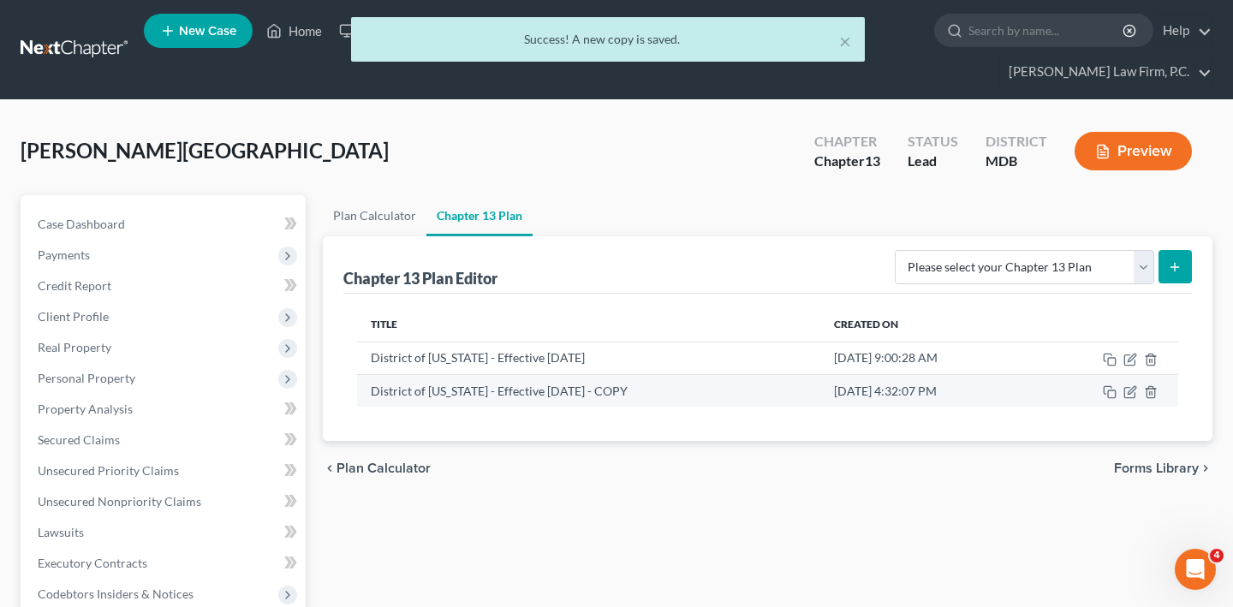
click at [1134, 407] on td at bounding box center [1105, 390] width 145 height 33
click at [1146, 397] on icon "button" at bounding box center [1150, 391] width 8 height 11
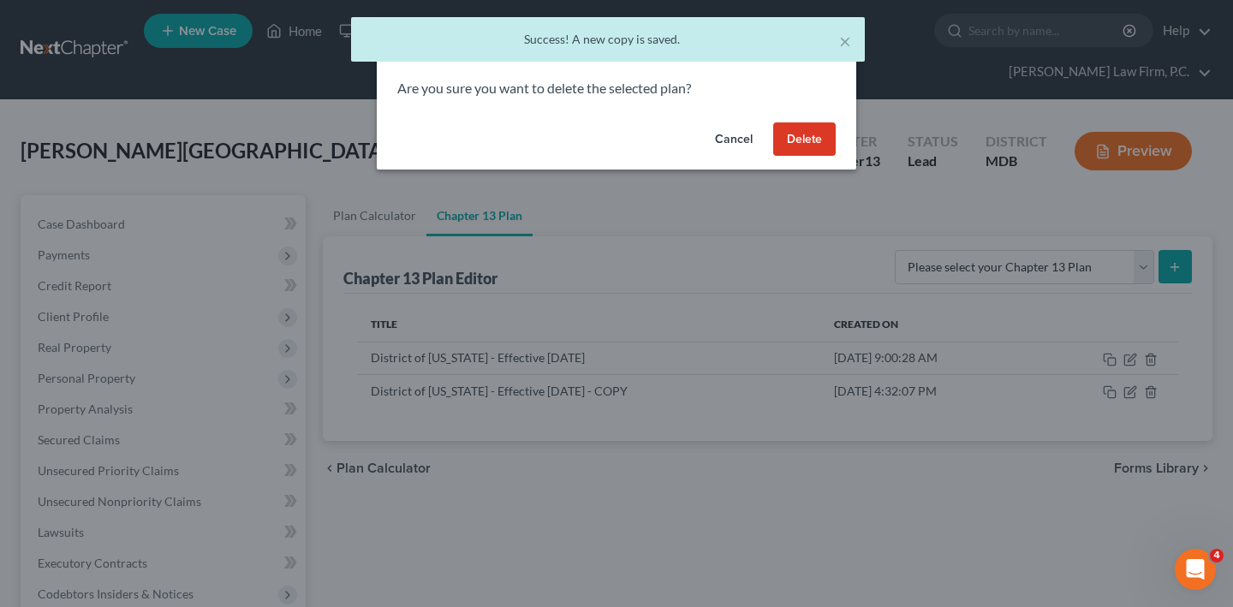
click at [836, 157] on button "Delete" at bounding box center [804, 139] width 62 height 34
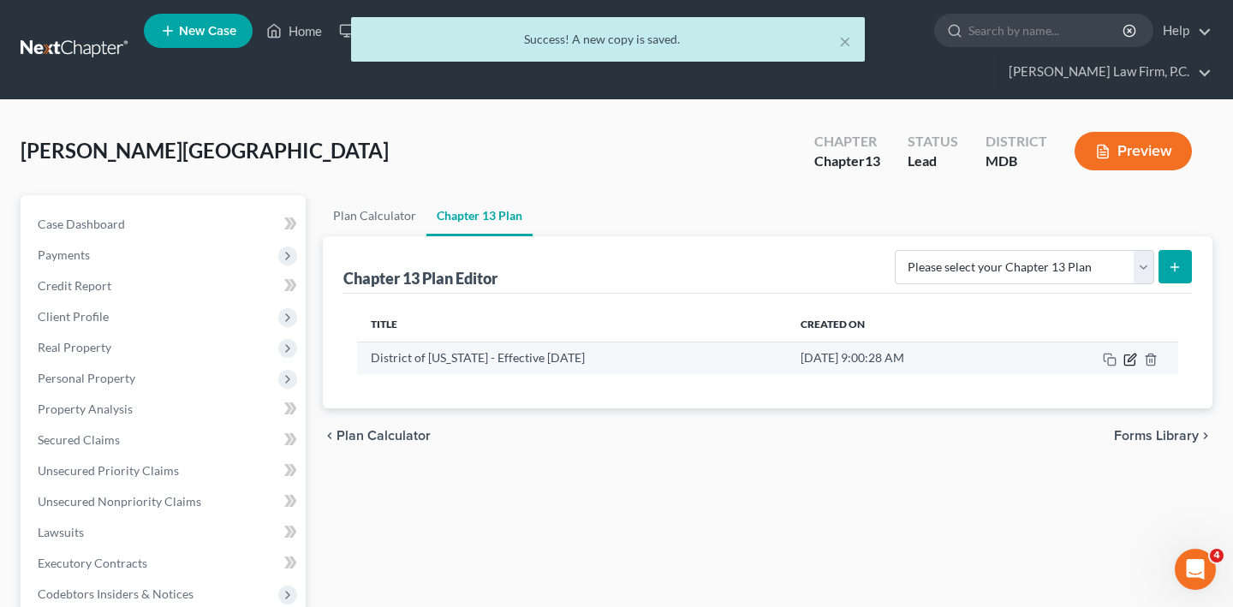
click at [1123, 366] on icon "button" at bounding box center [1130, 360] width 14 height 14
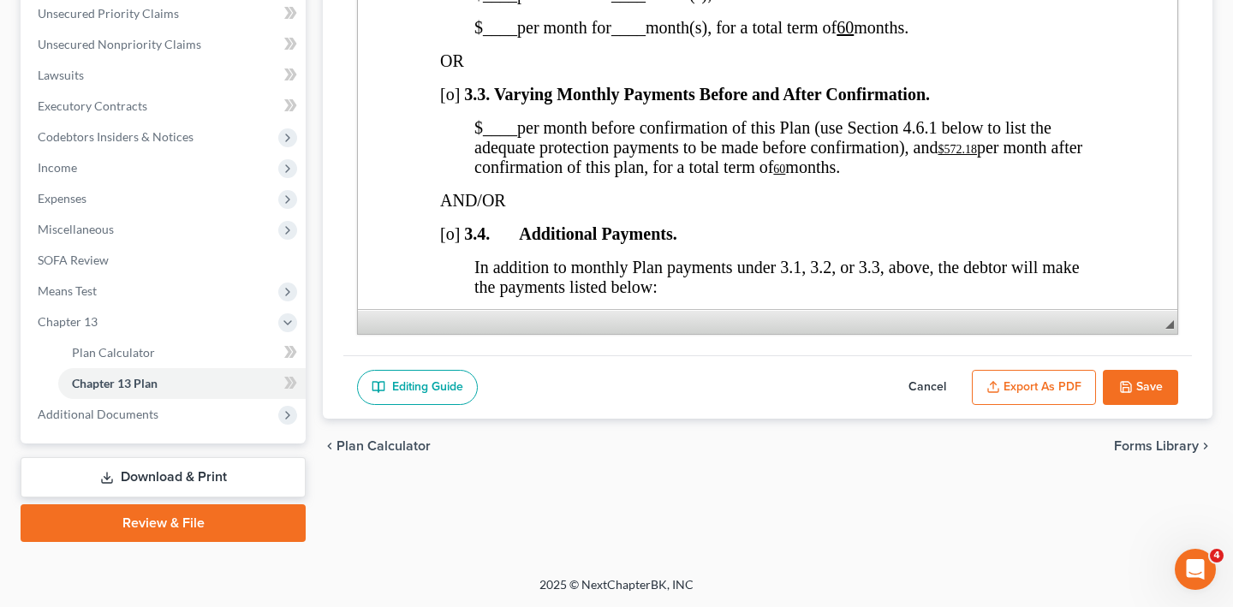
scroll to position [1535, 0]
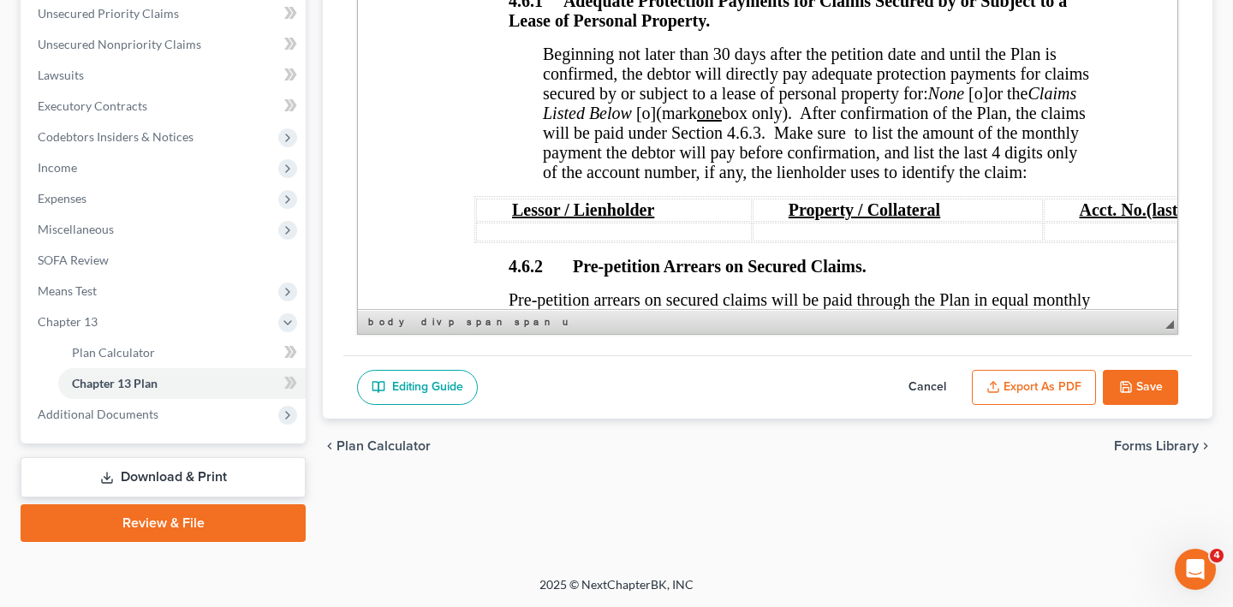
scroll to position [3246, 0]
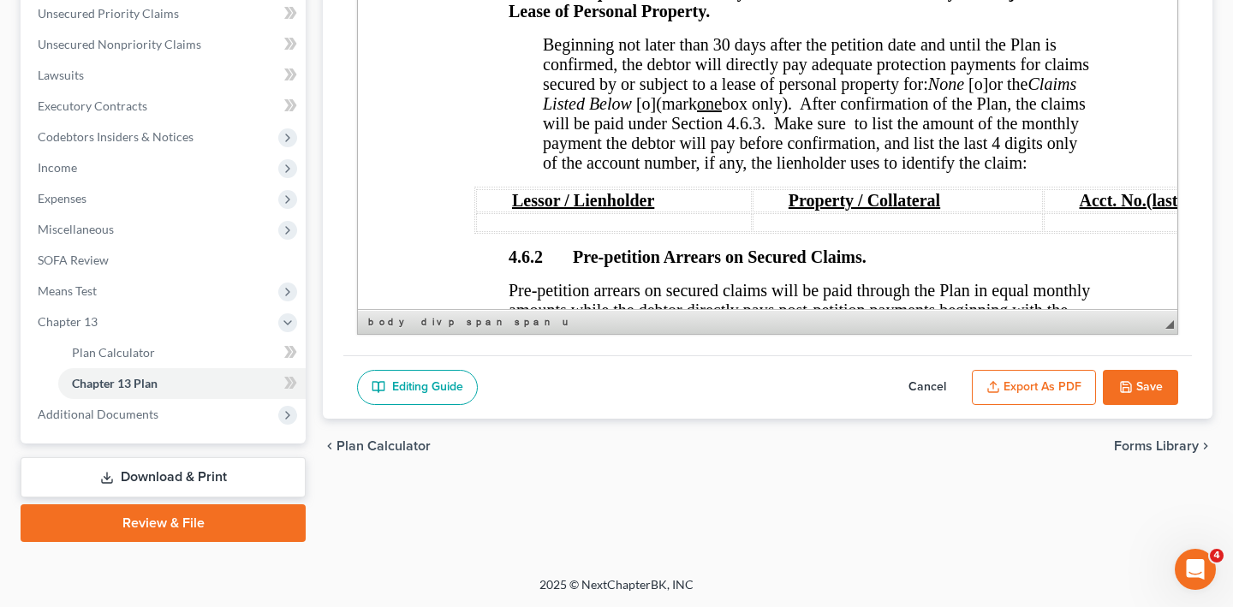
drag, startPoint x: 776, startPoint y: 68, endPoint x: 442, endPoint y: 76, distance: 334.0
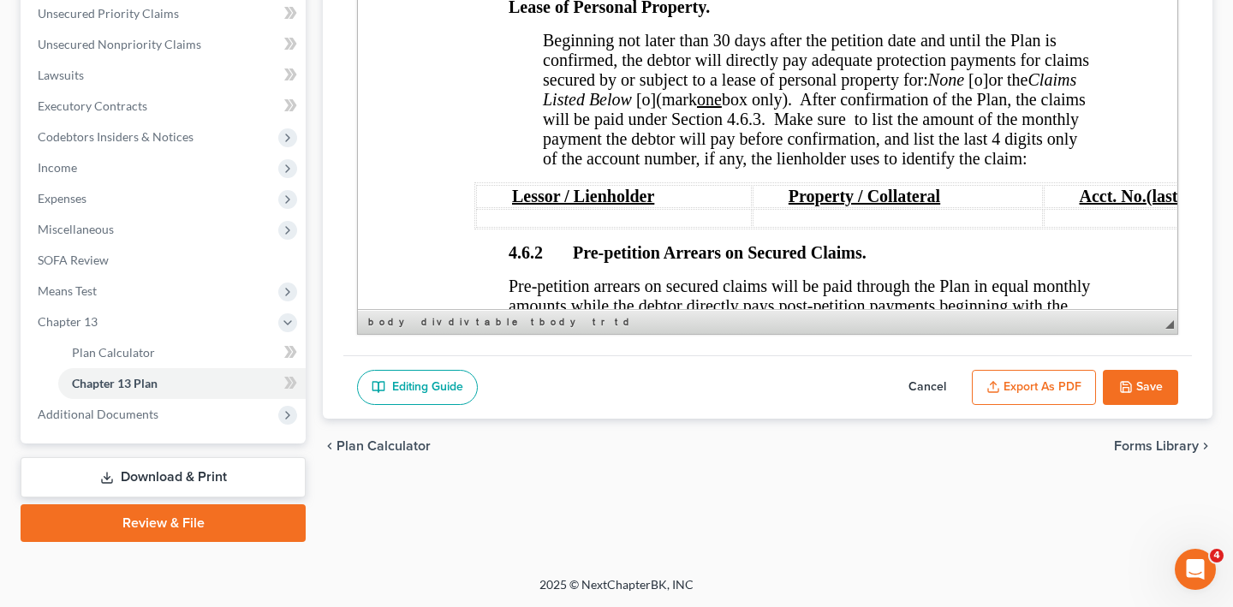
scroll to position [3209, 0]
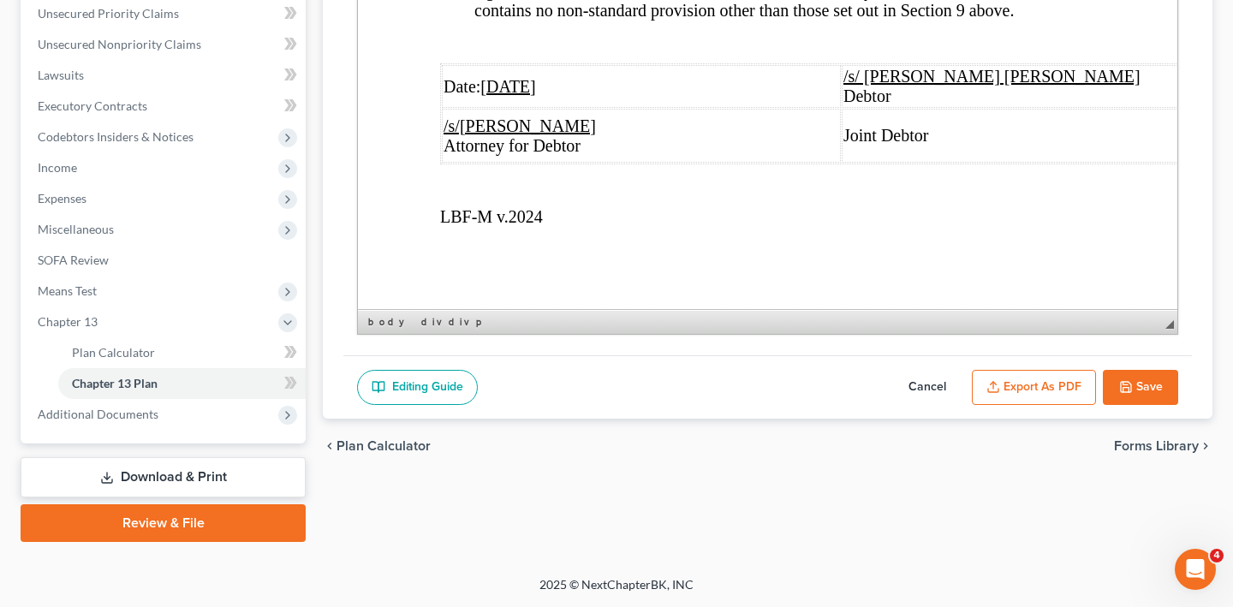
scroll to position [8634, 0]
click at [520, 96] on u "[DATE]" at bounding box center [507, 86] width 55 height 19
click at [564, 108] on td "Date: 08/06/2025" at bounding box center [641, 86] width 399 height 43
drag, startPoint x: 564, startPoint y: 128, endPoint x: 490, endPoint y: 123, distance: 74.7
click at [490, 108] on td "Date: 08/06/2025" at bounding box center [641, 86] width 399 height 43
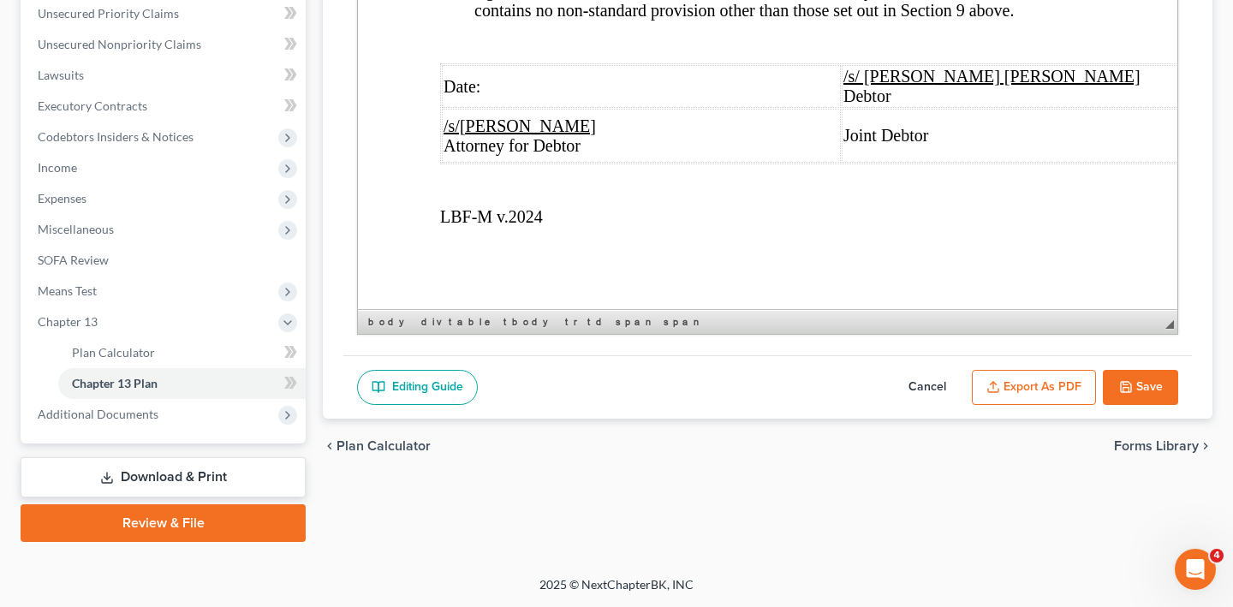
click at [997, 389] on button "Export as PDF" at bounding box center [1034, 388] width 124 height 36
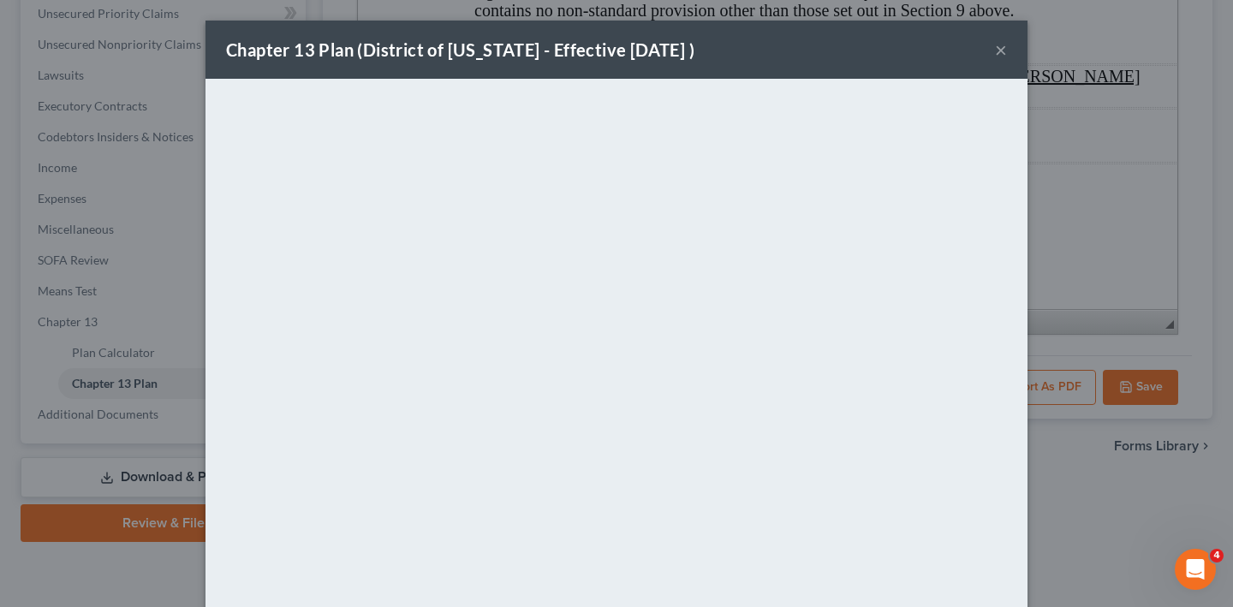
click at [1007, 60] on button "×" at bounding box center [1001, 49] width 12 height 21
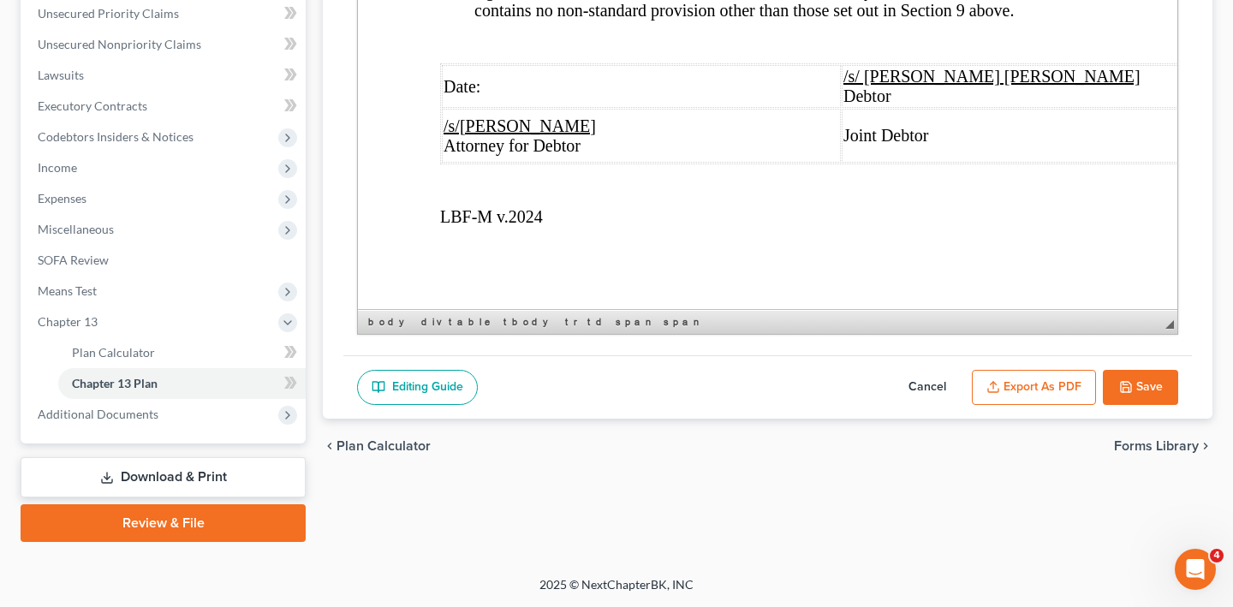
click at [1119, 388] on icon "button" at bounding box center [1126, 387] width 14 height 14
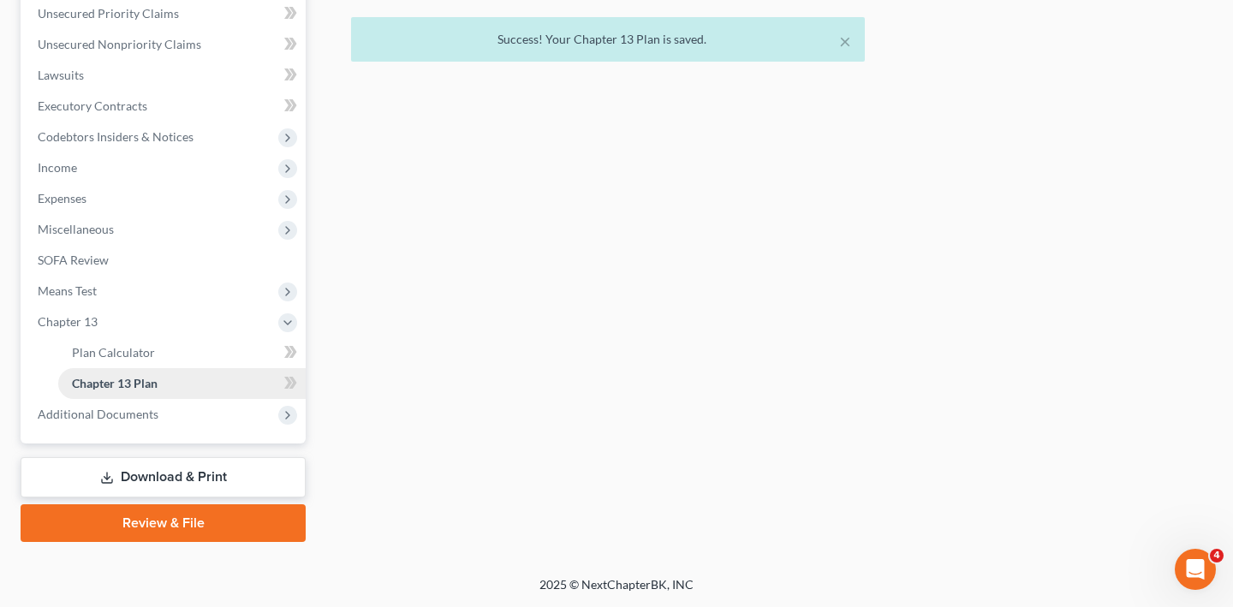
scroll to position [709, 0]
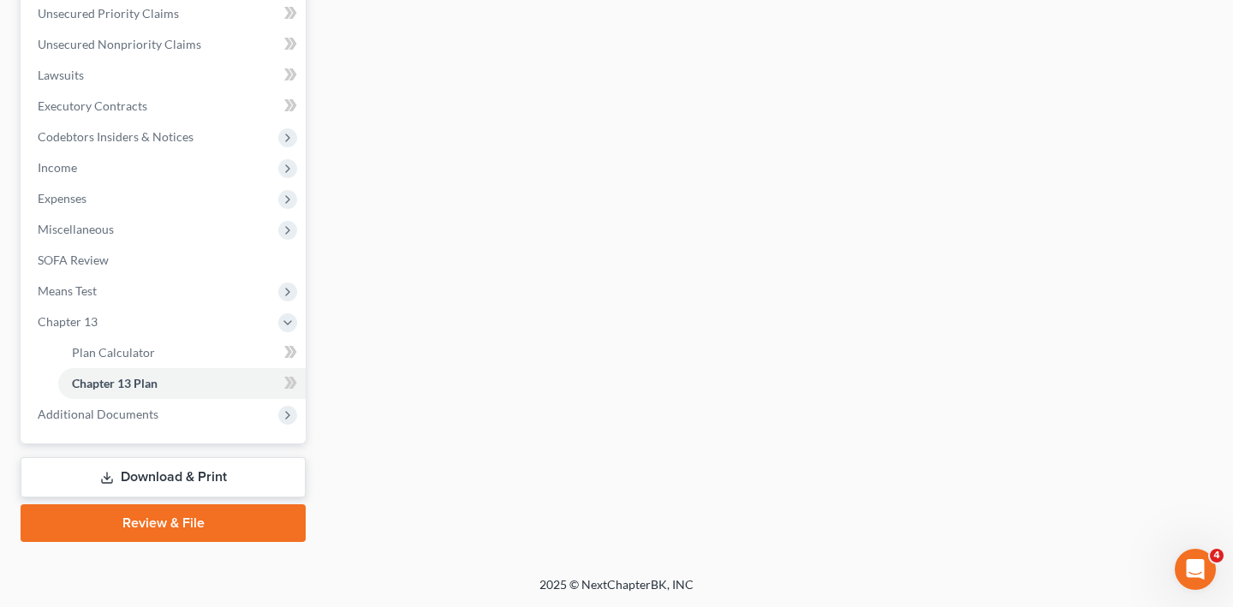
click at [180, 457] on link "Download & Print" at bounding box center [163, 477] width 285 height 40
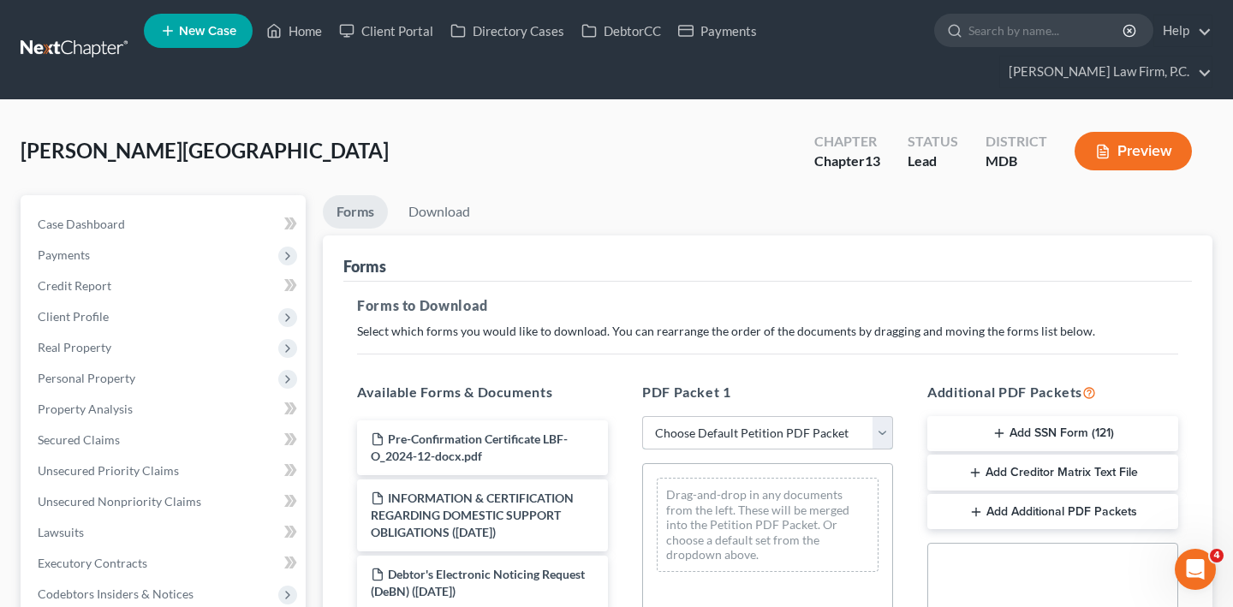
click at [703, 450] on select "Choose Default Petition PDF Packet Complete Bankruptcy Petition (all forms and …" at bounding box center [767, 433] width 251 height 34
select select "0"
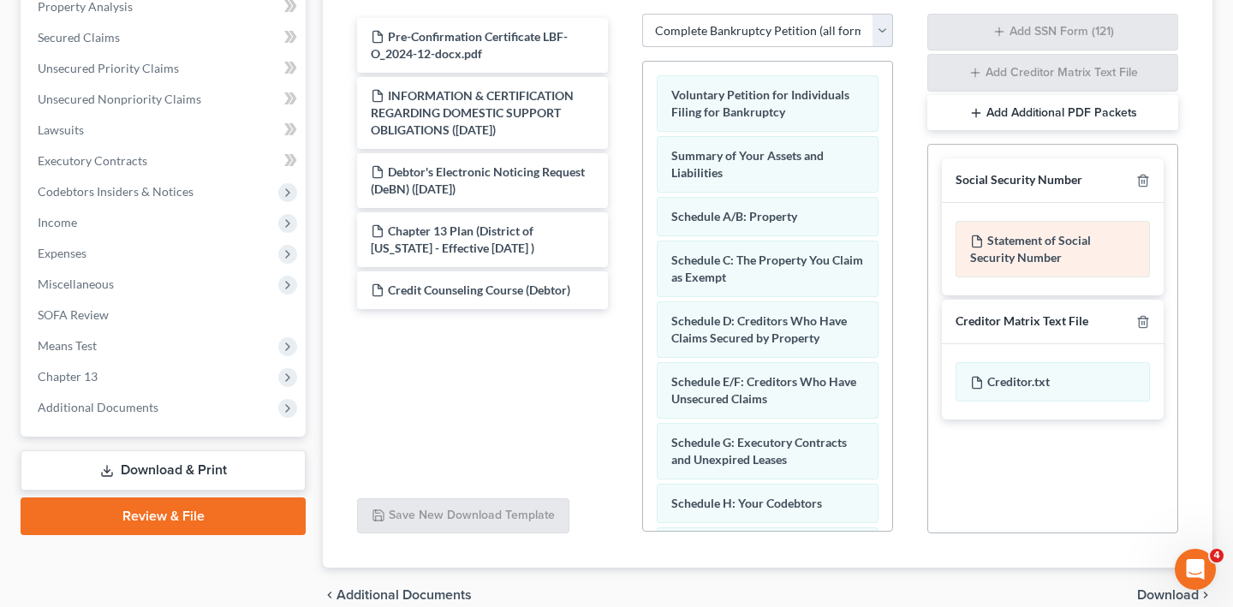
scroll to position [27, 0]
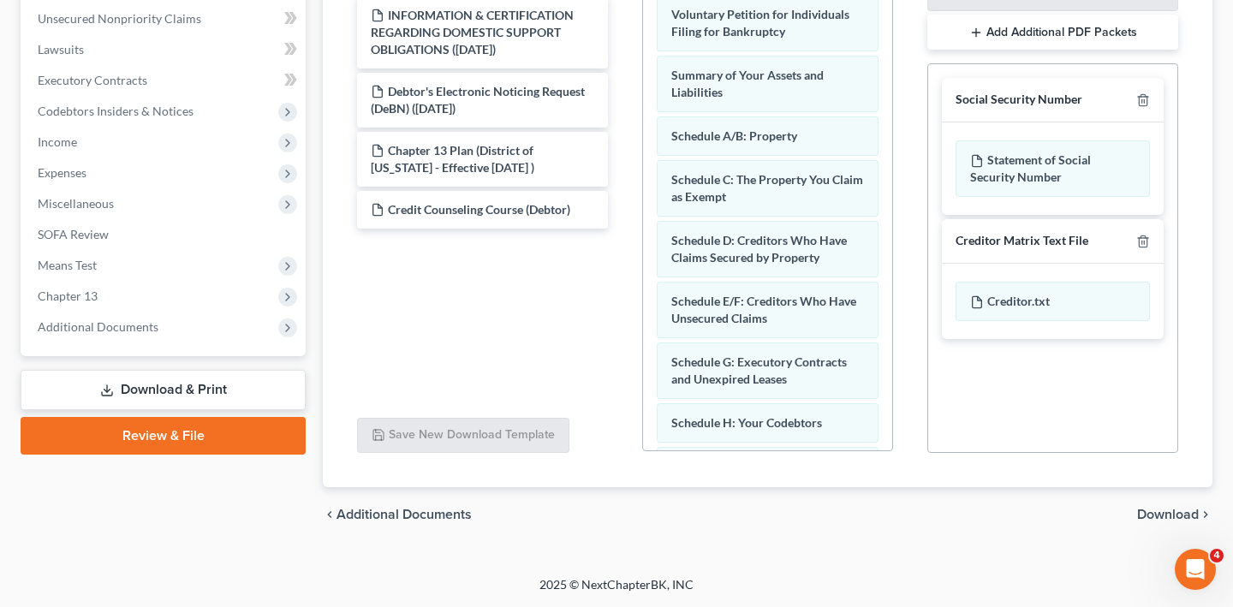
click at [1154, 508] on span "Download" at bounding box center [1168, 515] width 62 height 14
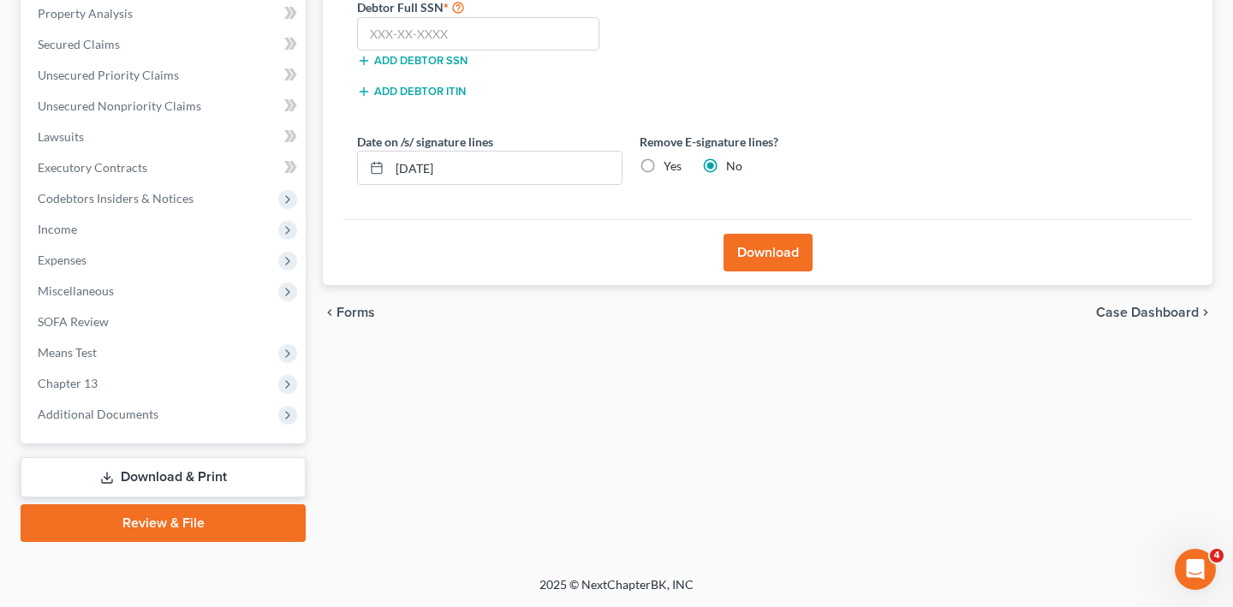
click at [681, 158] on label "Yes" at bounding box center [672, 166] width 18 height 17
click at [681, 158] on input "Yes" at bounding box center [675, 163] width 11 height 11
radio input "true"
radio input "false"
drag, startPoint x: 618, startPoint y: 71, endPoint x: 346, endPoint y: 30, distance: 275.3
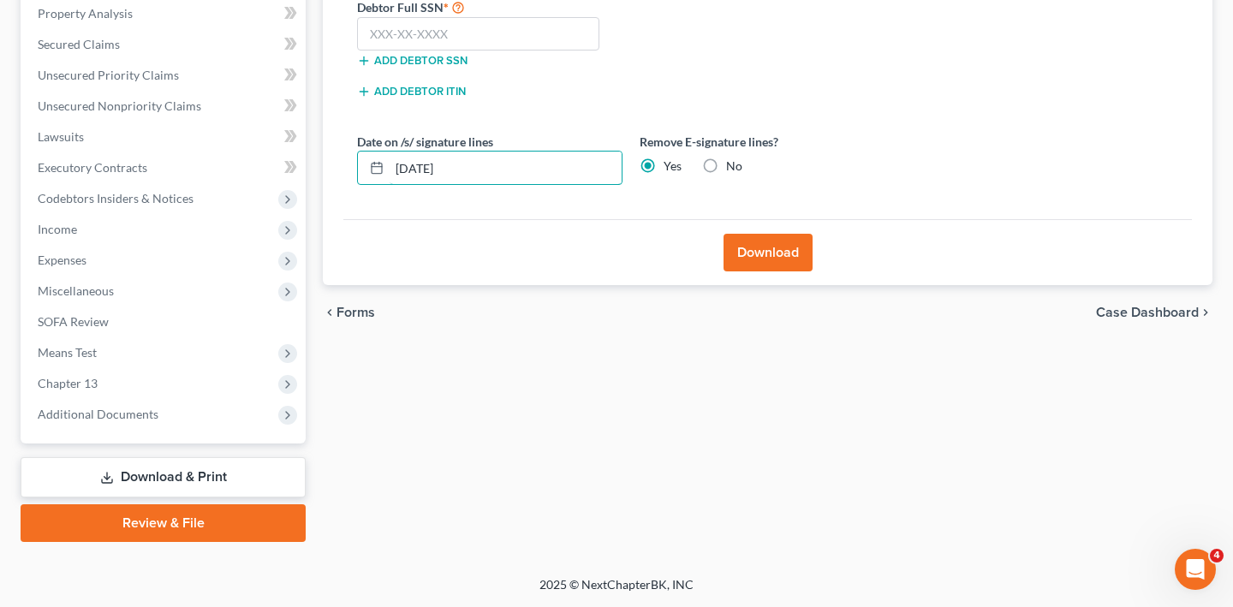
click at [346, 30] on div "Download Almost There... Complete Required * Fields Debtor Information Debtor F…" at bounding box center [768, 63] width 890 height 446
click at [762, 234] on button "Download" at bounding box center [767, 253] width 89 height 38
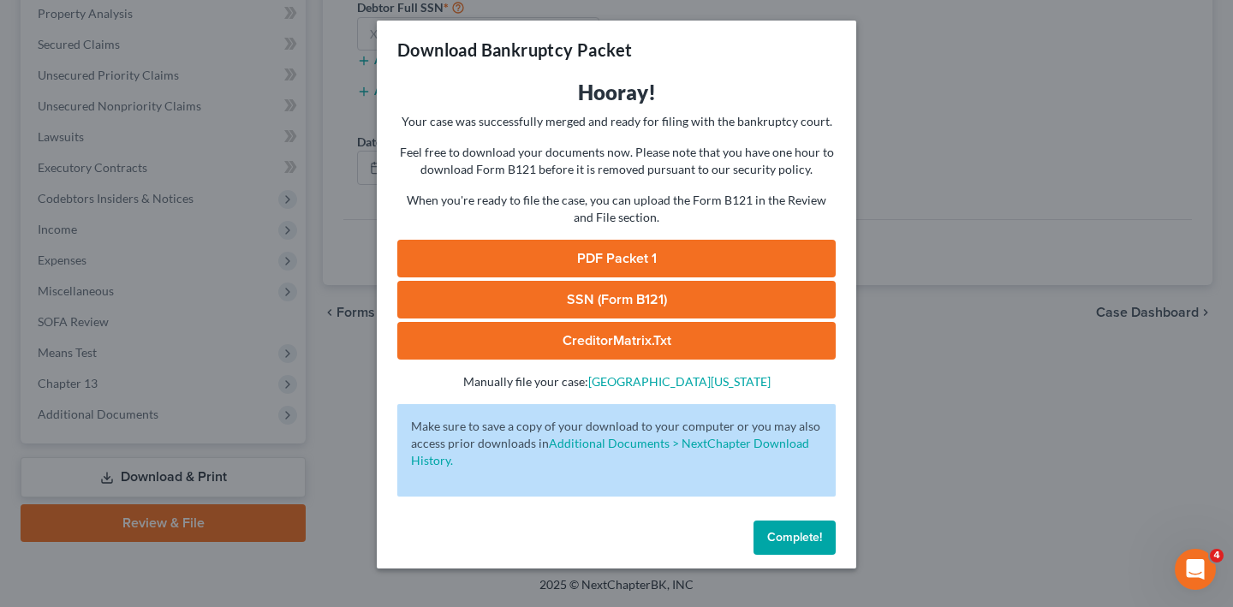
click at [554, 277] on link "PDF Packet 1" at bounding box center [616, 259] width 438 height 38
click at [621, 318] on link "SSN (Form B121)" at bounding box center [616, 300] width 438 height 38
click at [856, 205] on div "Hooray! Your case was successfully merged and ready for filing with the bankrup…" at bounding box center [616, 296] width 479 height 435
click at [947, 208] on div "Download Bankruptcy Packet Hooray! Your case was successfully merged and ready …" at bounding box center [616, 303] width 1233 height 607
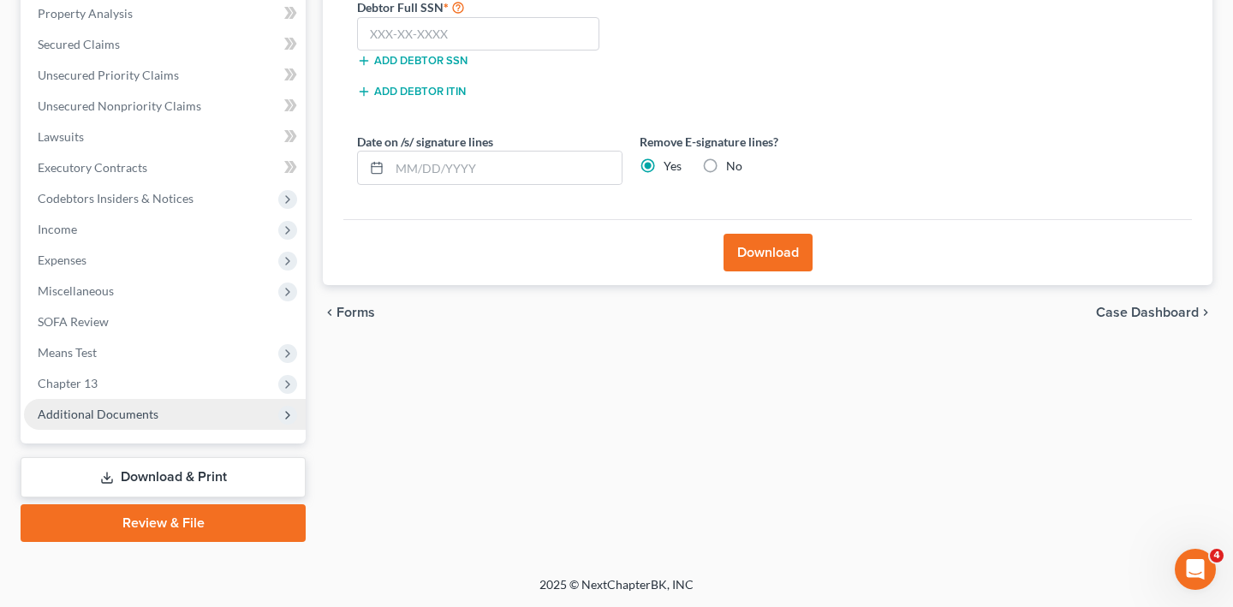
click at [158, 407] on span "Additional Documents" at bounding box center [98, 414] width 121 height 15
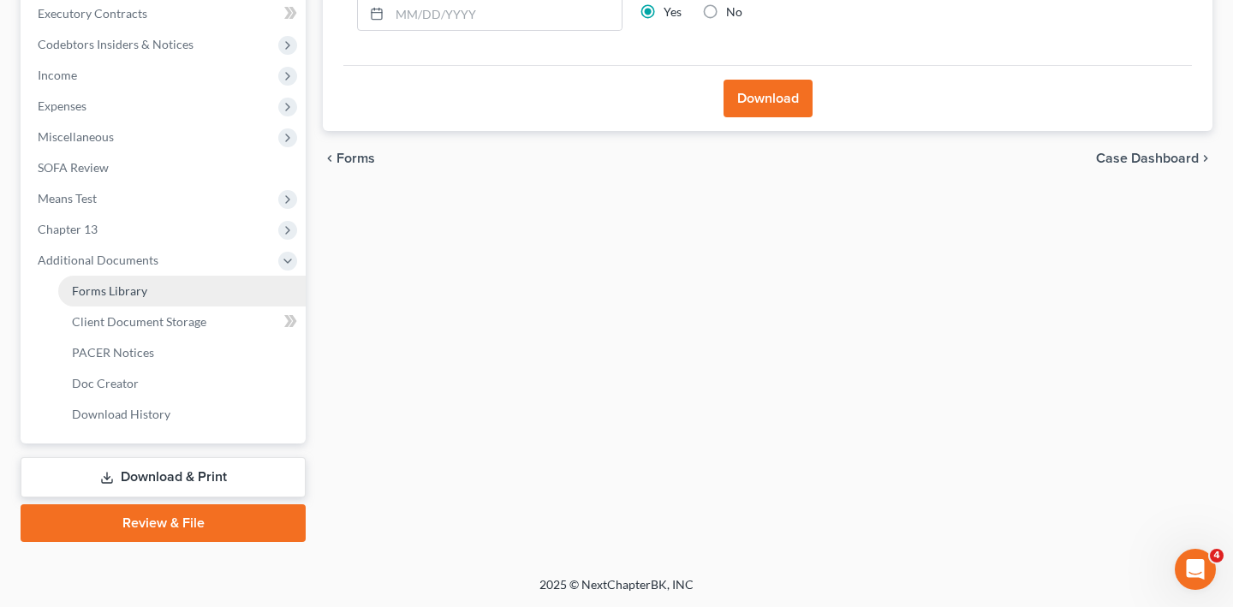
click at [174, 306] on link "Forms Library" at bounding box center [181, 291] width 247 height 31
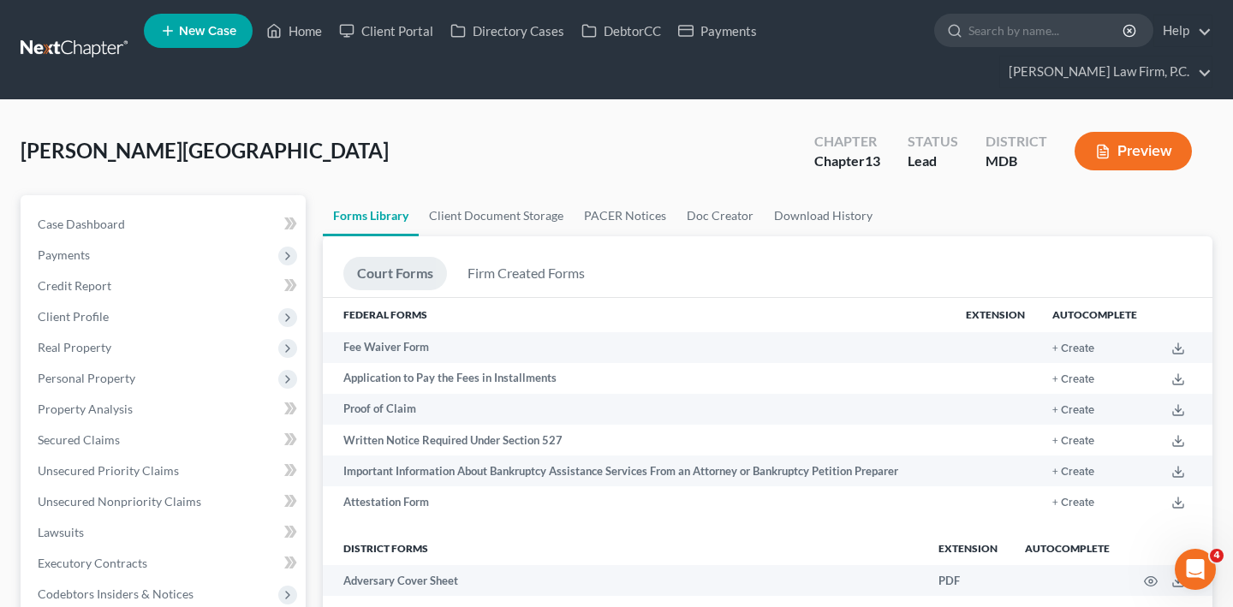
scroll to position [1122, 0]
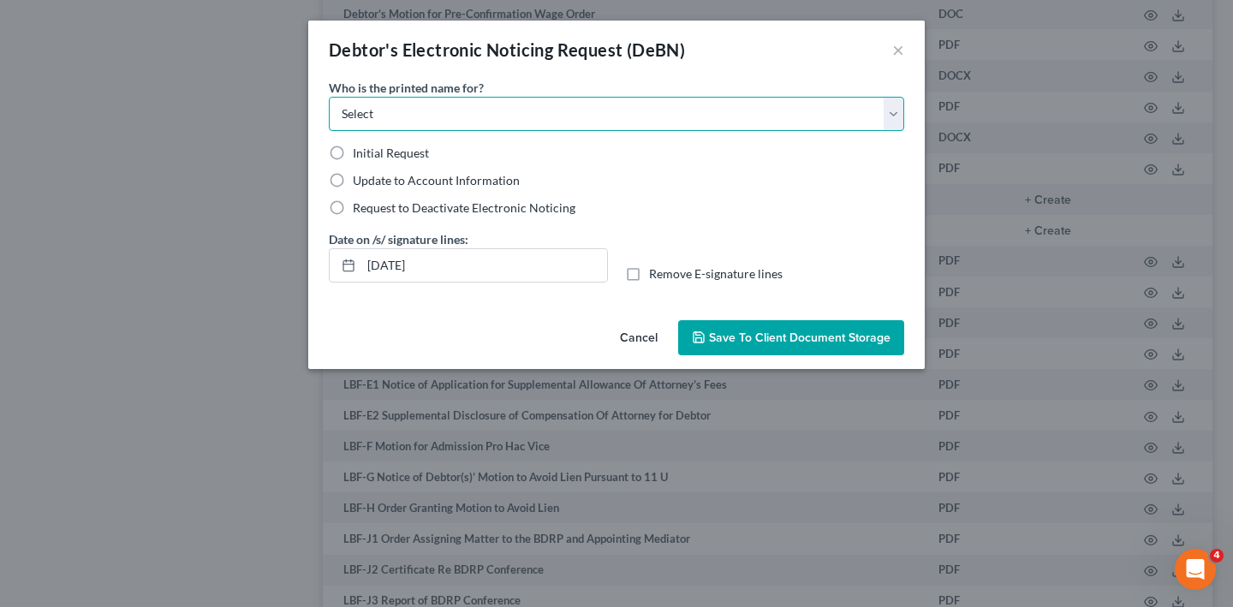
click at [670, 131] on select "Select Debtor Attorney" at bounding box center [616, 114] width 575 height 34
select select "0"
click at [353, 160] on span "Initial Request" at bounding box center [391, 153] width 76 height 15
click at [360, 156] on input "Initial Request" at bounding box center [365, 150] width 11 height 11
radio input "true"
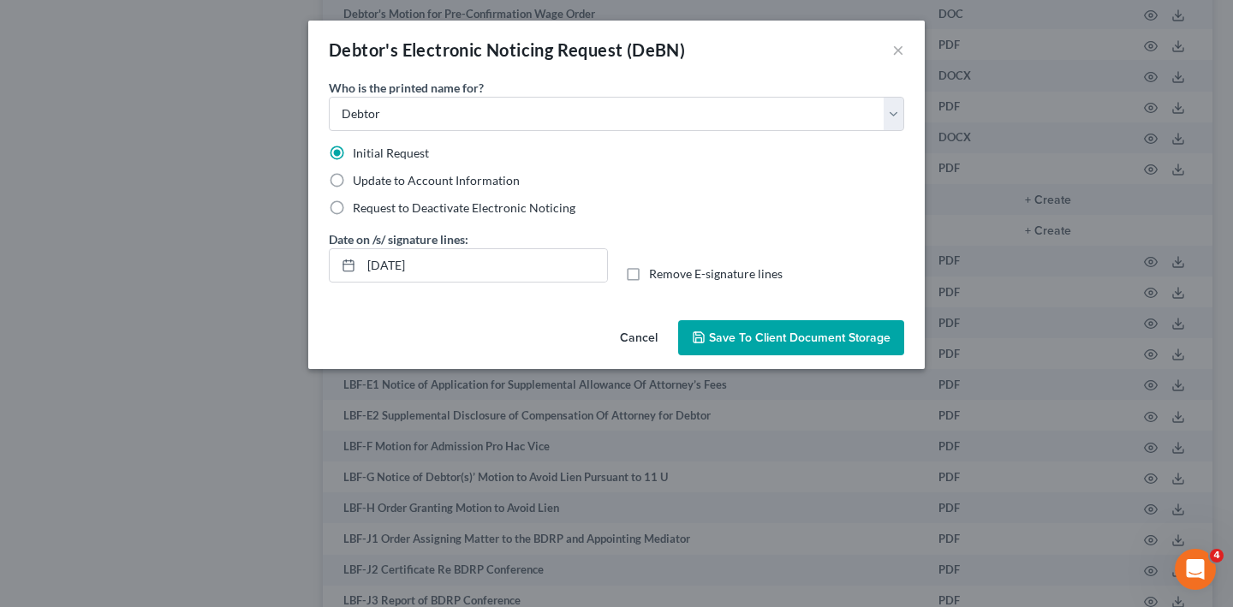
click at [762, 345] on span "Save to Client Document Storage" at bounding box center [799, 337] width 181 height 15
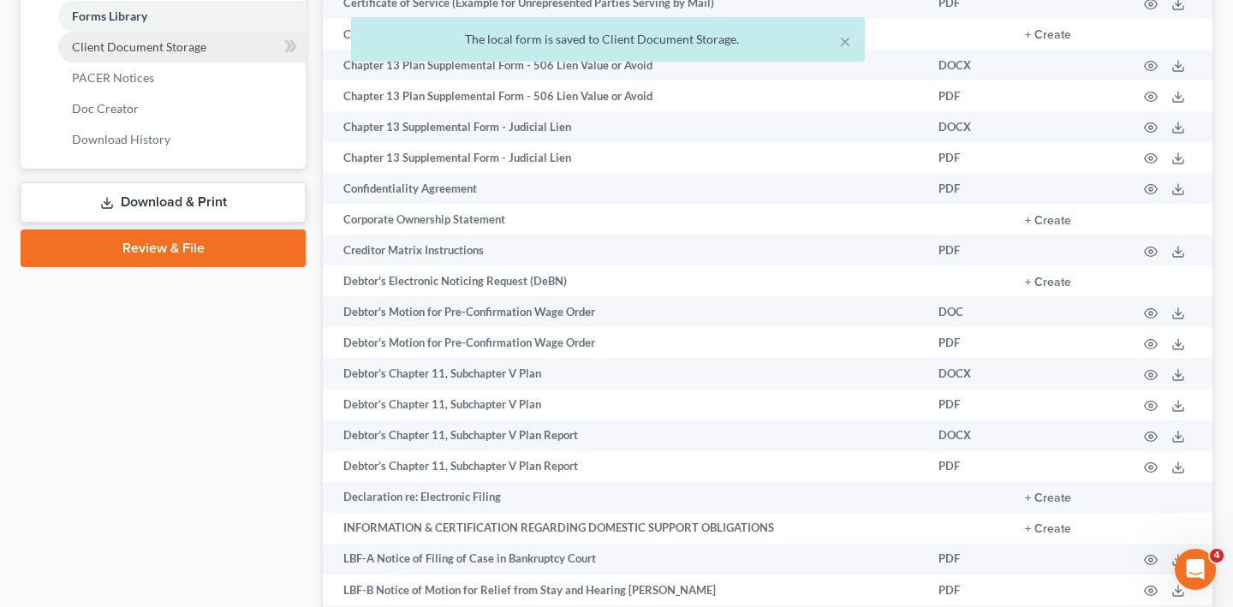
select select "14"
select select "25"
select select "32"
select select "37"
select select "26"
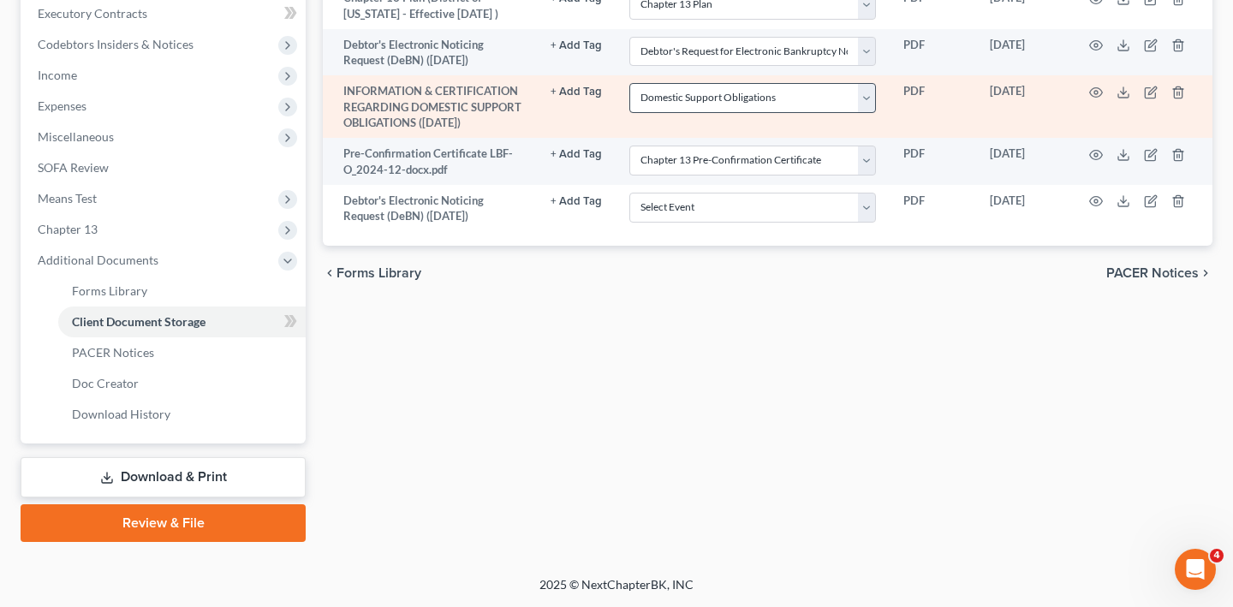
scroll to position [881, 0]
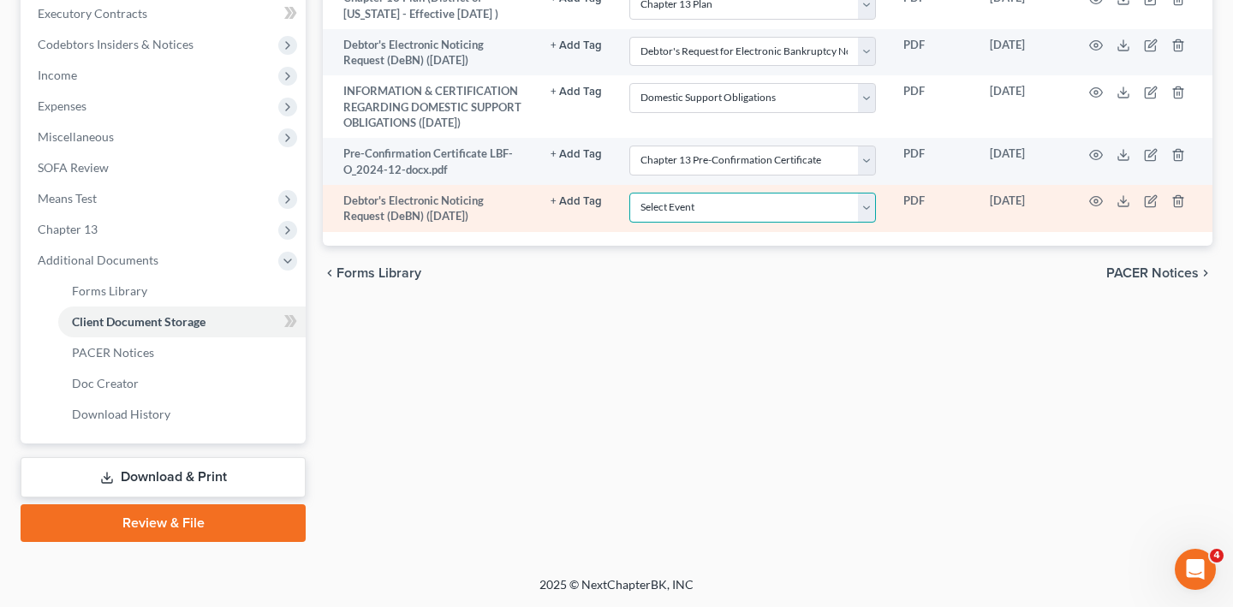
click at [691, 223] on select "Select Event Affidavit Affidavit of Adequate Protection and Lease Payments Affi…" at bounding box center [752, 208] width 247 height 30
select select "32"
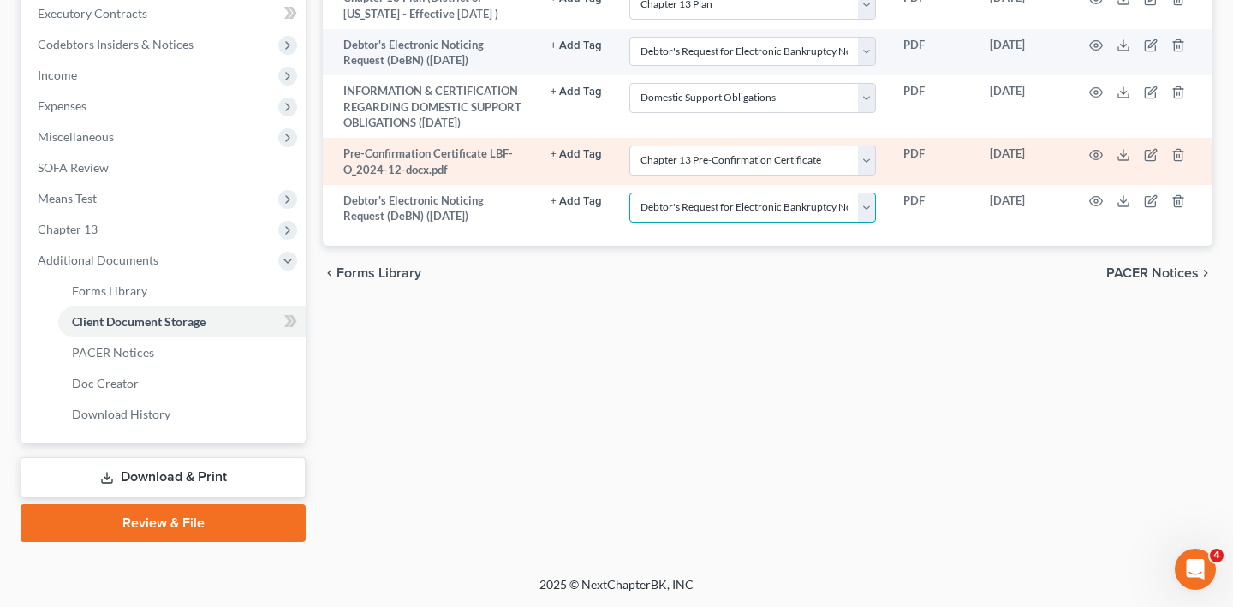
scroll to position [698, 0]
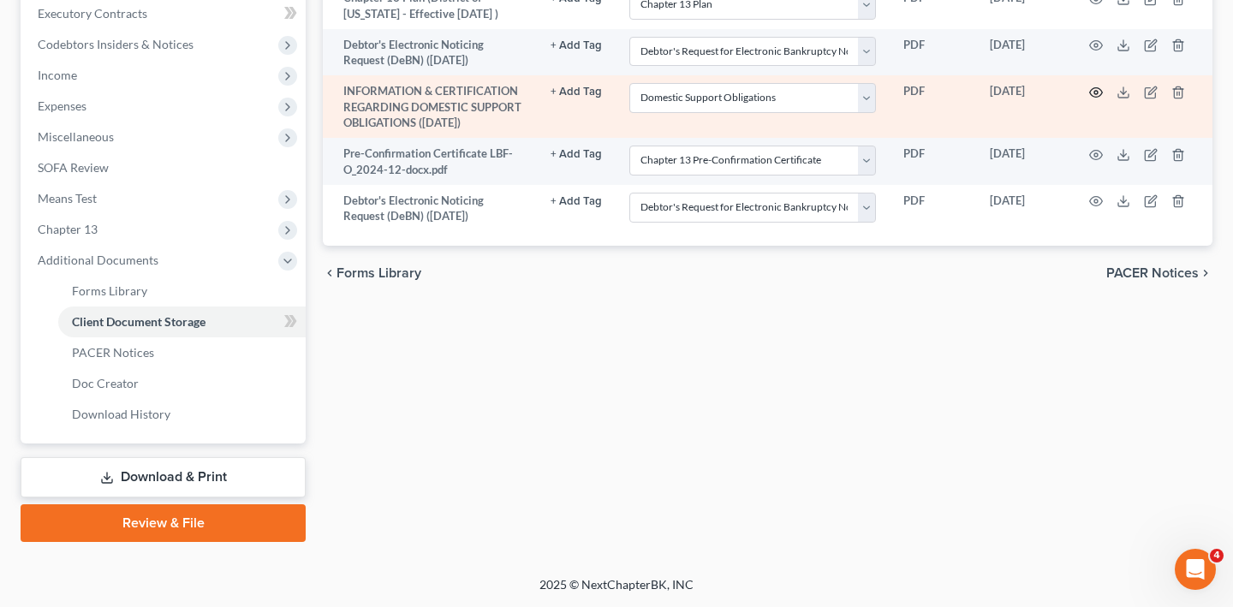
click at [1103, 99] on icon "button" at bounding box center [1096, 93] width 14 height 14
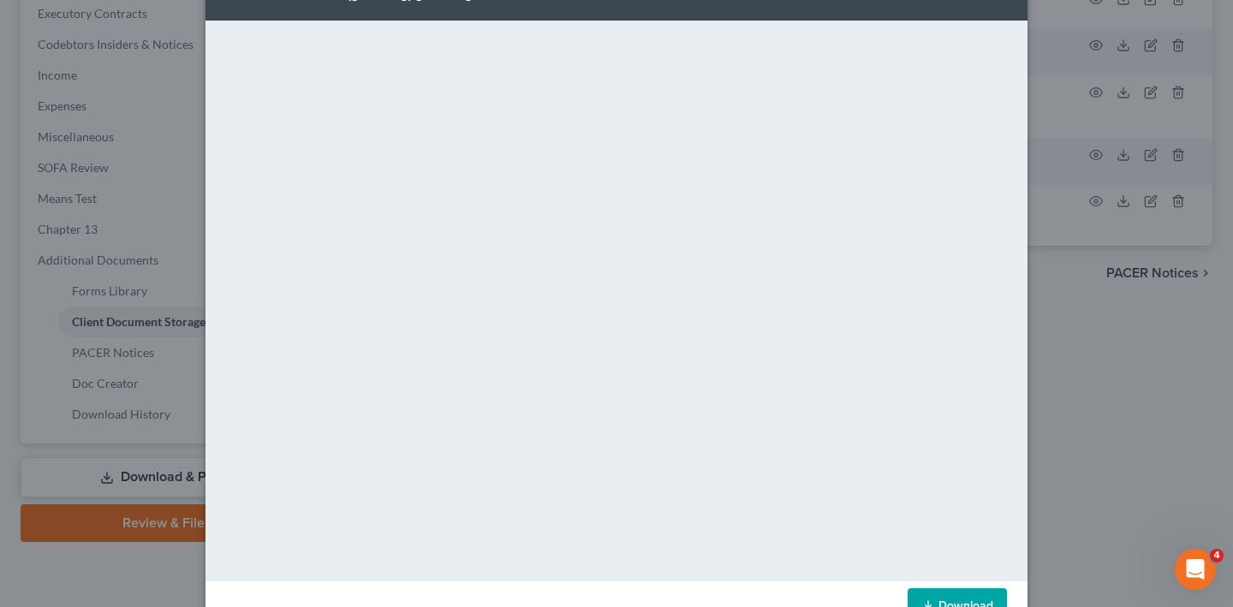
scroll to position [176, 0]
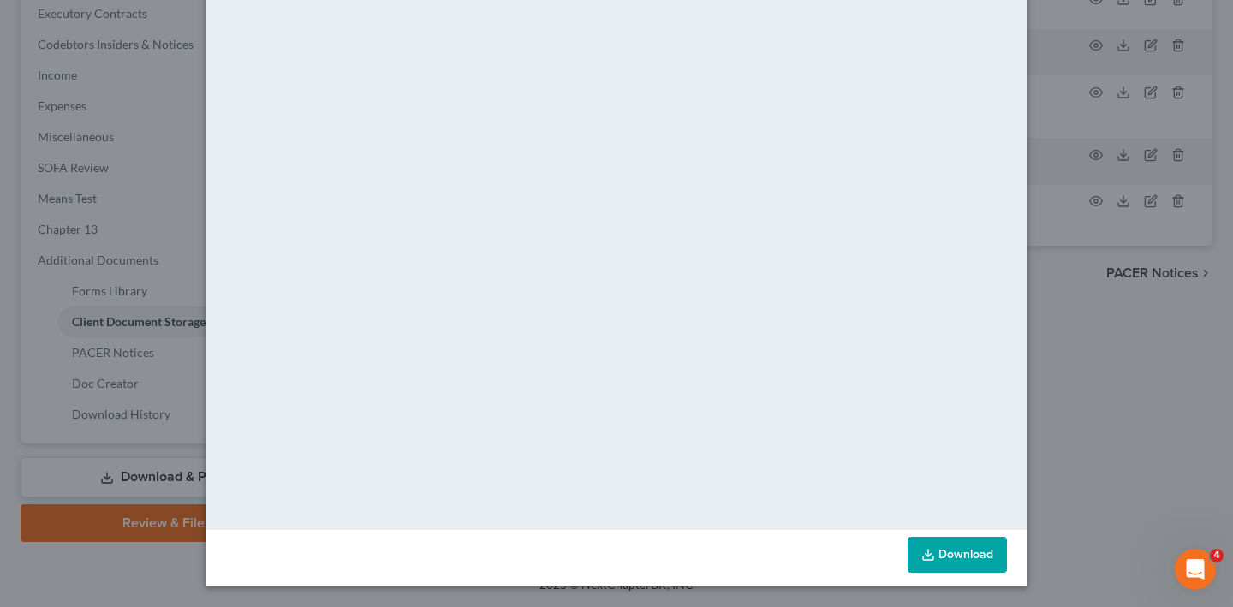
click at [1153, 292] on div "Attachment Preview: INFORMATION & CERTIFICATION REGARDING DOMESTIC SUPPORT OBLI…" at bounding box center [616, 303] width 1233 height 607
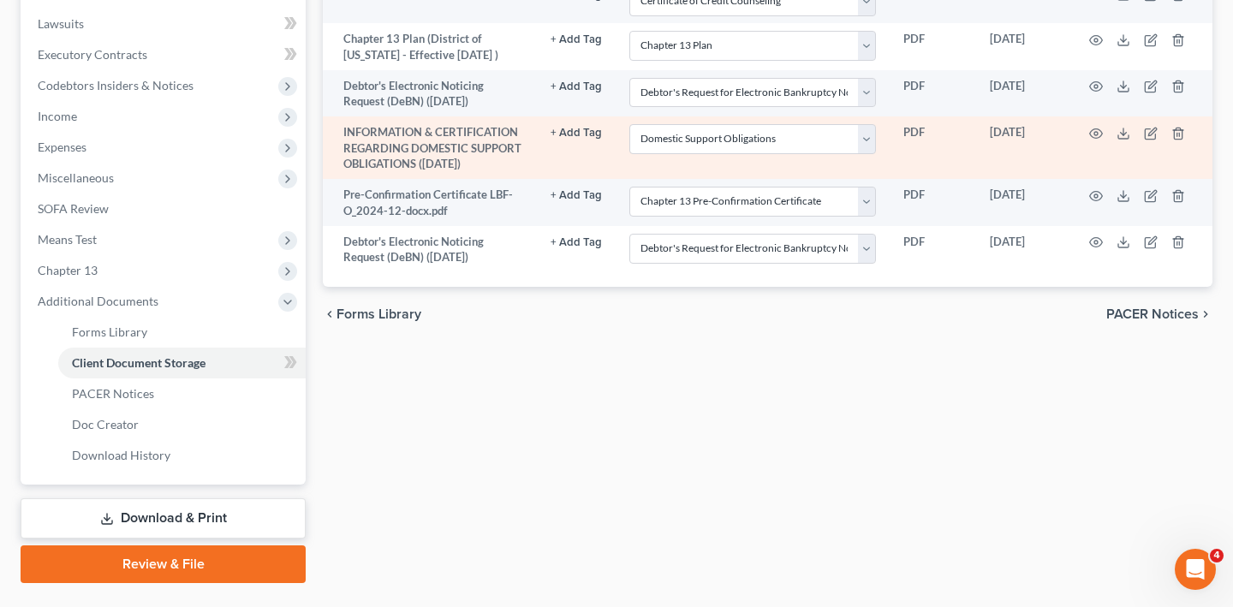
scroll to position [508, 0]
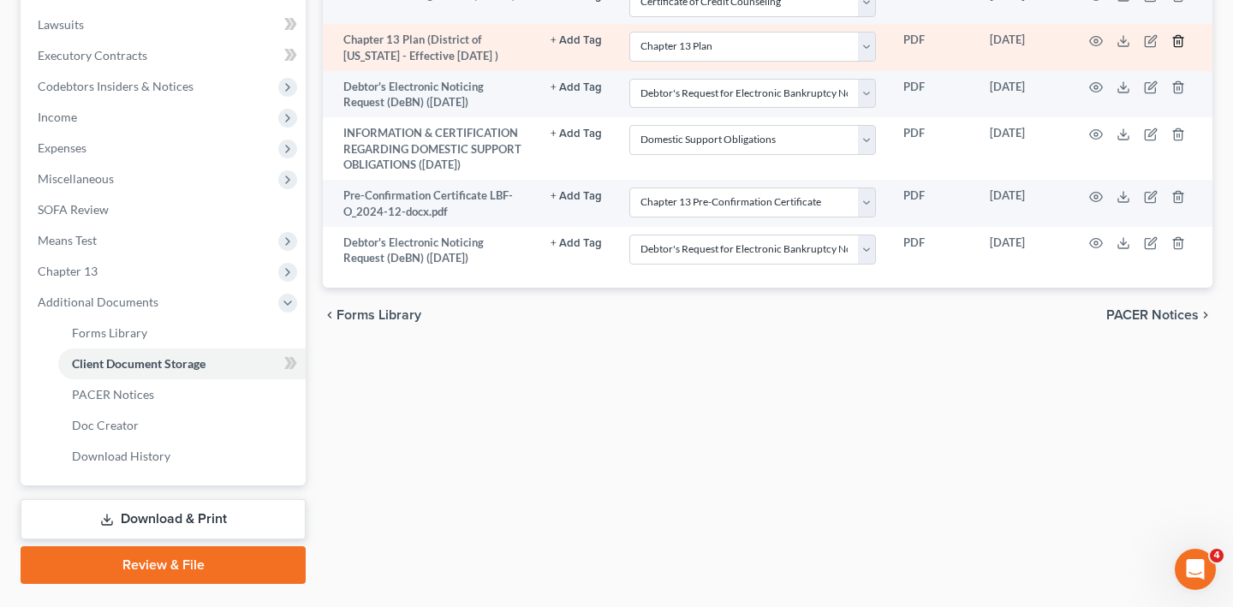
click at [1181, 46] on icon "button" at bounding box center [1178, 40] width 8 height 11
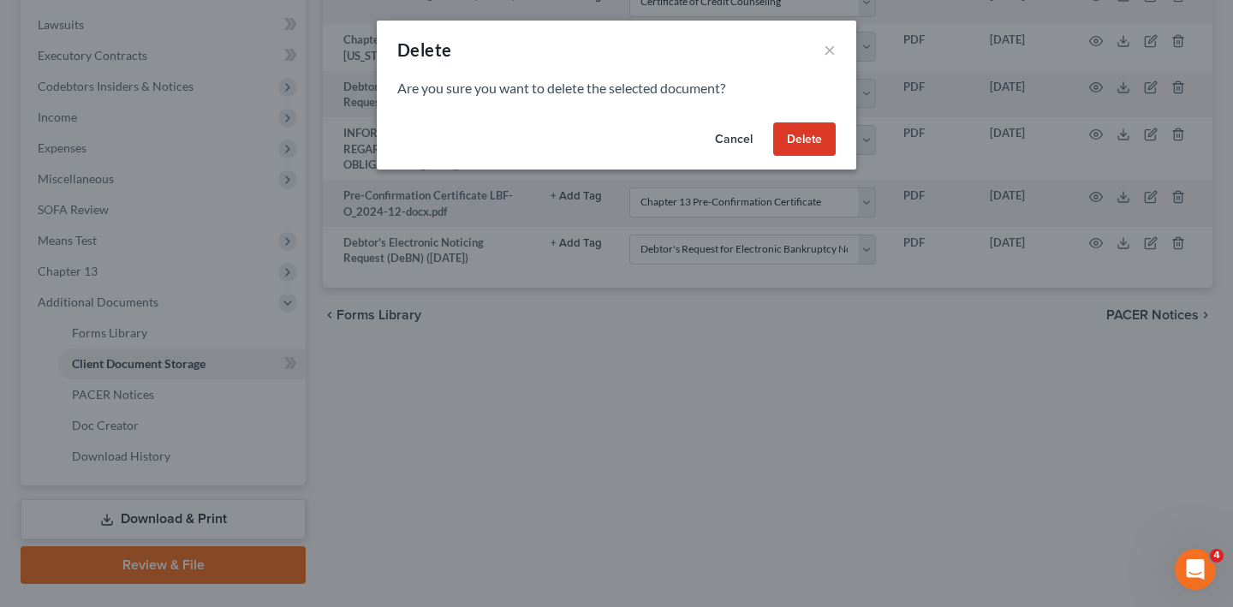
click at [836, 157] on button "Delete" at bounding box center [804, 139] width 62 height 34
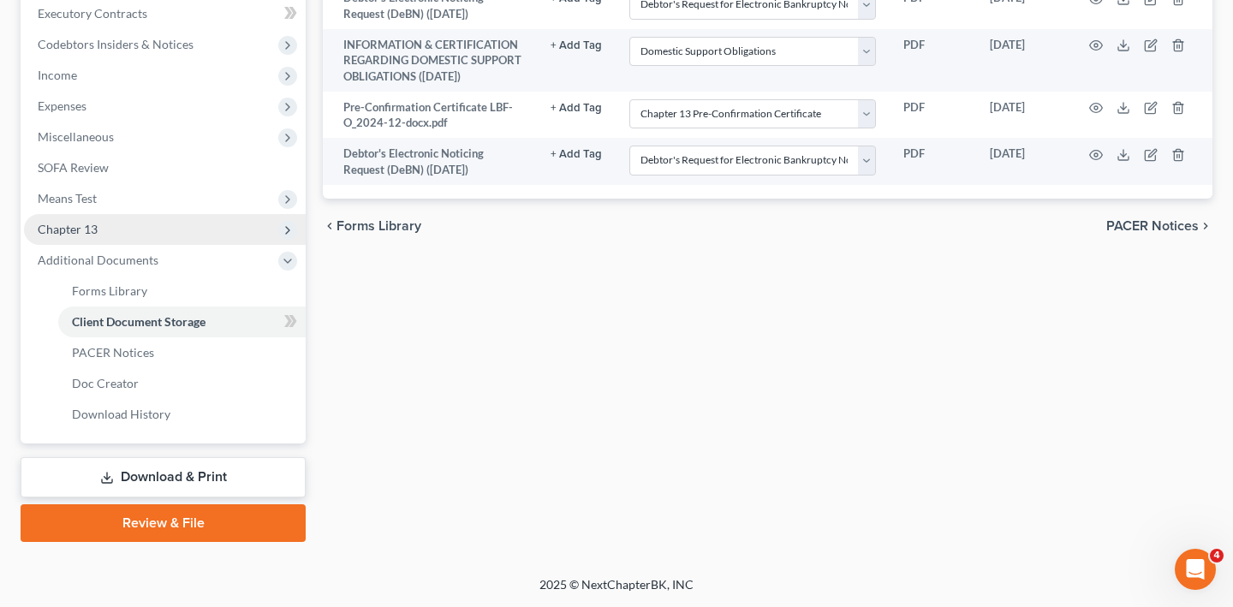
click at [153, 214] on span "Chapter 13" at bounding box center [165, 229] width 282 height 31
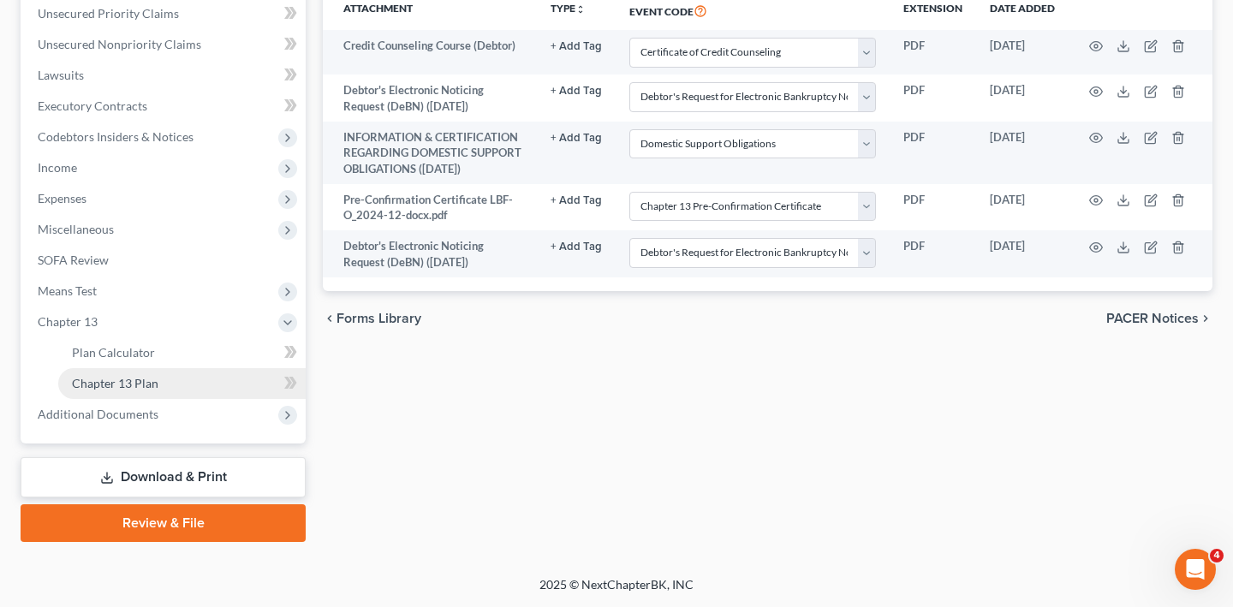
click at [158, 376] on span "Chapter 13 Plan" at bounding box center [115, 383] width 86 height 15
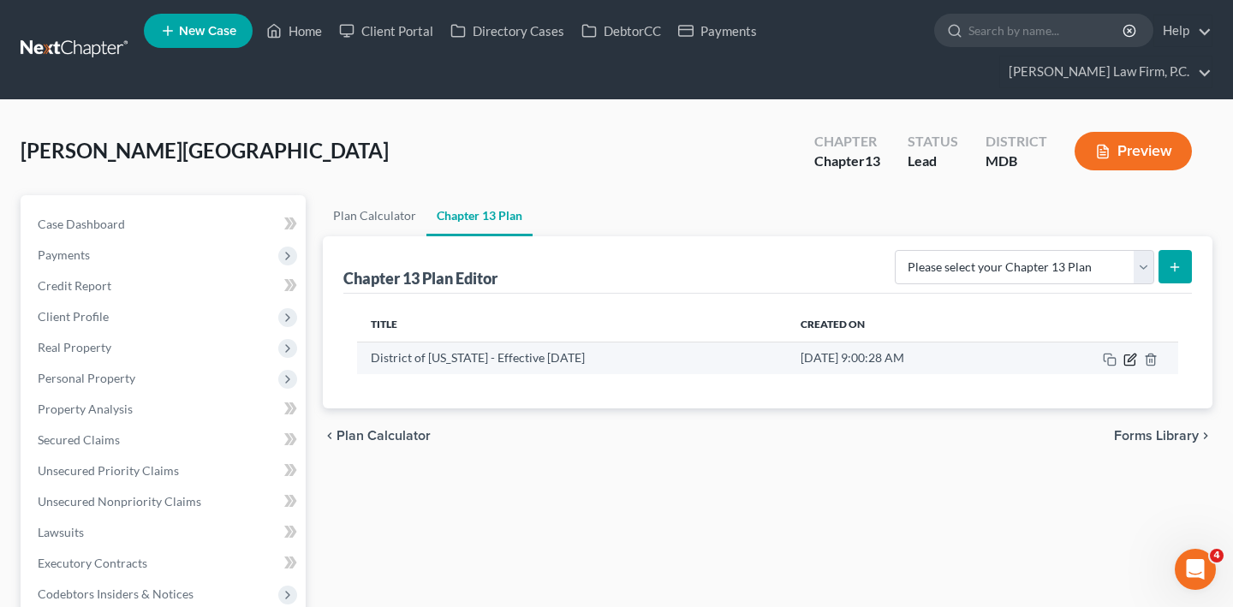
click at [1128, 361] on icon "button" at bounding box center [1132, 358] width 8 height 8
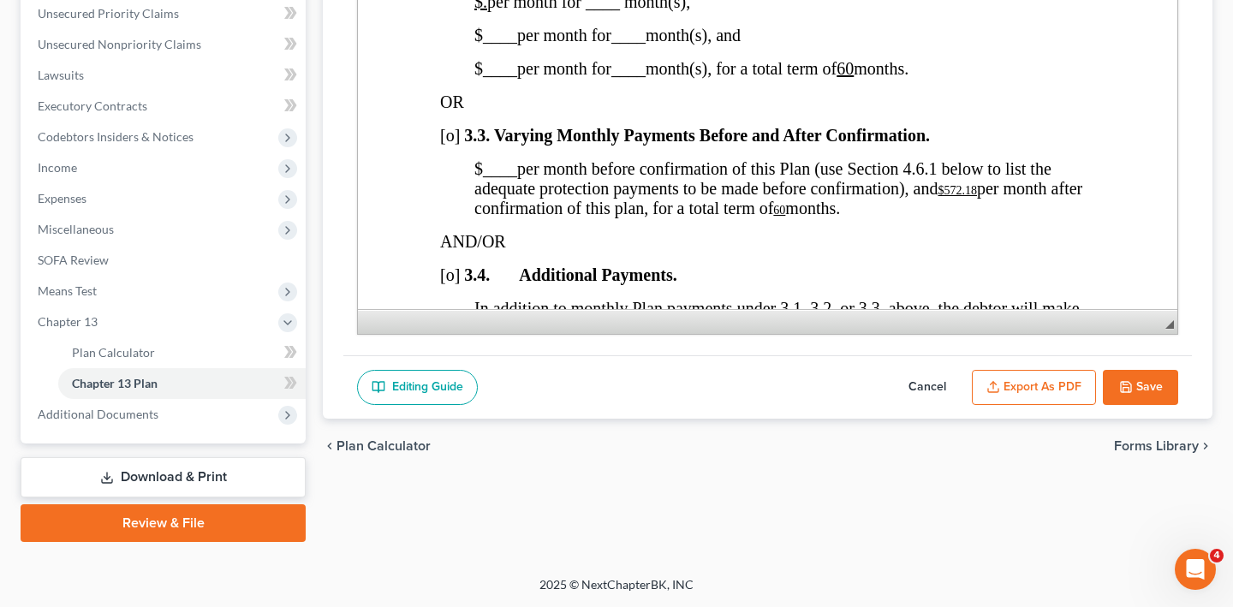
scroll to position [1563, 0]
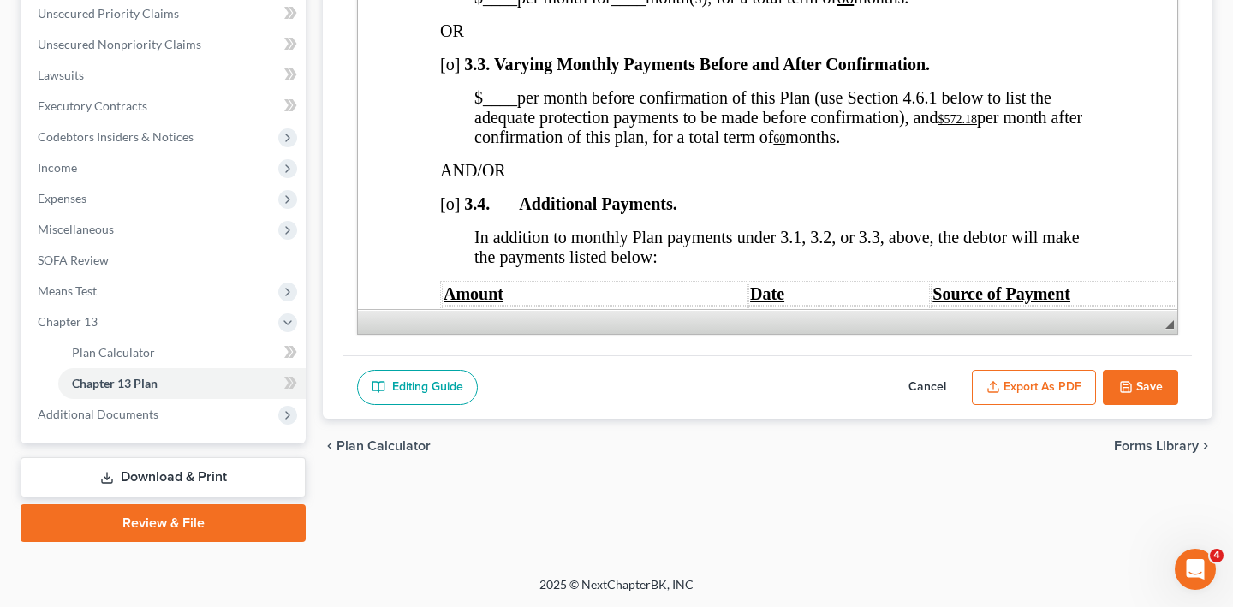
click at [1119, 380] on icon "button" at bounding box center [1126, 387] width 14 height 14
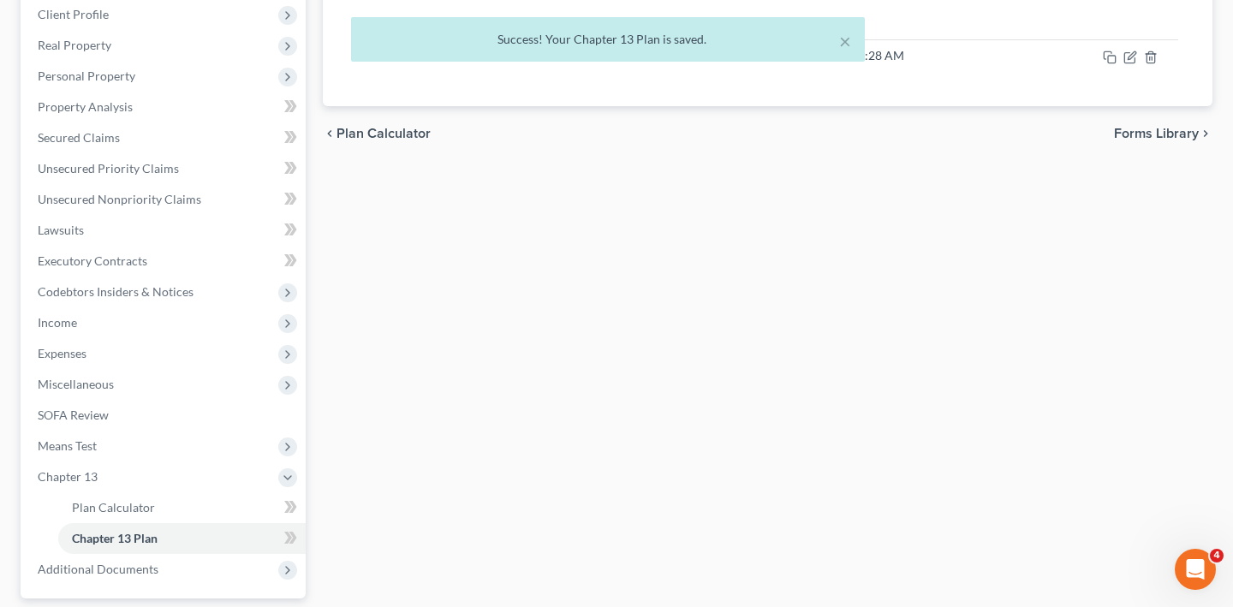
scroll to position [220, 0]
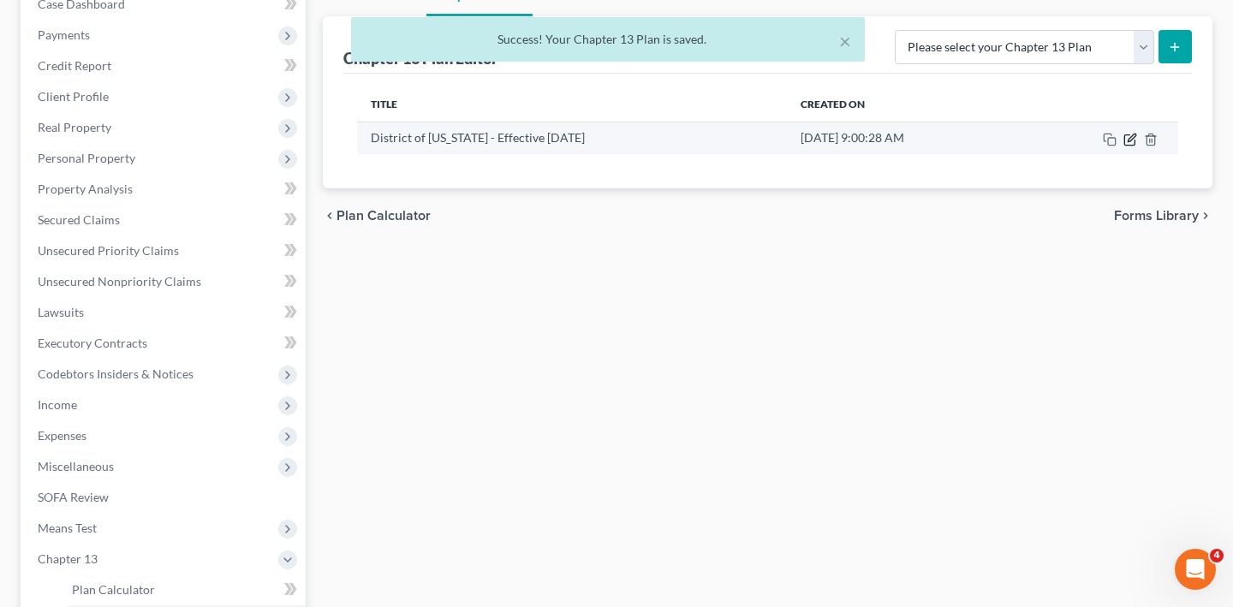
click at [1128, 141] on icon "button" at bounding box center [1132, 138] width 8 height 8
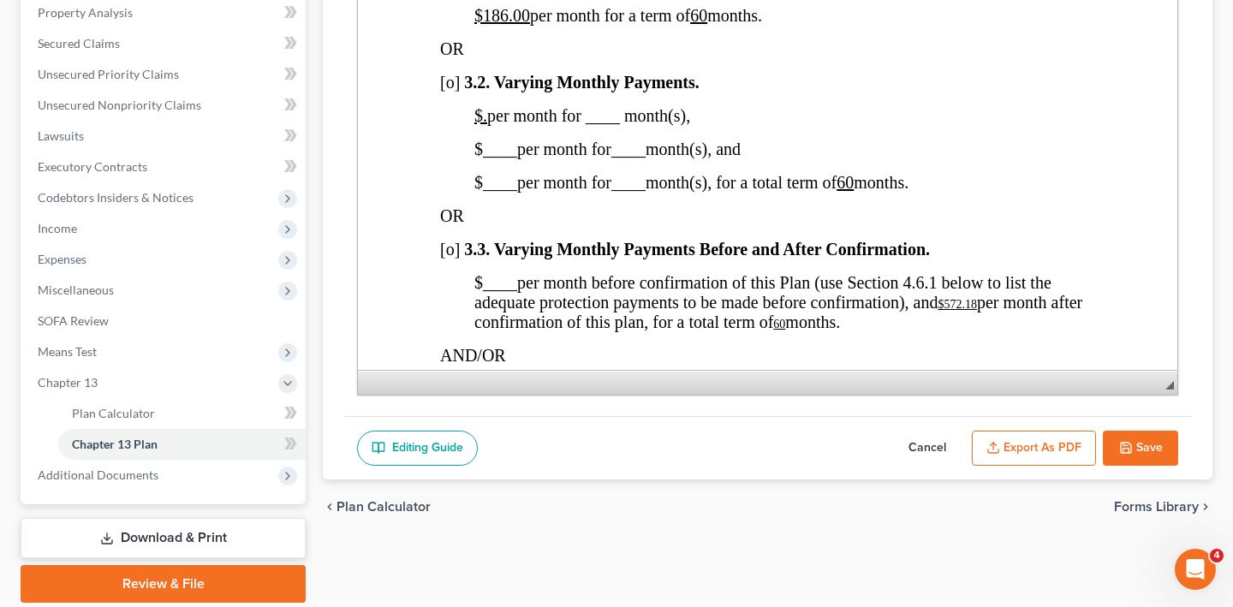
scroll to position [709, 0]
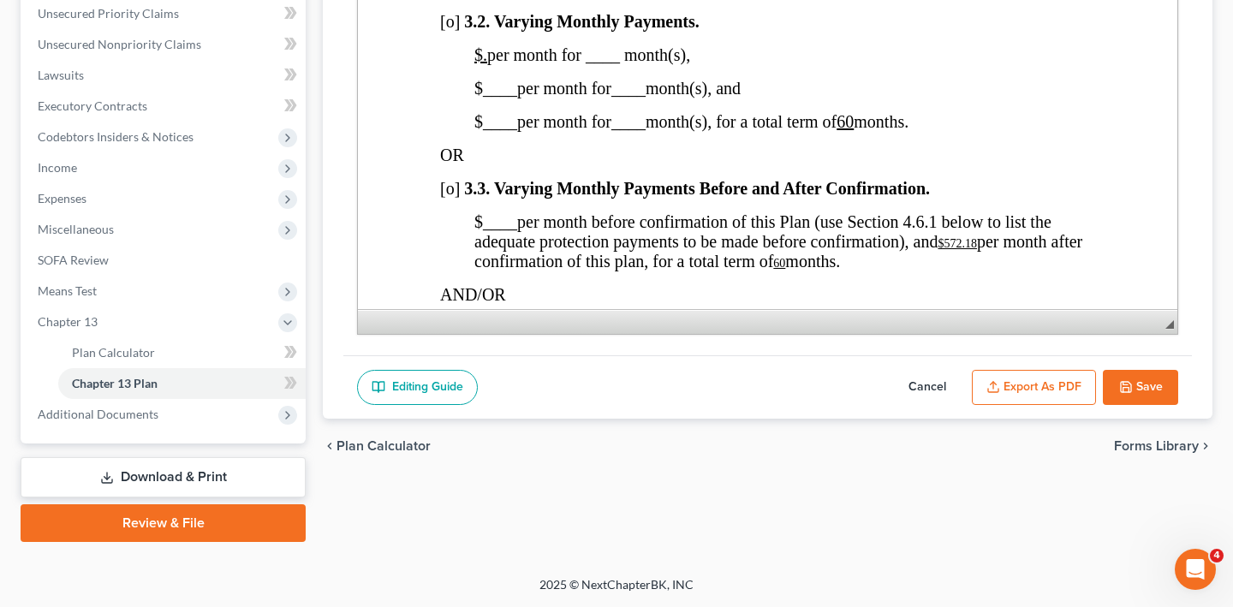
click at [980, 370] on button "Export as PDF" at bounding box center [1034, 388] width 124 height 36
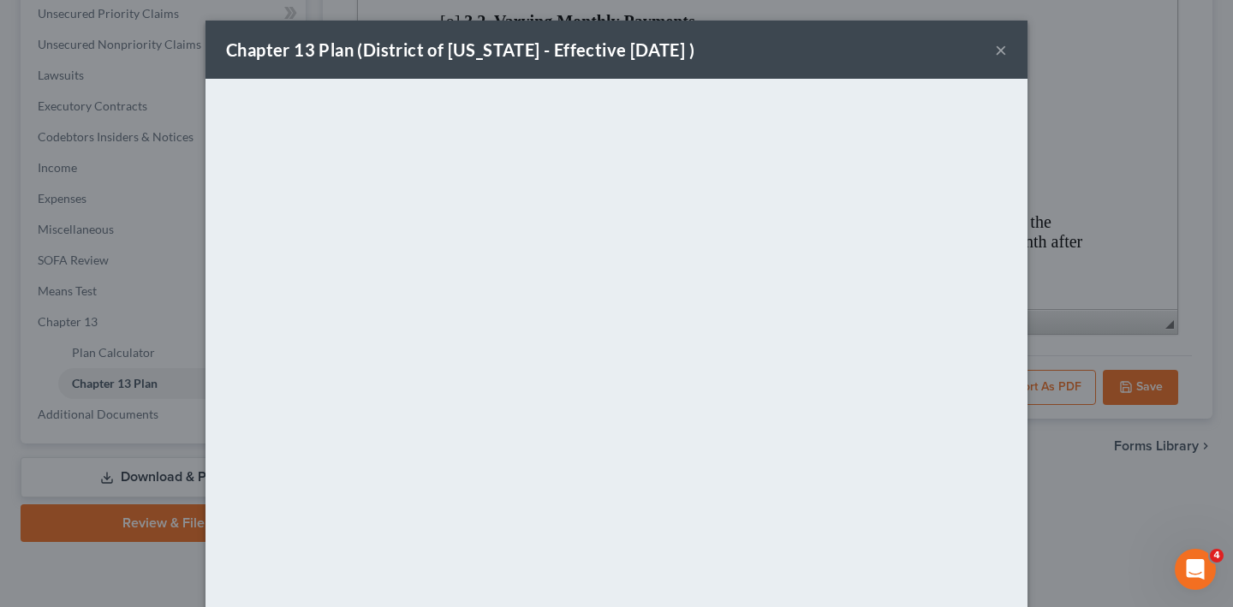
scroll to position [146, 0]
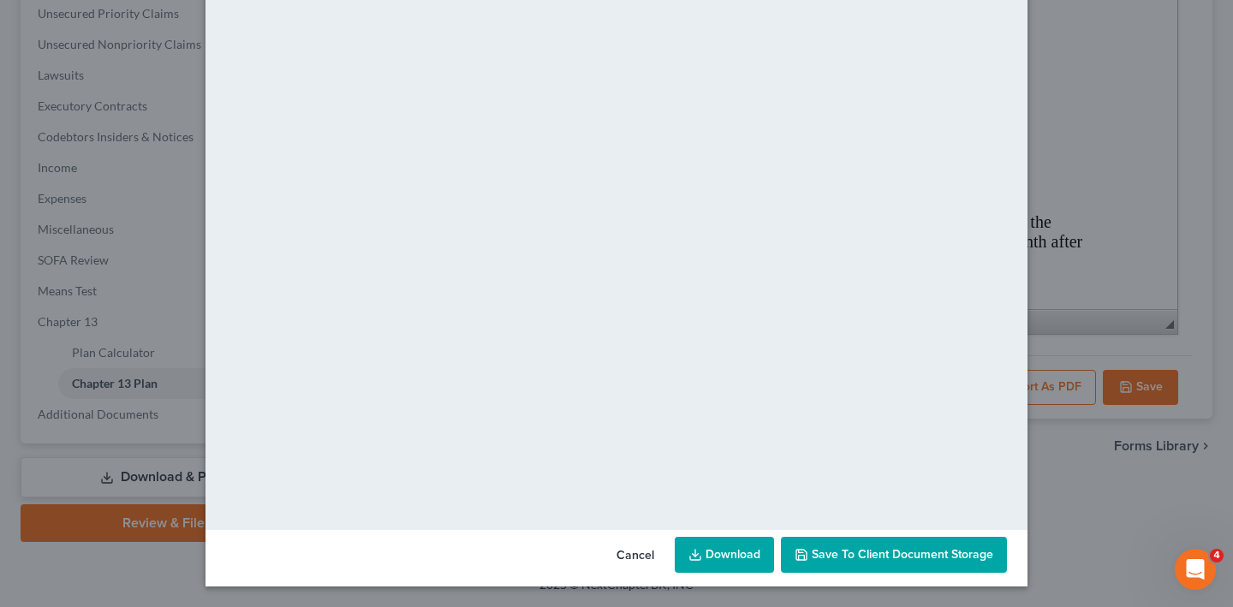
click at [922, 548] on span "Save to Client Document Storage" at bounding box center [902, 554] width 181 height 15
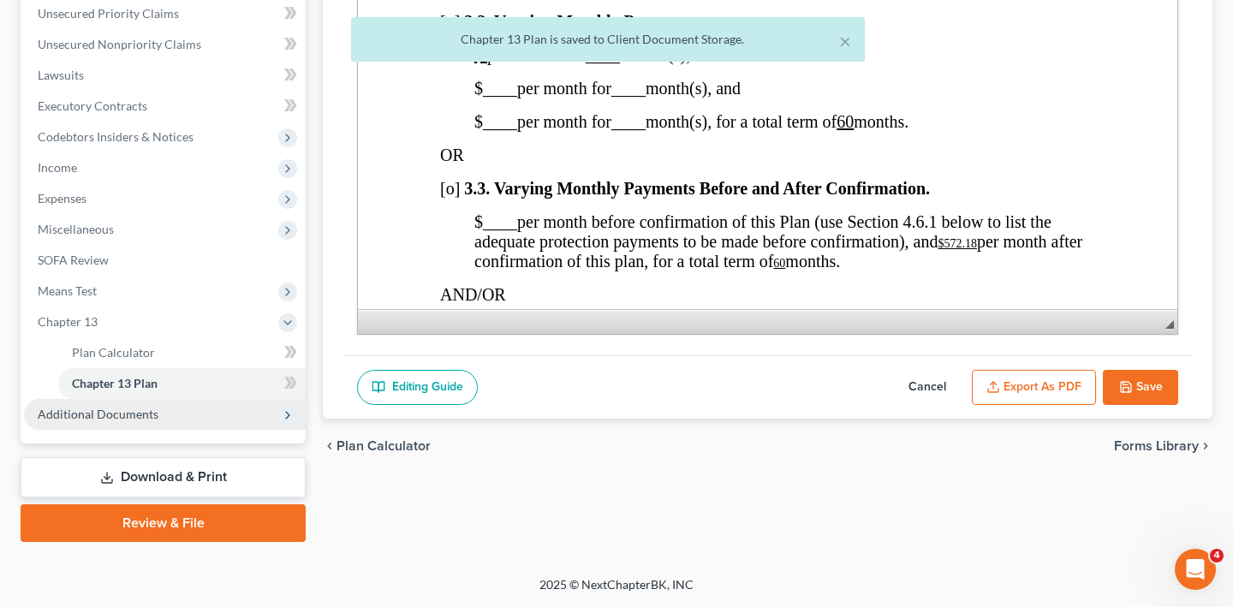
click at [128, 407] on span "Additional Documents" at bounding box center [98, 414] width 121 height 15
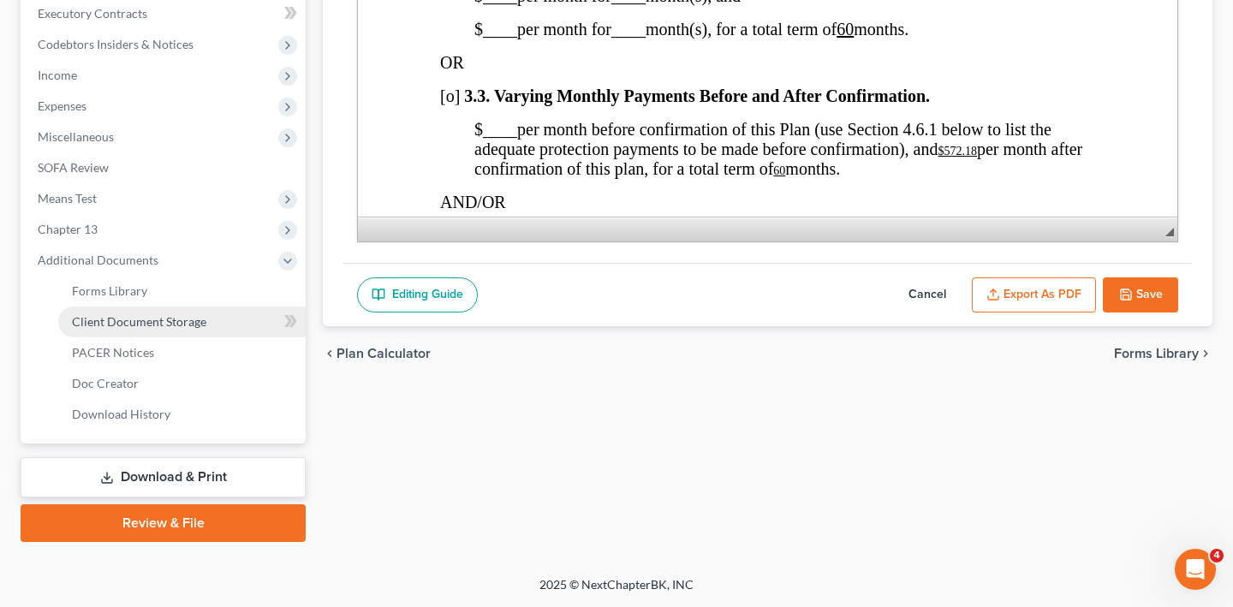
click at [134, 329] on span "Client Document Storage" at bounding box center [139, 321] width 134 height 15
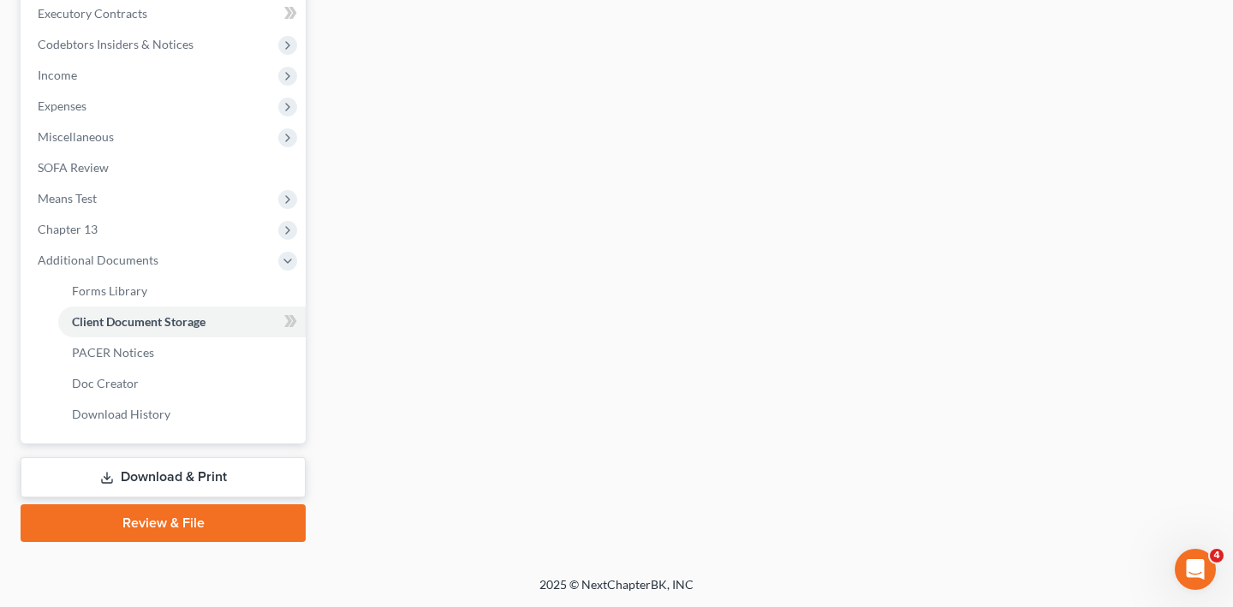
select select "14"
select select "32"
select select "37"
select select "26"
select select "32"
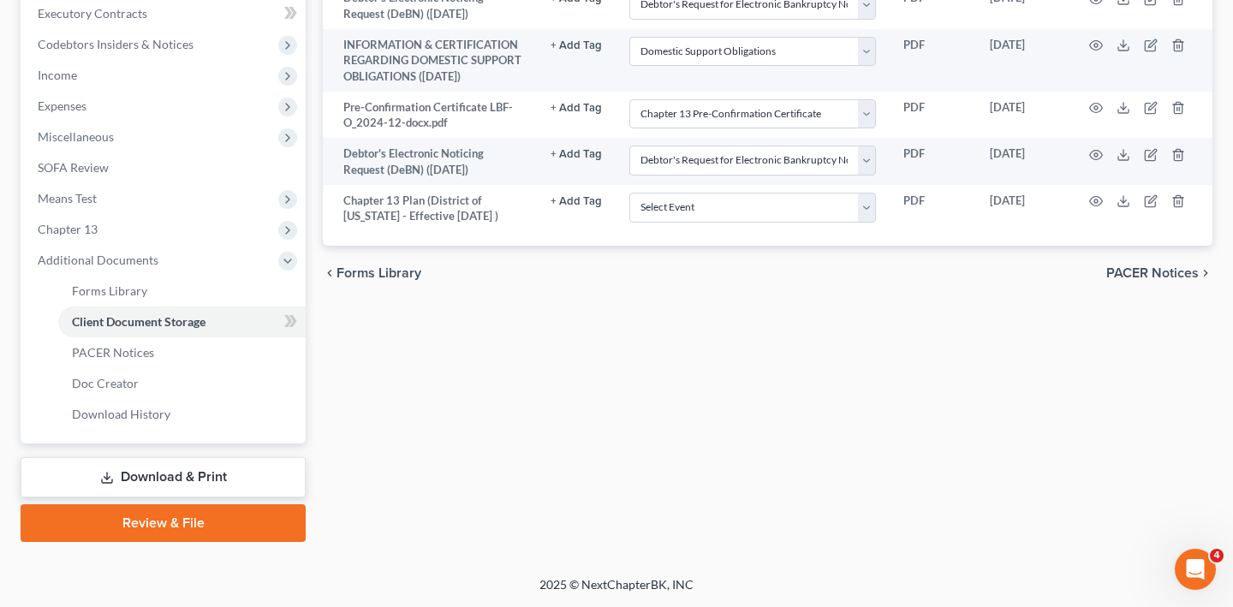
scroll to position [881, 0]
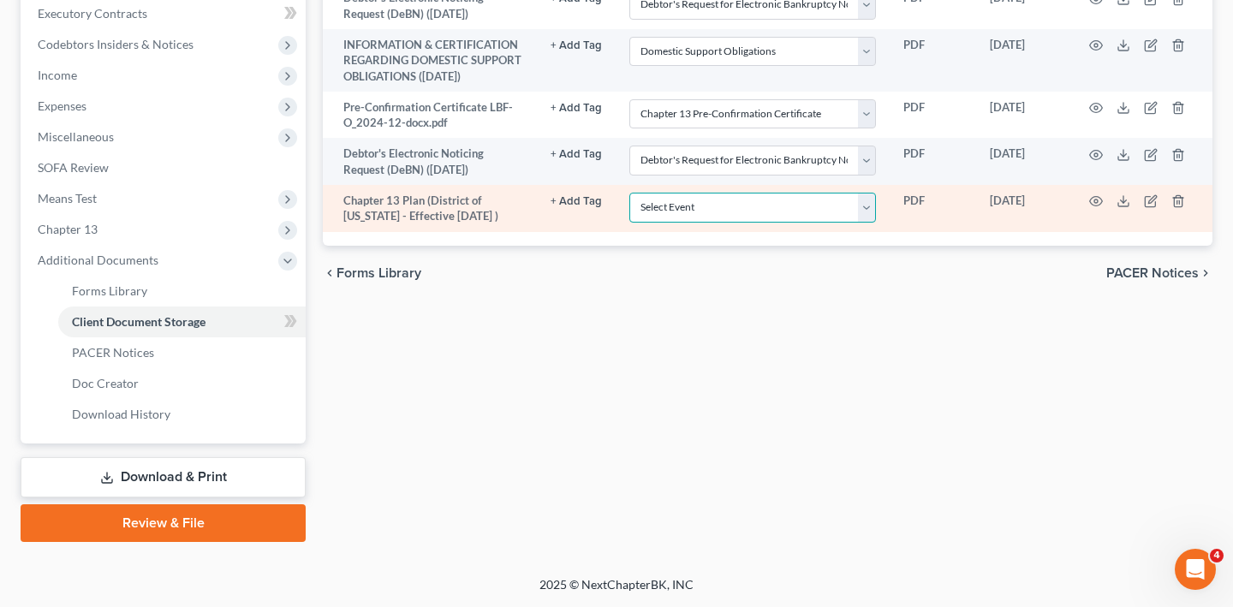
click at [685, 223] on select "Select Event Affidavit Affidavit of Adequate Protection and Lease Payments Affi…" at bounding box center [752, 208] width 247 height 30
select select "25"
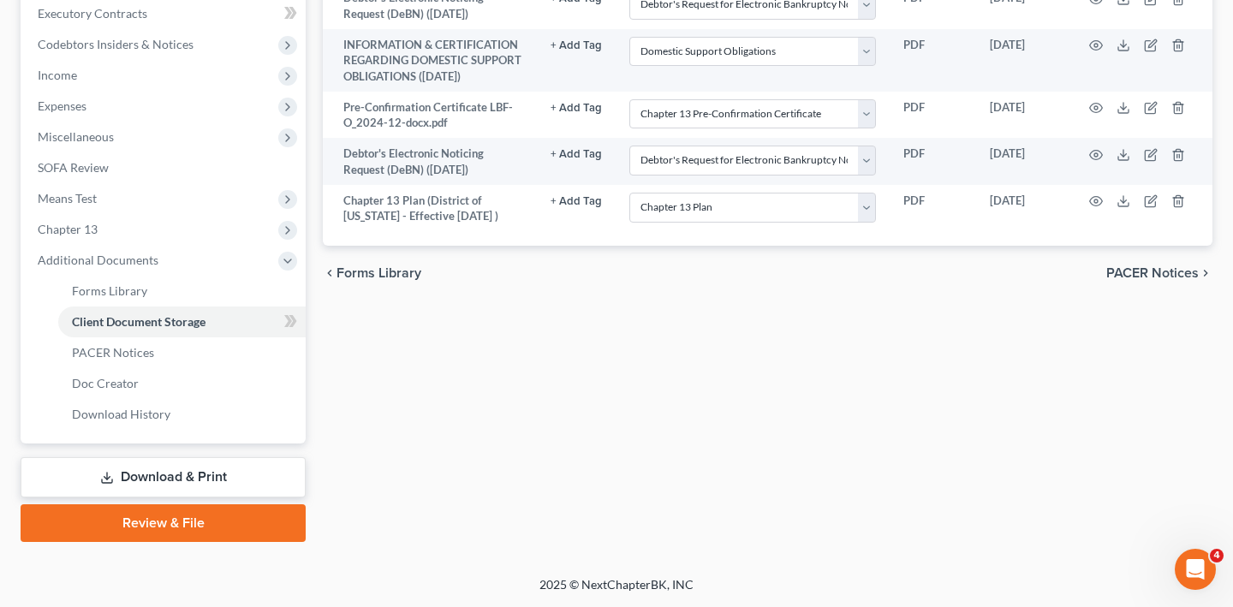
click at [183, 504] on link "Review & File" at bounding box center [163, 523] width 285 height 38
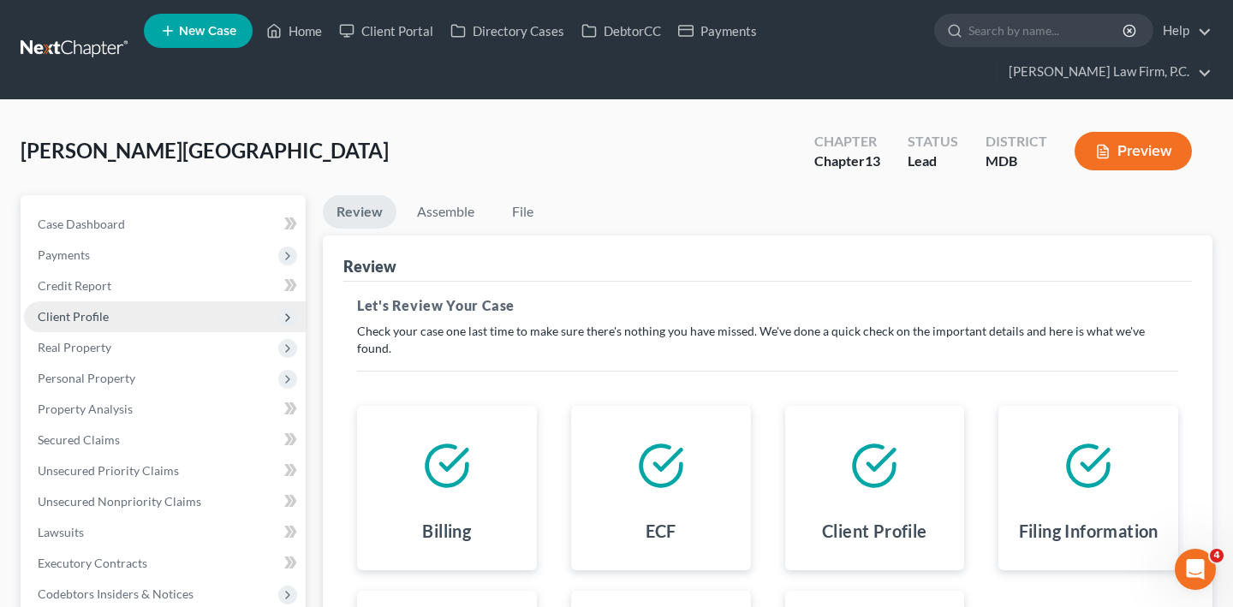
click at [173, 332] on span "Client Profile" at bounding box center [165, 316] width 282 height 31
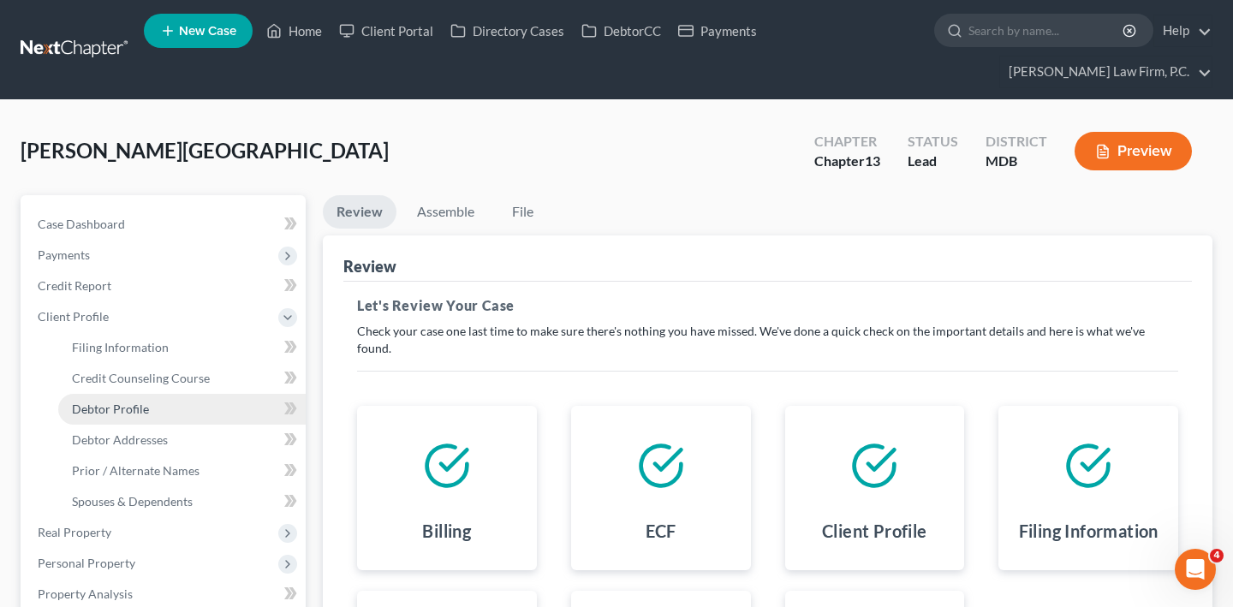
click at [149, 416] on span "Debtor Profile" at bounding box center [110, 409] width 77 height 15
select select "0"
select select "2"
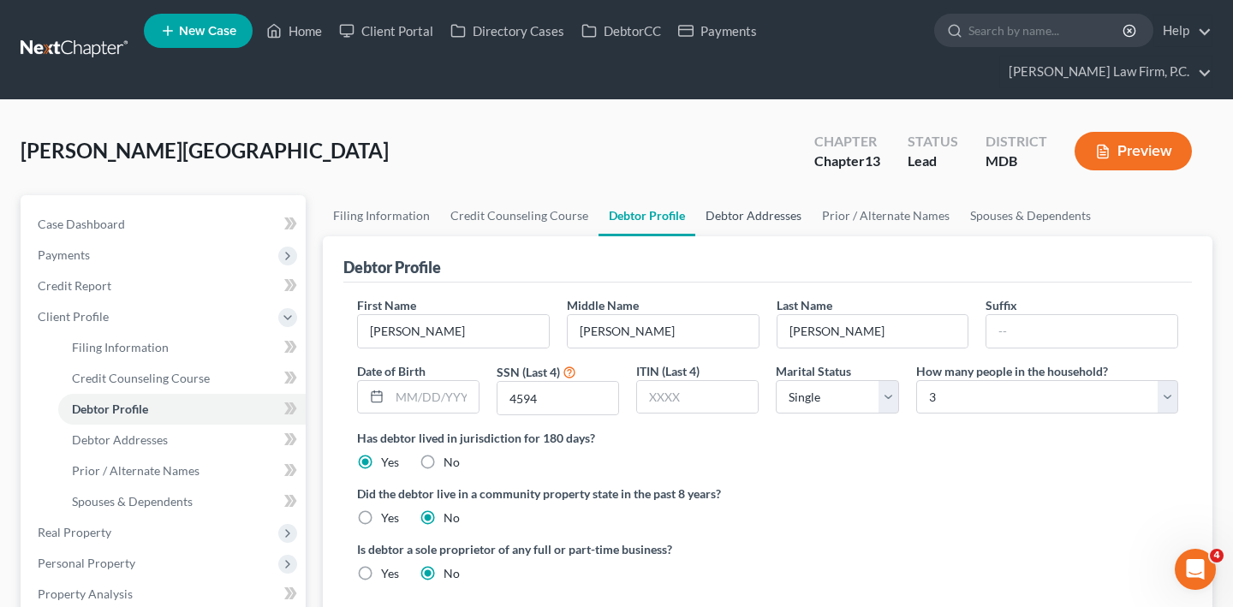
click at [794, 236] on link "Debtor Addresses" at bounding box center [753, 215] width 116 height 41
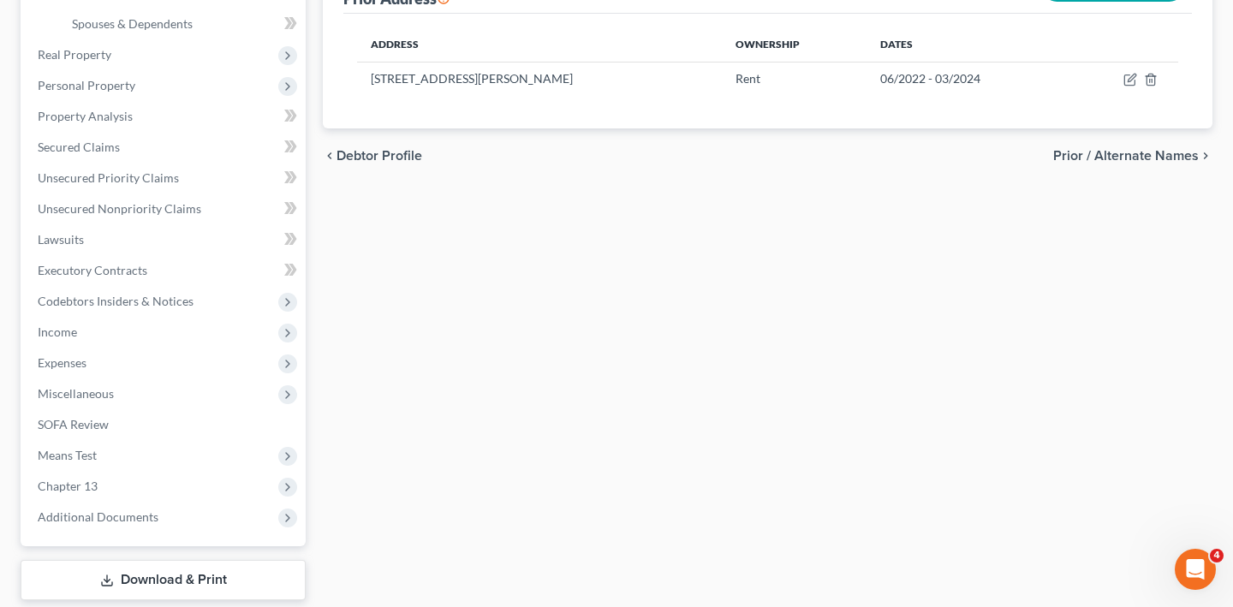
scroll to position [863, 0]
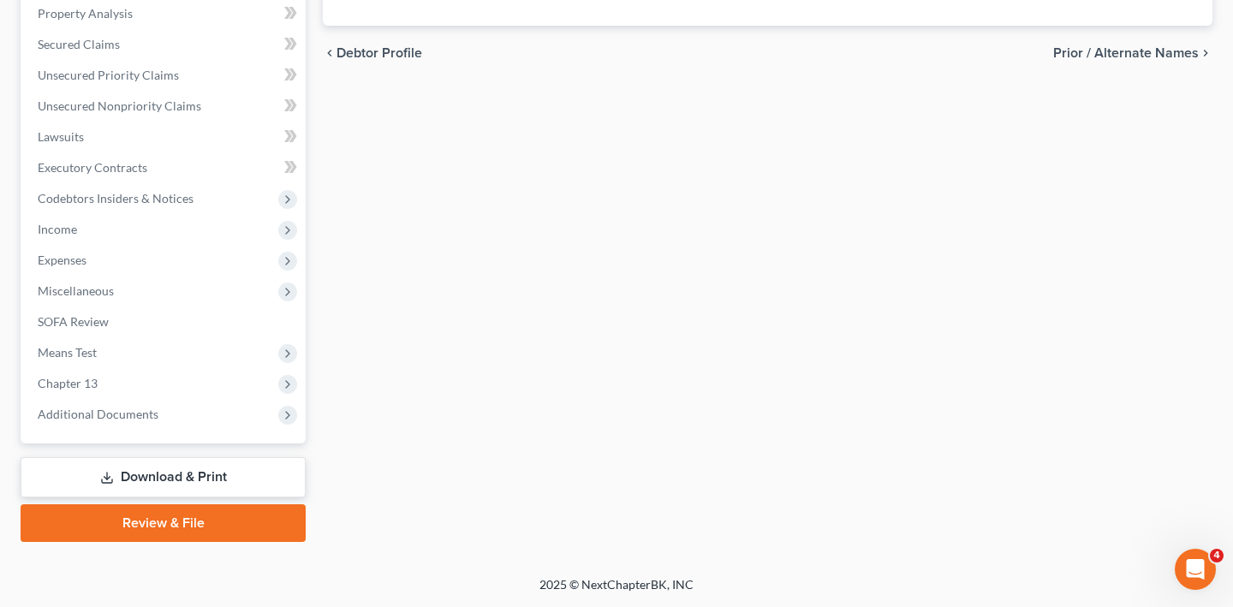
click at [147, 504] on link "Review & File" at bounding box center [163, 523] width 285 height 38
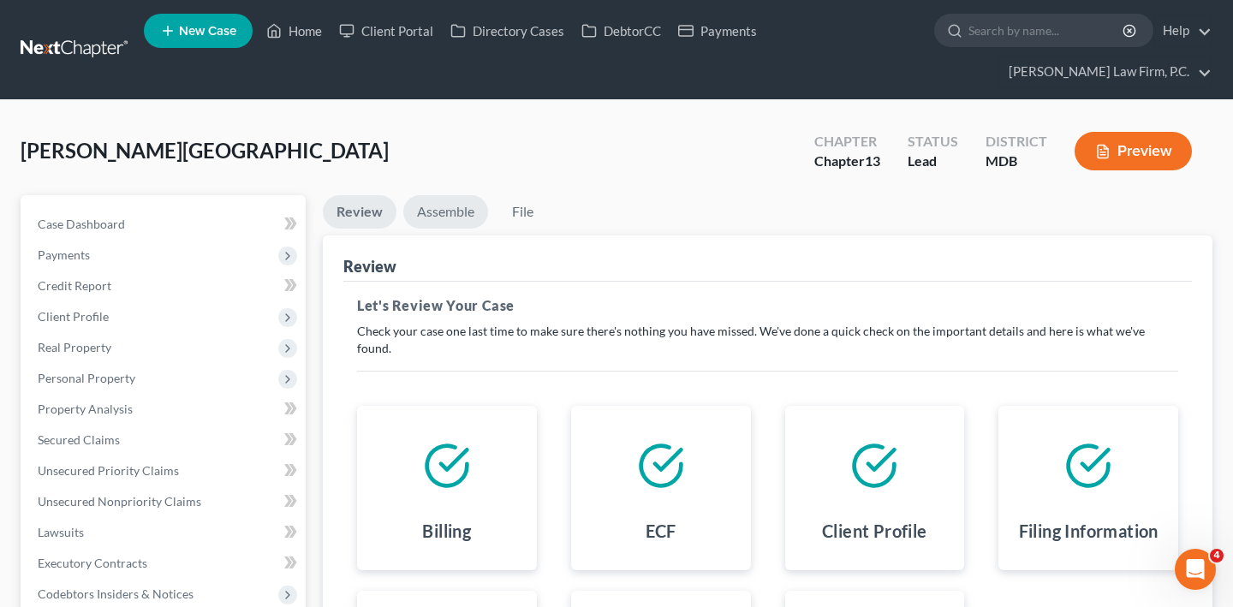
click at [438, 229] on link "Assemble" at bounding box center [445, 211] width 85 height 33
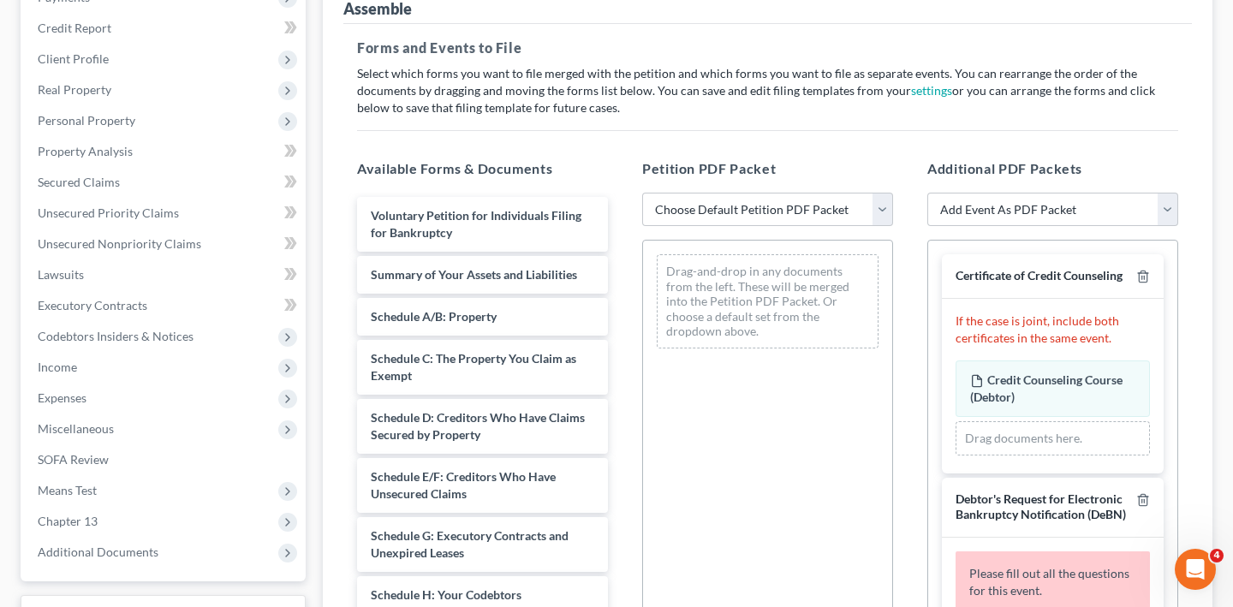
scroll to position [330, 0]
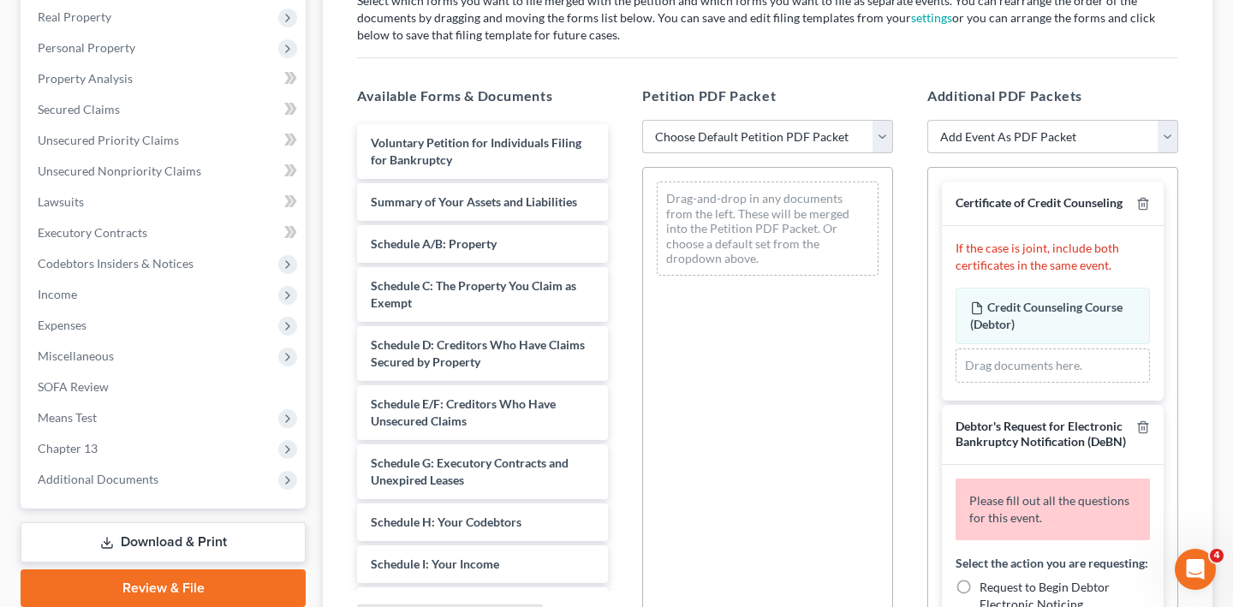
click at [743, 154] on select "Choose Default Petition PDF Packet Emergency Filing (Voluntary Petition and Cre…" at bounding box center [767, 137] width 251 height 34
select select "1"
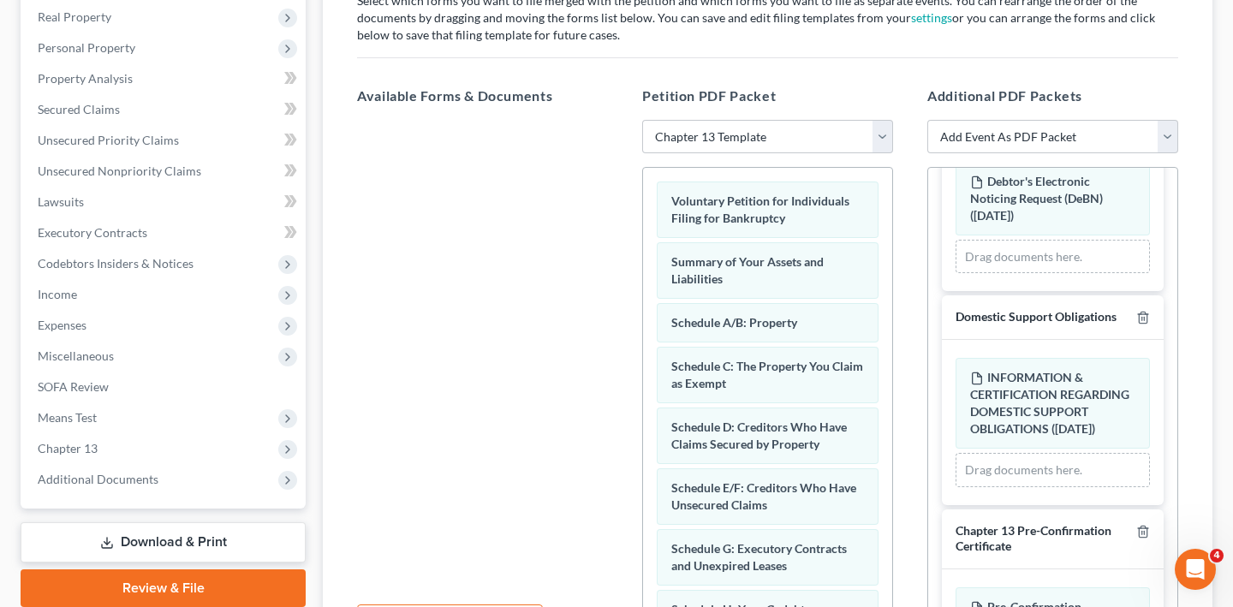
radio input "true"
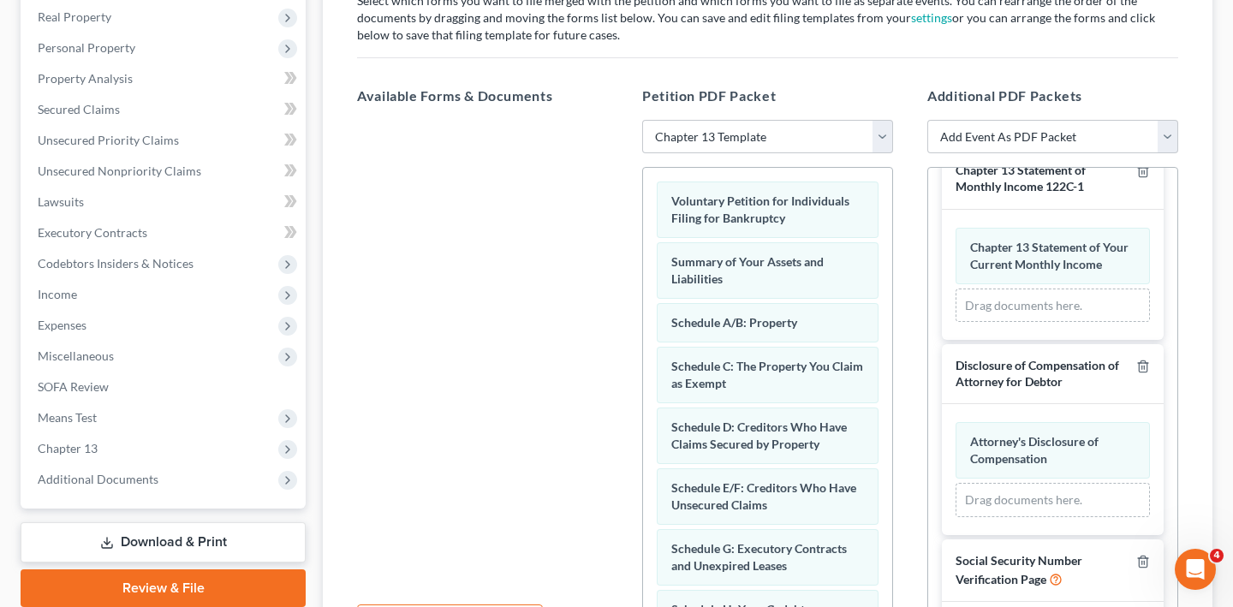
scroll to position [1764, 0]
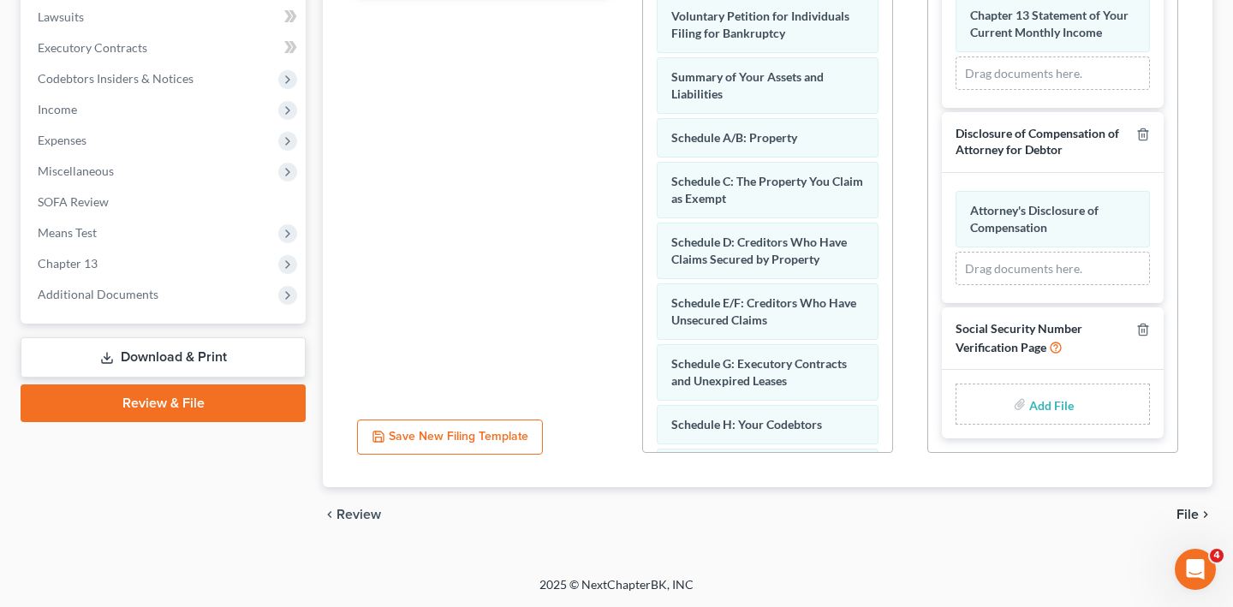
scroll to position [673, 0]
click at [1041, 389] on input "file" at bounding box center [1049, 404] width 41 height 31
type input "C:\fakepath\Statement Regarding Social Security Numbers.pdf"
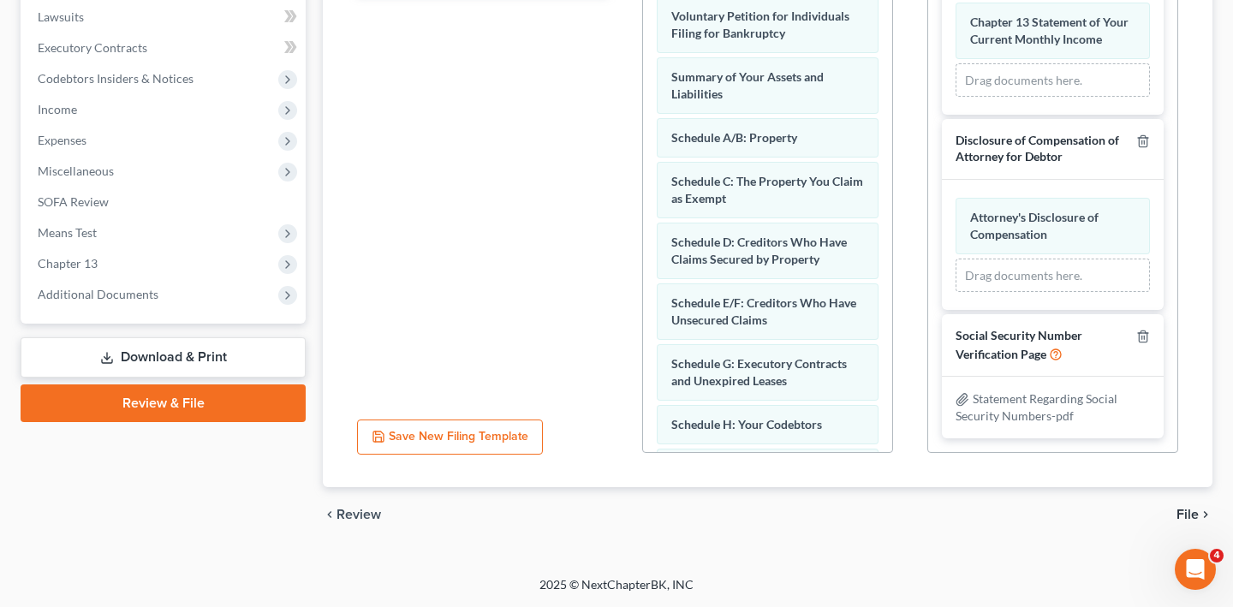
click at [1180, 508] on span "File" at bounding box center [1187, 515] width 22 height 14
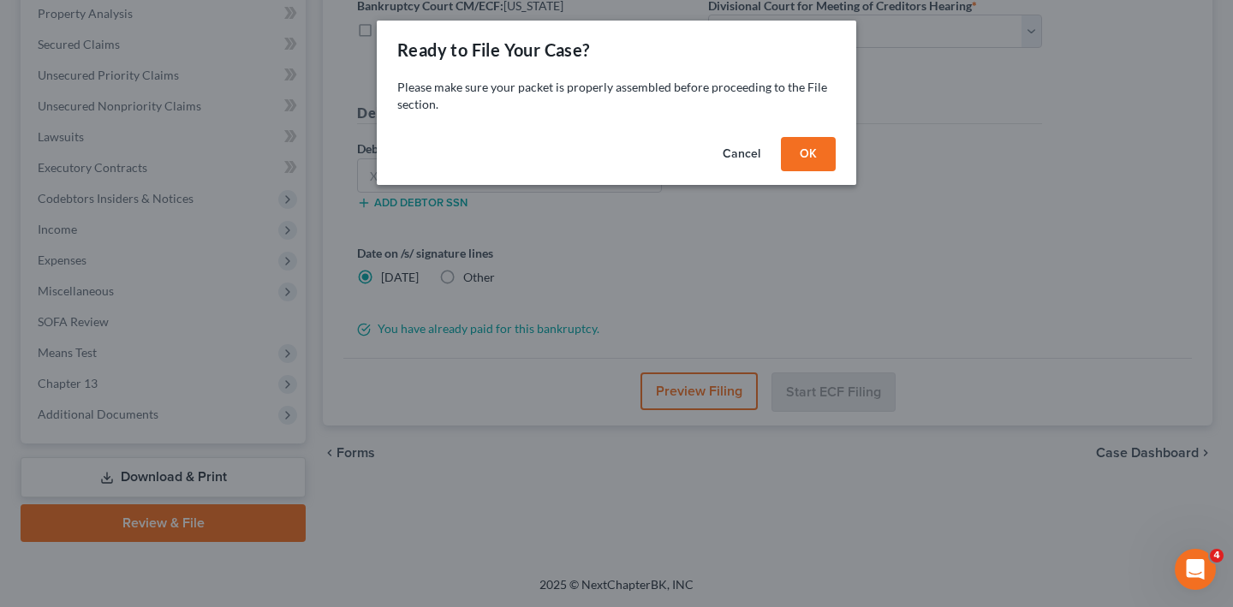
scroll to position [632, 0]
click at [836, 171] on button "OK" at bounding box center [808, 154] width 55 height 34
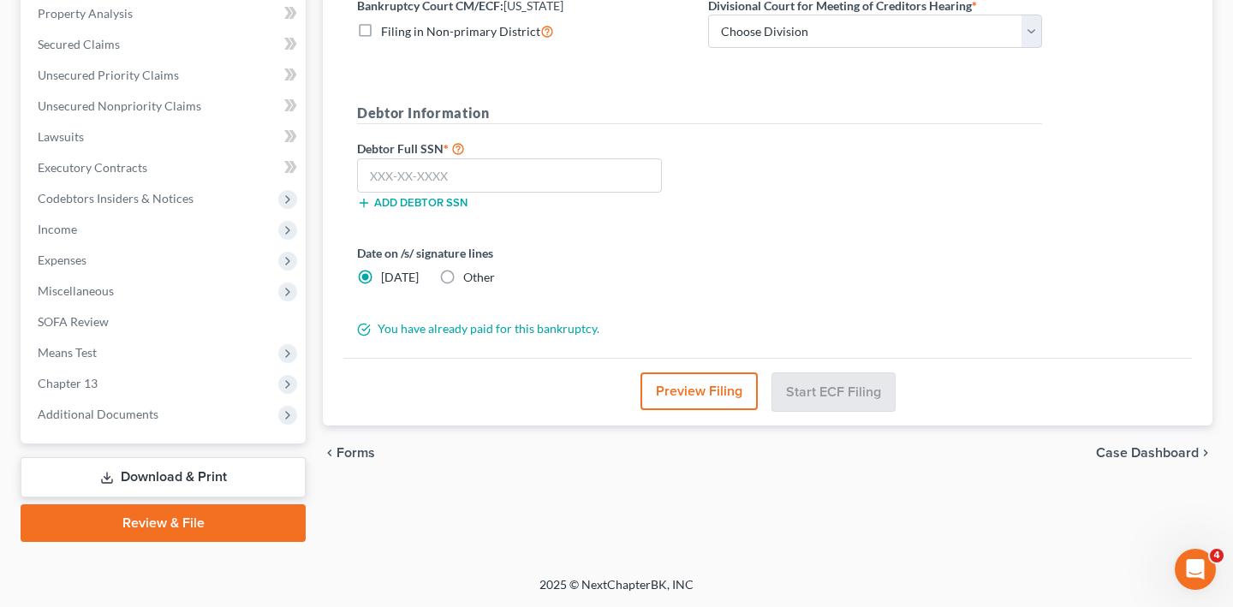
click at [680, 372] on button "Preview Filing" at bounding box center [698, 391] width 117 height 38
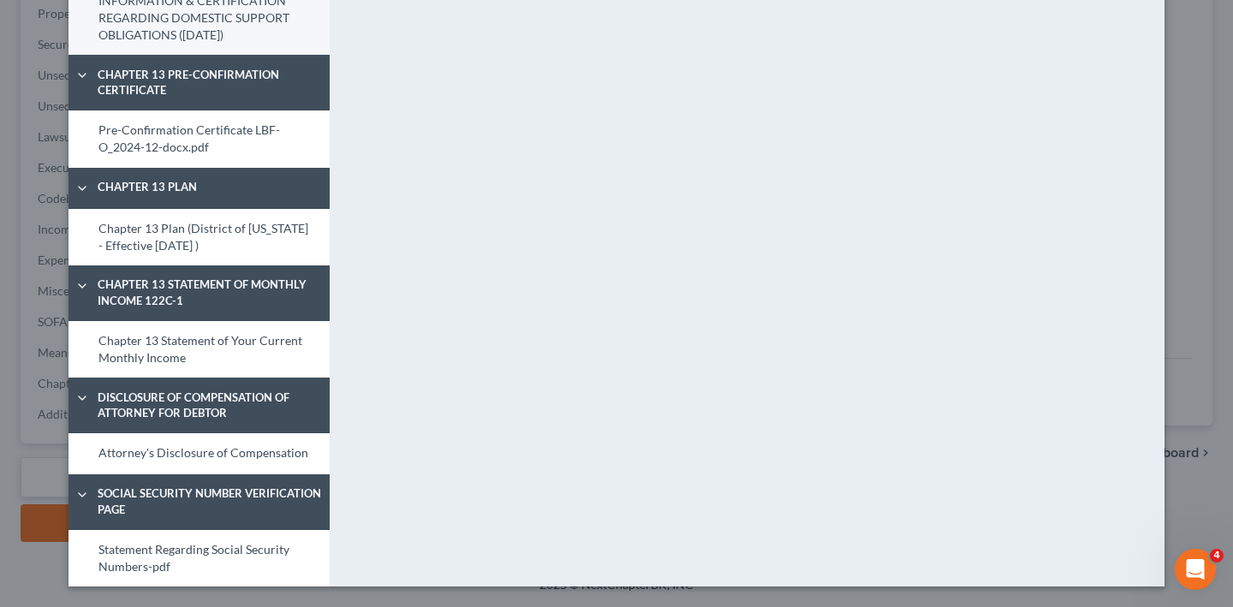
scroll to position [1397, 0]
click at [172, 56] on link "INFORMATION & CERTIFICATION REGARDING DOMESTIC SUPPORT OBLIGATIONS ([DATE])" at bounding box center [198, 18] width 261 height 74
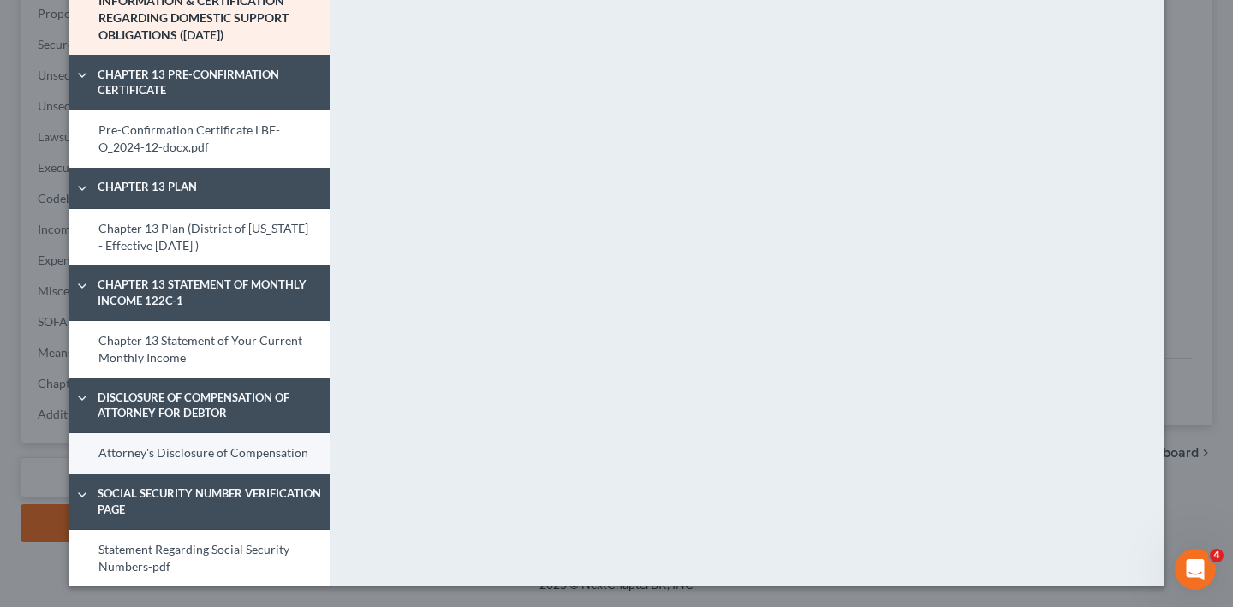
scroll to position [1717, 0]
click at [170, 433] on link "Attorney's Disclosure of Compensation" at bounding box center [198, 453] width 261 height 41
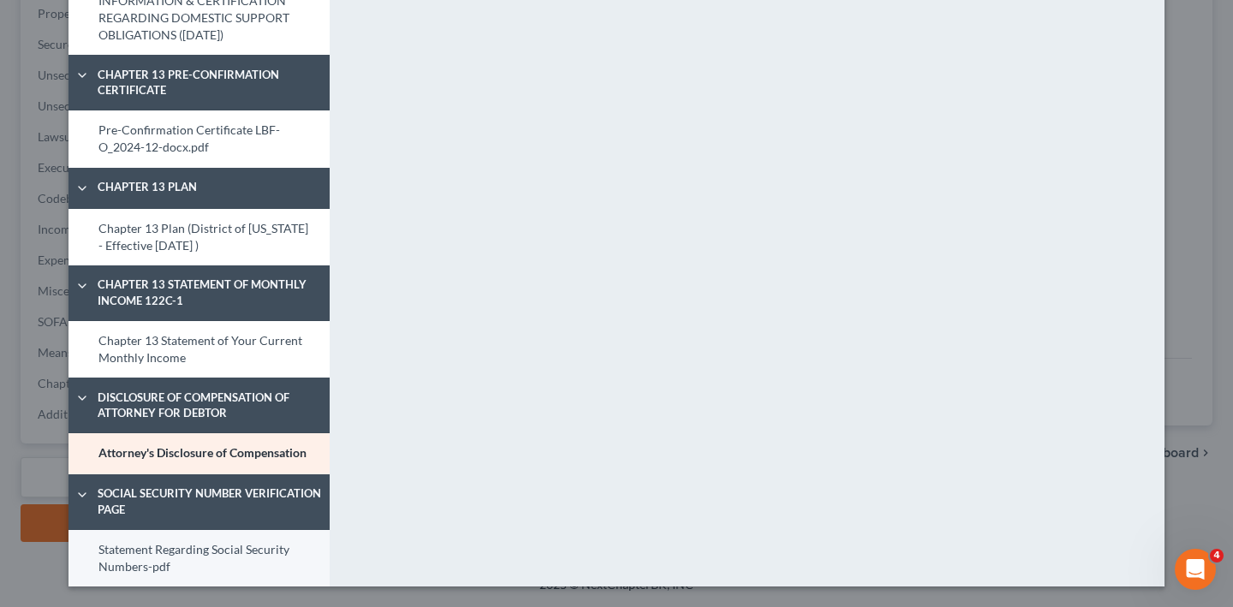
click at [152, 533] on link "Statement Regarding Social Security Numbers-pdf" at bounding box center [198, 558] width 261 height 57
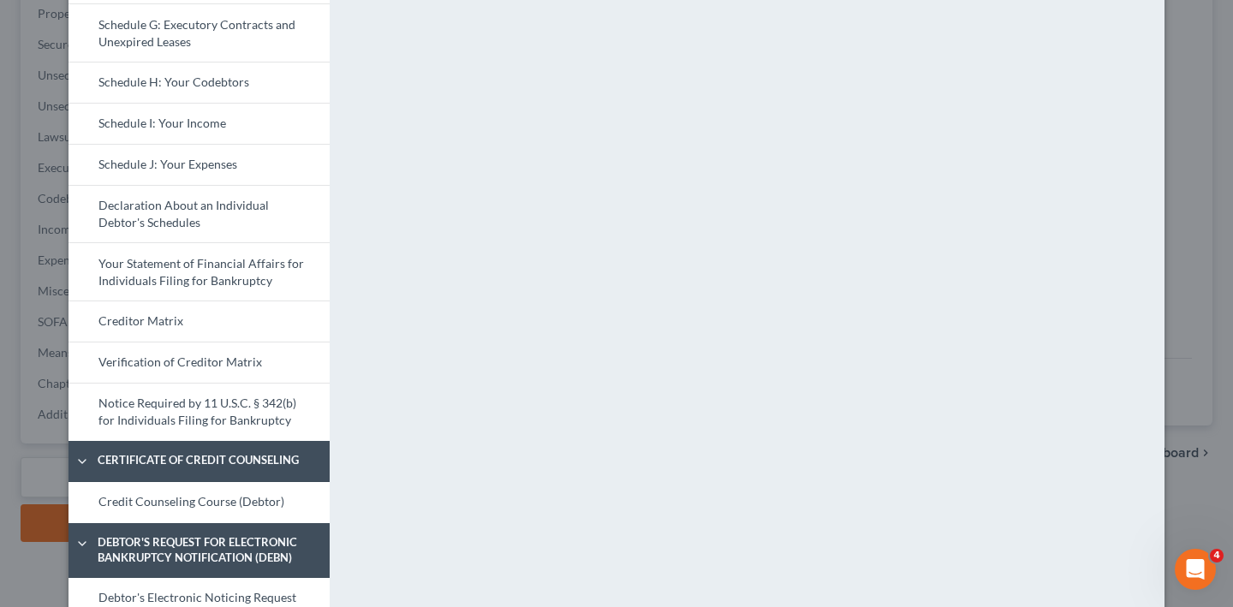
scroll to position [0, 0]
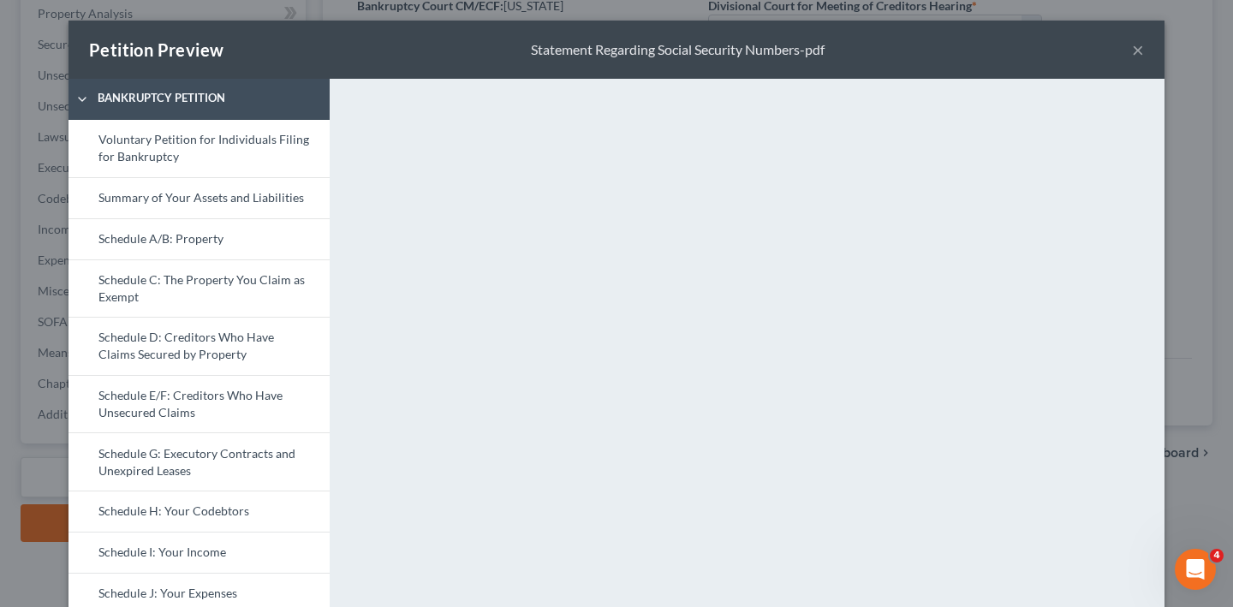
click at [1144, 60] on button "×" at bounding box center [1138, 49] width 12 height 21
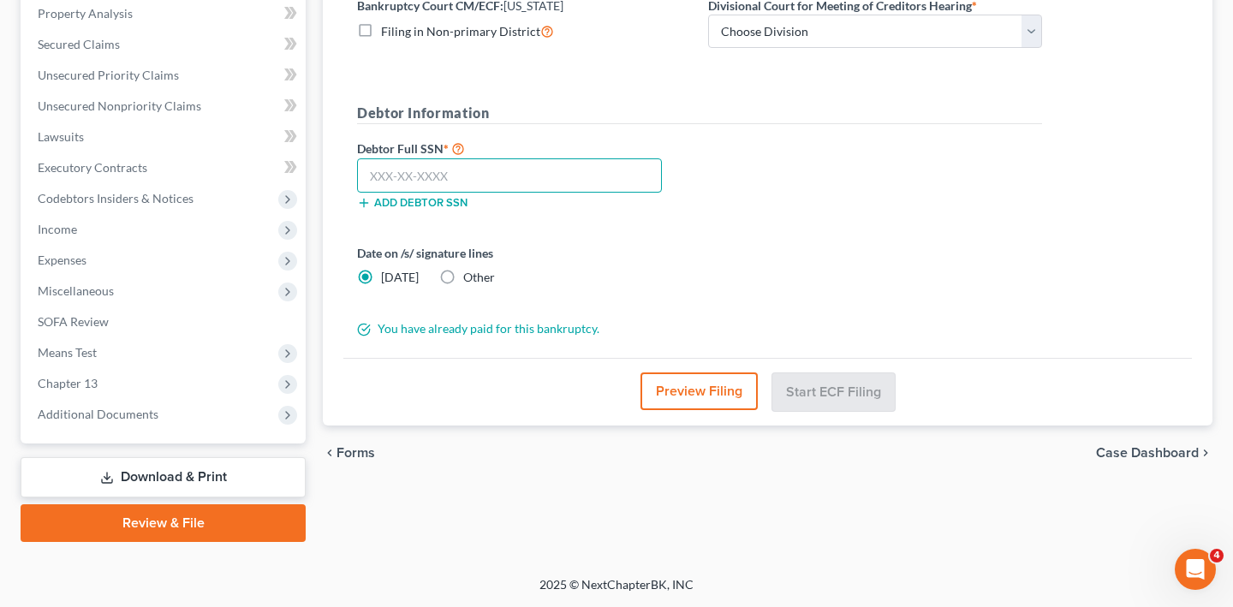
click at [421, 158] on input "text" at bounding box center [509, 175] width 305 height 34
paste input "217-37-4594"
type input "217-37-4594"
click at [830, 138] on div "Debtor Full SSN * 217-37-4594 Add debtor SSN" at bounding box center [699, 181] width 702 height 86
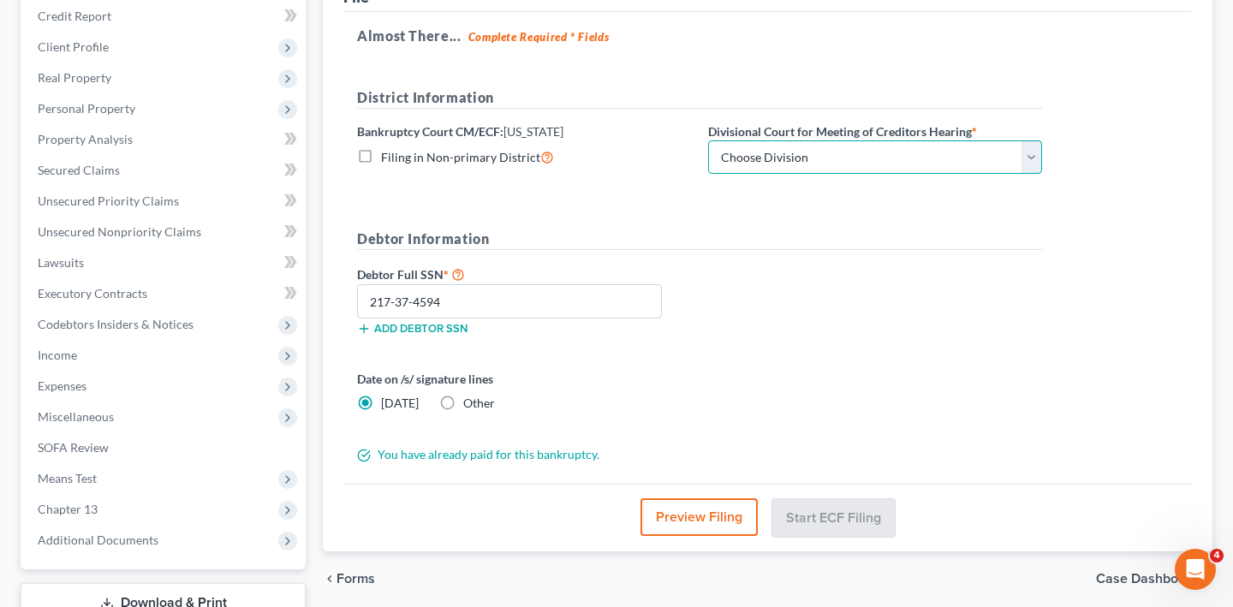
click at [893, 175] on select "Choose Division Baltimore Greenbelt" at bounding box center [875, 157] width 334 height 34
select select "0"
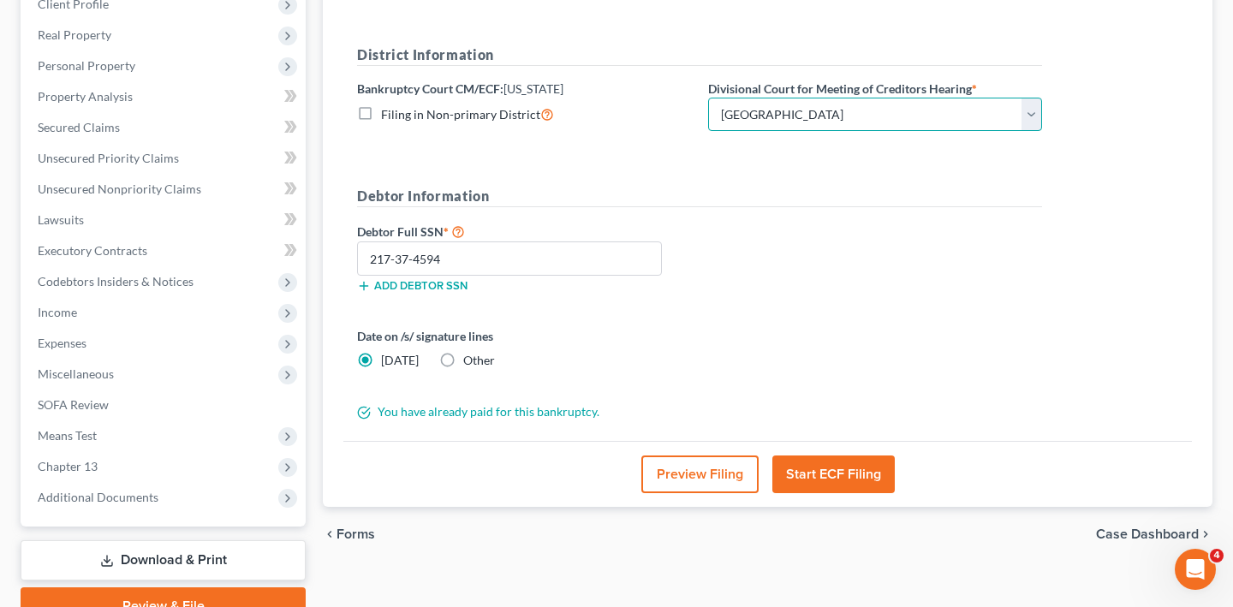
scroll to position [632, 0]
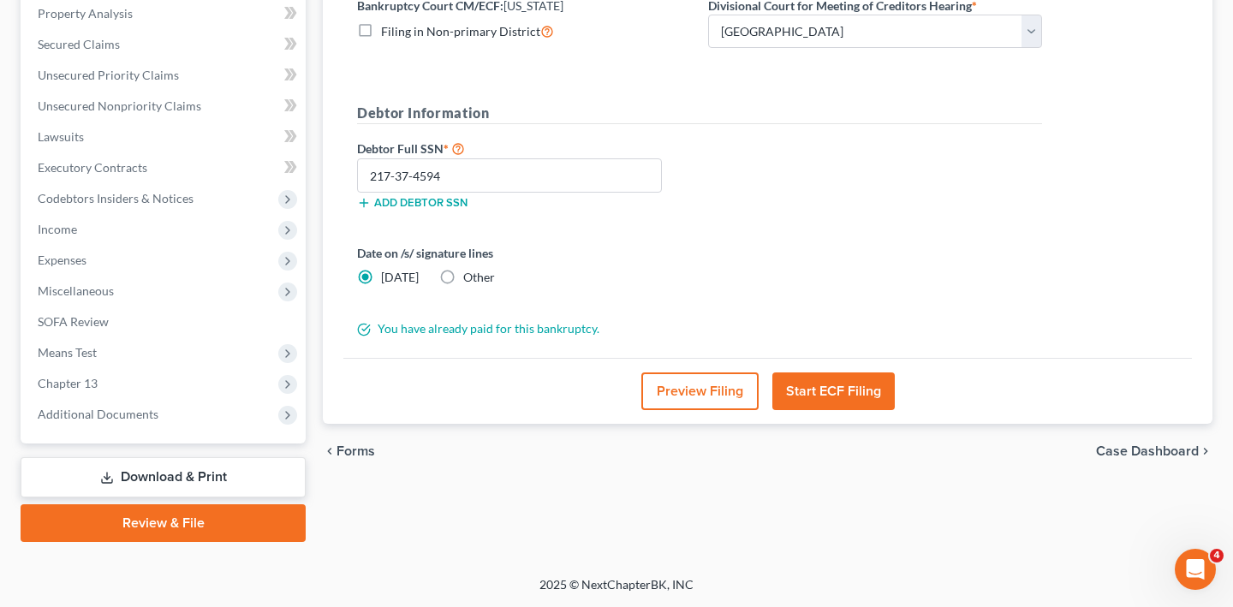
click at [842, 372] on button "Start ECF Filing" at bounding box center [833, 391] width 122 height 38
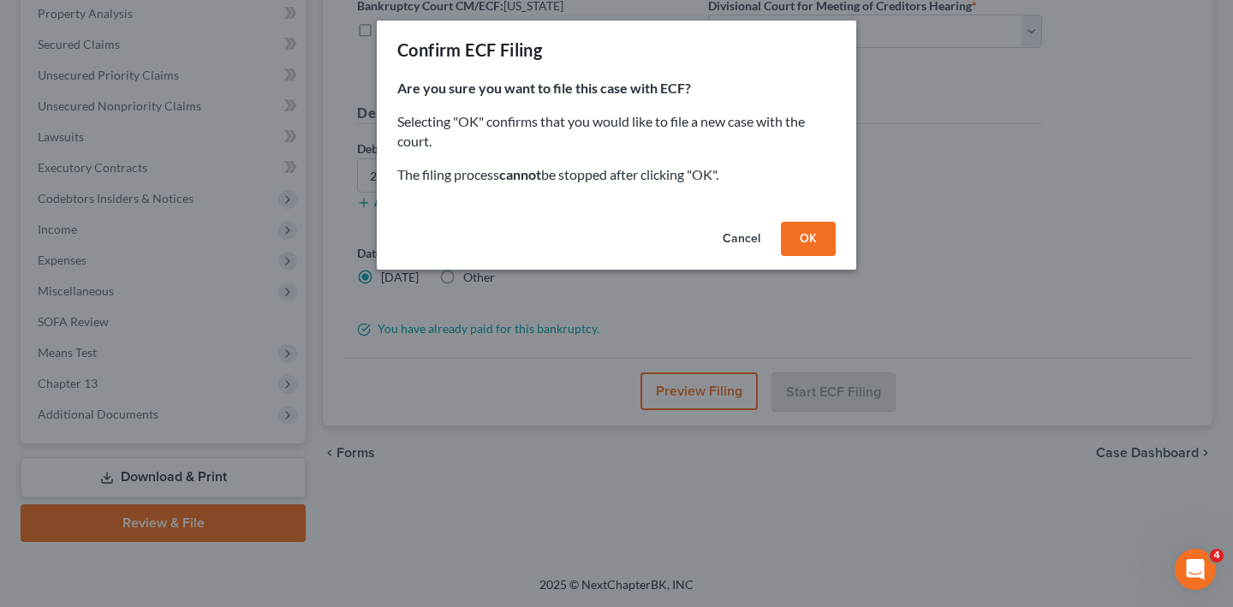
click at [836, 256] on button "OK" at bounding box center [808, 239] width 55 height 34
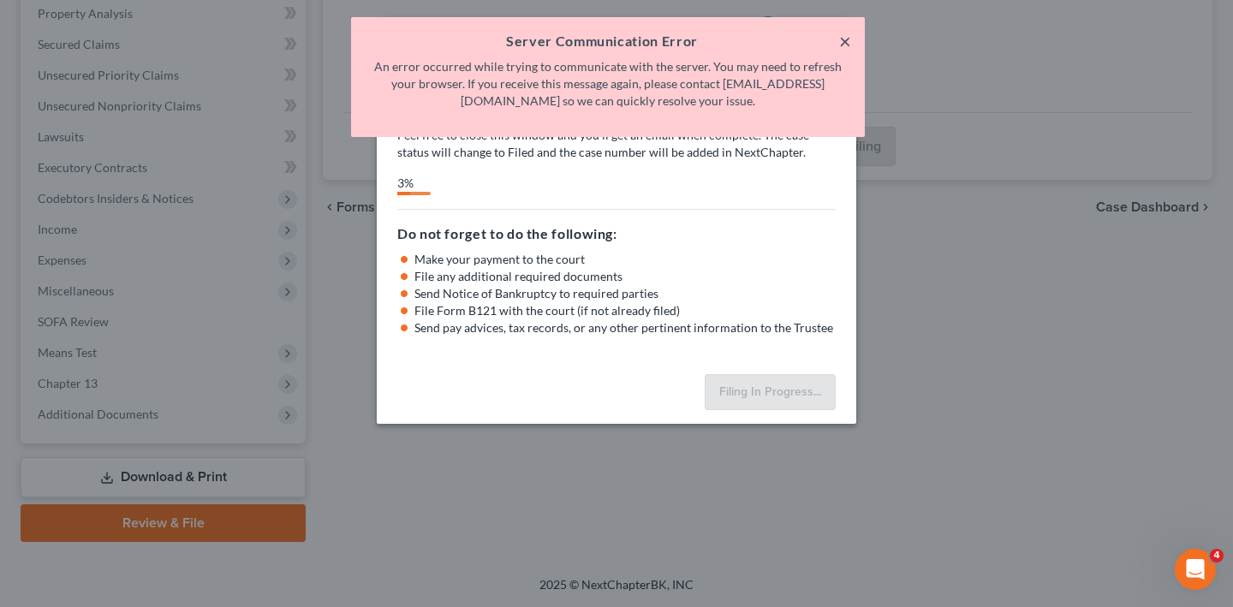
click at [839, 49] on button "×" at bounding box center [845, 41] width 12 height 21
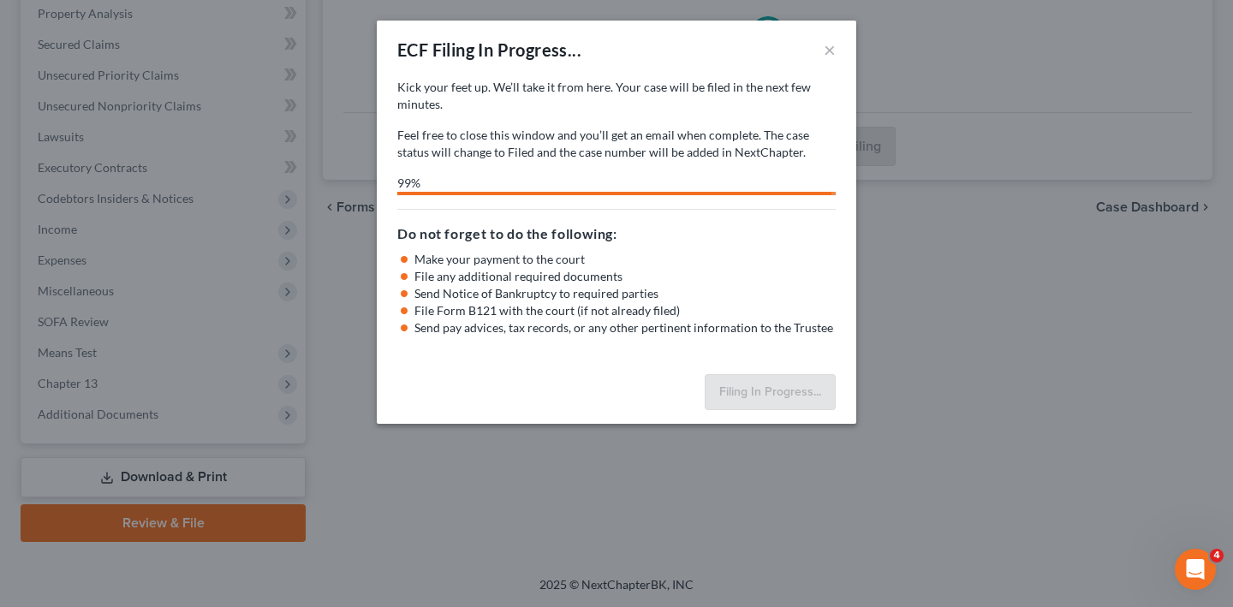
select select "0"
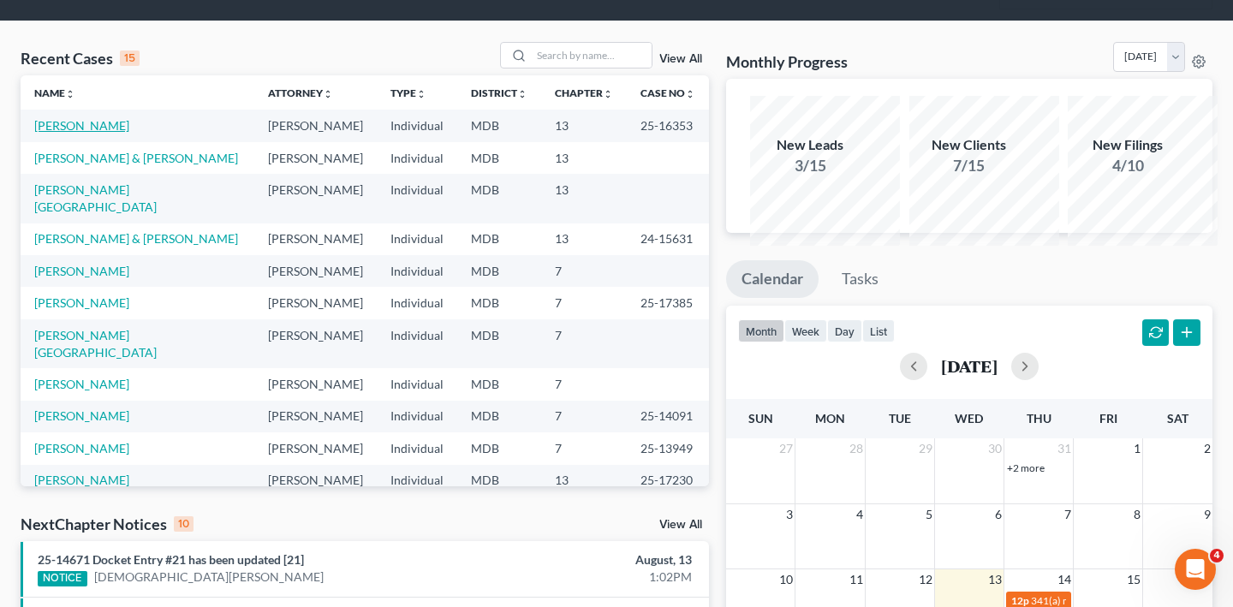
click at [101, 133] on link "[PERSON_NAME]" at bounding box center [81, 125] width 95 height 15
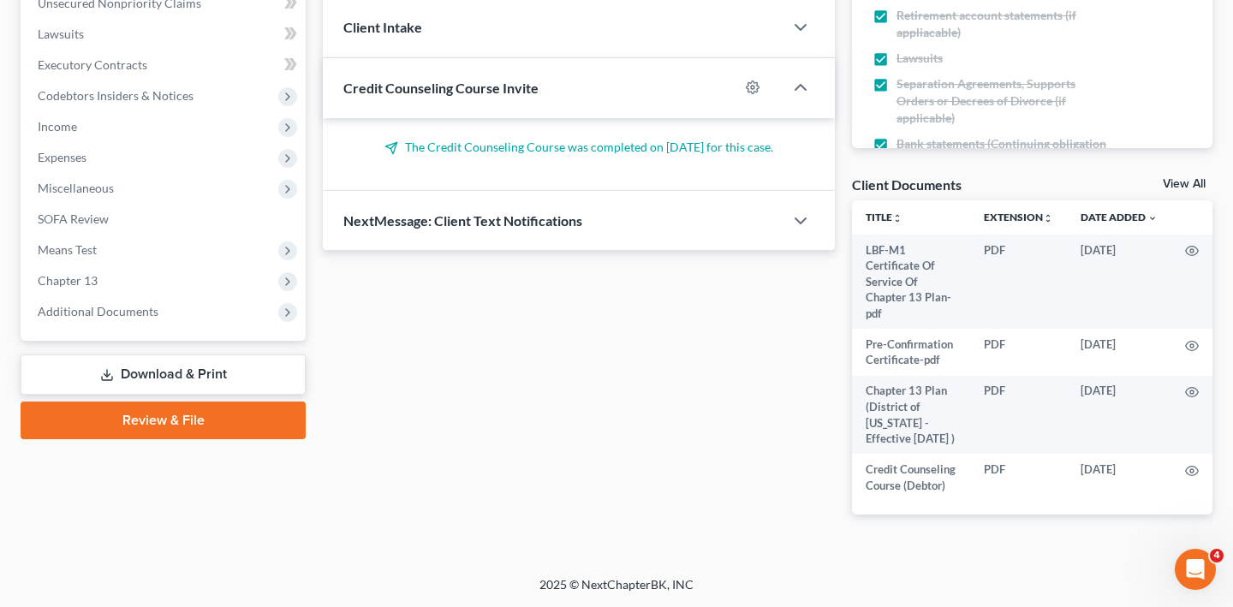
scroll to position [588, 0]
click at [157, 318] on span "Additional Documents" at bounding box center [98, 311] width 121 height 15
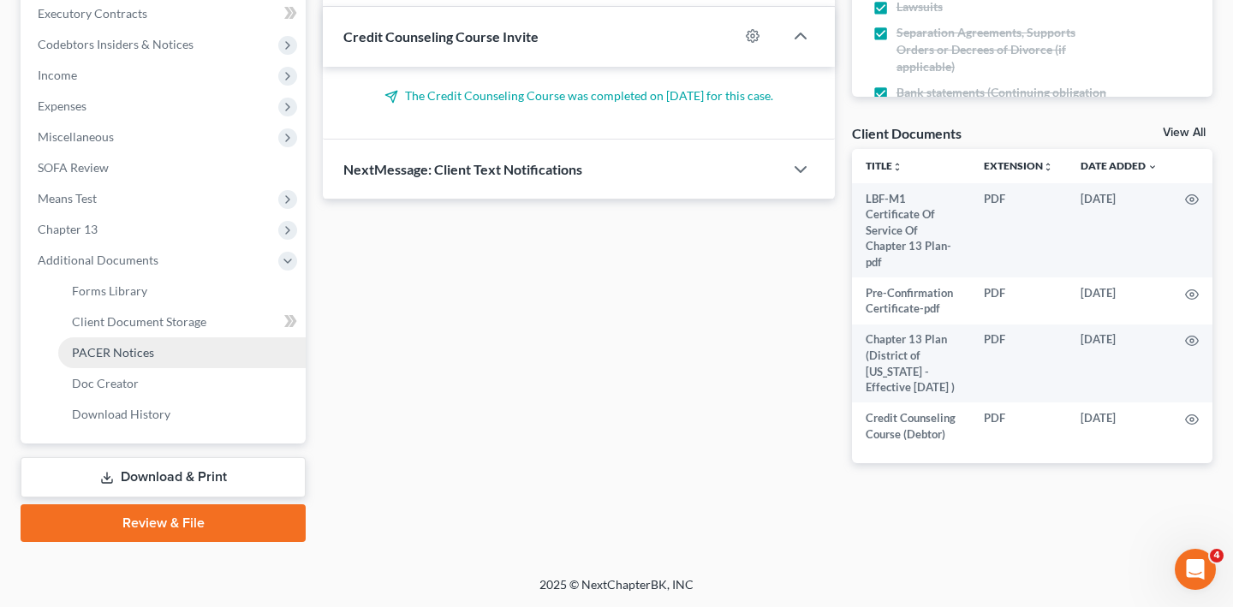
click at [154, 360] on span "PACER Notices" at bounding box center [113, 352] width 82 height 15
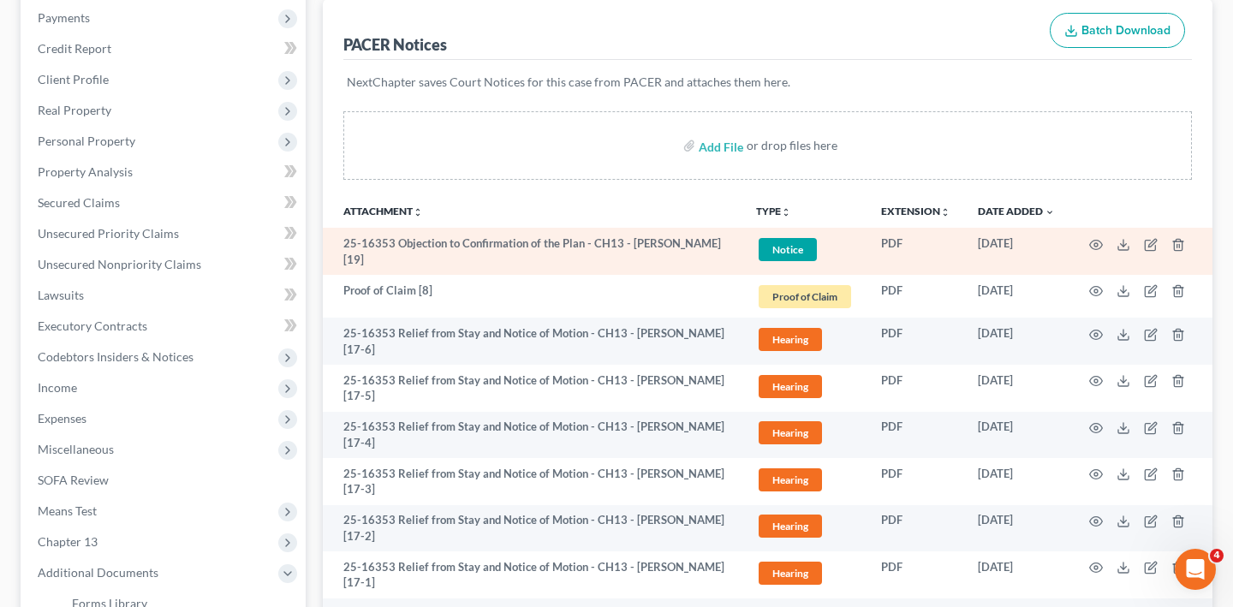
scroll to position [299, 0]
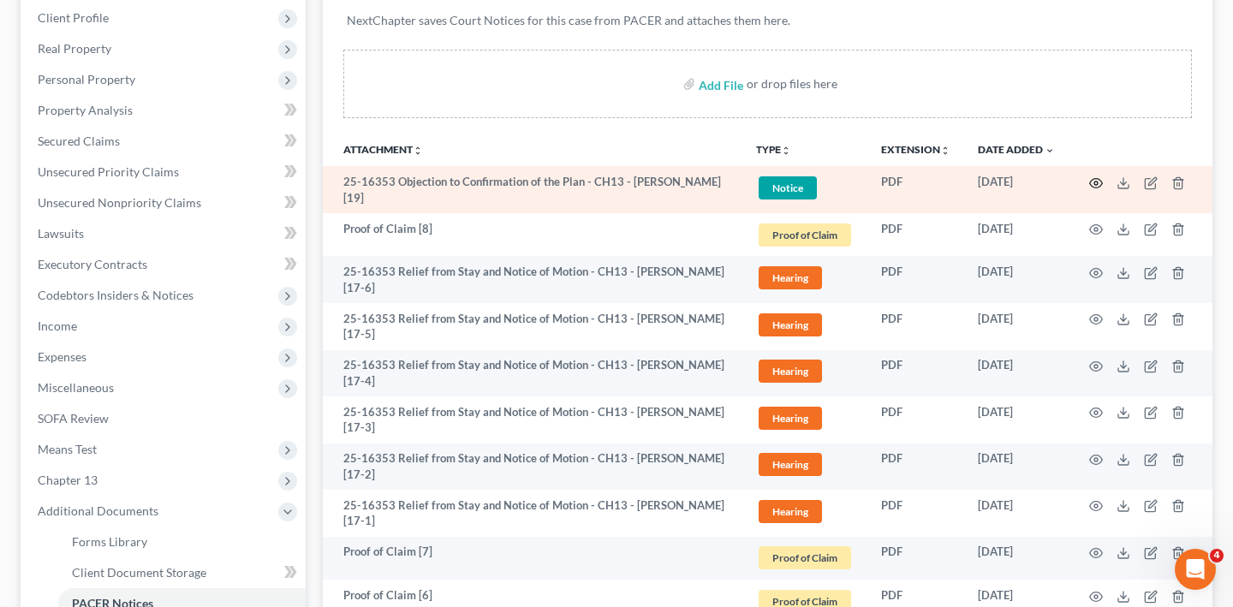
click at [1089, 190] on icon "button" at bounding box center [1096, 183] width 14 height 14
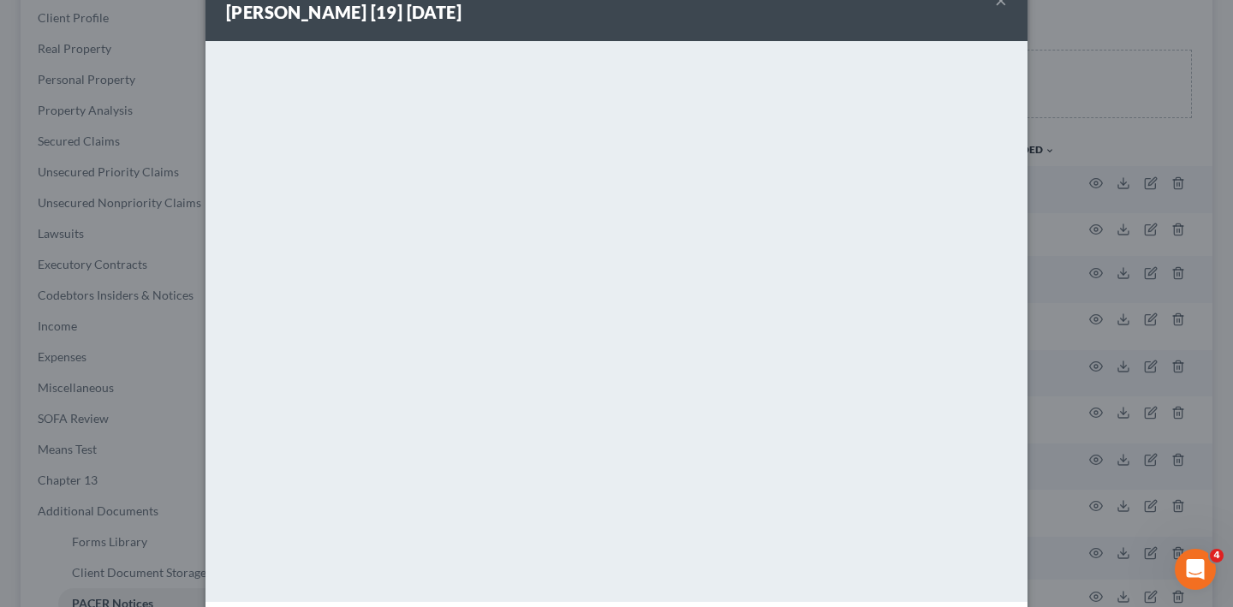
scroll to position [90, 0]
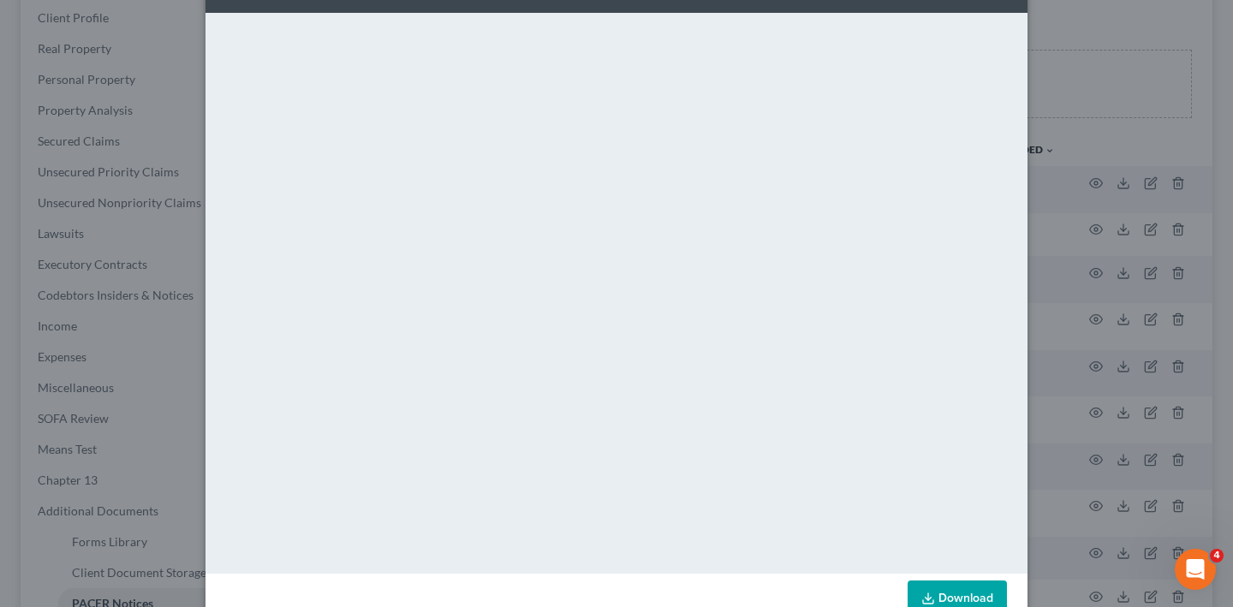
click at [1195, 80] on div "Attachment Preview: 25-16353 Objection to Confirmation of the Plan - CH13 - [PE…" at bounding box center [616, 303] width 1233 height 607
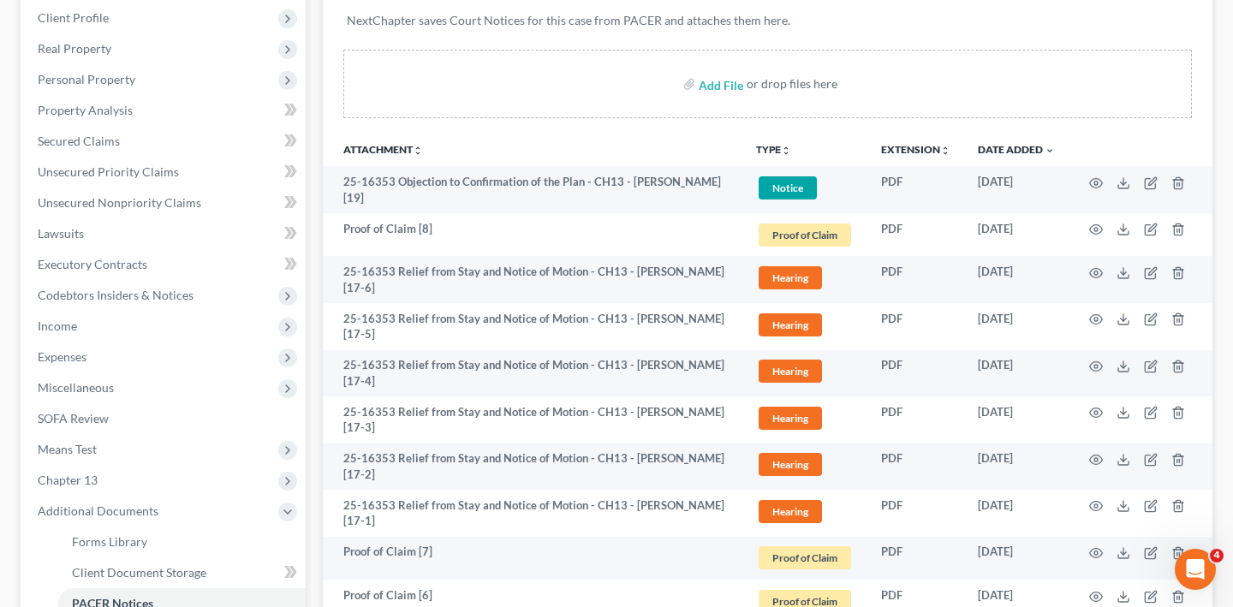
scroll to position [0, 0]
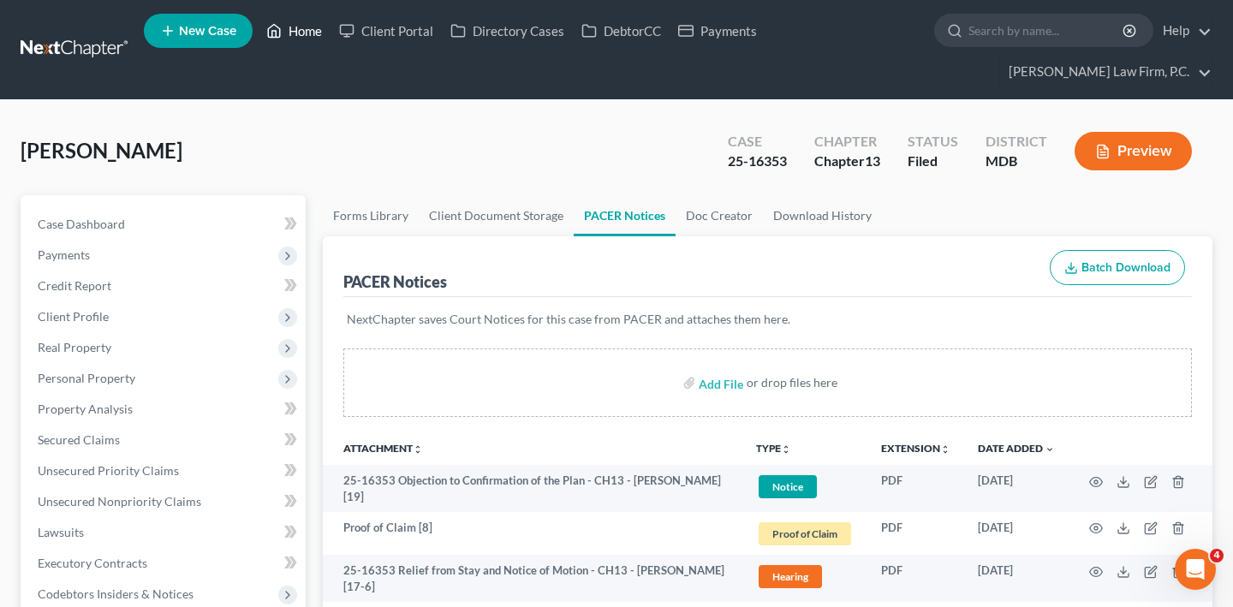
click at [330, 39] on link "Home" at bounding box center [294, 30] width 73 height 31
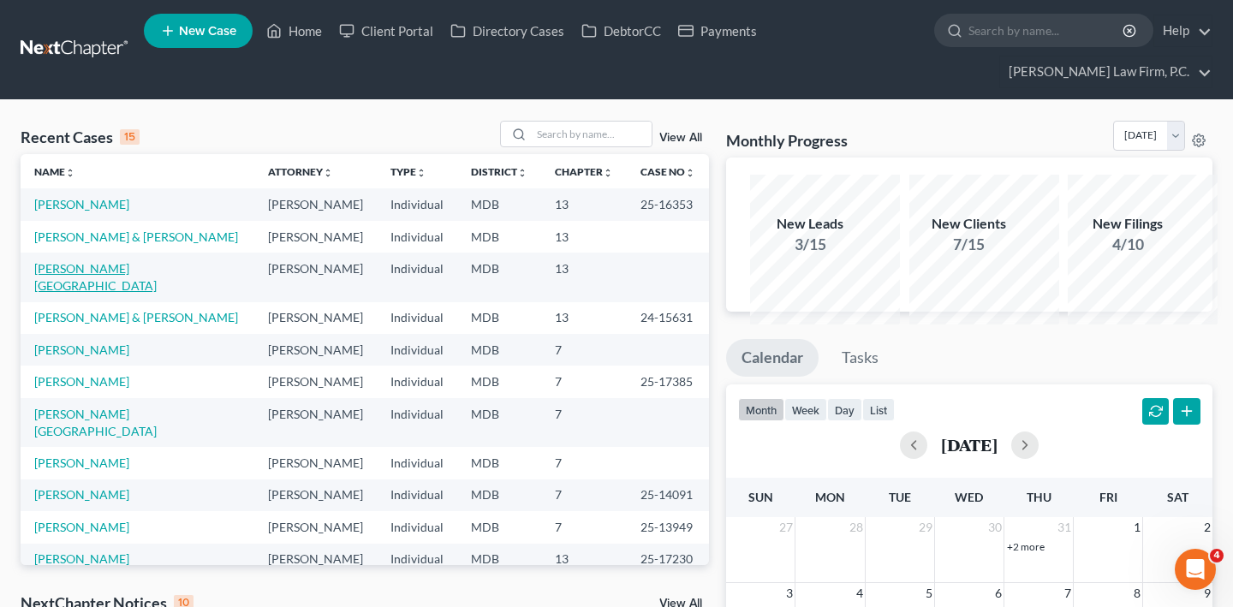
click at [82, 293] on link "[PERSON_NAME][GEOGRAPHIC_DATA]" at bounding box center [95, 277] width 122 height 32
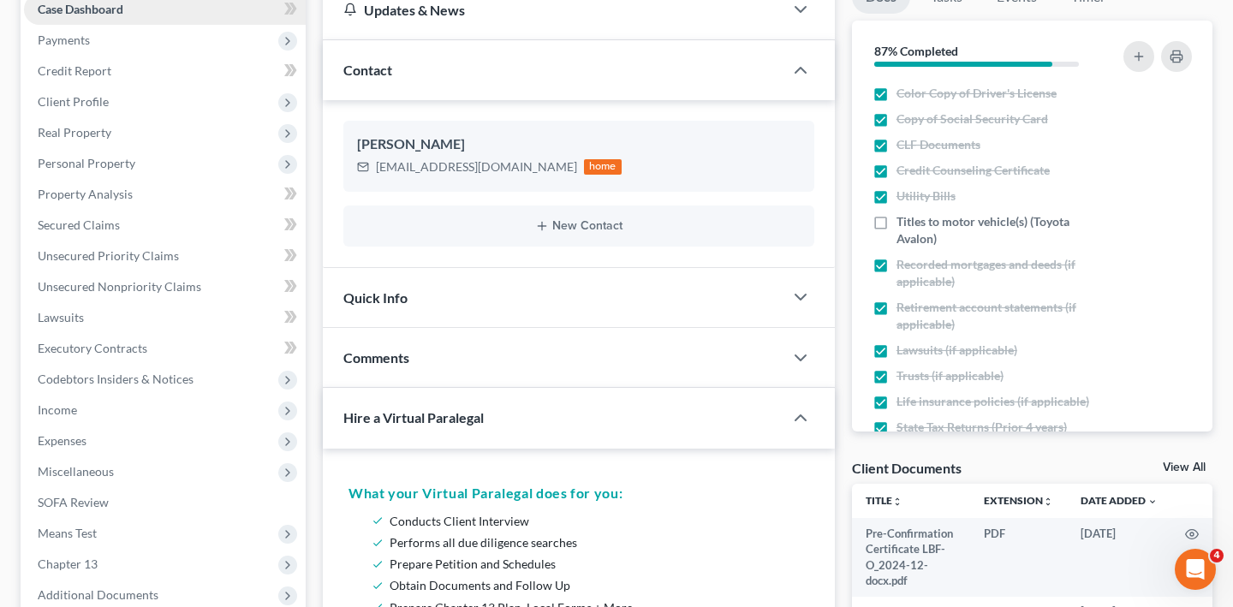
scroll to position [271, 0]
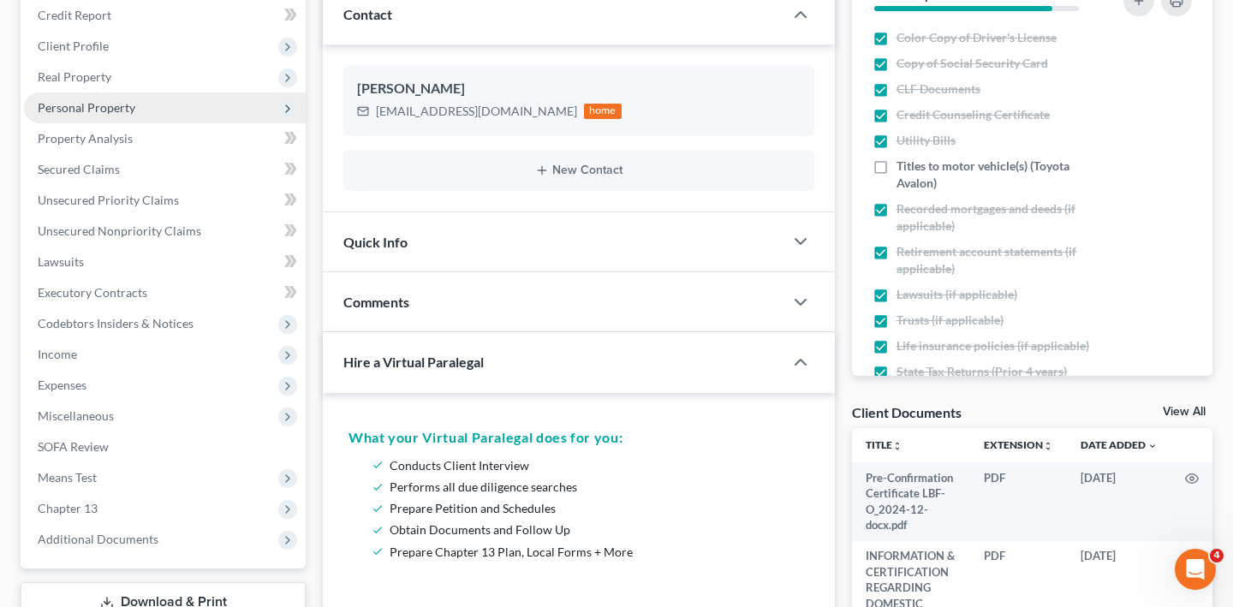
click at [124, 115] on span "Personal Property" at bounding box center [87, 107] width 98 height 15
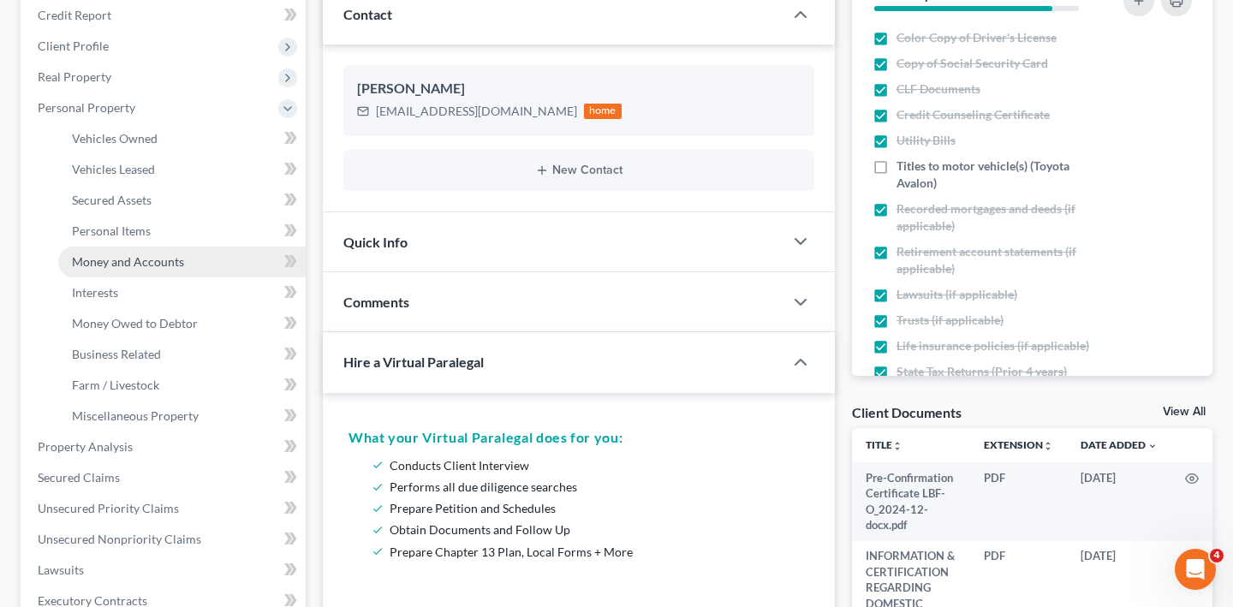
click at [140, 269] on span "Money and Accounts" at bounding box center [128, 261] width 112 height 15
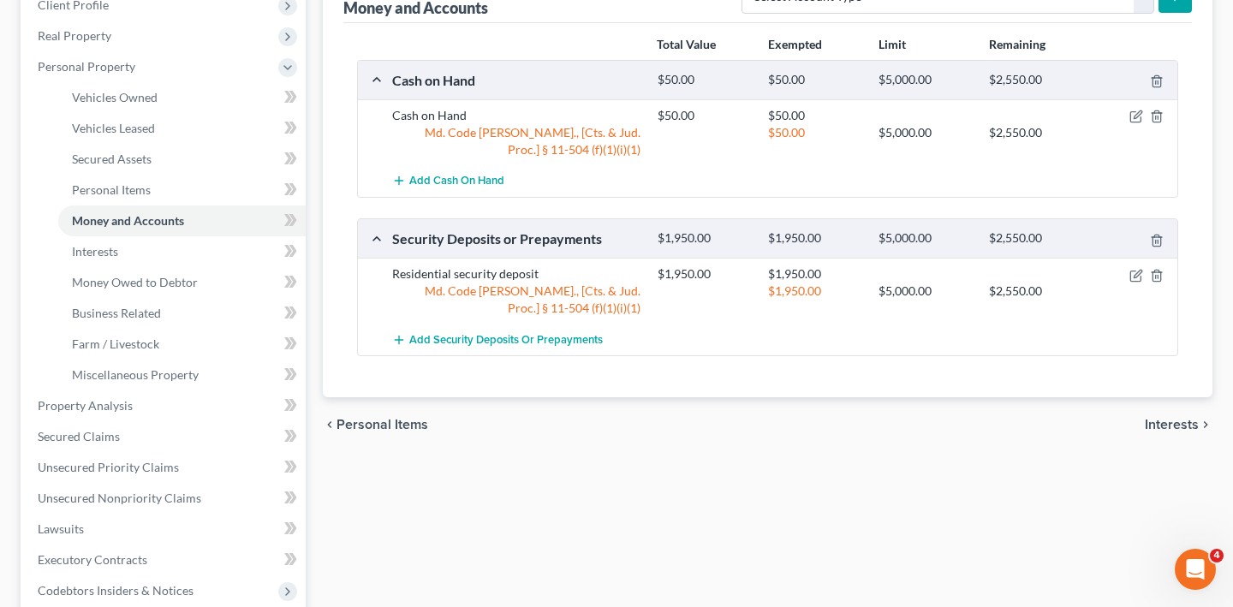
scroll to position [293, 0]
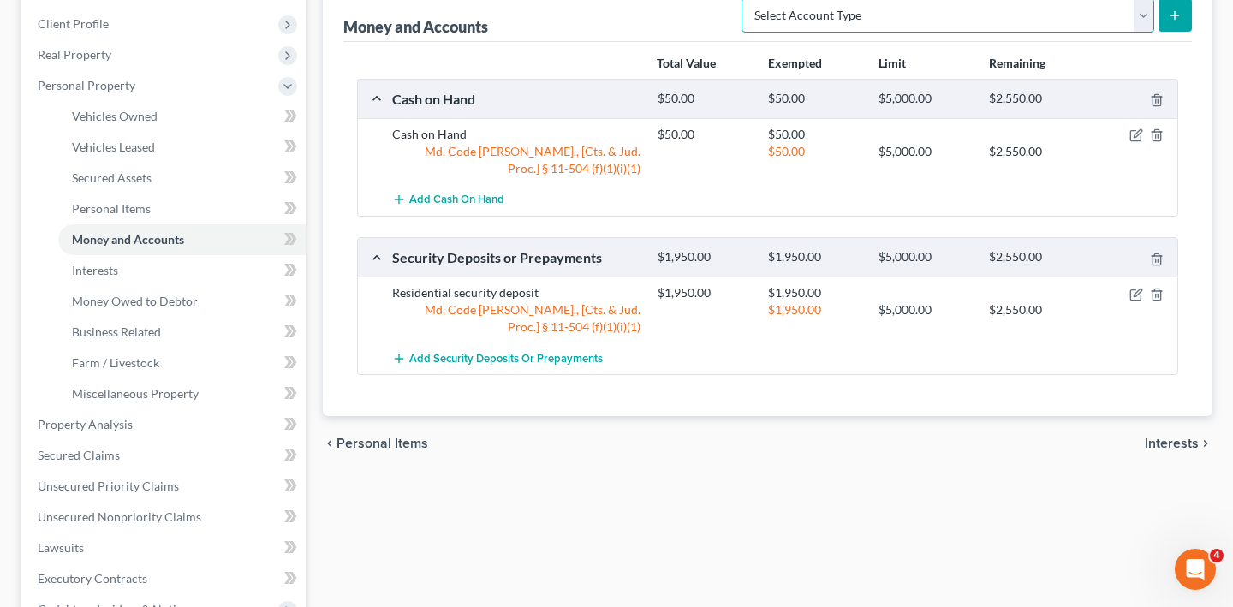
click at [871, 33] on select "Select Account Type Brokerage (A/B: 18, SOFA: 20) Cash on Hand (A/B: 16) Certif…" at bounding box center [947, 15] width 413 height 34
select select "checking"
click at [1168, 22] on icon "submit" at bounding box center [1175, 16] width 14 height 14
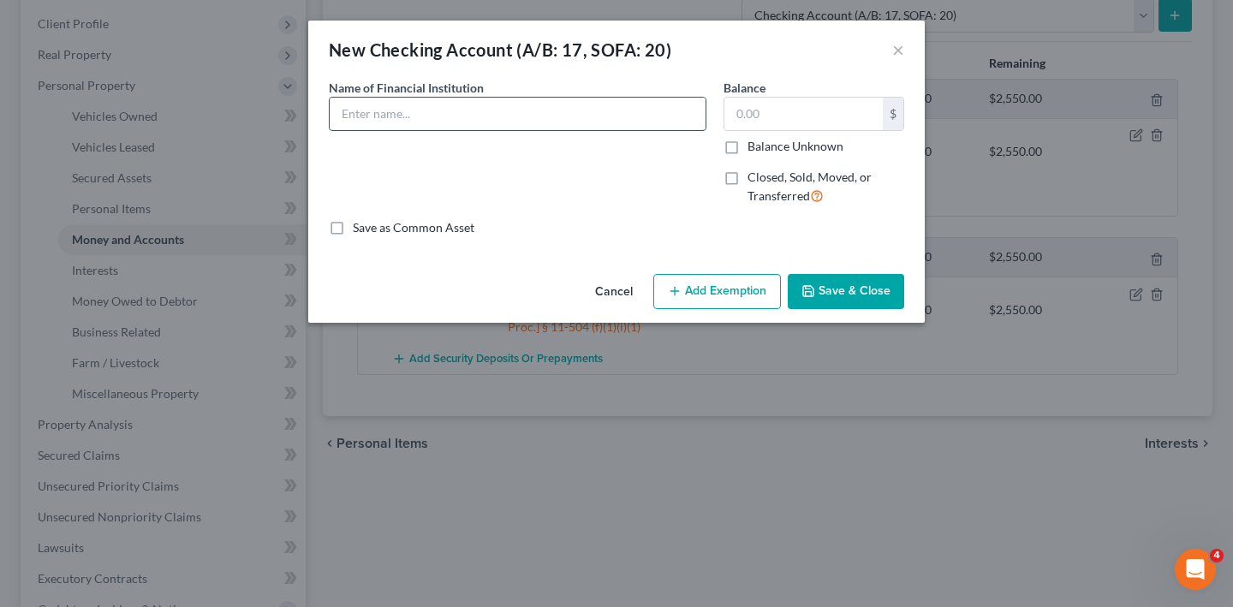
click input "text"
type input "Amazon Flex Card Account Ending 1284-05 (Available balance as of date of filing…"
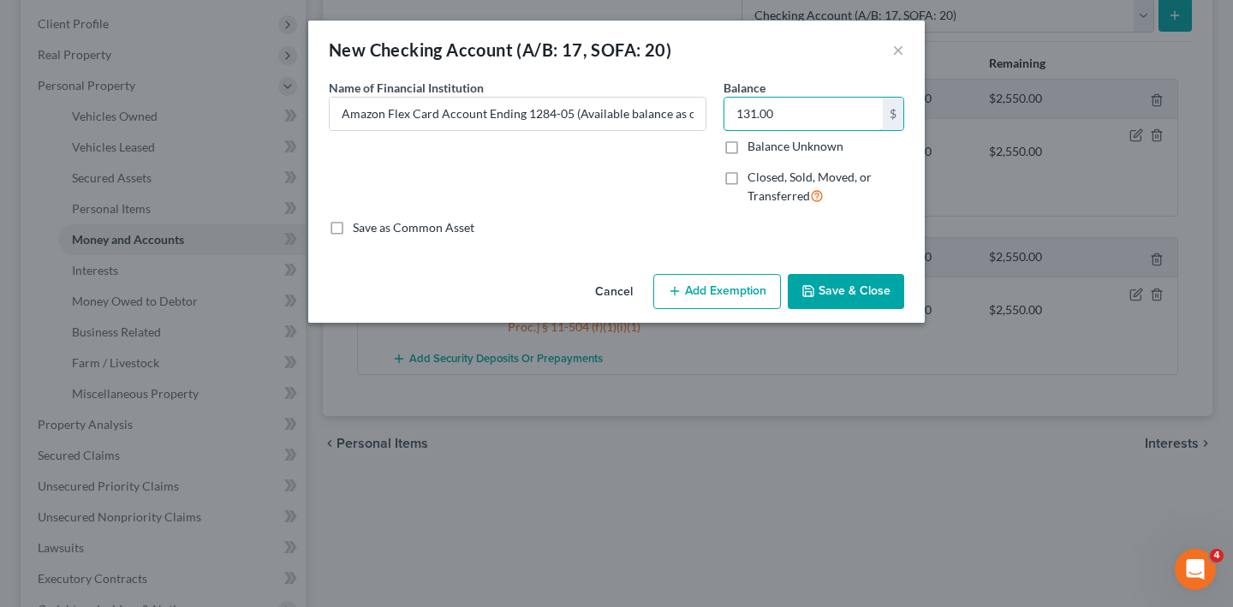
type input "131.00"
click div "Cancel Add Exemption Save & Close"
click button "Add Exemption"
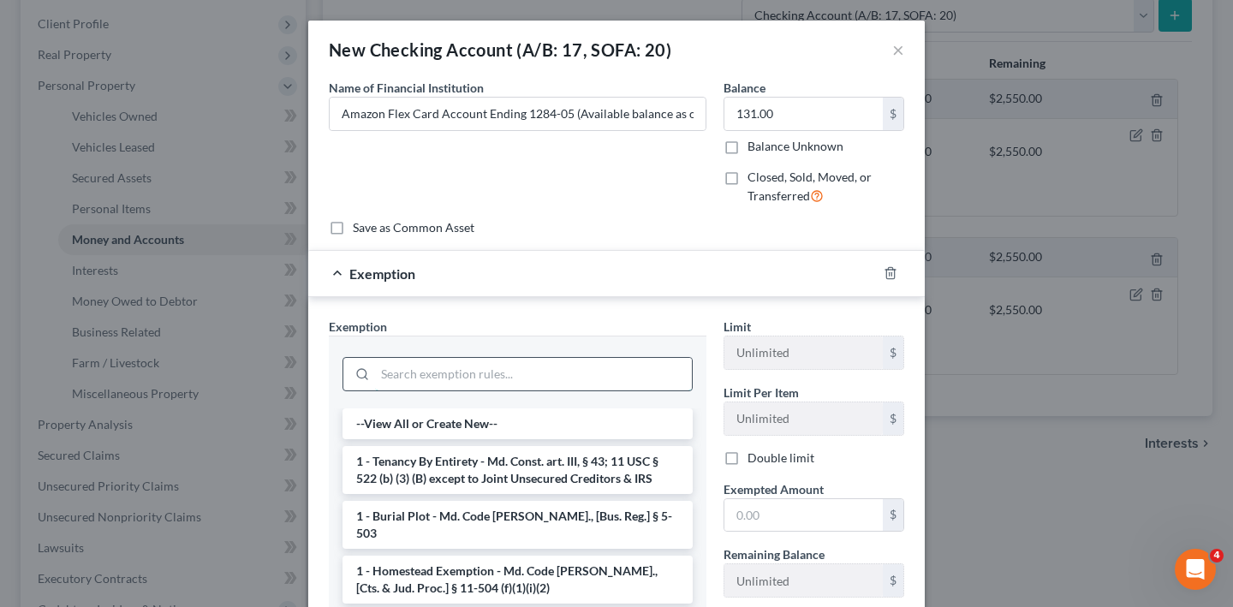
click input "search"
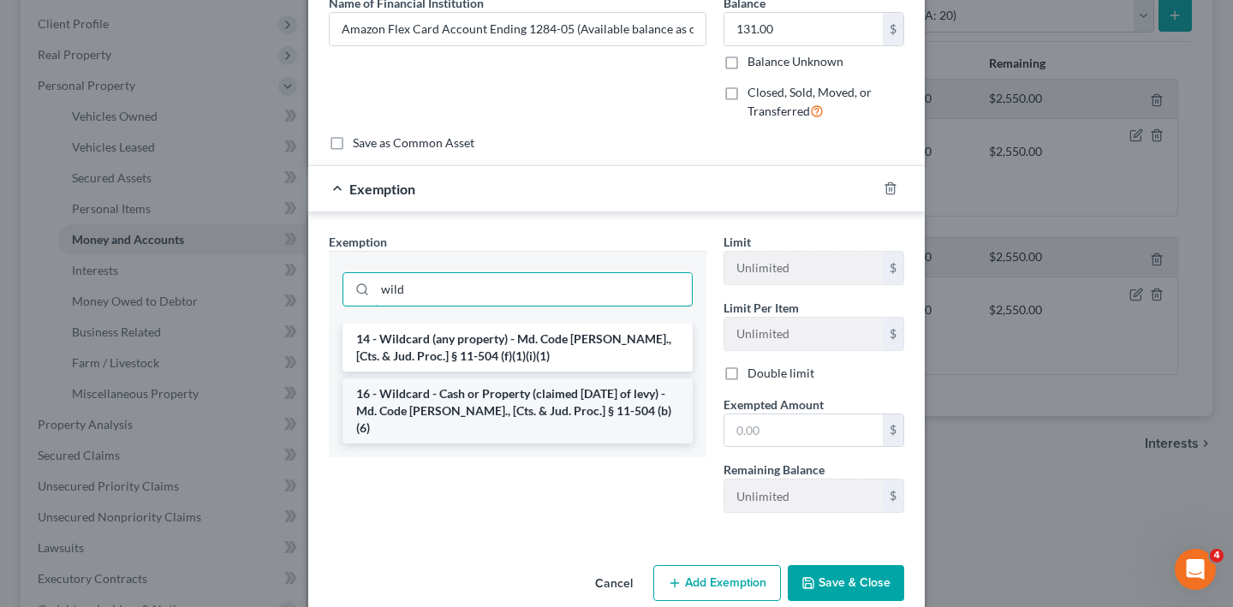
type input "wild"
click li "16 - Wildcard - Cash or Property (claimed [DATE] of levy) - Md. Code [PERSON_NA…"
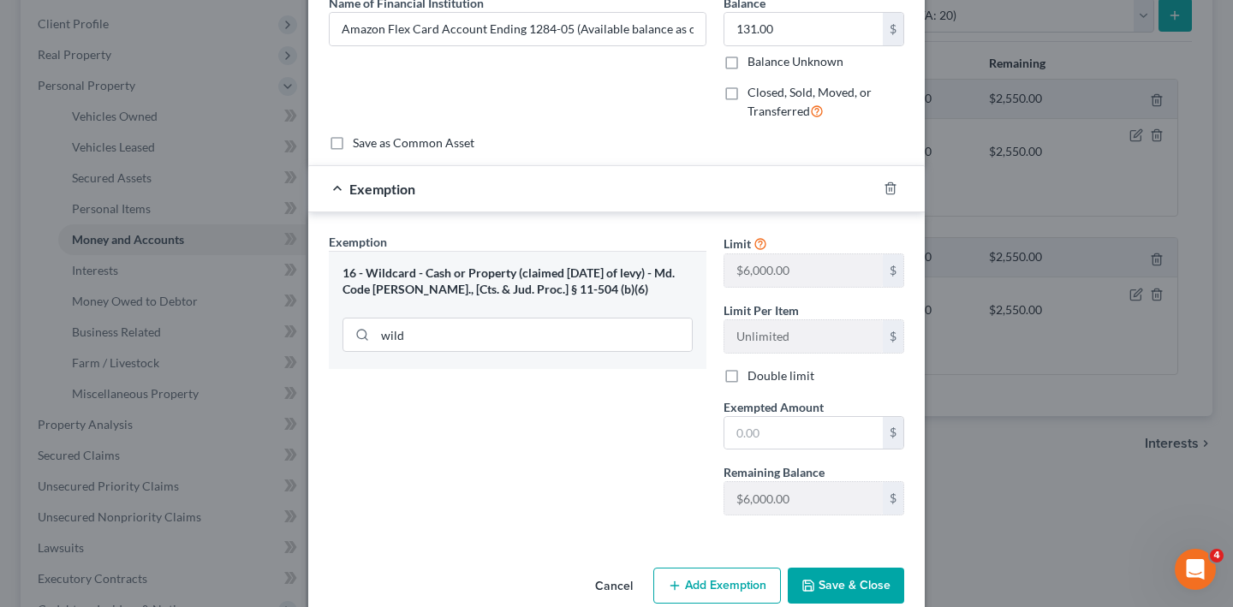
scroll to position [241, 0]
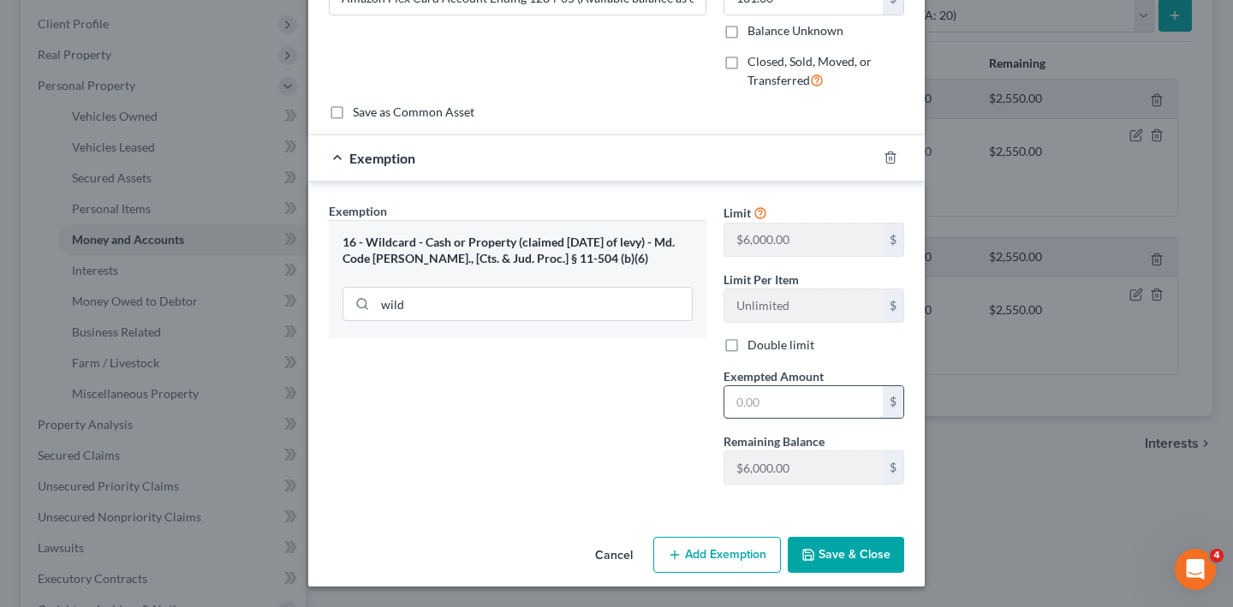
click input "text"
type input "131.00"
click button "Save & Close"
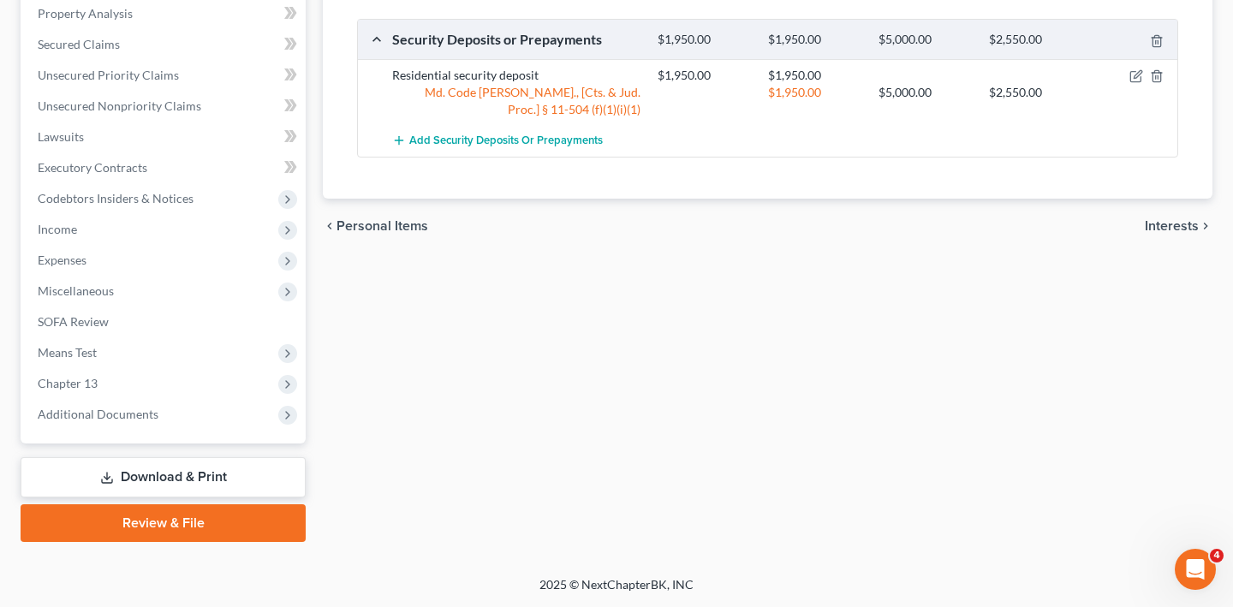
scroll to position [1017, 0]
